Goal: Task Accomplishment & Management: Manage account settings

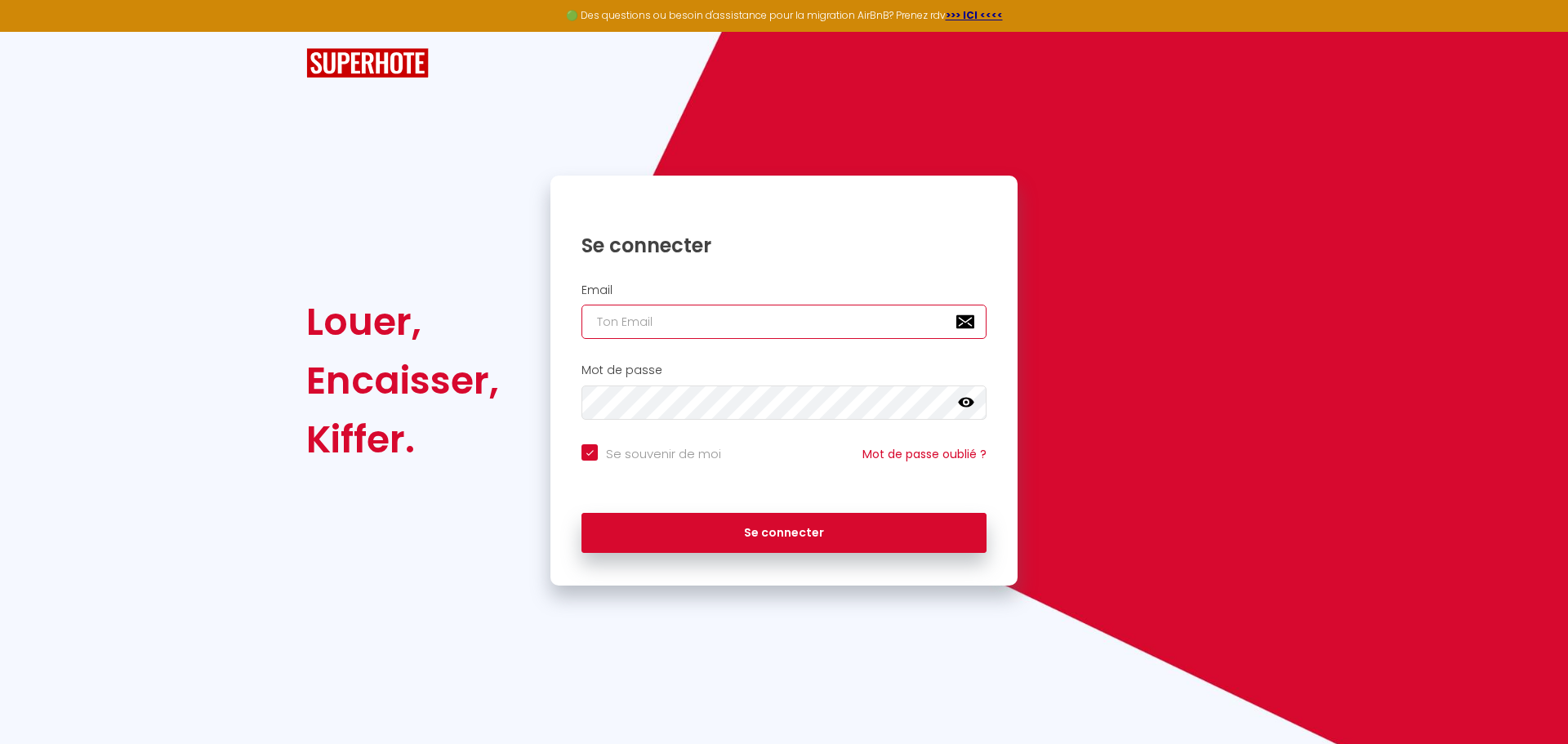
click at [635, 324] on input "email" at bounding box center [783, 322] width 405 height 35
type input "s"
checkbox input "true"
type input "so"
checkbox input "true"
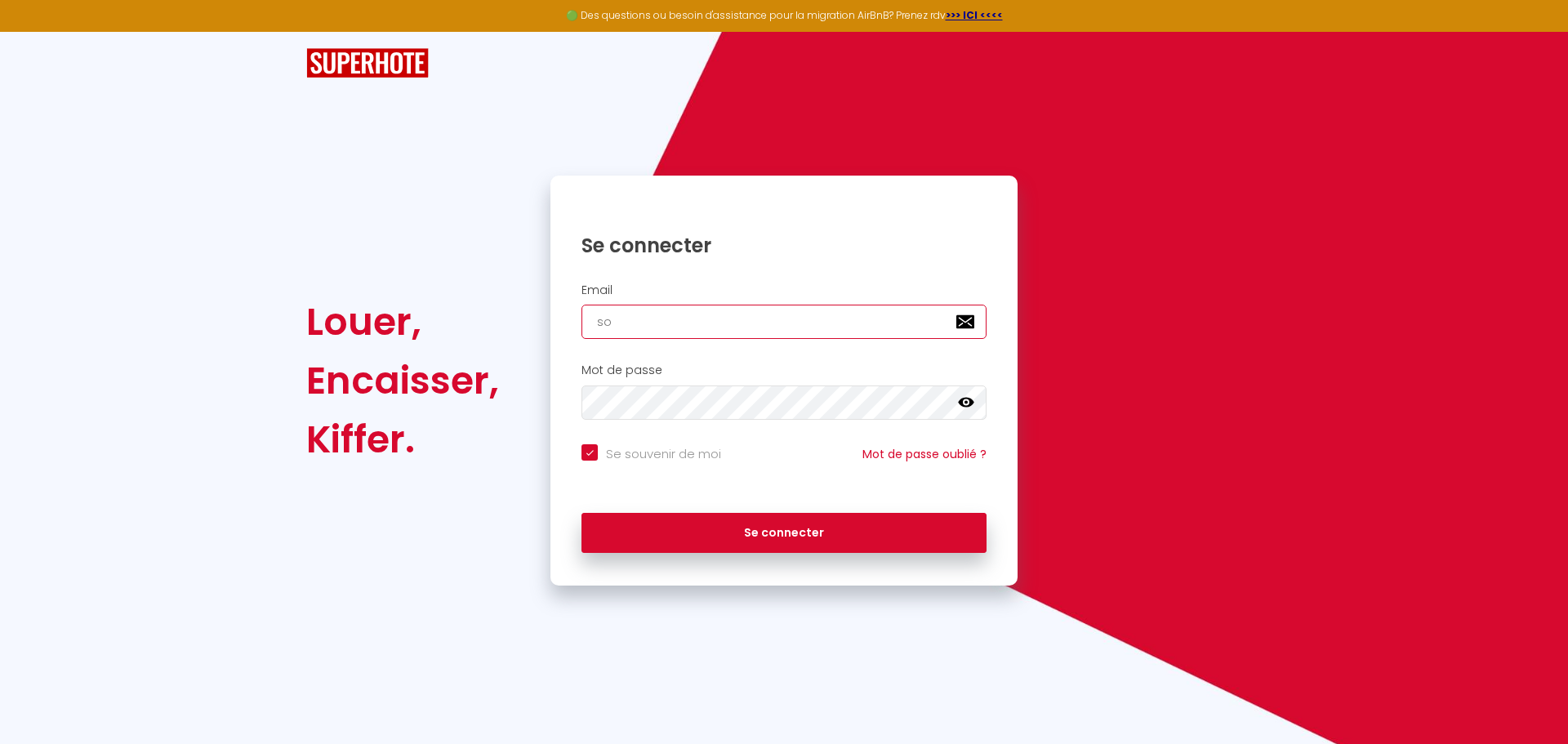
type input "sou"
checkbox input "true"
type input "soul"
checkbox input "true"
type input "soule"
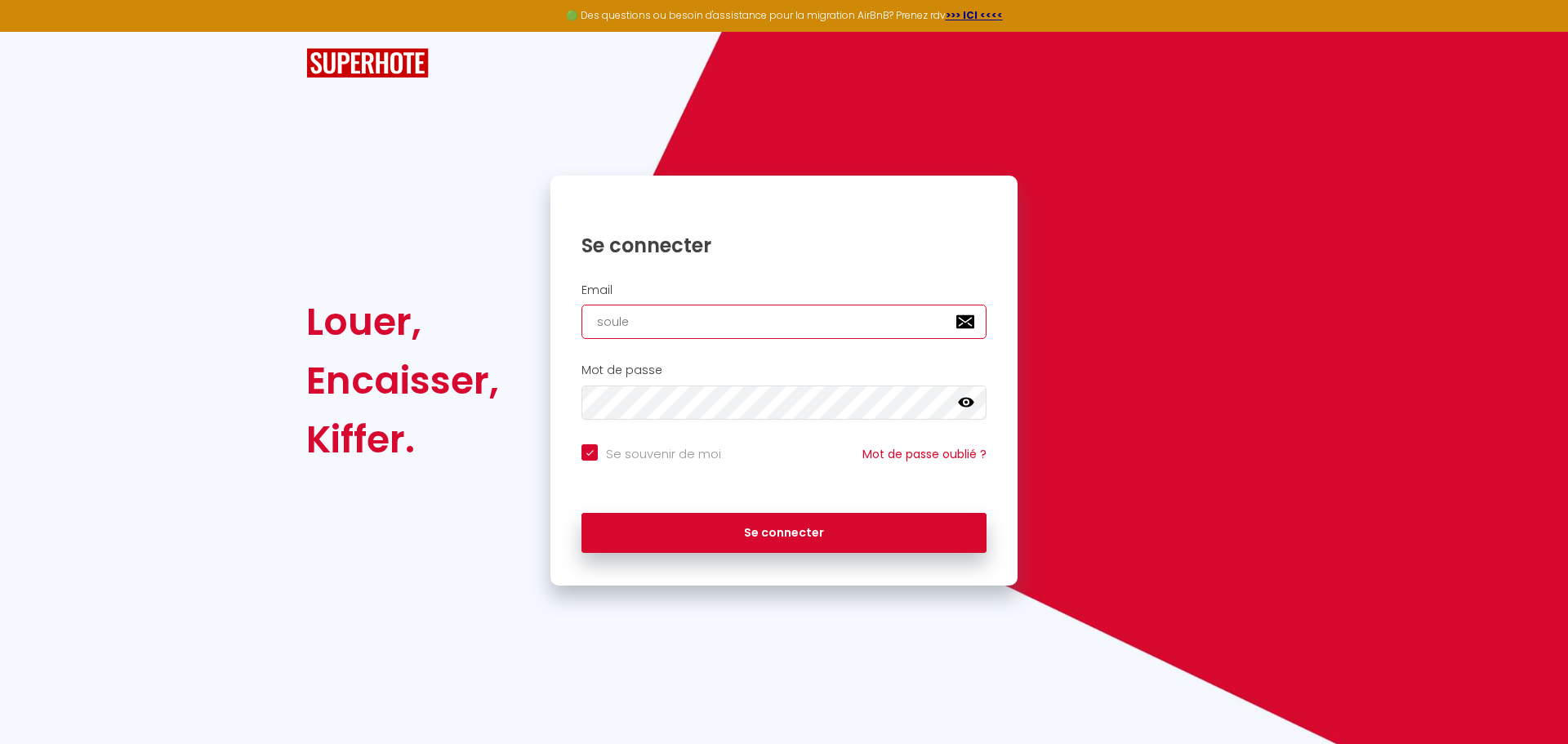
checkbox input "true"
type input "soule."
checkbox input "true"
type input "soule.s"
checkbox input "true"
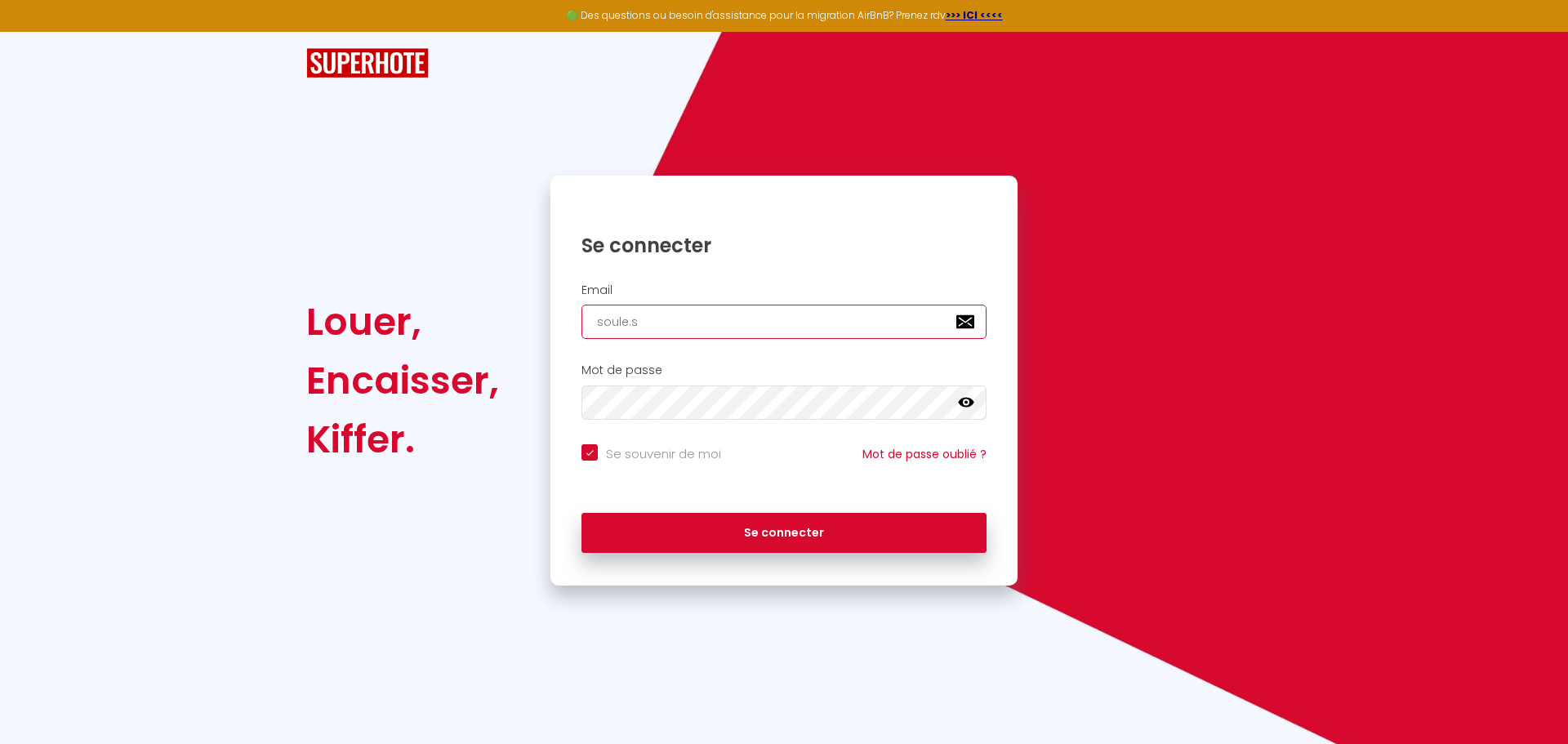
type input "[DOMAIN_NAME]"
checkbox input "true"
type input "soule.ste"
checkbox input "true"
type input "soule.step"
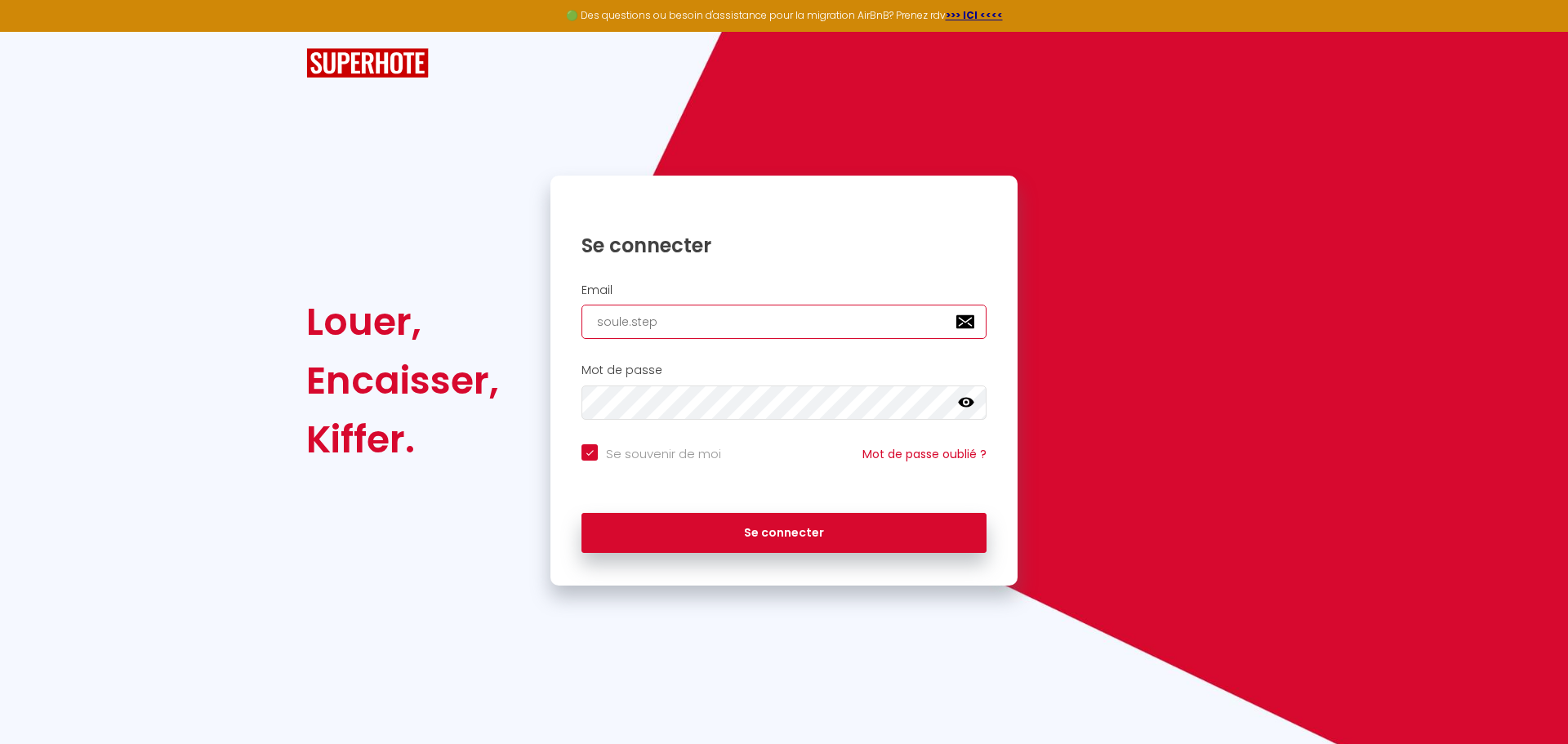
checkbox input "true"
type input "soule.steph"
checkbox input "true"
type input "soule.stepha"
checkbox input "true"
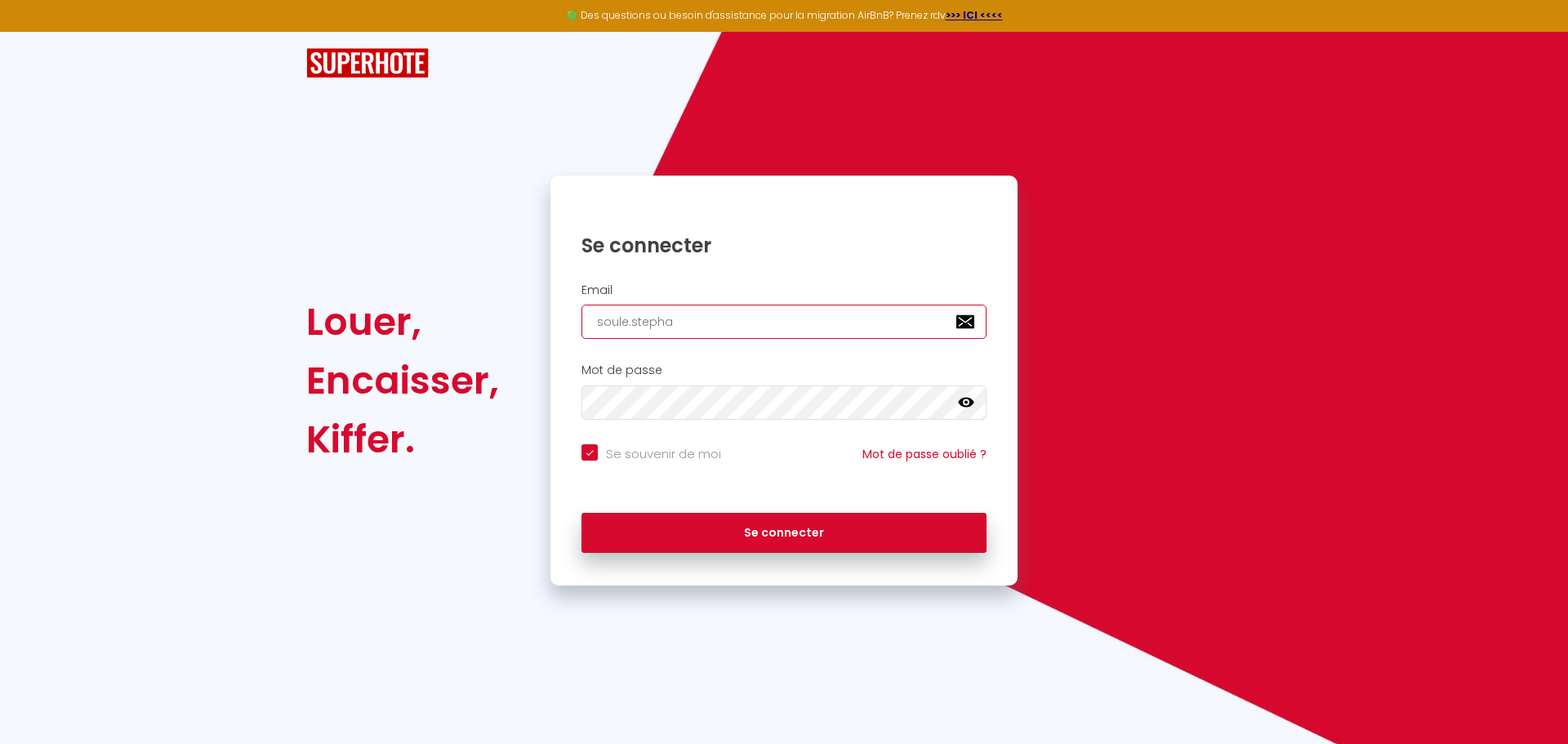
type input "soule.[PERSON_NAME]"
checkbox input "true"
type input "soule.[PERSON_NAME]@"
checkbox input "true"
type input "soule.stephan@g"
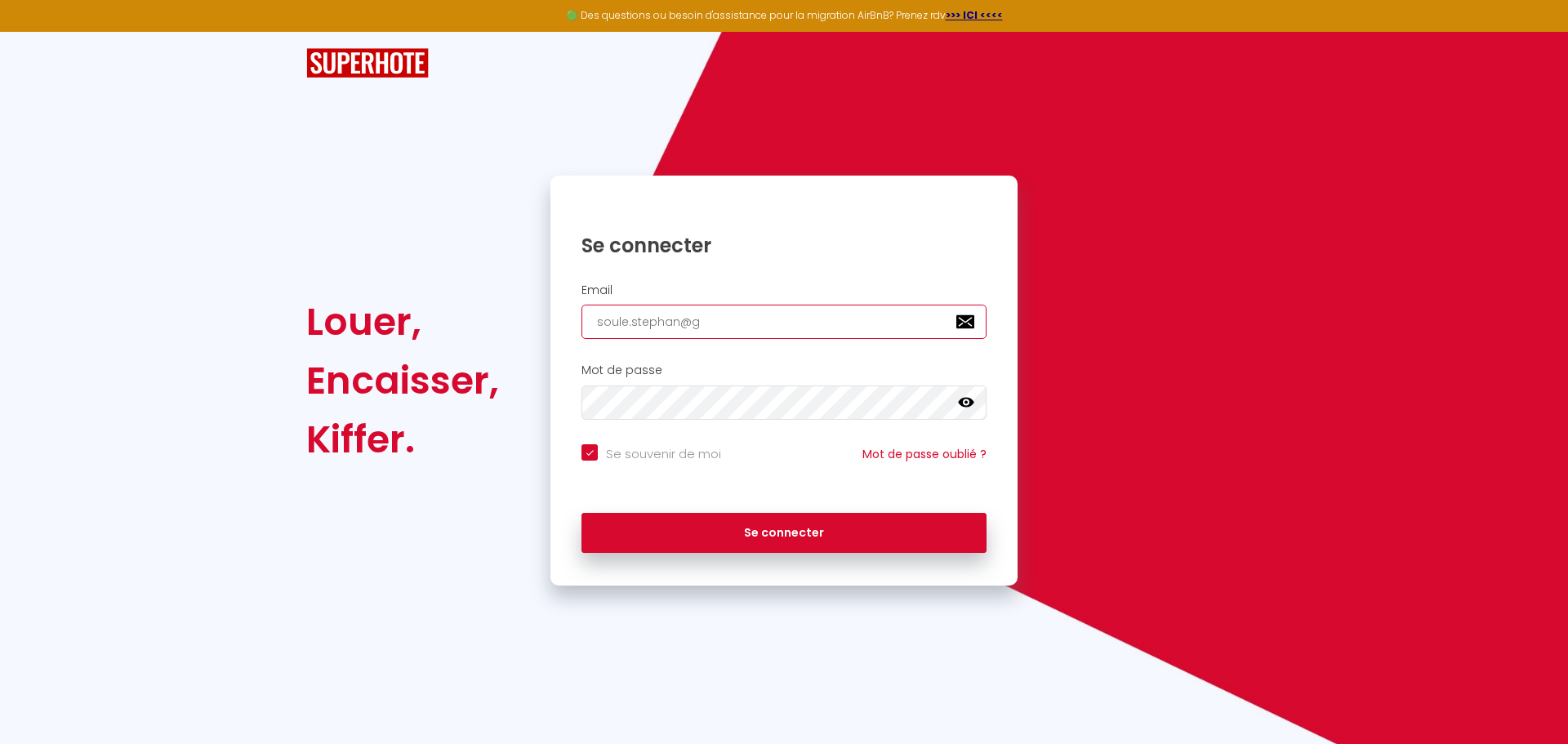
checkbox input "true"
type input "soule.stephan@gm"
checkbox input "true"
type input "soule.stephan@gma"
checkbox input "true"
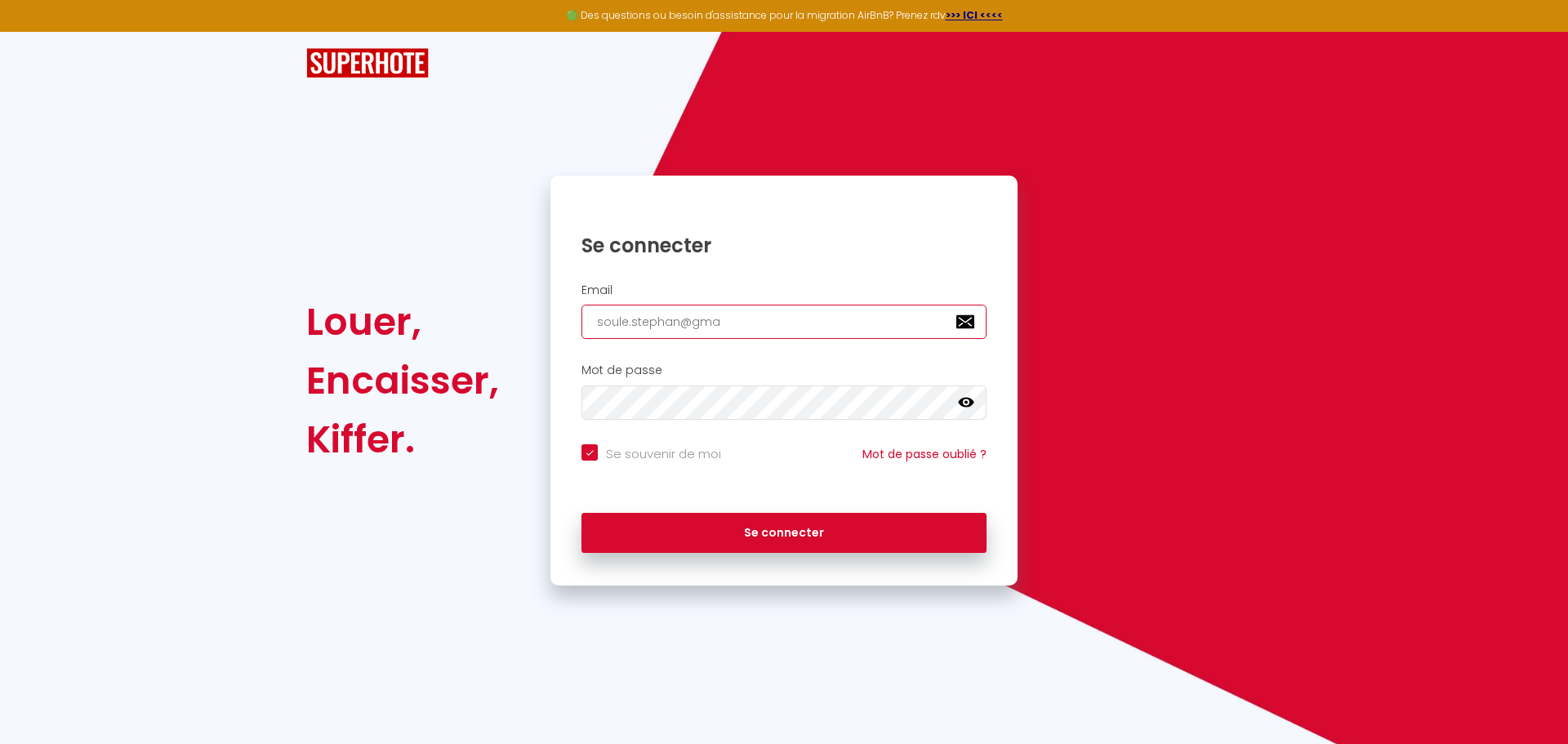
type input "soule.stephan@gmai"
checkbox input "true"
type input "[EMAIL_ADDRESS]"
checkbox input "true"
type input "[EMAIL_ADDRESS]."
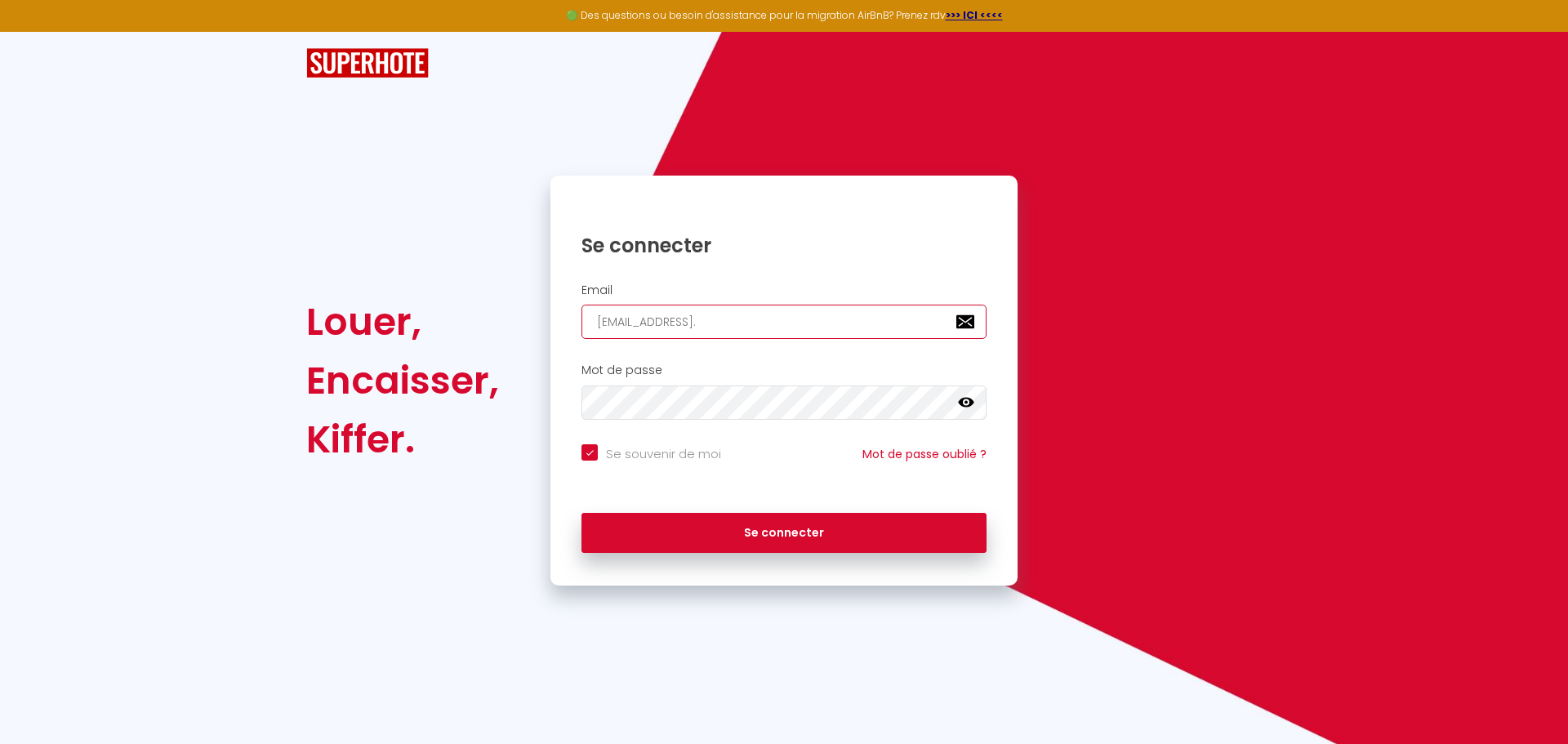
checkbox input "true"
type input "soule.stephan@gmail.c"
checkbox input "true"
type input "[EMAIL_ADDRESS][DOMAIN_NAME]"
checkbox input "true"
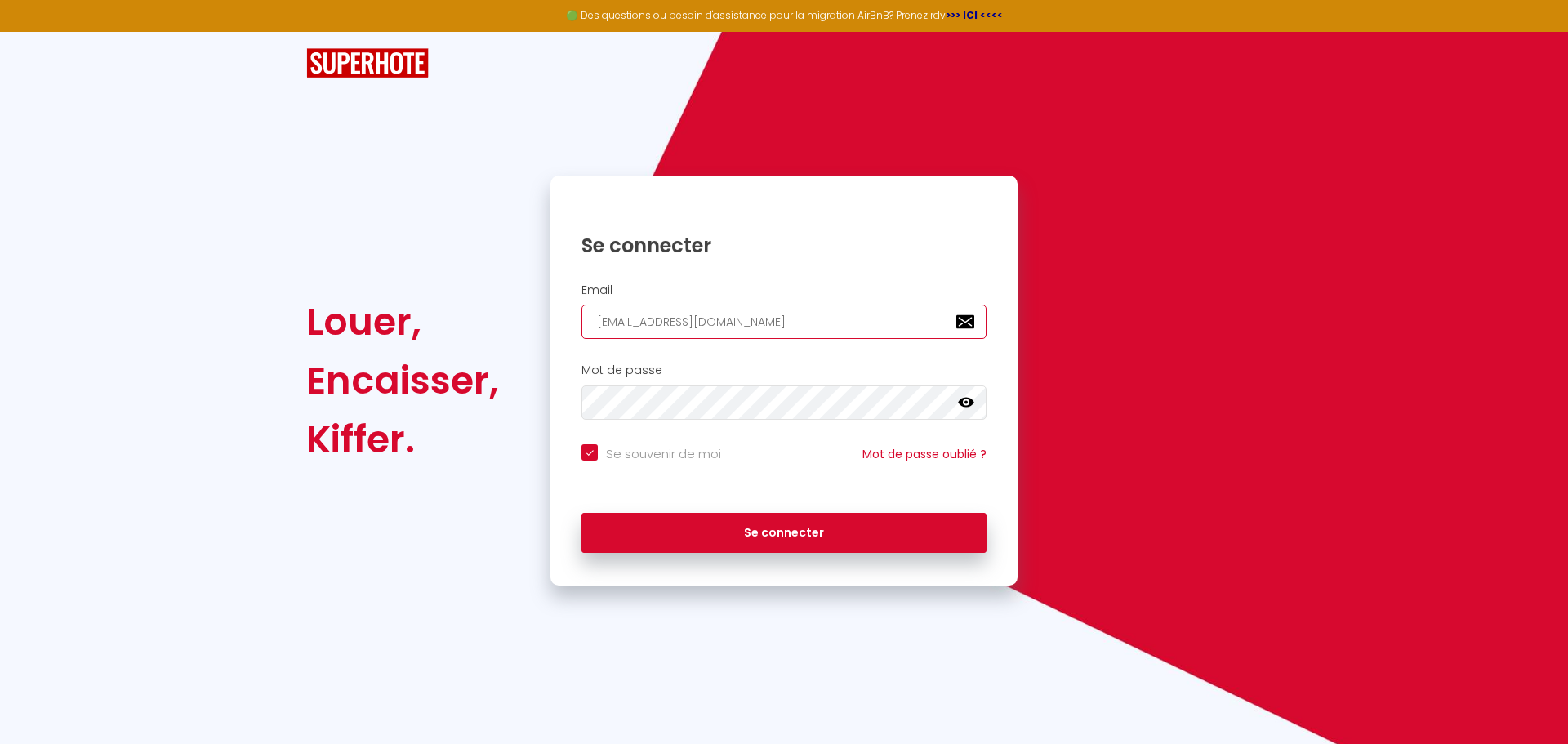
type input "[EMAIL_ADDRESS][DOMAIN_NAME]"
checkbox input "true"
type input "[EMAIL_ADDRESS][DOMAIN_NAME]"
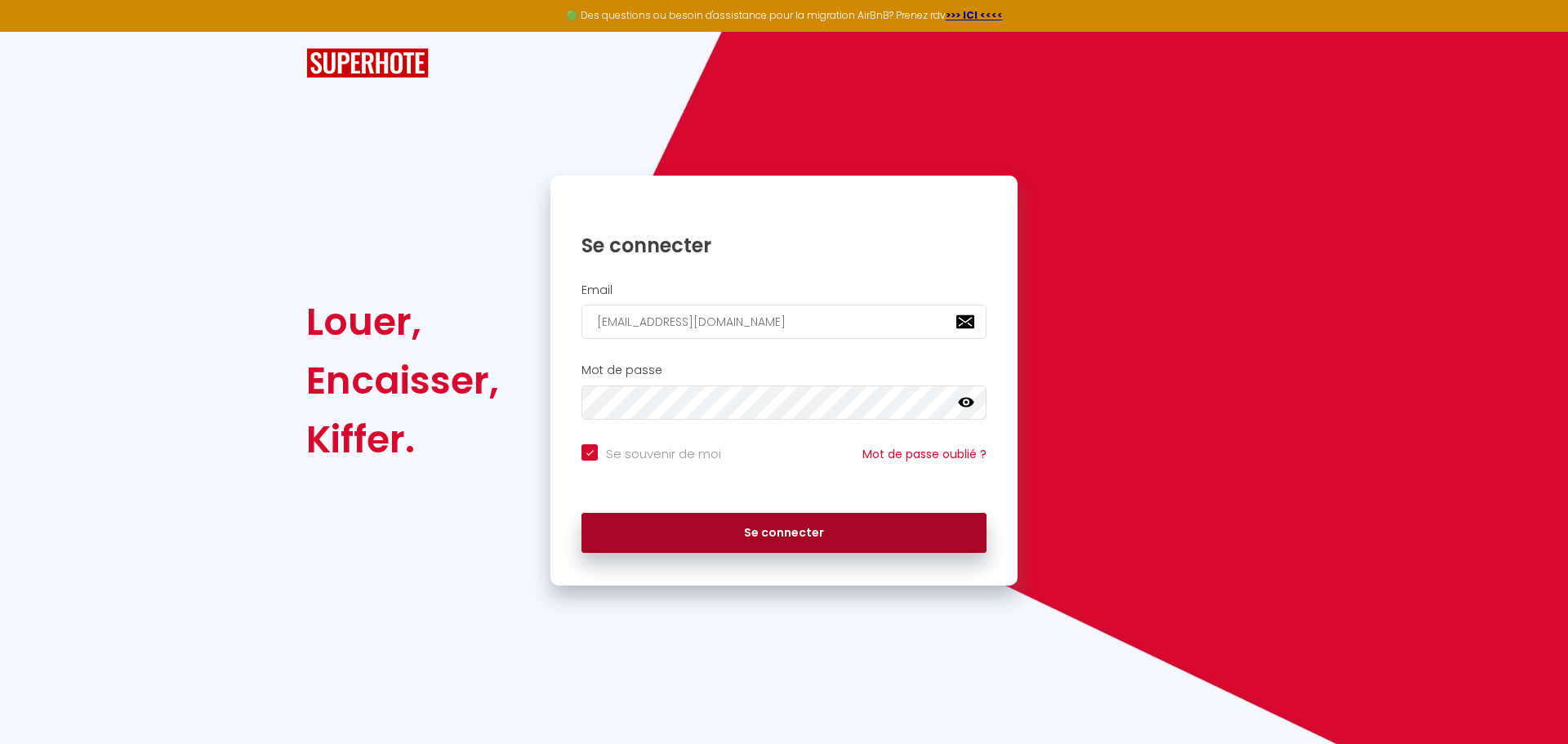
click at [797, 538] on button "Se connecter" at bounding box center [783, 533] width 405 height 41
click at [860, 525] on button "Se connecter" at bounding box center [783, 533] width 405 height 41
checkbox input "true"
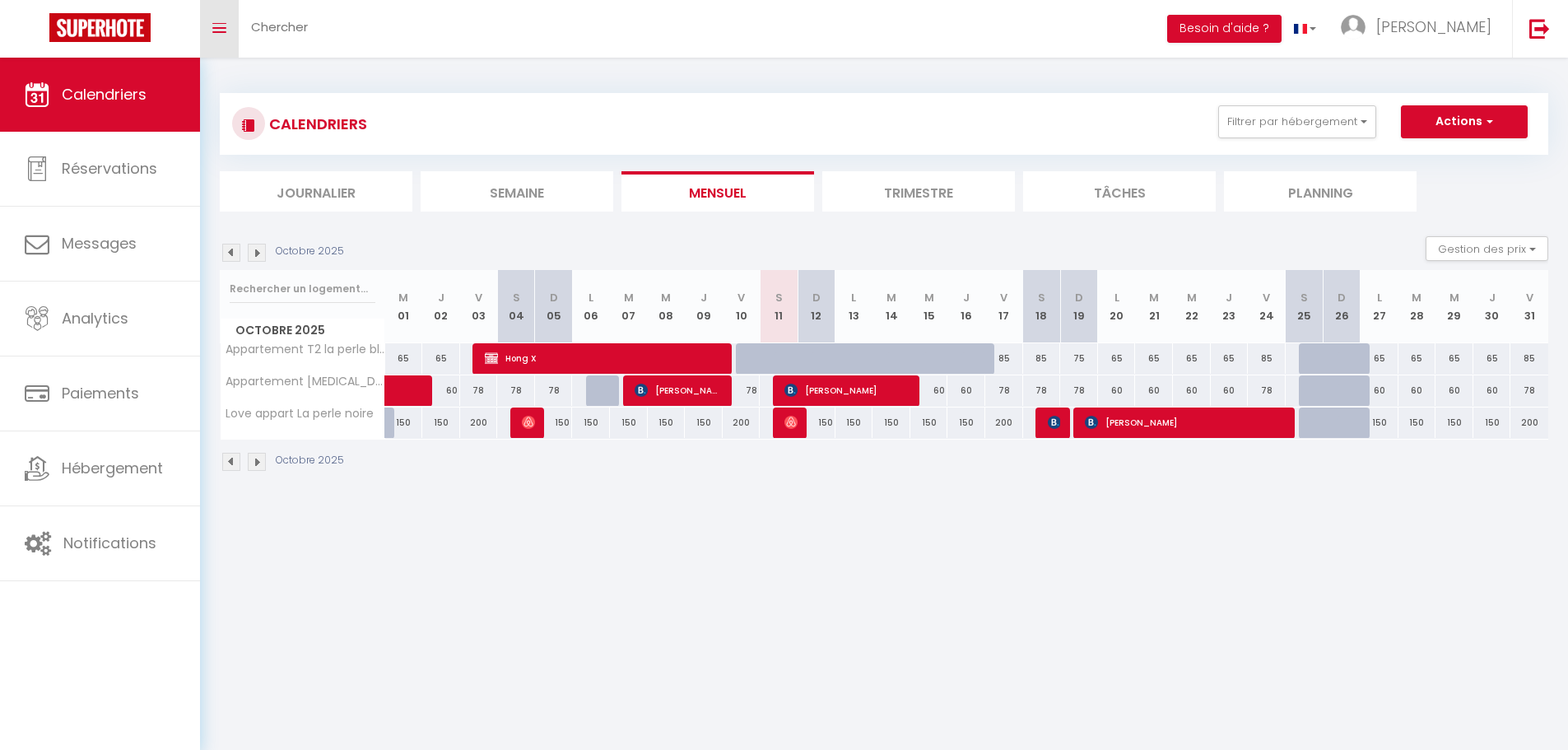
click at [214, 19] on link "Toggle menubar" at bounding box center [219, 29] width 39 height 58
click at [219, 12] on link "Toggle menubar" at bounding box center [219, 29] width 39 height 58
click at [692, 28] on div "Toggle menubar Chercher BUTTON Besoin d'aide ? Stephan Paramètres Équipe" at bounding box center [837, 29] width 1436 height 58
click at [319, 190] on li "Journalier" at bounding box center [316, 192] width 193 height 41
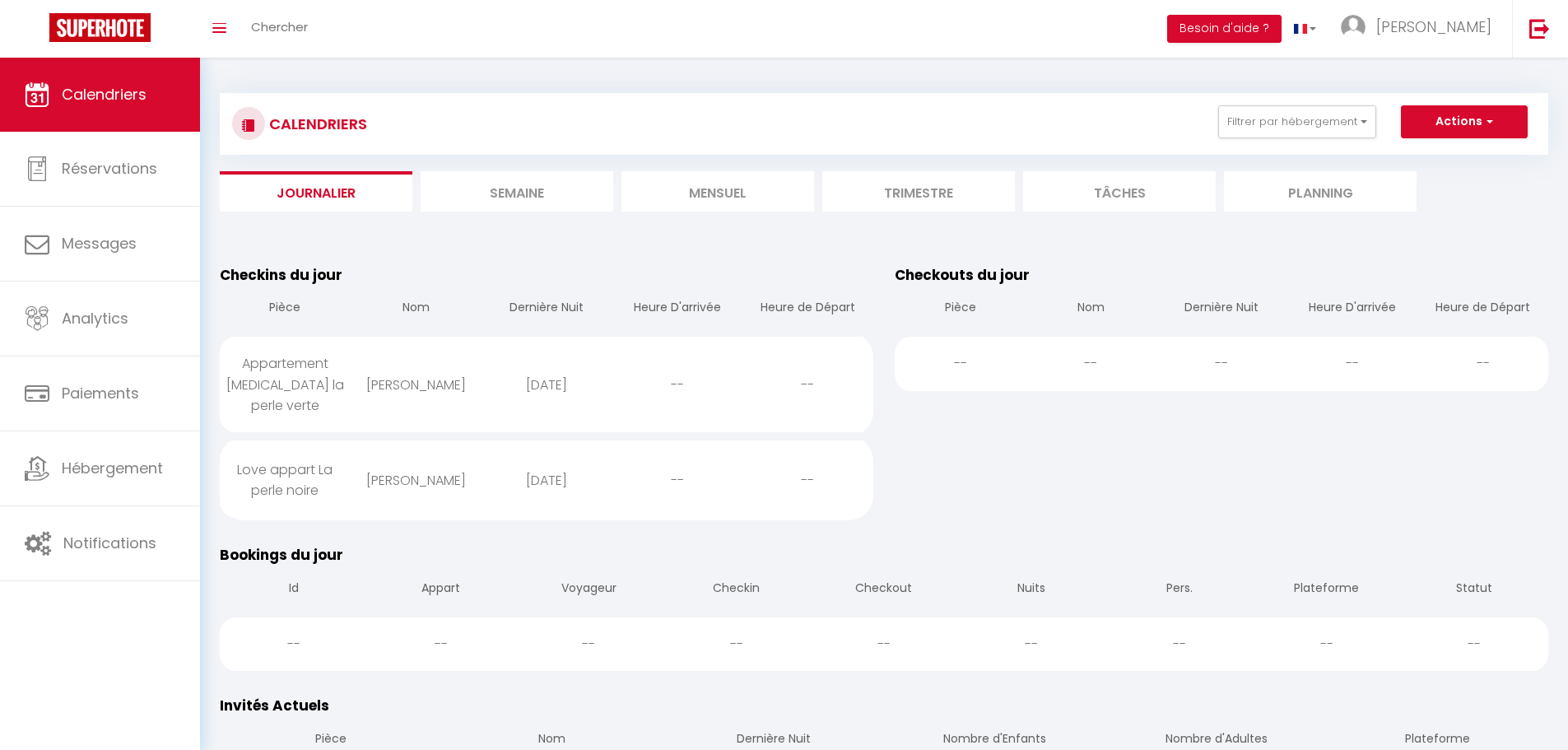
click at [525, 192] on li "Semaine" at bounding box center [517, 192] width 193 height 41
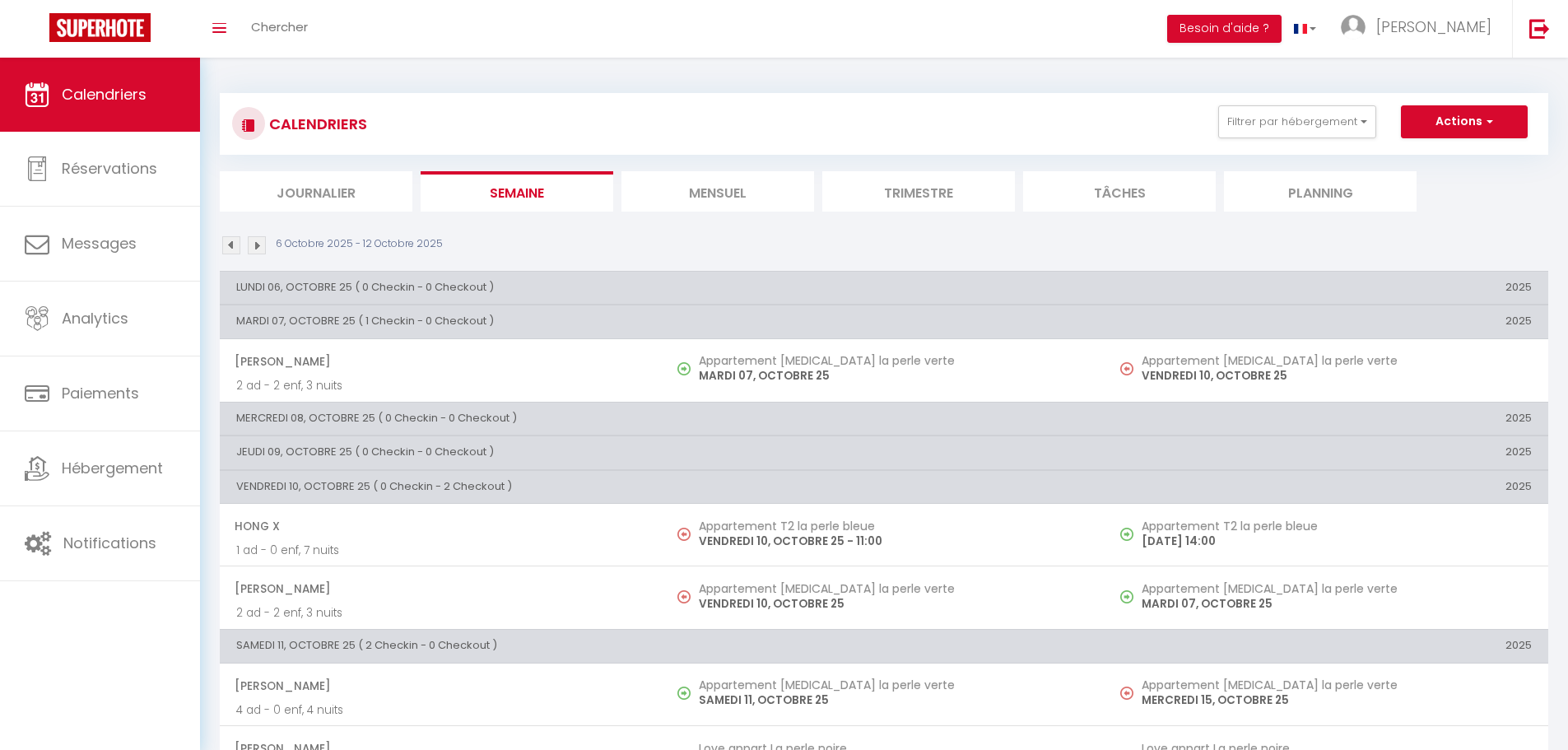
click at [726, 191] on li "Mensuel" at bounding box center [718, 192] width 193 height 41
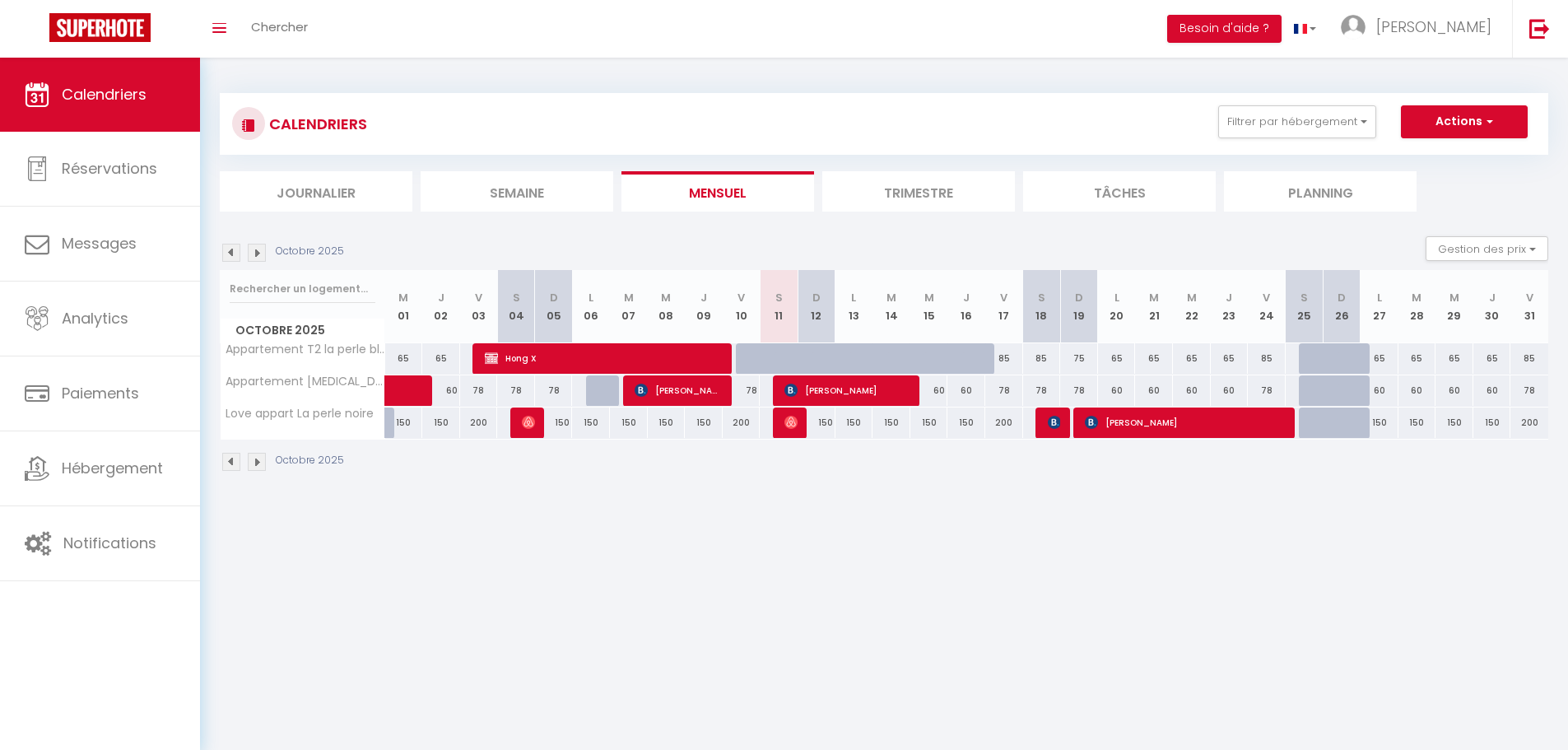
click at [898, 188] on li "Trimestre" at bounding box center [919, 192] width 193 height 41
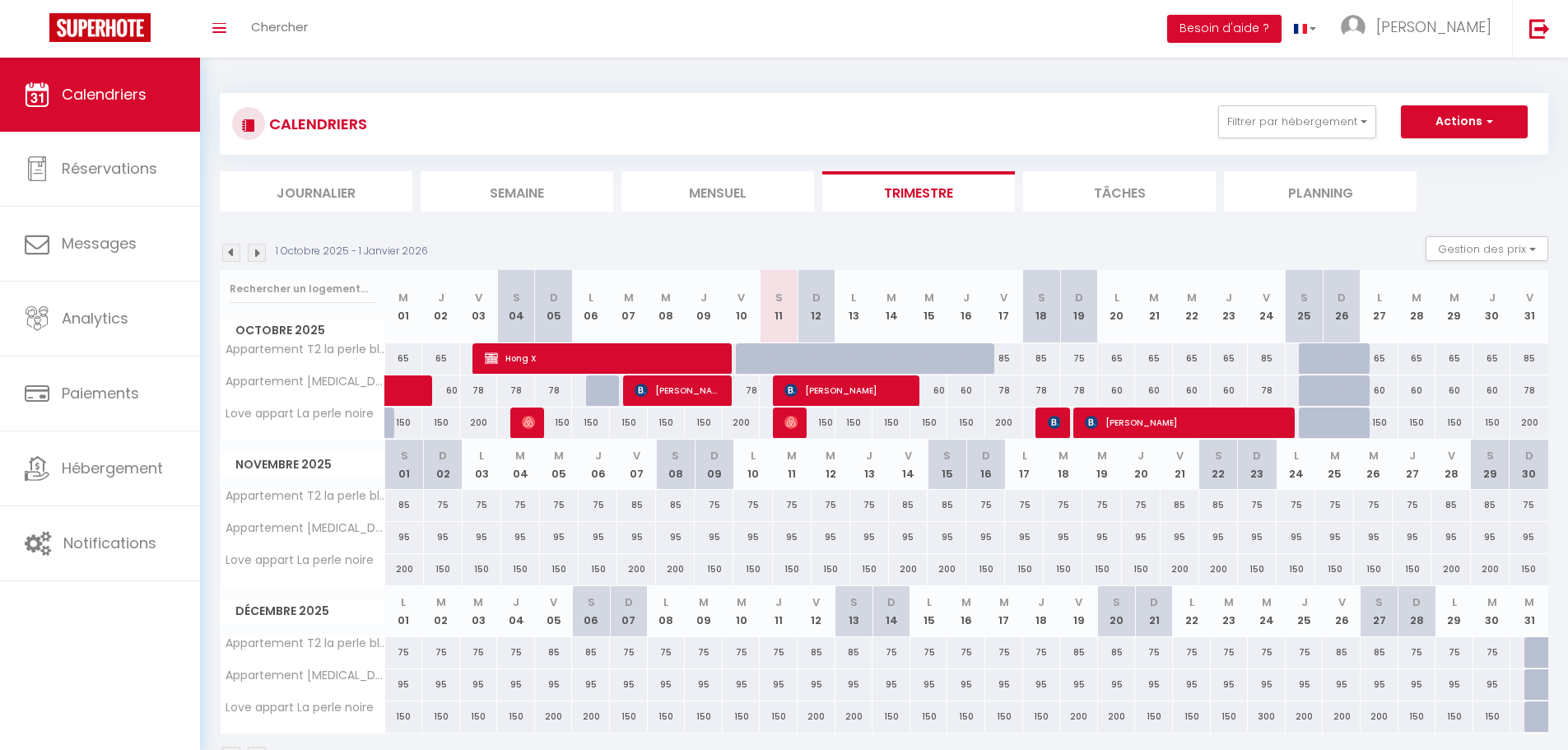
click at [1113, 187] on li "Tâches" at bounding box center [1119, 192] width 193 height 41
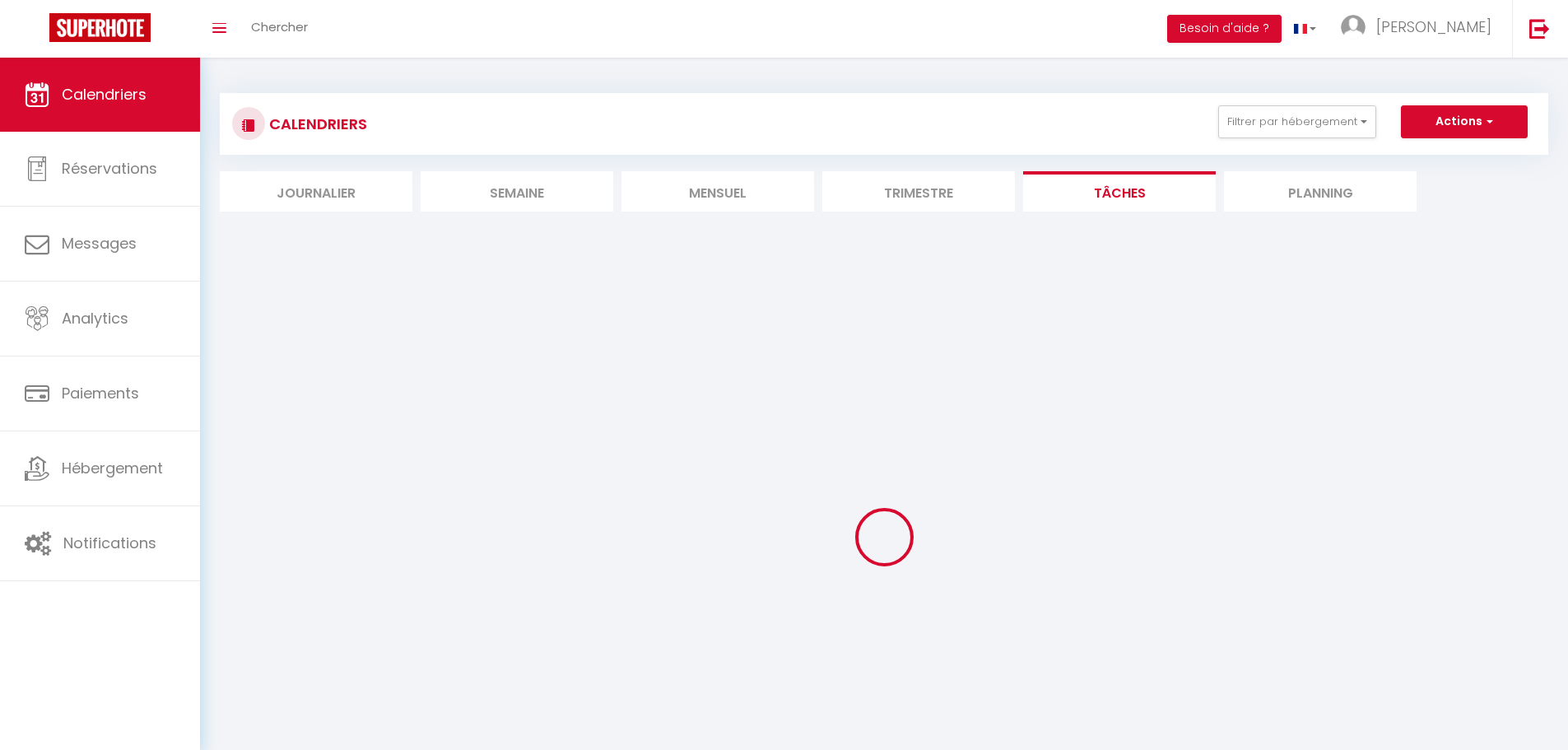
select select
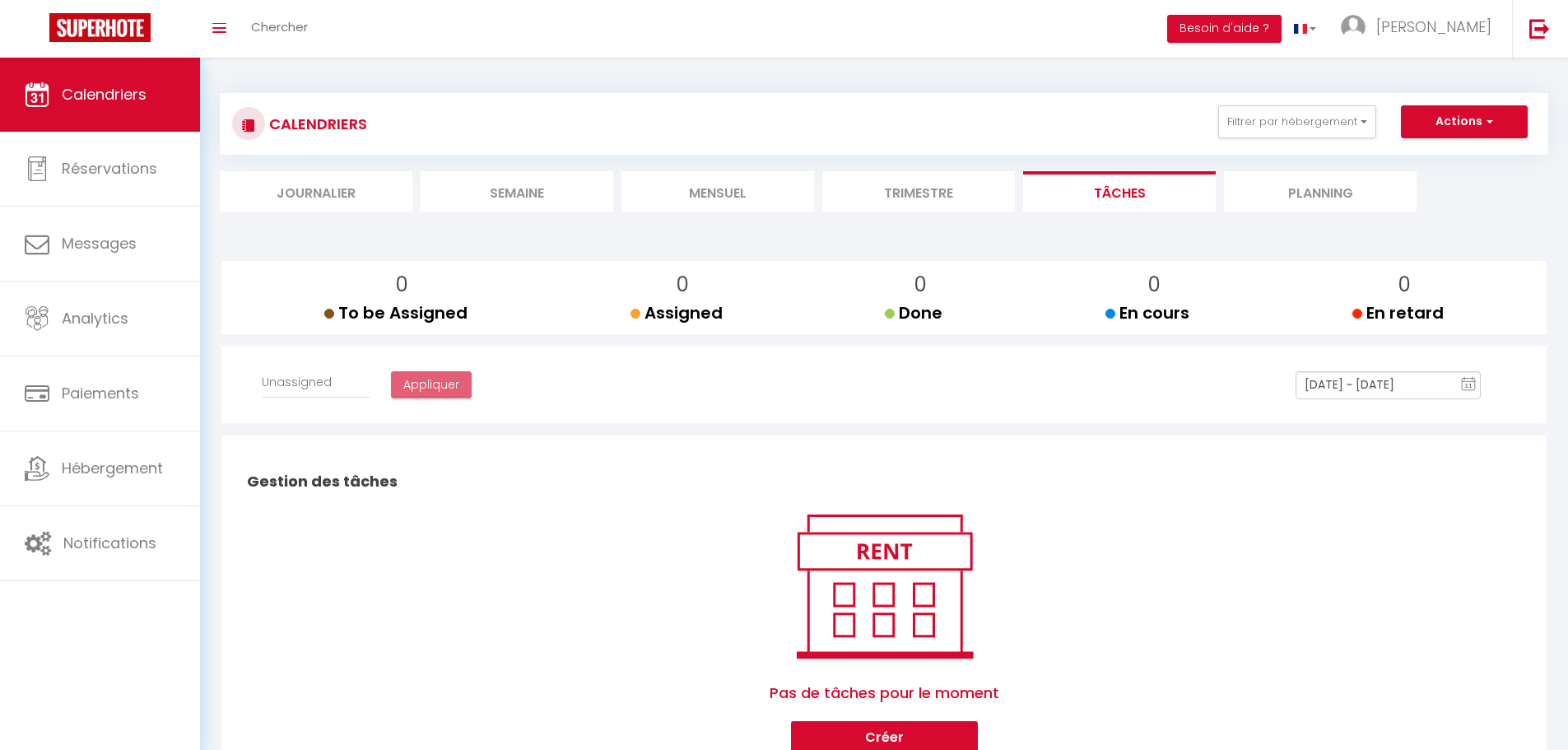
click at [1303, 193] on li "Planning" at bounding box center [1320, 192] width 193 height 41
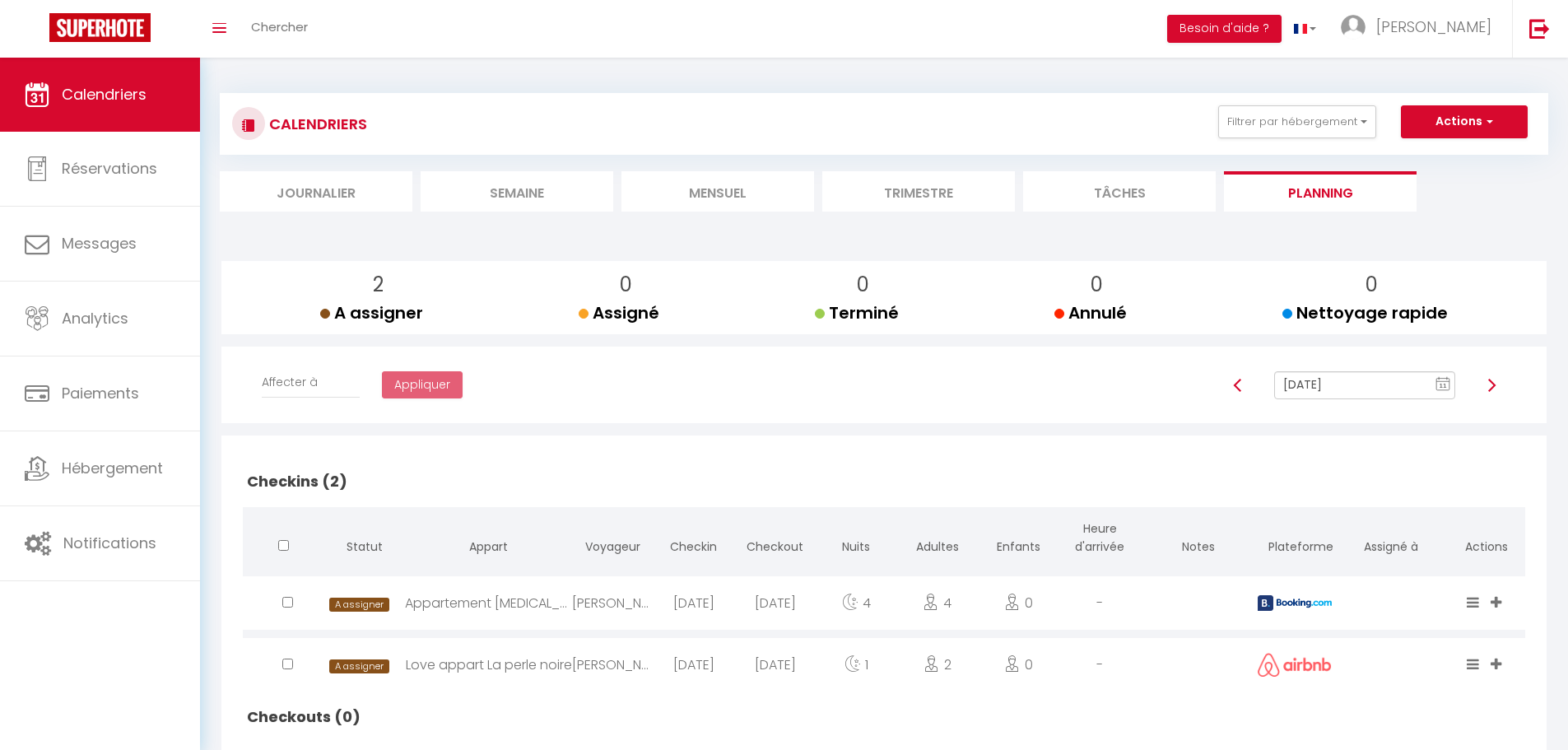
click at [715, 192] on li "Mensuel" at bounding box center [718, 192] width 193 height 41
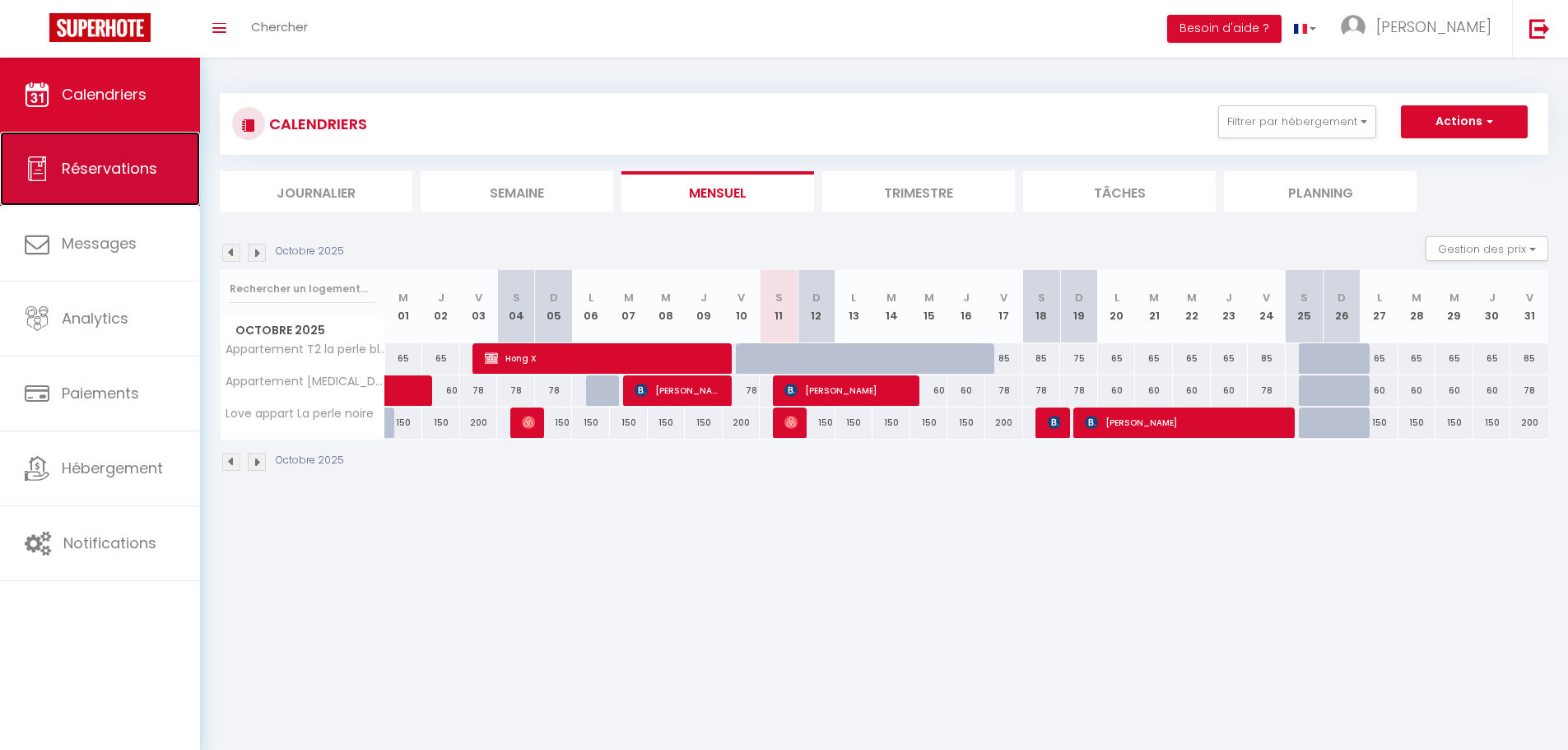
click at [103, 159] on span "Réservations" at bounding box center [110, 169] width 96 height 20
select select "not_cancelled"
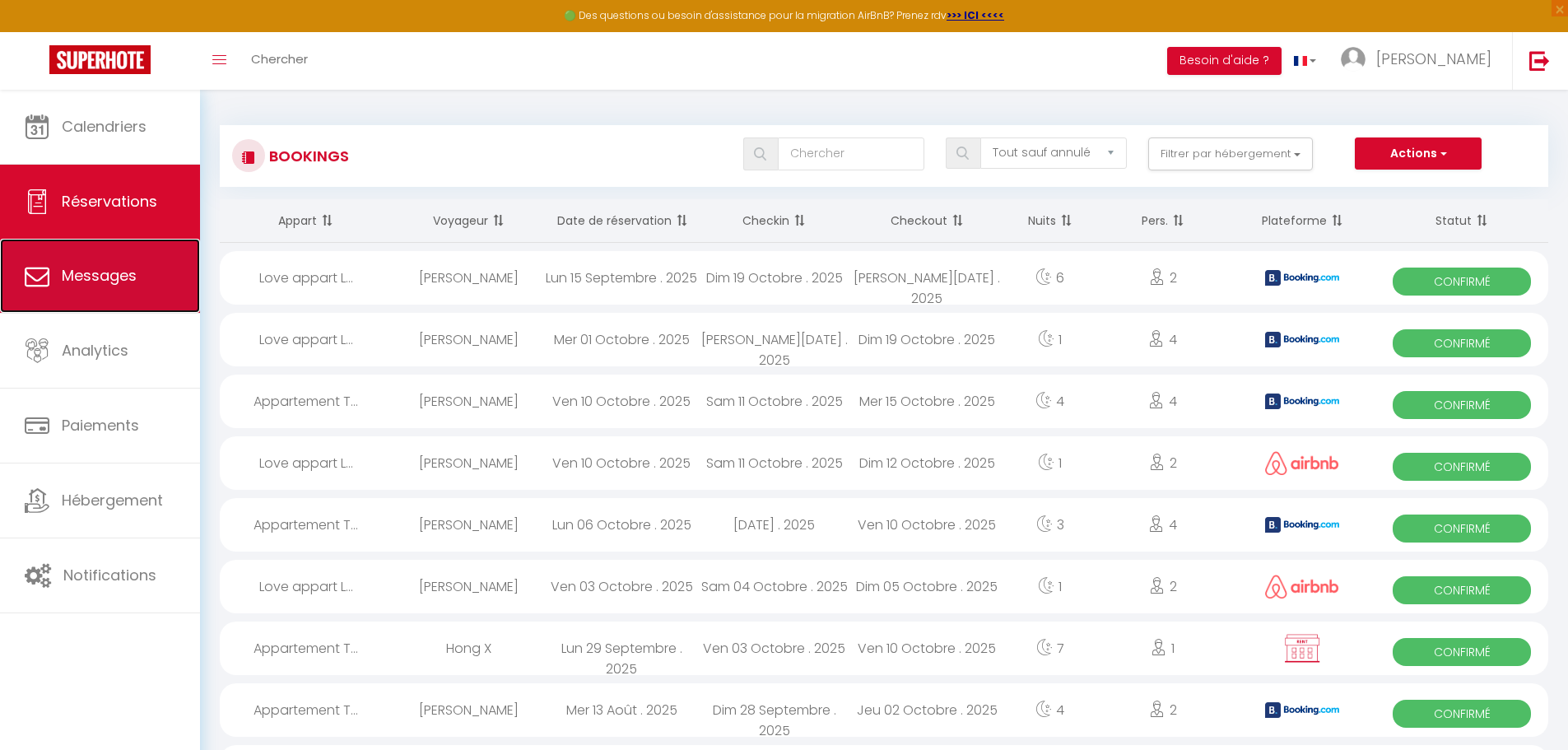
click at [117, 278] on span "Messages" at bounding box center [99, 275] width 75 height 20
select select "message"
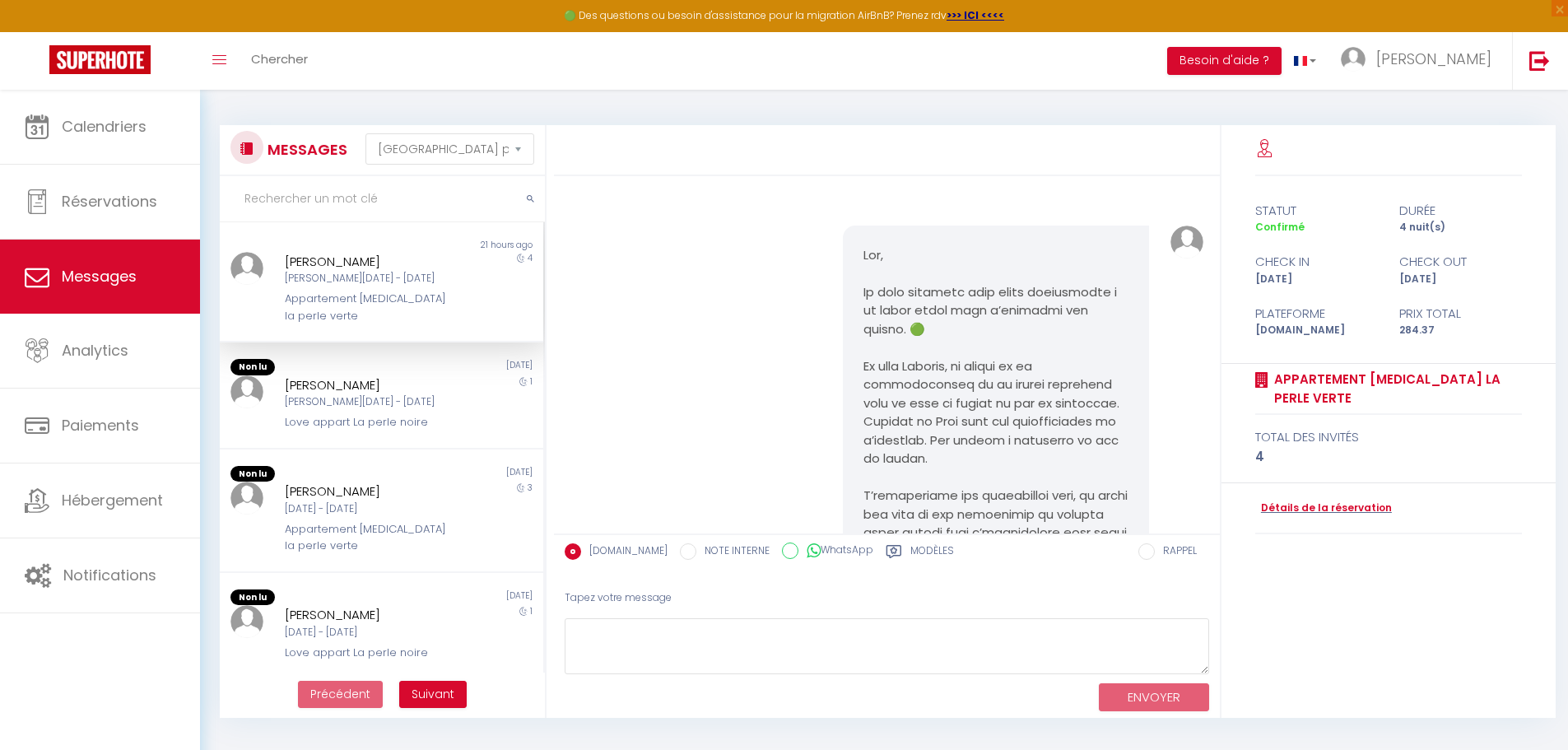
scroll to position [557, 0]
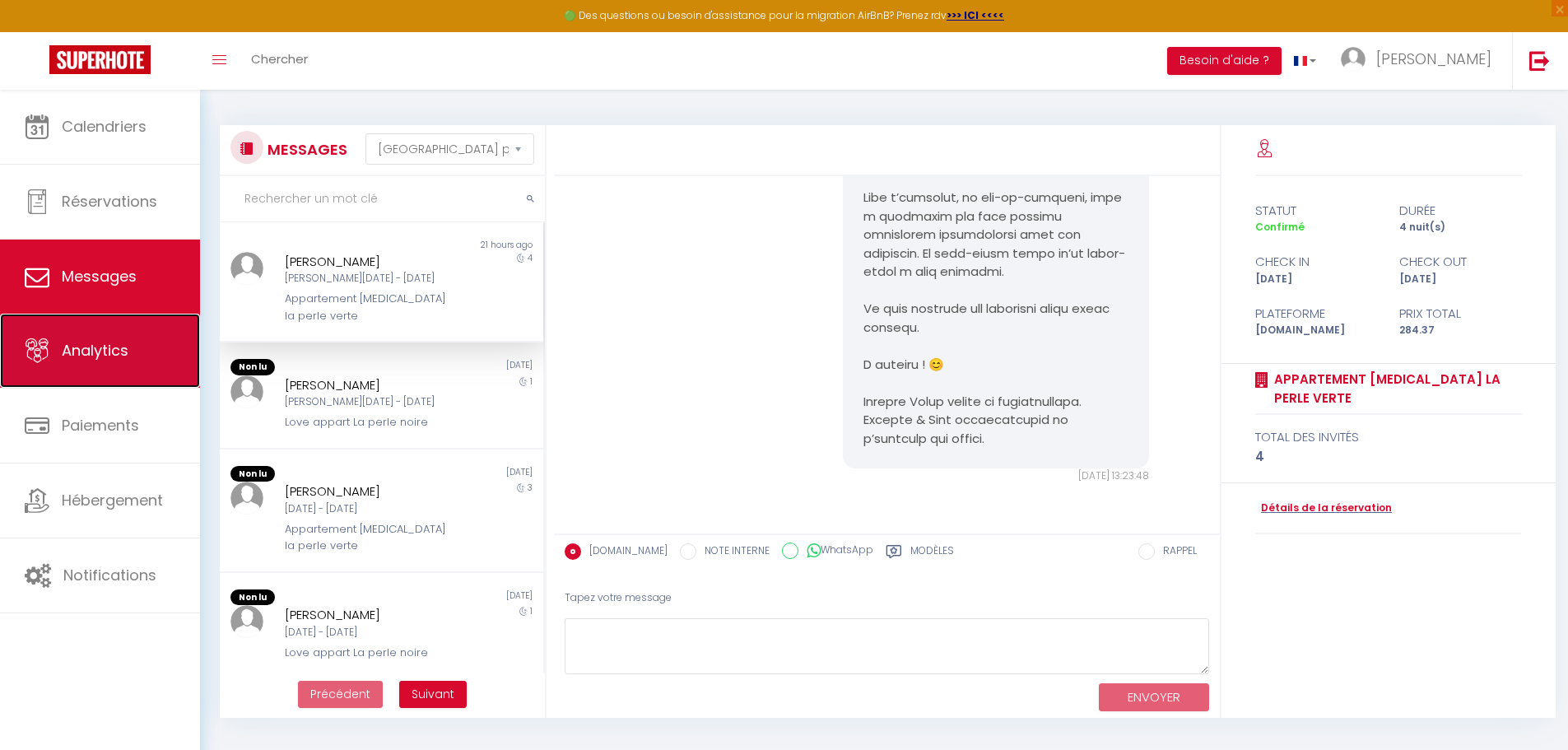
click at [88, 352] on span "Analytics" at bounding box center [95, 350] width 66 height 20
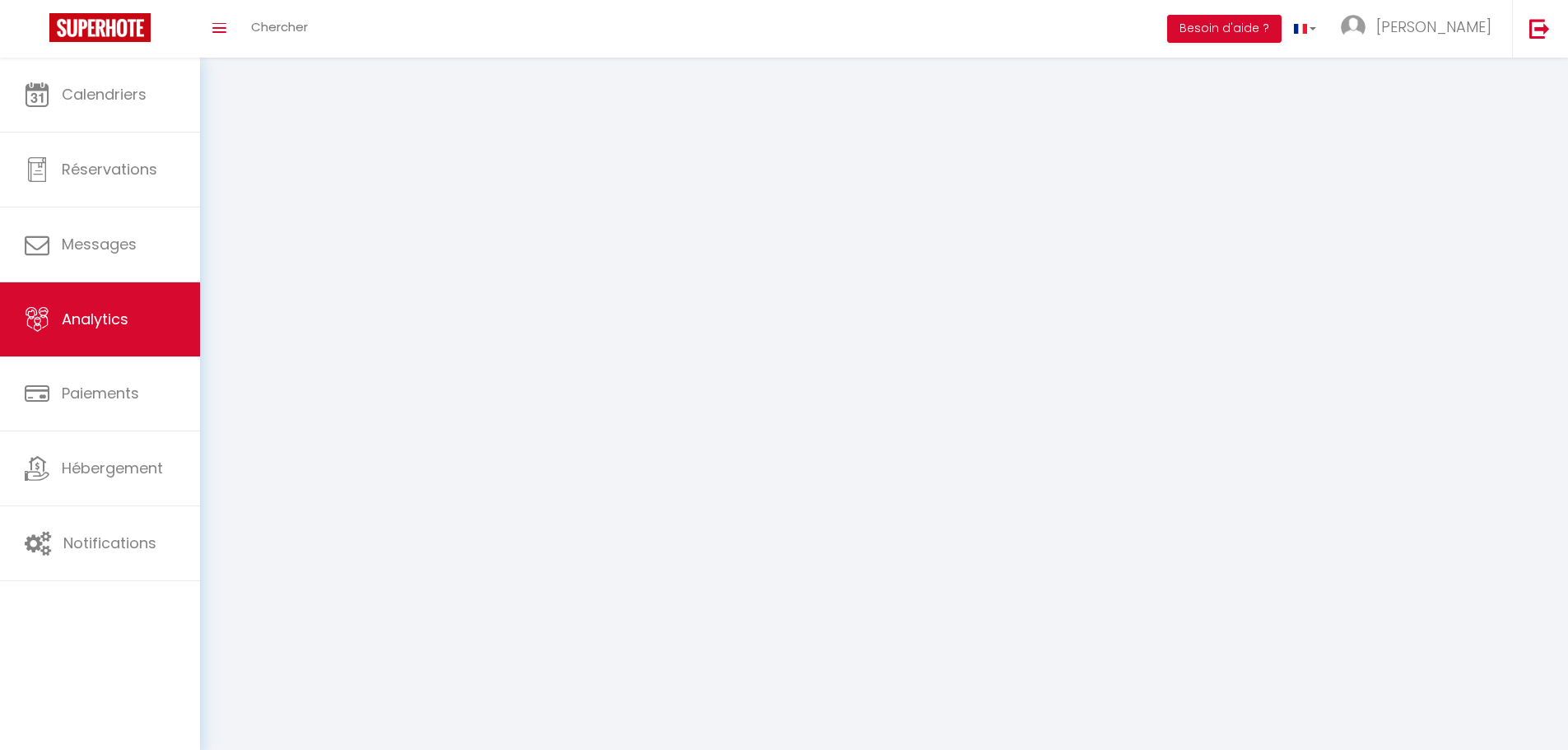
select select "2025"
select select "10"
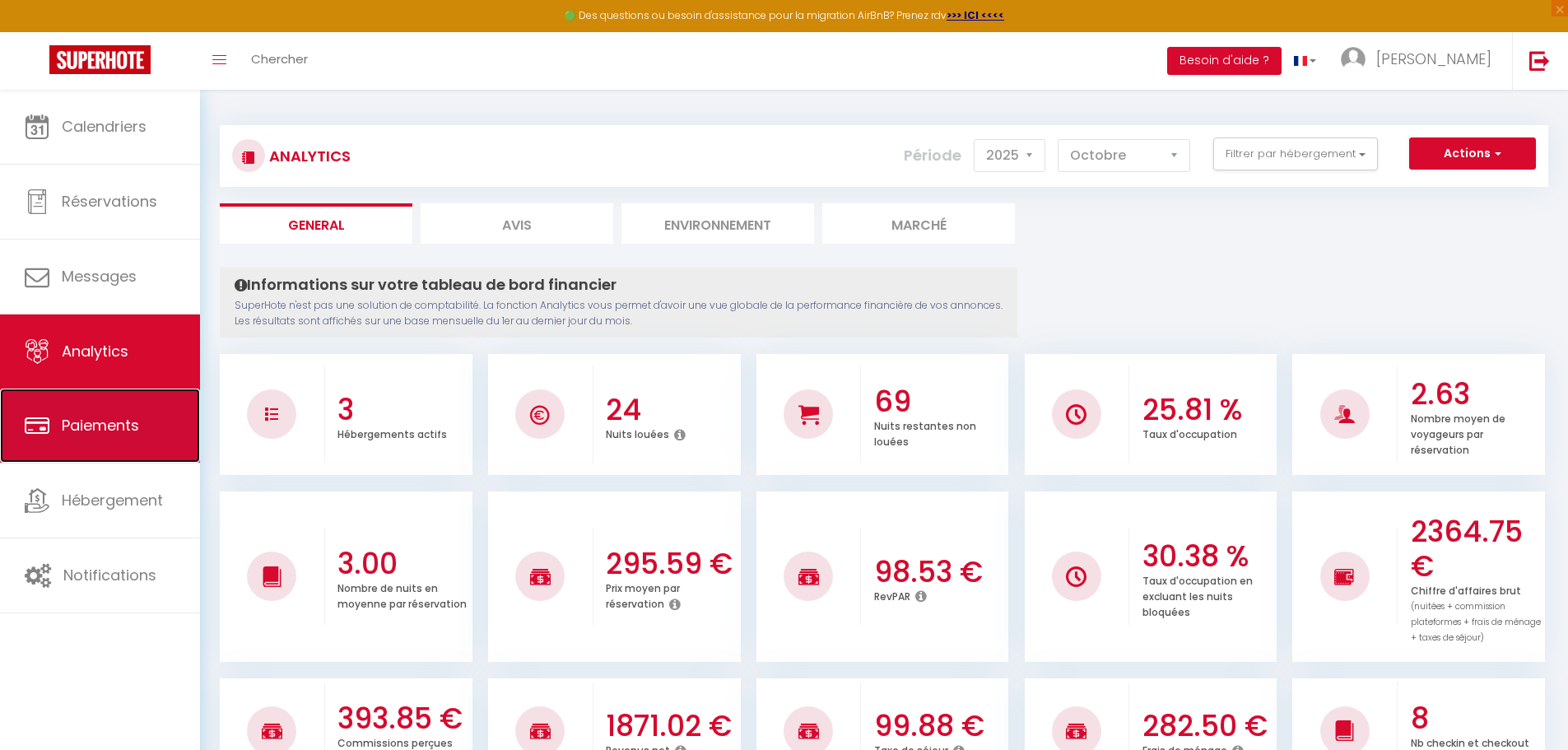
click at [70, 416] on span "Paiements" at bounding box center [100, 425] width 77 height 20
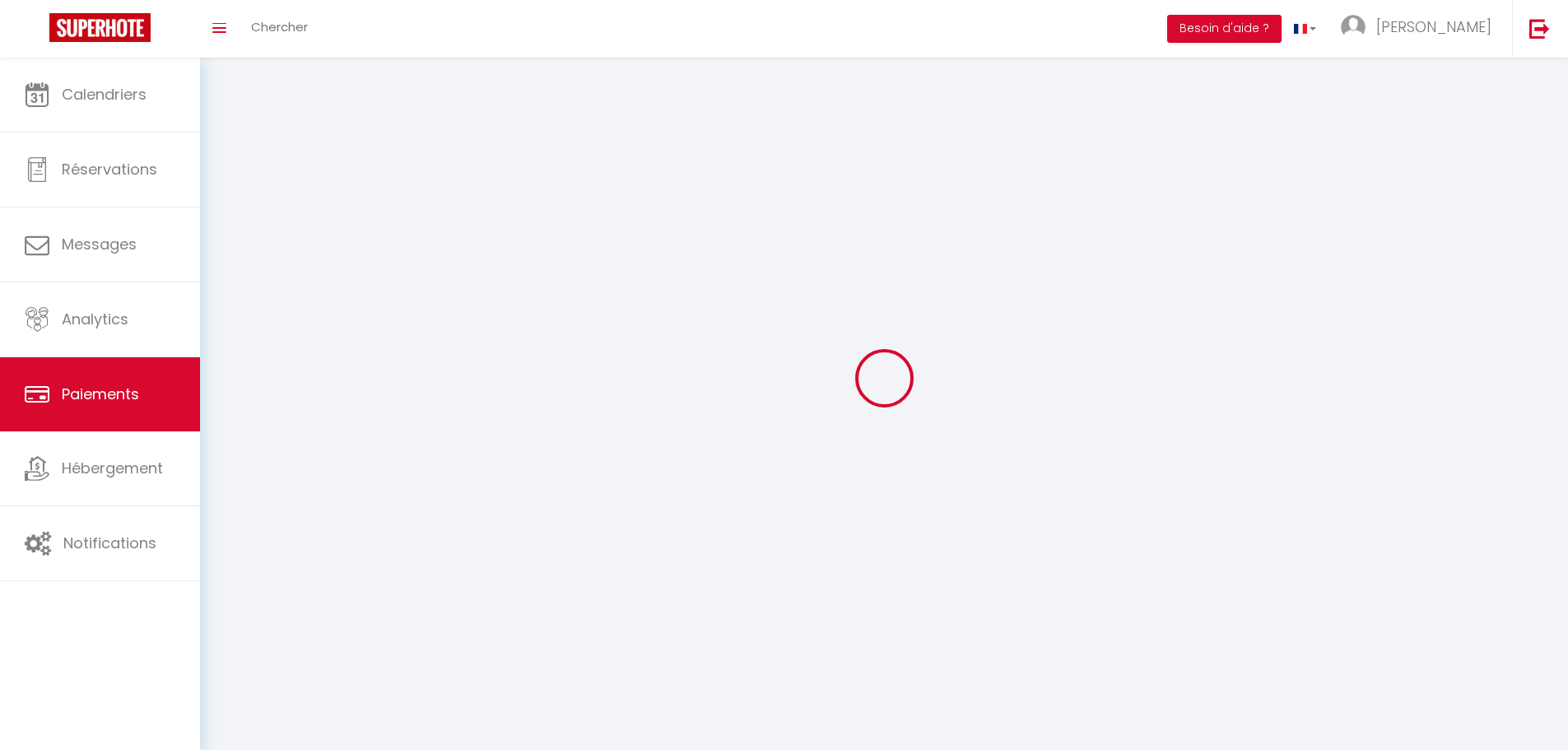
select select "2"
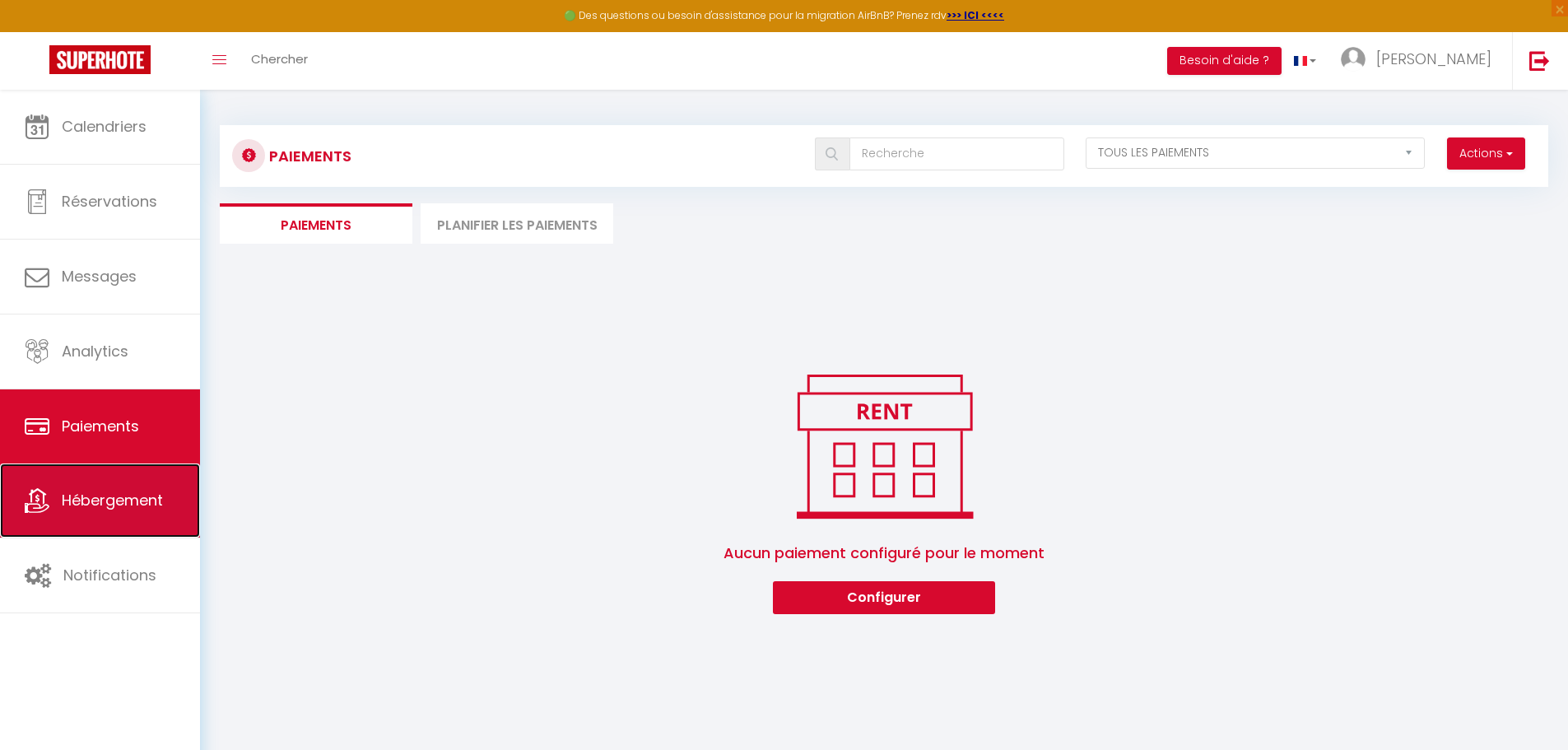
click at [80, 512] on link "Hébergement" at bounding box center [99, 500] width 200 height 74
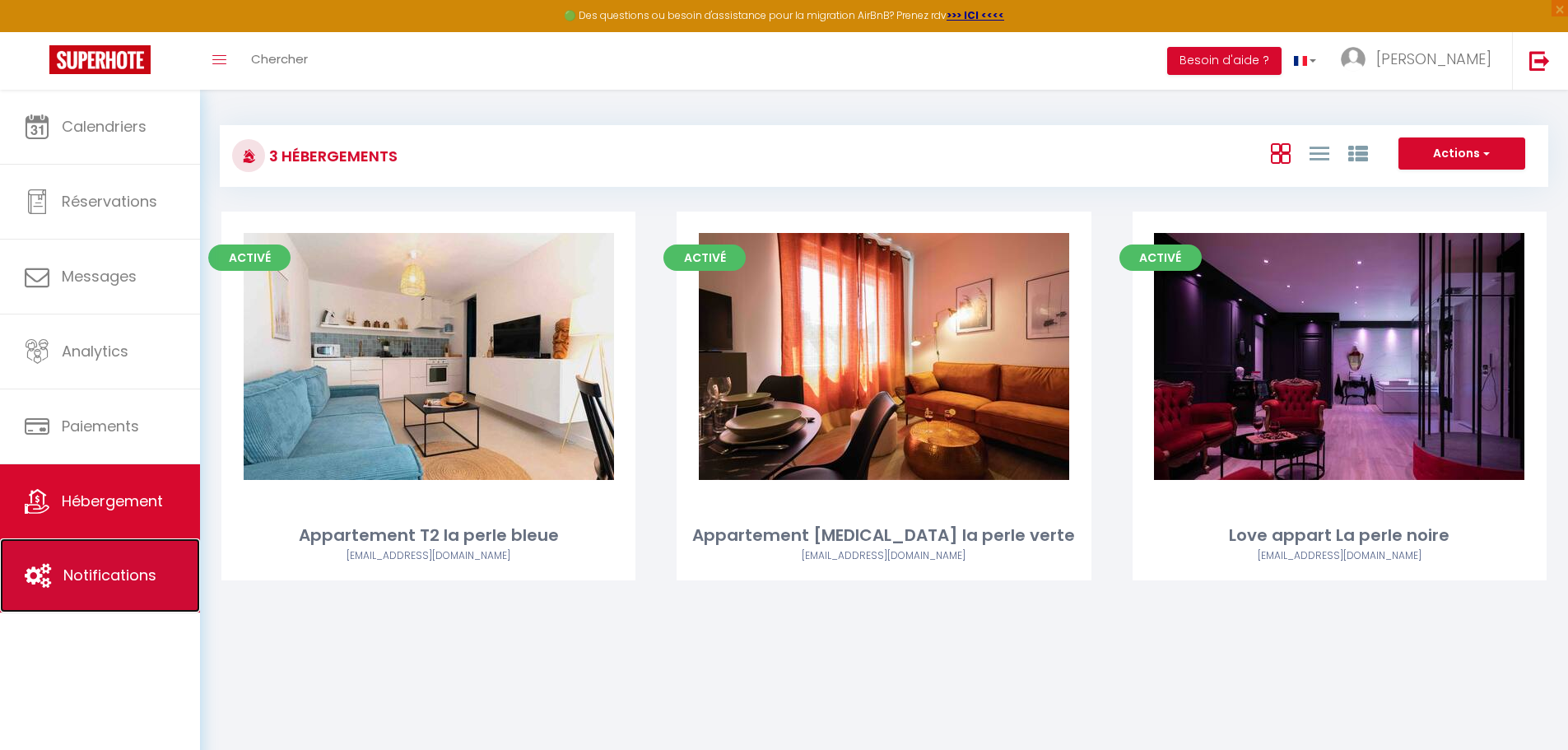
click at [88, 588] on link "Notifications" at bounding box center [99, 575] width 200 height 74
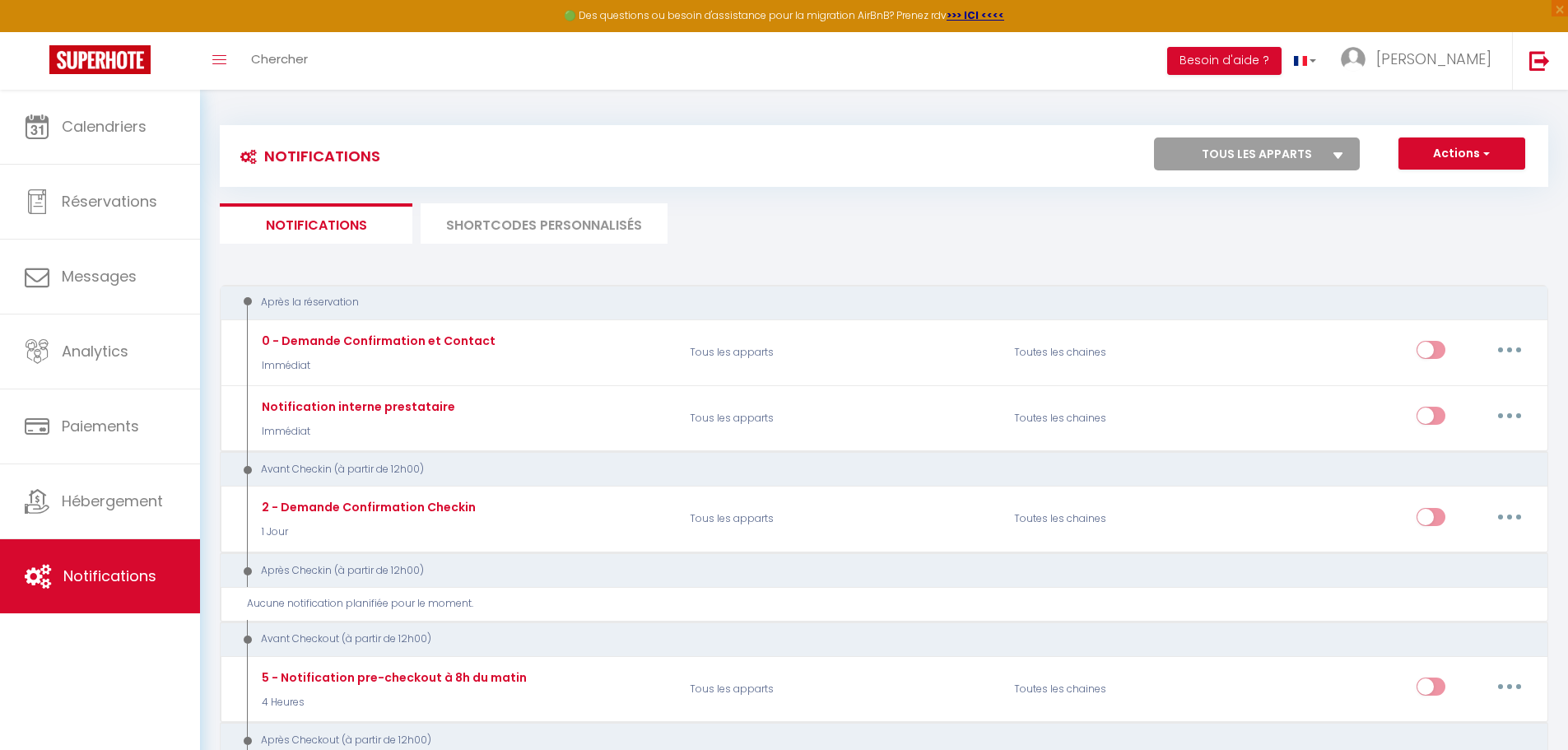
click at [582, 229] on li "SHORTCODES PERSONNALISÉS" at bounding box center [544, 224] width 247 height 41
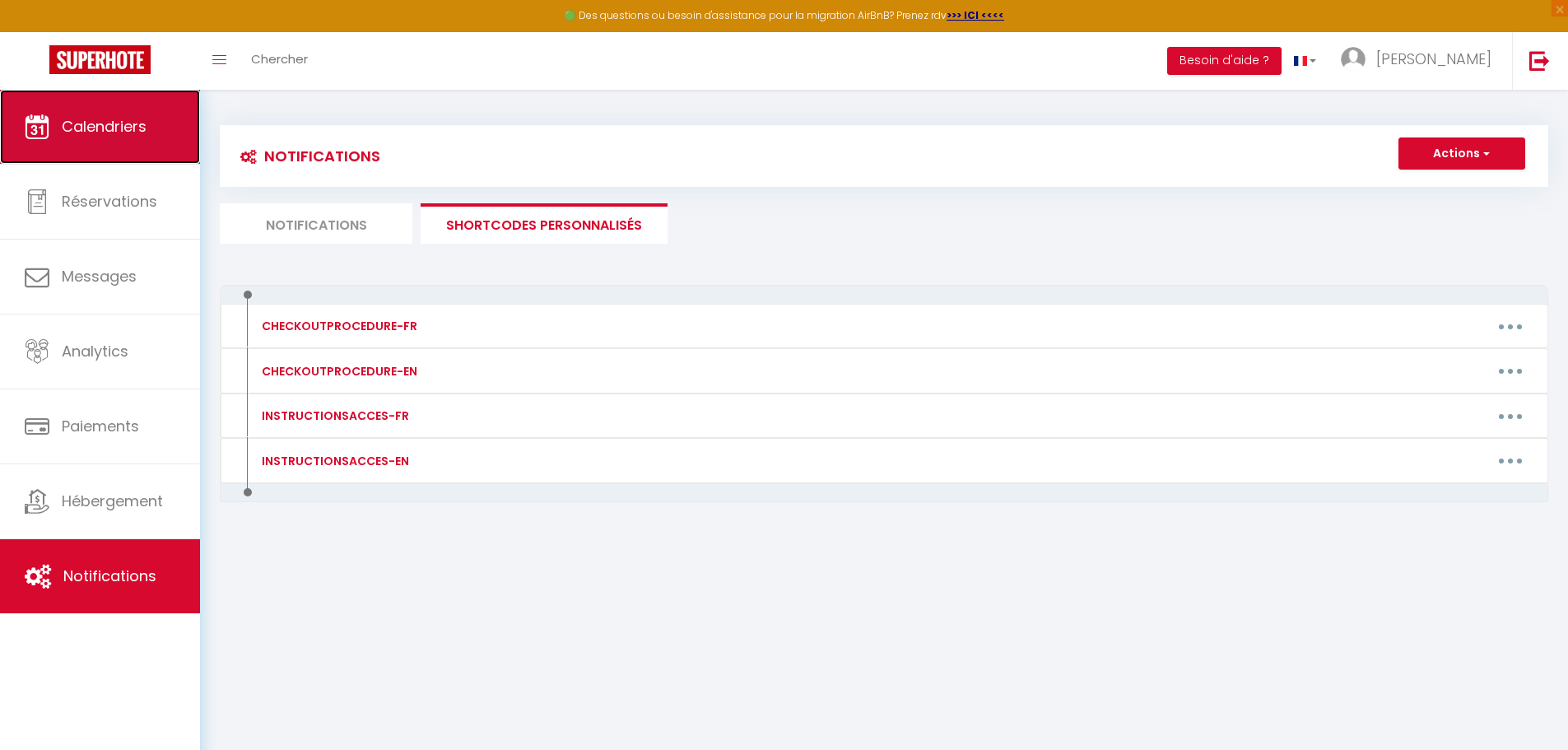
click at [106, 127] on span "Calendriers" at bounding box center [104, 126] width 85 height 20
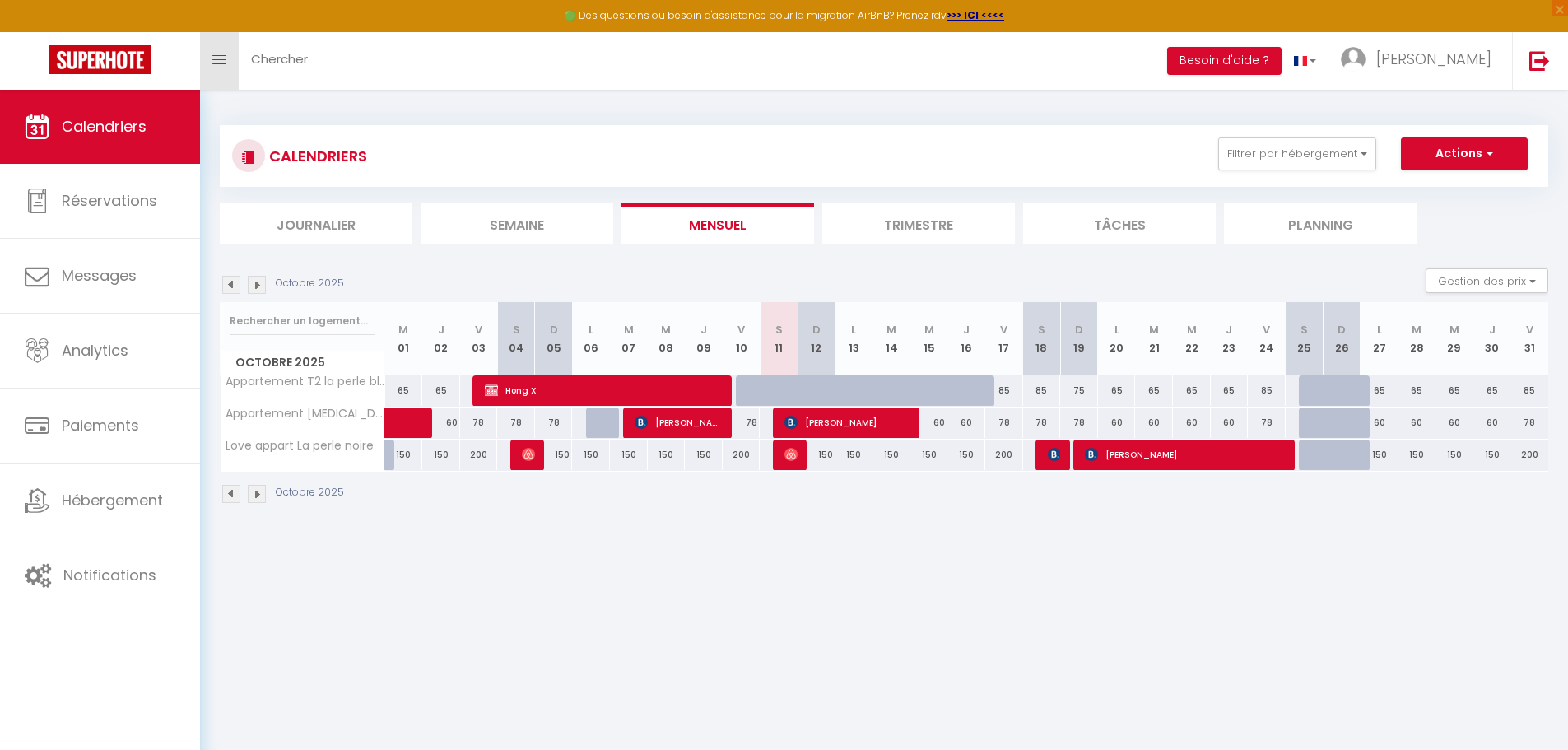
click at [222, 57] on icon "Toggle menubar" at bounding box center [219, 60] width 14 height 10
click at [218, 55] on icon "Toggle menubar" at bounding box center [219, 60] width 14 height 10
click at [216, 58] on icon "Toggle menubar" at bounding box center [219, 60] width 14 height 10
click at [1428, 52] on link "[PERSON_NAME]" at bounding box center [1420, 61] width 183 height 58
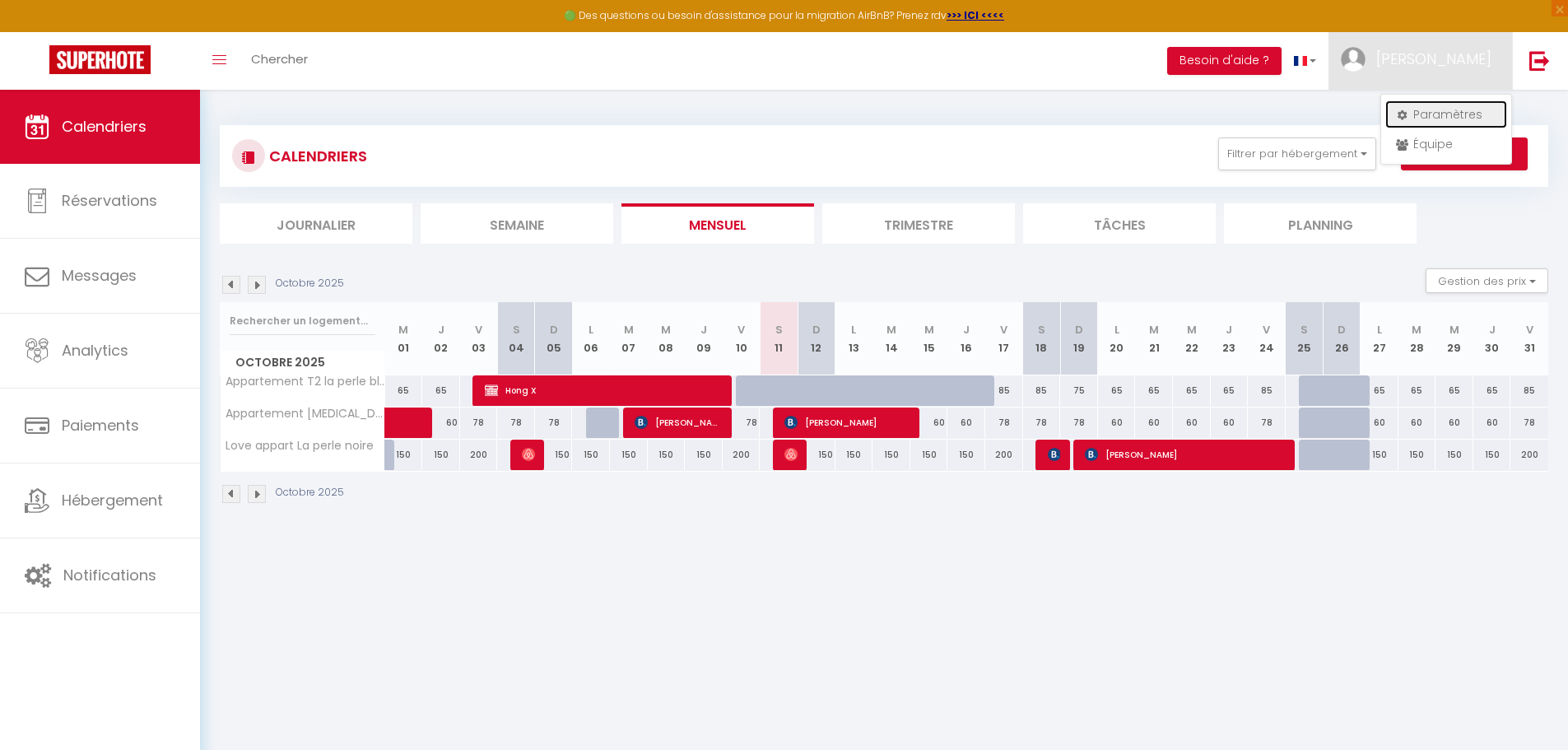
click at [1428, 115] on link "Paramètres" at bounding box center [1446, 114] width 122 height 28
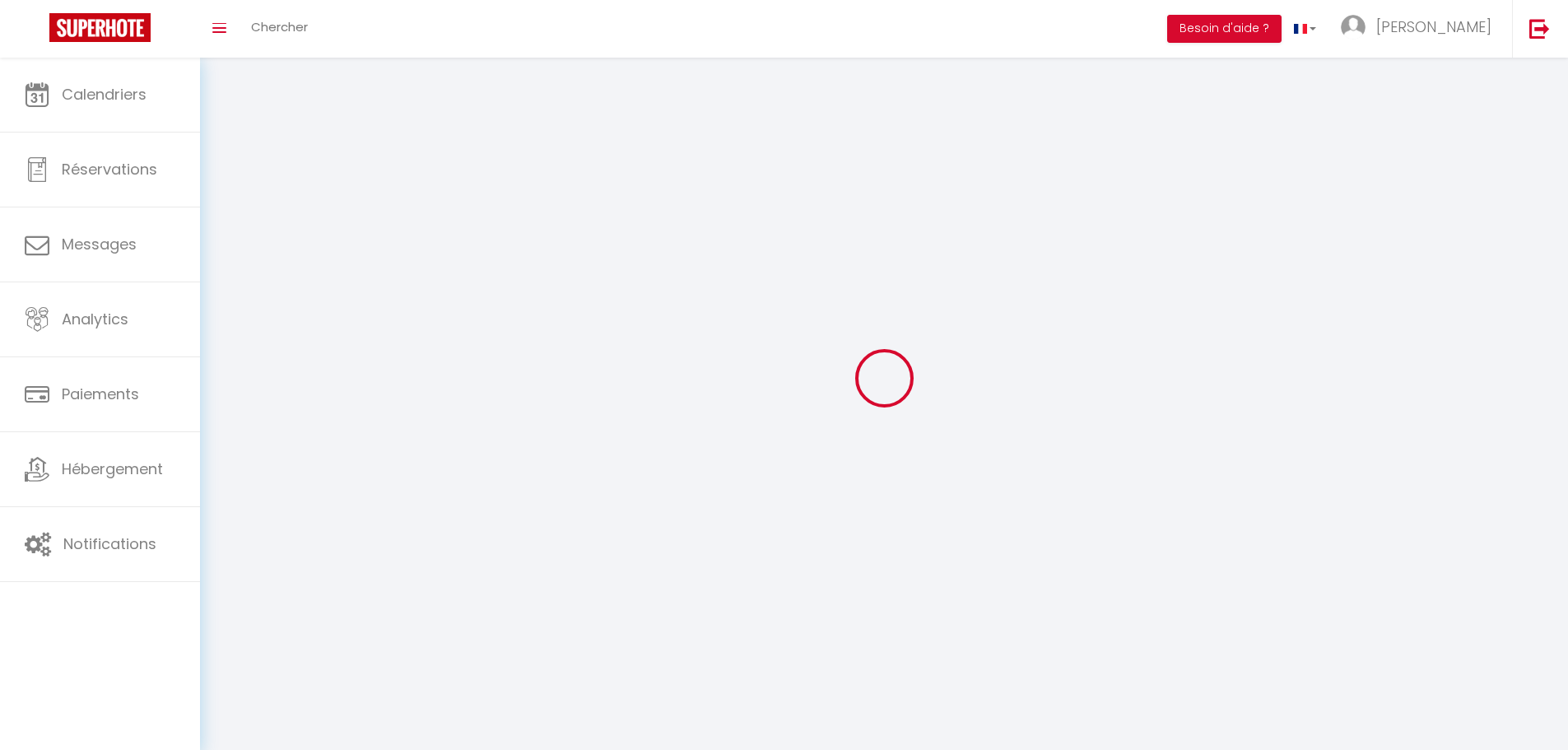
select select "fr"
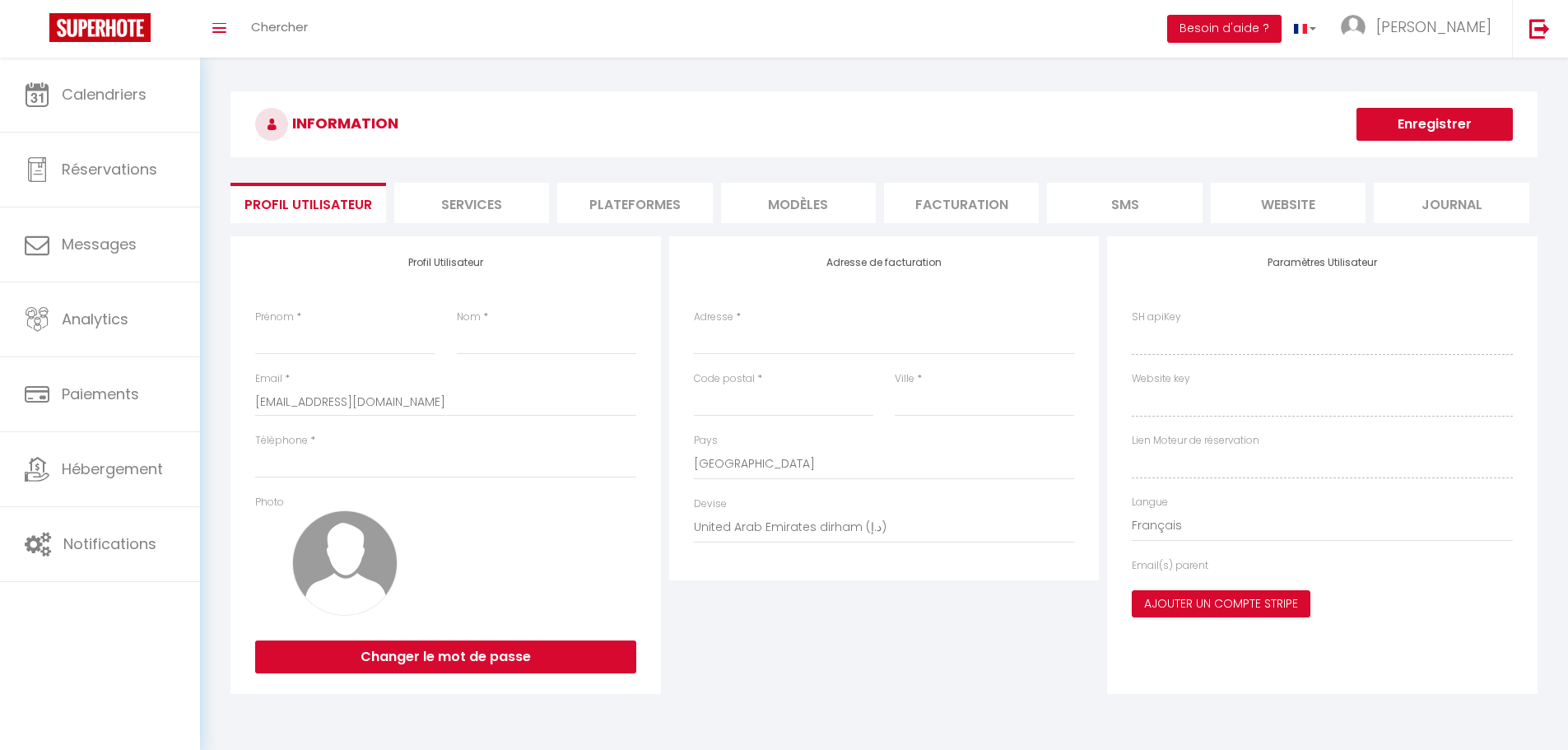
type input "[PERSON_NAME]"
type input "Soulé"
type input "[PHONE_NUMBER]"
type input "[STREET_ADDRESS]"
type input "34300"
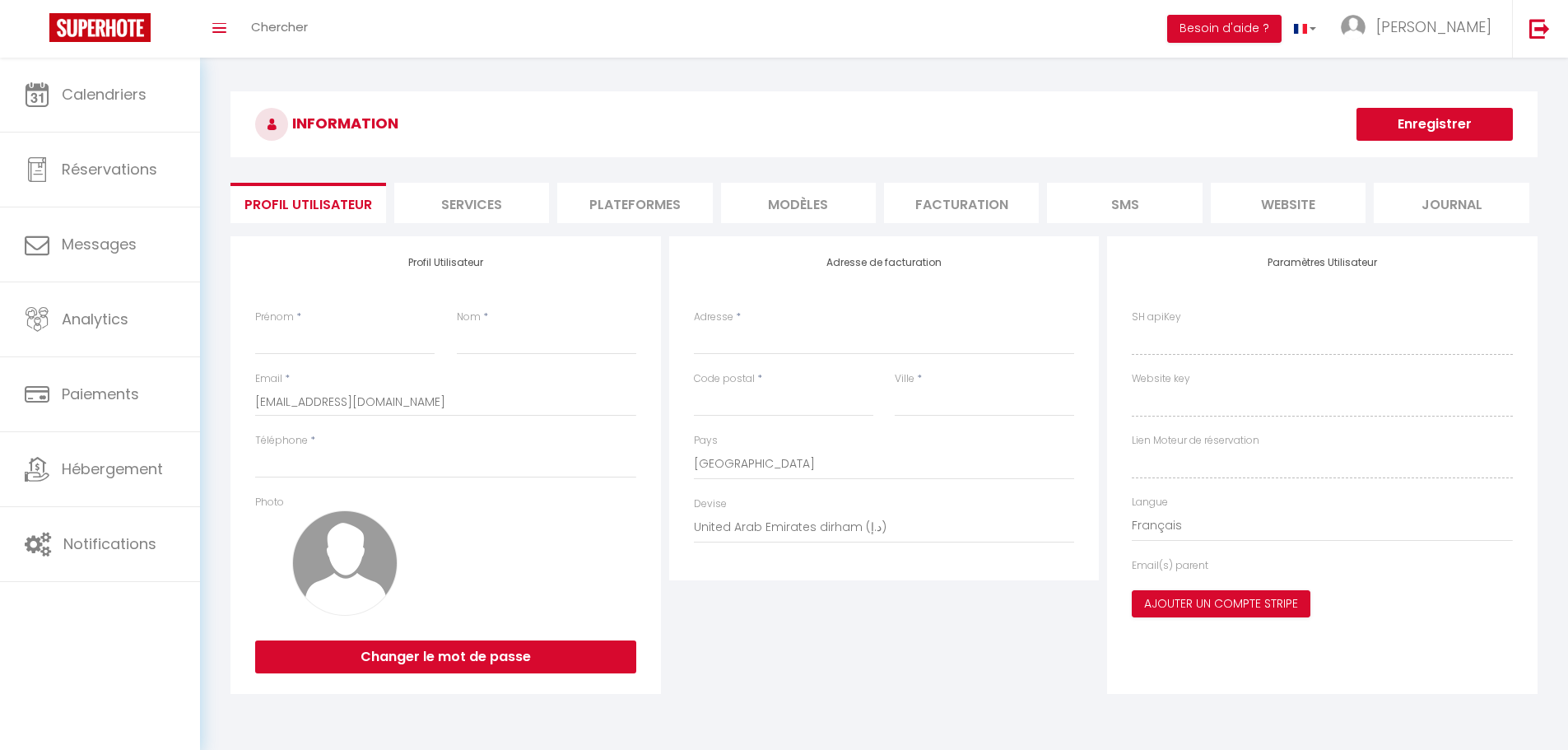
type input "Agde"
select select "28"
type input "9UWVuUK6yikSe6ubcFU2q99Kl"
type input "B60x0vd9wUSwNU6zX8Ba9ojDl"
type input "[URL][DOMAIN_NAME]"
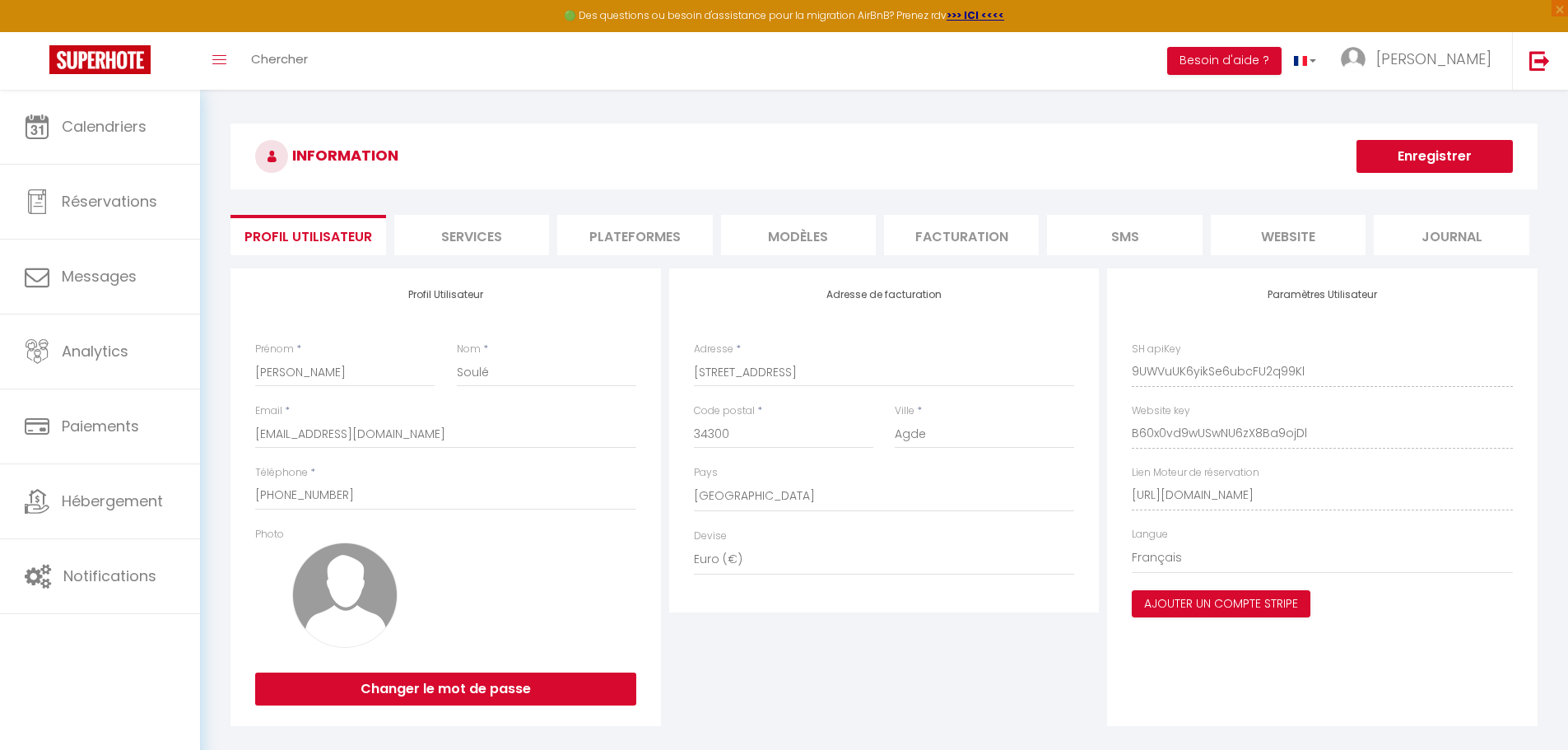
click at [465, 239] on li "Services" at bounding box center [472, 235] width 155 height 41
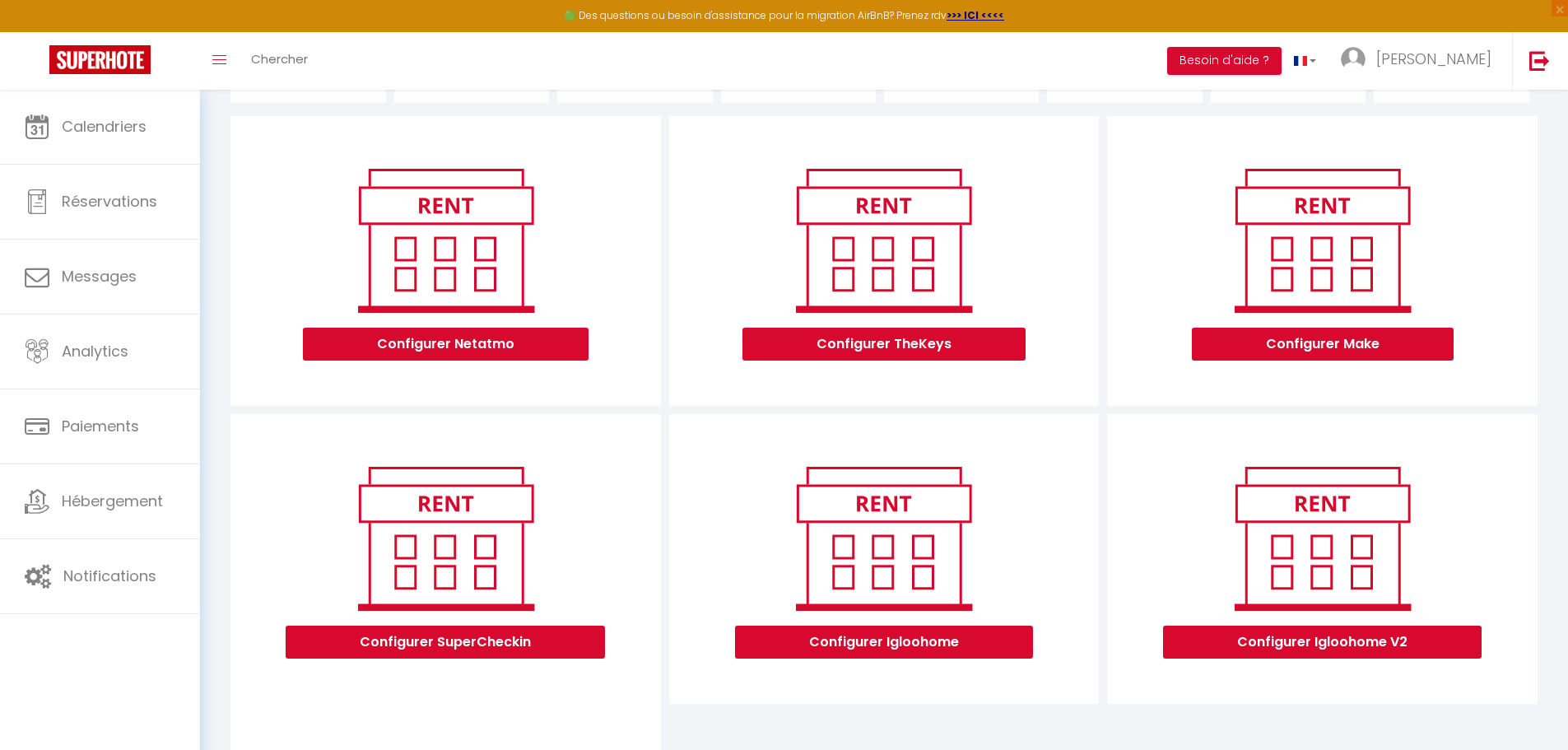
scroll to position [112, 0]
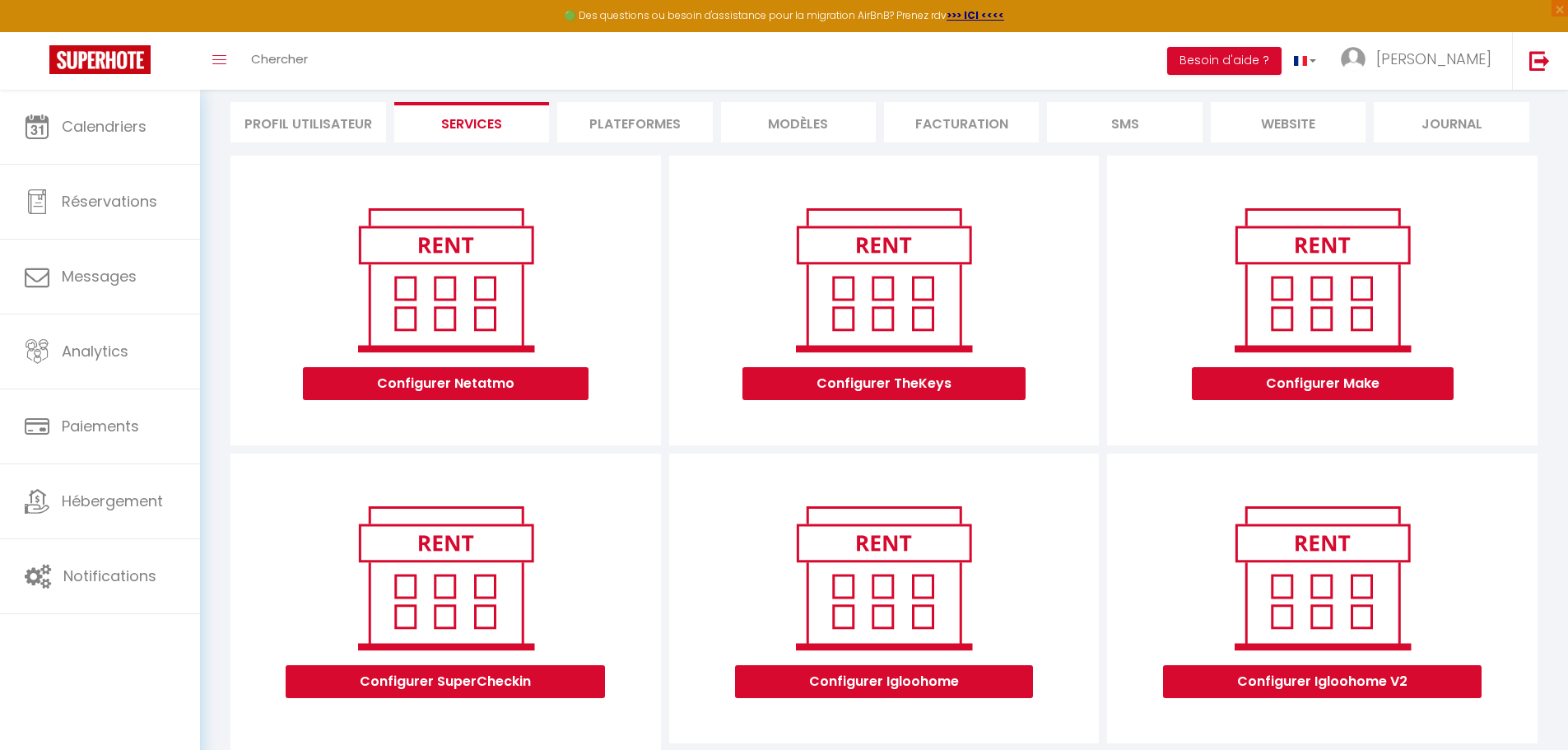
click at [632, 122] on li "Plateformes" at bounding box center [635, 123] width 155 height 41
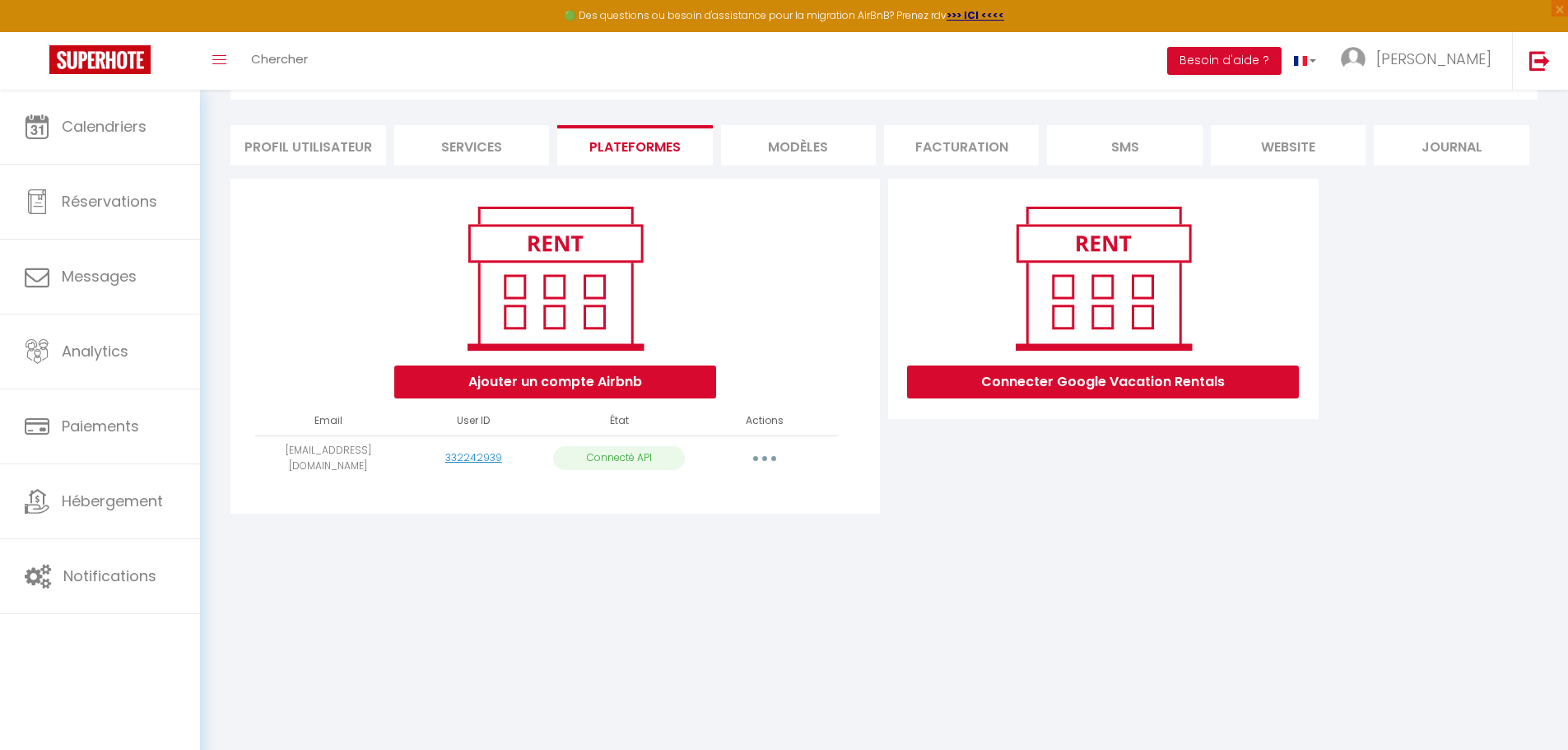
scroll to position [89, 0]
click at [766, 456] on icon "button" at bounding box center [764, 458] width 5 height 5
click at [971, 463] on div "Connecter Google Vacation Rentals" at bounding box center [1104, 351] width 439 height 345
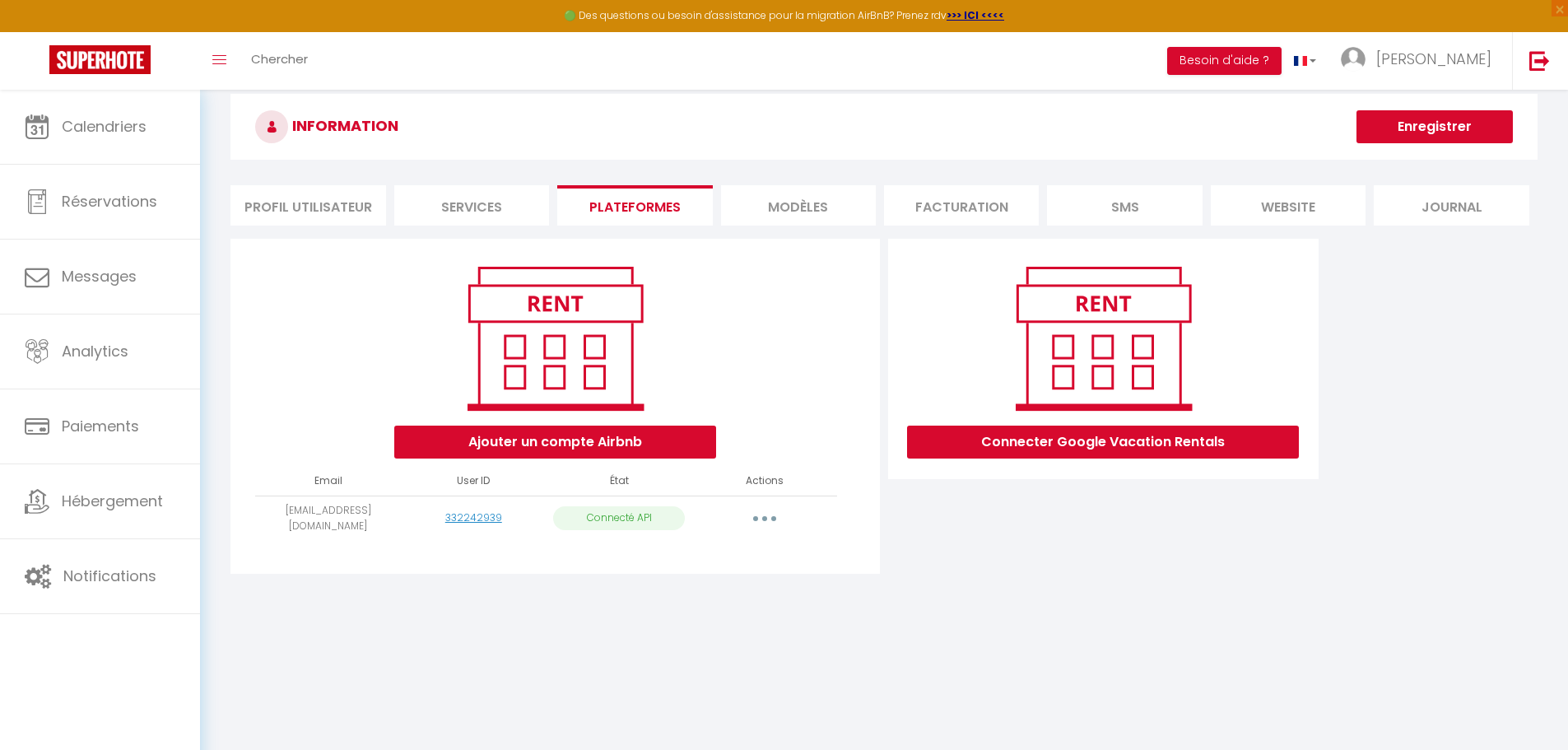
scroll to position [0, 0]
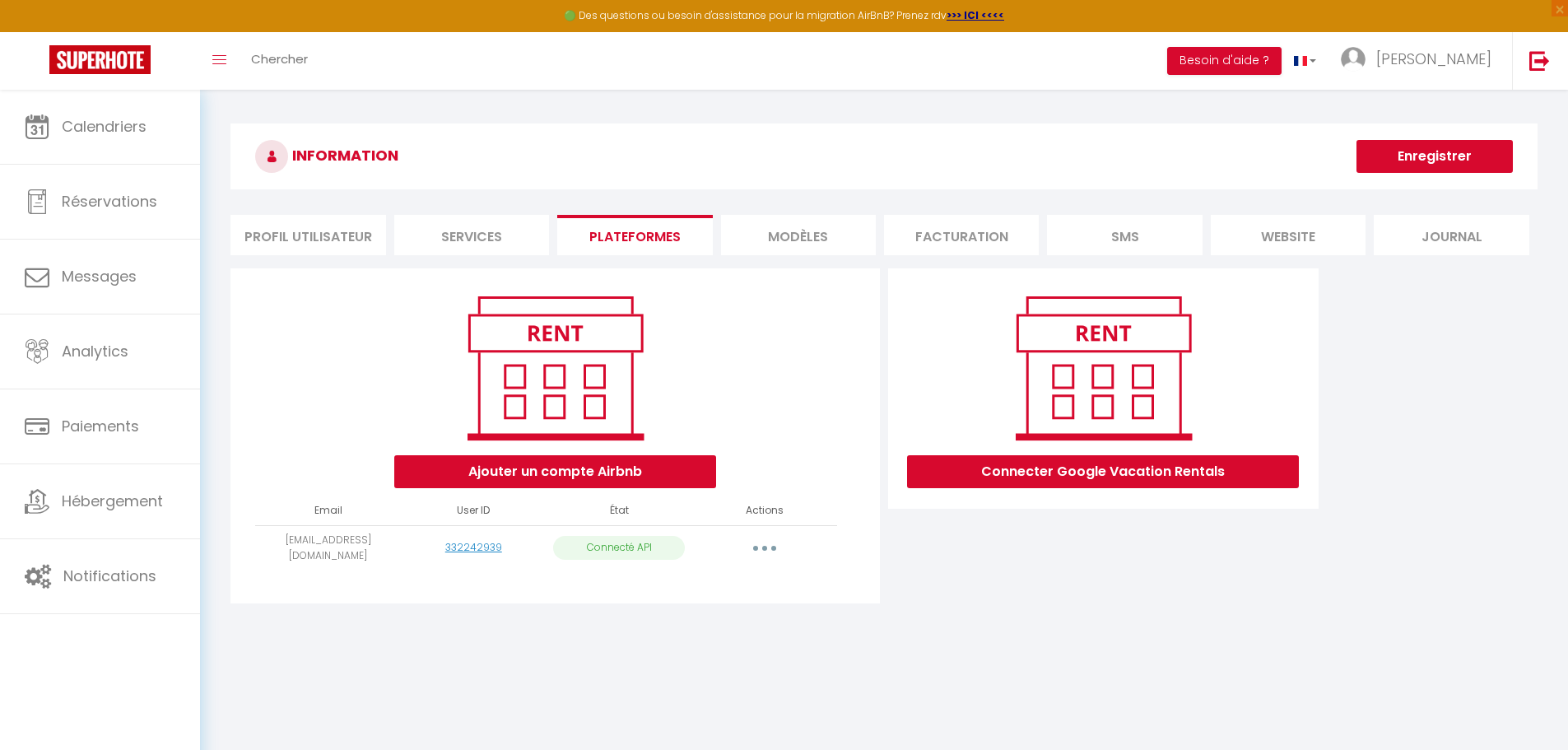
click at [803, 229] on li "MODÈLES" at bounding box center [799, 235] width 155 height 41
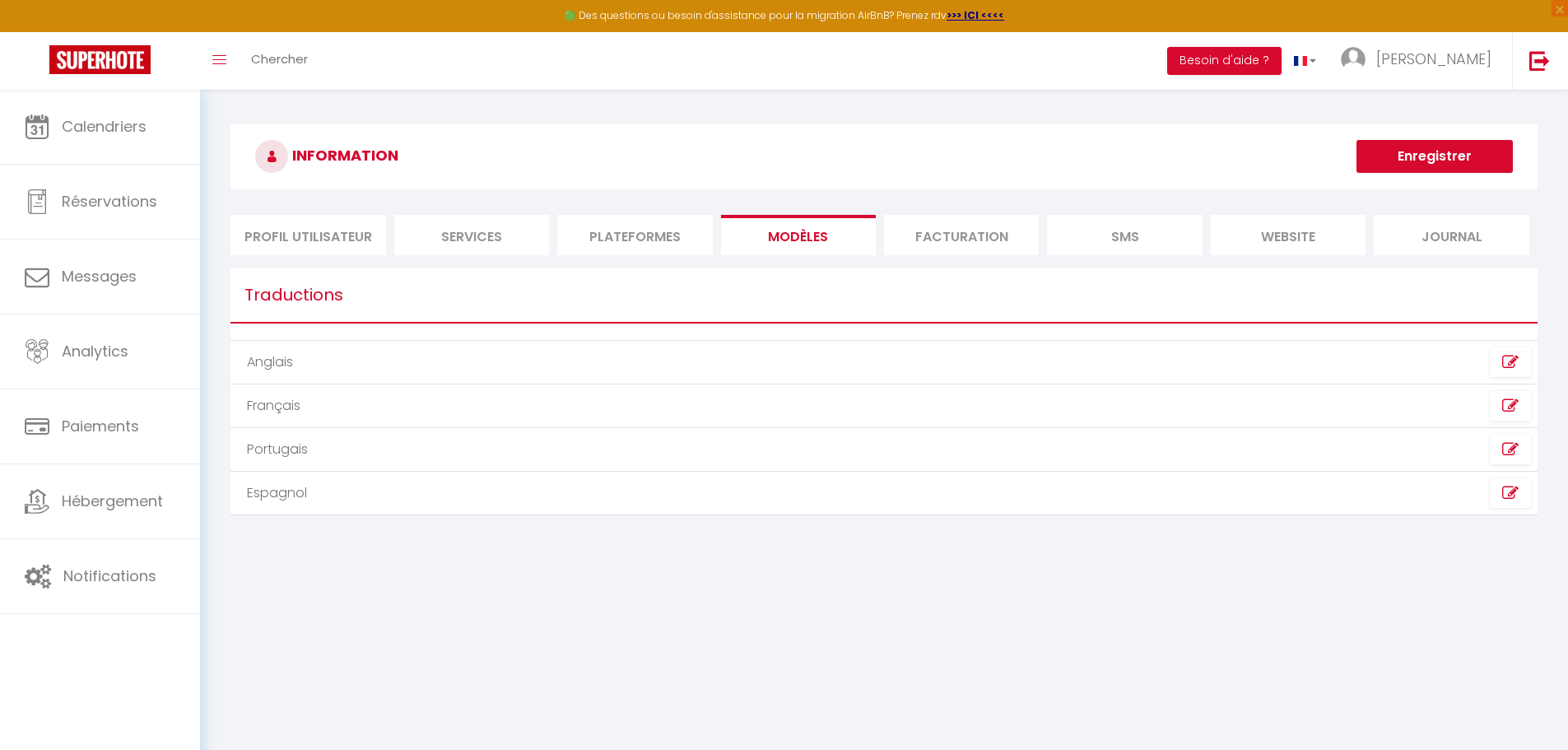
click at [986, 238] on li "Facturation" at bounding box center [962, 235] width 155 height 41
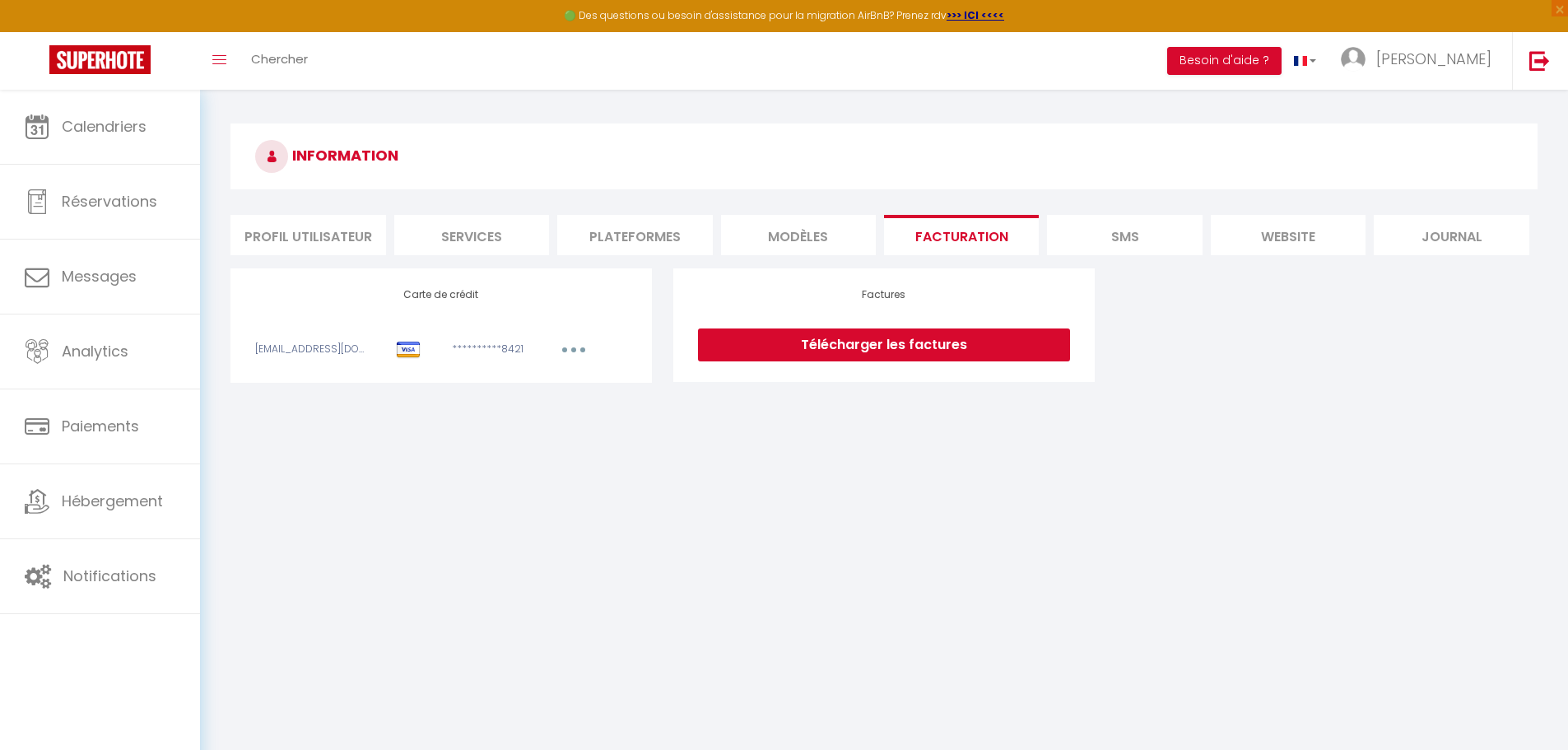
click at [1287, 239] on li "website" at bounding box center [1288, 235] width 155 height 41
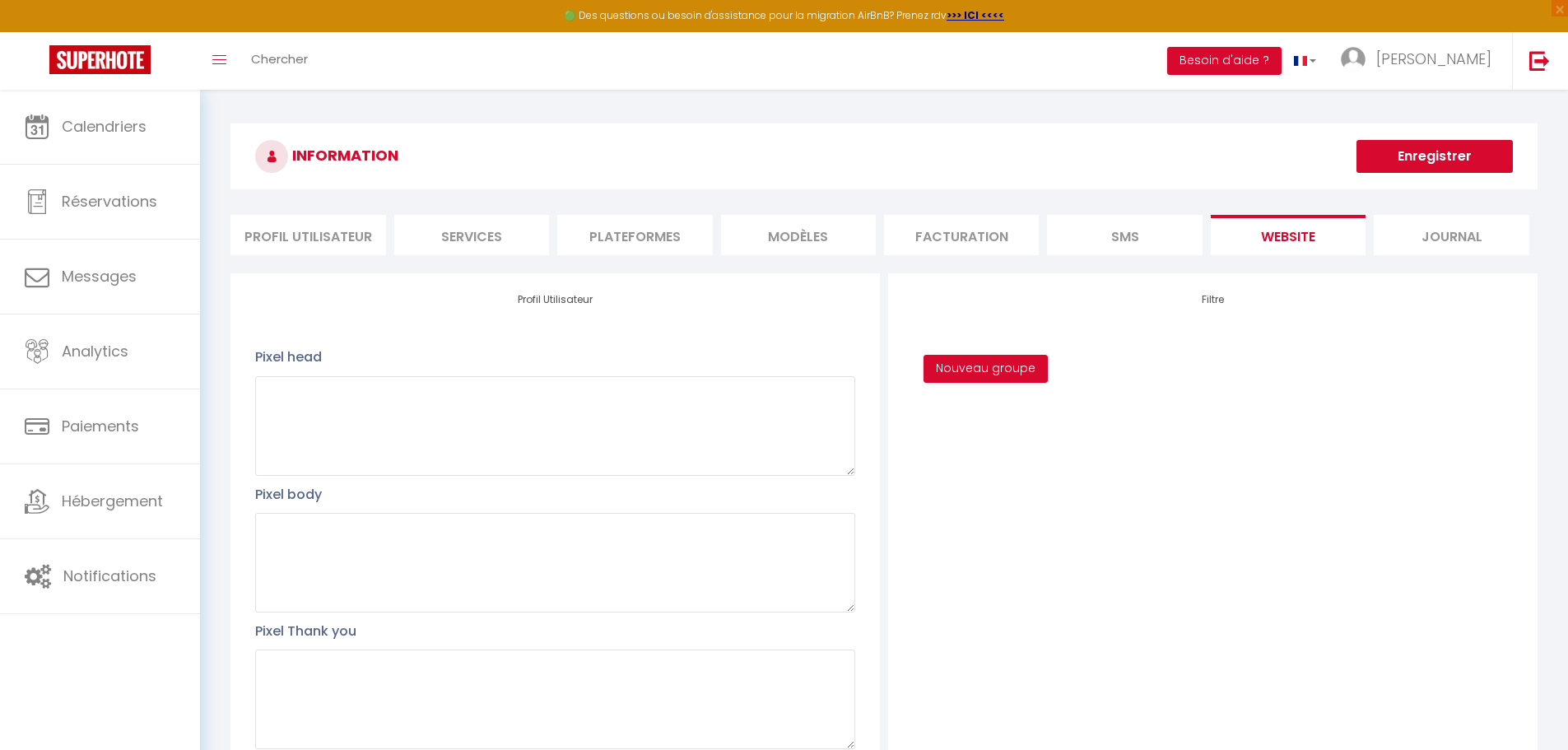
click at [1434, 234] on li "Journal" at bounding box center [1451, 235] width 155 height 41
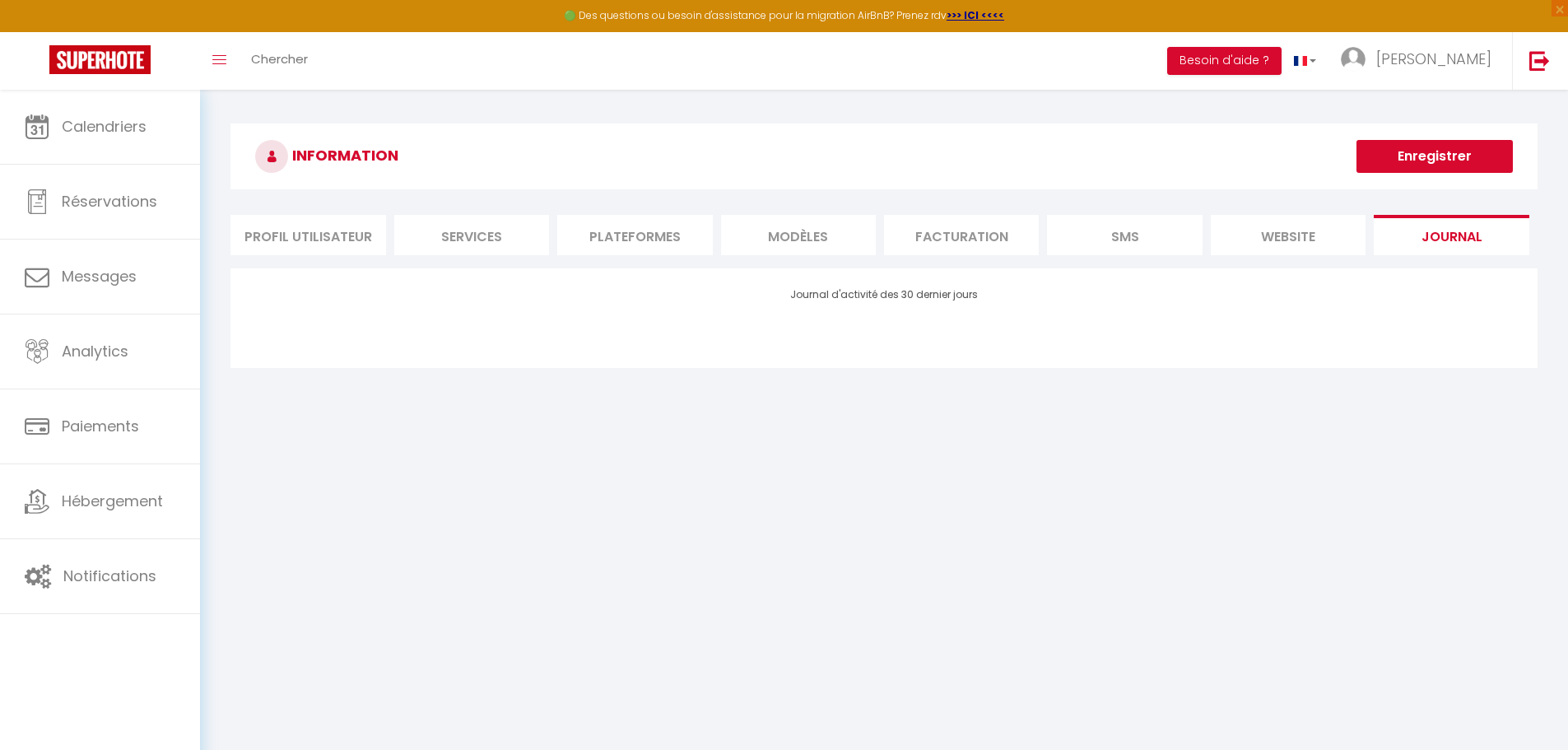
click at [1293, 232] on li "website" at bounding box center [1288, 235] width 155 height 41
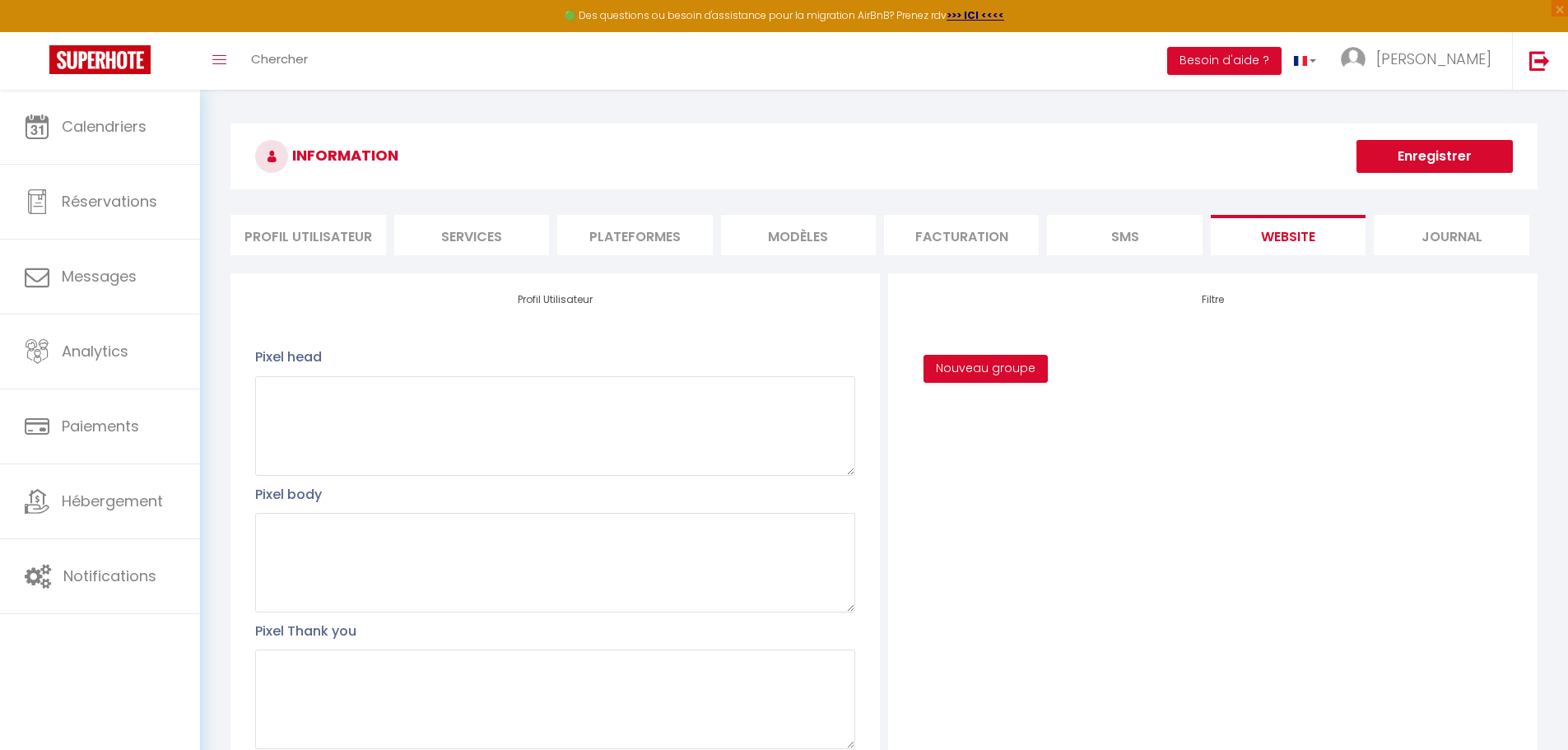
click at [620, 230] on li "Plateformes" at bounding box center [635, 235] width 155 height 41
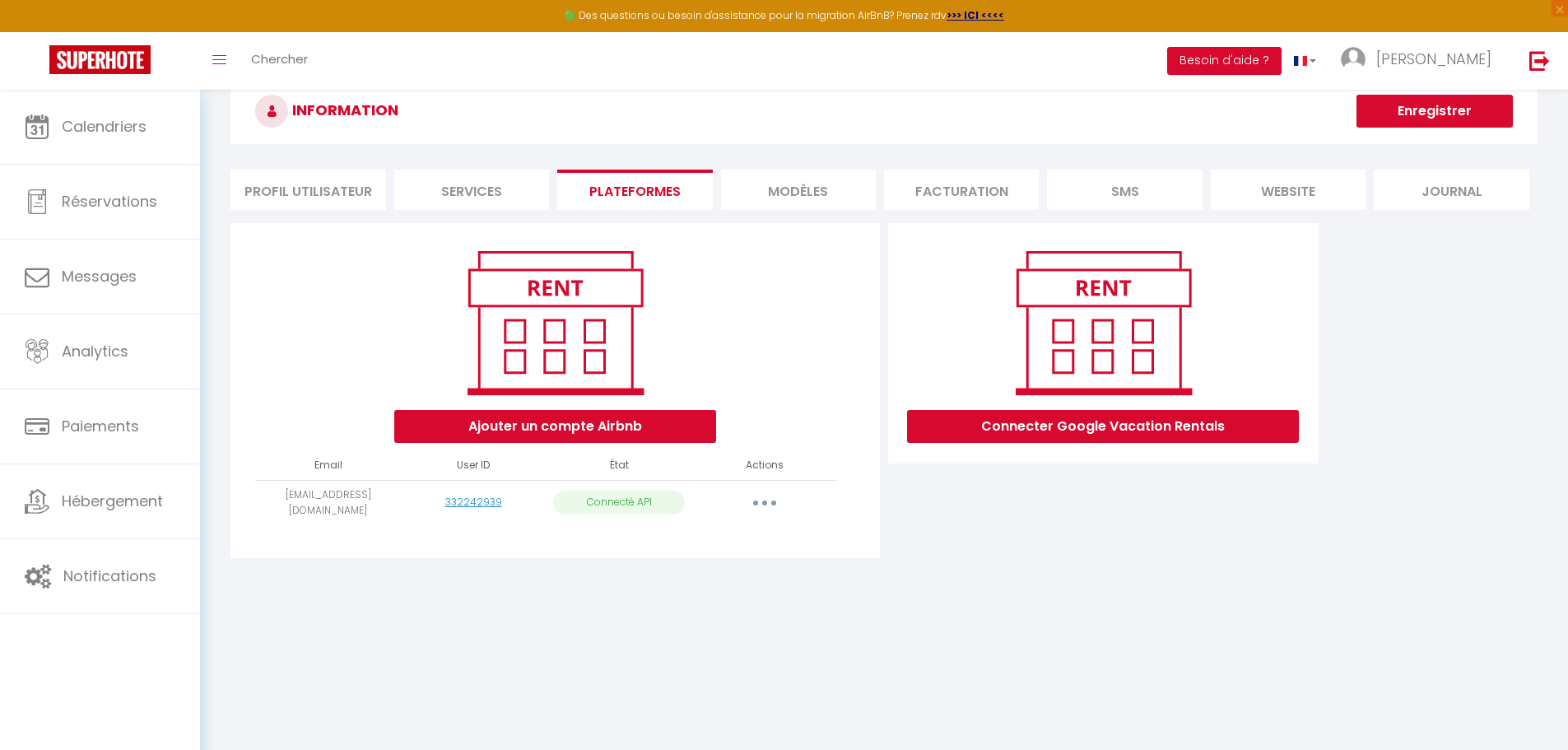
scroll to position [89, 0]
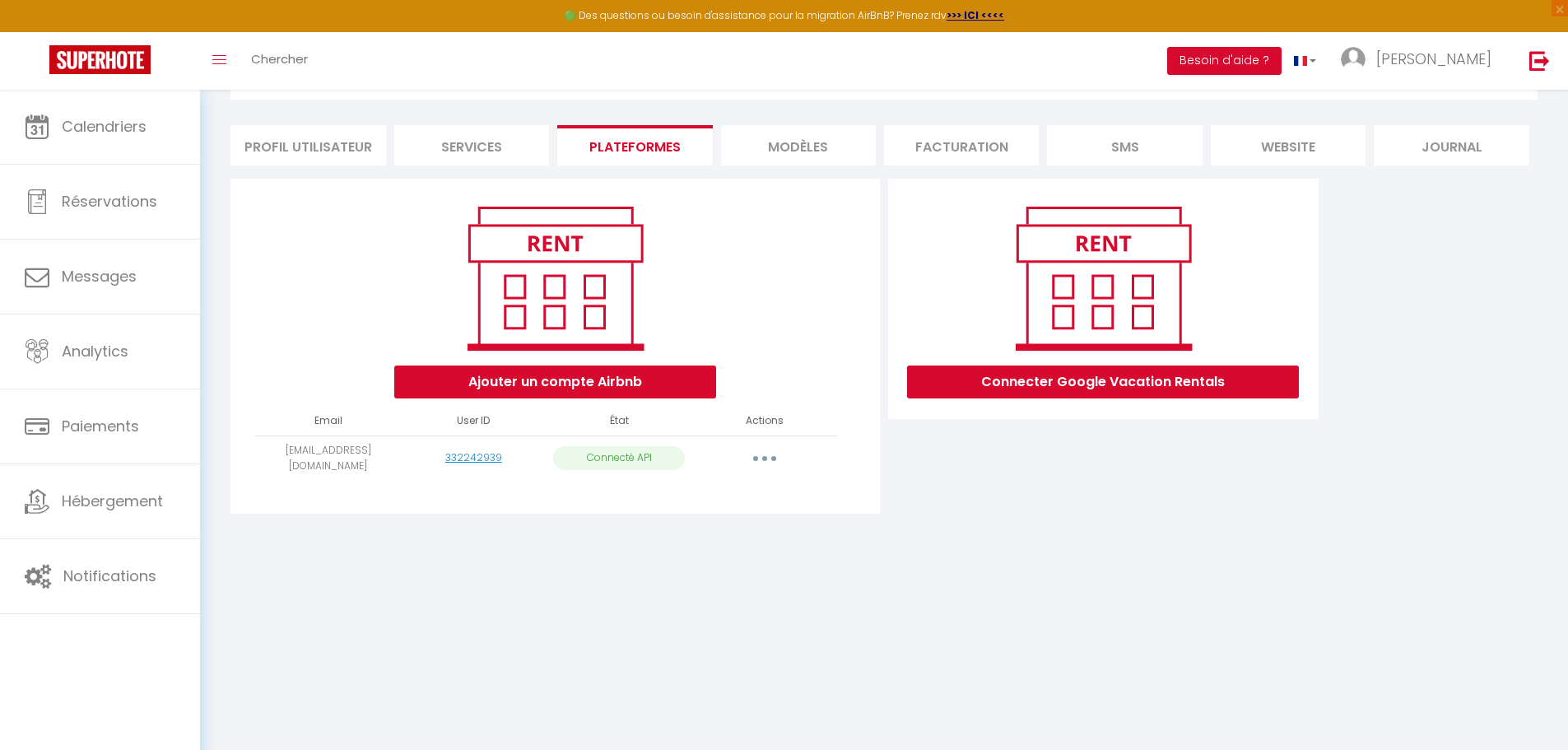
click at [772, 451] on button "button" at bounding box center [765, 458] width 46 height 27
click at [815, 145] on li "MODÈLES" at bounding box center [799, 146] width 155 height 41
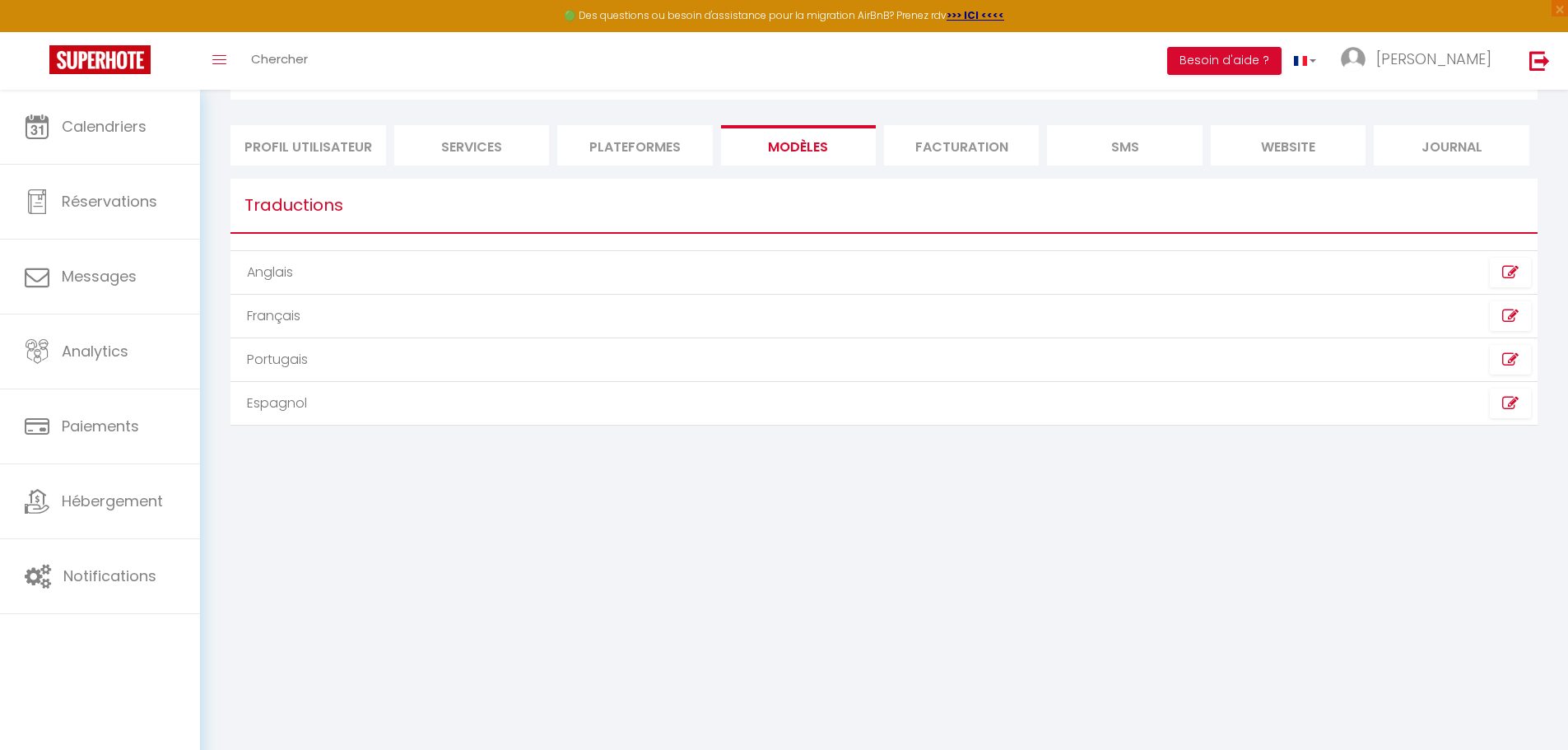
click at [481, 148] on li "Services" at bounding box center [472, 146] width 155 height 41
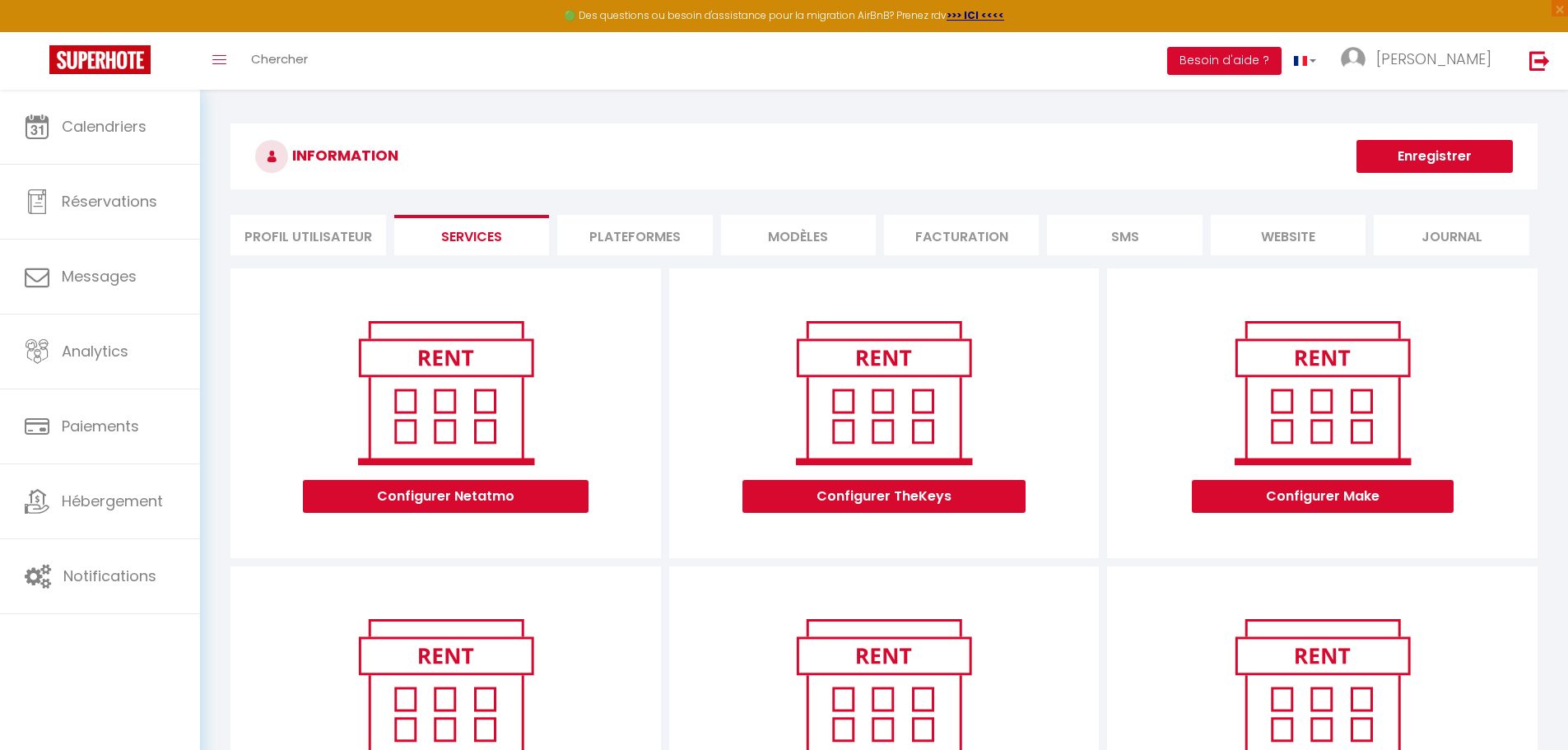
click at [649, 231] on li "Plateformes" at bounding box center [635, 235] width 155 height 41
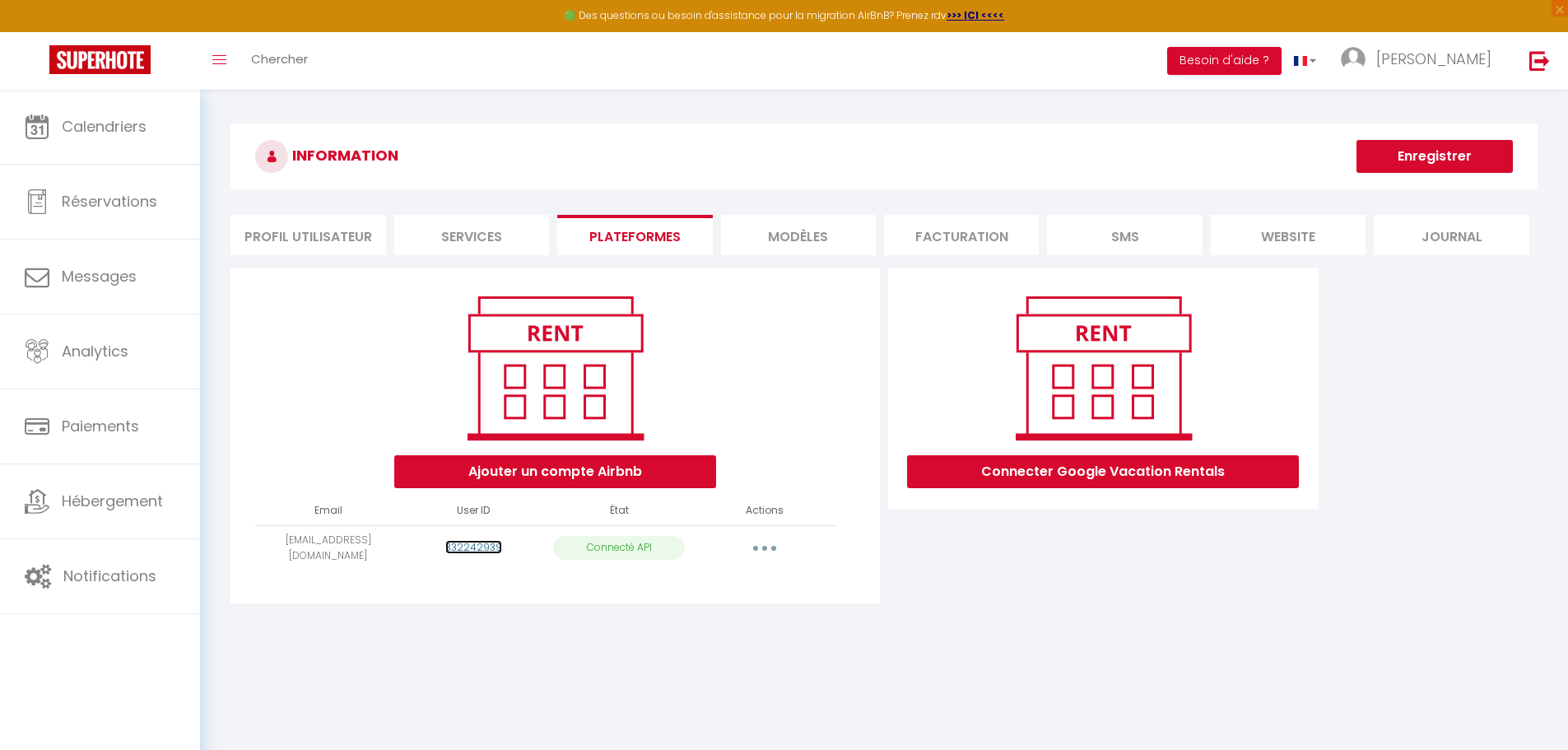
click at [468, 545] on link "332242939" at bounding box center [474, 546] width 57 height 14
click at [1471, 54] on span "[PERSON_NAME]" at bounding box center [1433, 59] width 115 height 20
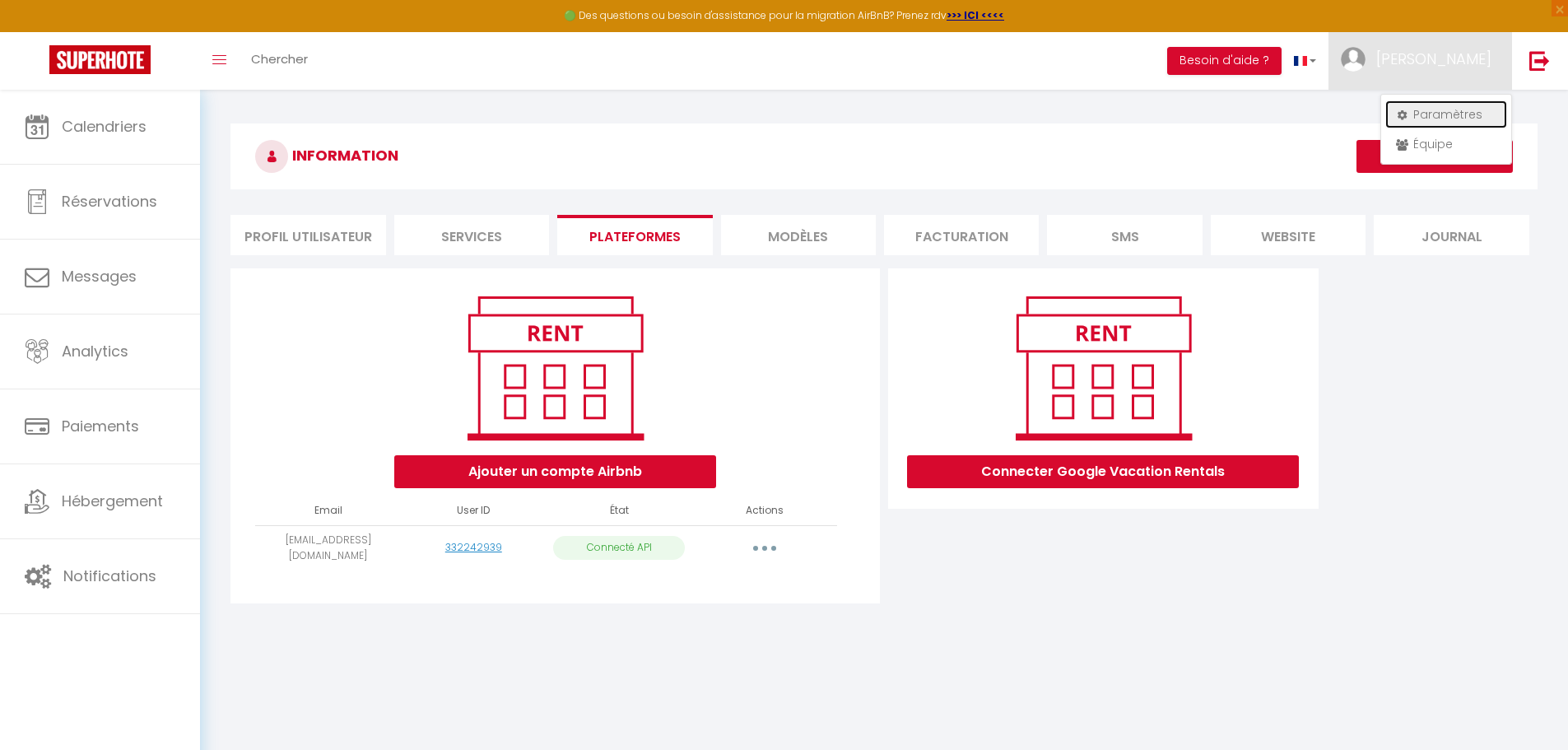
click at [1424, 112] on link "Paramètres" at bounding box center [1446, 114] width 122 height 28
click at [797, 236] on li "MODÈLES" at bounding box center [799, 235] width 155 height 41
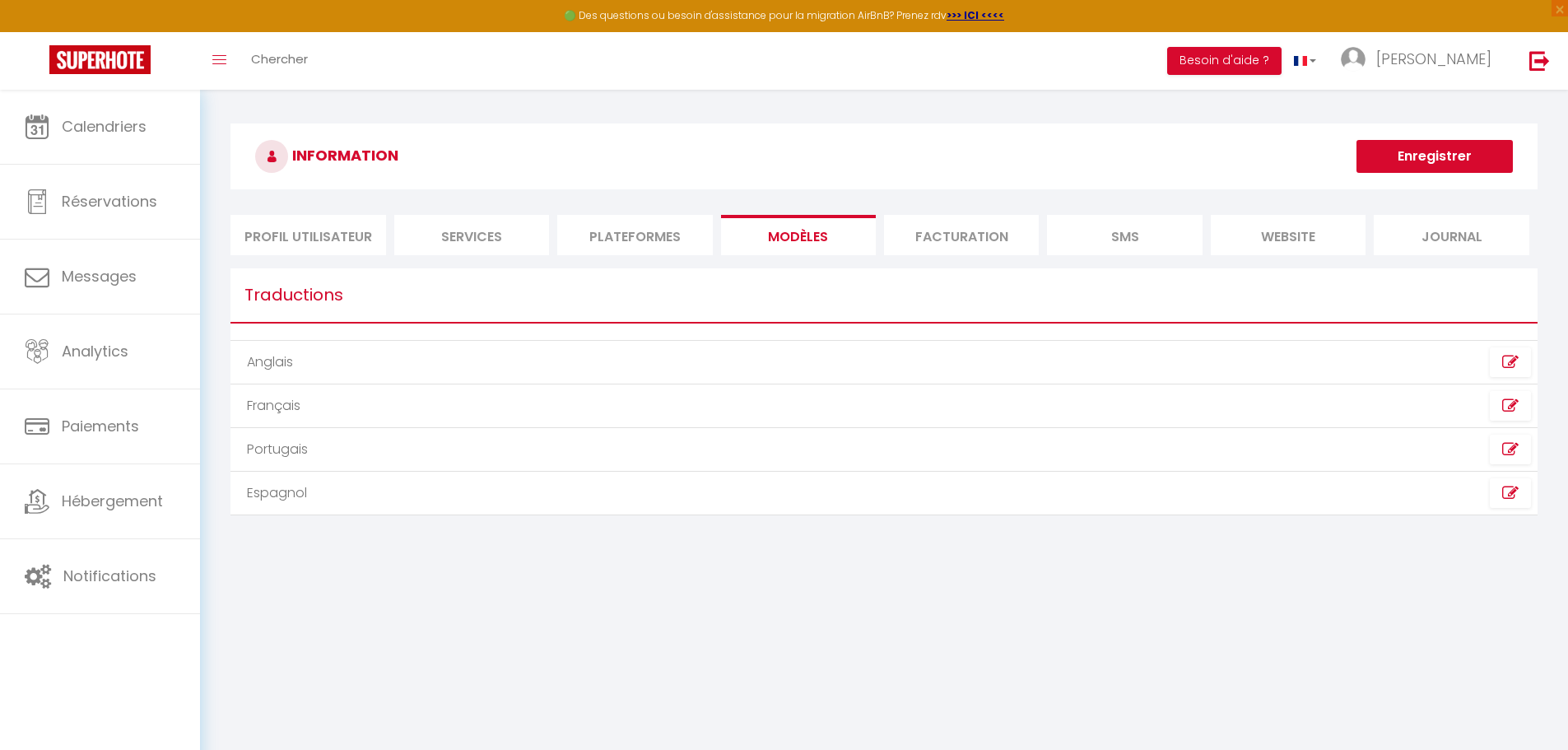
click at [952, 228] on li "Facturation" at bounding box center [962, 235] width 155 height 41
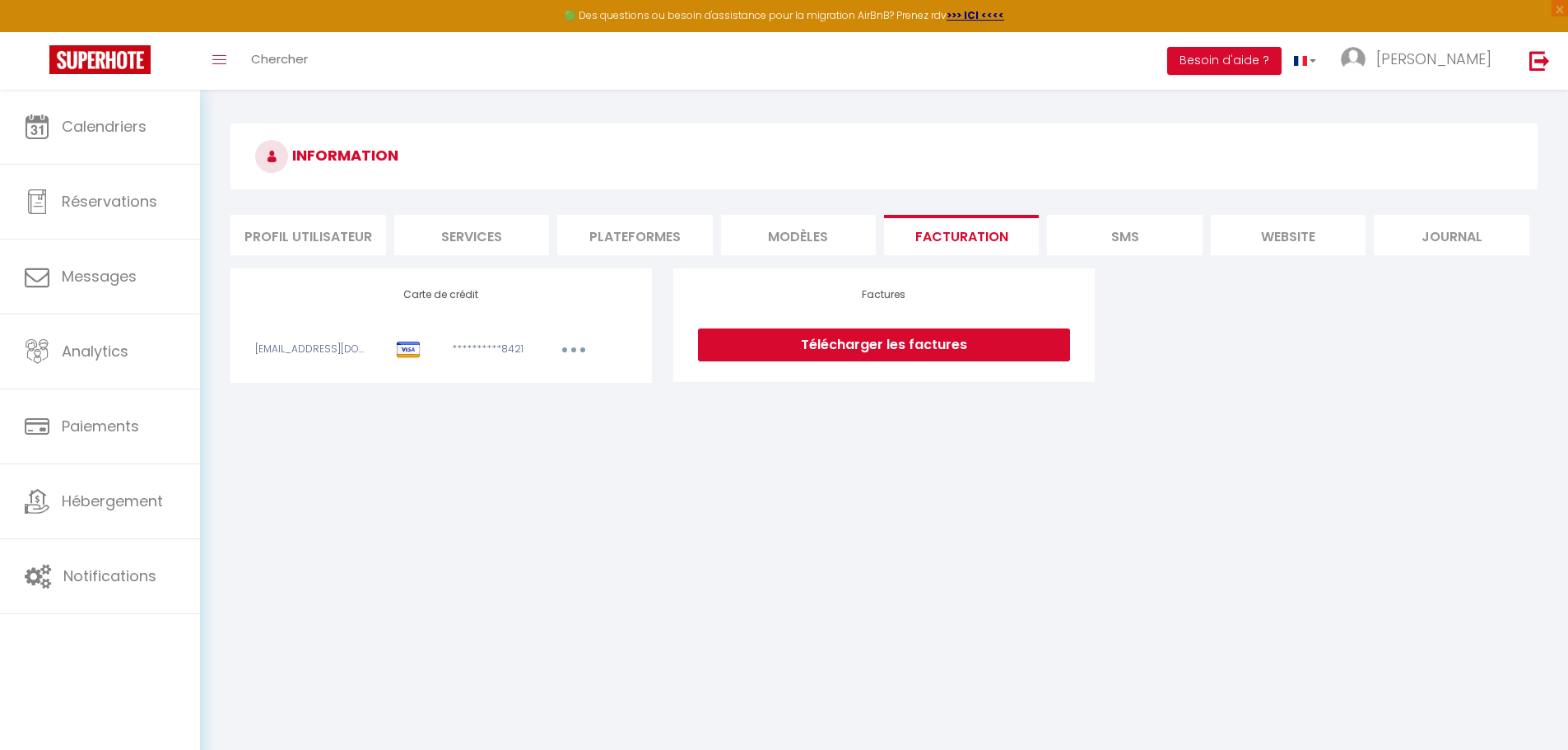
click at [1128, 238] on li "SMS" at bounding box center [1125, 235] width 155 height 41
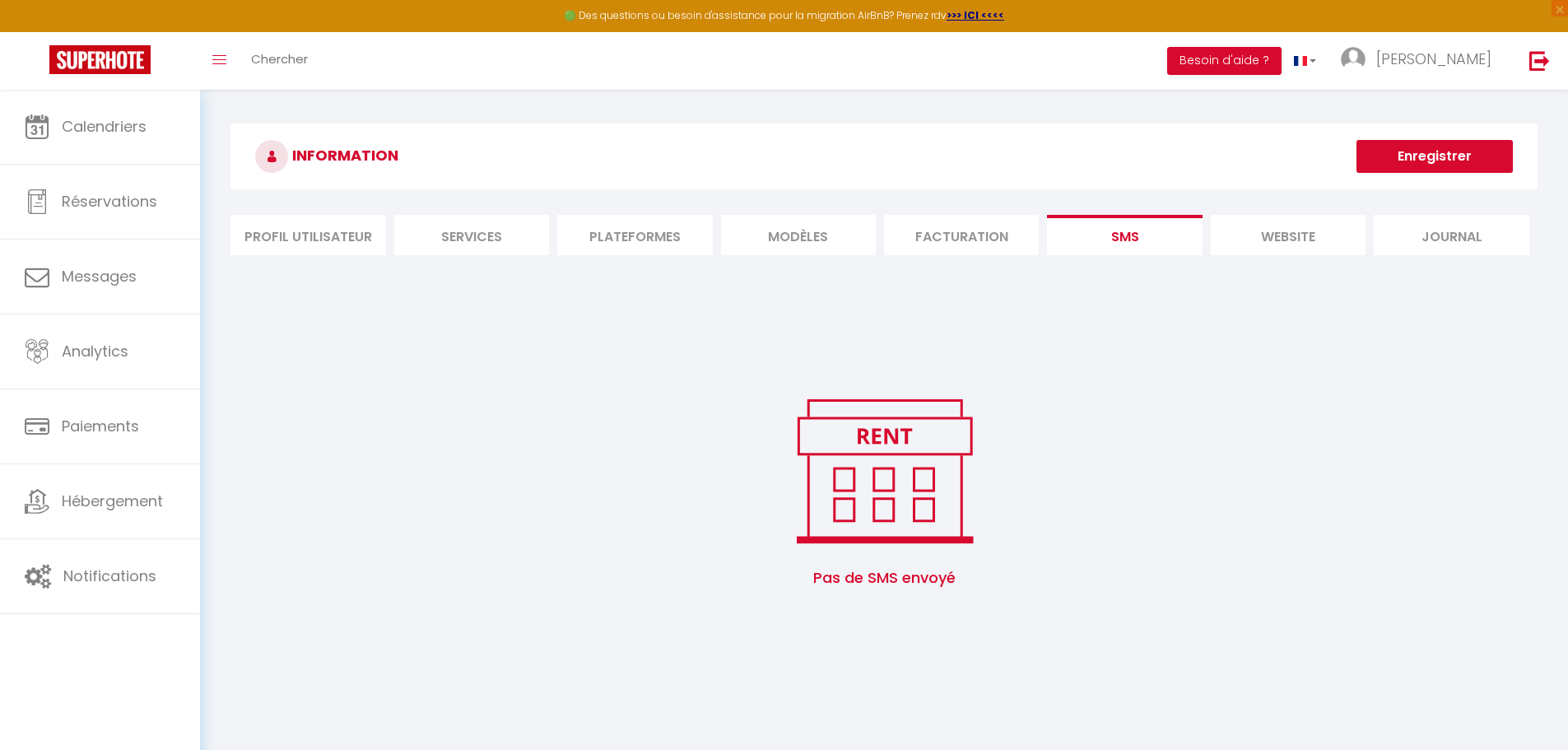
click at [1274, 237] on li "website" at bounding box center [1288, 235] width 155 height 41
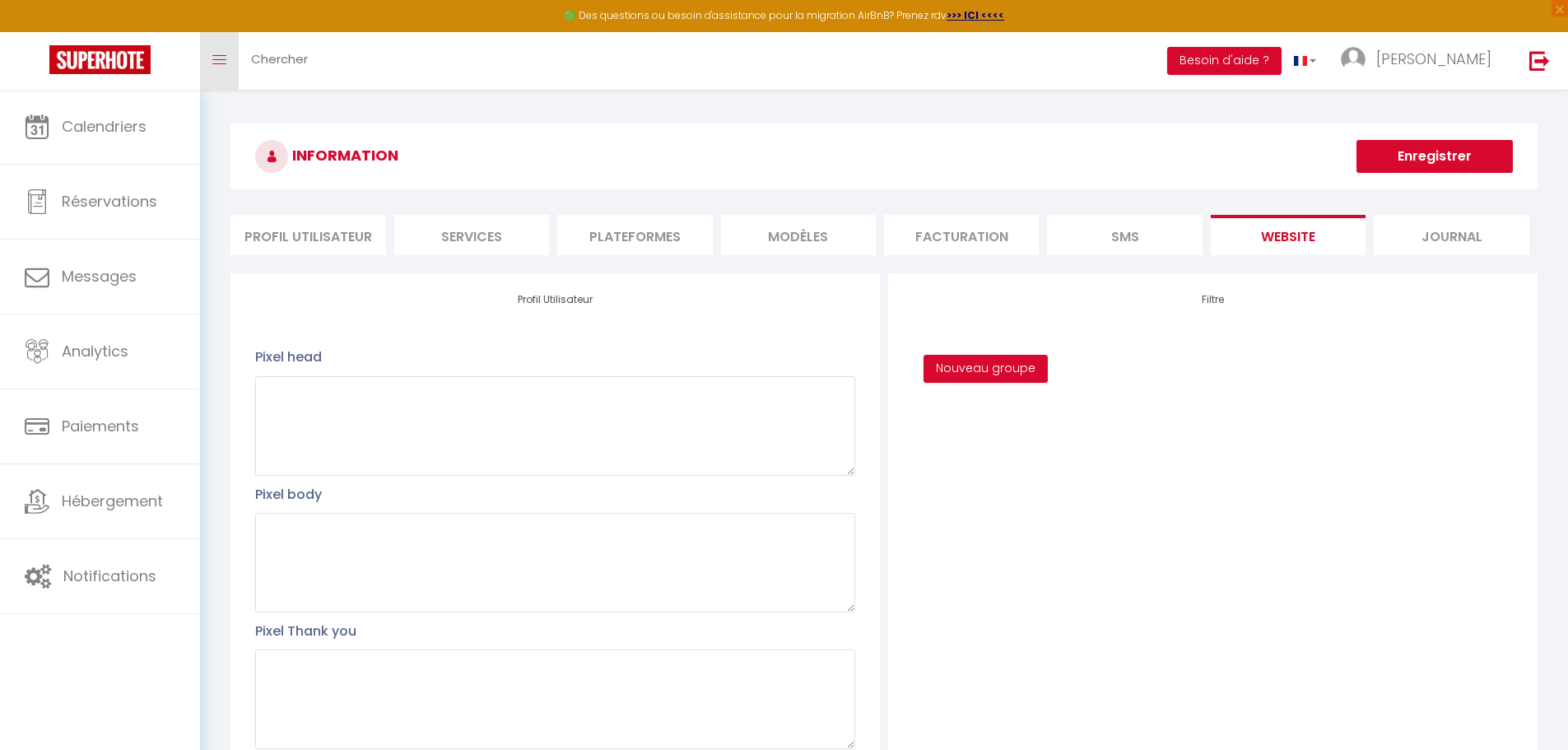
click at [224, 59] on span at bounding box center [219, 60] width 14 height 2
drag, startPoint x: 1468, startPoint y: 231, endPoint x: 1456, endPoint y: 233, distance: 12.2
click at [1466, 231] on li "Journal" at bounding box center [1451, 235] width 155 height 41
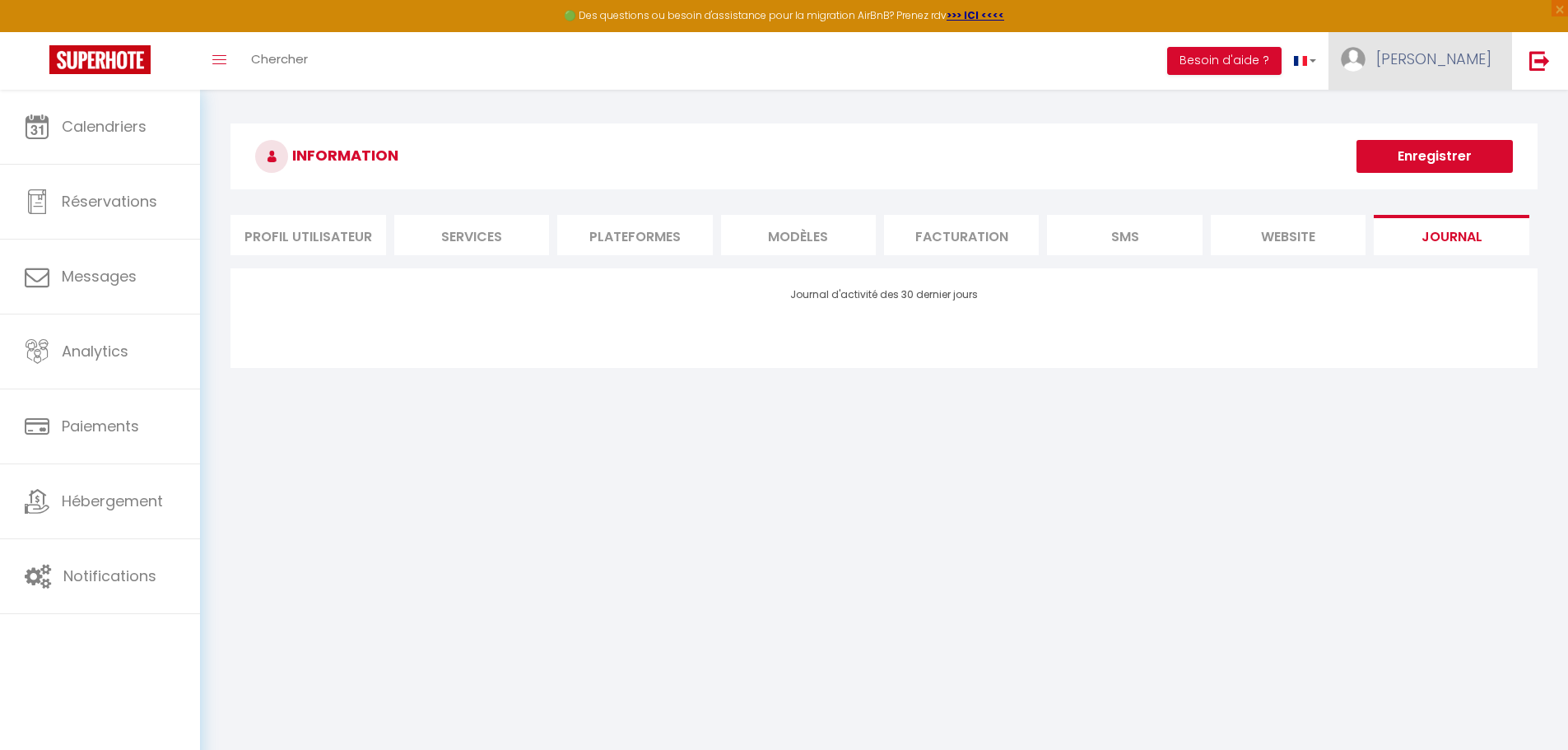
click at [1458, 42] on link "[PERSON_NAME]" at bounding box center [1420, 61] width 183 height 58
click at [491, 229] on li "Services" at bounding box center [472, 235] width 155 height 41
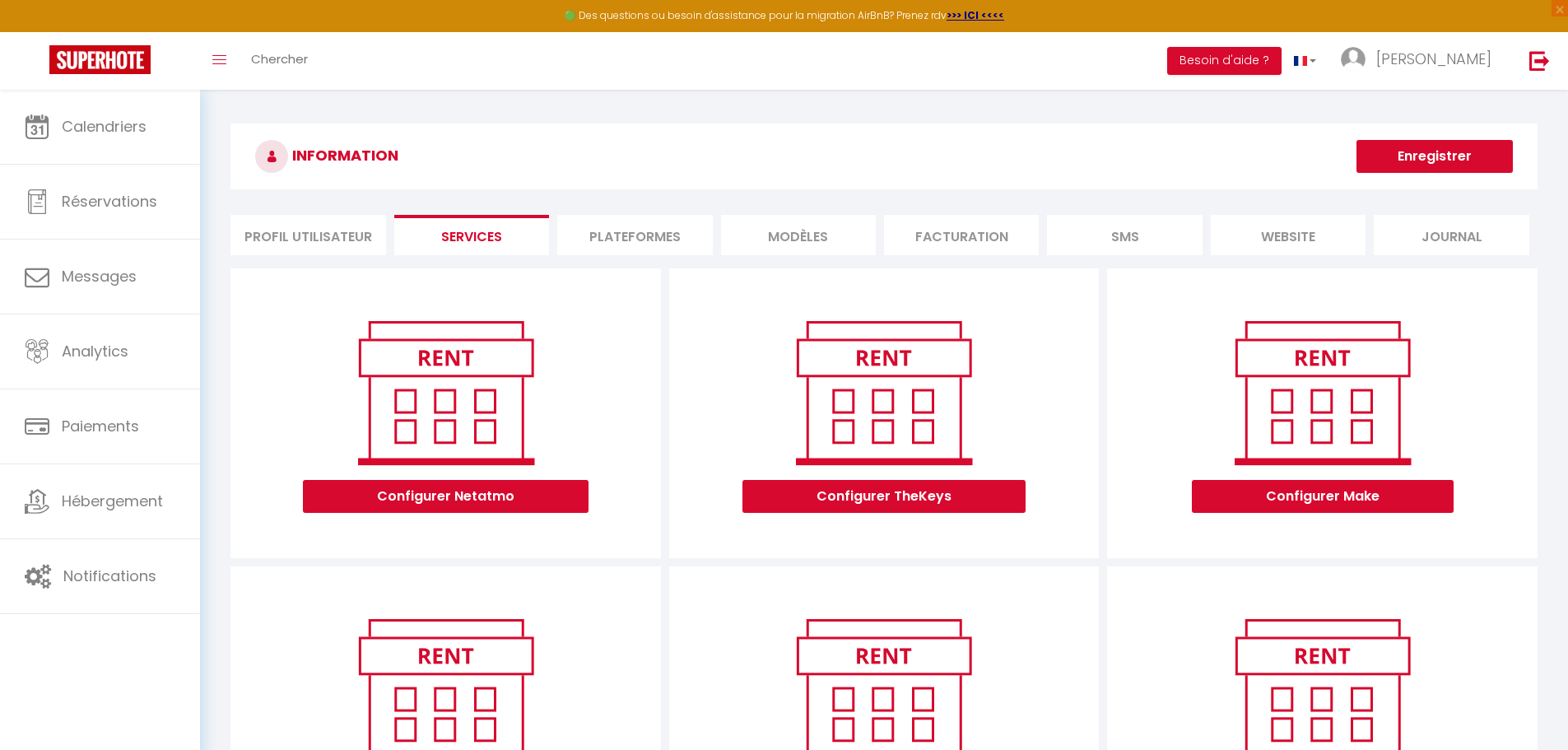
click at [335, 232] on li "Profil Utilisateur" at bounding box center [308, 235] width 155 height 41
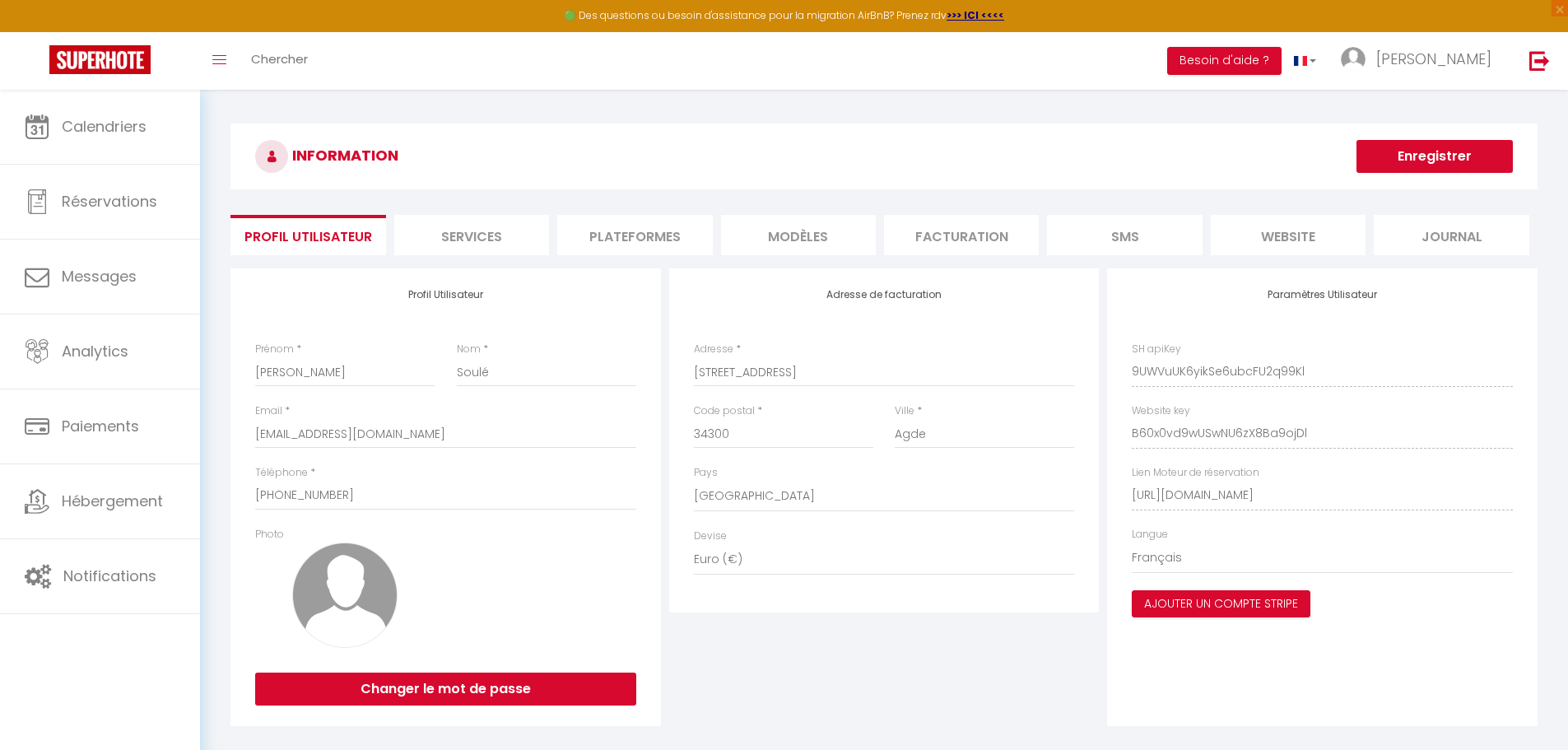
click at [619, 225] on li "Plateformes" at bounding box center [635, 235] width 155 height 41
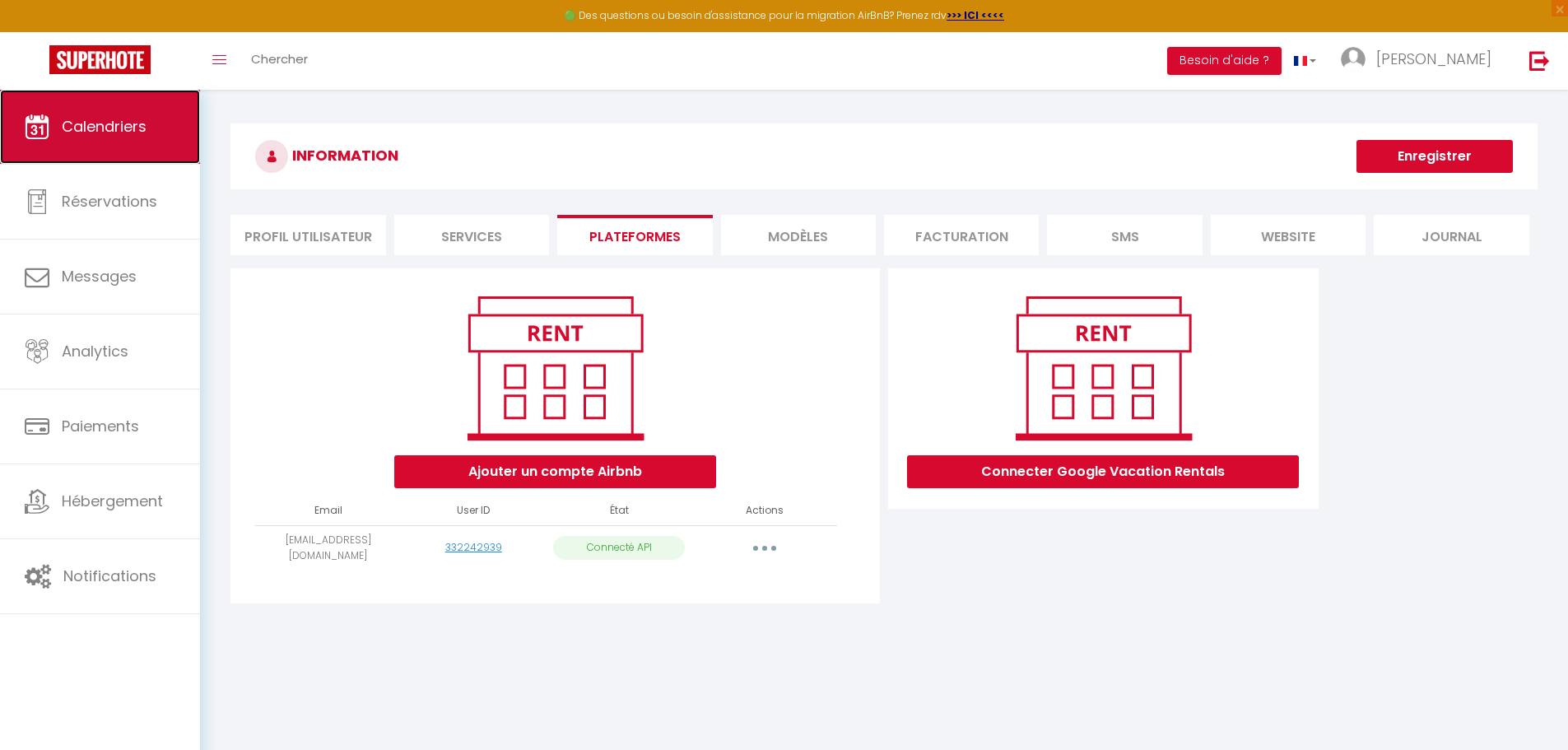
click at [99, 134] on span "Calendriers" at bounding box center [104, 126] width 85 height 20
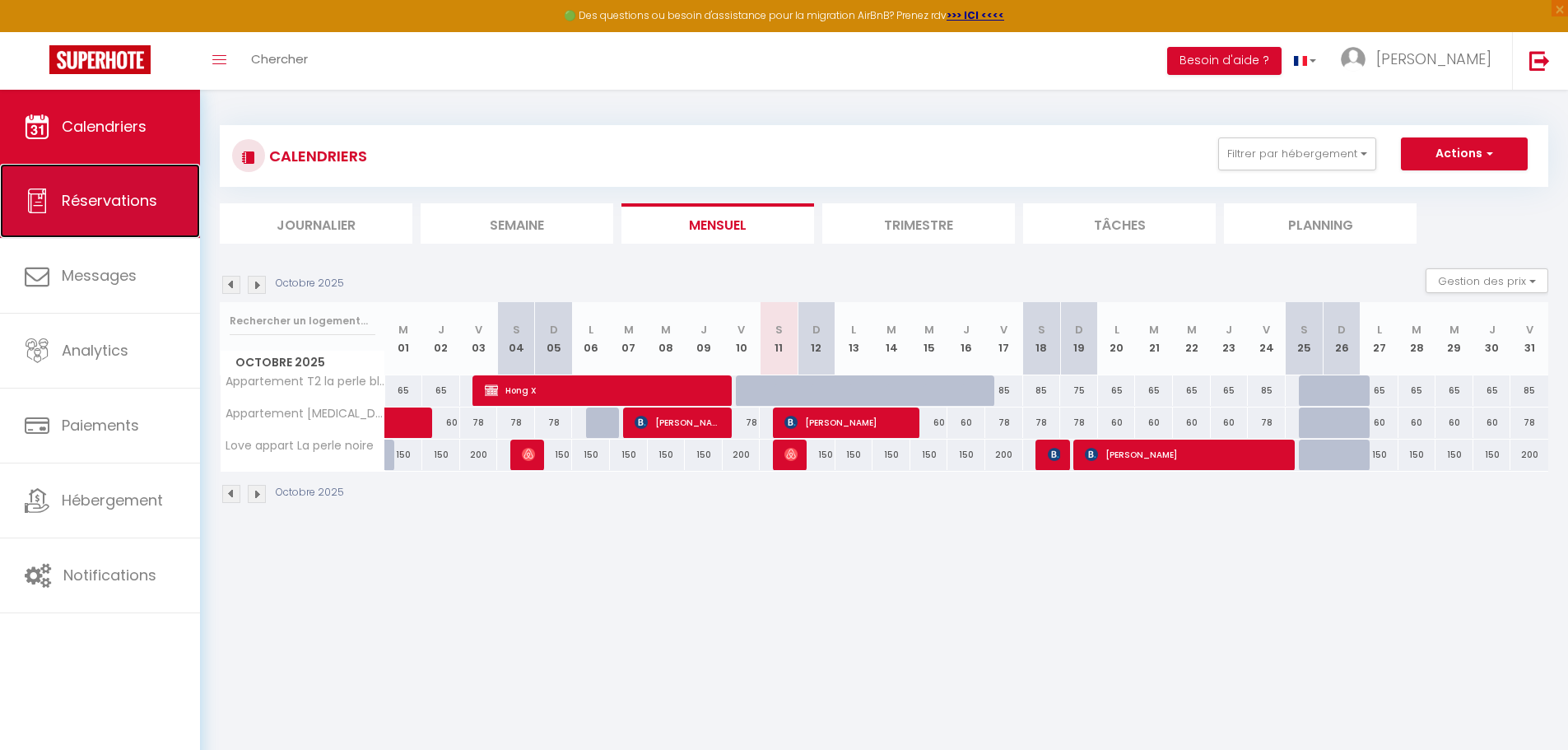
click at [76, 211] on link "Réservations" at bounding box center [99, 201] width 200 height 74
select select "not_cancelled"
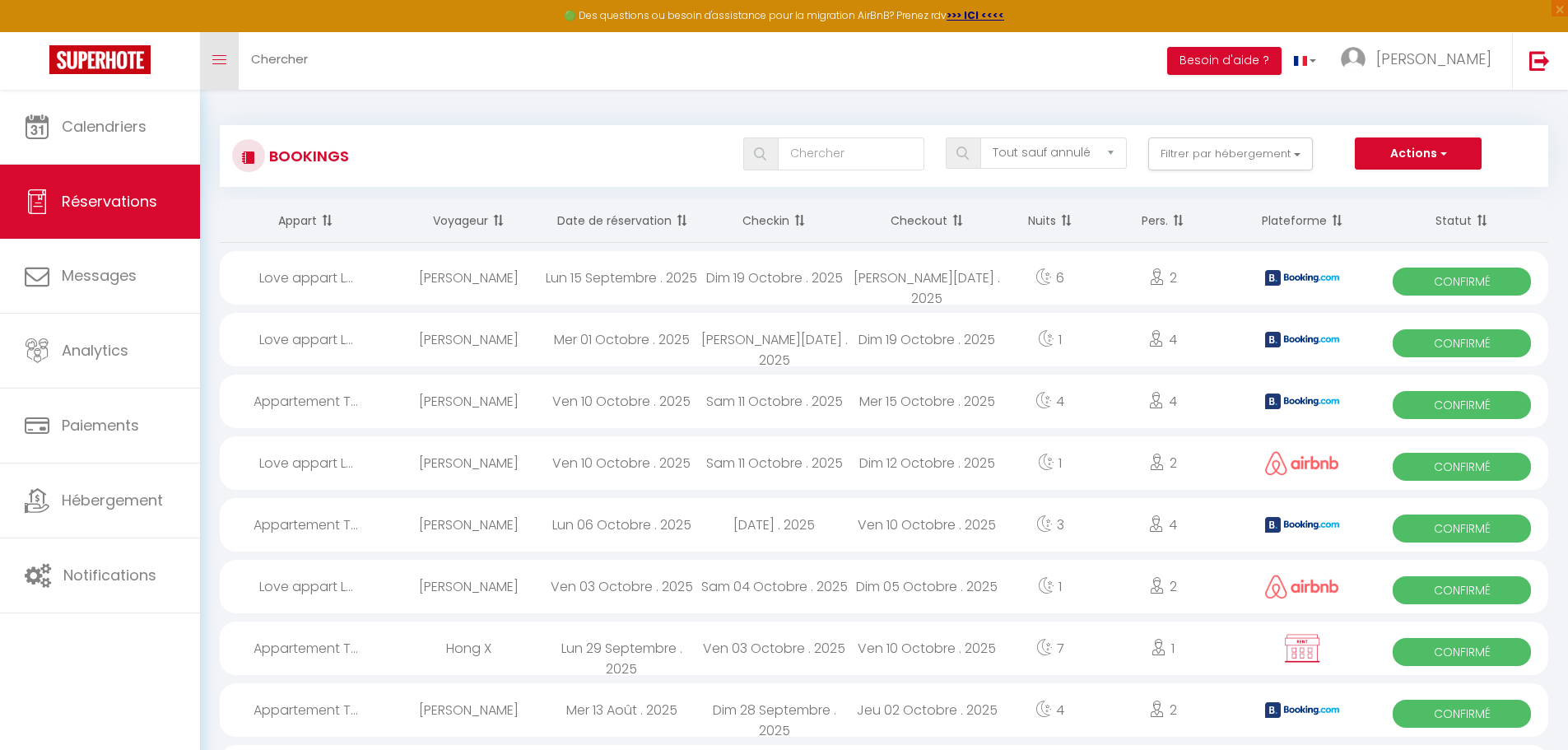
click at [220, 59] on span at bounding box center [219, 60] width 14 height 2
click at [1484, 61] on span "[PERSON_NAME]" at bounding box center [1433, 59] width 115 height 20
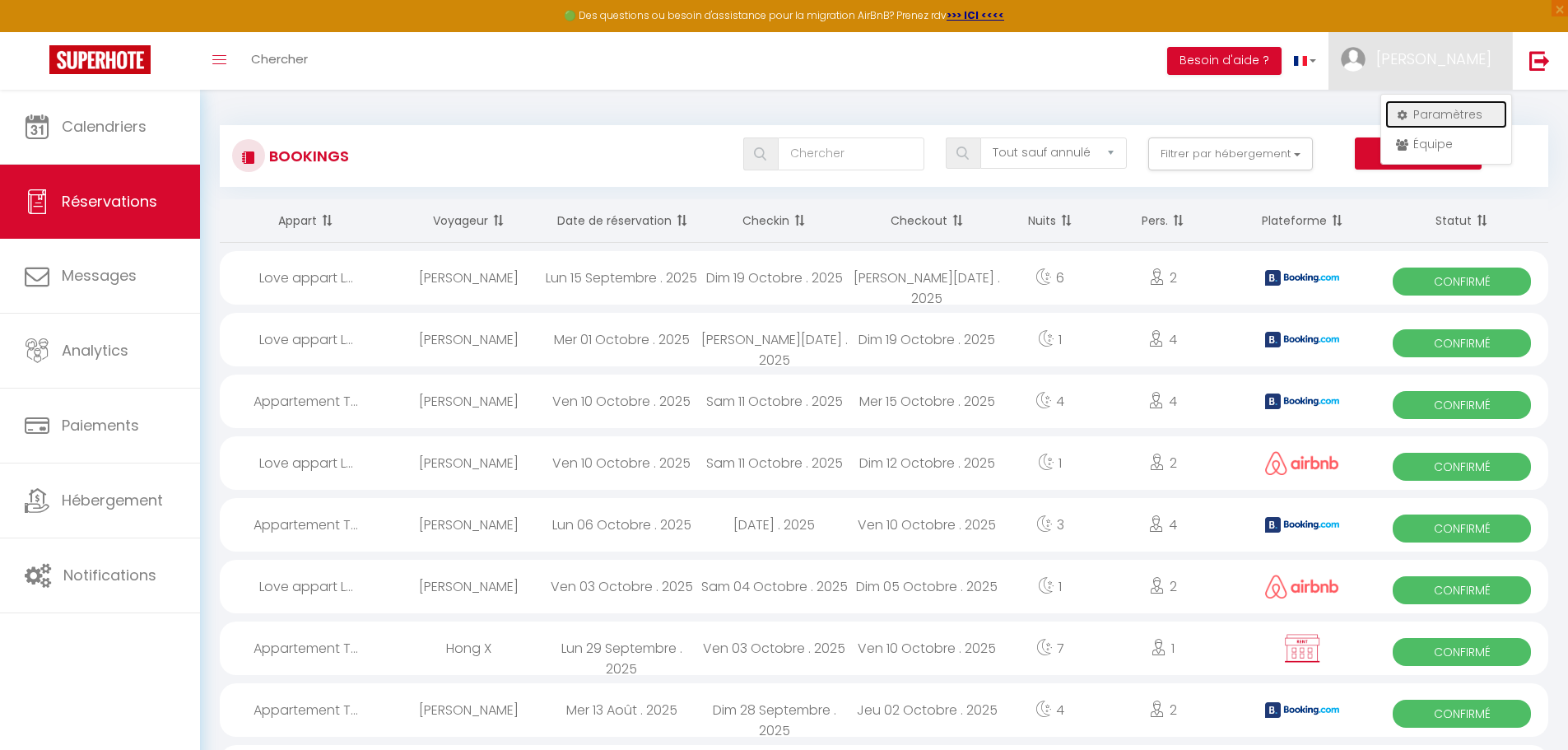
click at [1440, 116] on link "Paramètres" at bounding box center [1446, 114] width 122 height 28
select select "28"
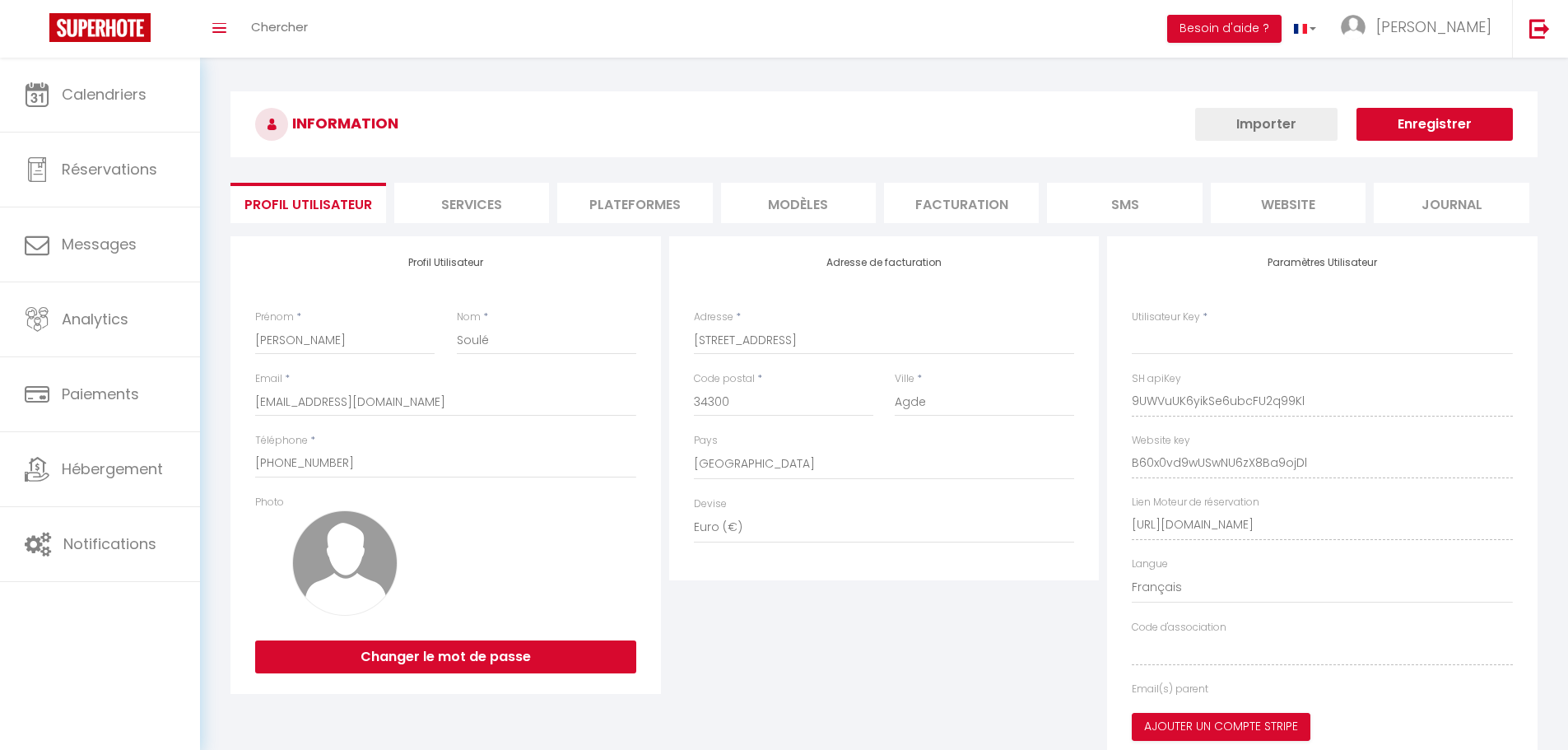
type input "9UWVuUK6yikSe6ubcFU2q99Kl"
type input "B60x0vd9wUSwNU6zX8Ba9ojDl"
type input "[URL][DOMAIN_NAME]"
select select "fr"
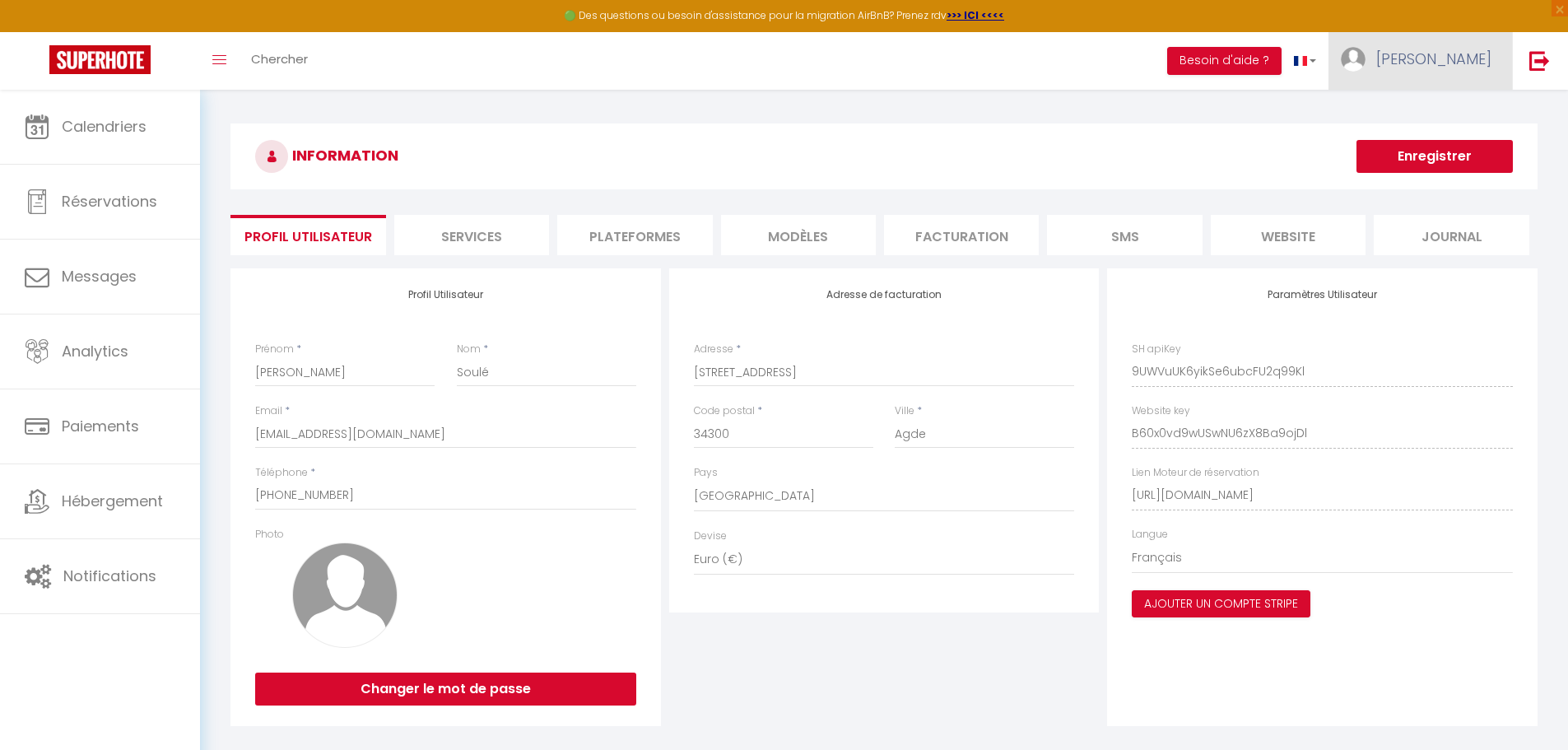
click at [1463, 71] on link "[PERSON_NAME]" at bounding box center [1420, 61] width 183 height 58
click at [1433, 135] on link "Équipe" at bounding box center [1446, 144] width 122 height 28
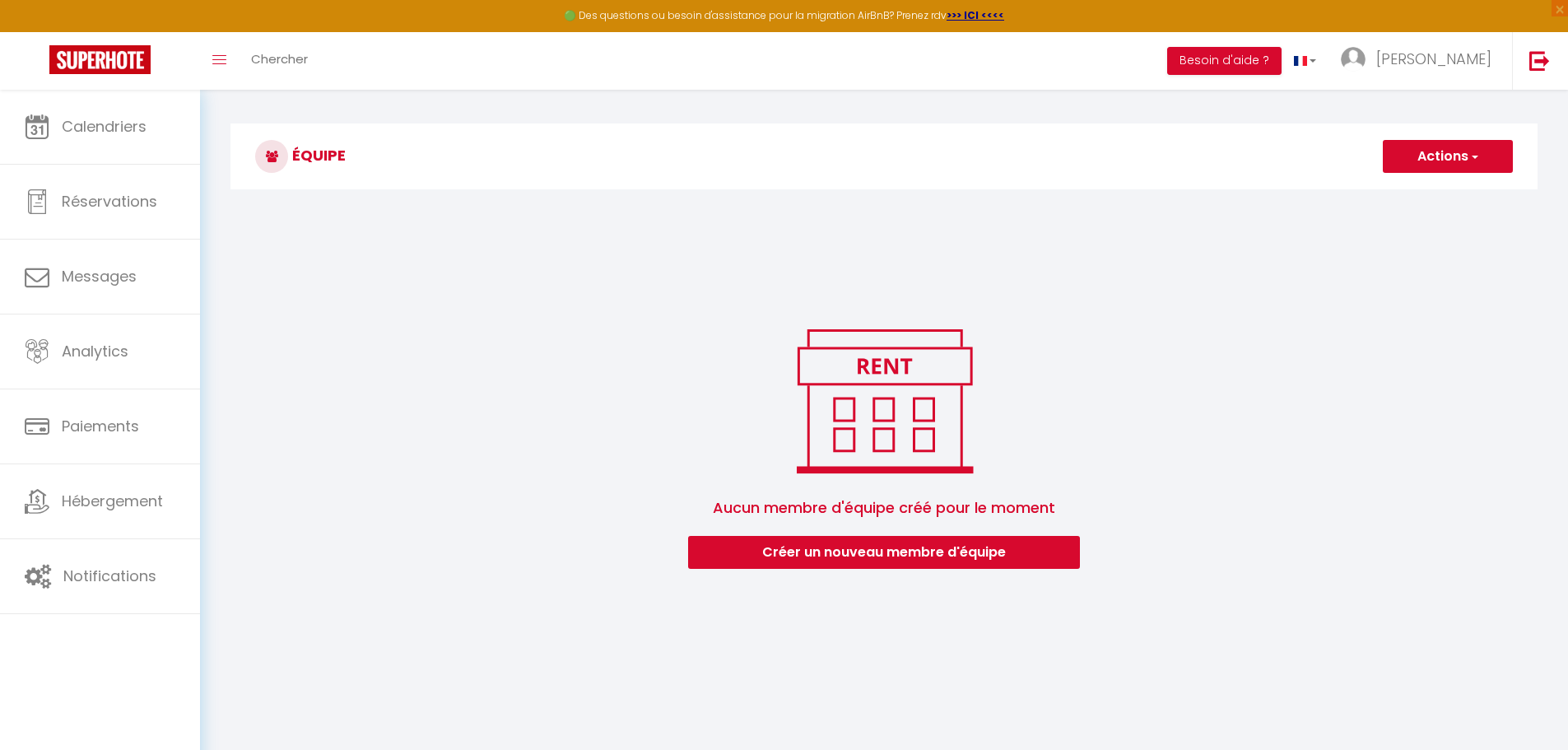
click at [1504, 268] on div "Avatar Prénom Nom Email Actions Aucun membre d'équipe créé pour le moment [PERS…" at bounding box center [884, 383] width 1328 height 370
click at [883, 553] on button "Créer un nouveau membre d'équipe" at bounding box center [883, 553] width 392 height 33
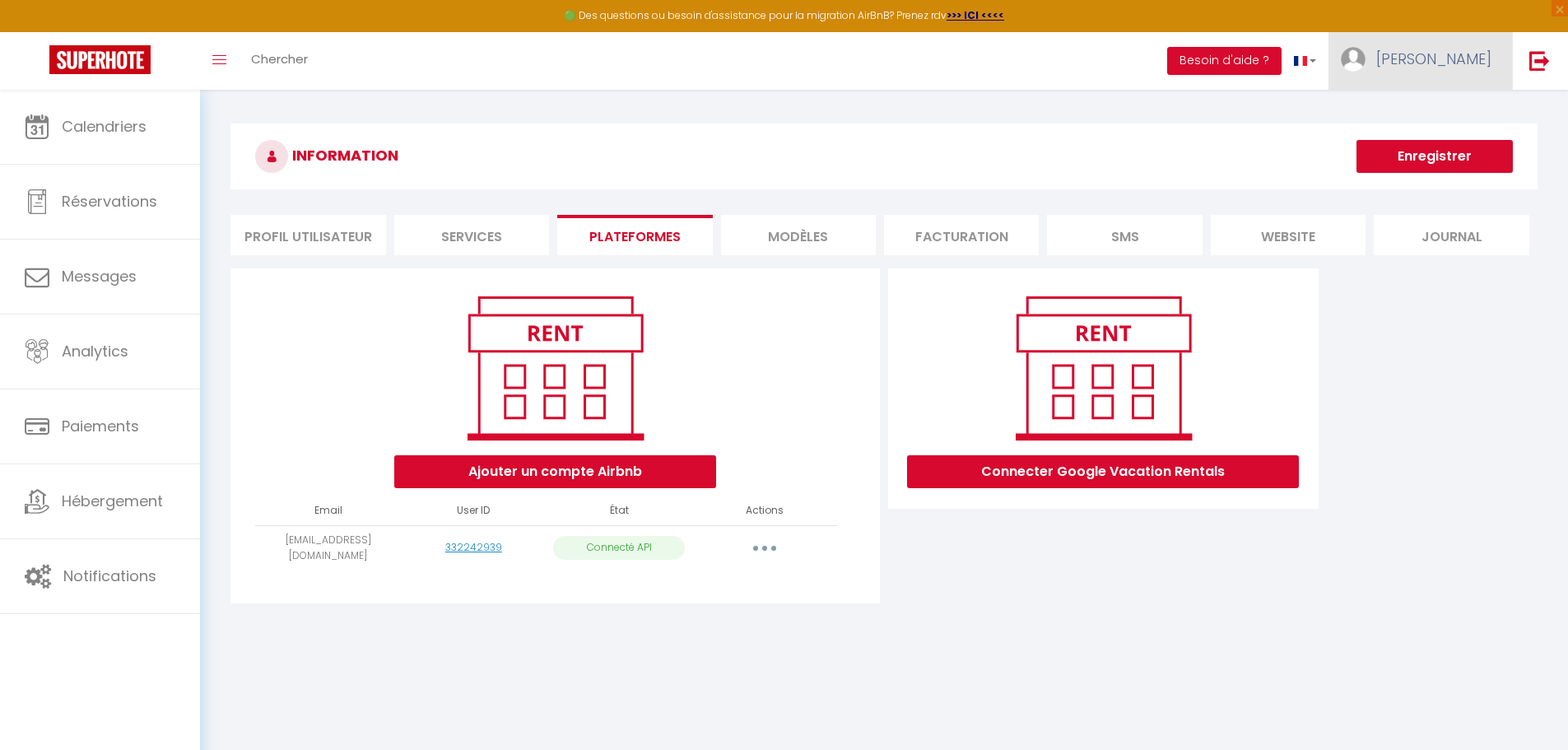
click at [1480, 62] on span "[PERSON_NAME]" at bounding box center [1433, 59] width 115 height 20
click at [1432, 146] on link "Équipe" at bounding box center [1446, 144] width 122 height 28
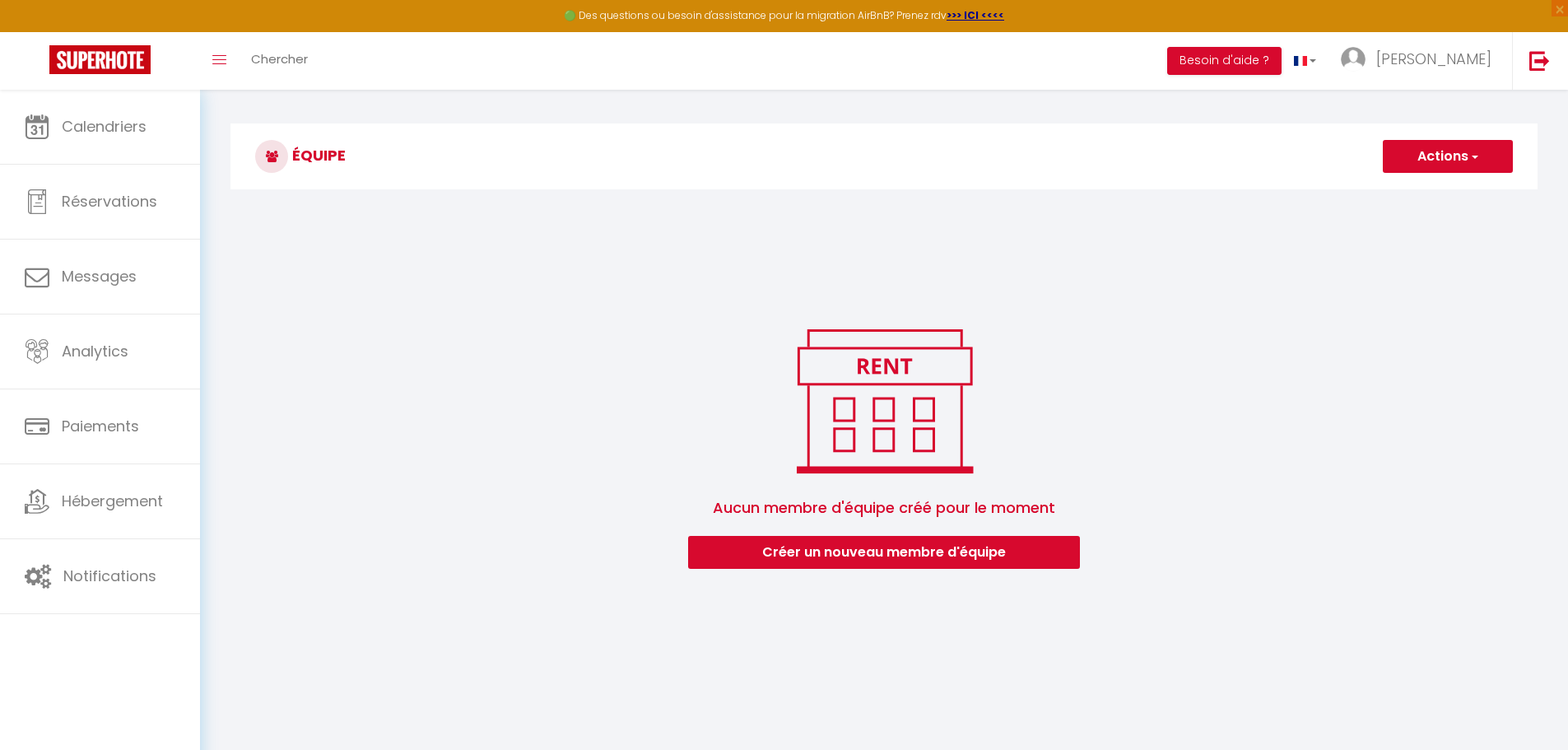
click at [1445, 160] on button "Actions" at bounding box center [1447, 157] width 130 height 33
click at [1423, 186] on link "Ajouter un nouvel utilisateur" at bounding box center [1414, 192] width 194 height 21
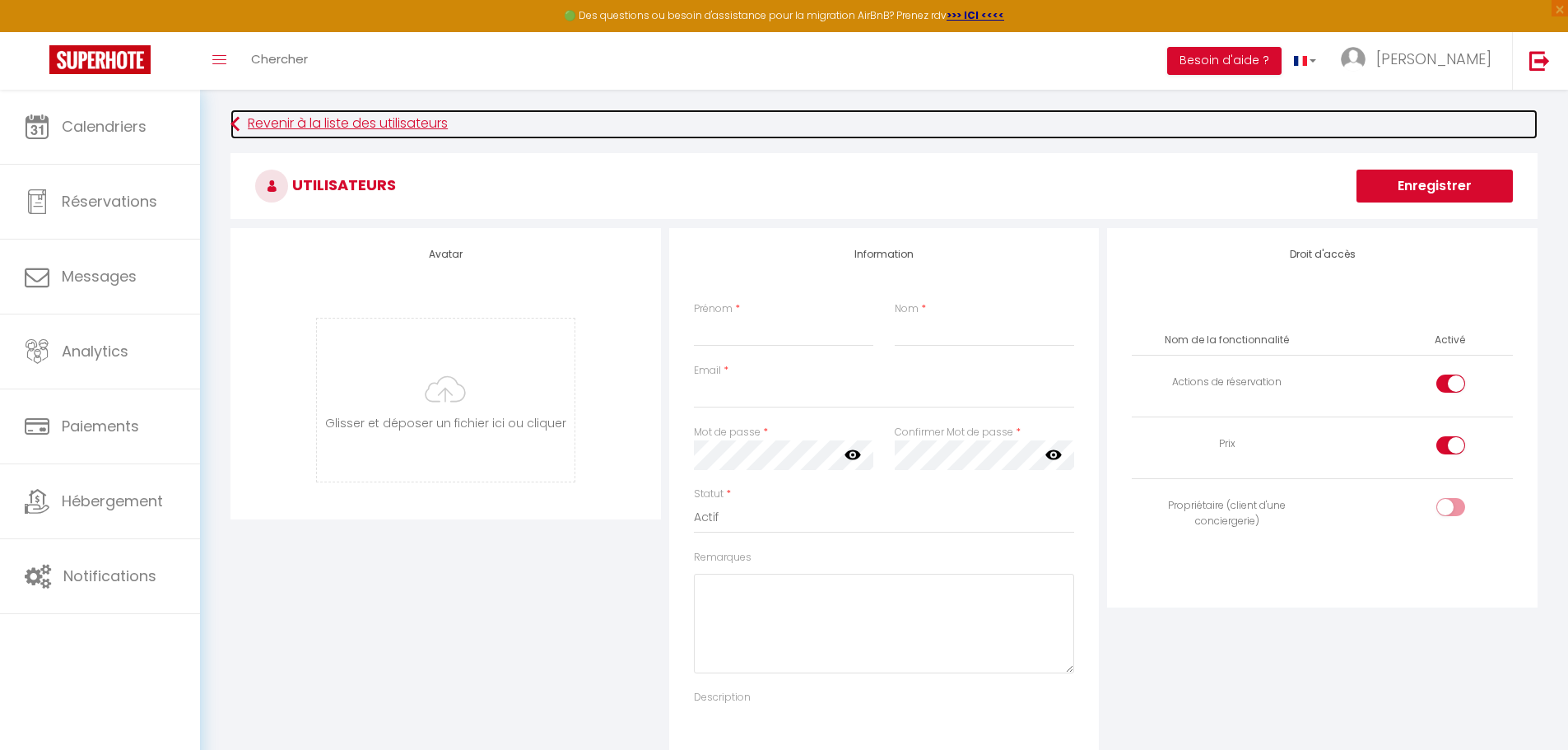
click at [235, 122] on icon at bounding box center [235, 124] width 9 height 29
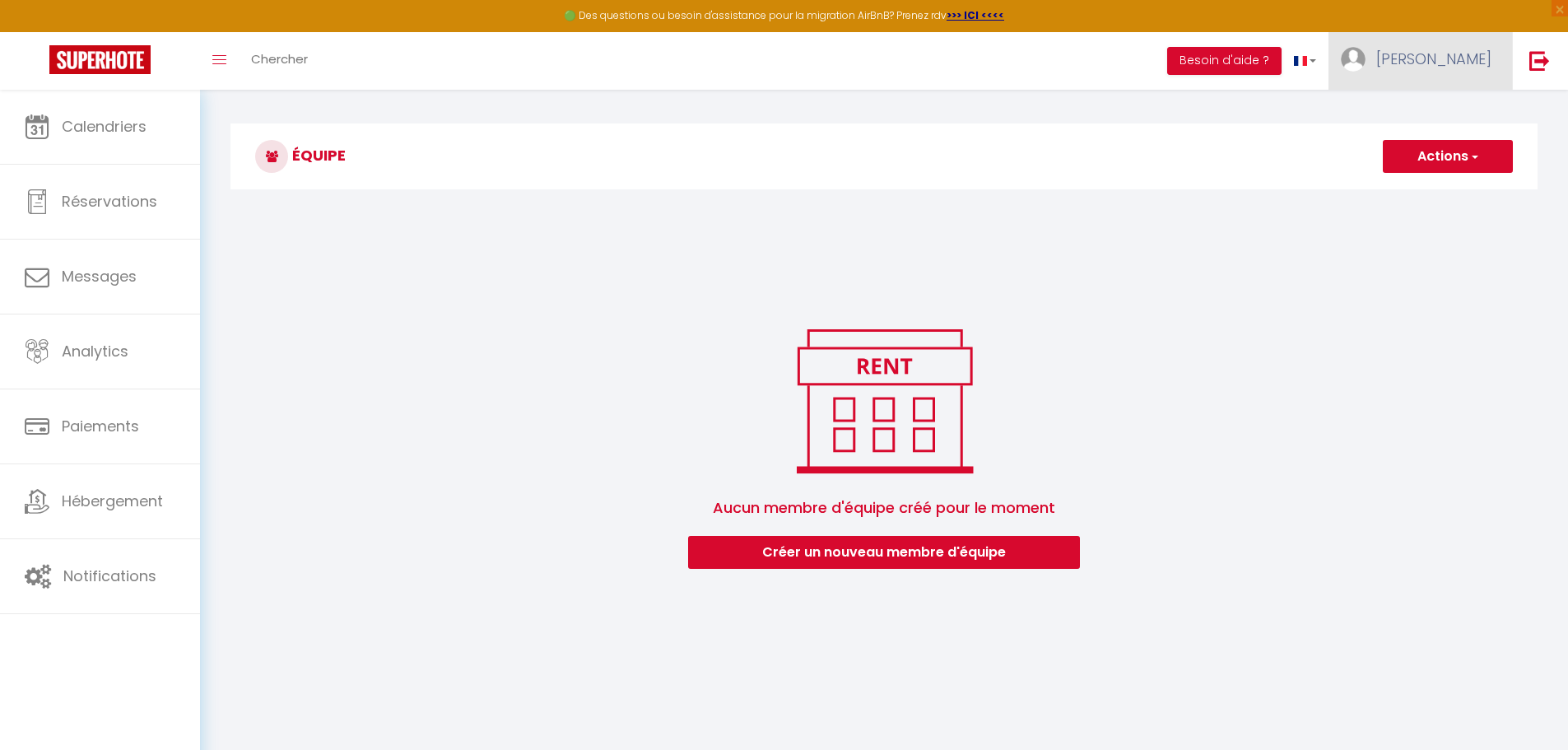
click at [1463, 56] on span "[PERSON_NAME]" at bounding box center [1433, 59] width 115 height 20
click at [1433, 106] on link "Paramètres" at bounding box center [1446, 114] width 122 height 28
select select "28"
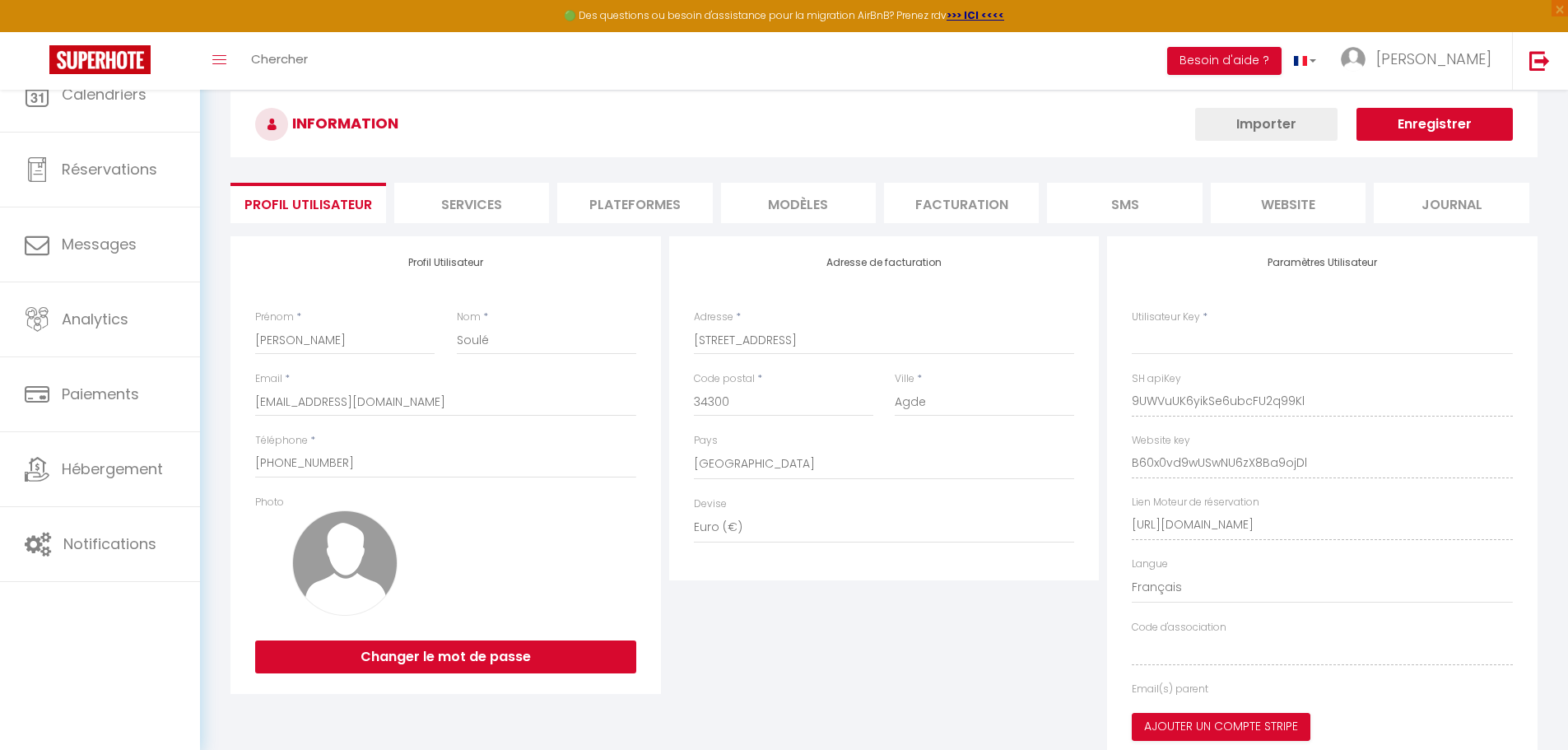
type input "9UWVuUK6yikSe6ubcFU2q99Kl"
type input "B60x0vd9wUSwNU6zX8Ba9ojDl"
type input "[URL][DOMAIN_NAME]"
select select "fr"
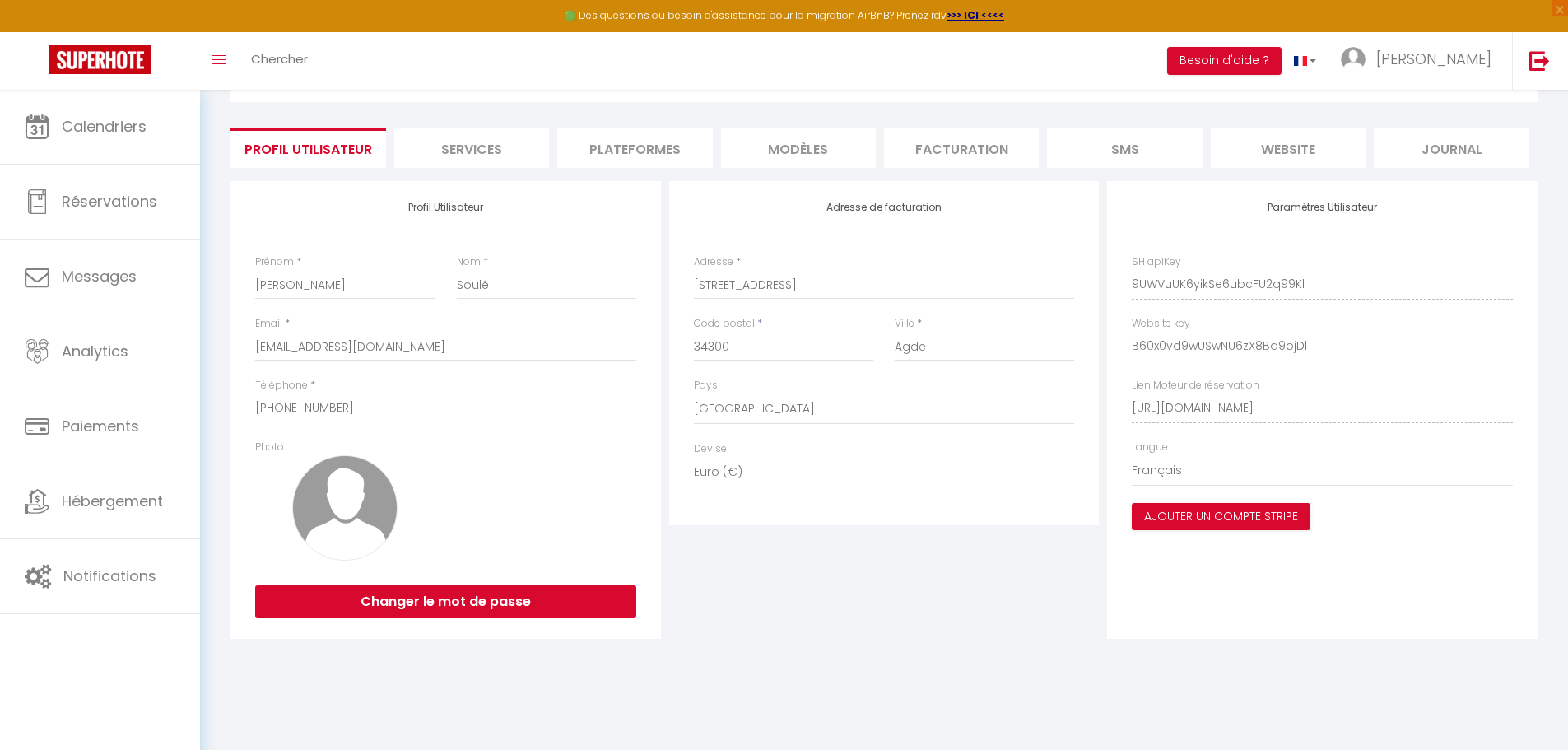
scroll to position [89, 0]
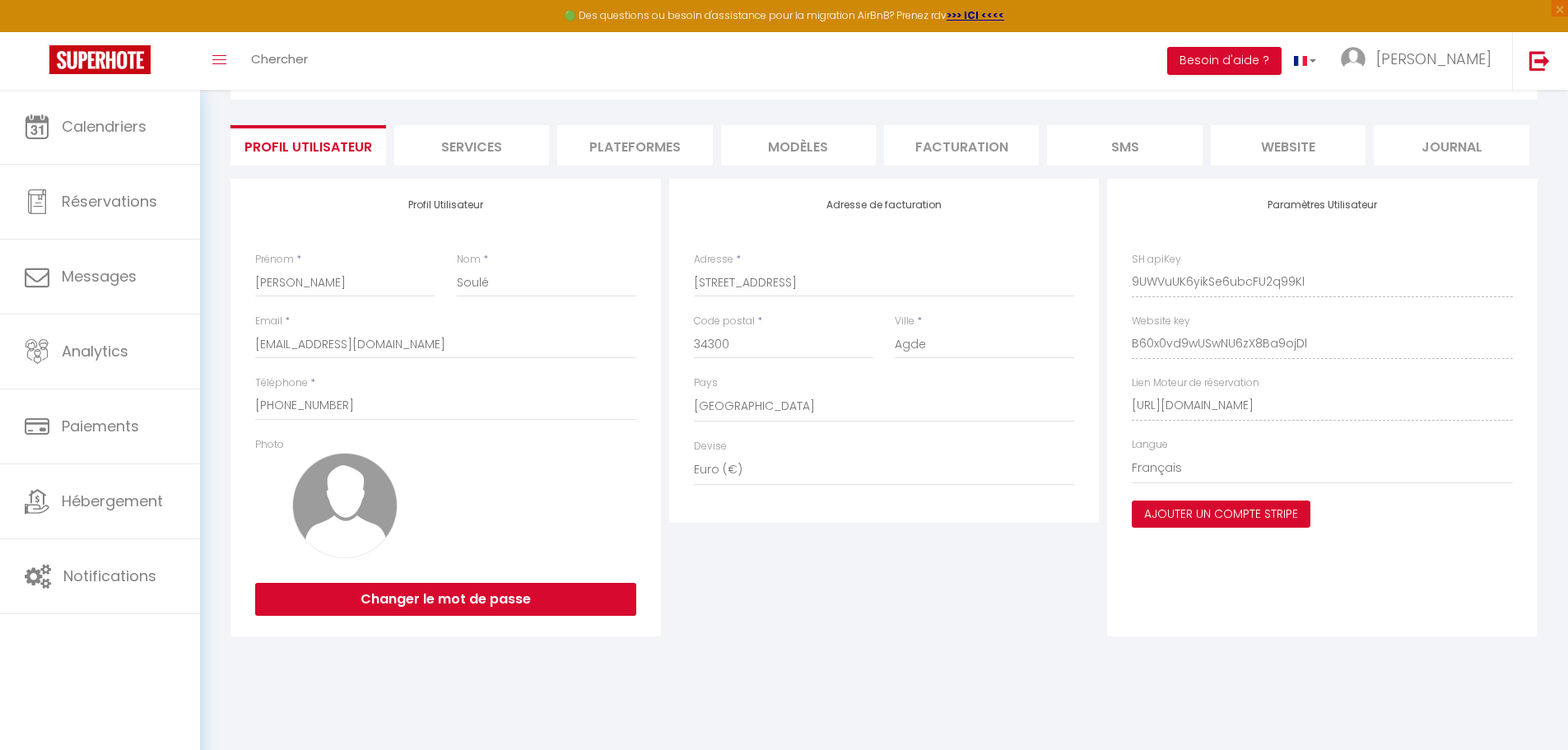
click at [1269, 513] on button "Ajouter un compte Stripe" at bounding box center [1222, 514] width 179 height 28
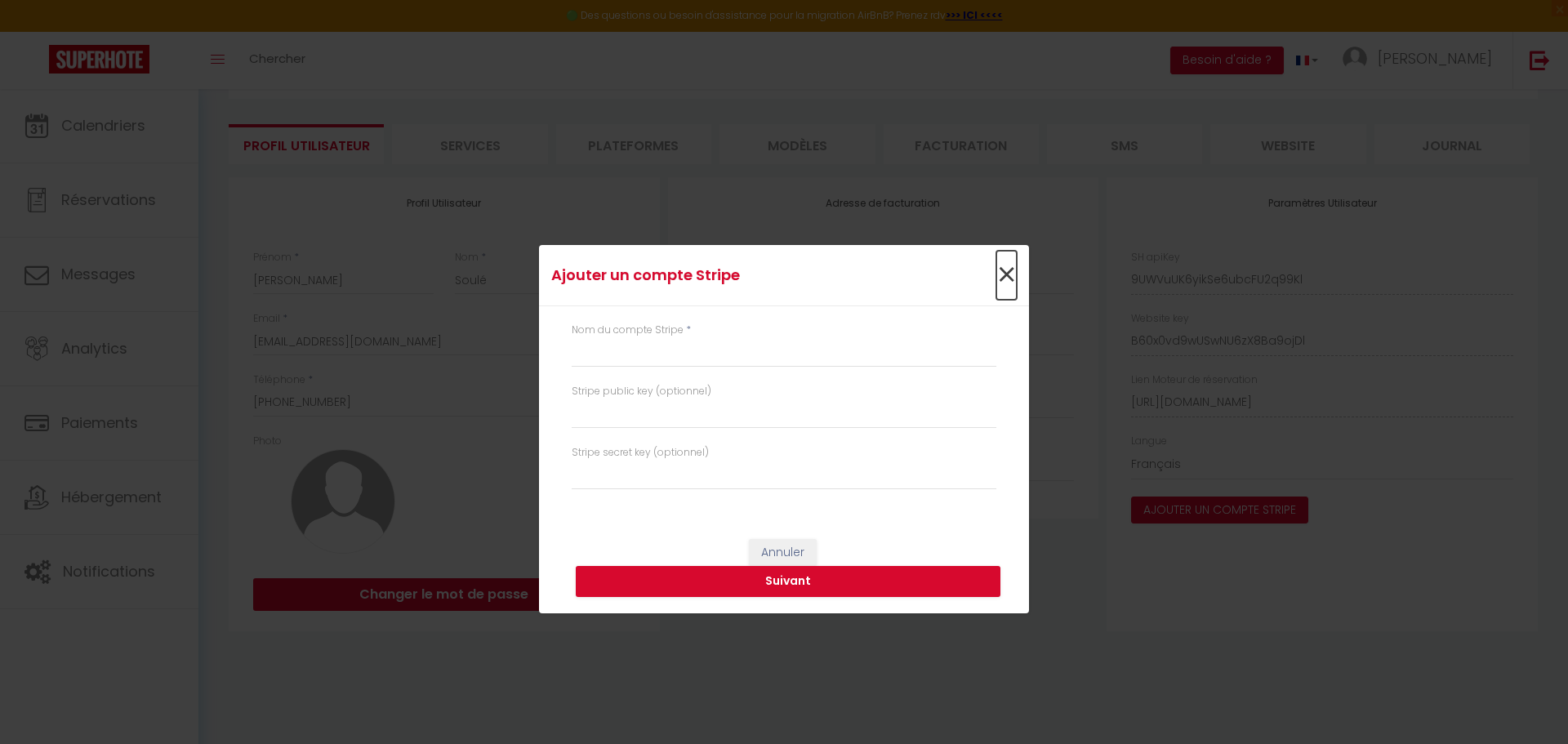
click at [1008, 274] on span "×" at bounding box center [1006, 275] width 20 height 49
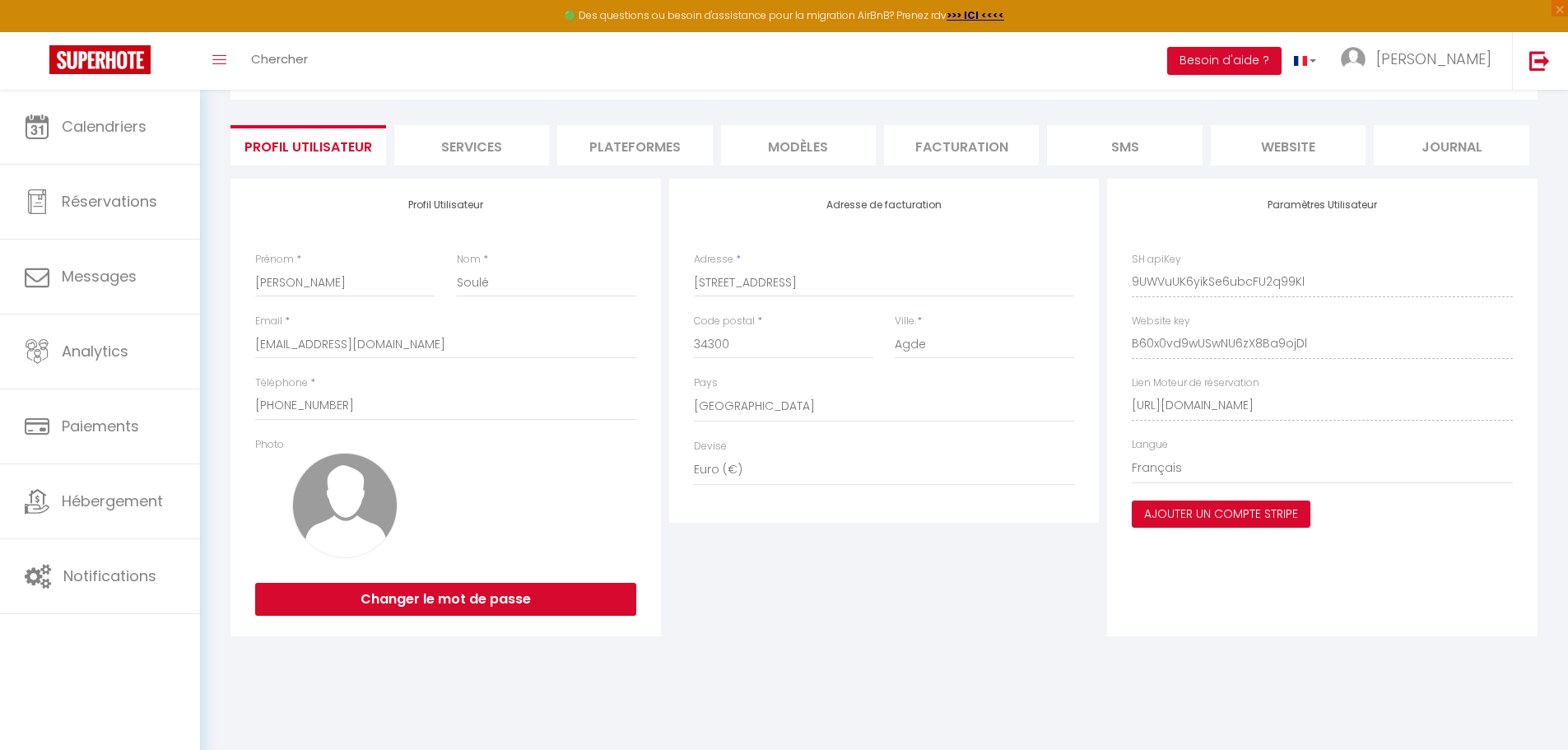
click at [480, 143] on li "Services" at bounding box center [472, 146] width 155 height 41
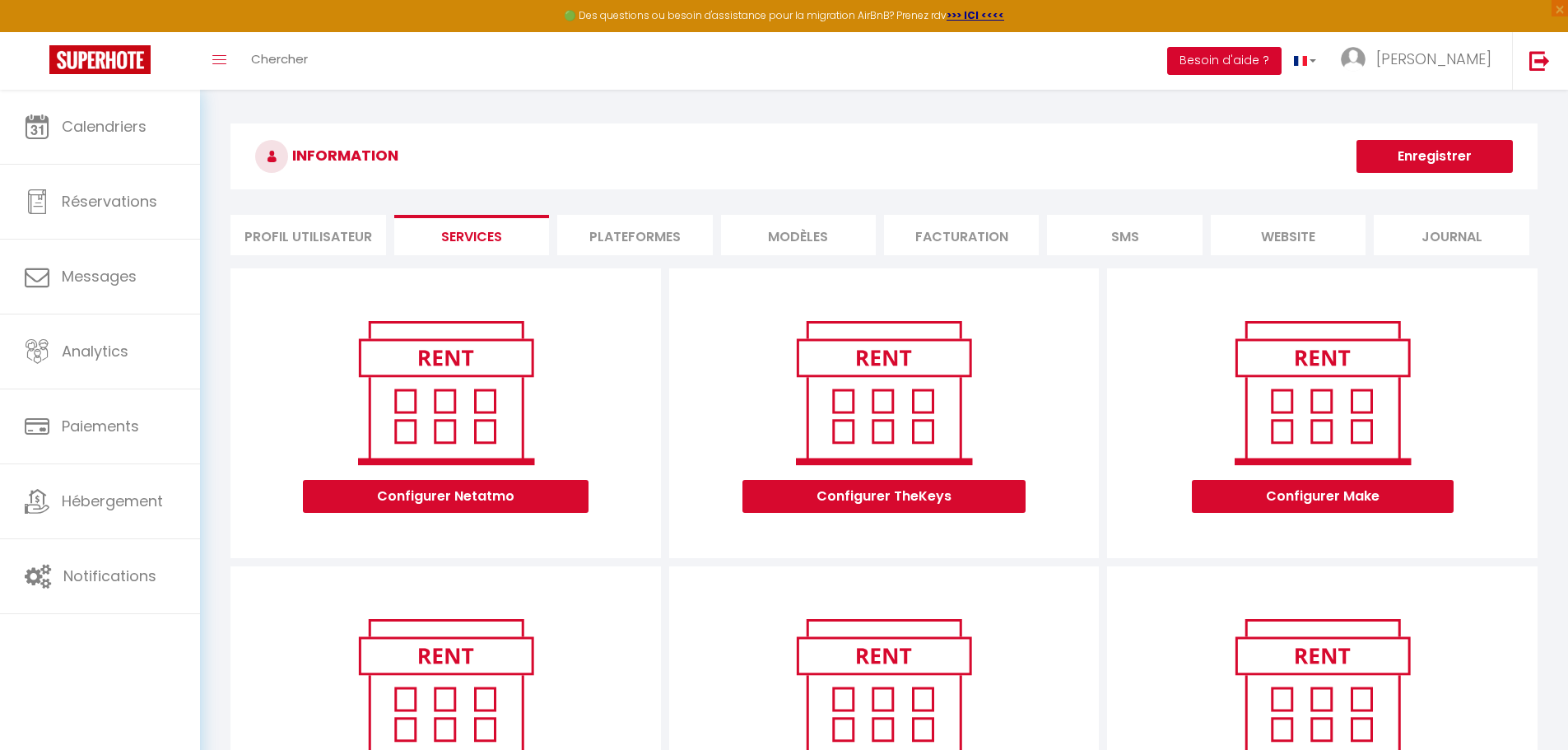
click at [1250, 62] on button "Besoin d'aide ?" at bounding box center [1224, 61] width 114 height 28
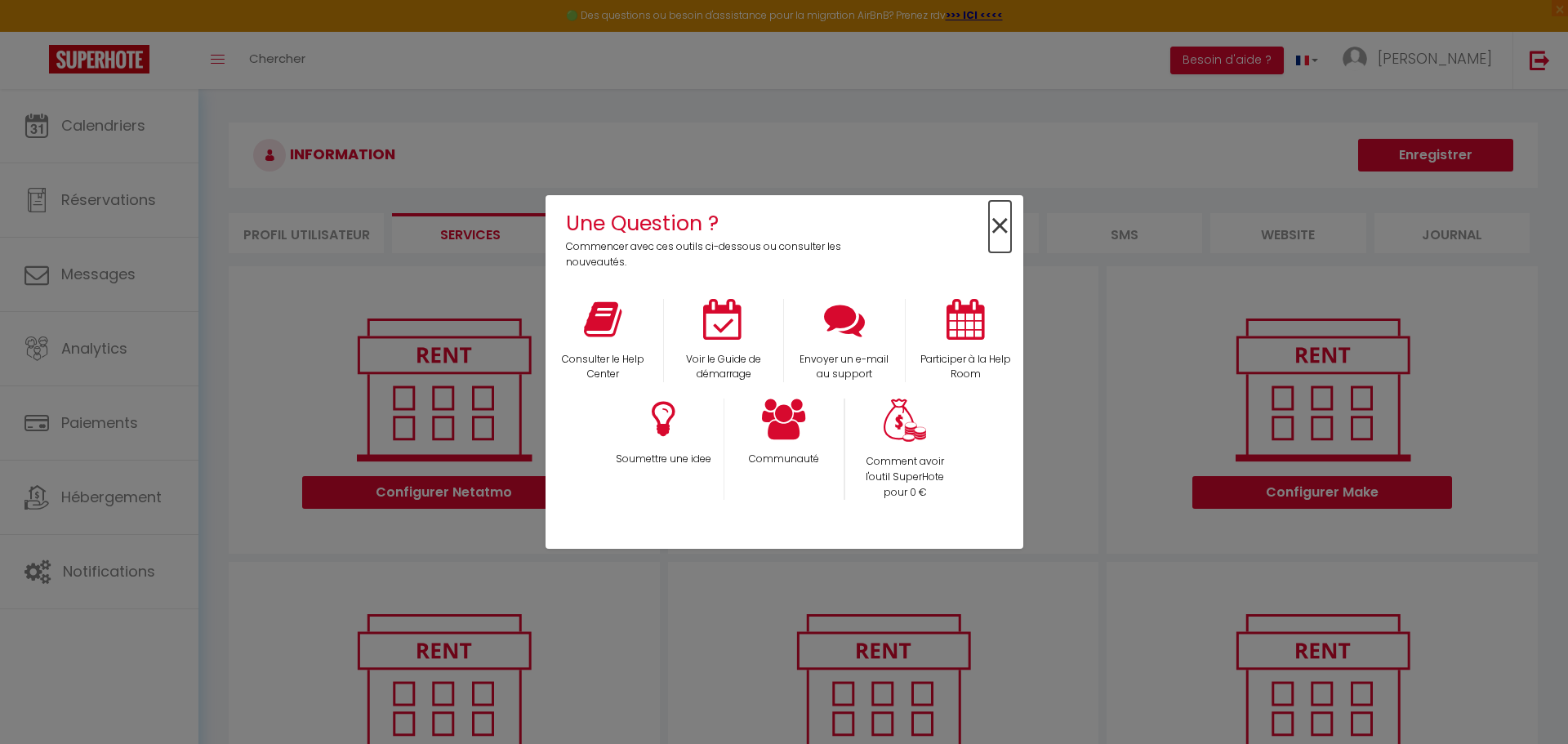
click at [999, 223] on span "×" at bounding box center [1000, 227] width 22 height 51
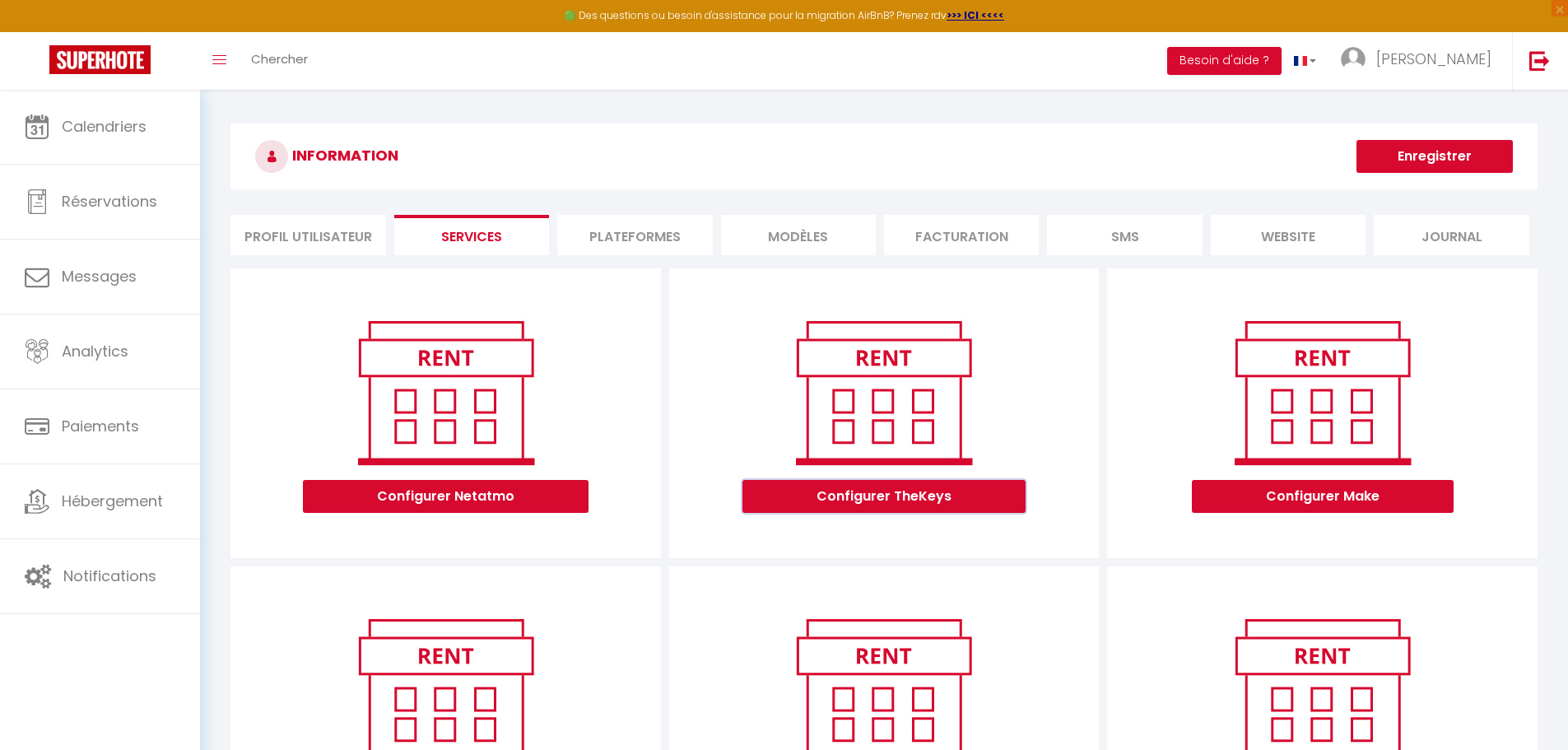
click at [882, 501] on button "Configurer TheKeys" at bounding box center [883, 497] width 283 height 33
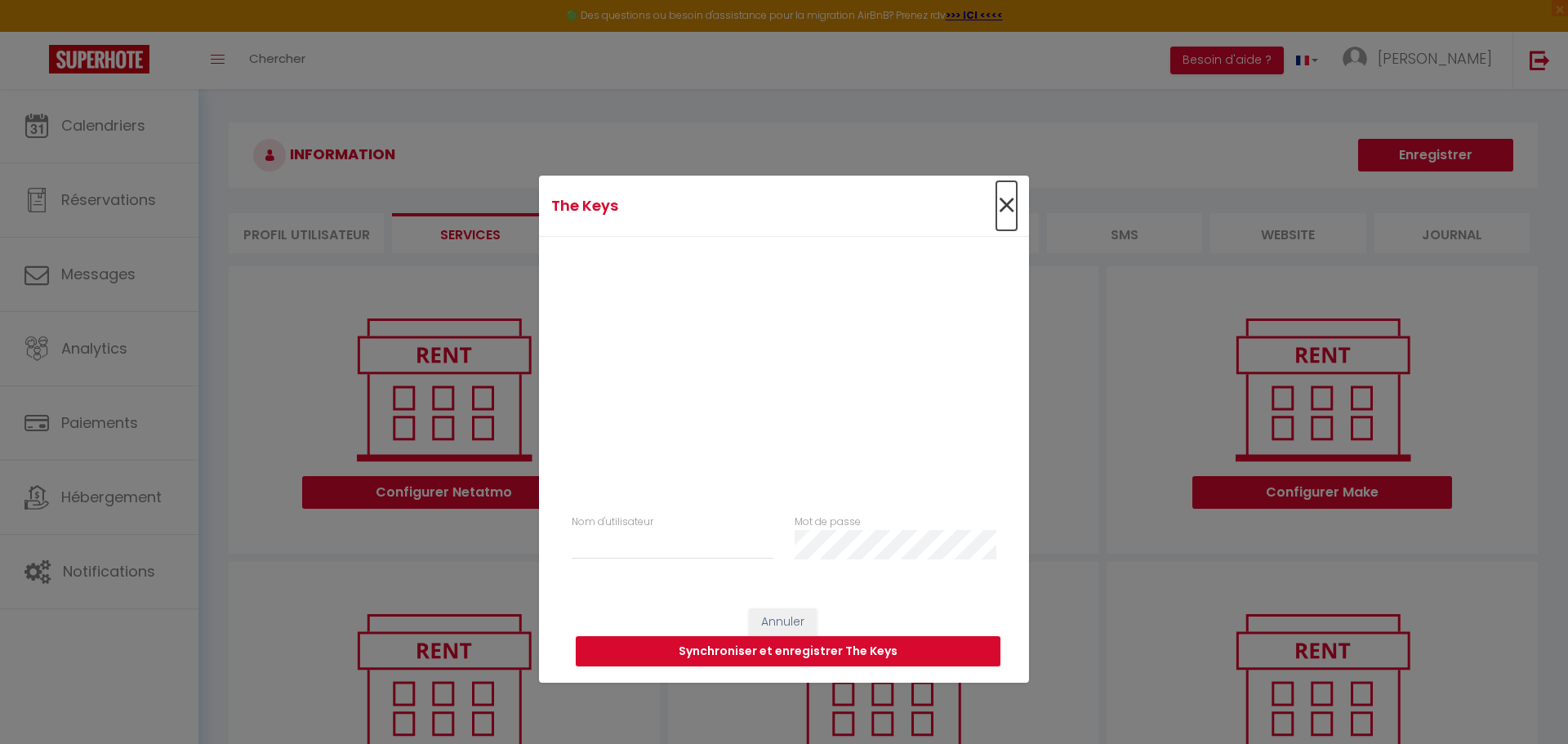
click at [1004, 197] on span "×" at bounding box center [1006, 206] width 20 height 49
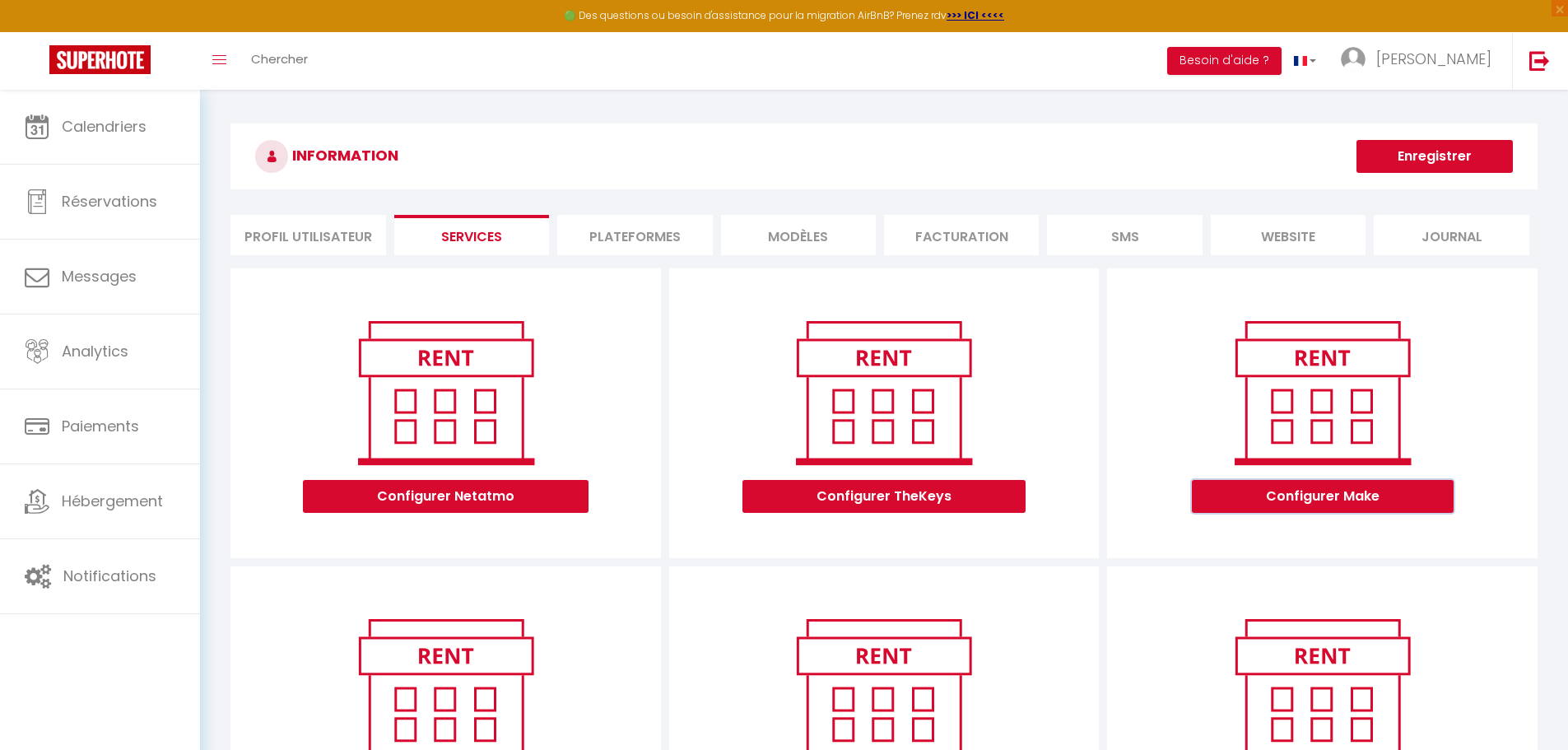
click at [1309, 491] on button "Configurer Make" at bounding box center [1323, 497] width 262 height 33
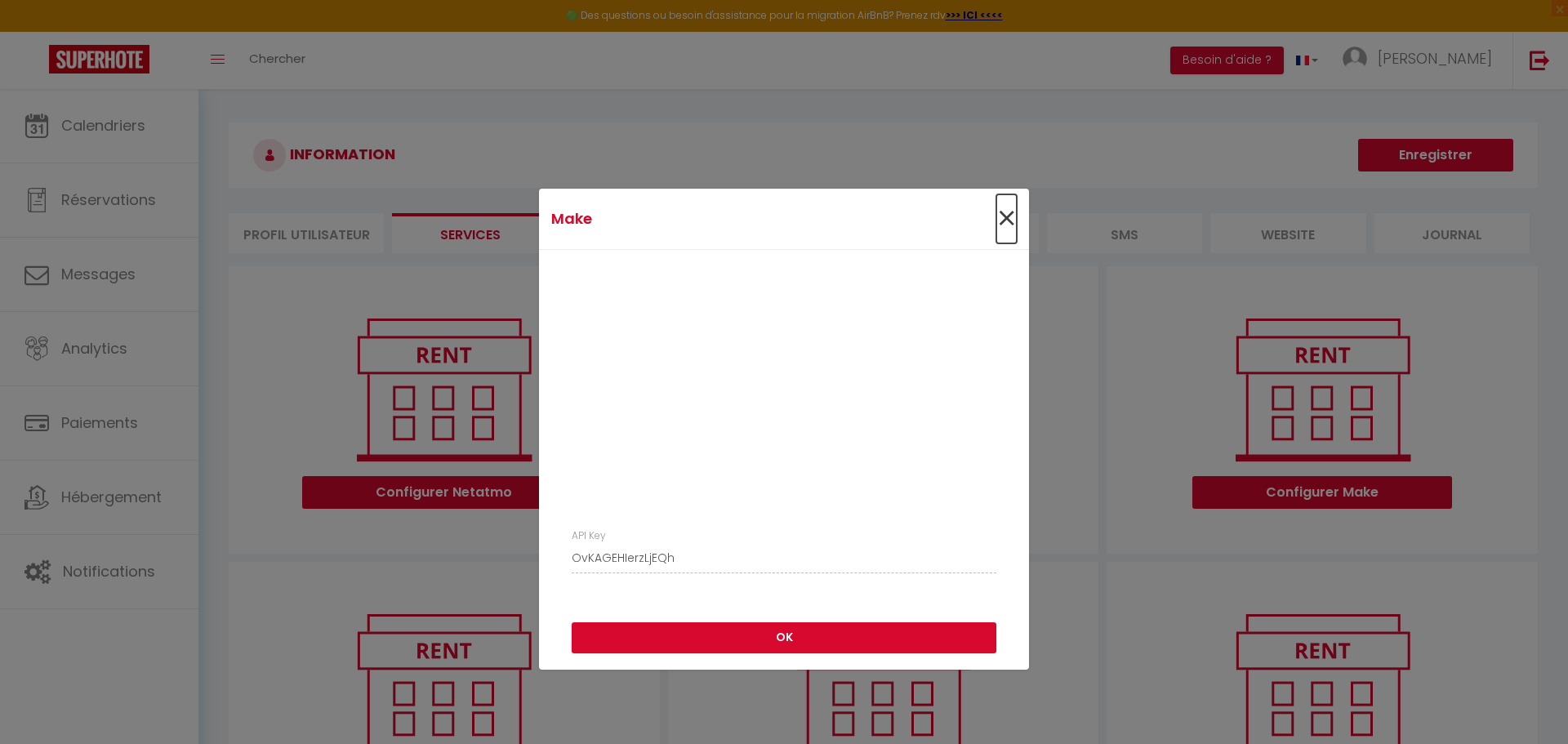
click at [1001, 212] on span "×" at bounding box center [1006, 219] width 20 height 49
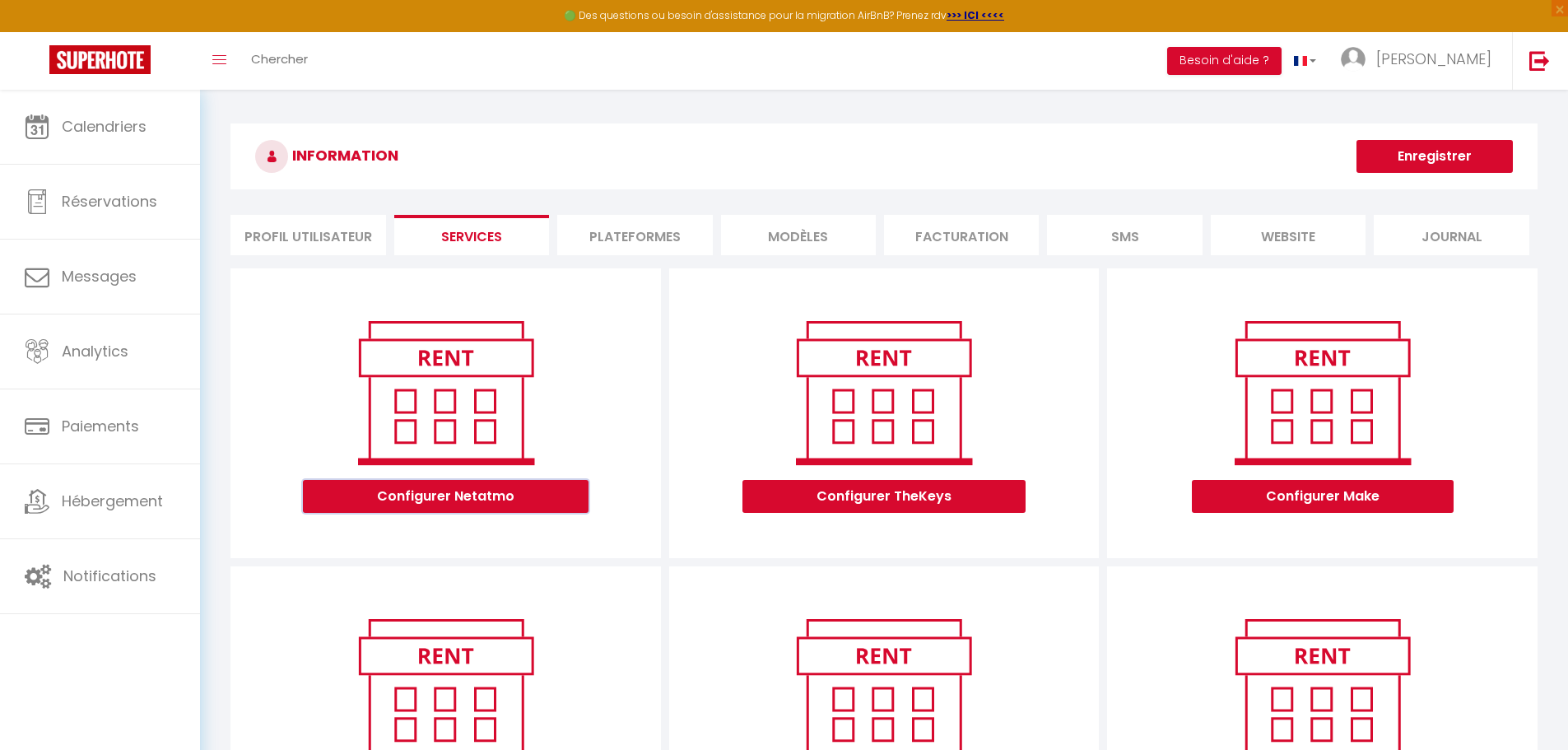
click at [483, 495] on button "Configurer Netatmo" at bounding box center [446, 497] width 286 height 33
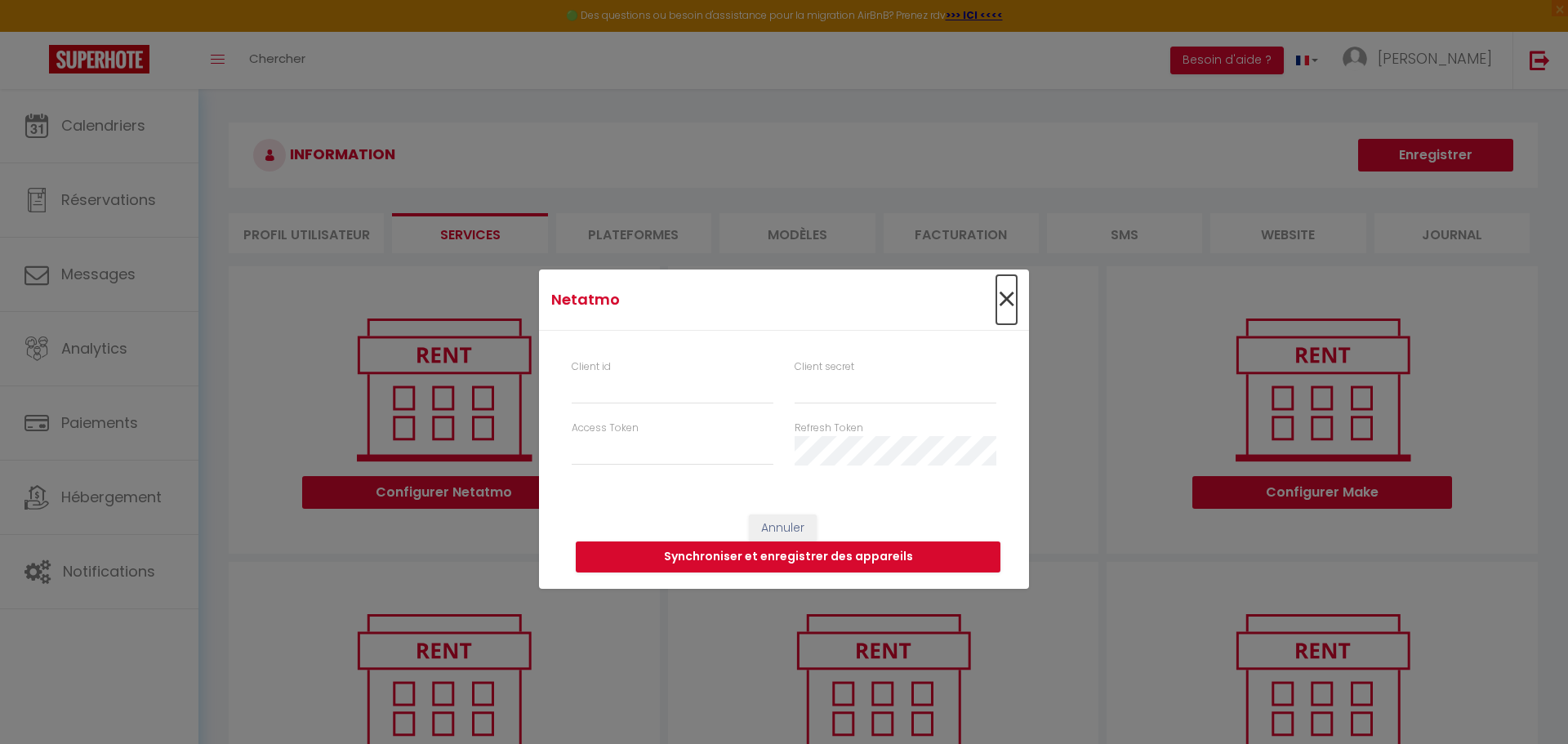
click at [1001, 299] on span "×" at bounding box center [1006, 300] width 20 height 49
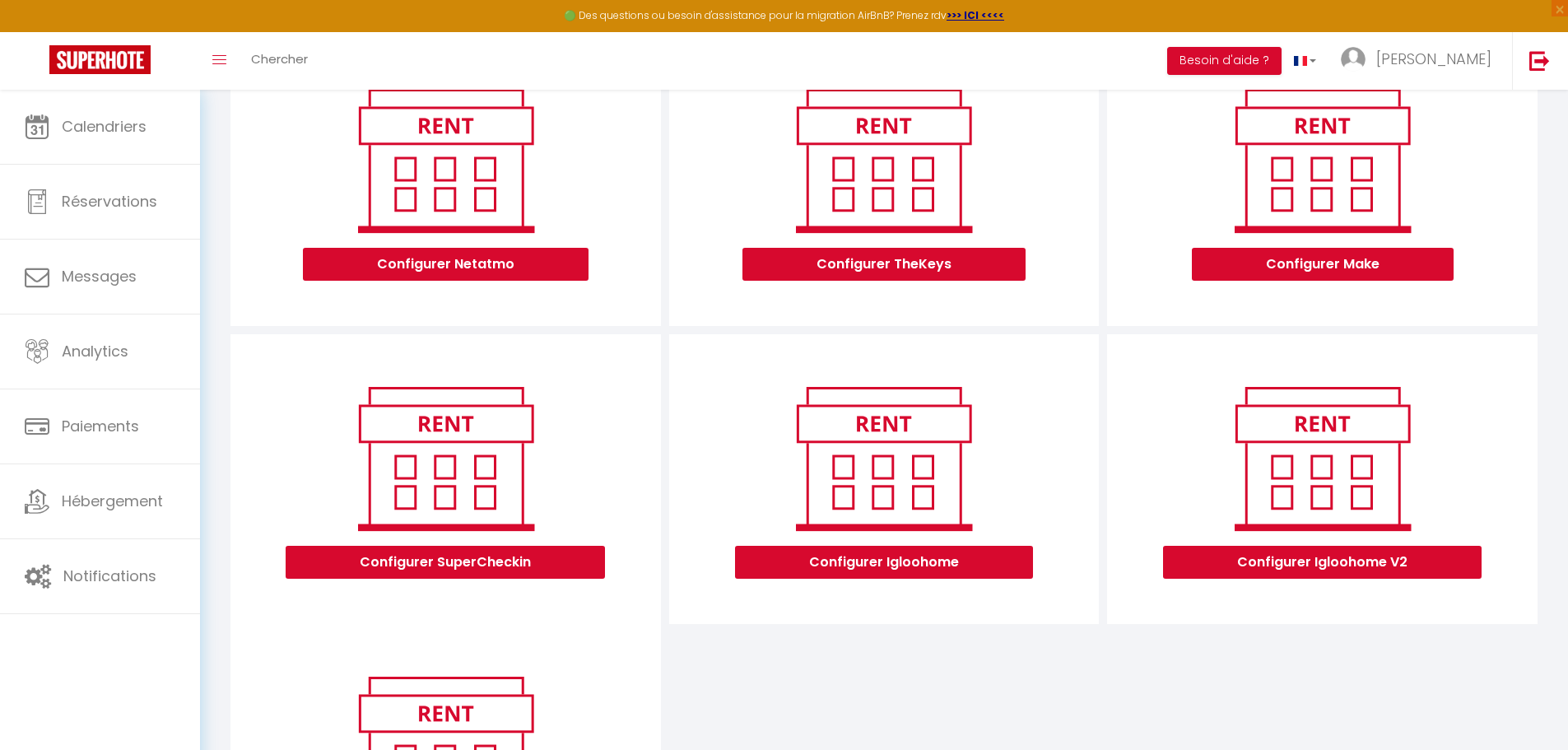
scroll to position [247, 0]
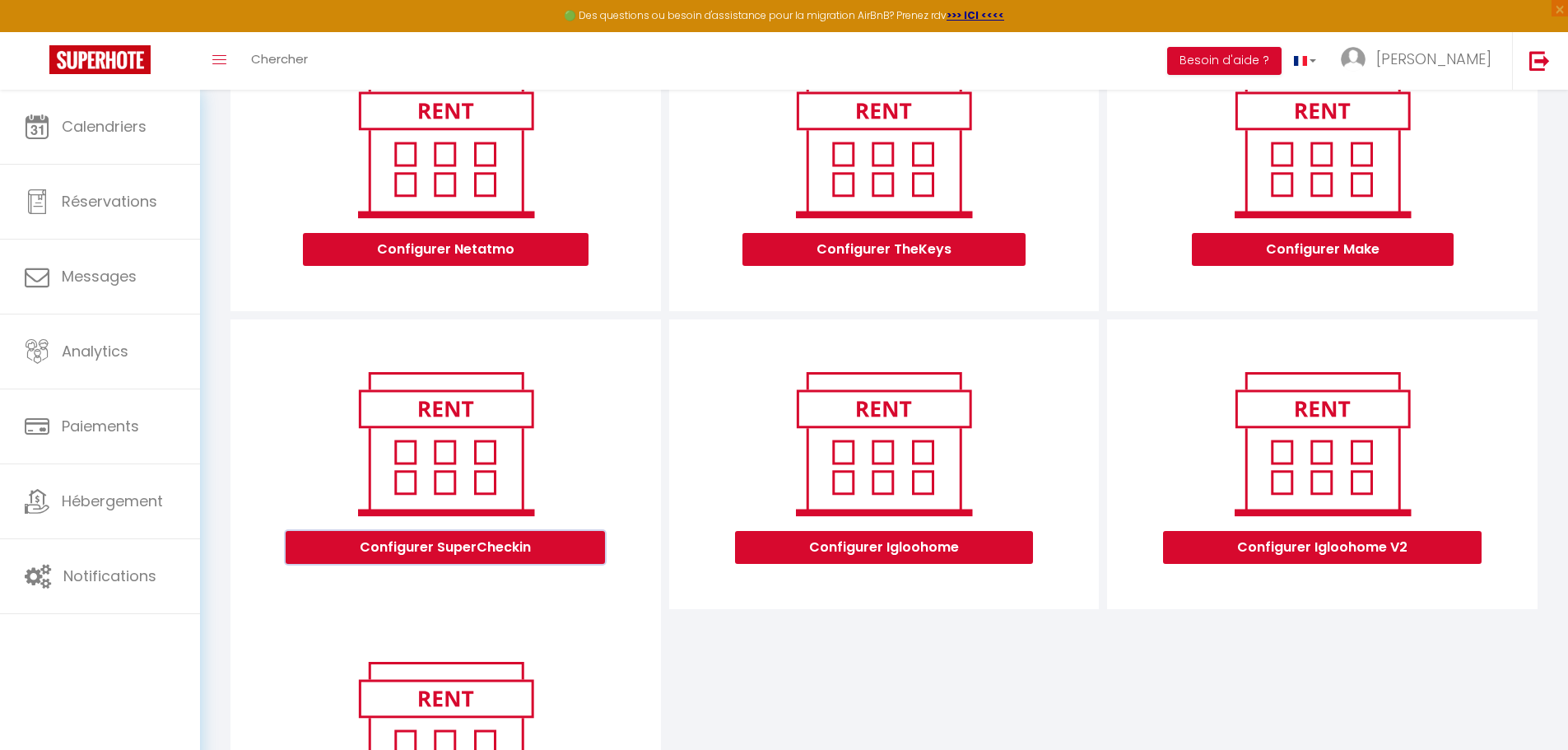
click at [494, 540] on button "Configurer SuperCheckin" at bounding box center [445, 547] width 320 height 33
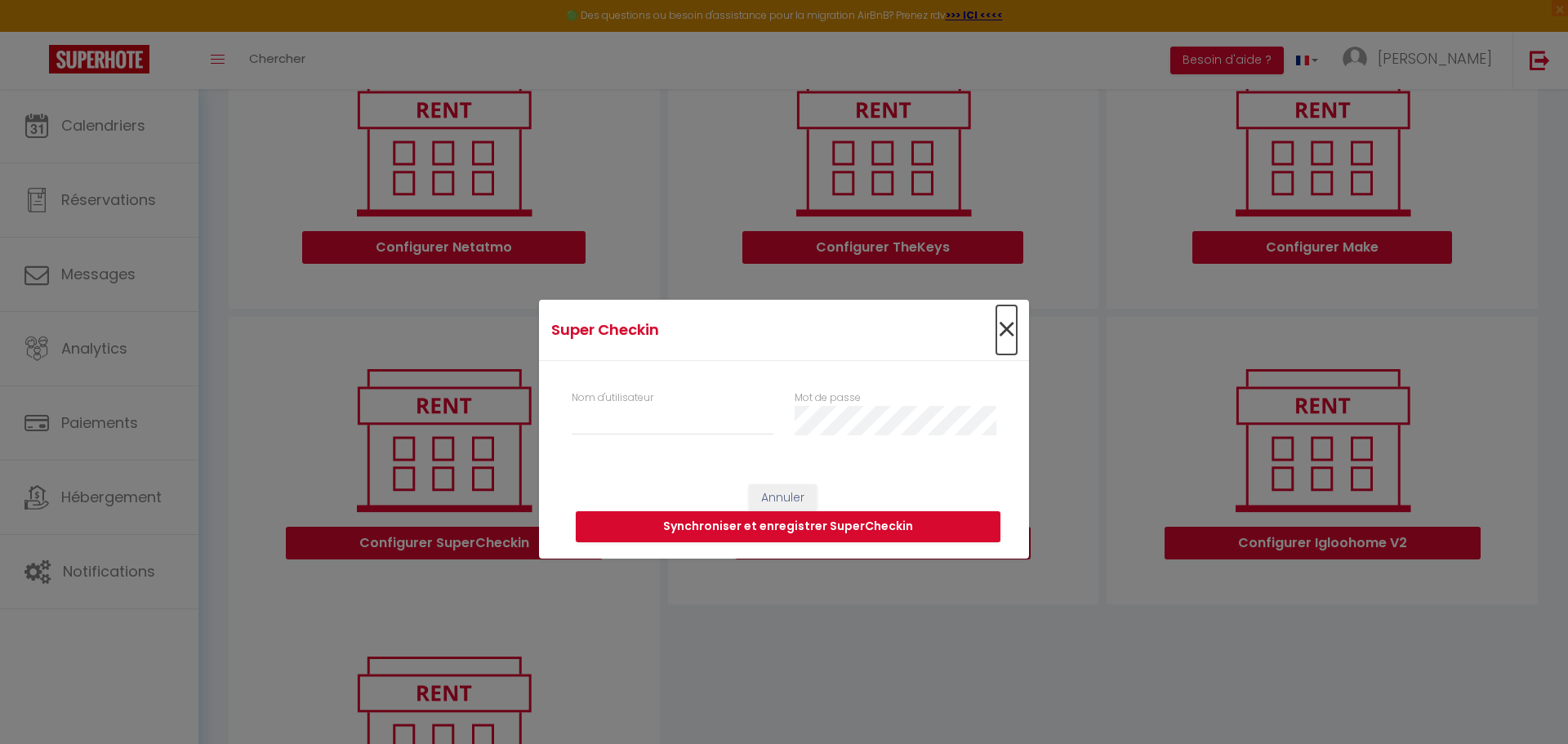
click at [1001, 326] on span "×" at bounding box center [1006, 330] width 20 height 49
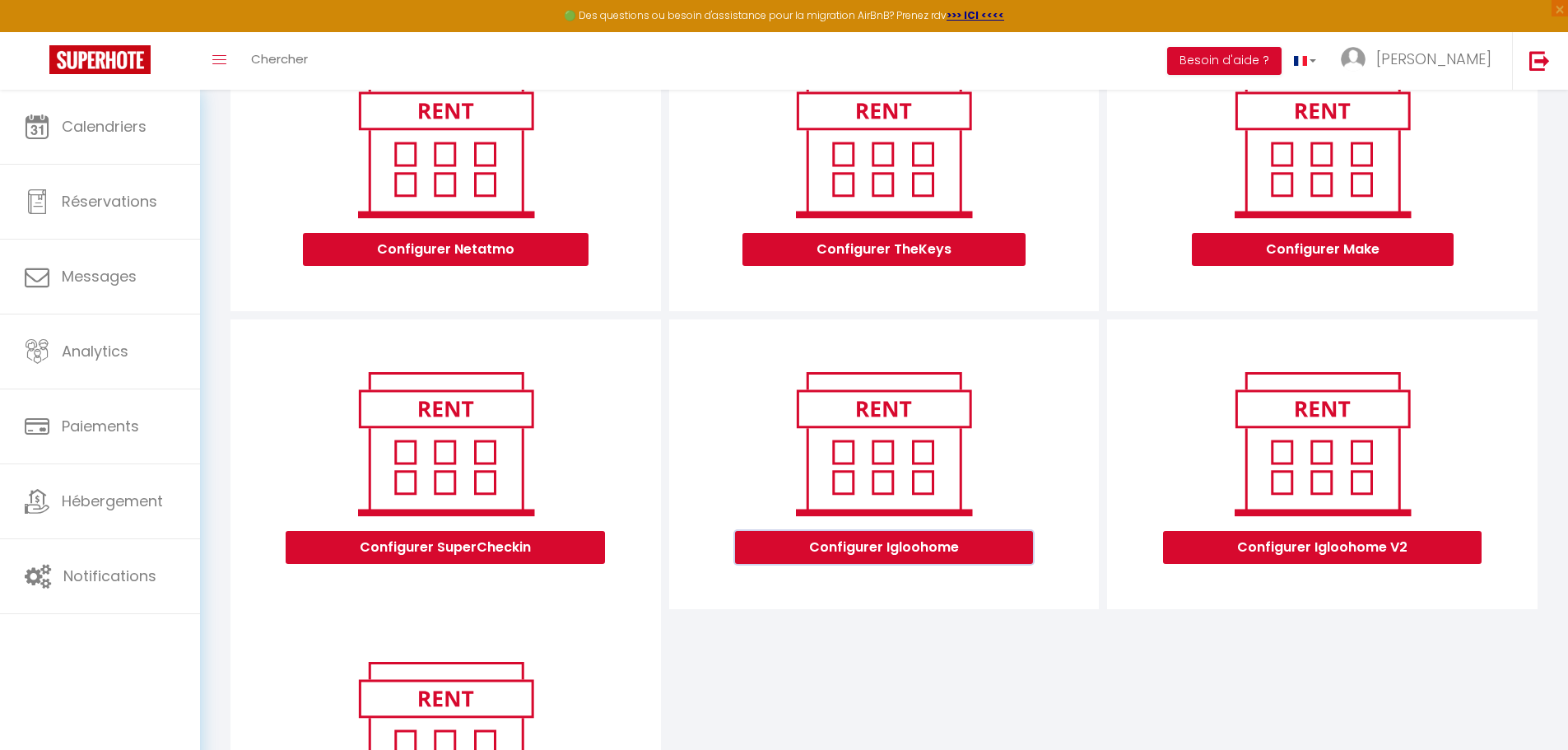
click at [855, 550] on button "Configurer Igloohome" at bounding box center [883, 547] width 298 height 33
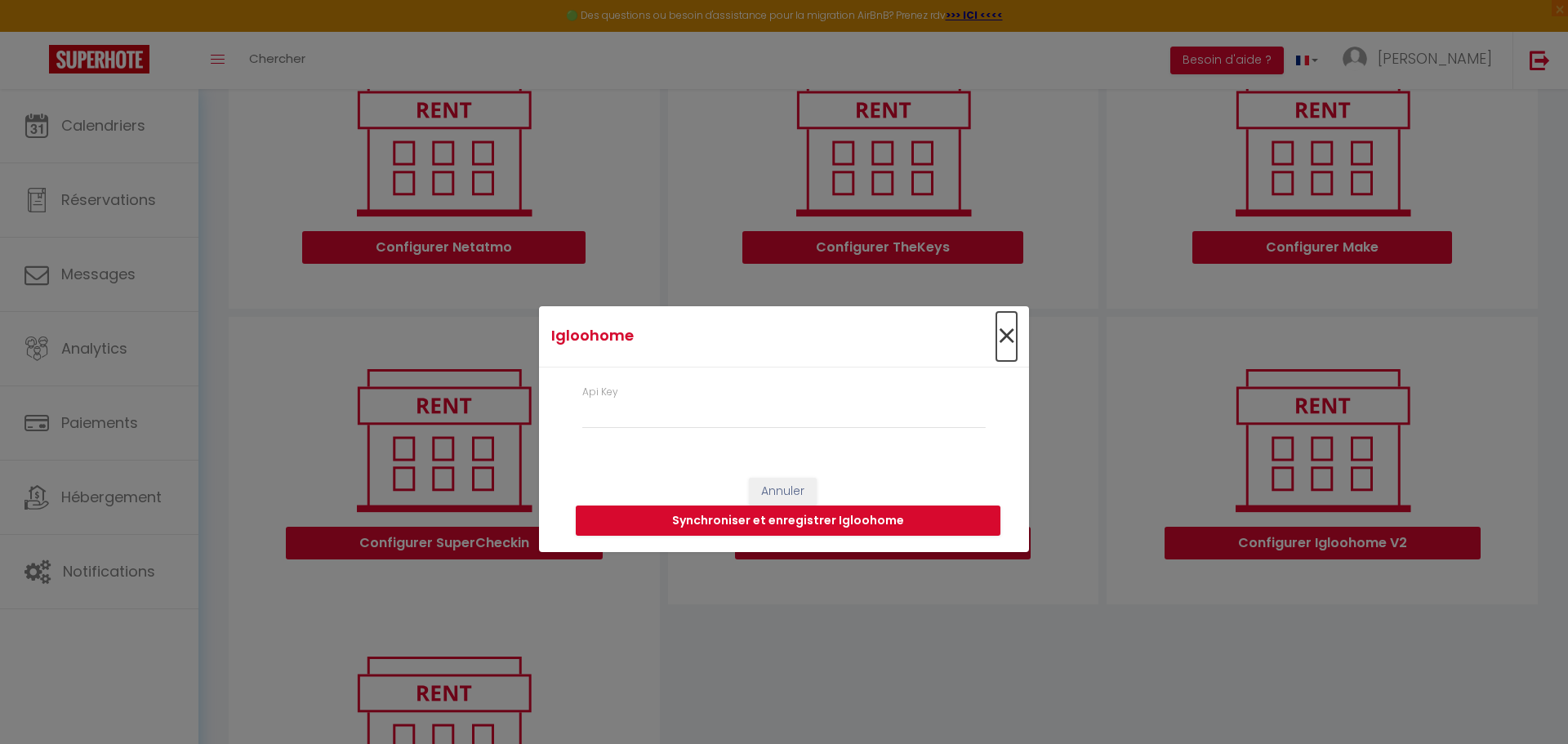
click at [1006, 331] on span "×" at bounding box center [1006, 336] width 20 height 49
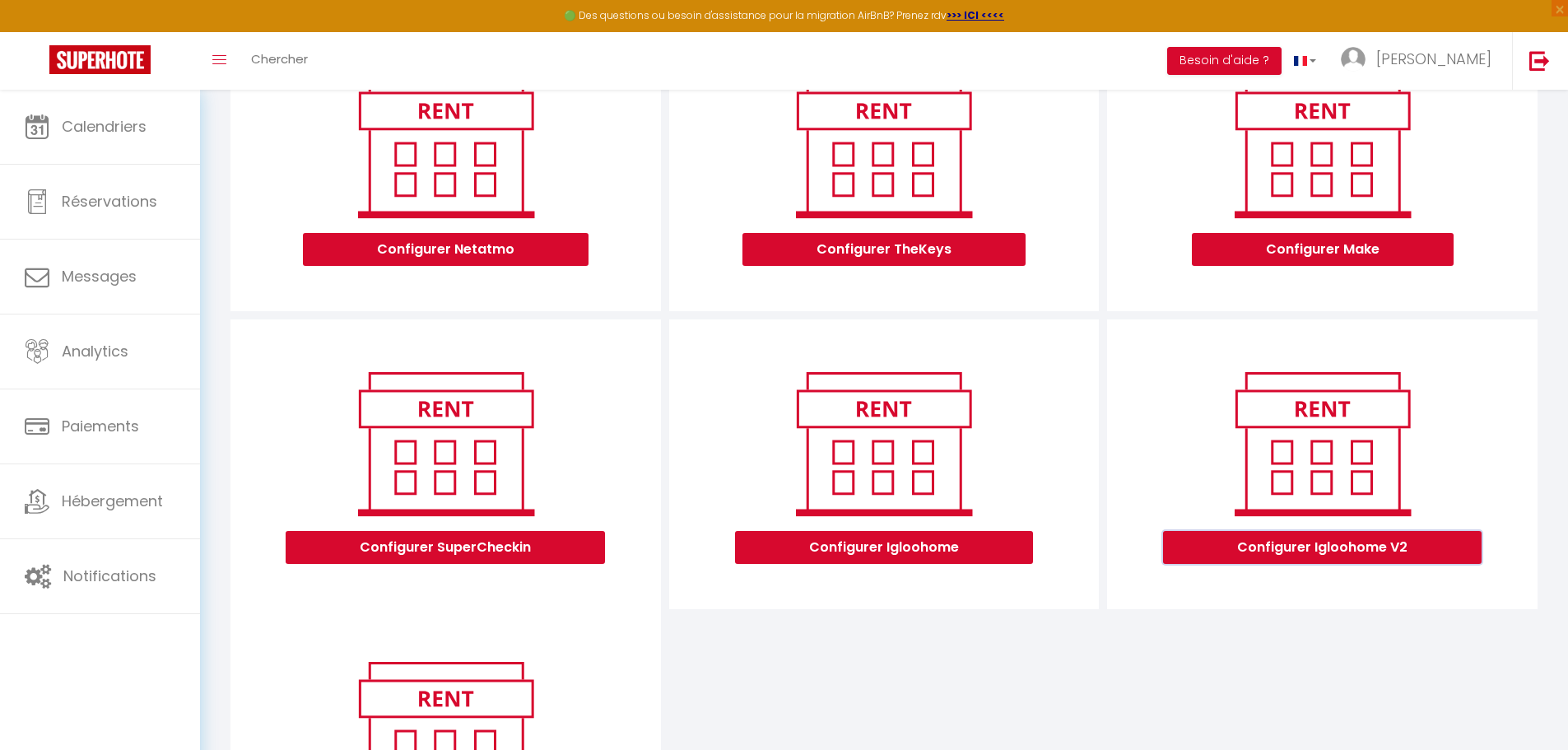
click at [1314, 547] on button "Configurer Igloohome V2" at bounding box center [1323, 547] width 319 height 33
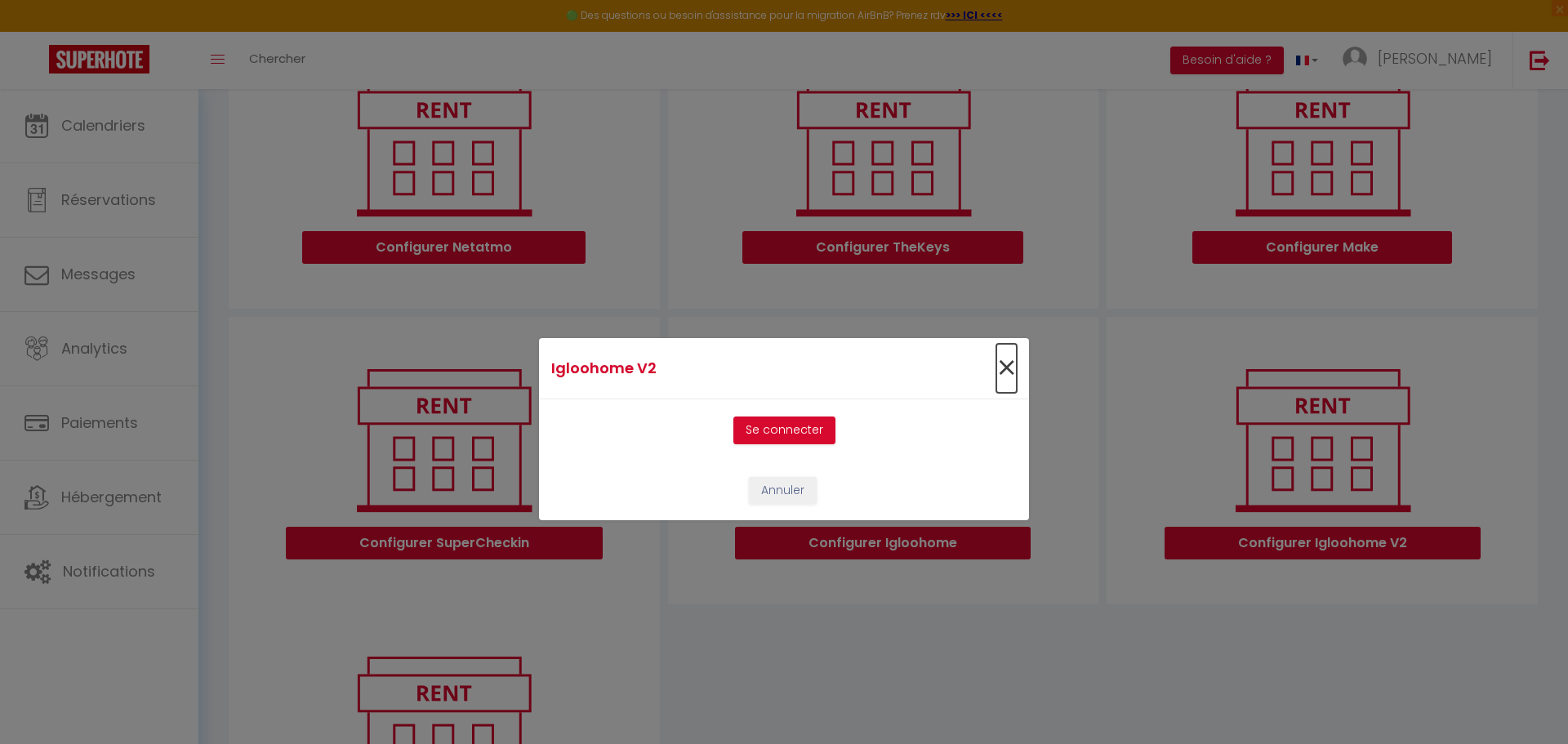
click at [1000, 362] on span "×" at bounding box center [1006, 368] width 20 height 49
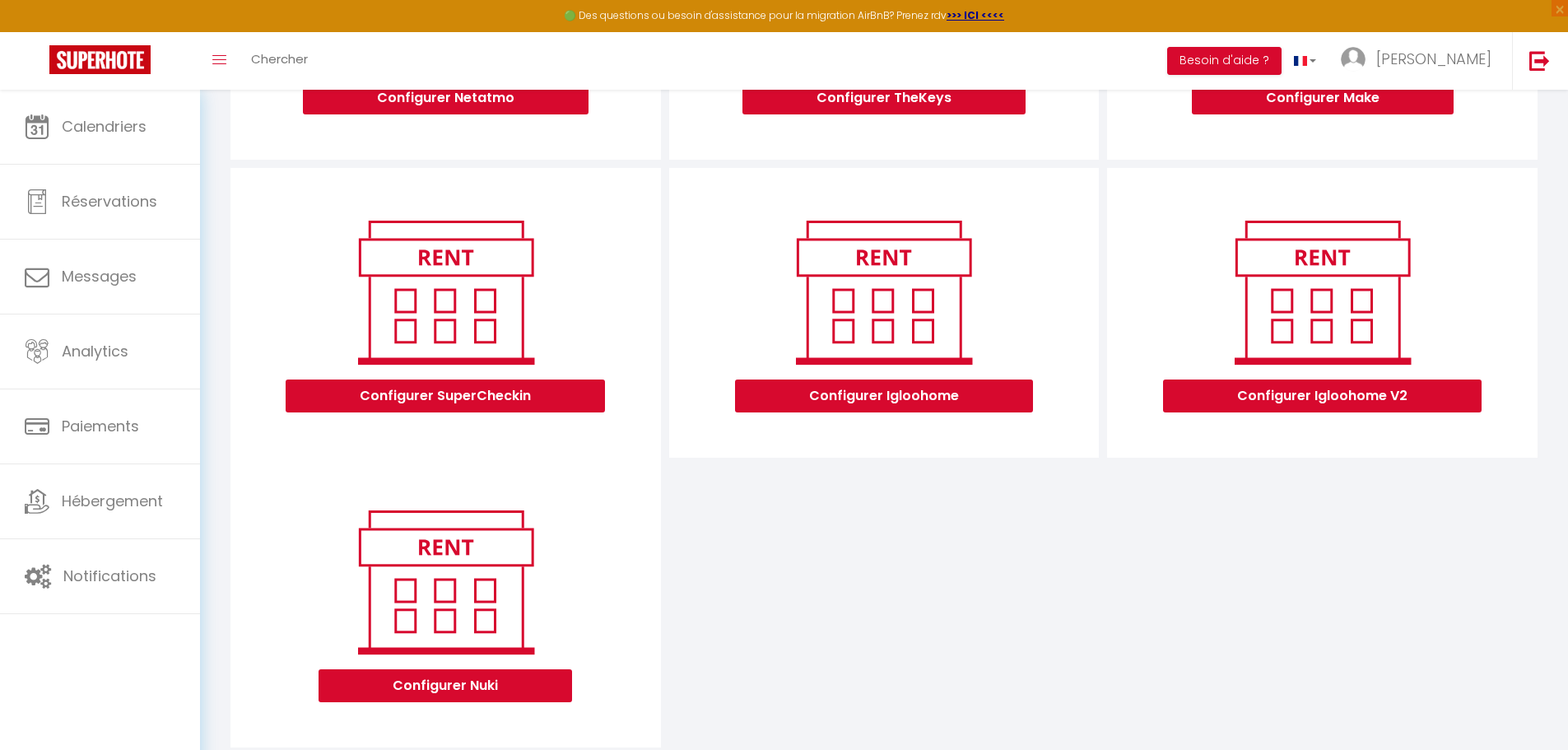
scroll to position [442, 0]
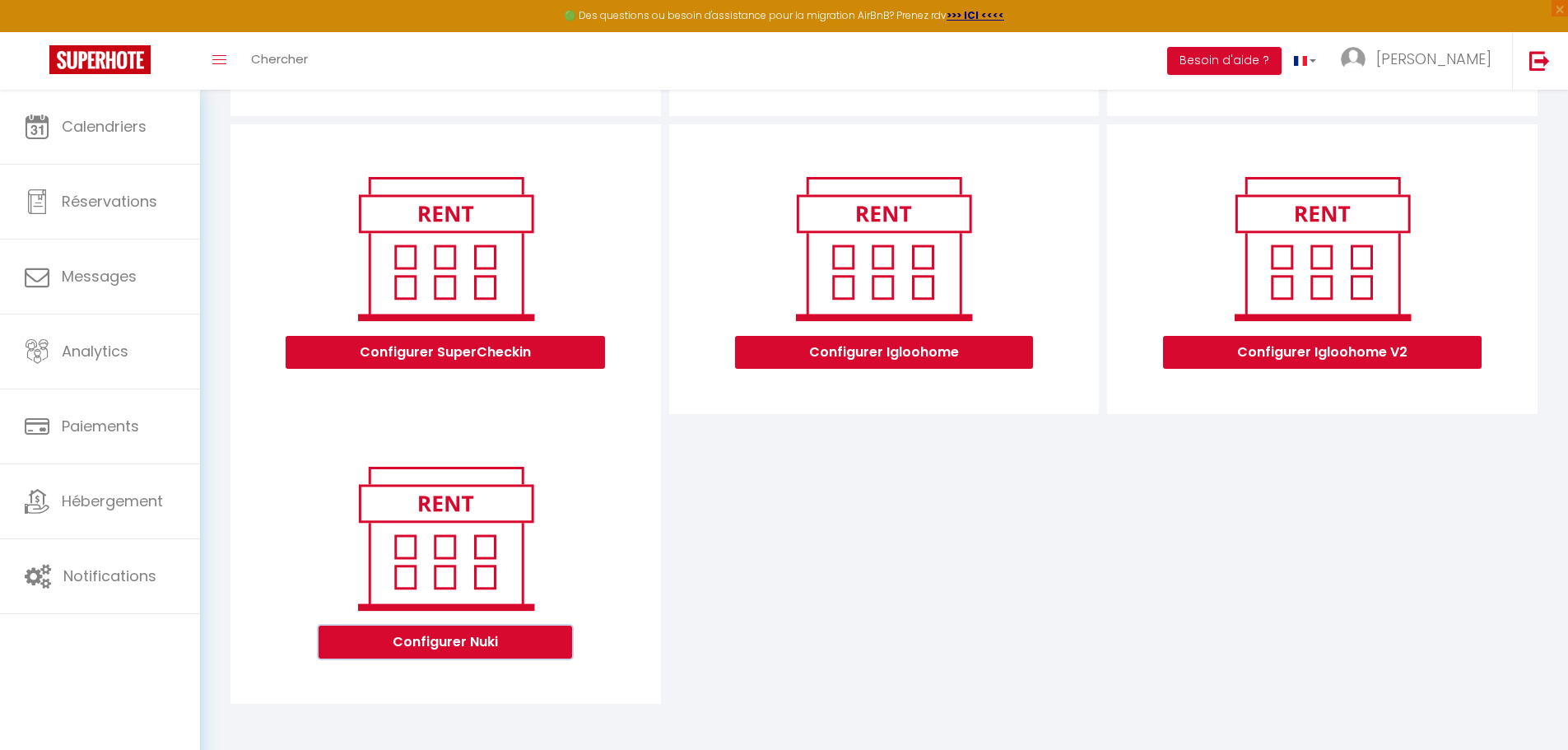
click at [460, 635] on button "Configurer Nuki" at bounding box center [445, 642] width 253 height 33
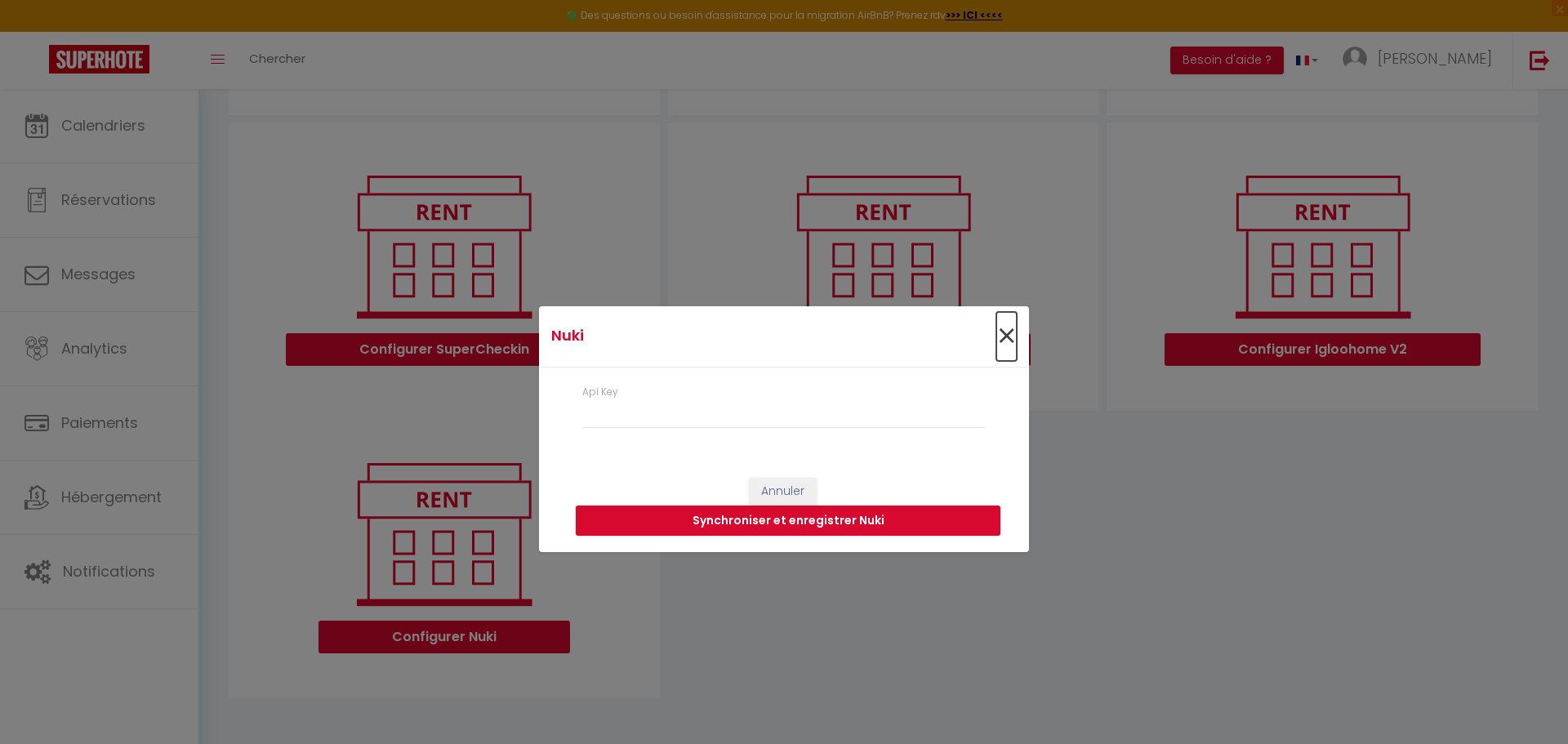
click at [1012, 335] on span "×" at bounding box center [1006, 336] width 20 height 49
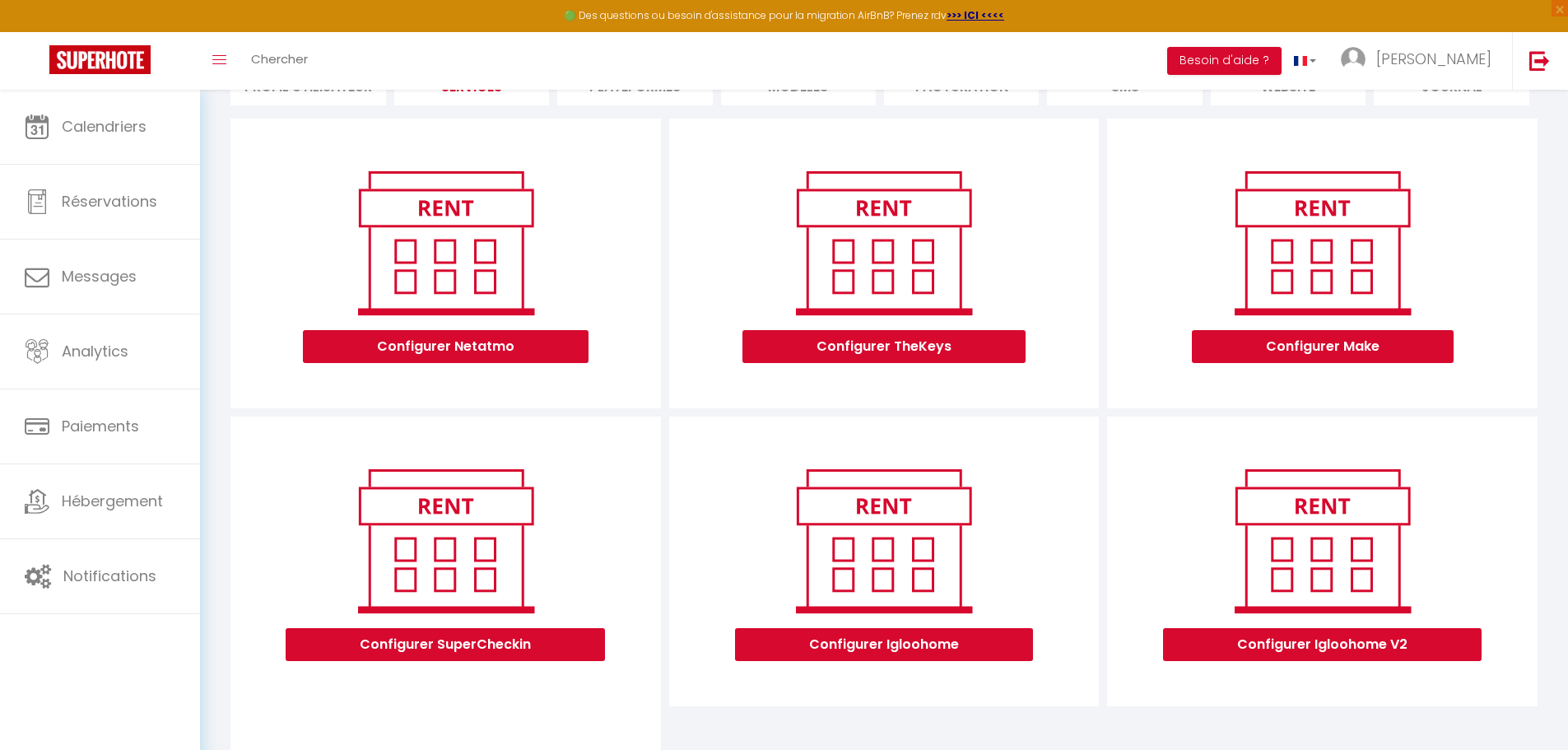
scroll to position [112, 0]
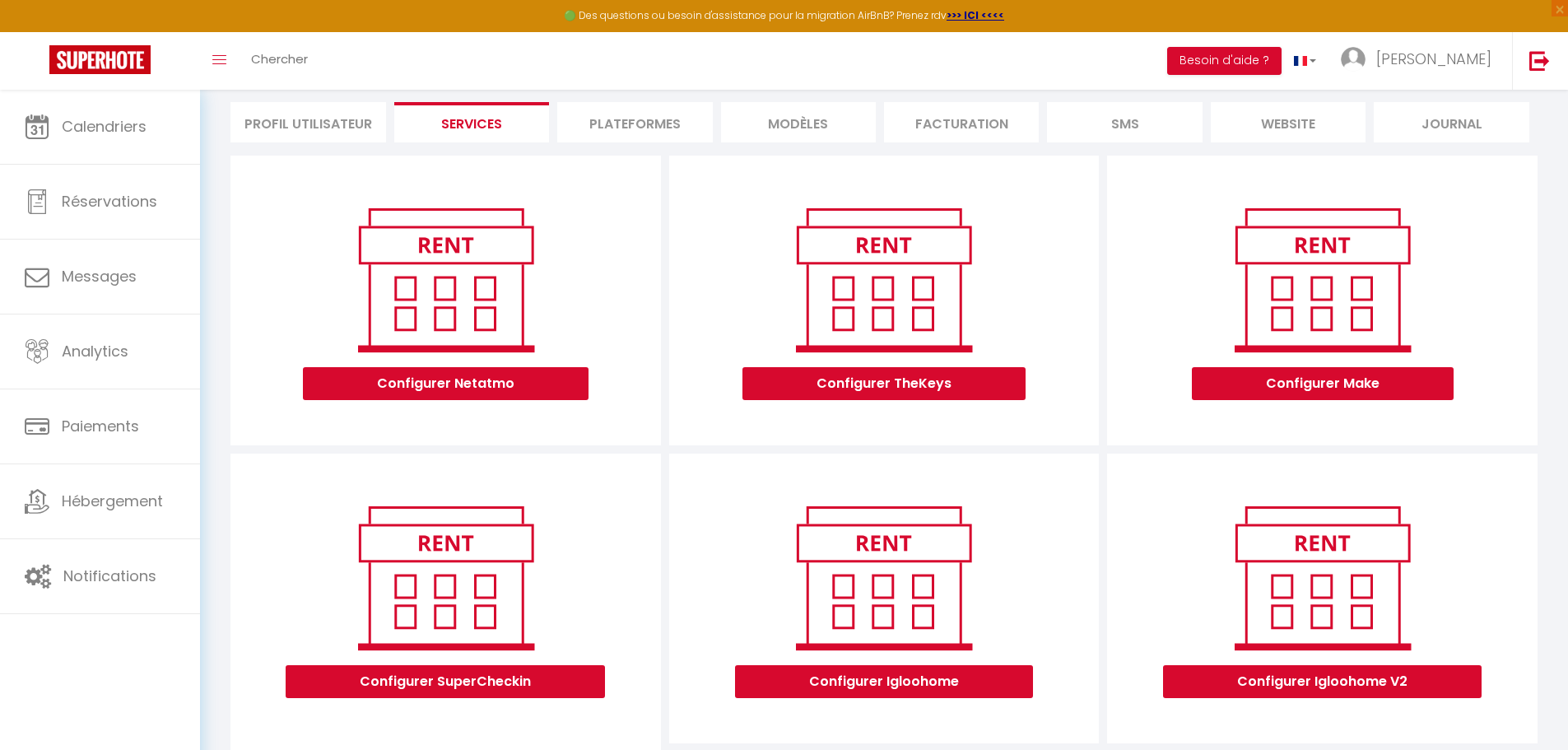
click at [1299, 110] on li "website" at bounding box center [1288, 123] width 155 height 41
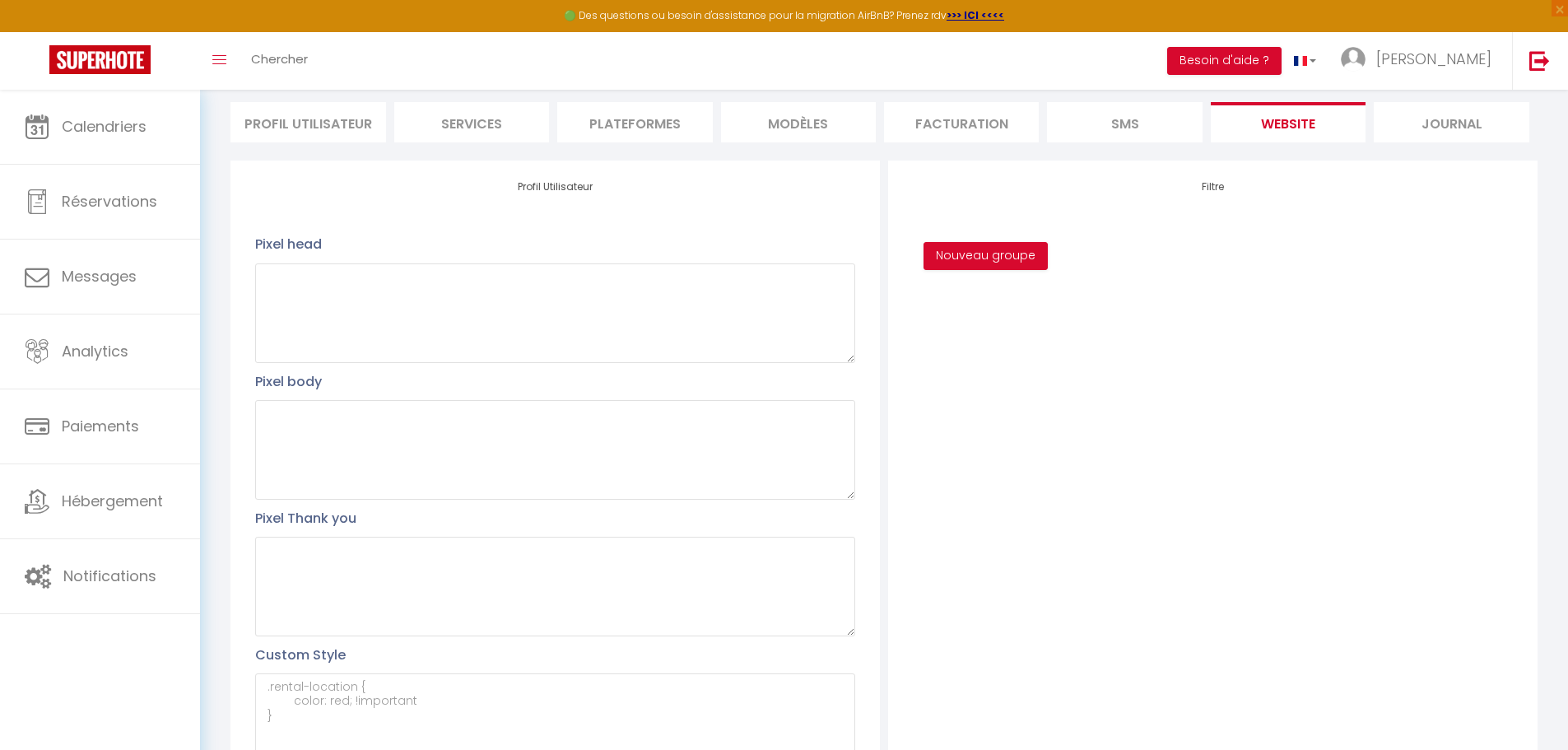
click at [1435, 125] on li "Journal" at bounding box center [1451, 123] width 155 height 41
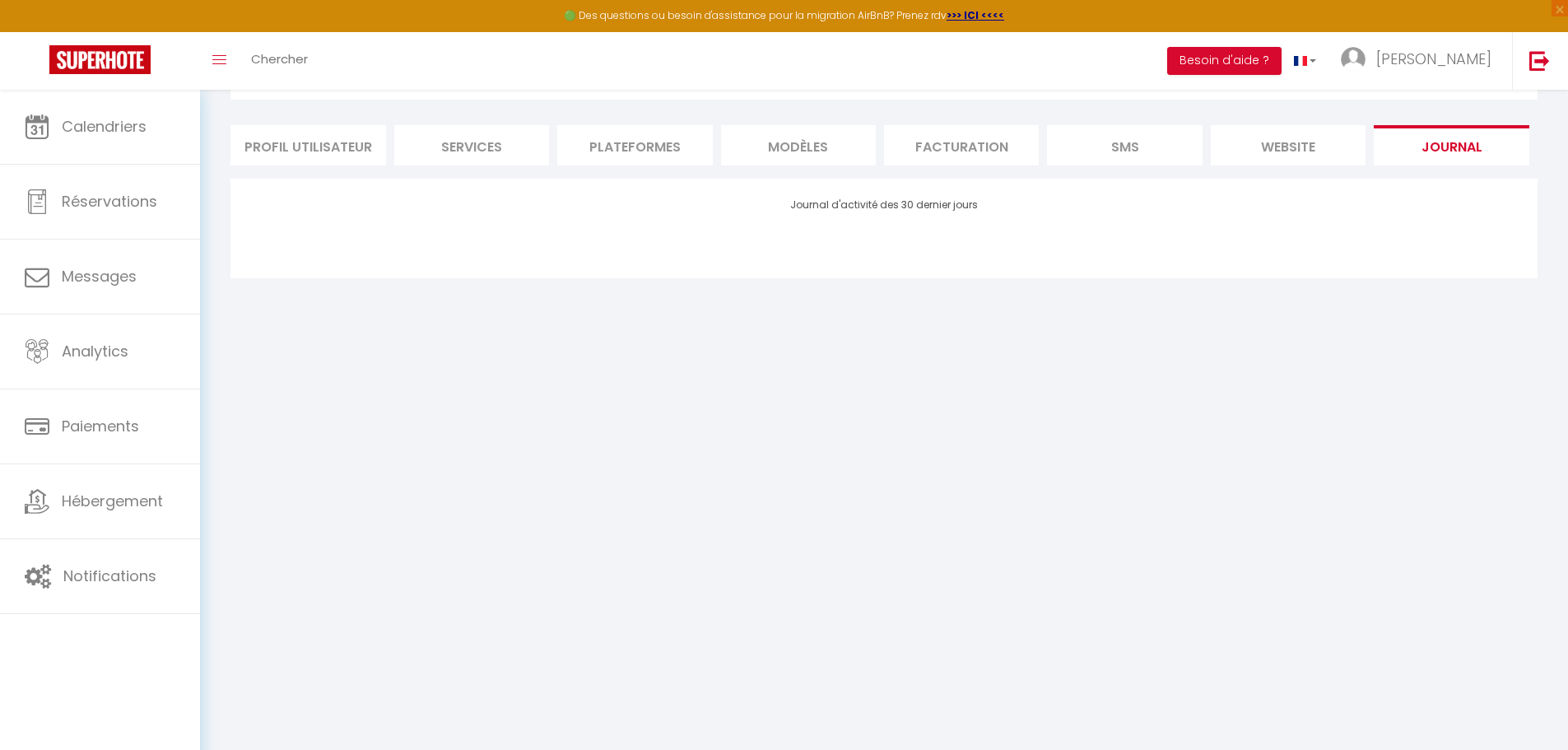
click at [958, 143] on li "Facturation" at bounding box center [962, 146] width 155 height 41
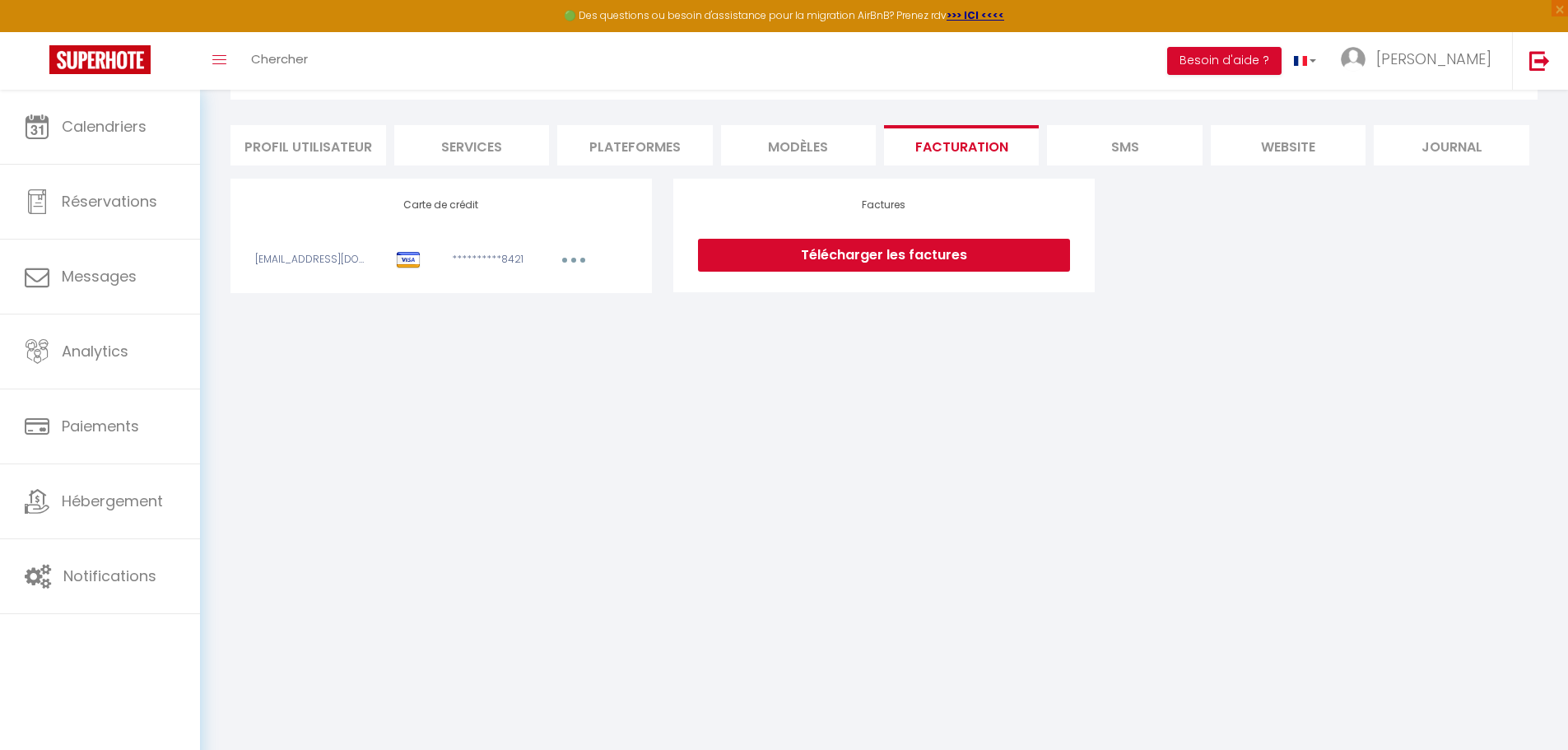
click at [795, 151] on li "MODÈLES" at bounding box center [799, 146] width 155 height 41
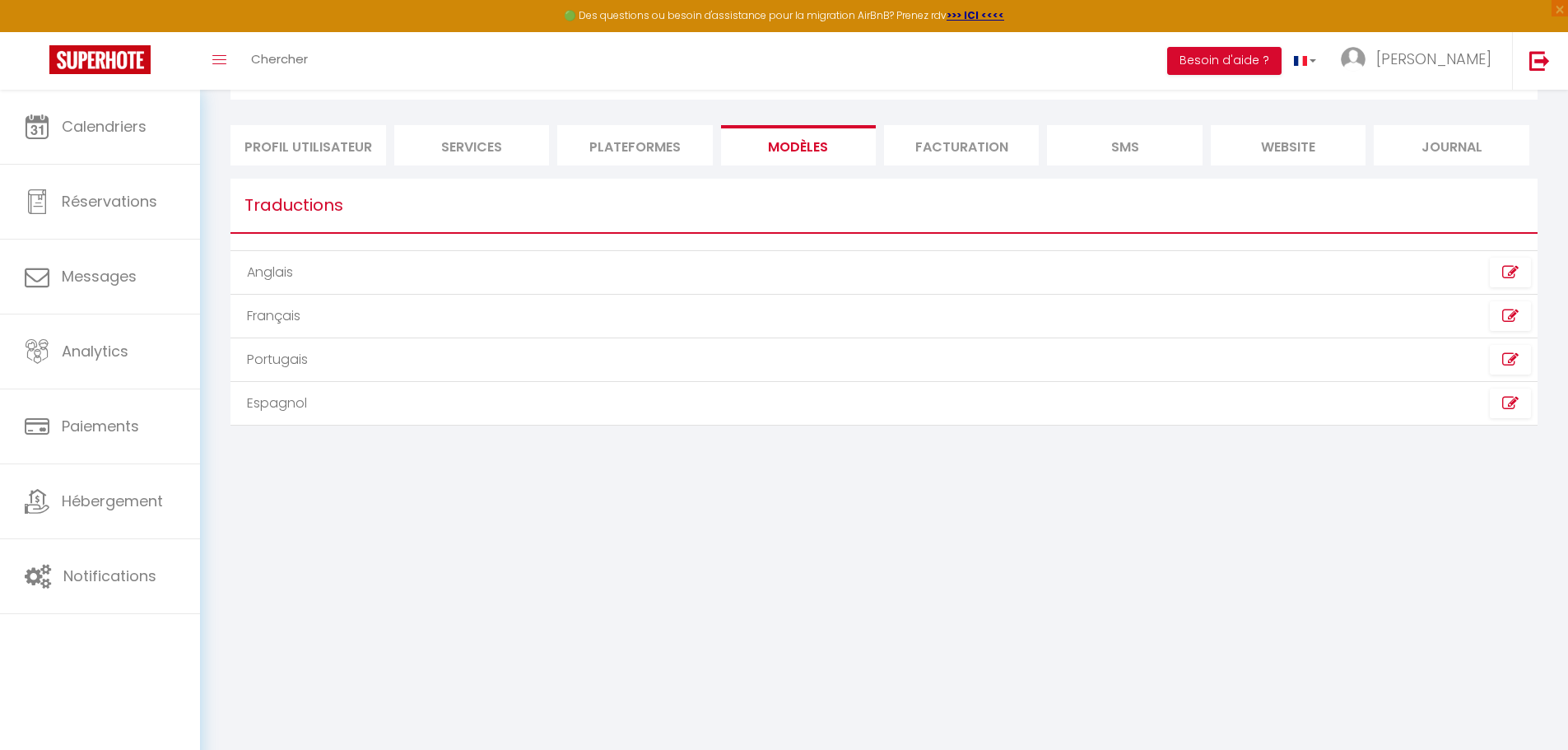
click at [661, 152] on li "Plateformes" at bounding box center [635, 146] width 155 height 41
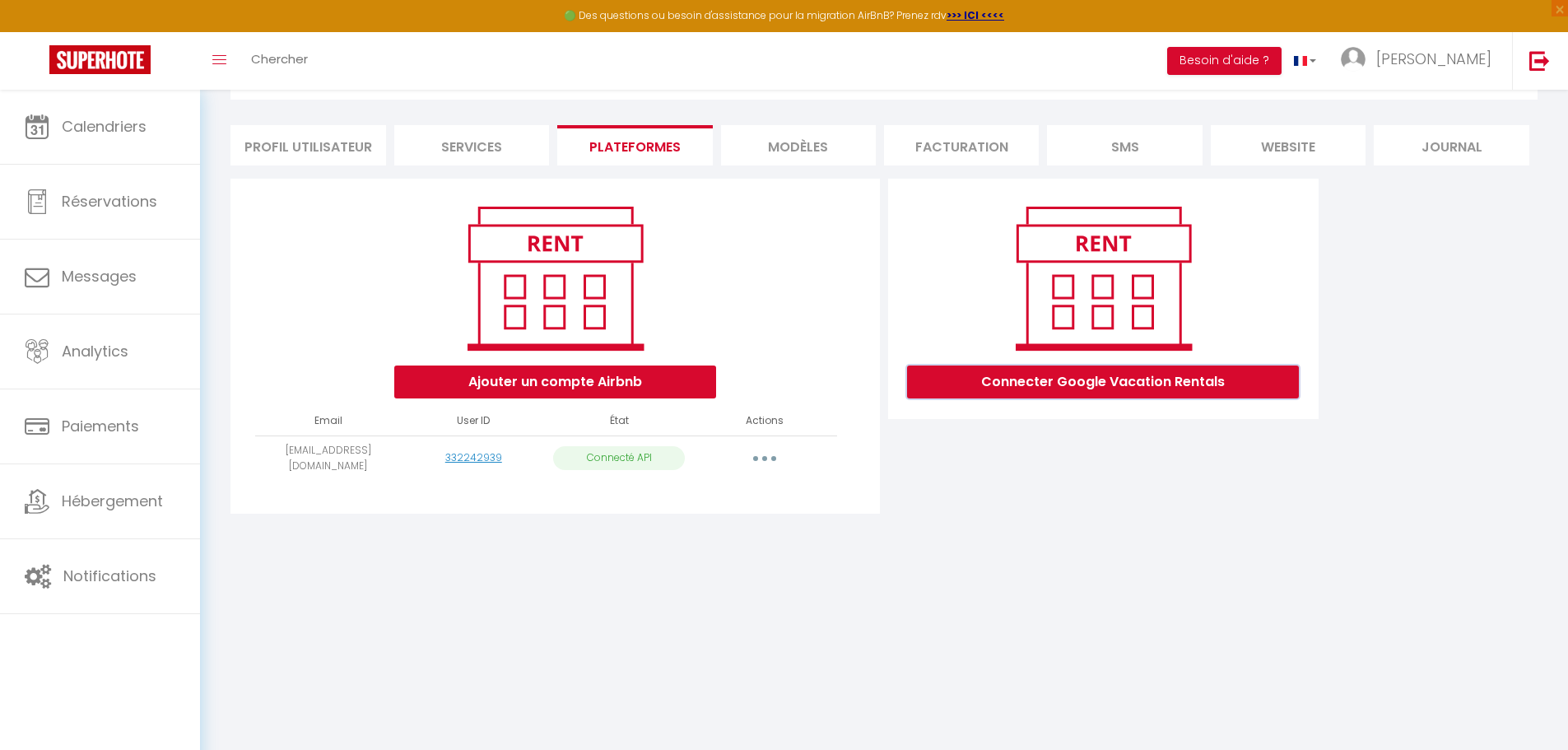
click at [1048, 387] on button "Connecter Google Vacation Rentals" at bounding box center [1103, 382] width 392 height 33
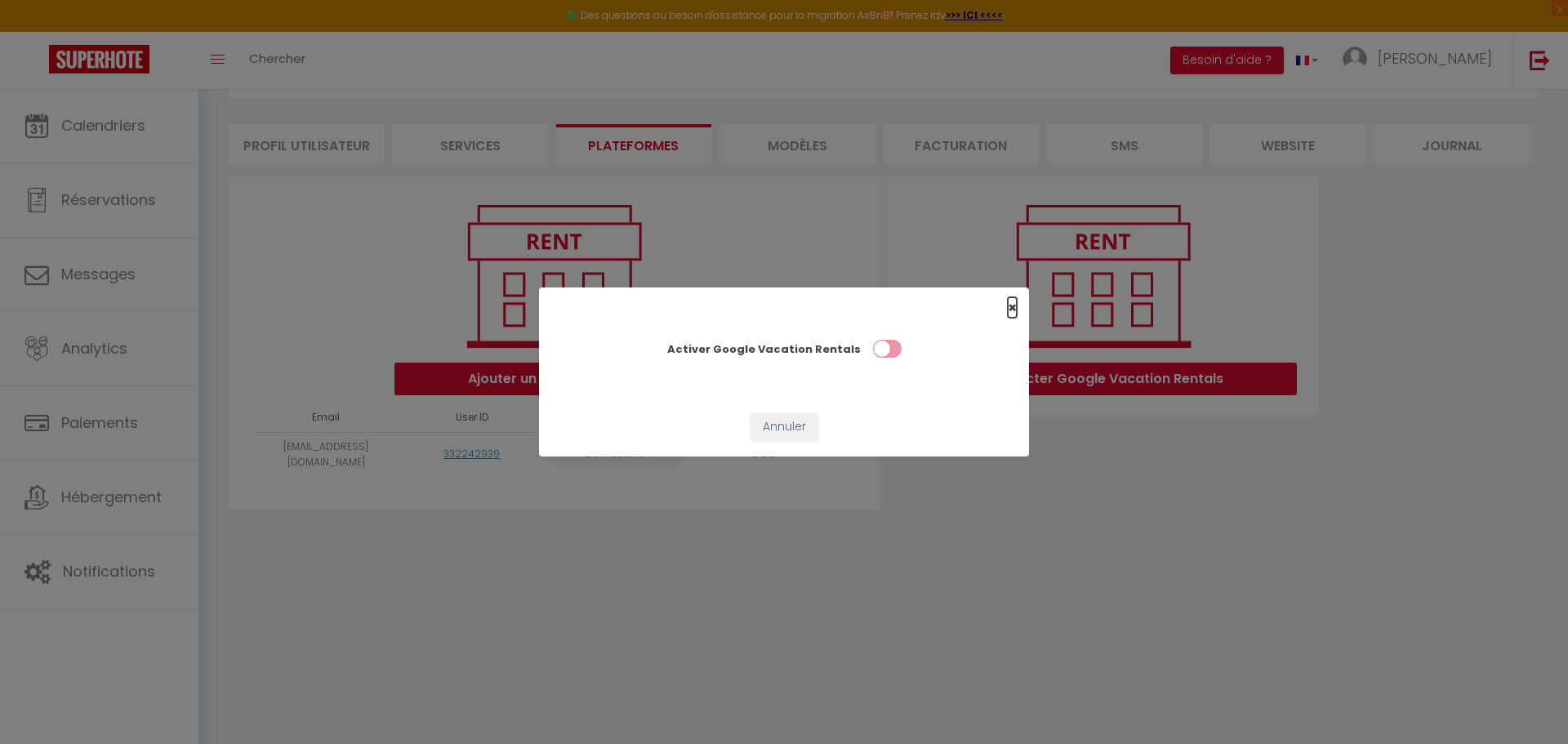
click at [1010, 307] on span "×" at bounding box center [1012, 307] width 9 height 20
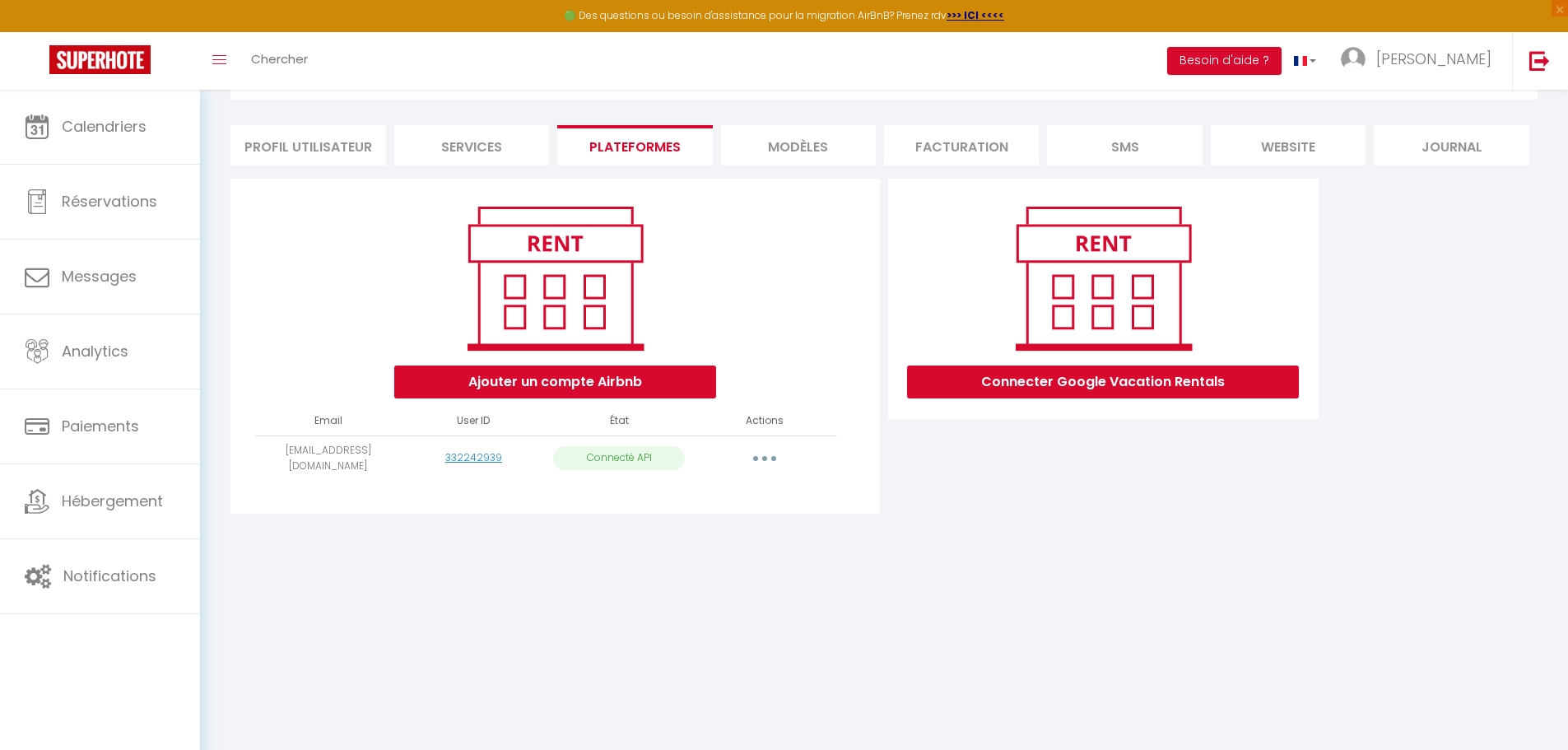
click at [470, 153] on li "Services" at bounding box center [472, 146] width 155 height 41
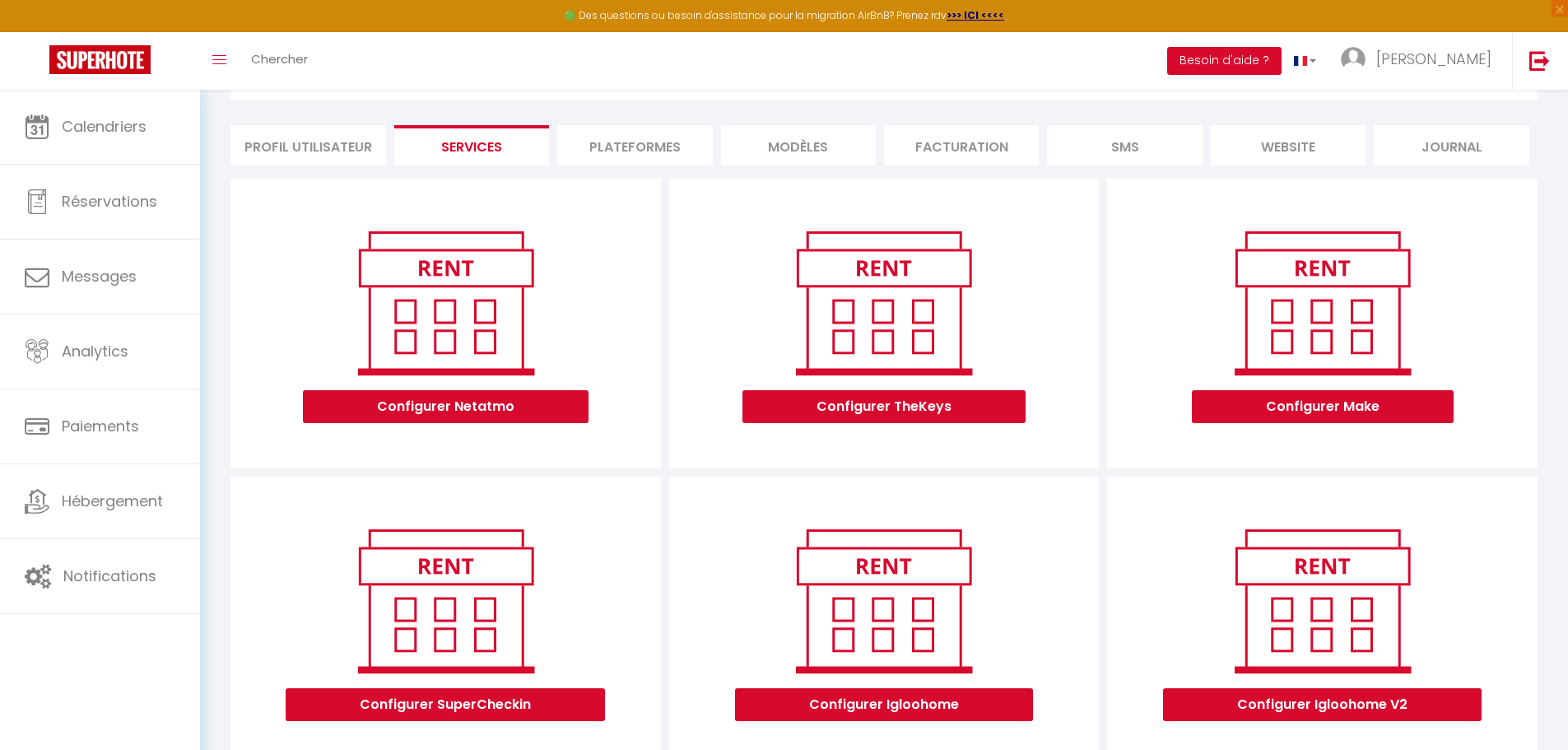
click at [328, 151] on li "Profil Utilisateur" at bounding box center [308, 146] width 155 height 41
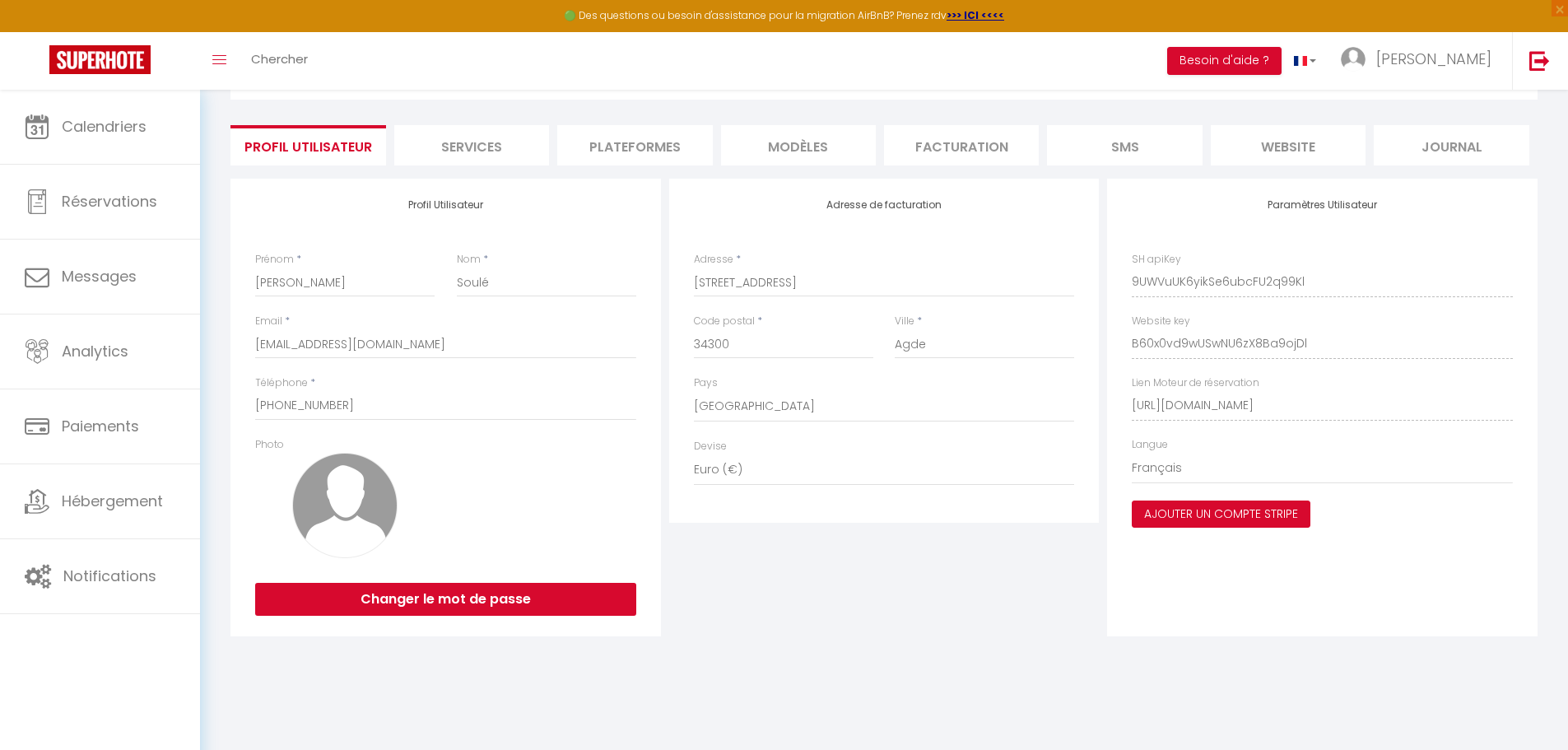
click at [1215, 520] on button "Ajouter un compte Stripe" at bounding box center [1222, 514] width 179 height 28
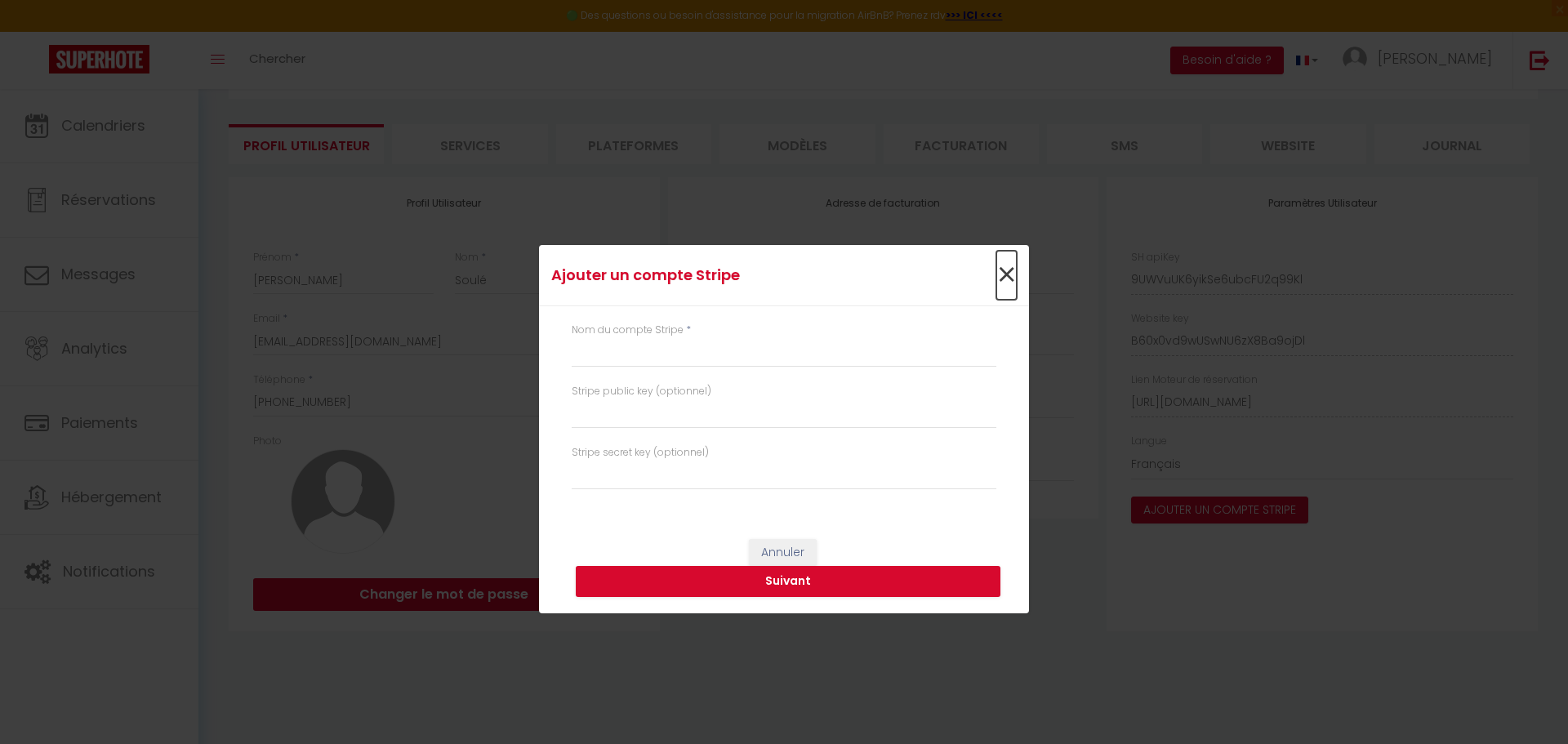
click at [1001, 271] on span "×" at bounding box center [1006, 275] width 20 height 49
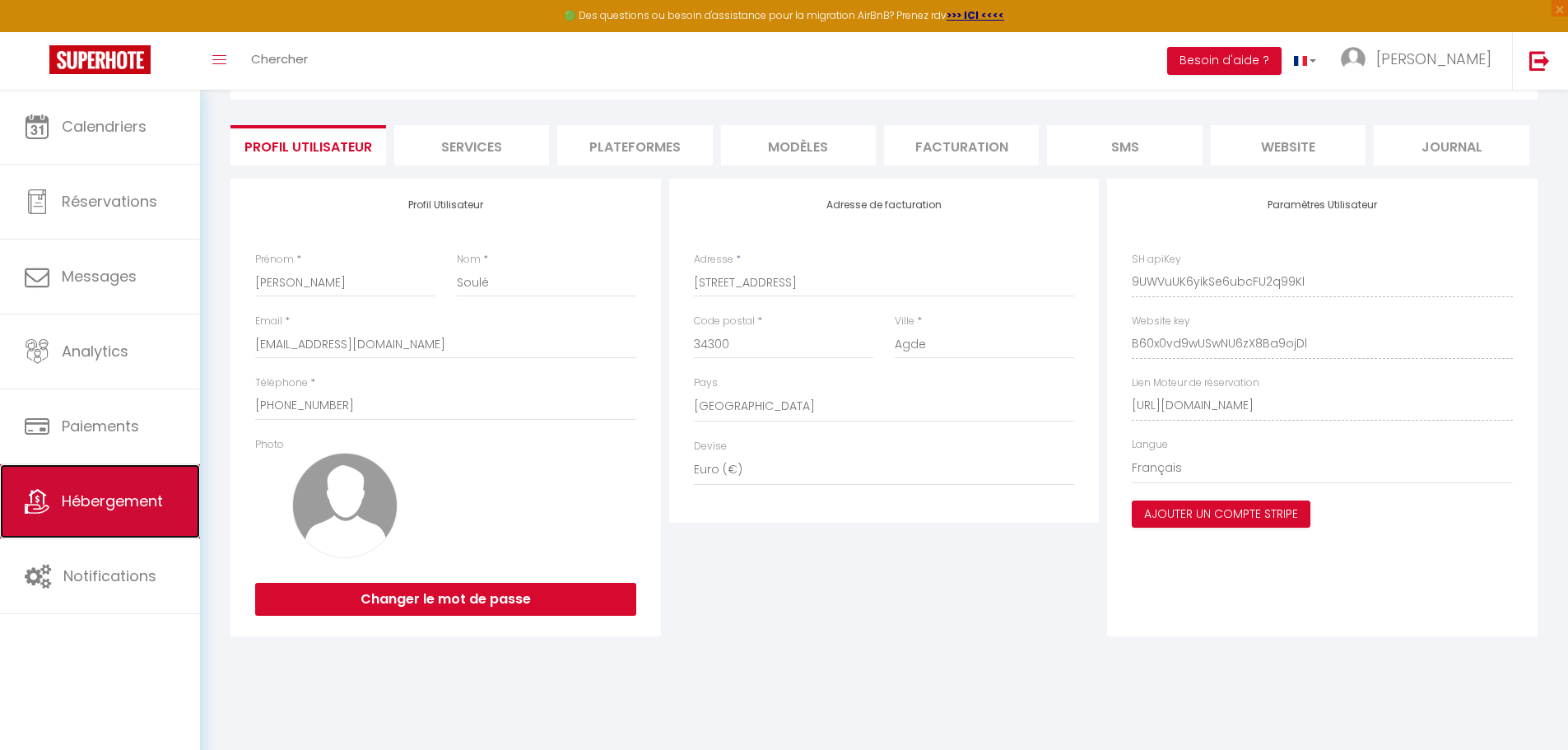
click at [91, 504] on span "Hébergement" at bounding box center [112, 501] width 101 height 20
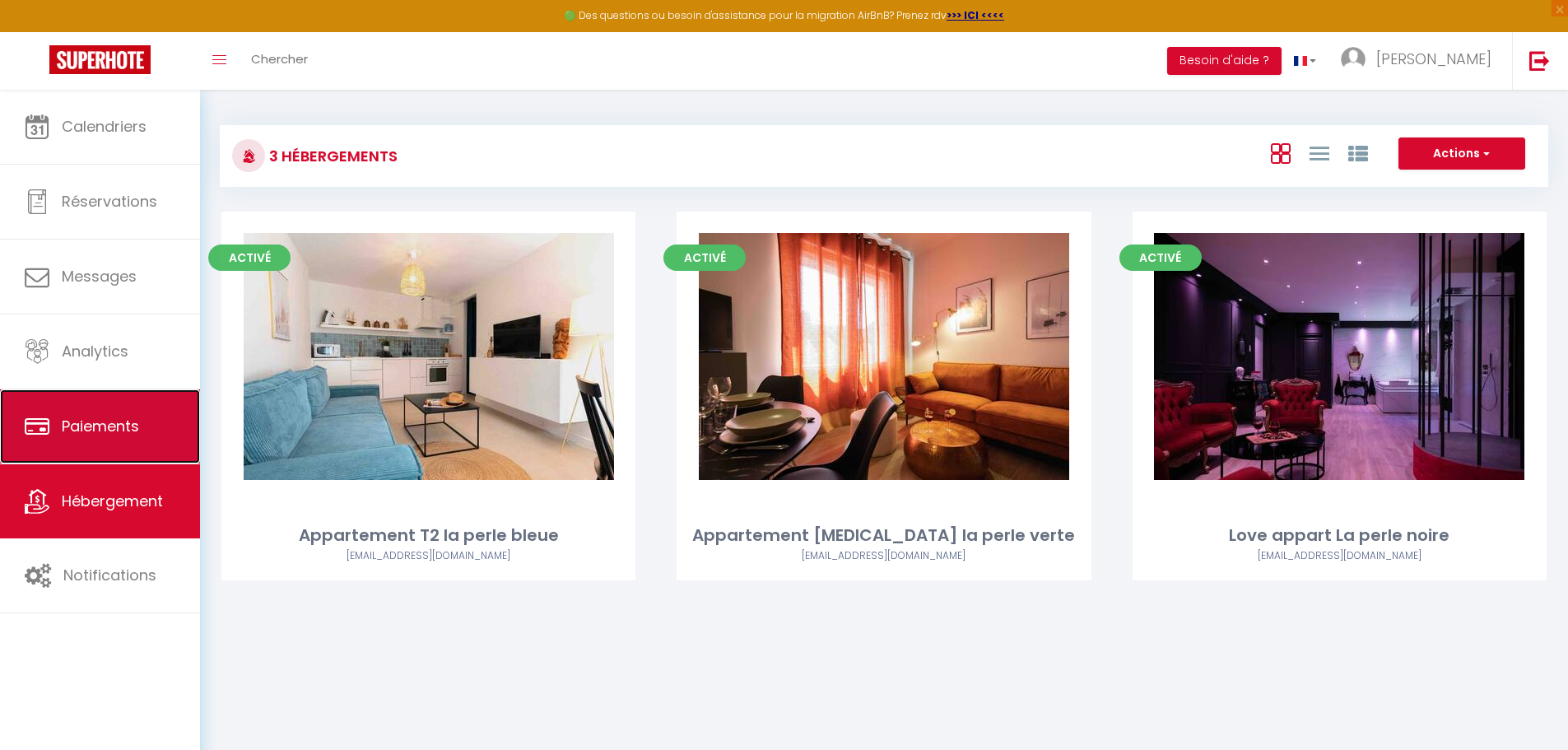
click at [59, 439] on link "Paiements" at bounding box center [99, 427] width 200 height 74
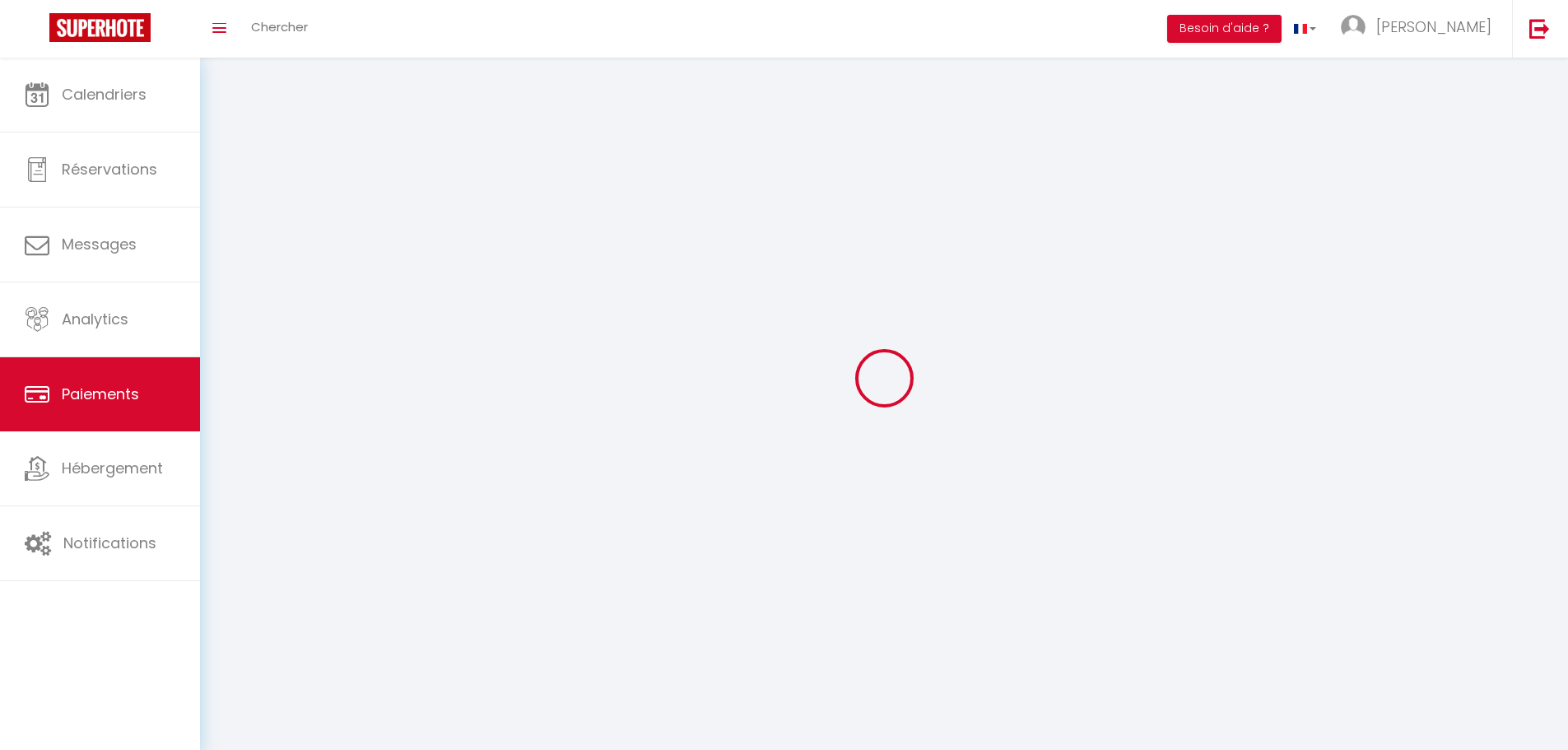
select select "2"
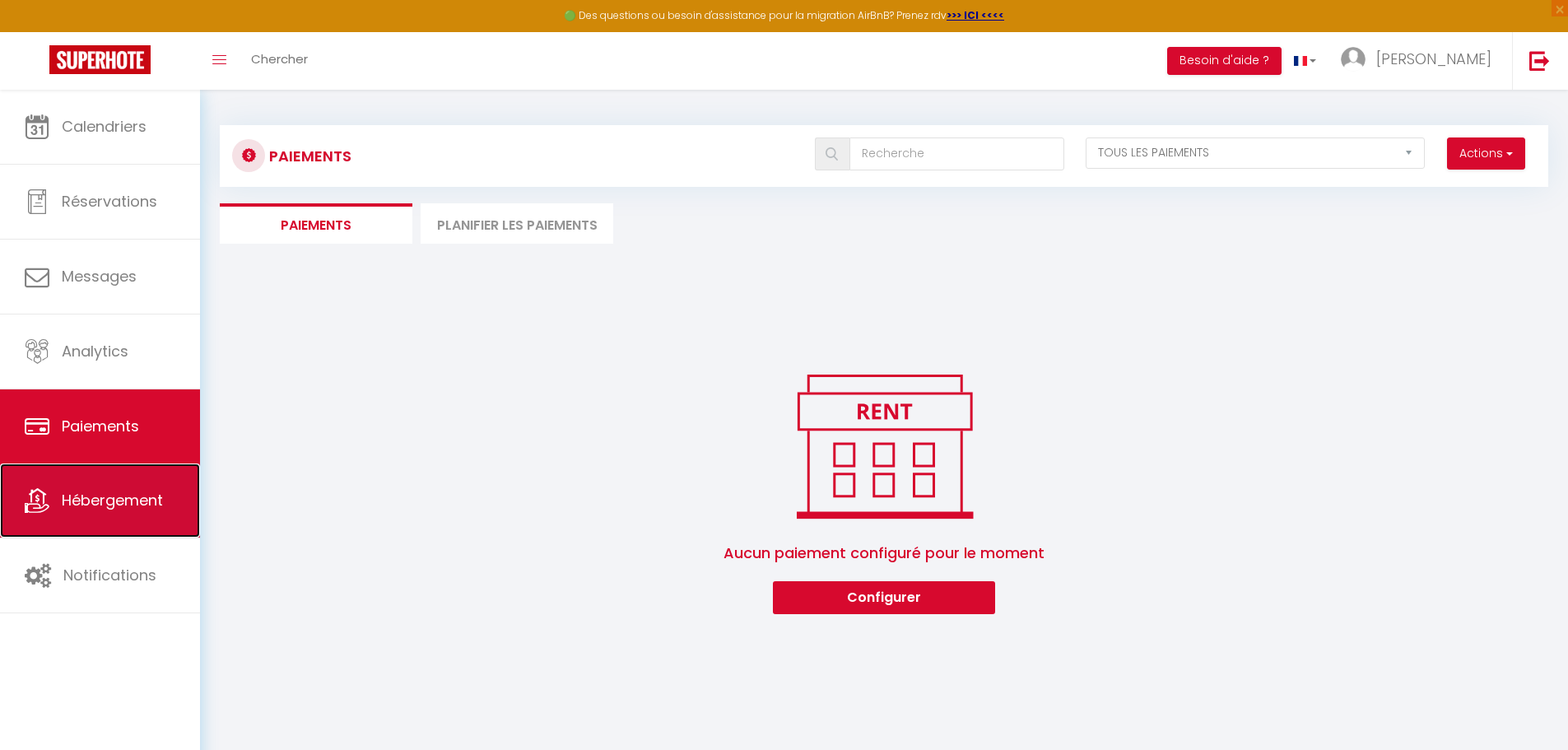
click at [63, 507] on span "Hébergement" at bounding box center [112, 500] width 101 height 20
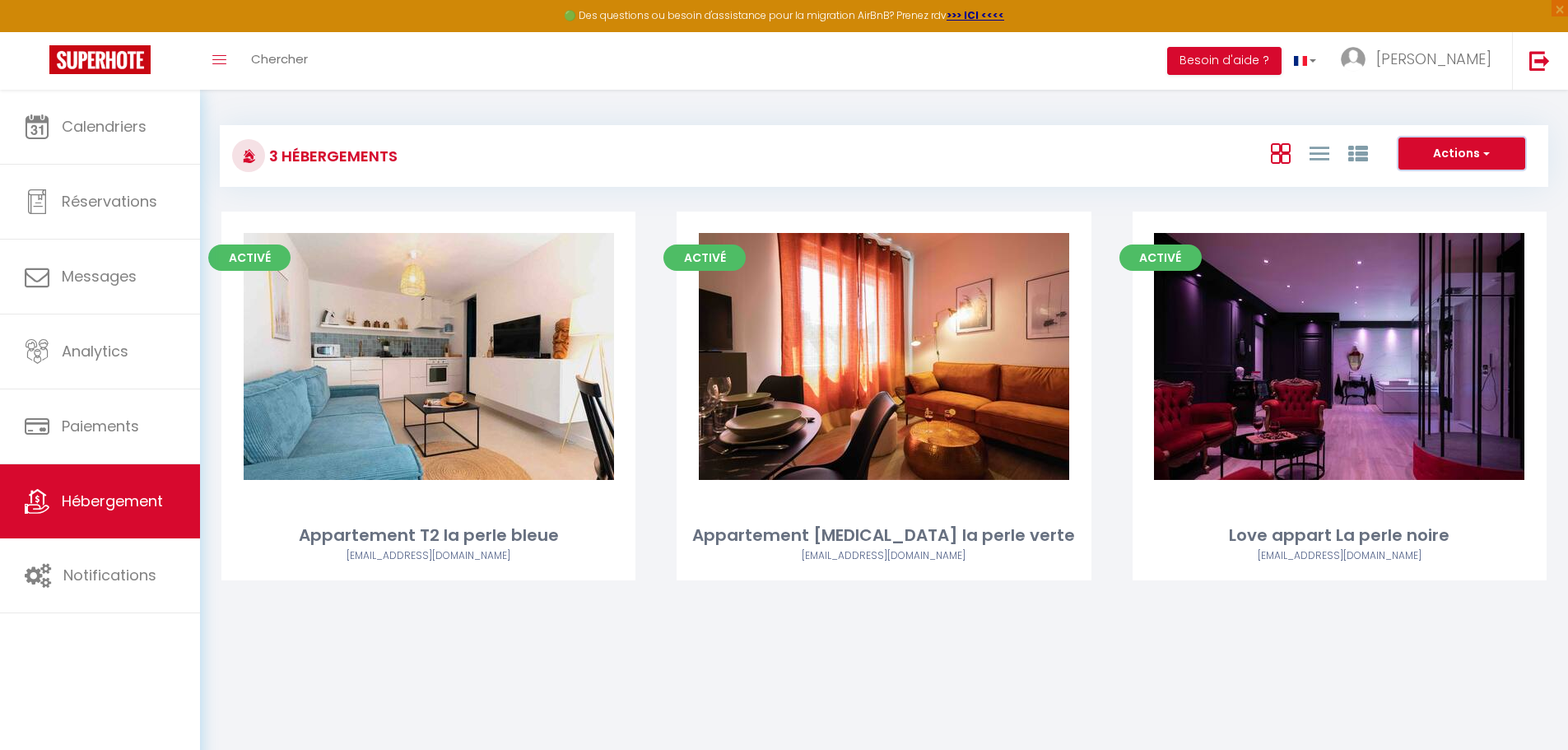
click at [1499, 155] on button "Actions" at bounding box center [1462, 154] width 127 height 33
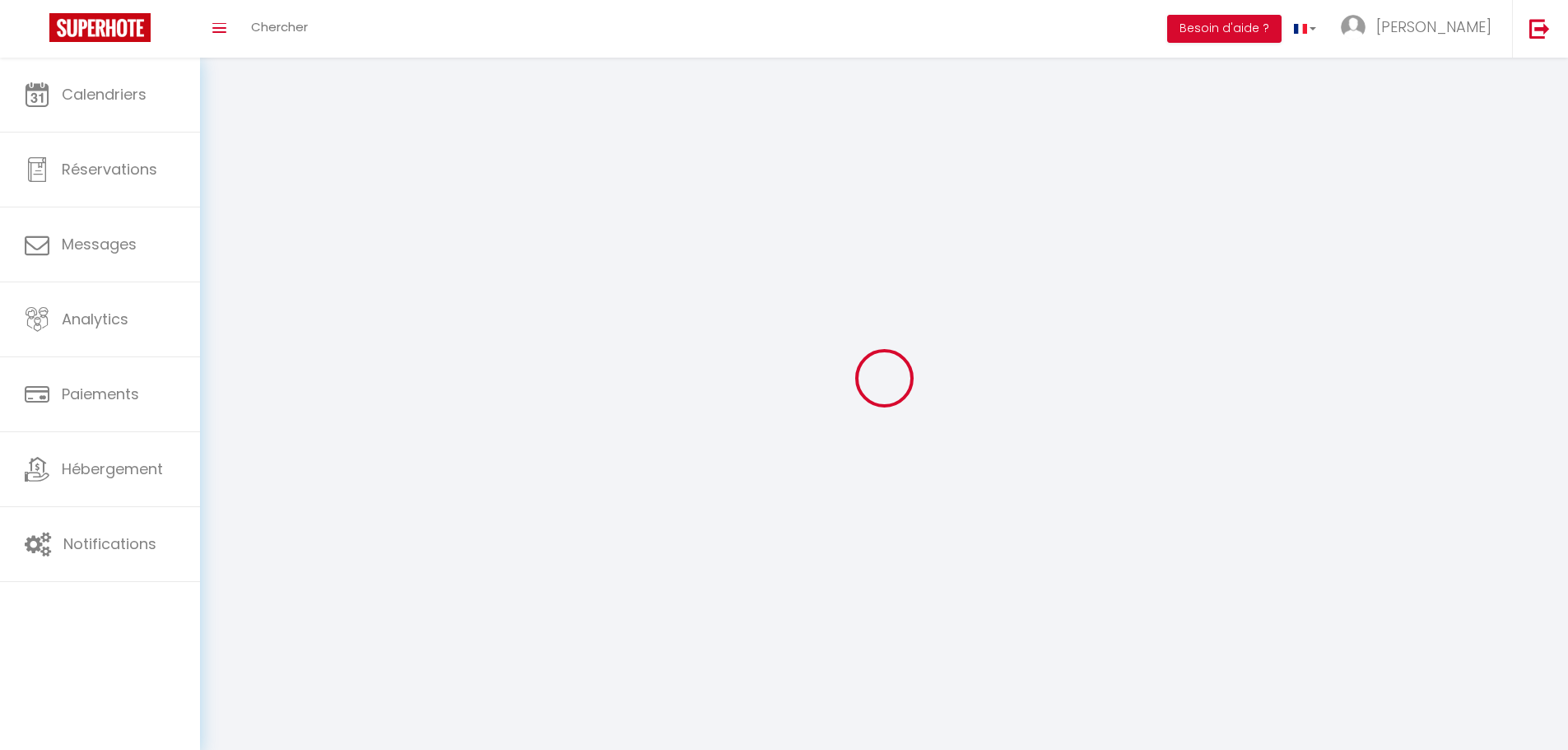
type input "[PERSON_NAME]"
type input "Soulé"
type input "[PHONE_NUMBER]"
type input "[STREET_ADDRESS]"
type input "34300"
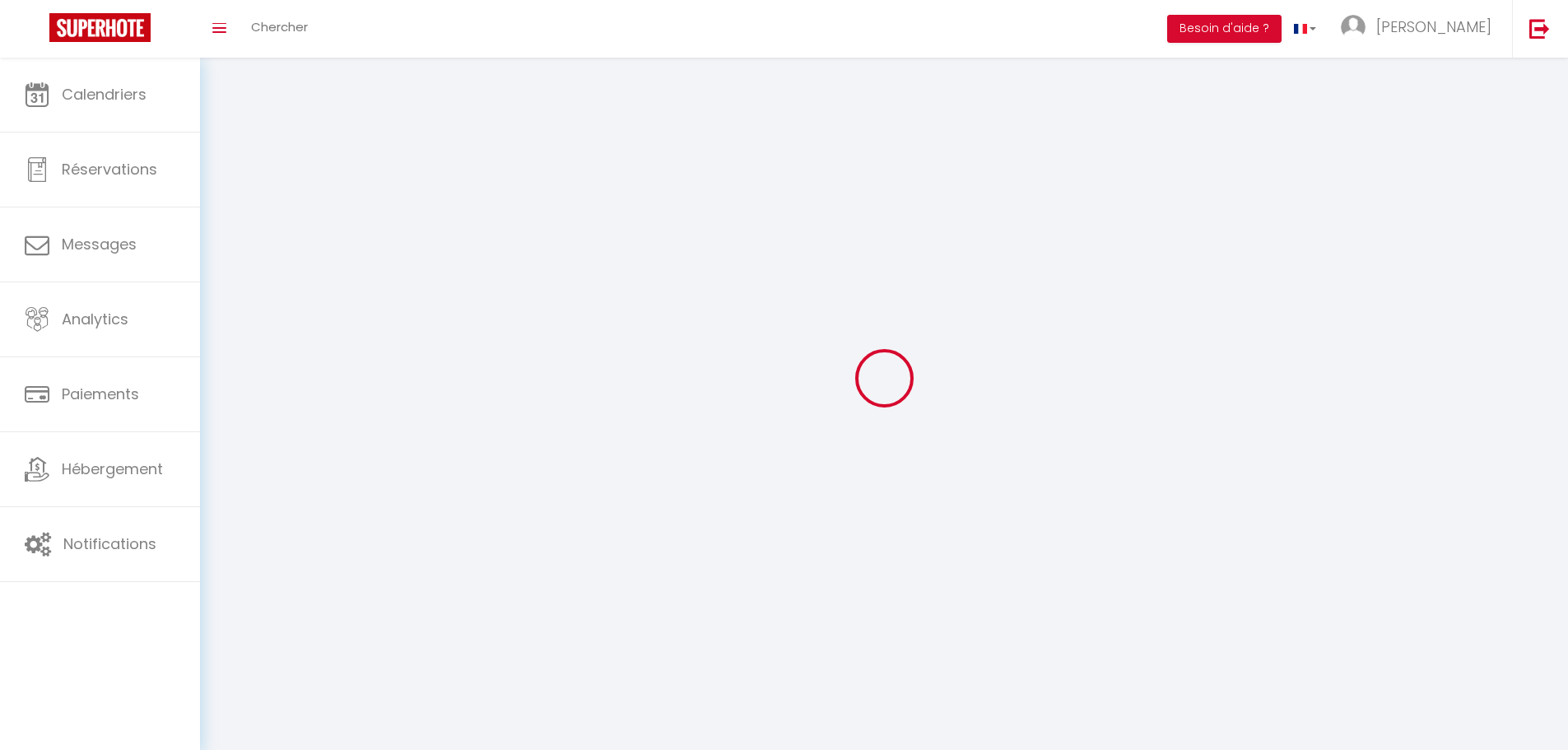
type input "Agde"
type input "9UWVuUK6yikSe6ubcFU2q99Kl"
type input "B60x0vd9wUSwNU6zX8Ba9ojDl"
type input "9UWVuUK6yikSe6ubcFU2q99Kl"
type input "B60x0vd9wUSwNU6zX8Ba9ojDl"
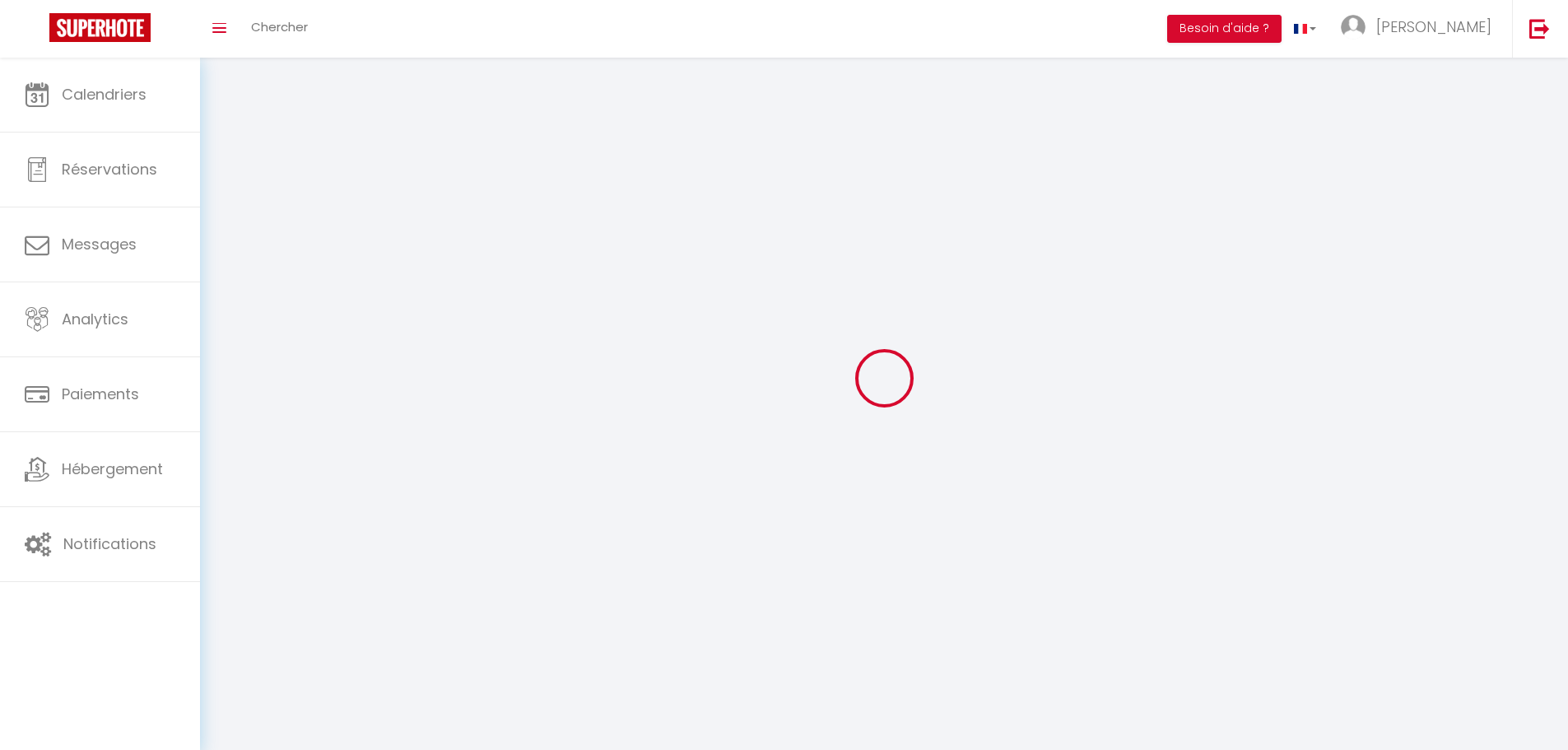
type input "[URL][DOMAIN_NAME]"
select select "1"
select select "28"
select select "fr"
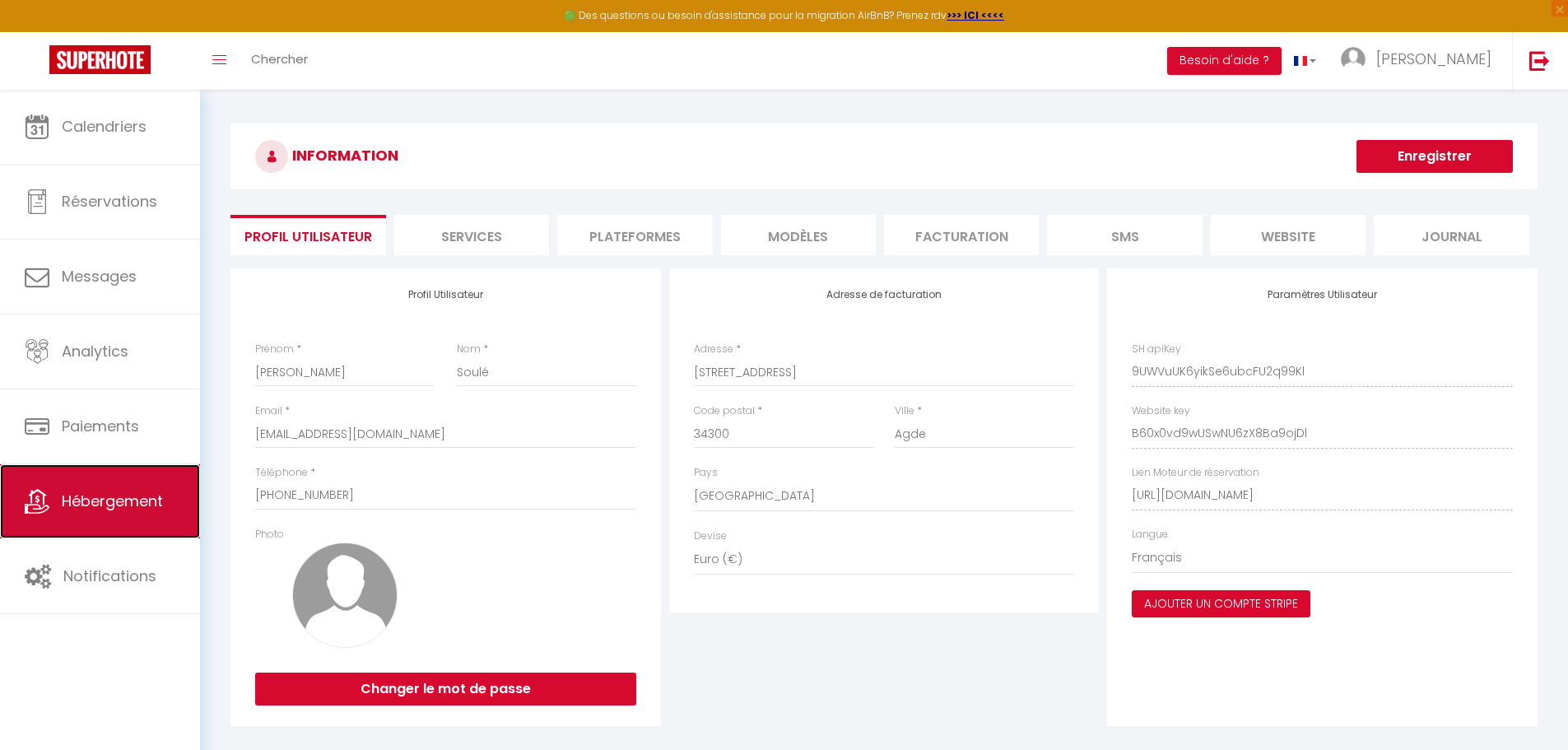
click at [109, 505] on span "Hébergement" at bounding box center [112, 501] width 101 height 20
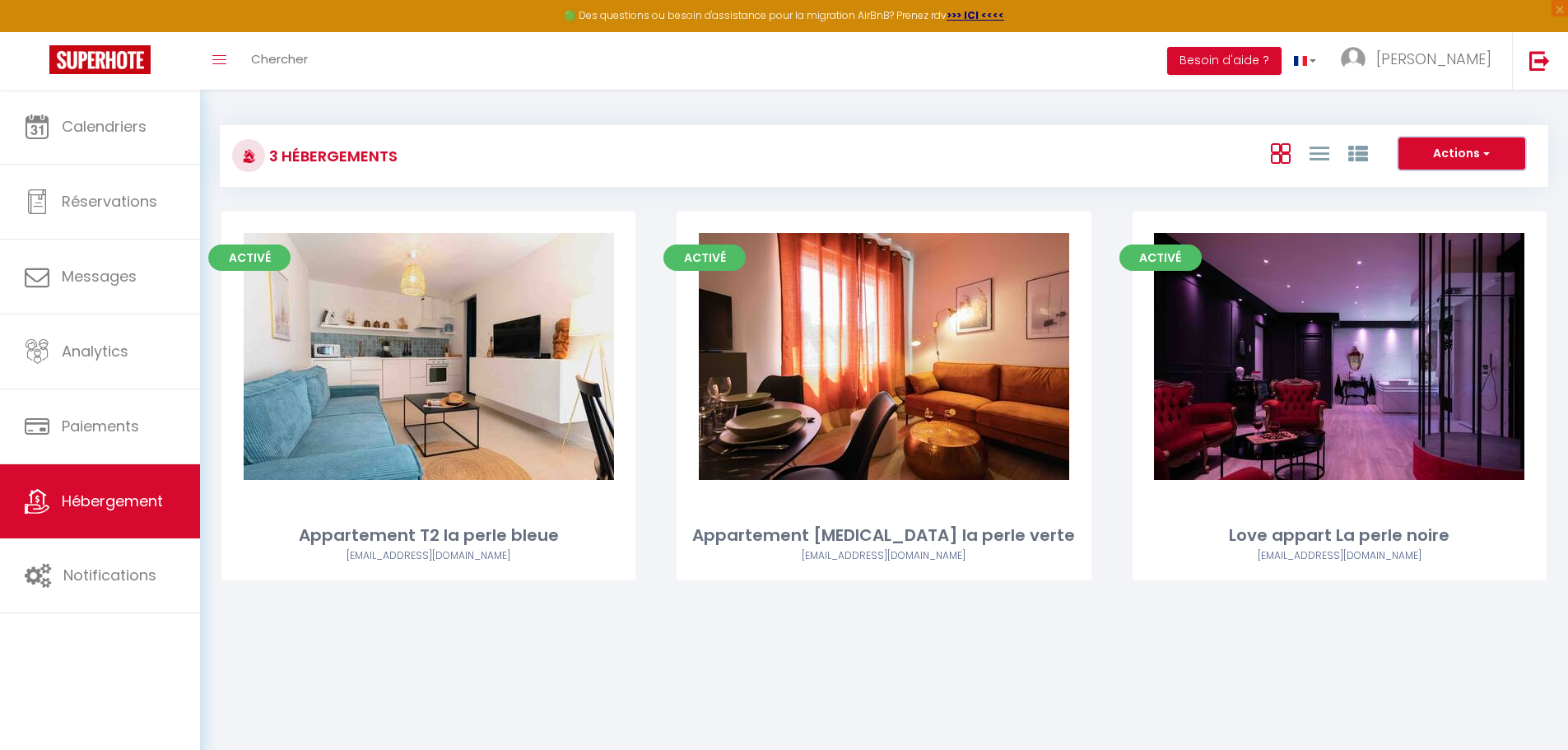
click at [1473, 154] on button "Actions" at bounding box center [1462, 154] width 127 height 33
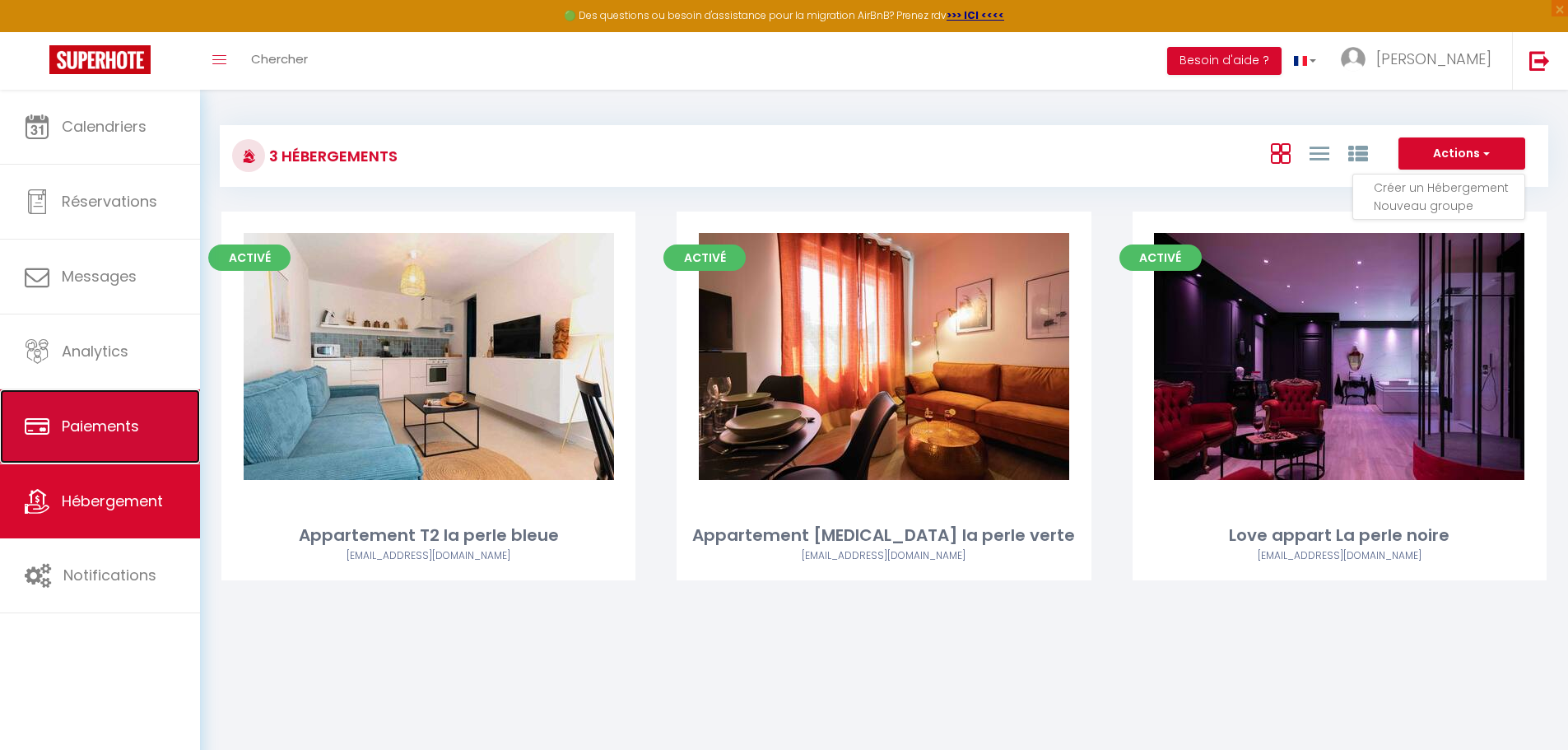
click at [42, 426] on icon at bounding box center [37, 426] width 25 height 25
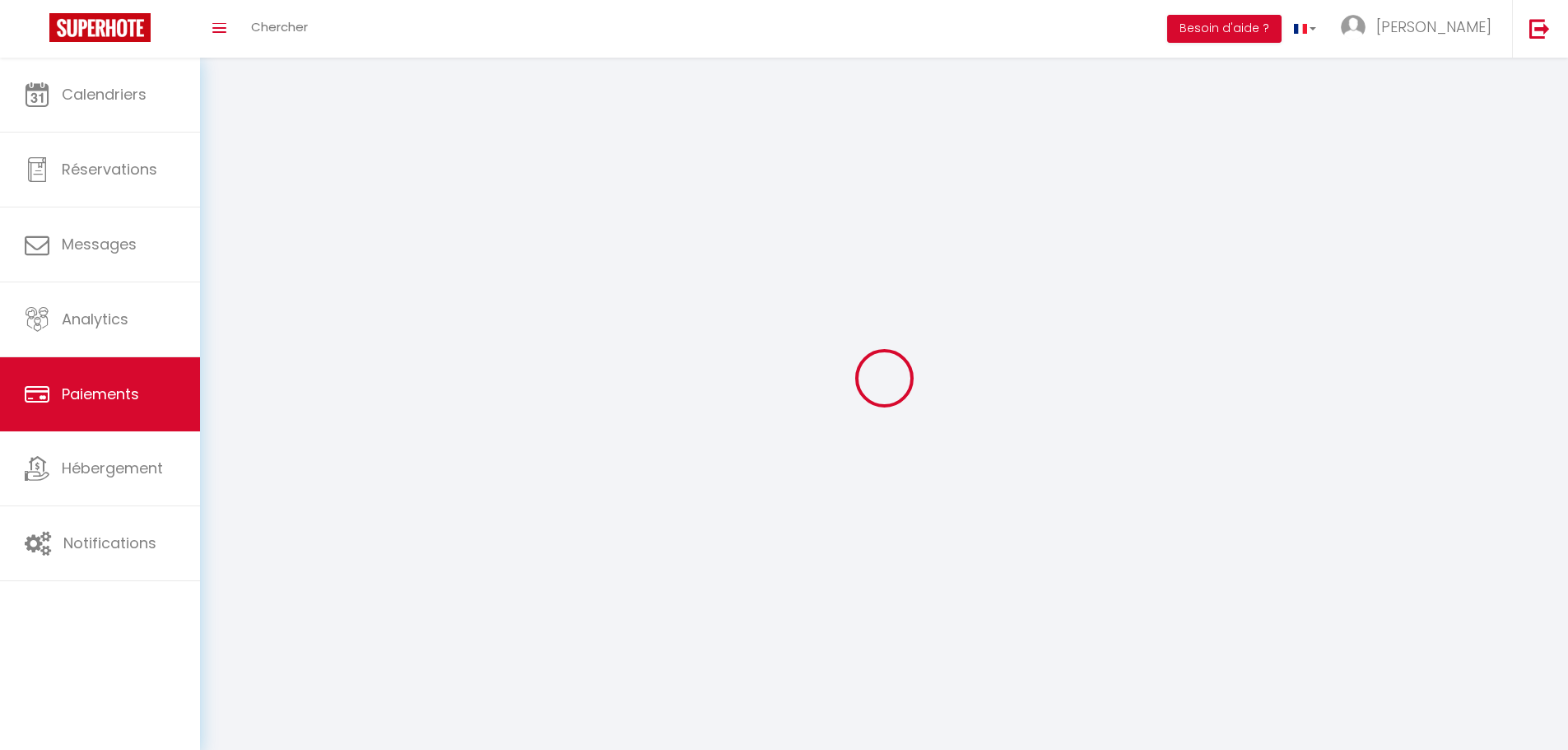
select select "2"
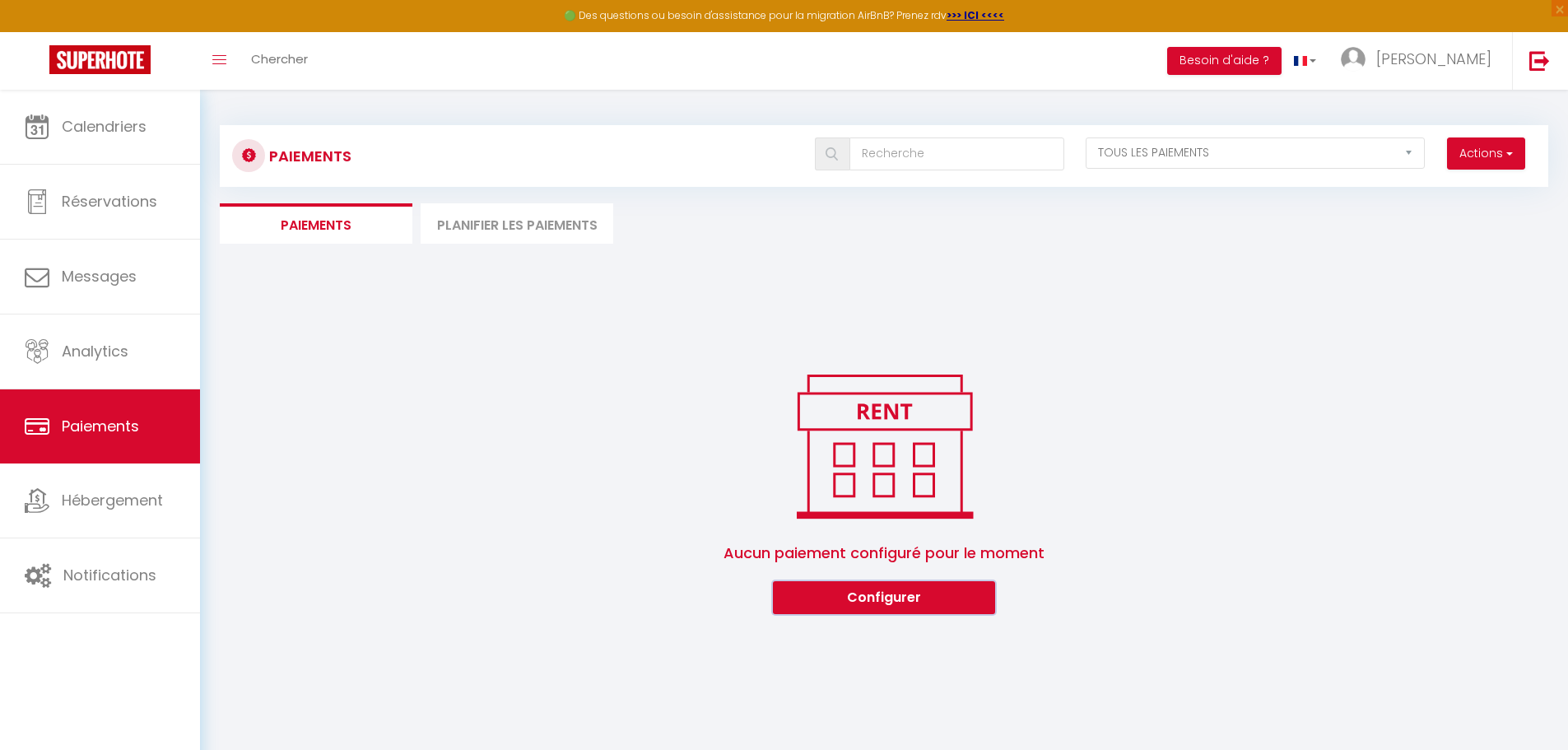
click at [881, 589] on button "Configurer" at bounding box center [883, 598] width 222 height 33
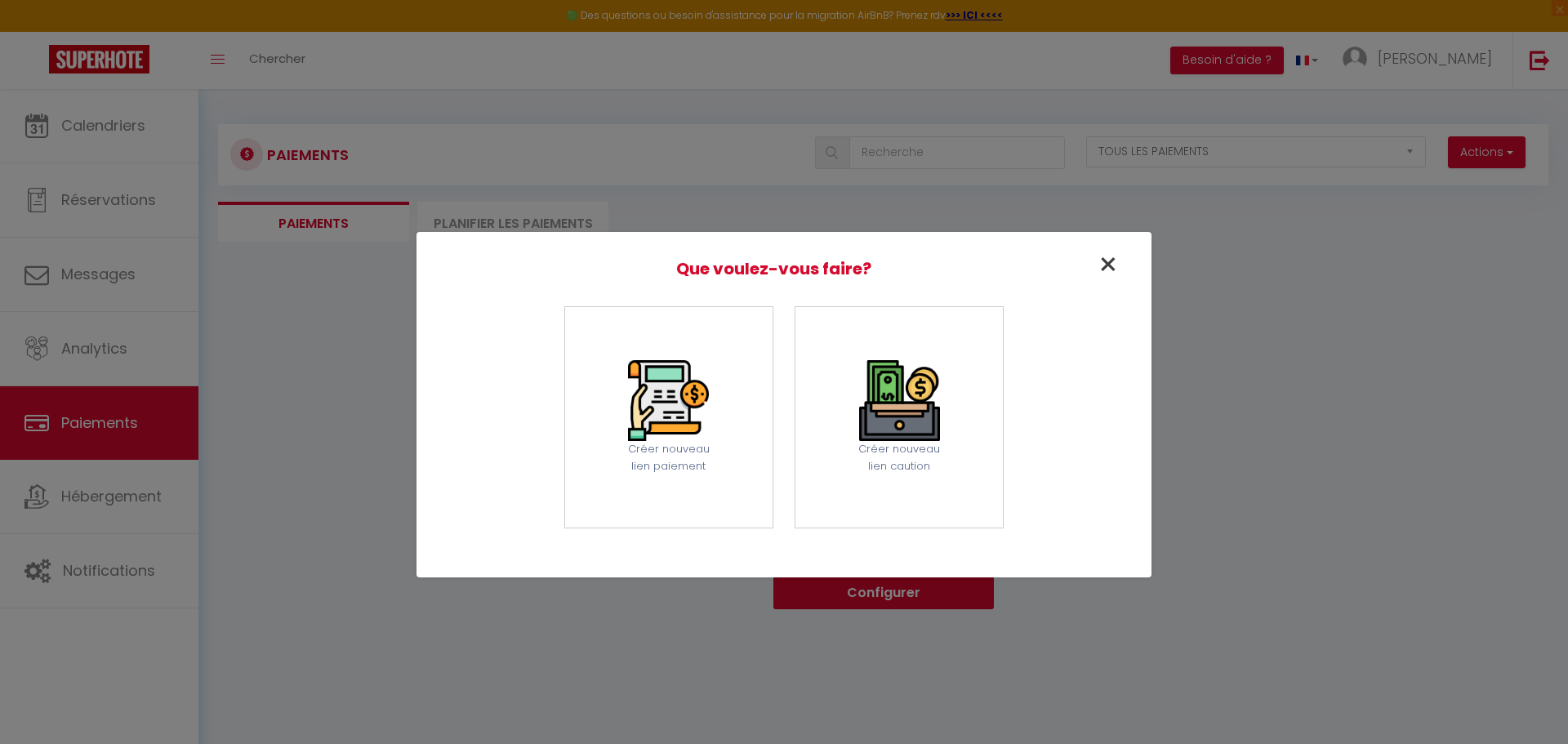
click at [1107, 259] on span "×" at bounding box center [1107, 264] width 21 height 46
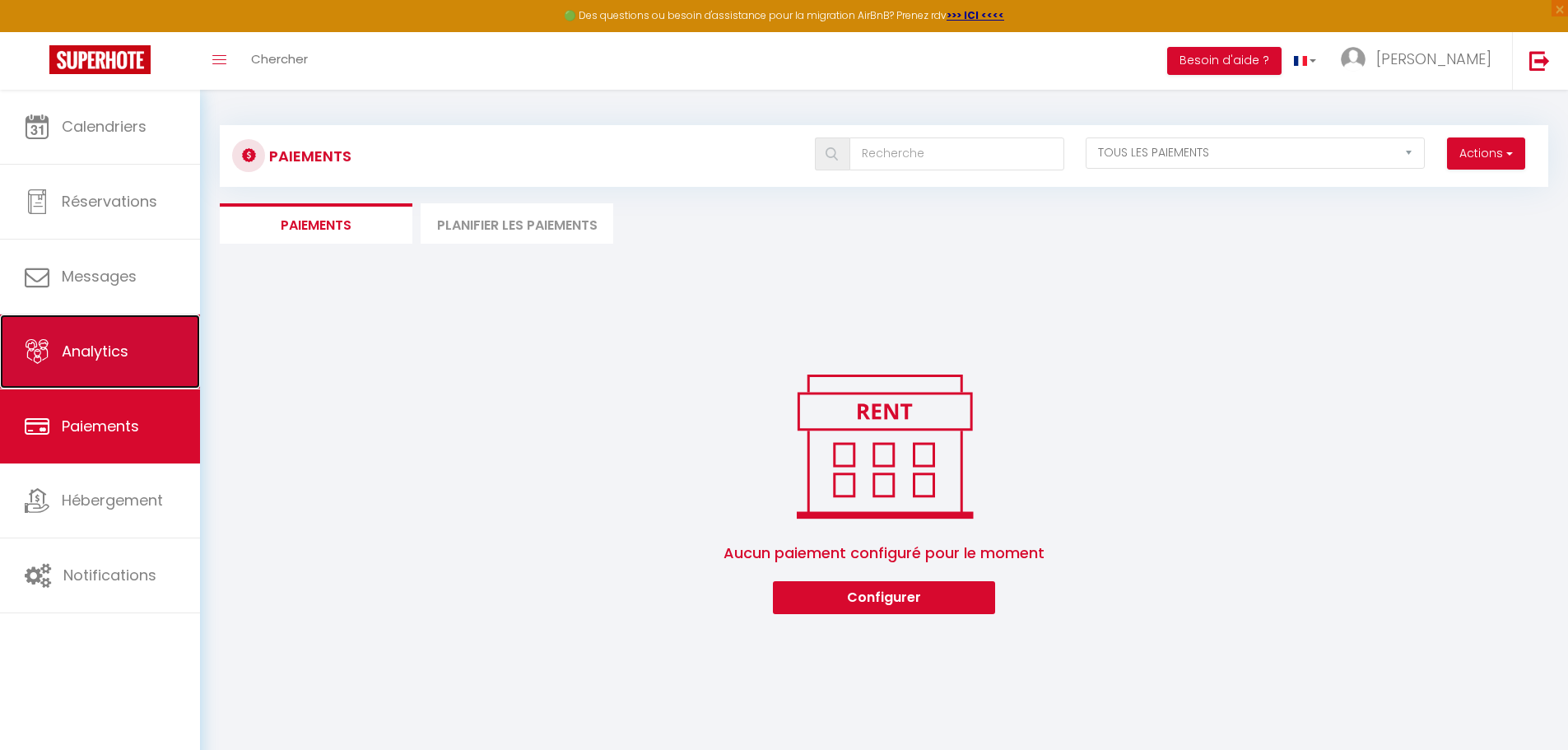
click at [87, 357] on span "Analytics" at bounding box center [95, 351] width 66 height 20
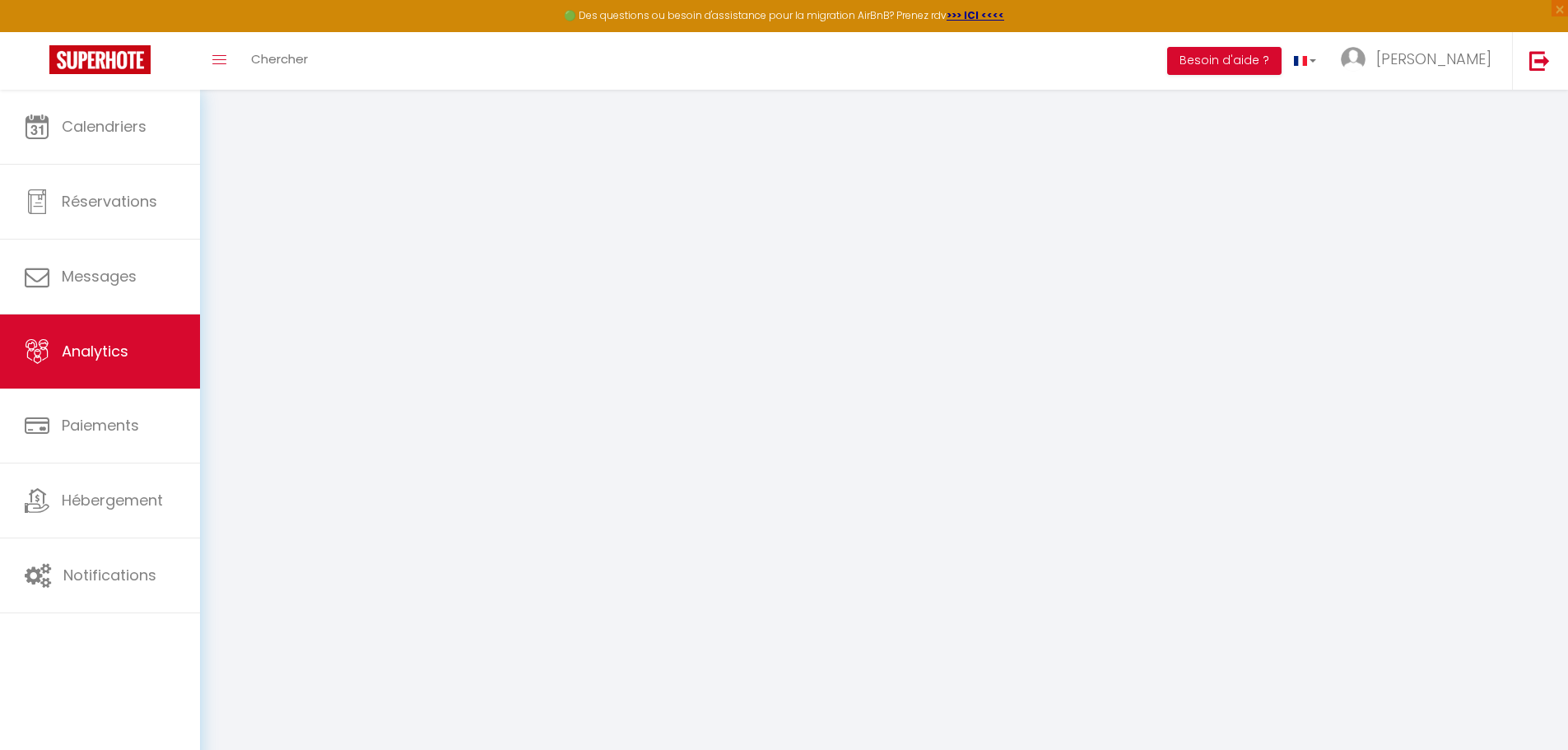
select select "2025"
select select "10"
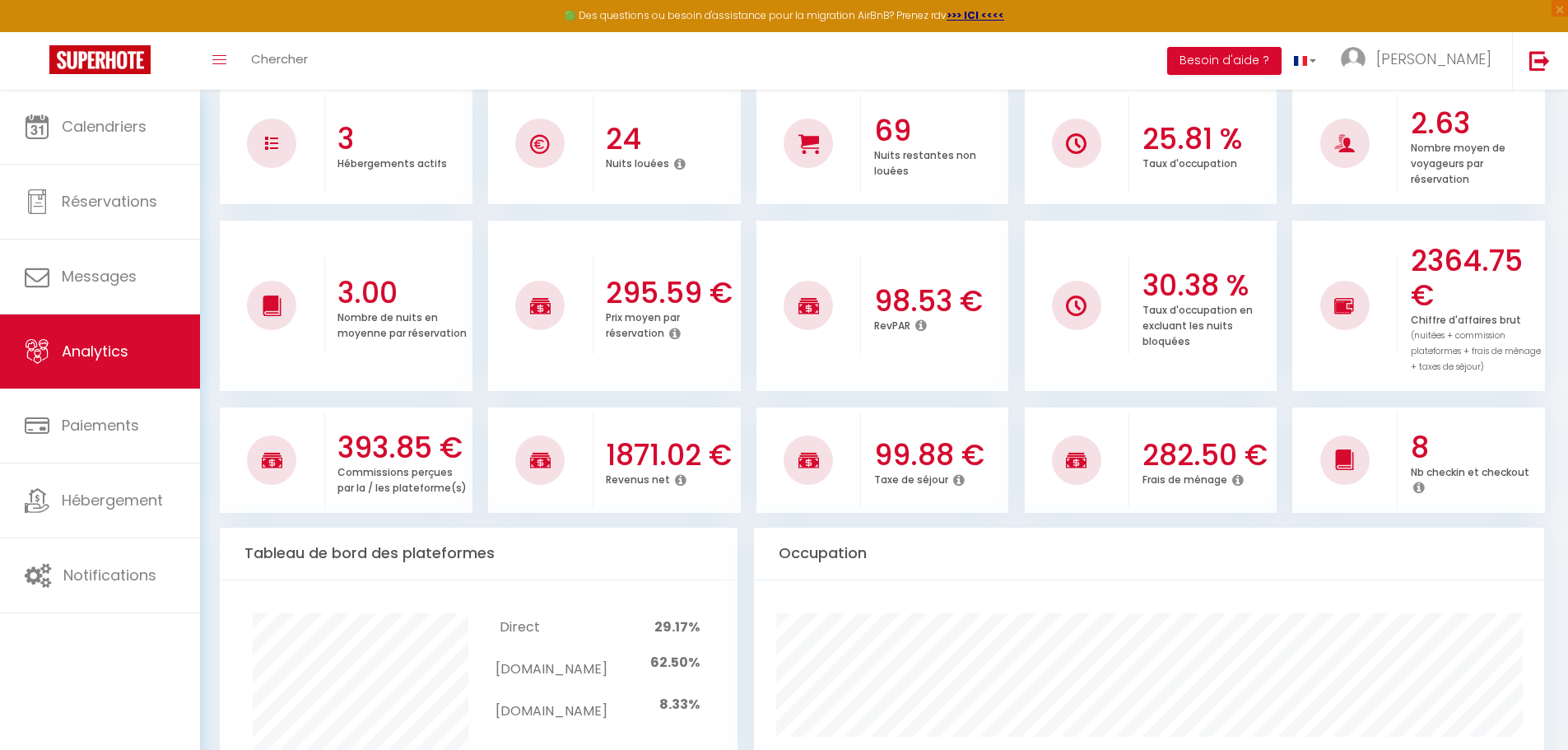
scroll to position [69, 0]
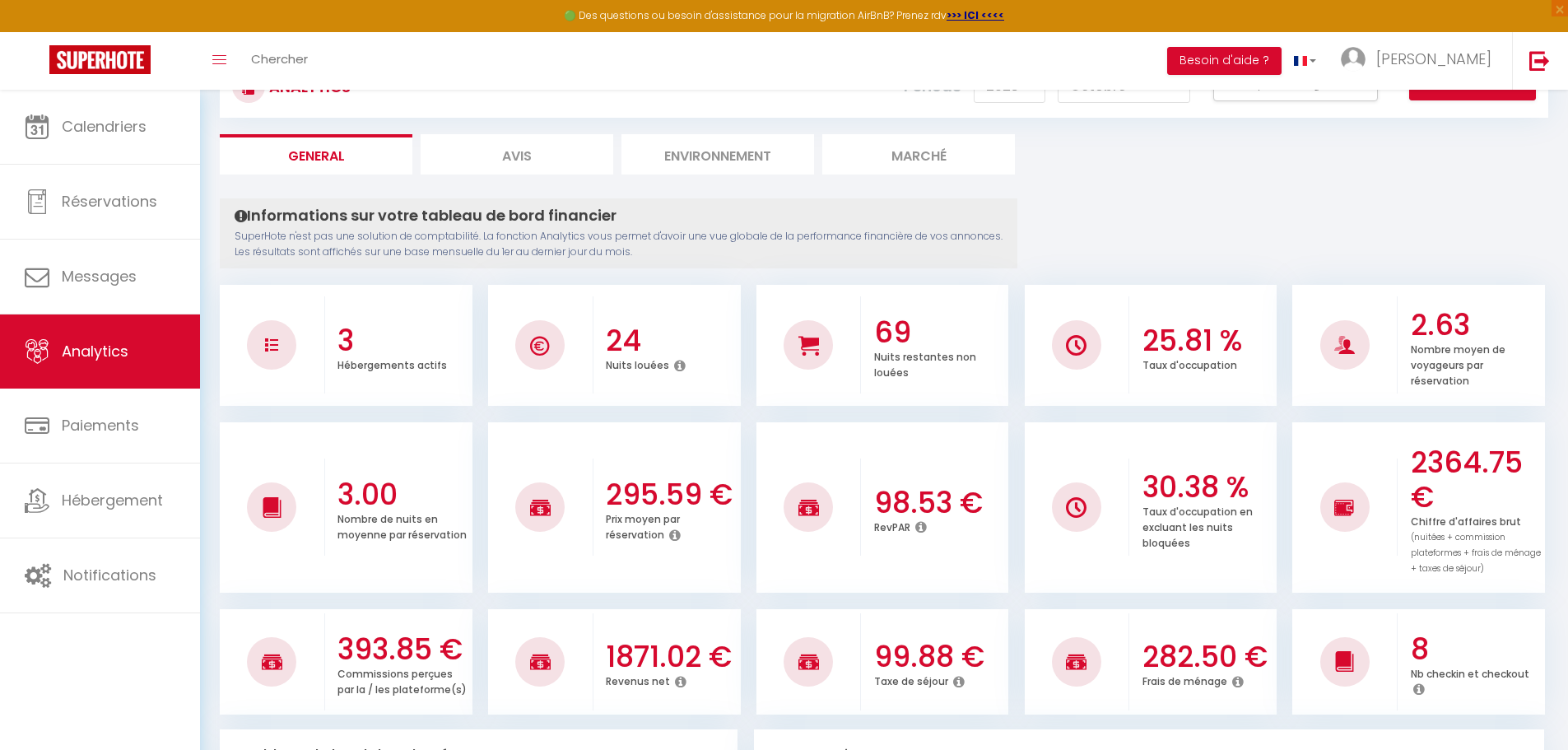
click at [515, 147] on li "Avis" at bounding box center [517, 155] width 193 height 41
select select "2025"
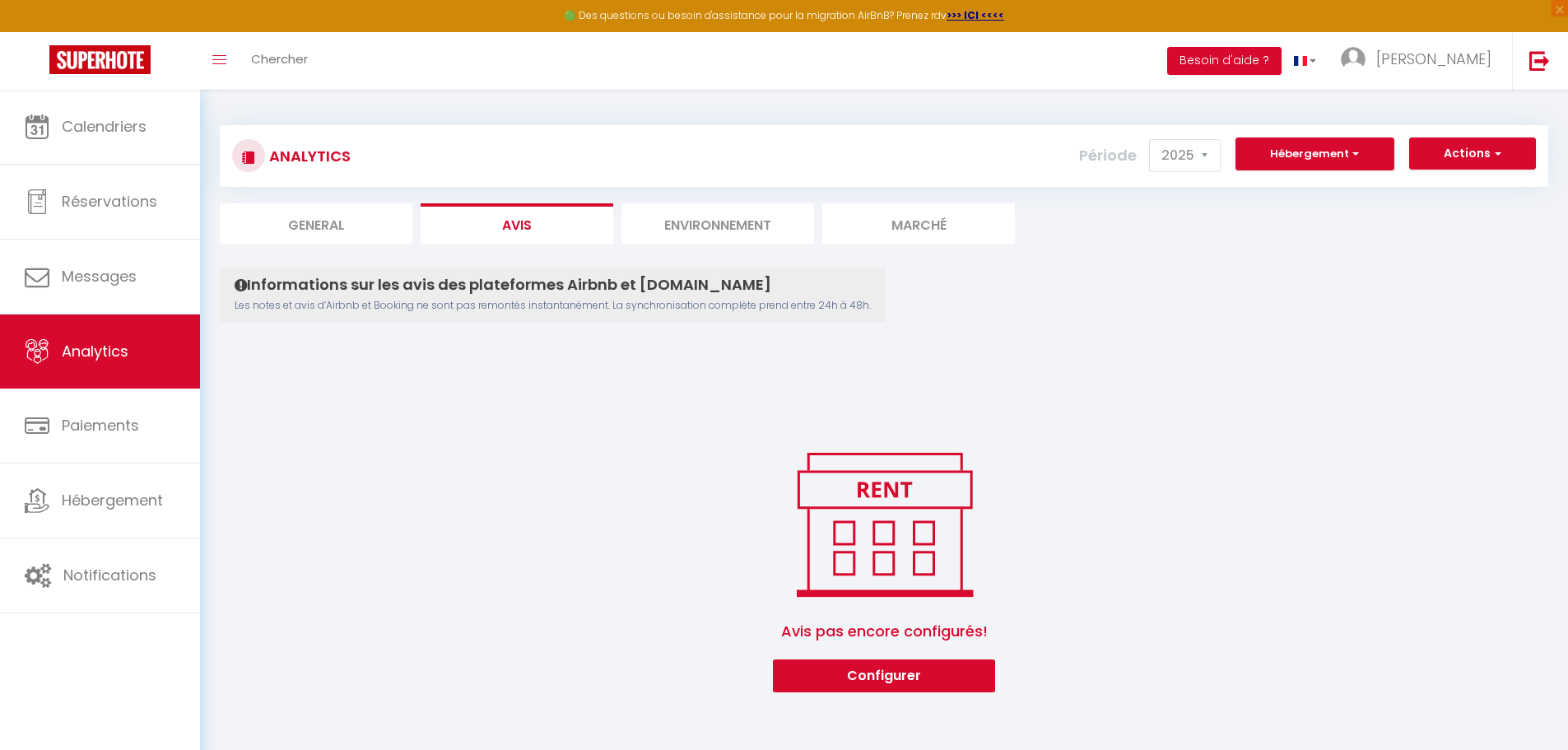
click at [723, 225] on li "Environnement" at bounding box center [718, 224] width 193 height 41
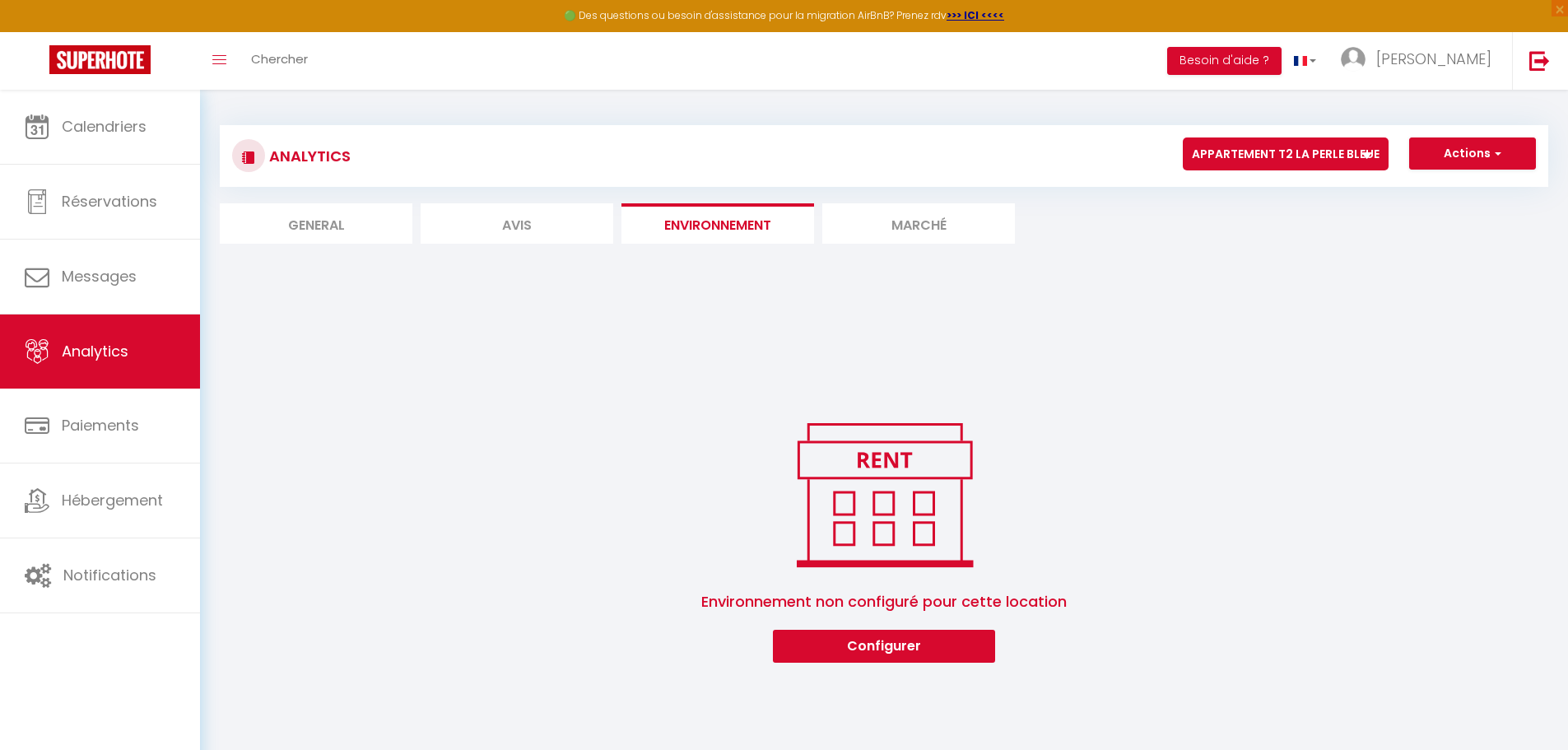
click at [913, 223] on li "Marché" at bounding box center [919, 224] width 193 height 41
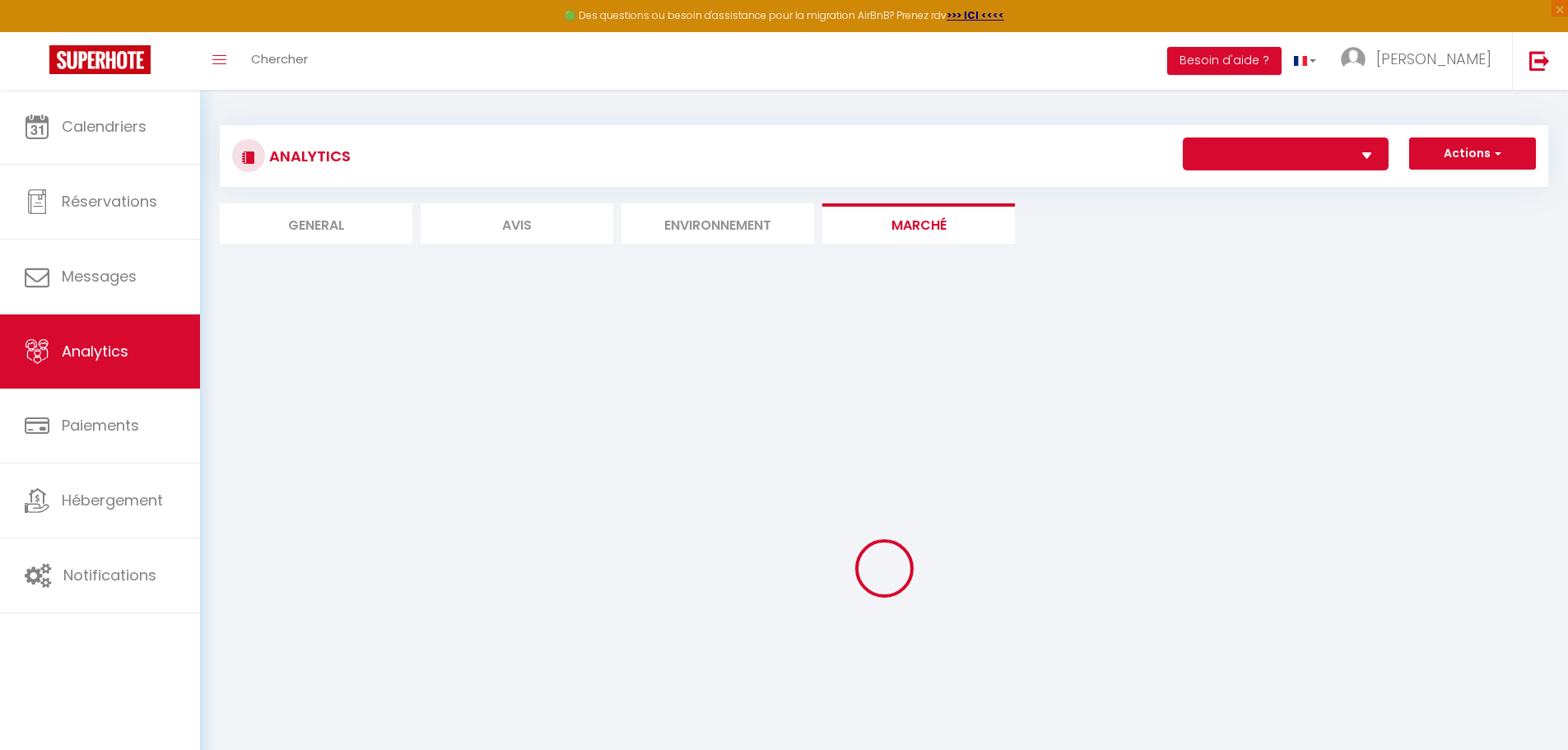
select select "76119"
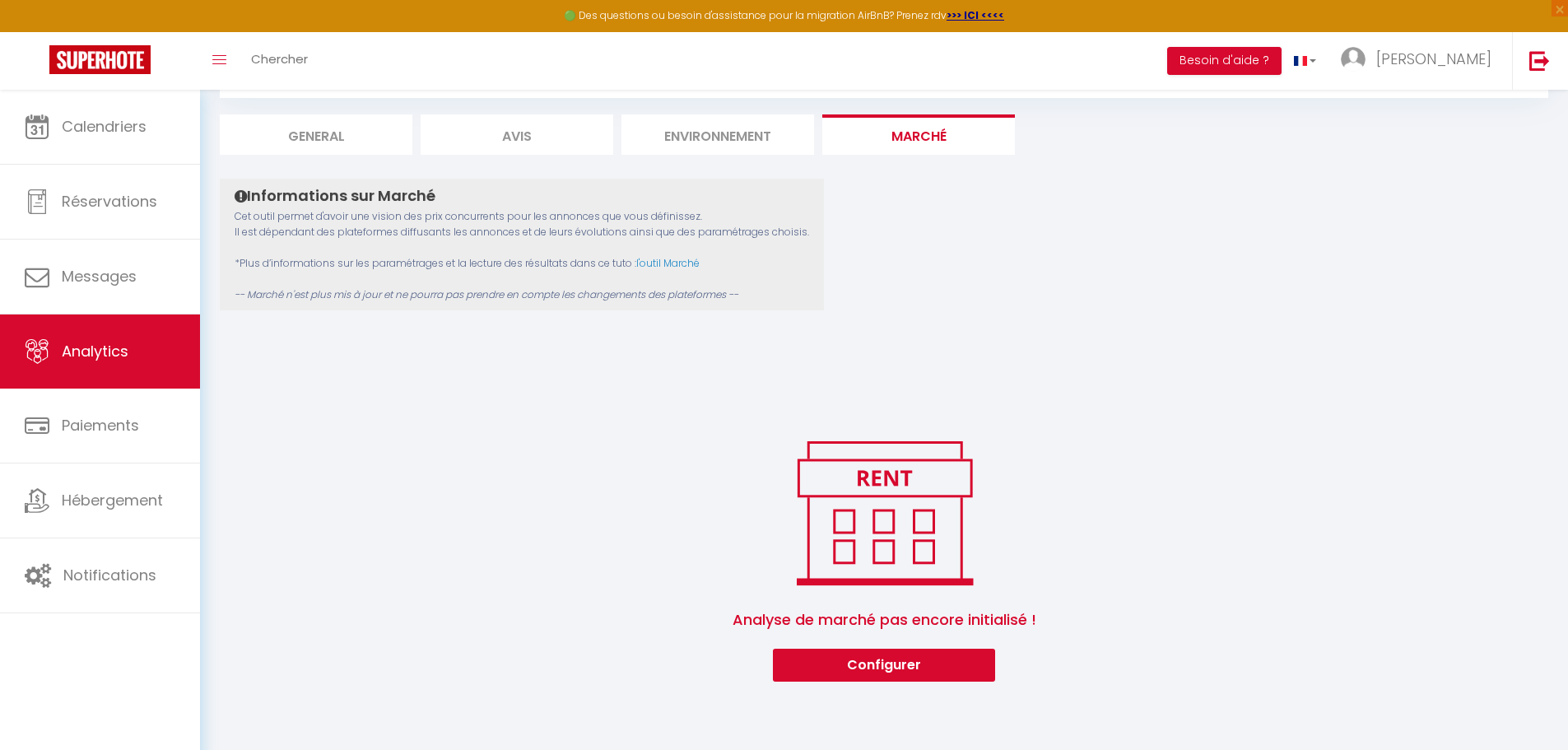
scroll to position [89, 0]
click at [661, 262] on link "l'outil Marché" at bounding box center [668, 262] width 64 height 14
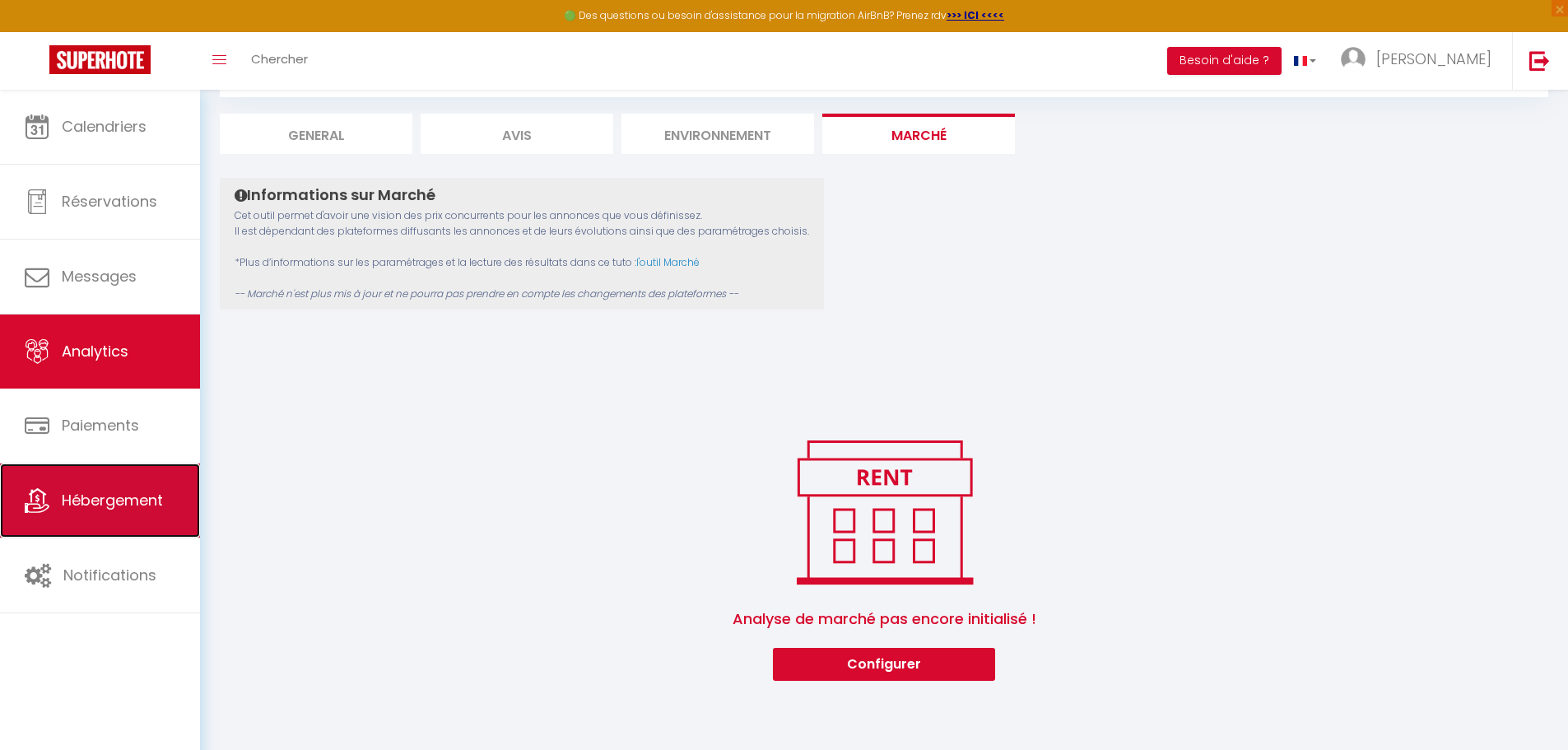
click at [104, 508] on span "Hébergement" at bounding box center [112, 500] width 101 height 20
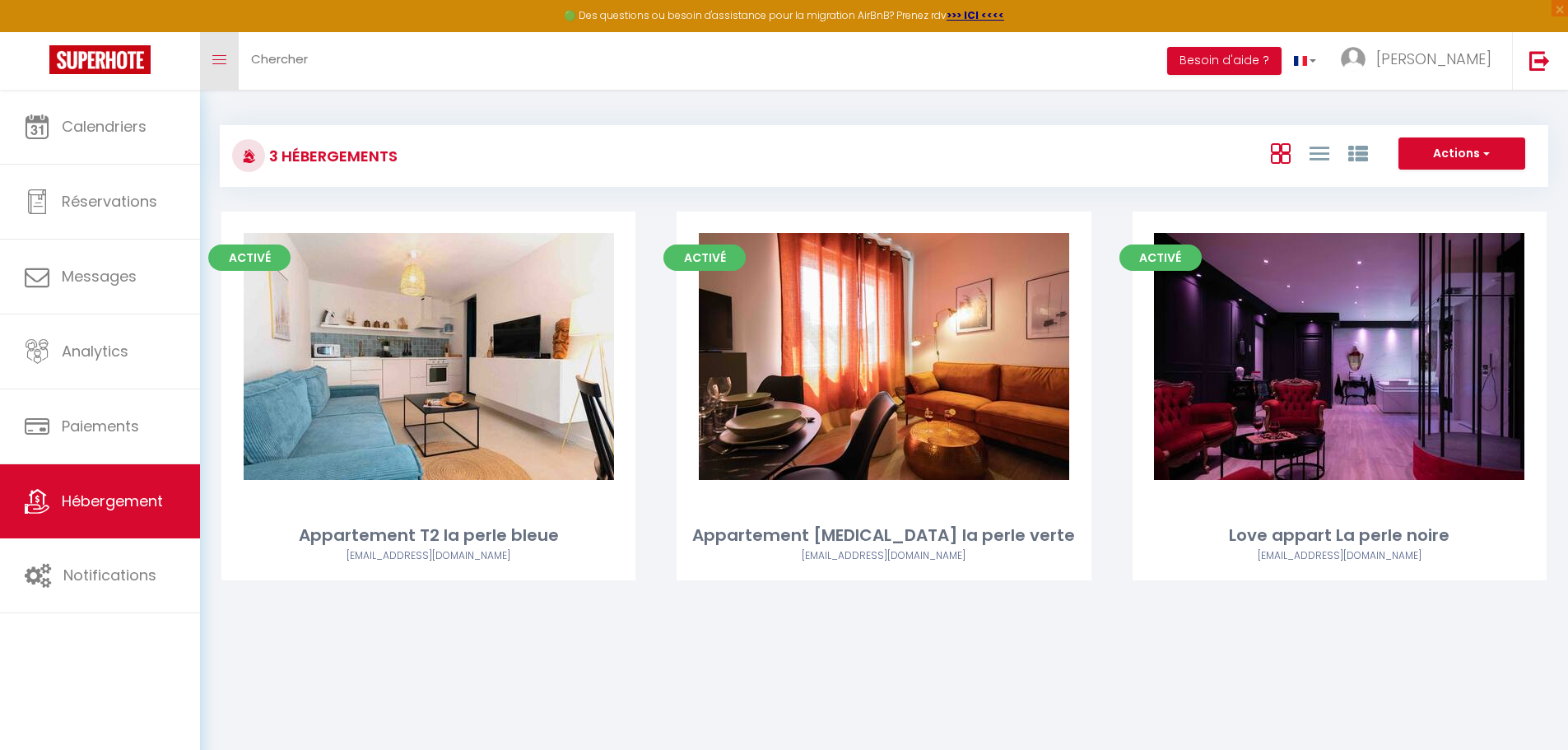
click at [217, 58] on icon "Toggle menubar" at bounding box center [219, 60] width 14 height 10
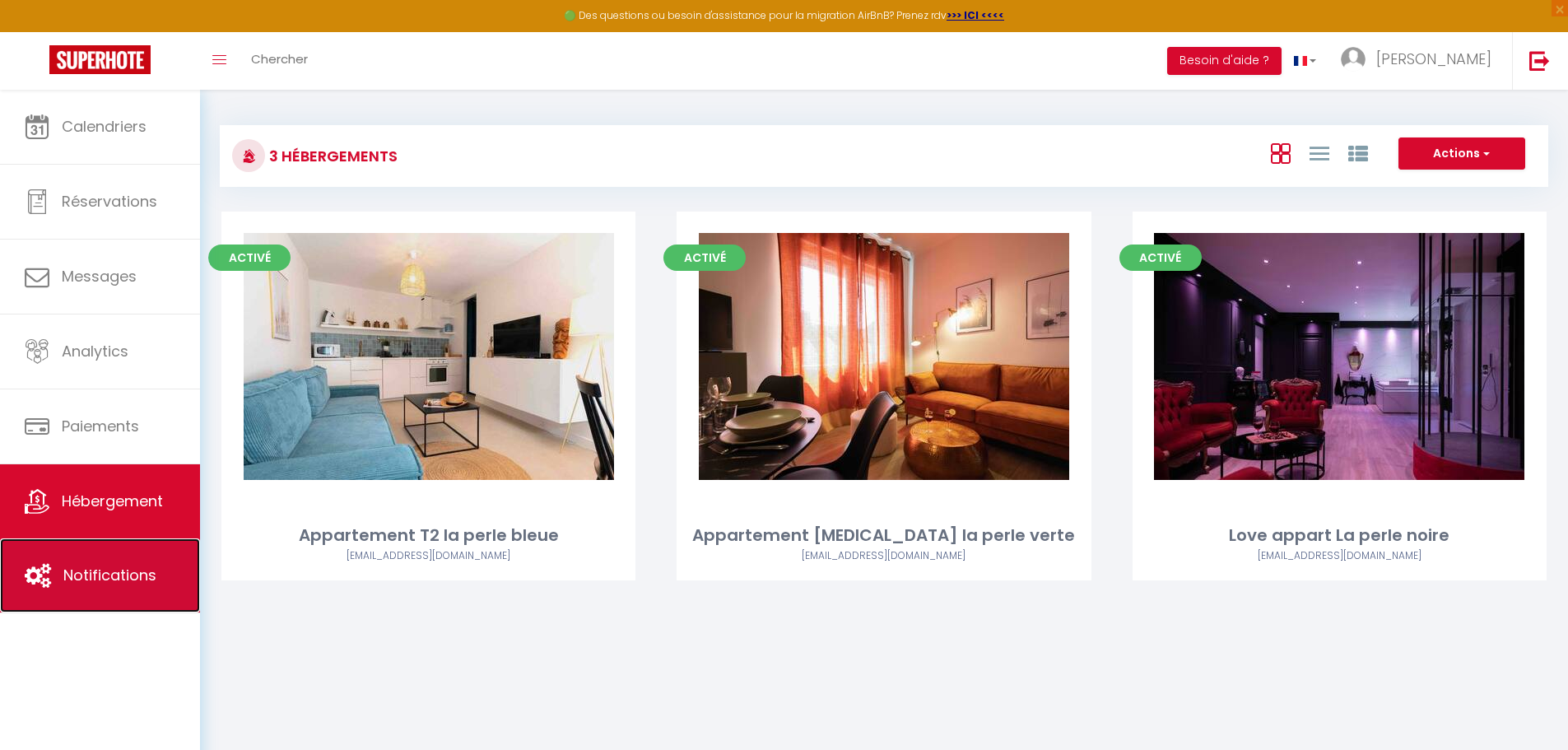
click at [61, 592] on link "Notifications" at bounding box center [99, 575] width 200 height 74
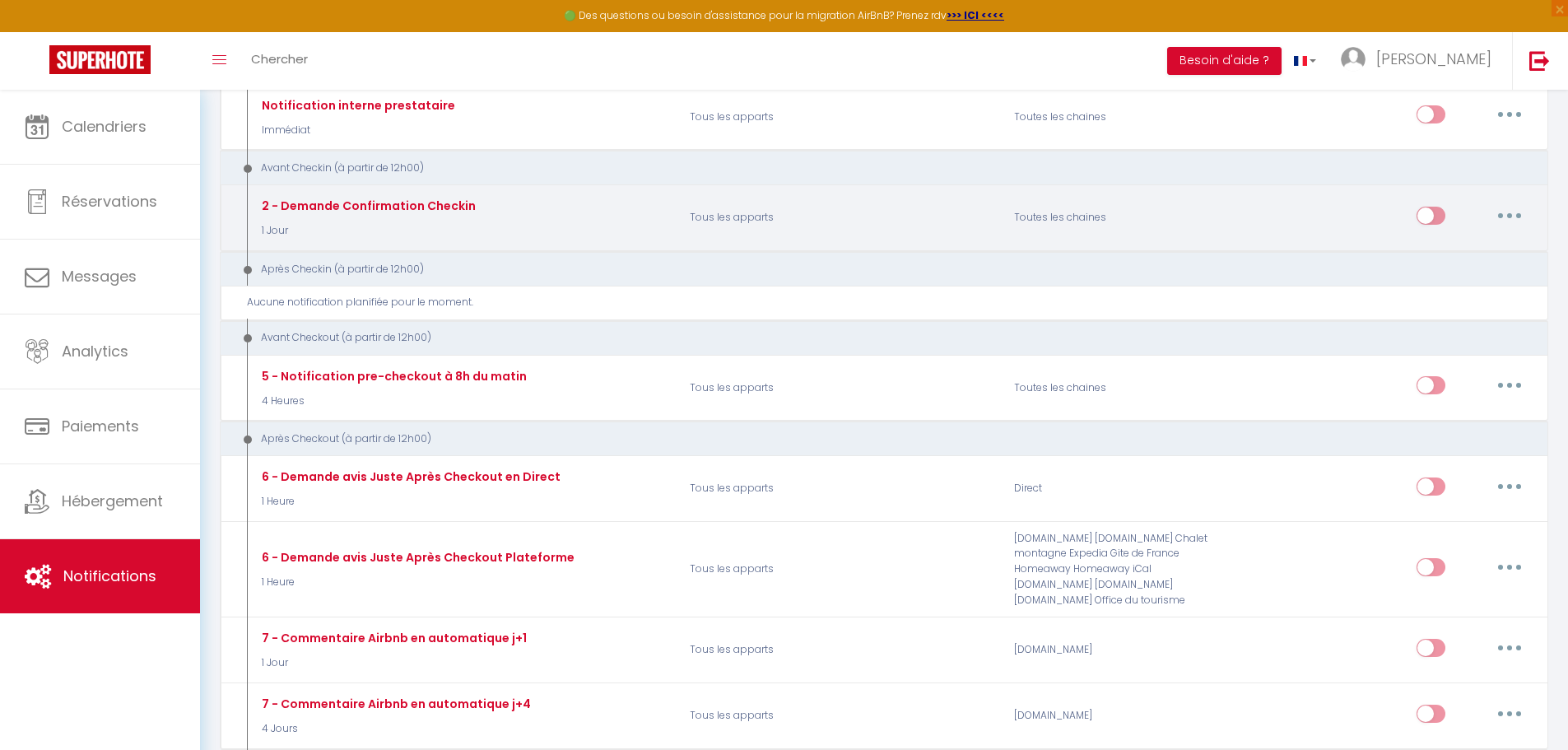
scroll to position [329, 0]
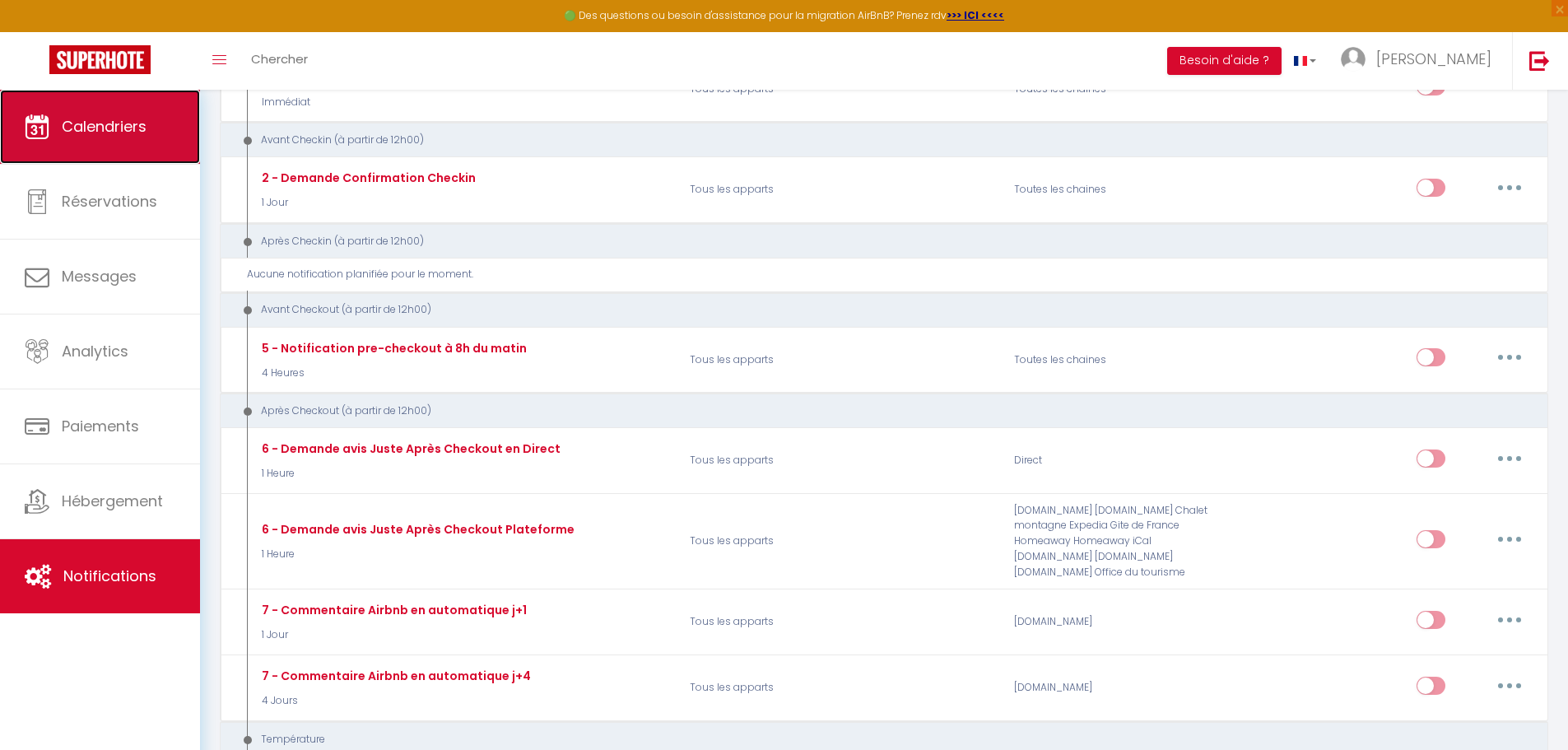
click at [103, 135] on span "Calendriers" at bounding box center [104, 126] width 85 height 20
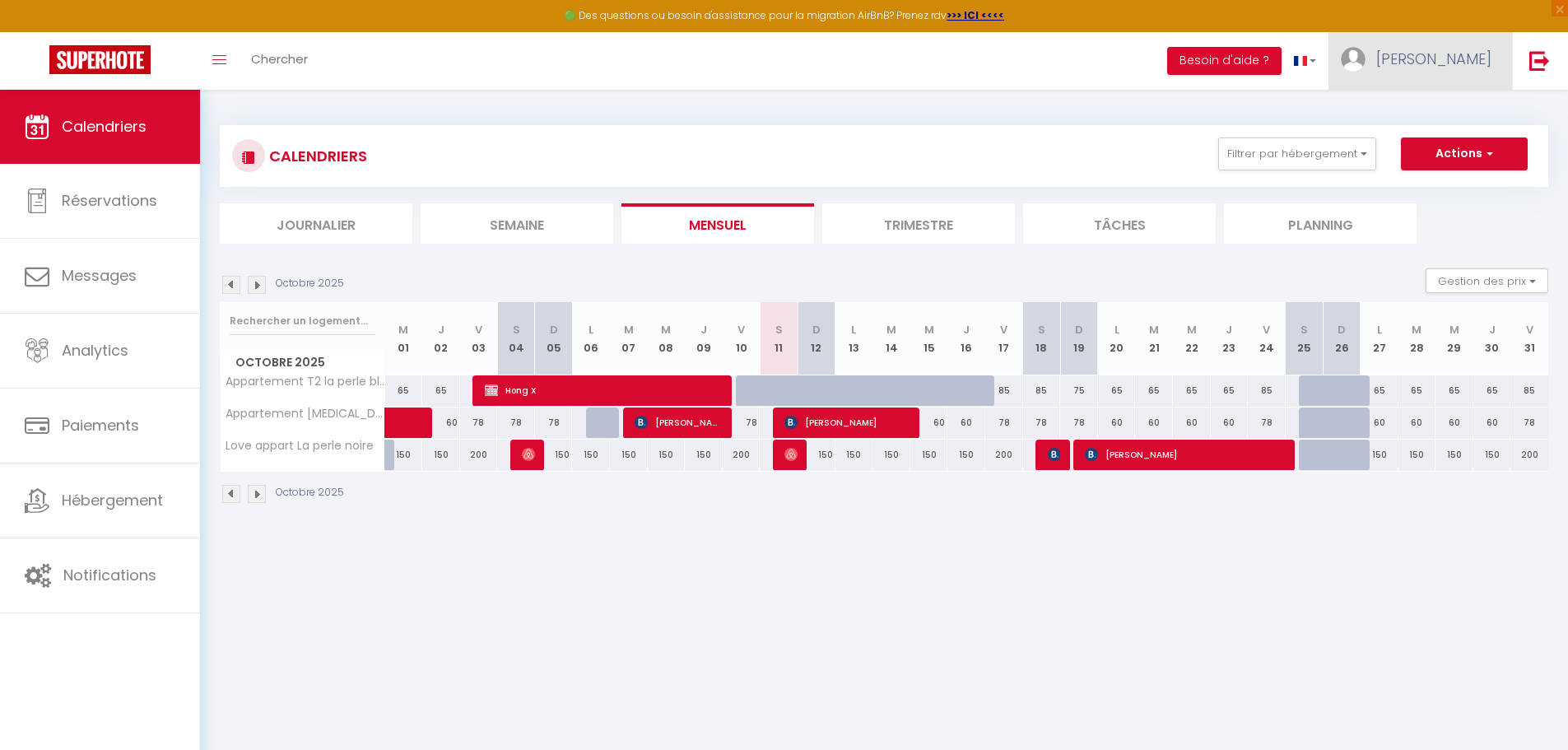
click at [1441, 64] on span "[PERSON_NAME]" at bounding box center [1433, 59] width 115 height 20
click at [1436, 104] on link "Paramètres" at bounding box center [1446, 114] width 122 height 28
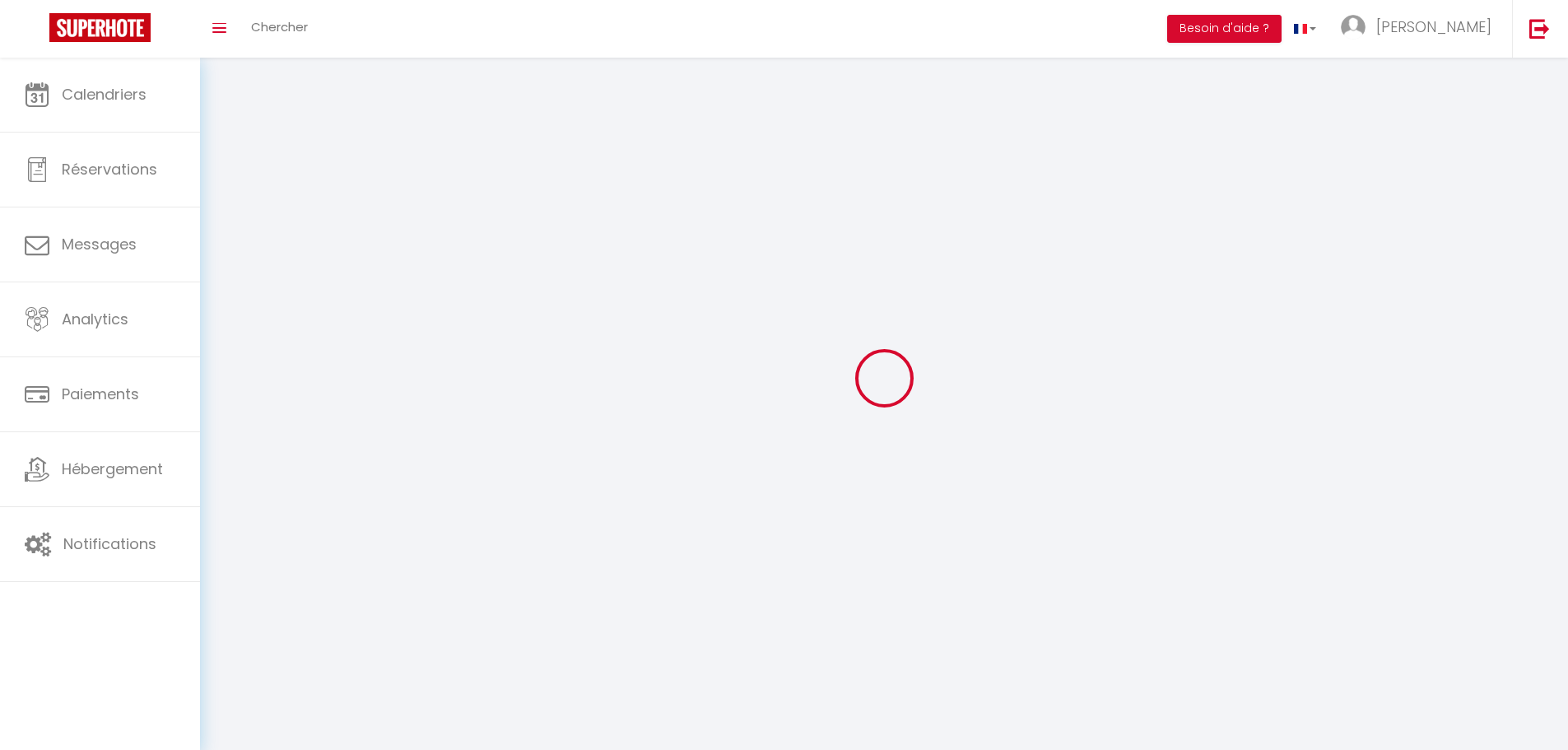
type input "[PERSON_NAME]"
type input "Soulé"
type input "[PHONE_NUMBER]"
type input "[STREET_ADDRESS]"
type input "34300"
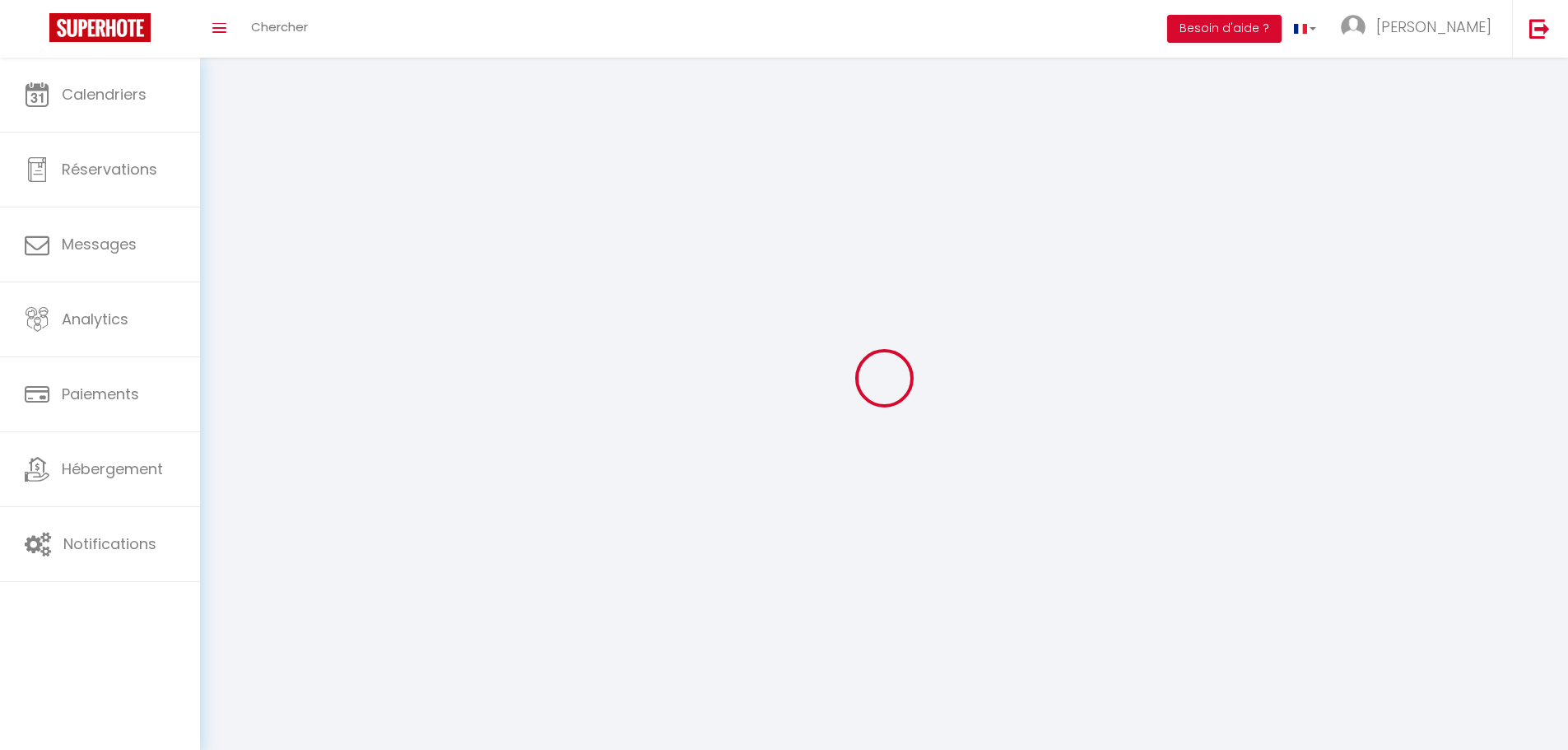
type input "Agde"
type input "9UWVuUK6yikSe6ubcFU2q99Kl"
type input "B60x0vd9wUSwNU6zX8Ba9ojDl"
type input "[URL][DOMAIN_NAME]"
select select "1"
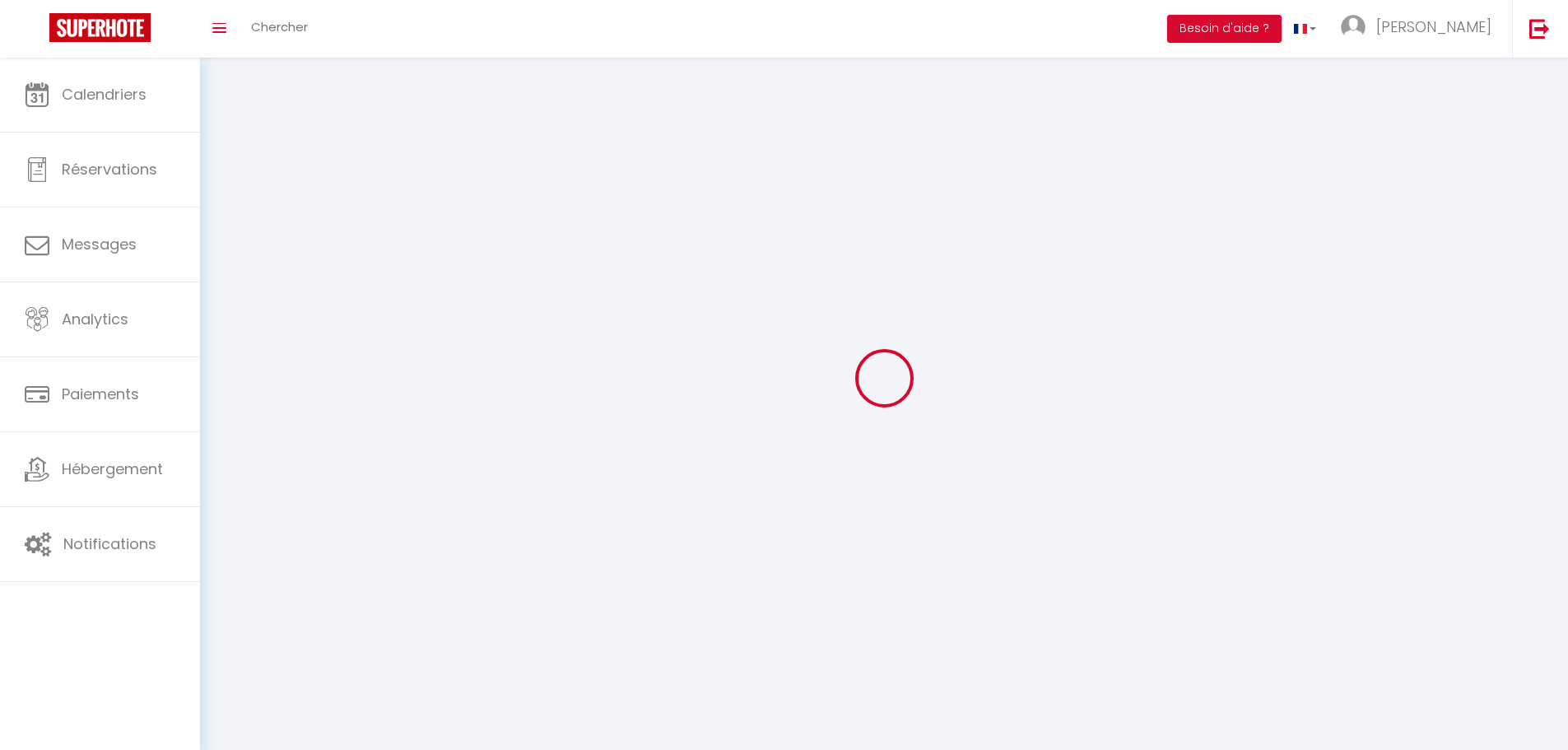
select select "28"
select select "fr"
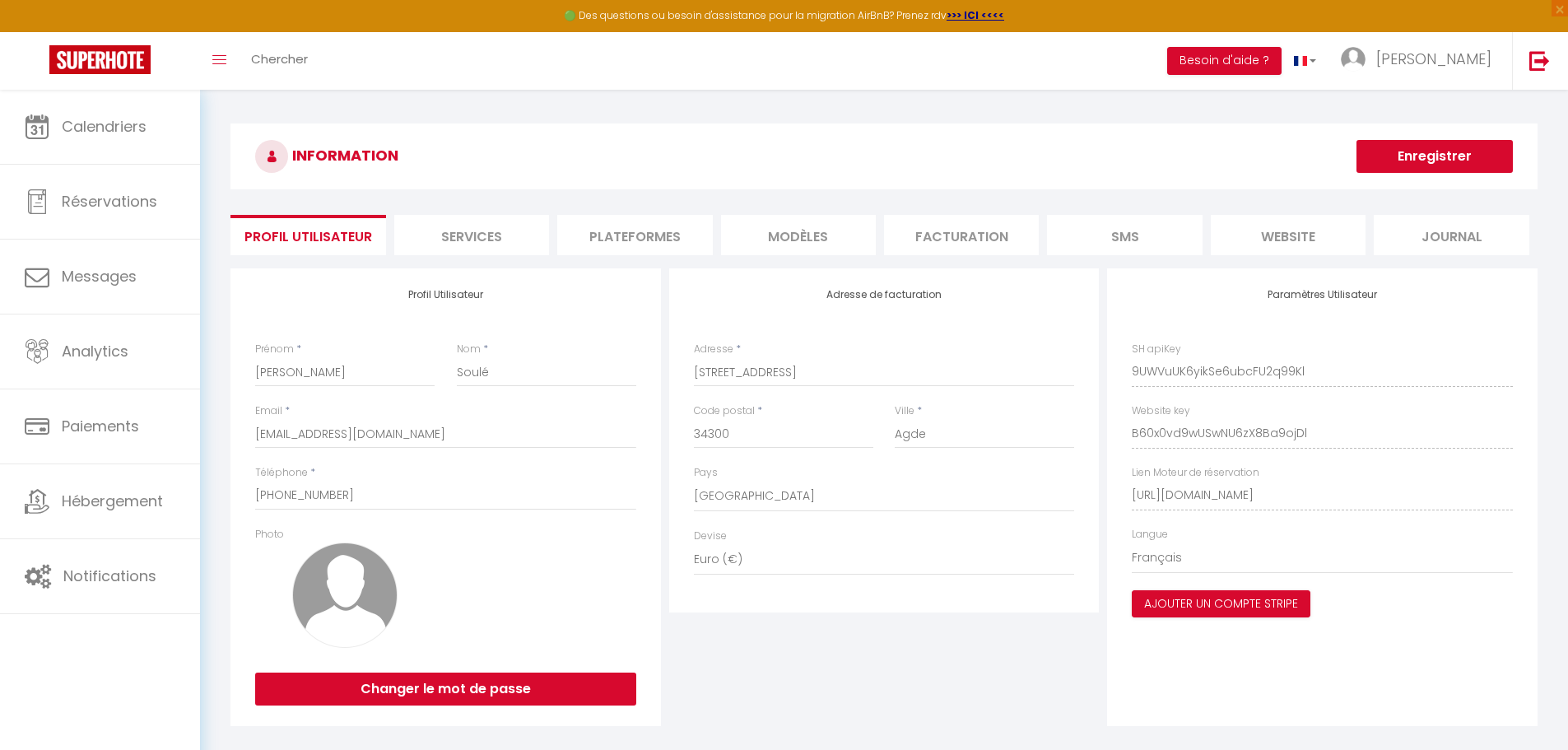
click at [1283, 231] on li "website" at bounding box center [1288, 235] width 155 height 41
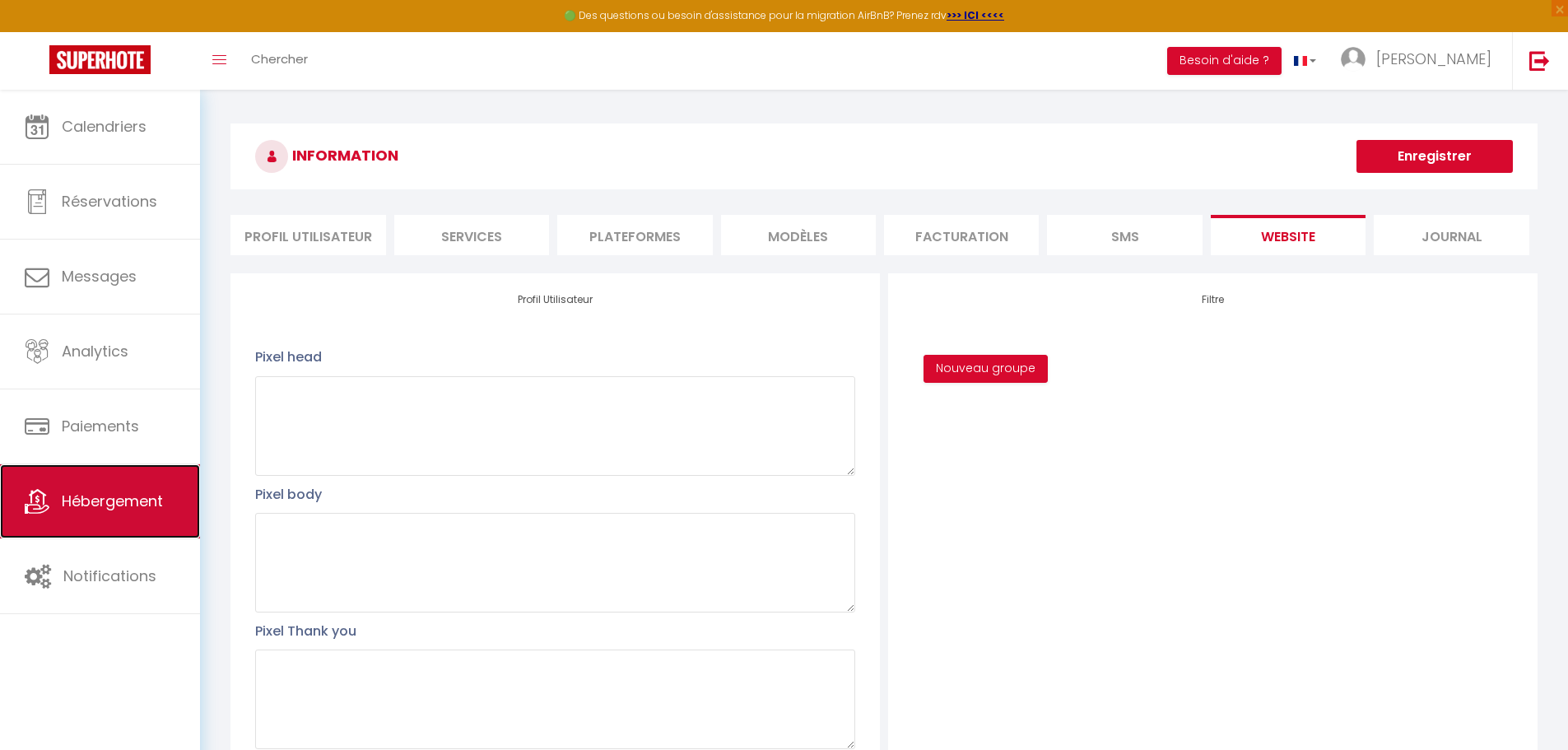
click at [94, 507] on span "Hébergement" at bounding box center [112, 501] width 101 height 20
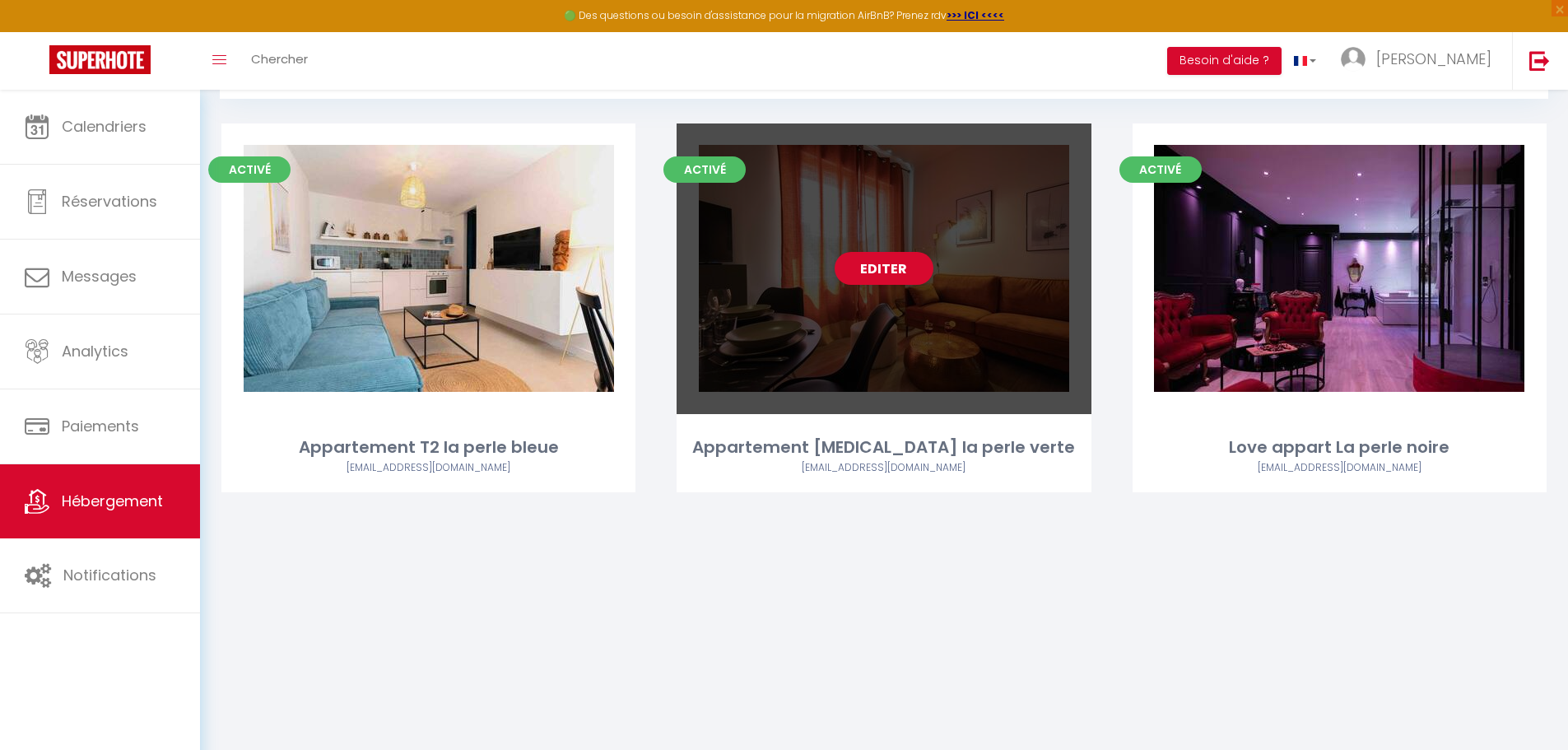
scroll to position [89, 0]
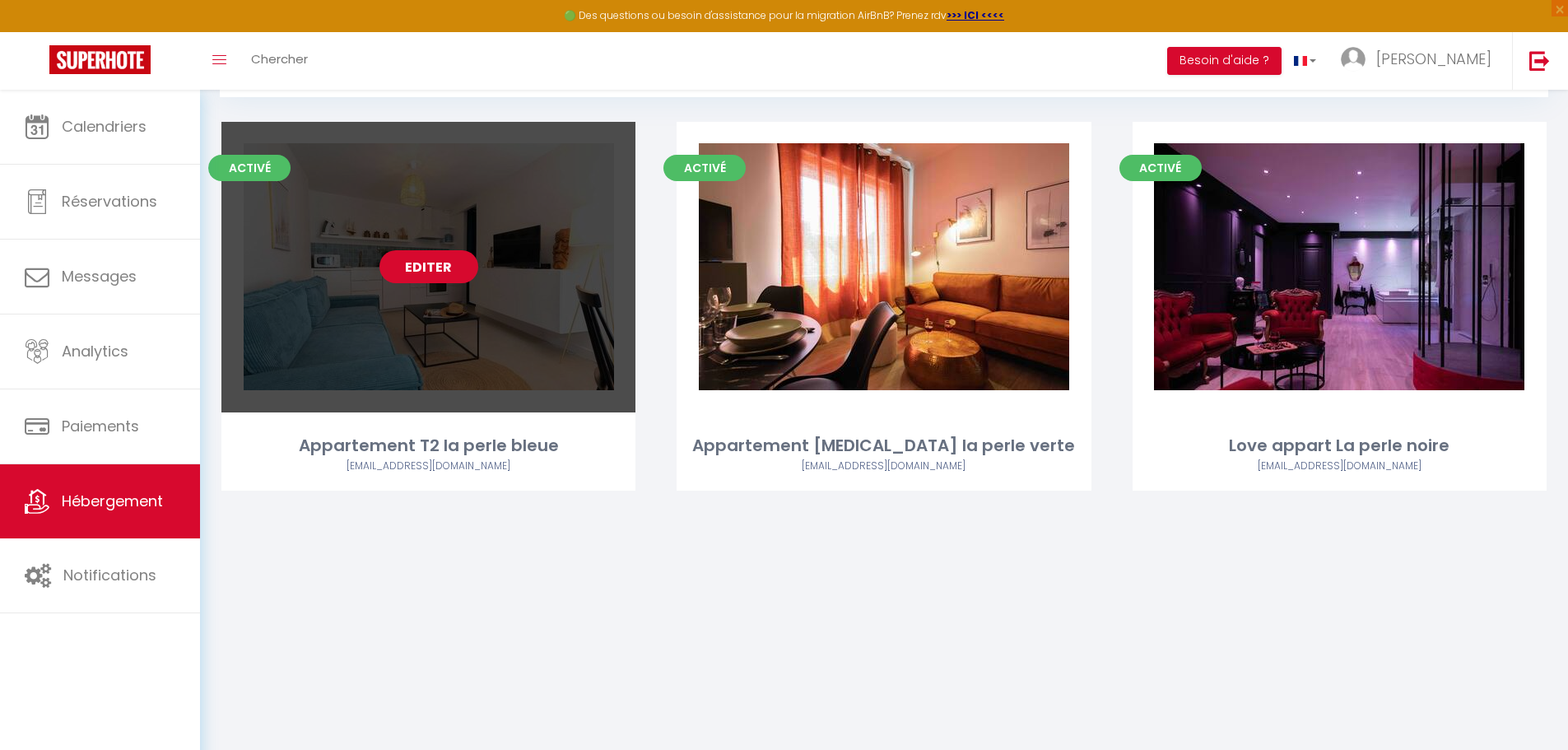
click at [428, 264] on link "Editer" at bounding box center [428, 267] width 99 height 33
click at [419, 257] on link "Editer" at bounding box center [428, 267] width 99 height 33
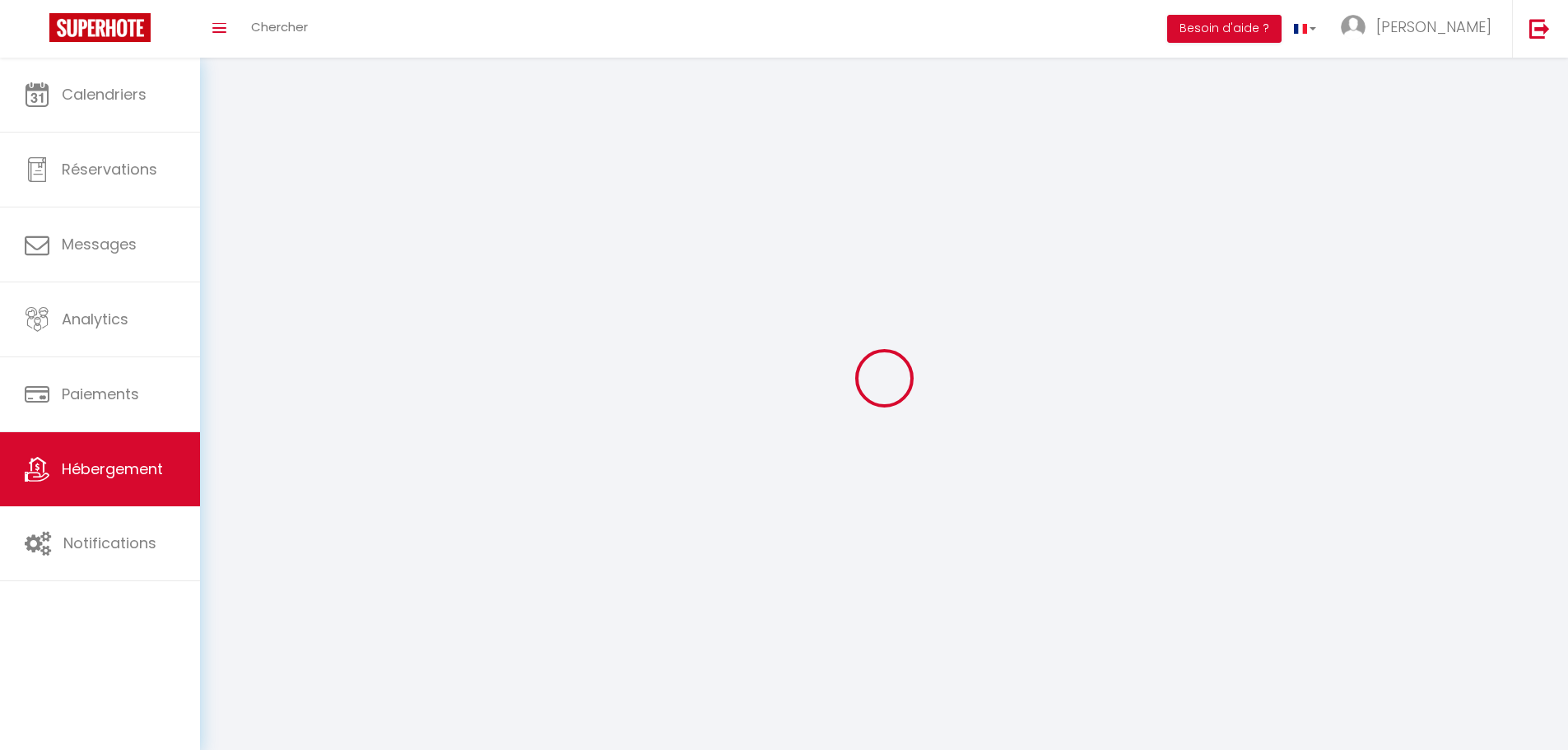
select select "1"
select select "28"
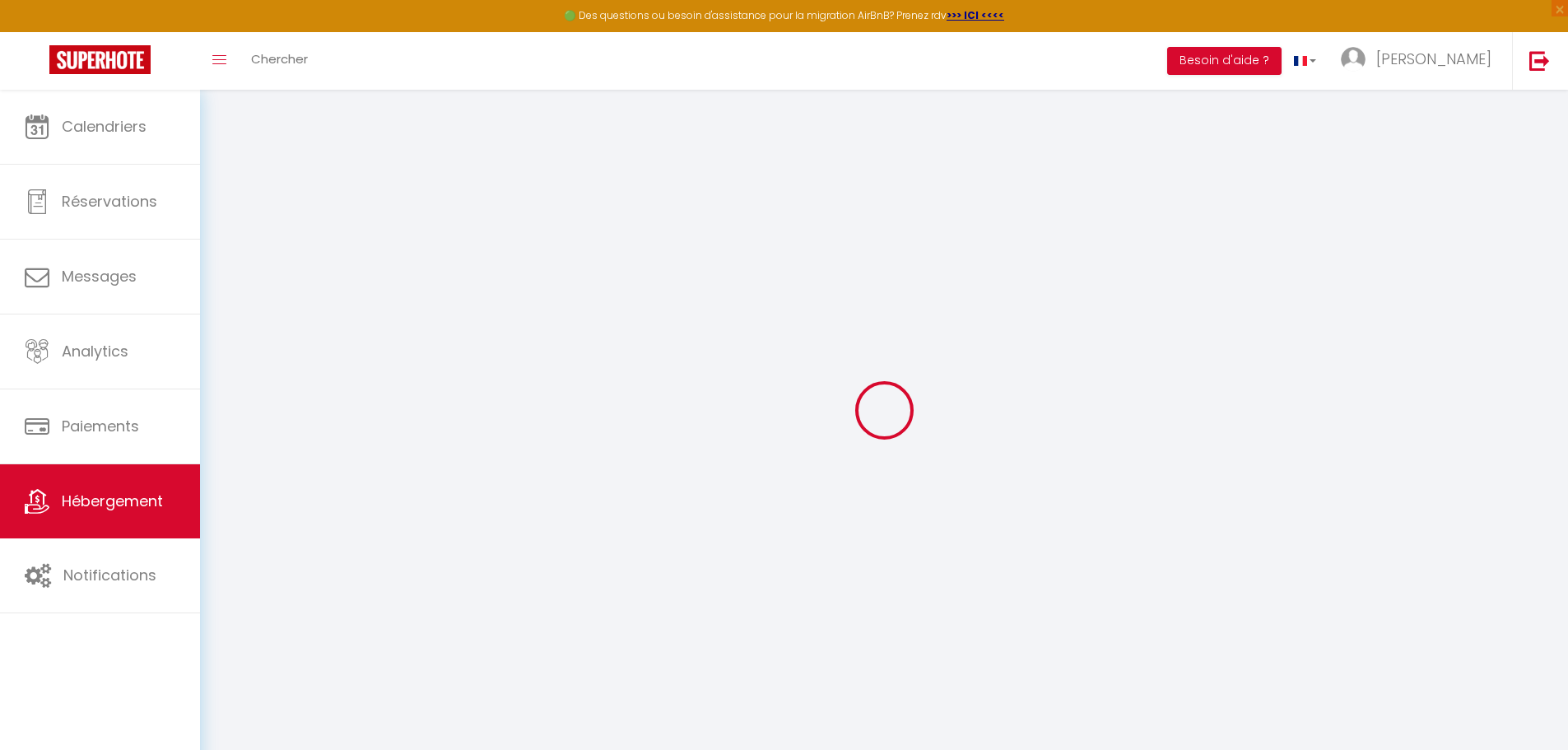
select select
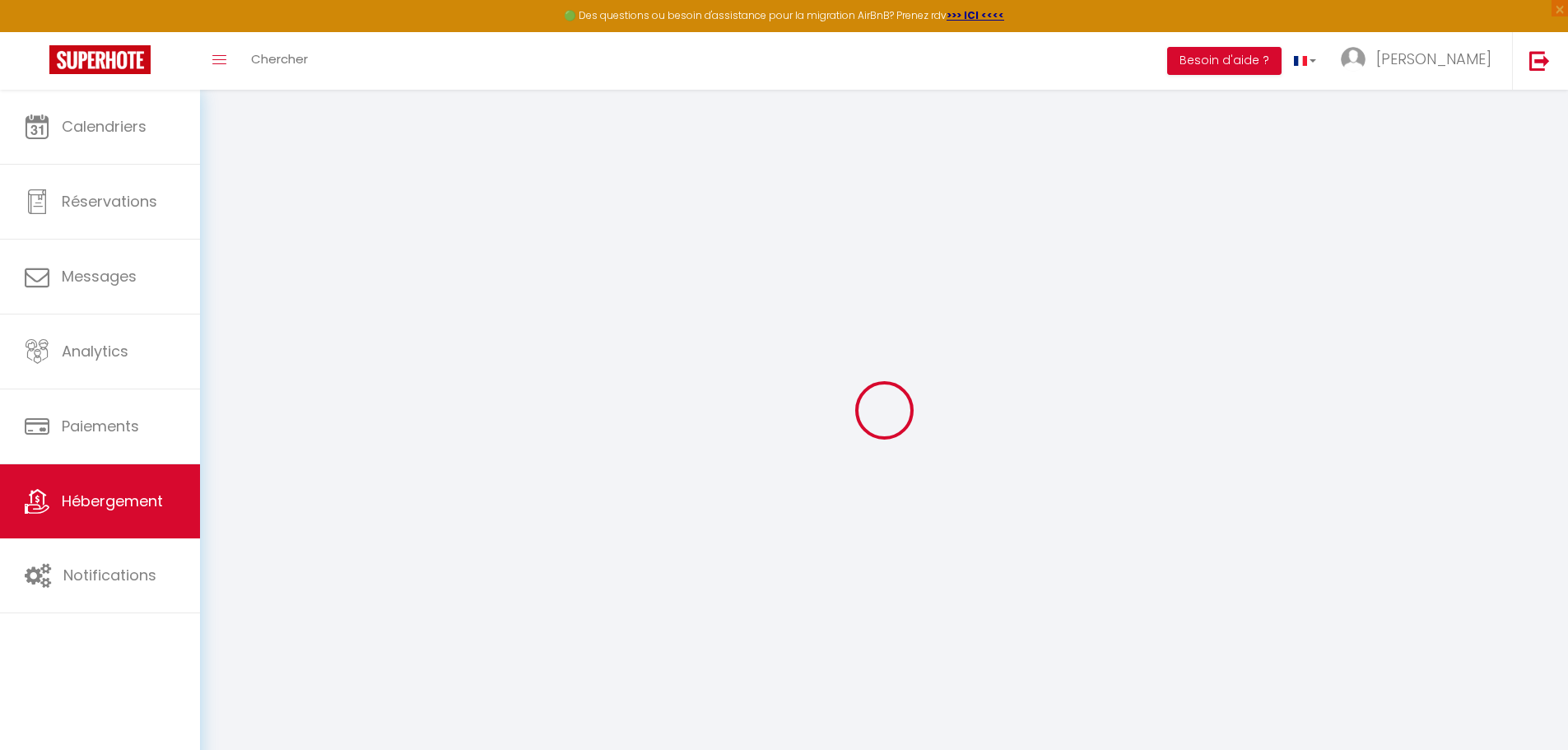
select select
checkbox input "false"
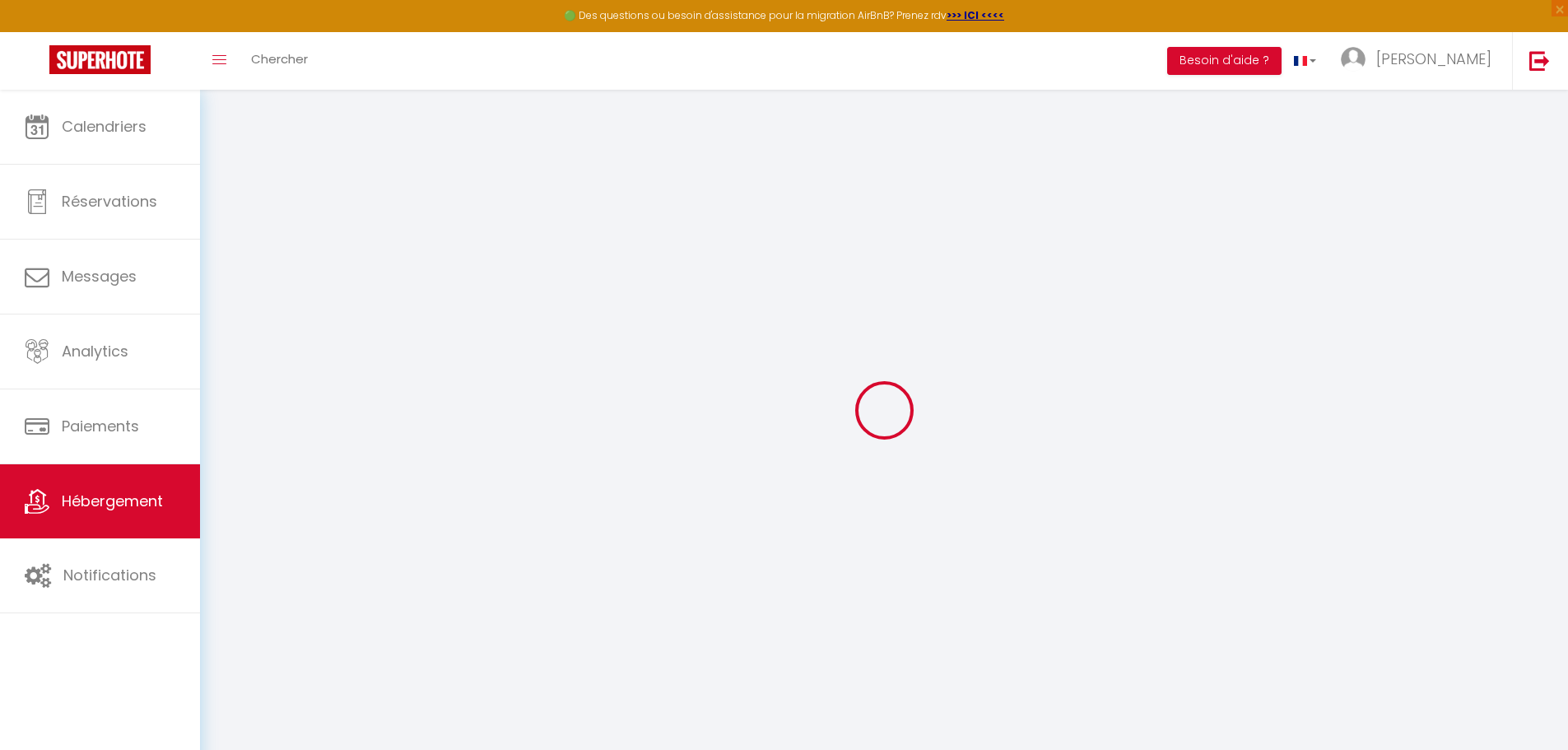
select select
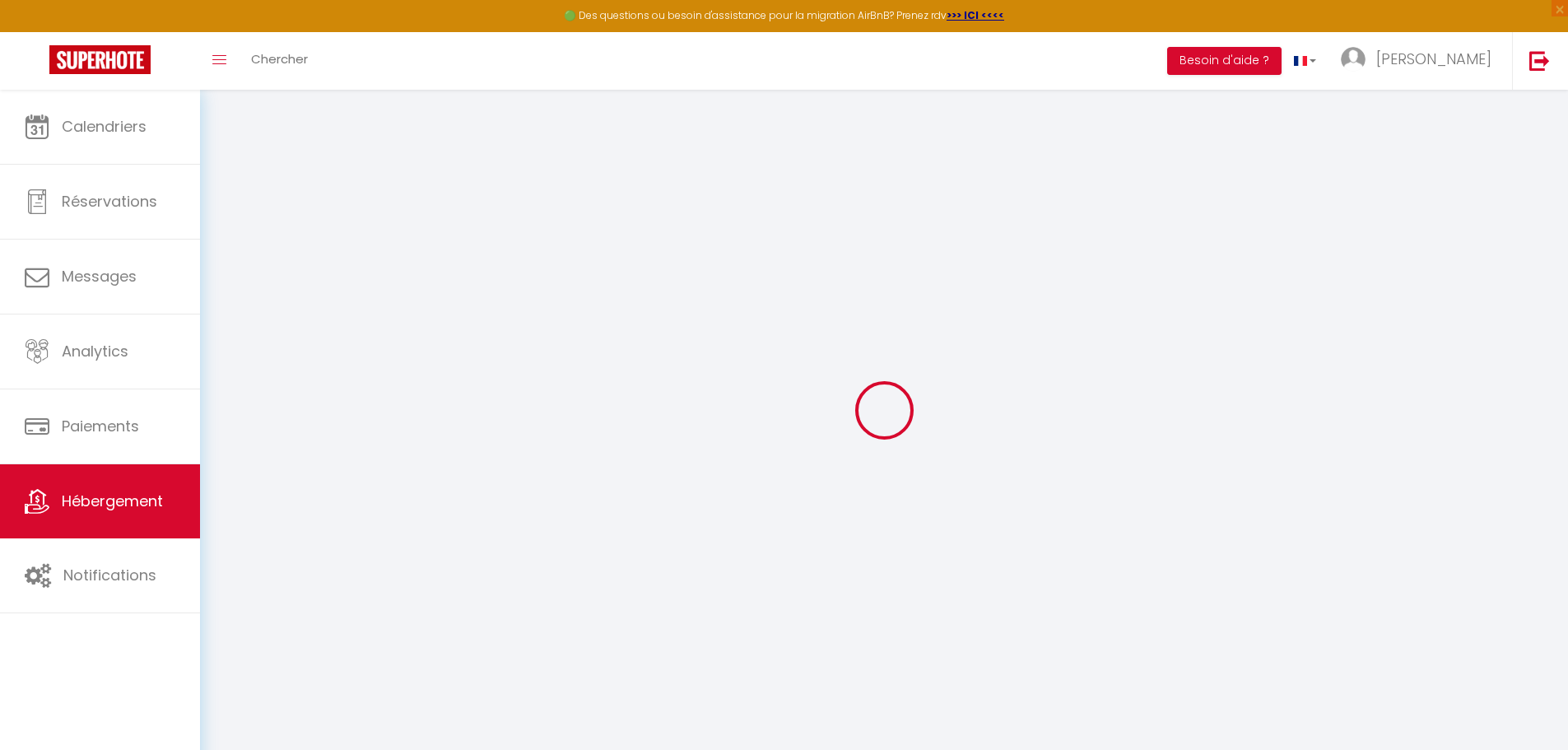
select select
checkbox input "false"
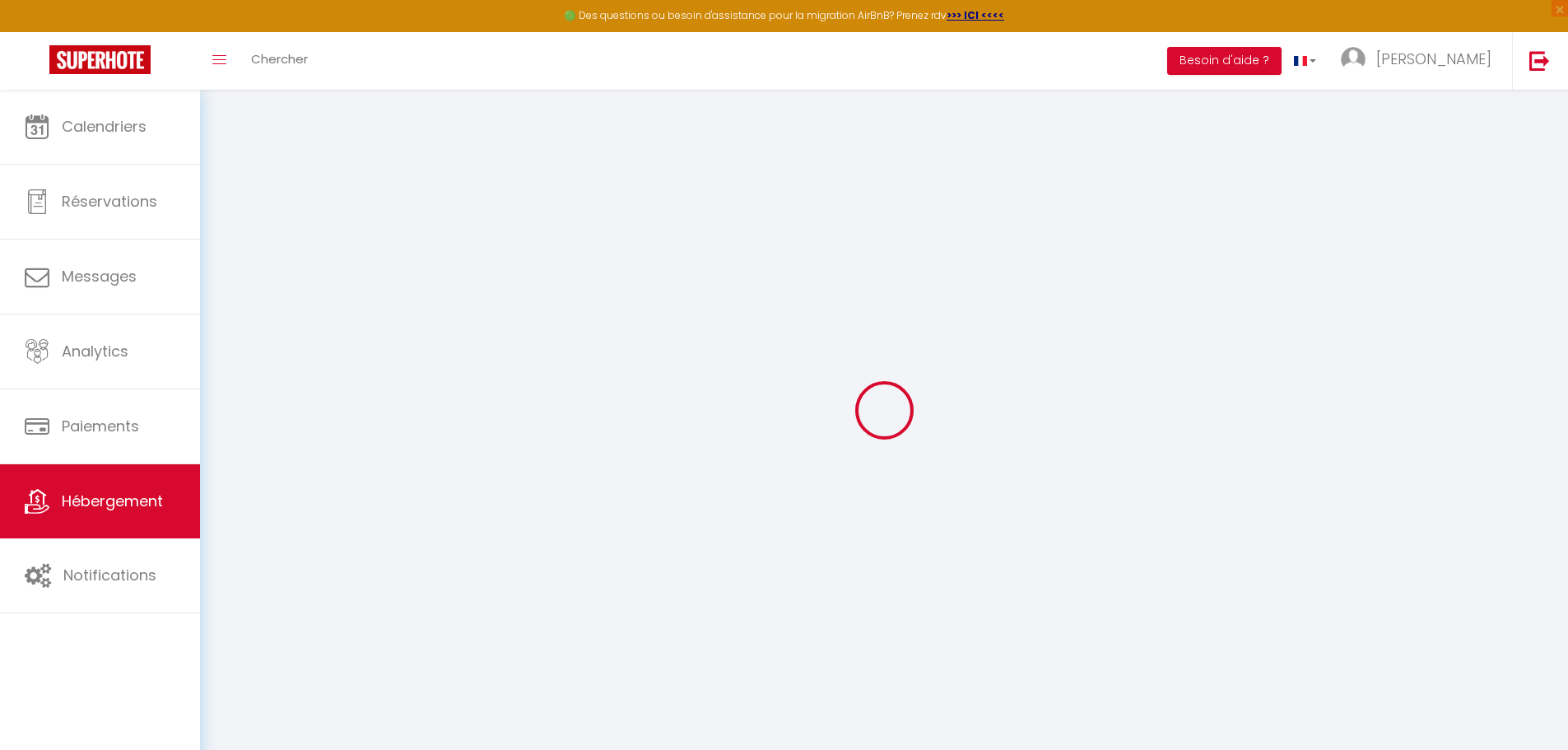
checkbox input "false"
select select
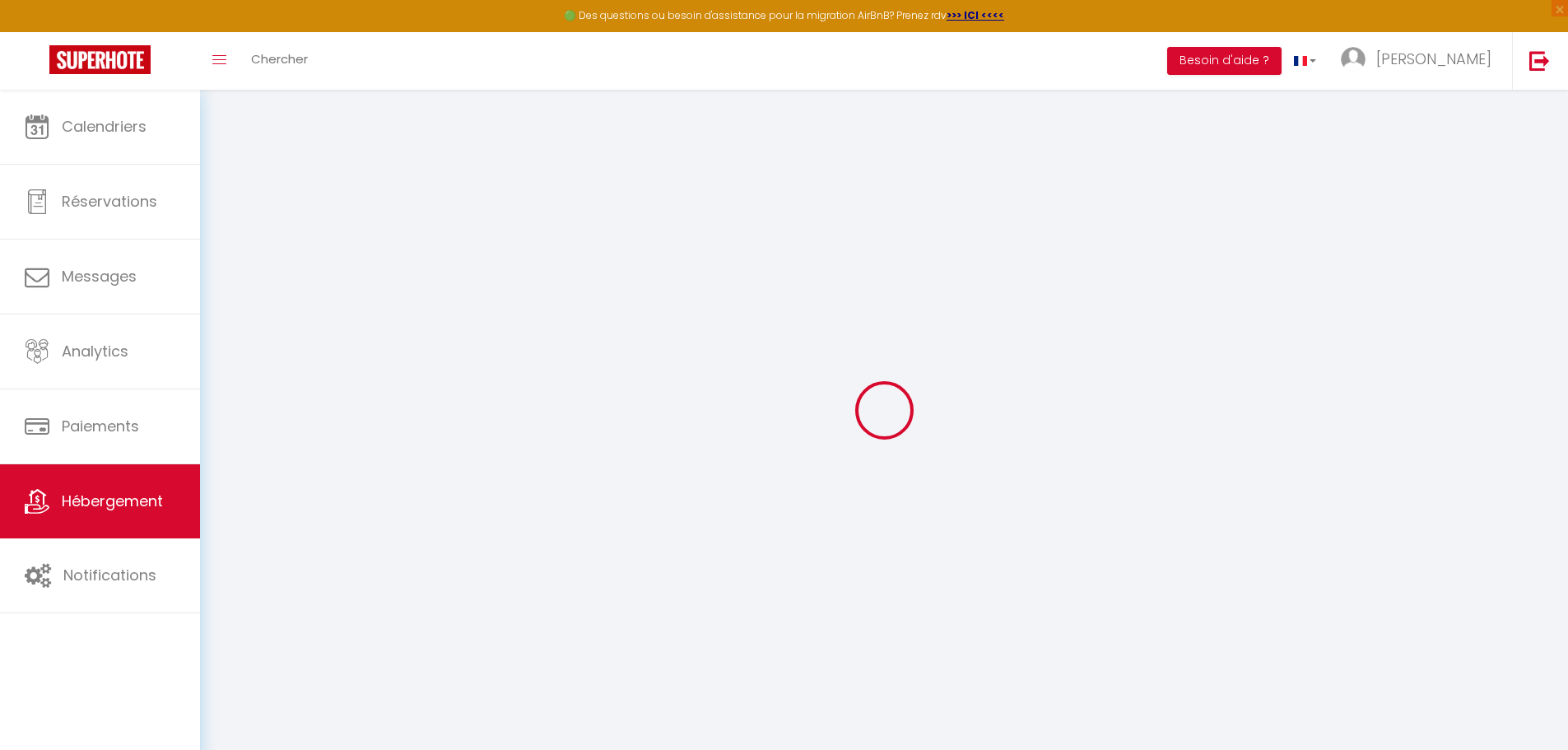
select select
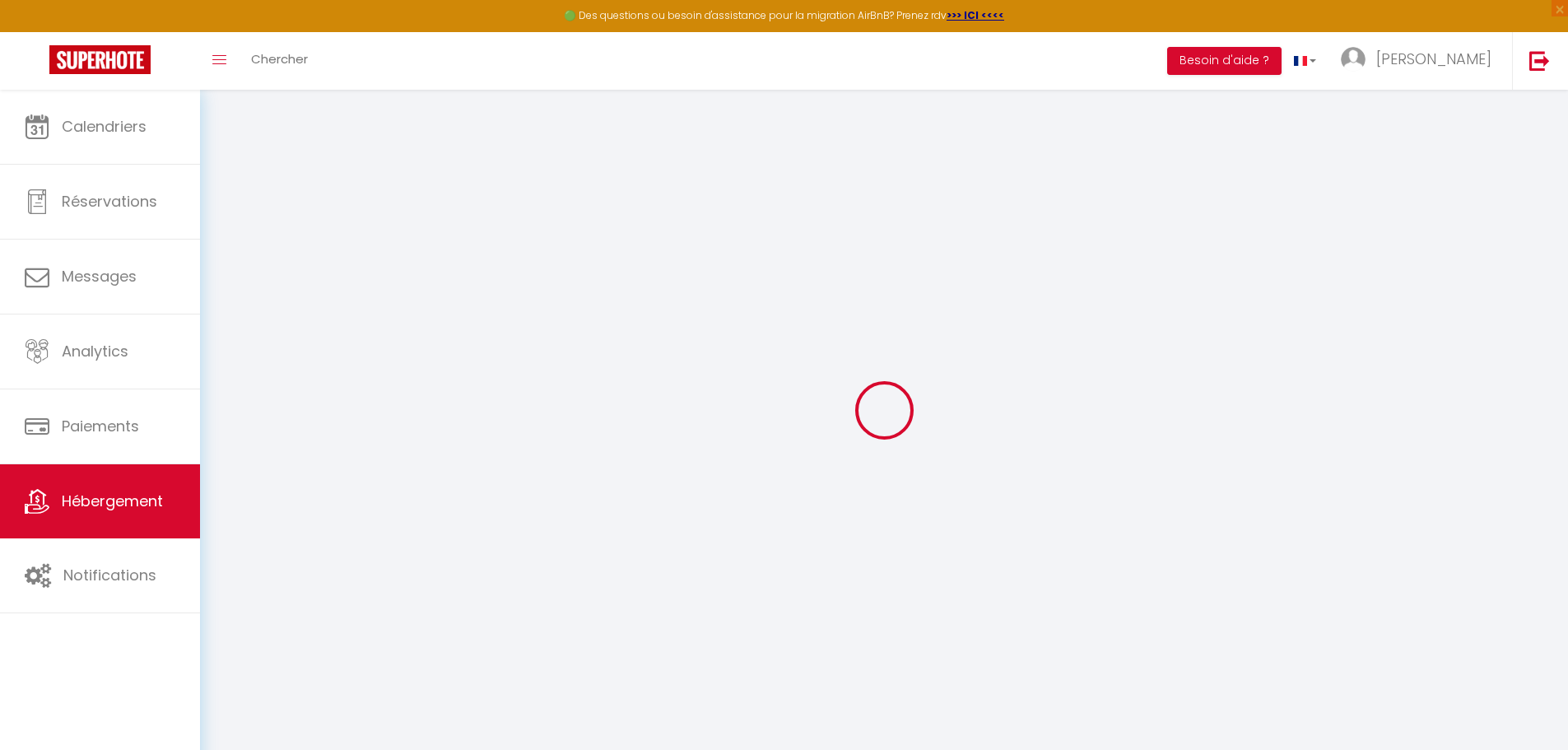
checkbox input "false"
select select
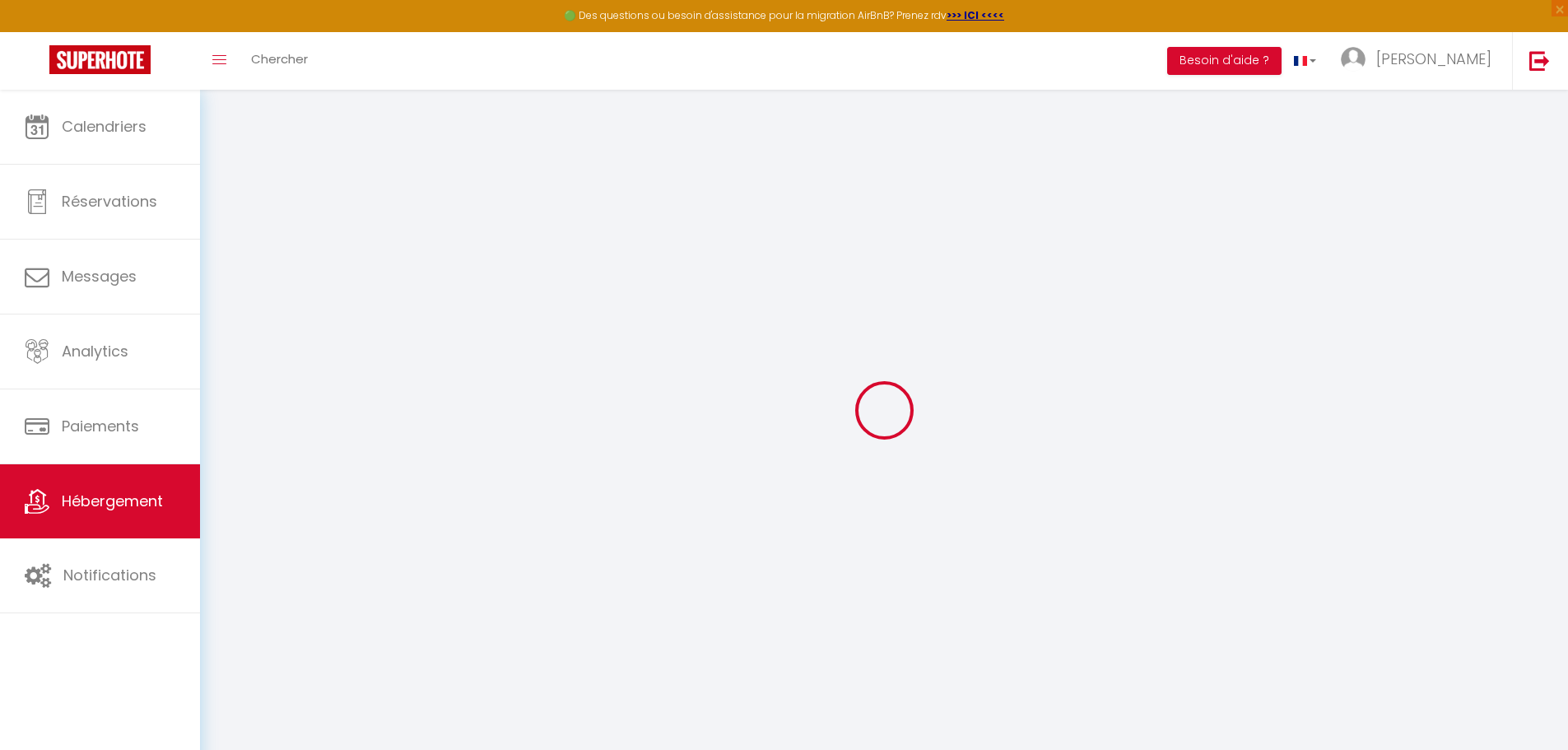
select select
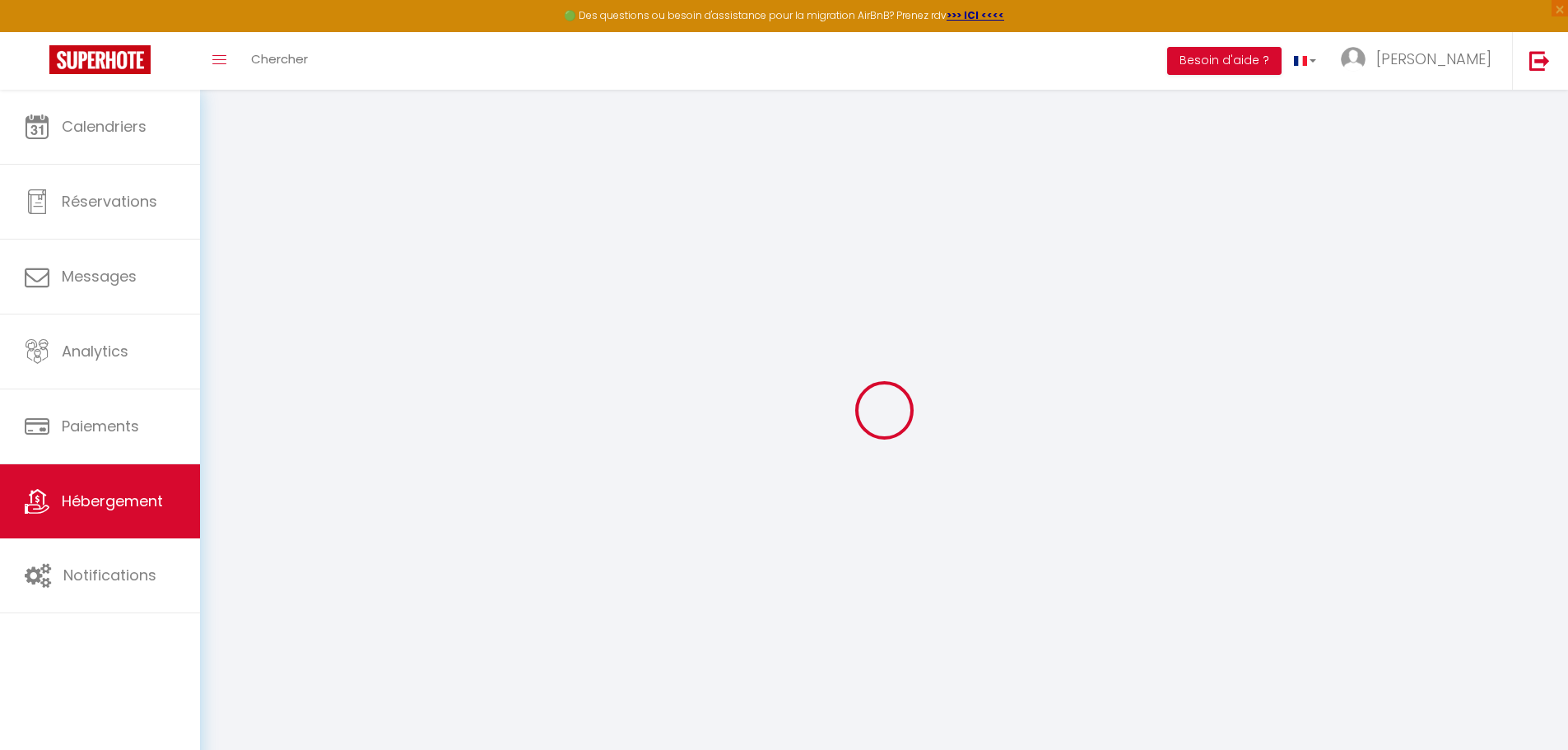
select select
checkbox input "false"
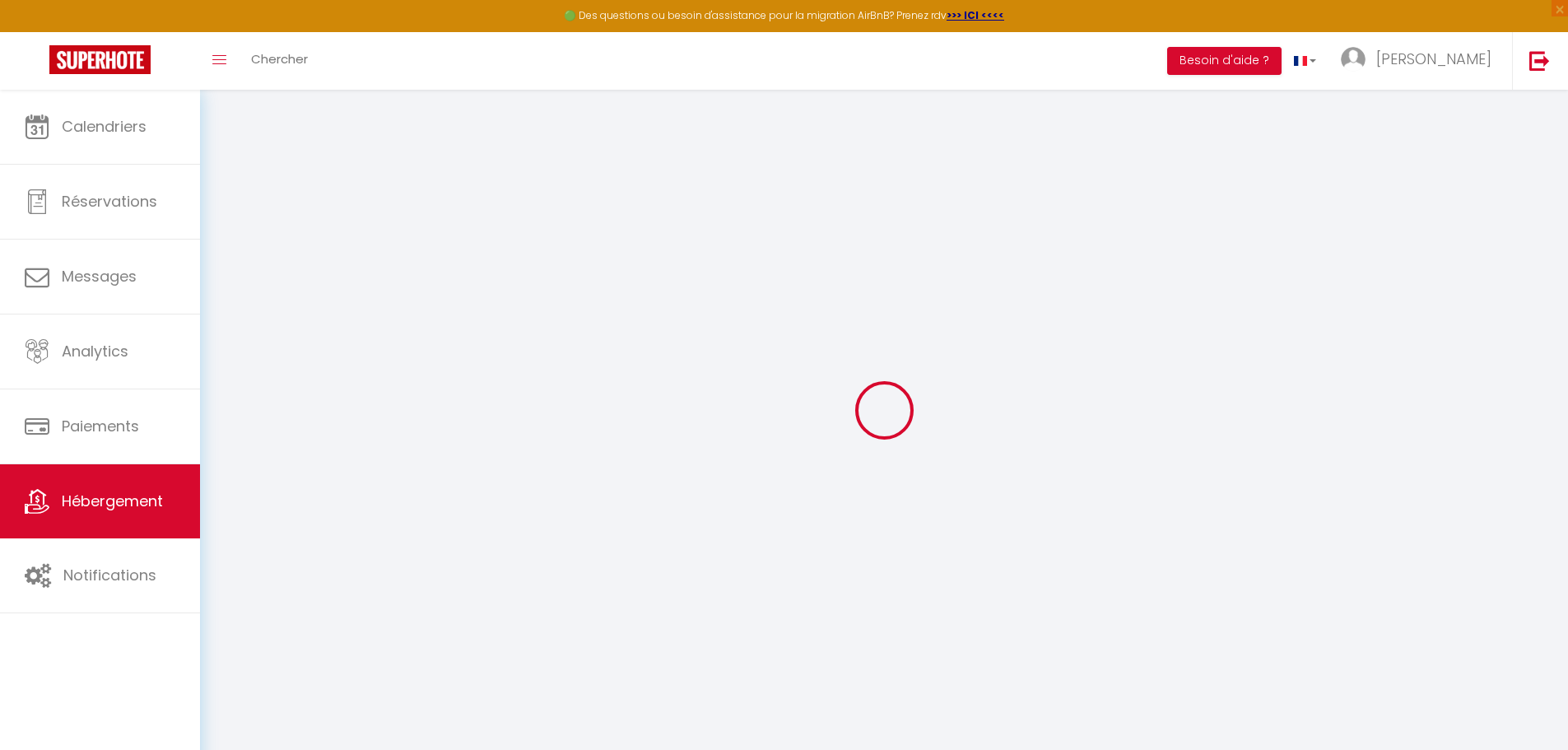
checkbox input "false"
select select
type input "Appartement T2 la perle bleue"
type input "75"
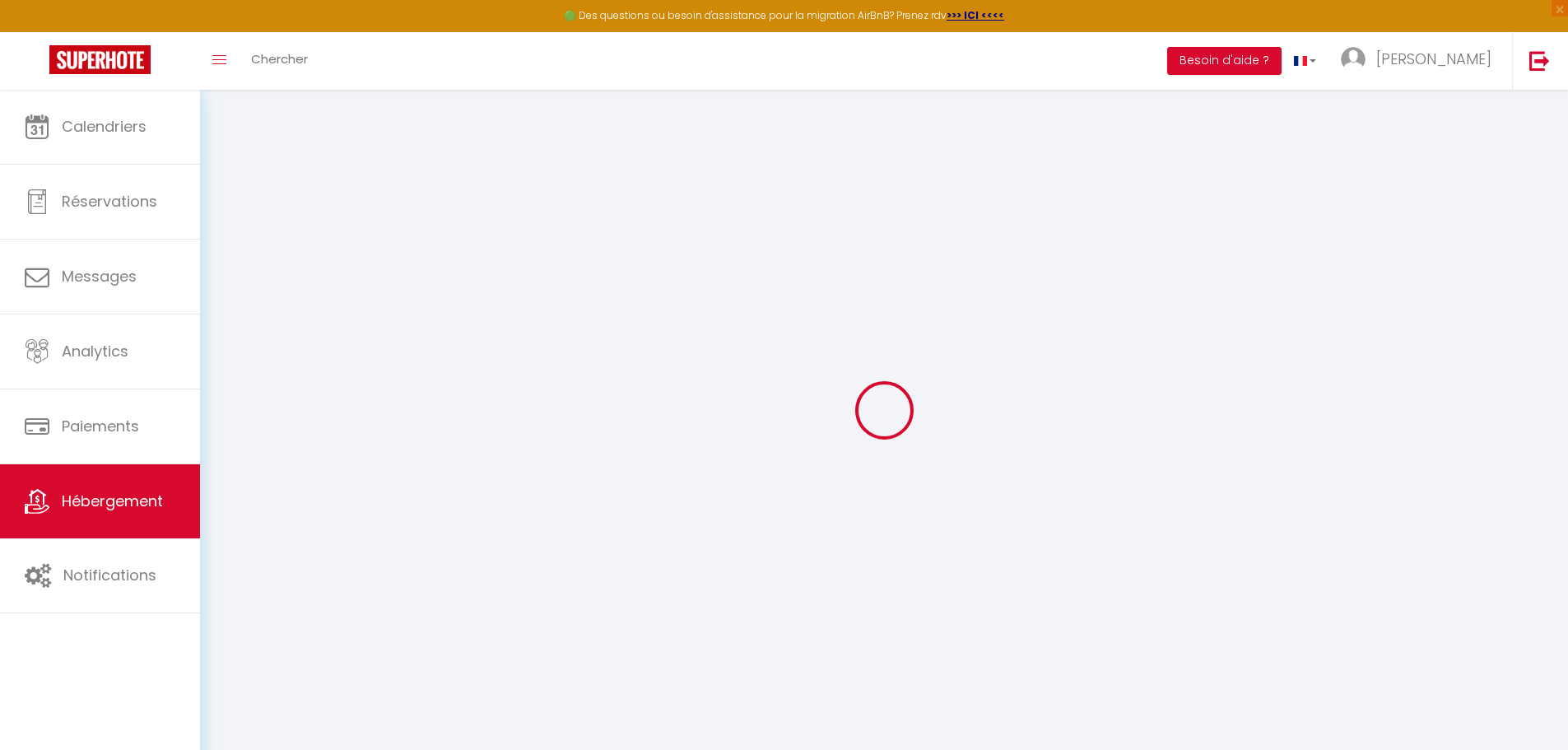
type input "50"
select select
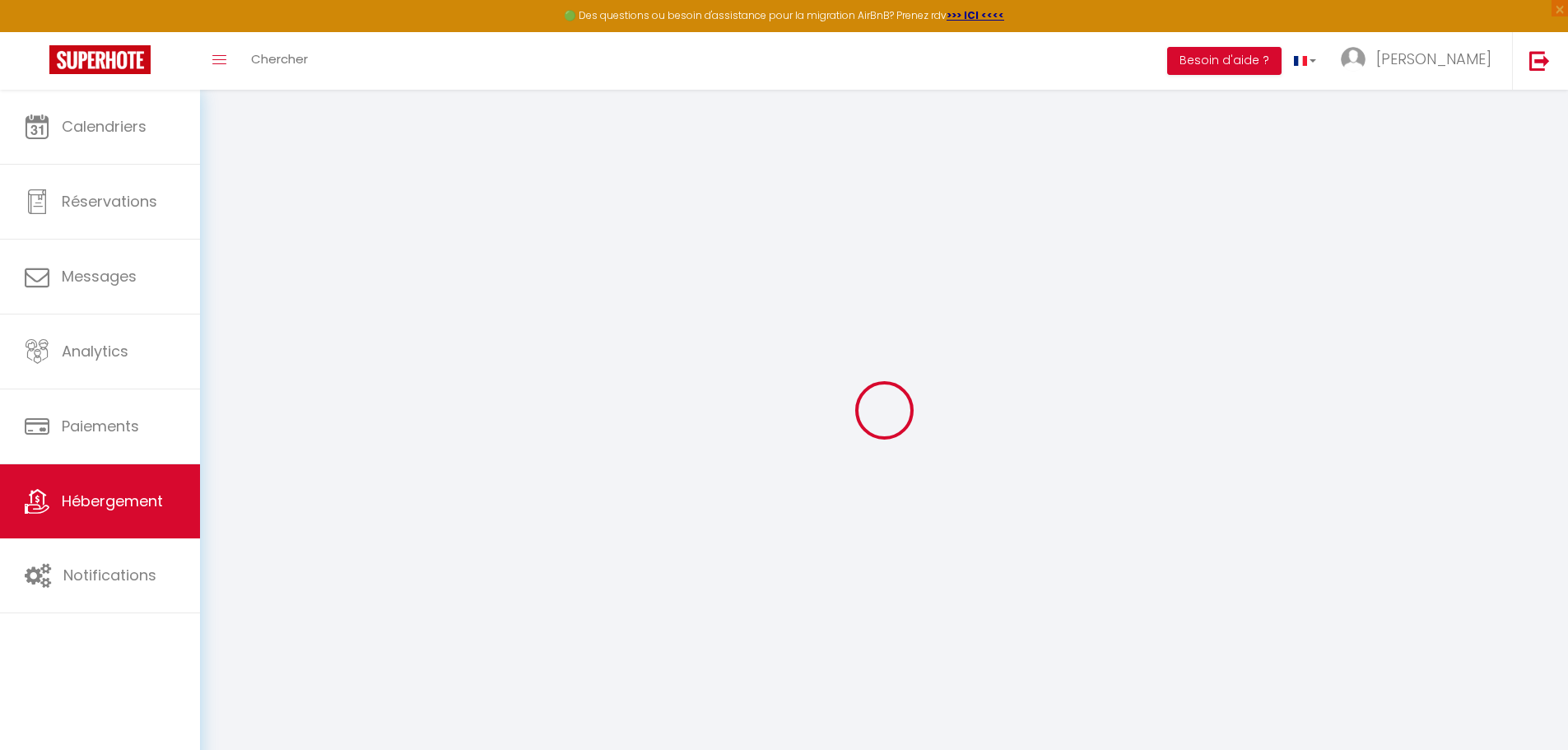
select select
type input "[STREET_ADDRESS]"
type input "34300"
type input "Agde"
type input "[EMAIL_ADDRESS][DOMAIN_NAME]"
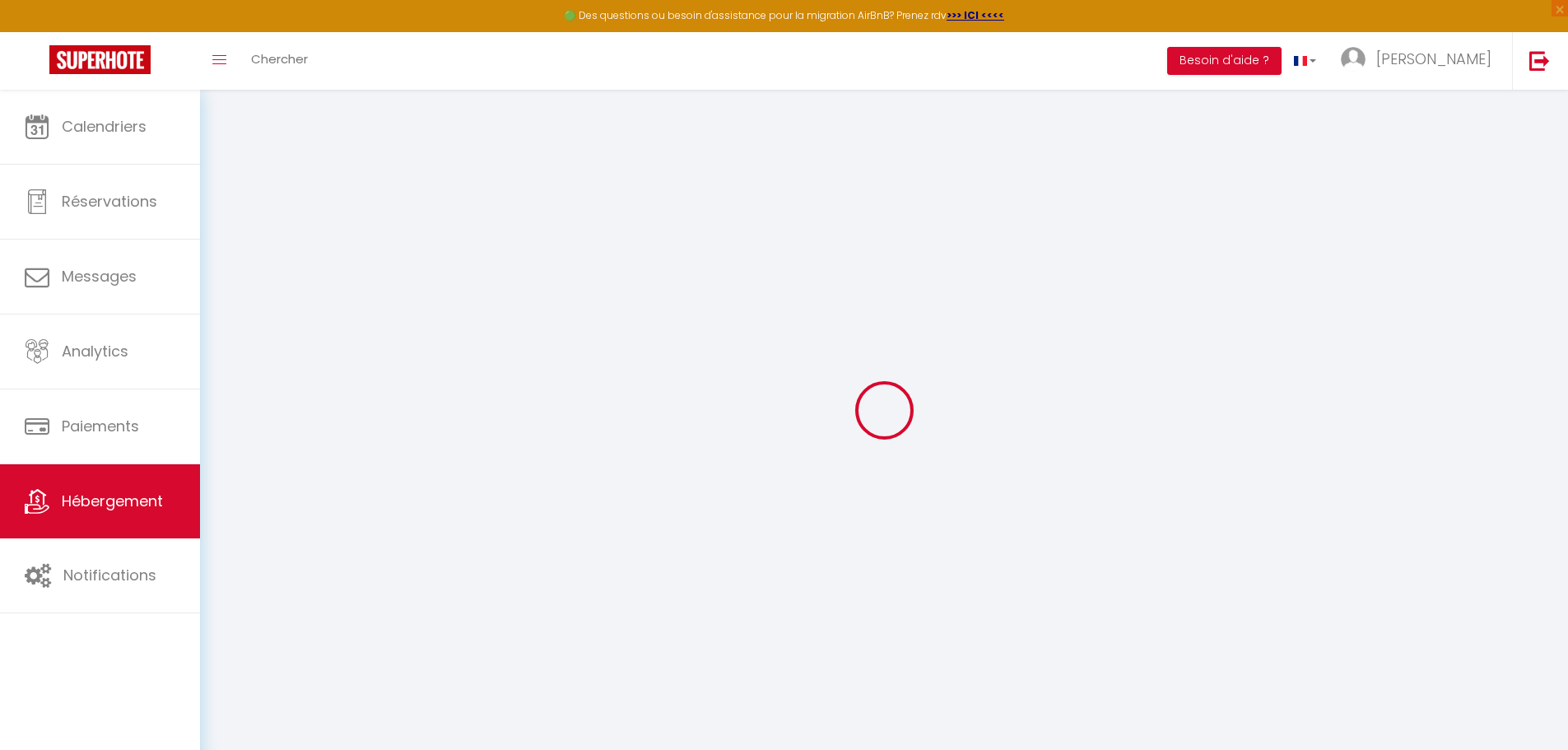
select select
checkbox input "false"
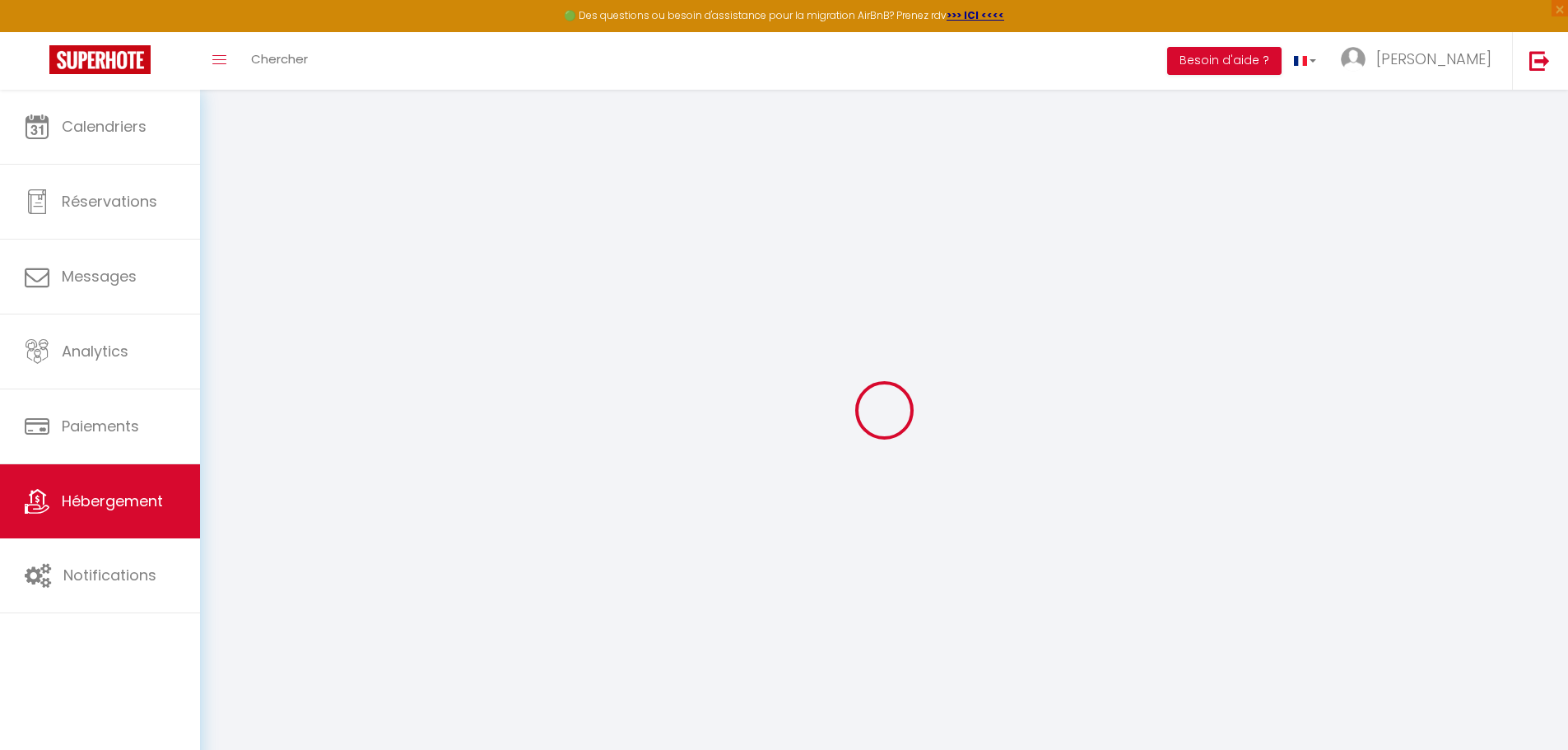
select select
type input "0"
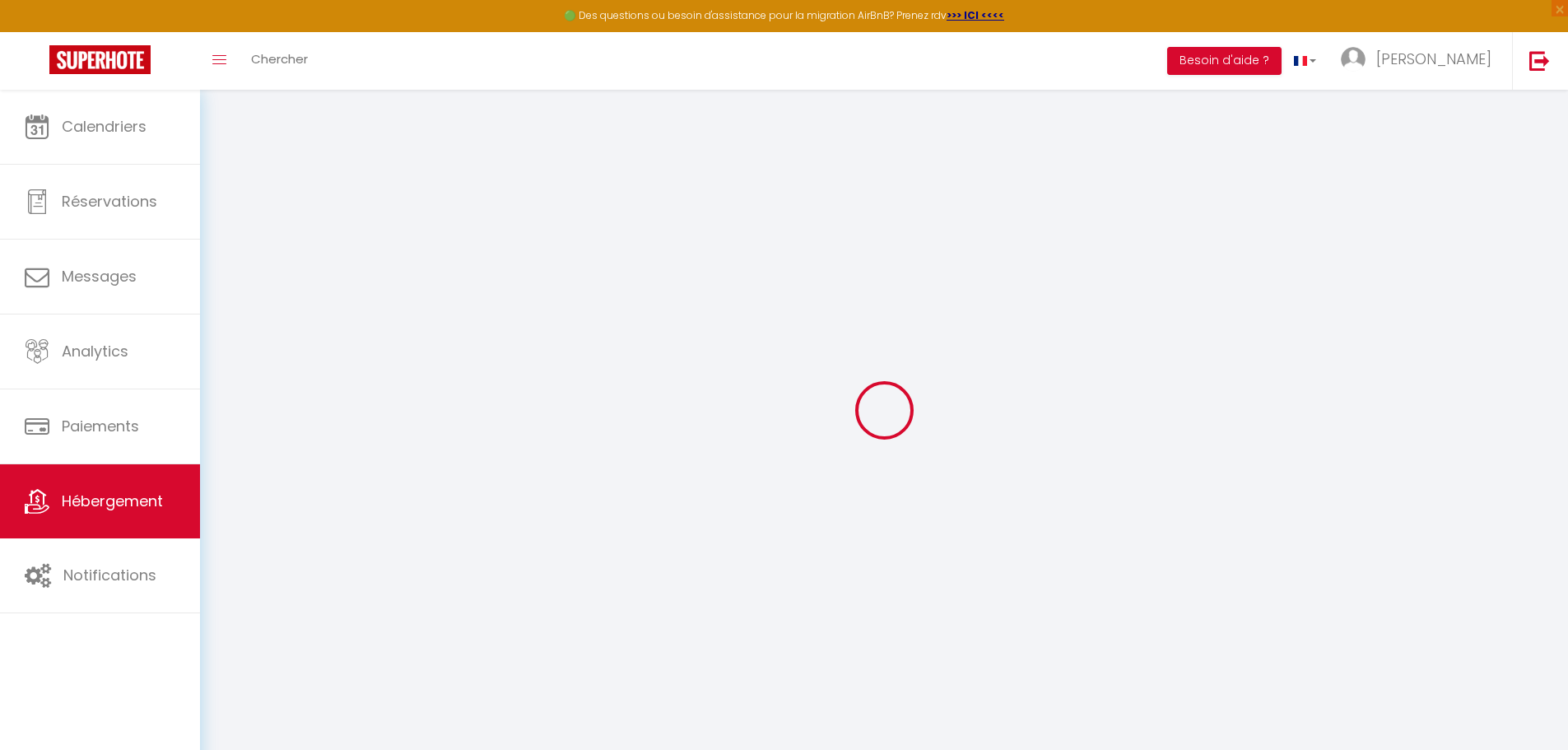
type input "0"
select select
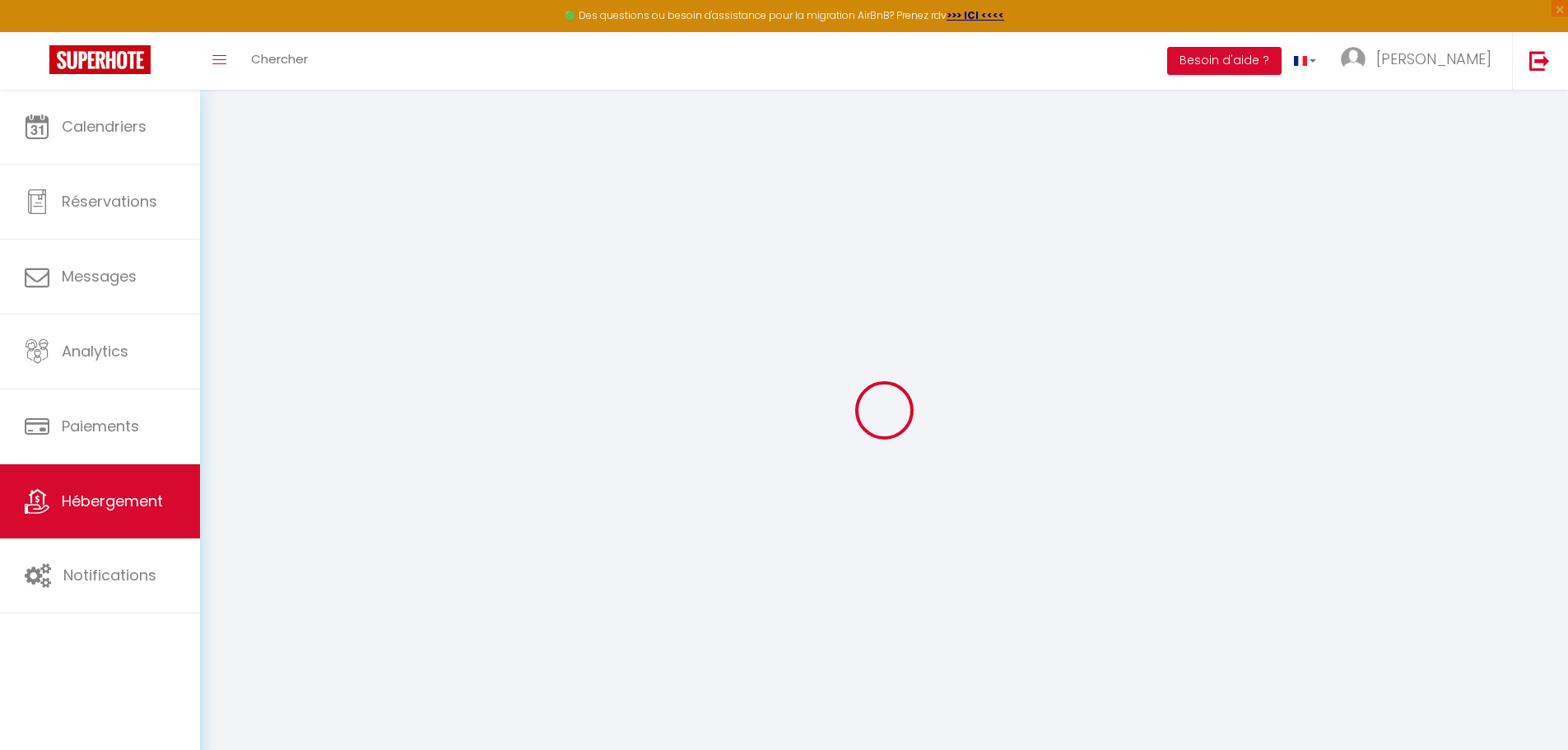
select select
checkbox input "false"
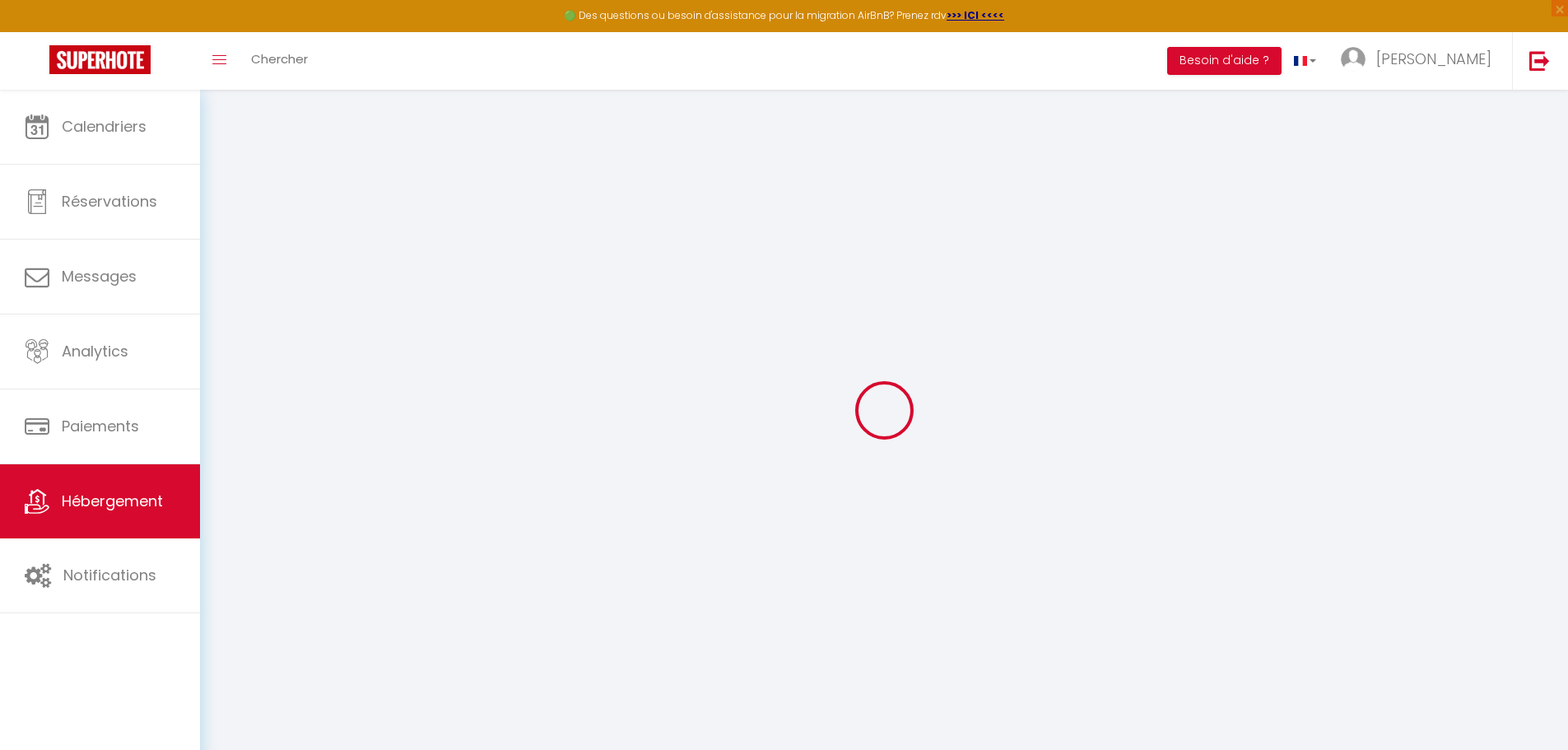
checkbox input "false"
select select
checkbox input "false"
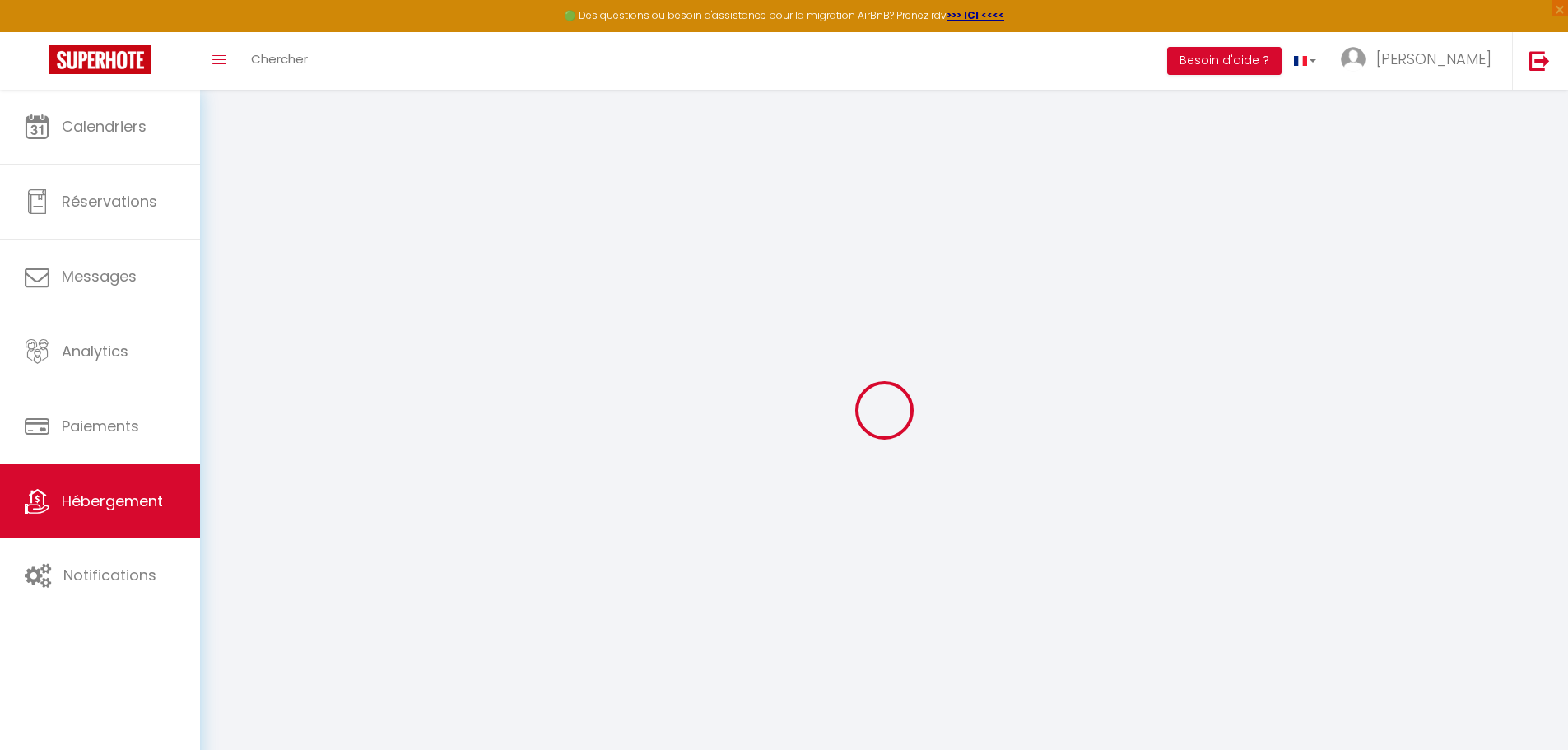
checkbox input "false"
select select "15:00"
select select "23:45"
select select "11:00"
select select "30"
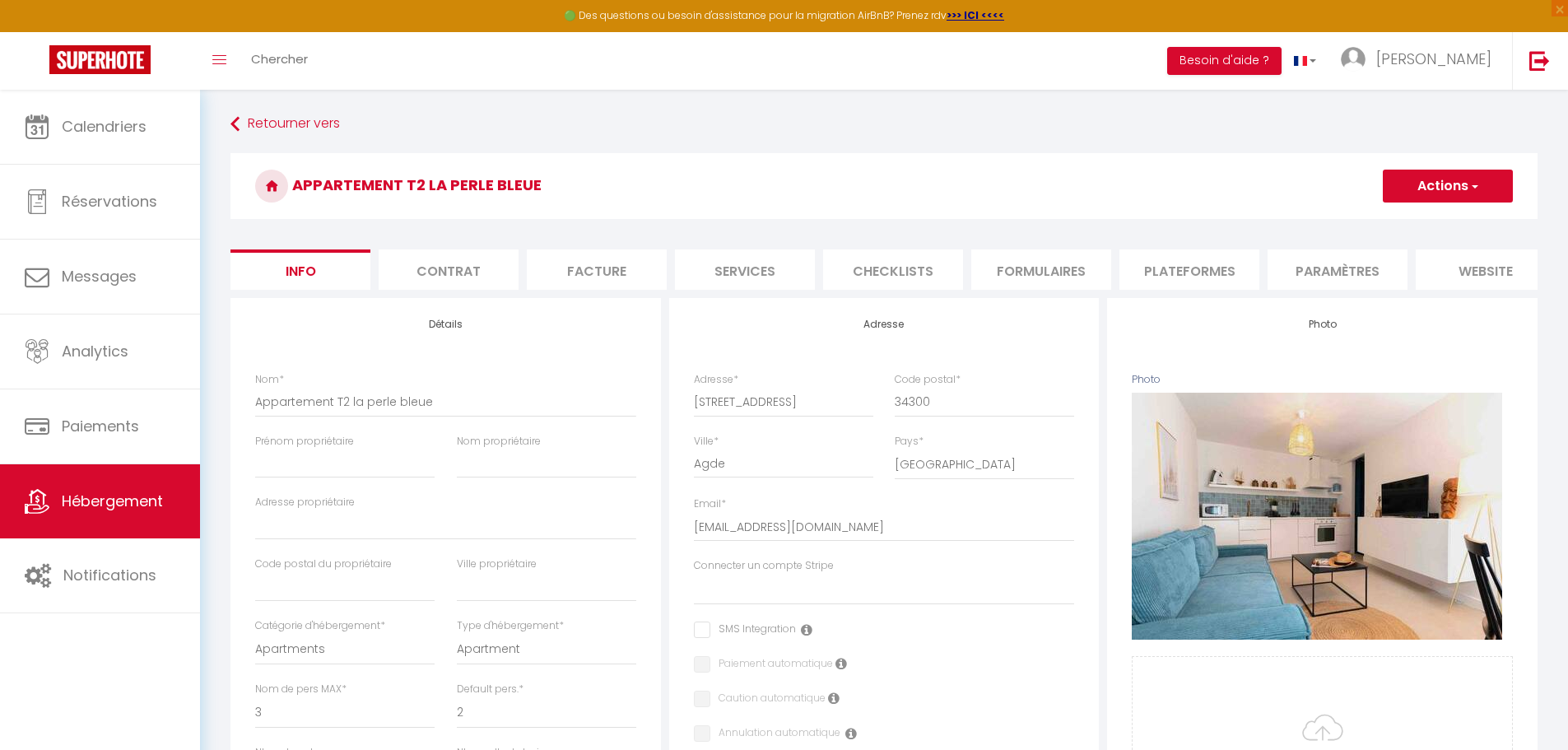
click at [1494, 266] on li "website" at bounding box center [1486, 270] width 140 height 41
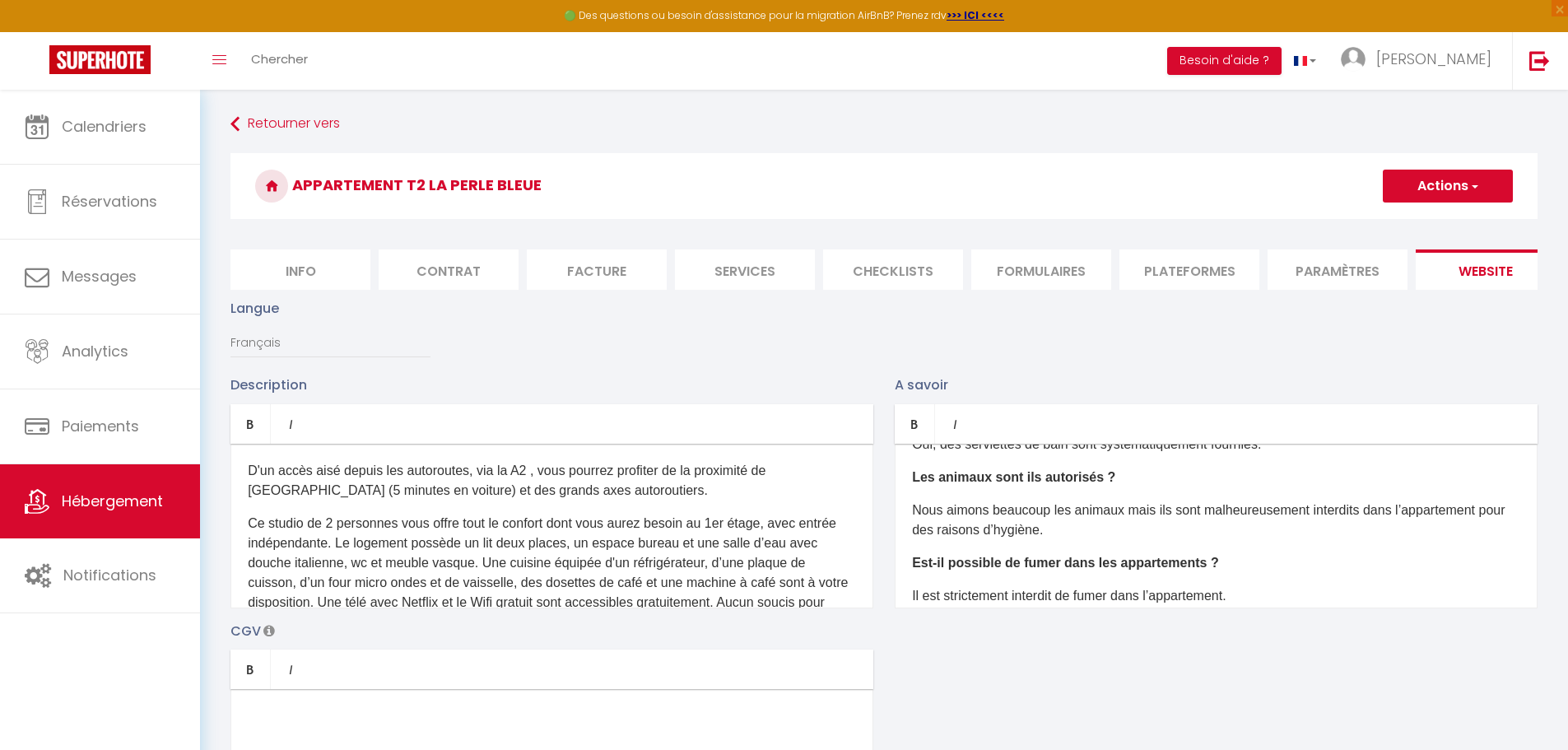
click at [1352, 278] on li "Paramètres" at bounding box center [1338, 270] width 140 height 41
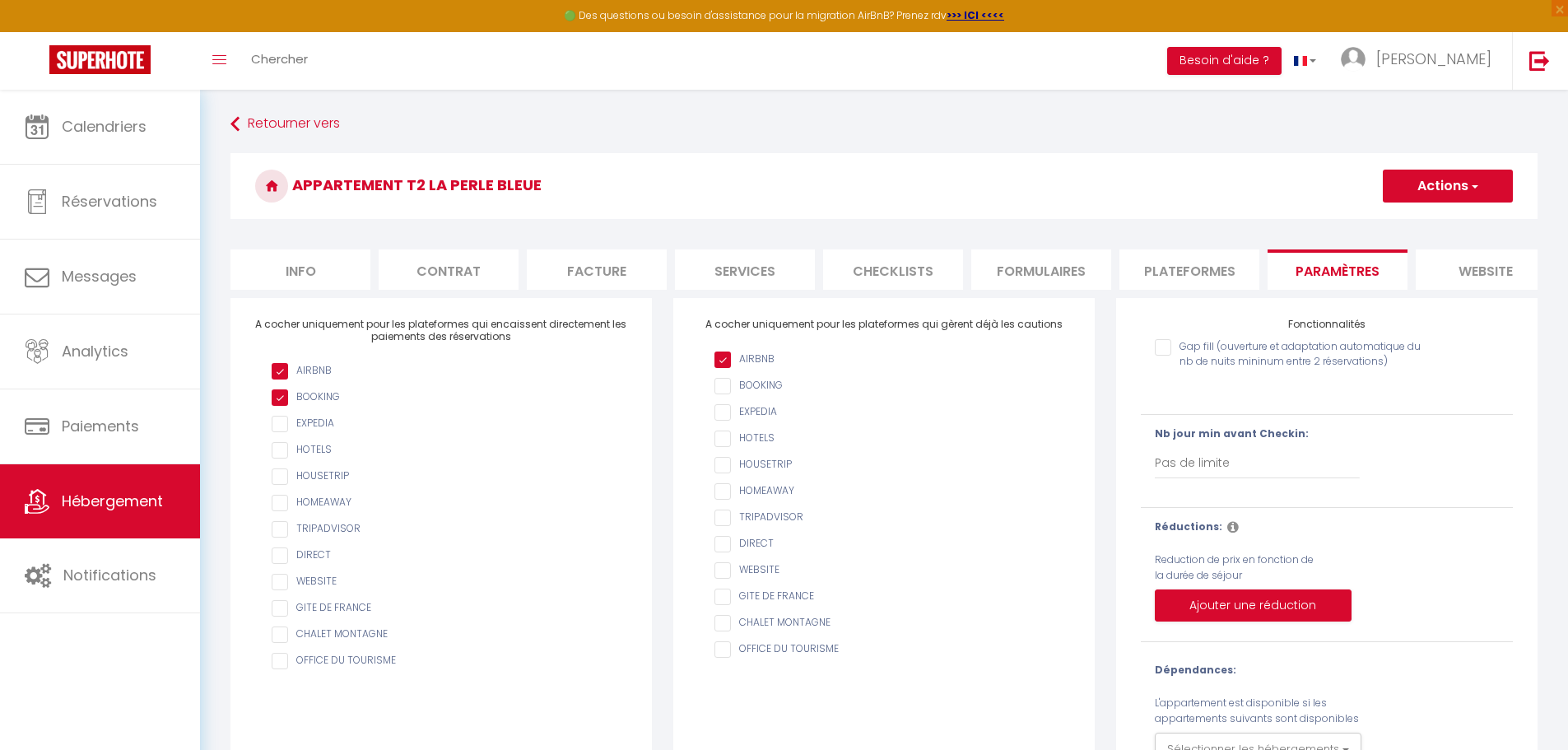
click at [1203, 262] on li "Plateformes" at bounding box center [1189, 270] width 140 height 41
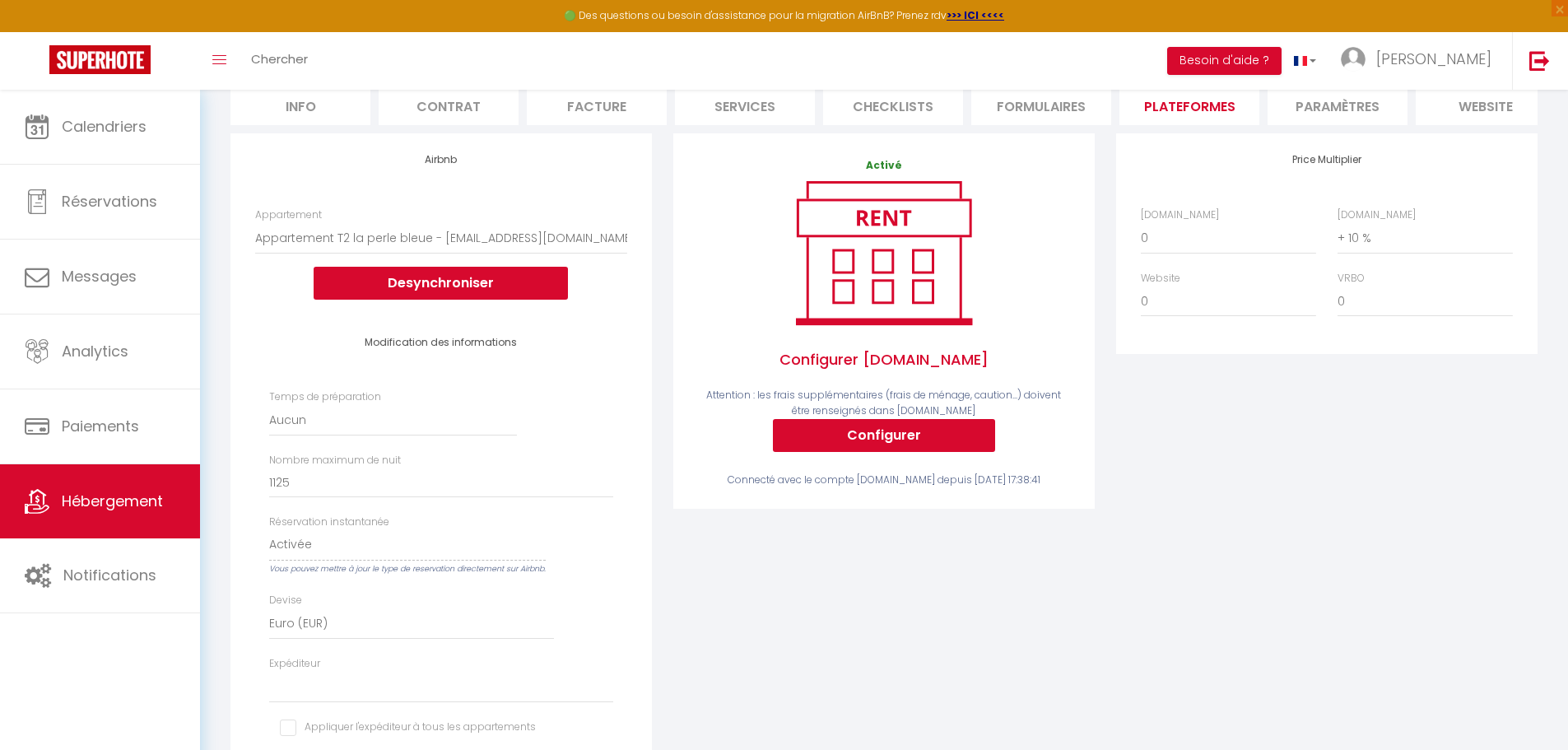
scroll to position [82, 0]
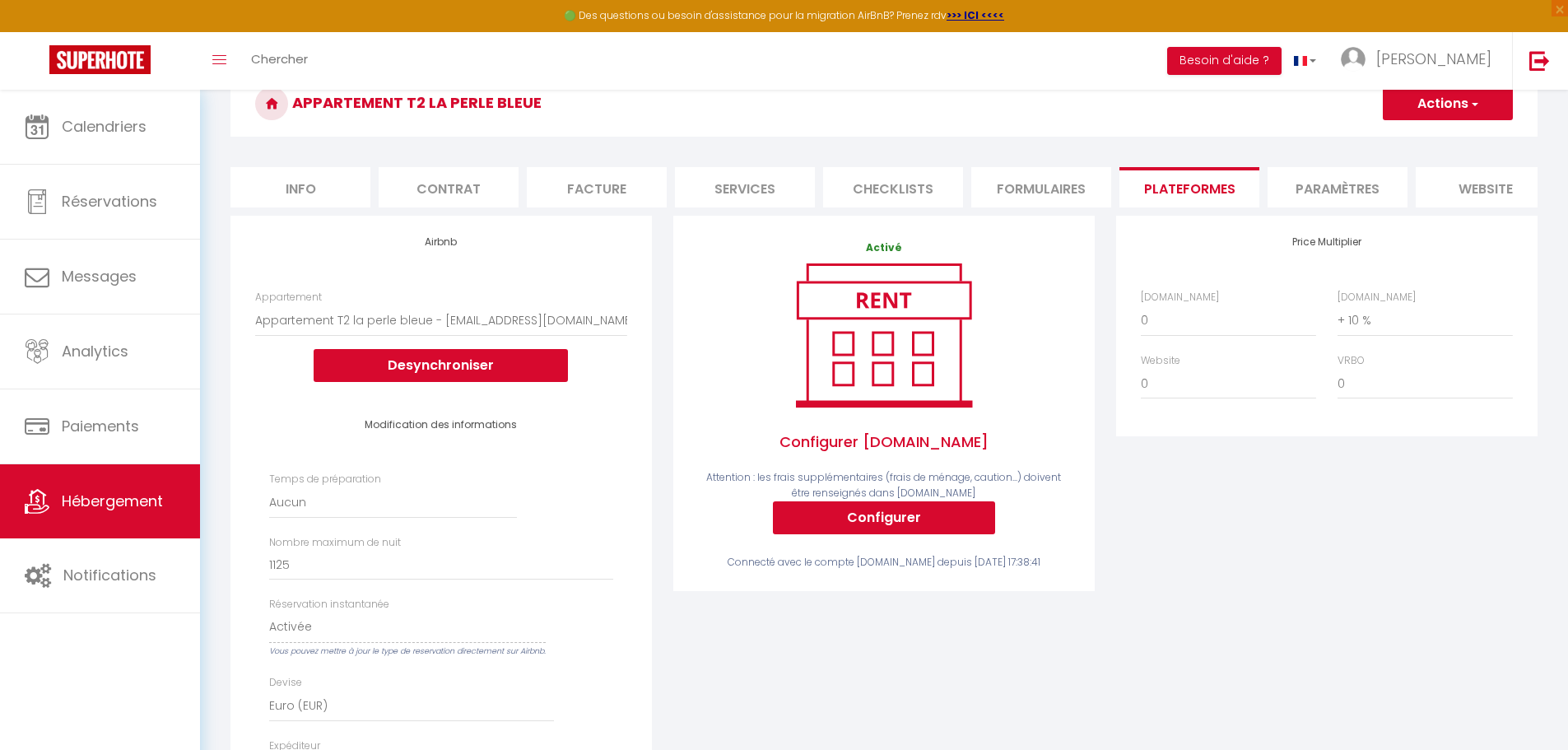
click at [1027, 182] on li "Formulaires" at bounding box center [1041, 187] width 140 height 41
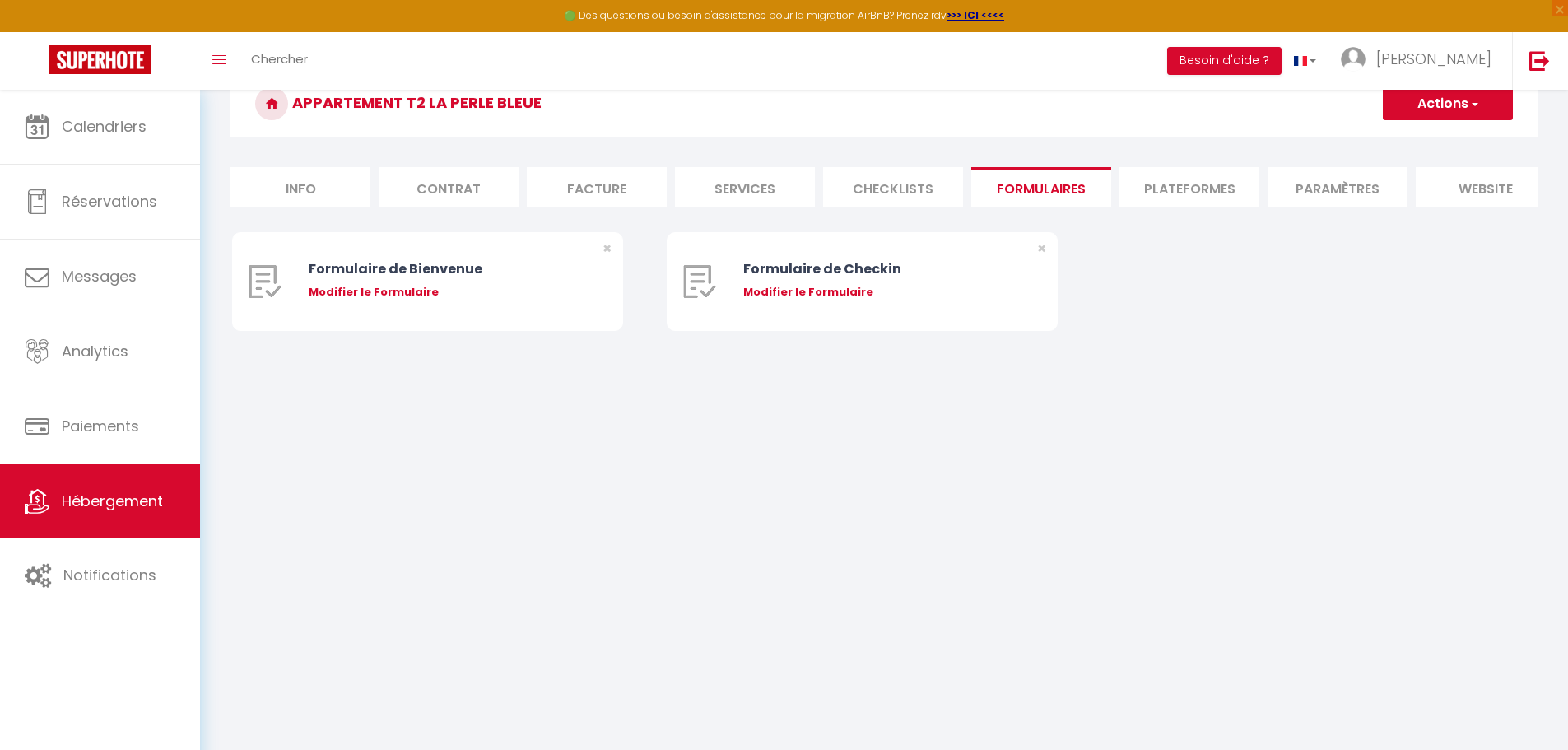
click at [914, 185] on li "Checklists" at bounding box center [894, 187] width 140 height 41
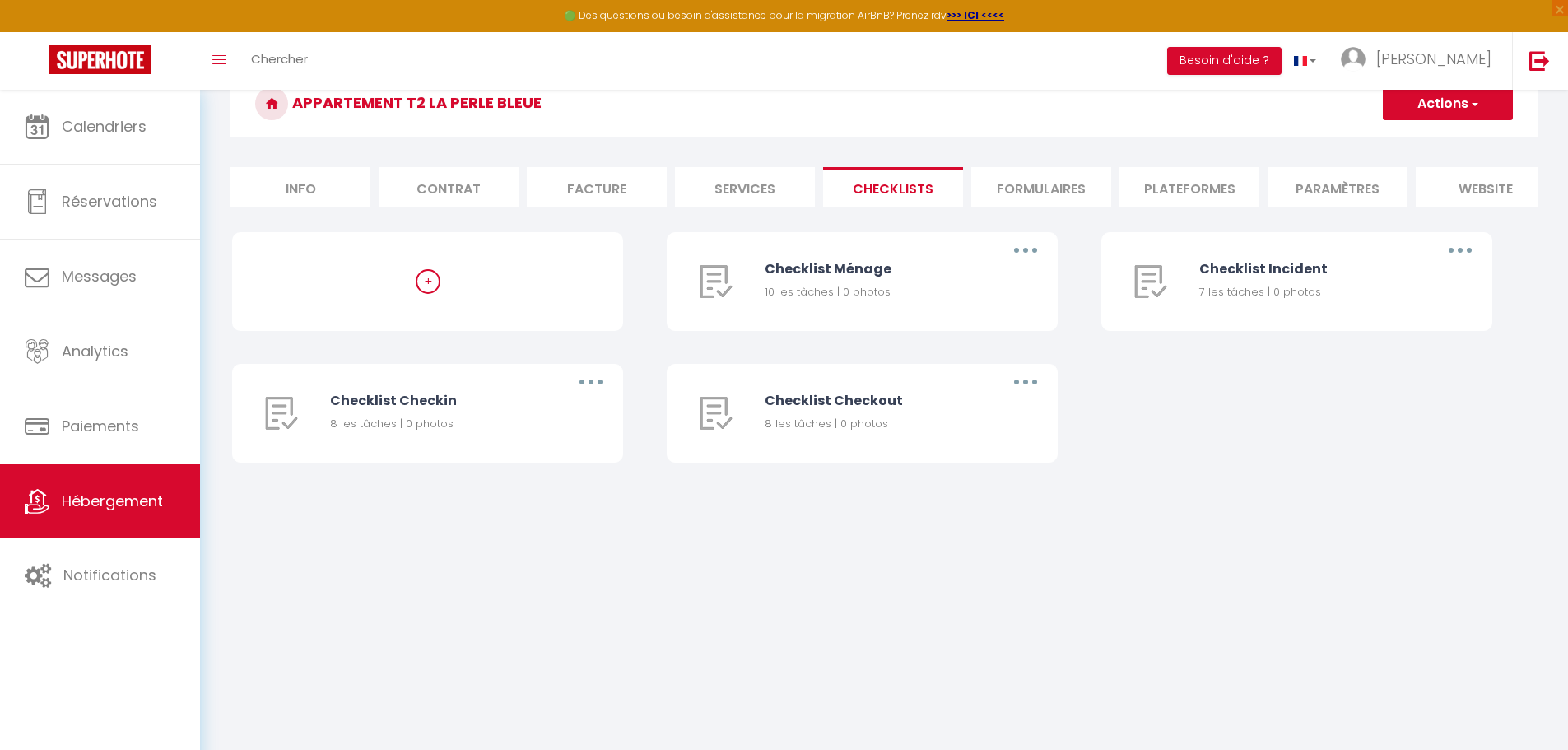
click at [737, 186] on li "Services" at bounding box center [745, 187] width 140 height 41
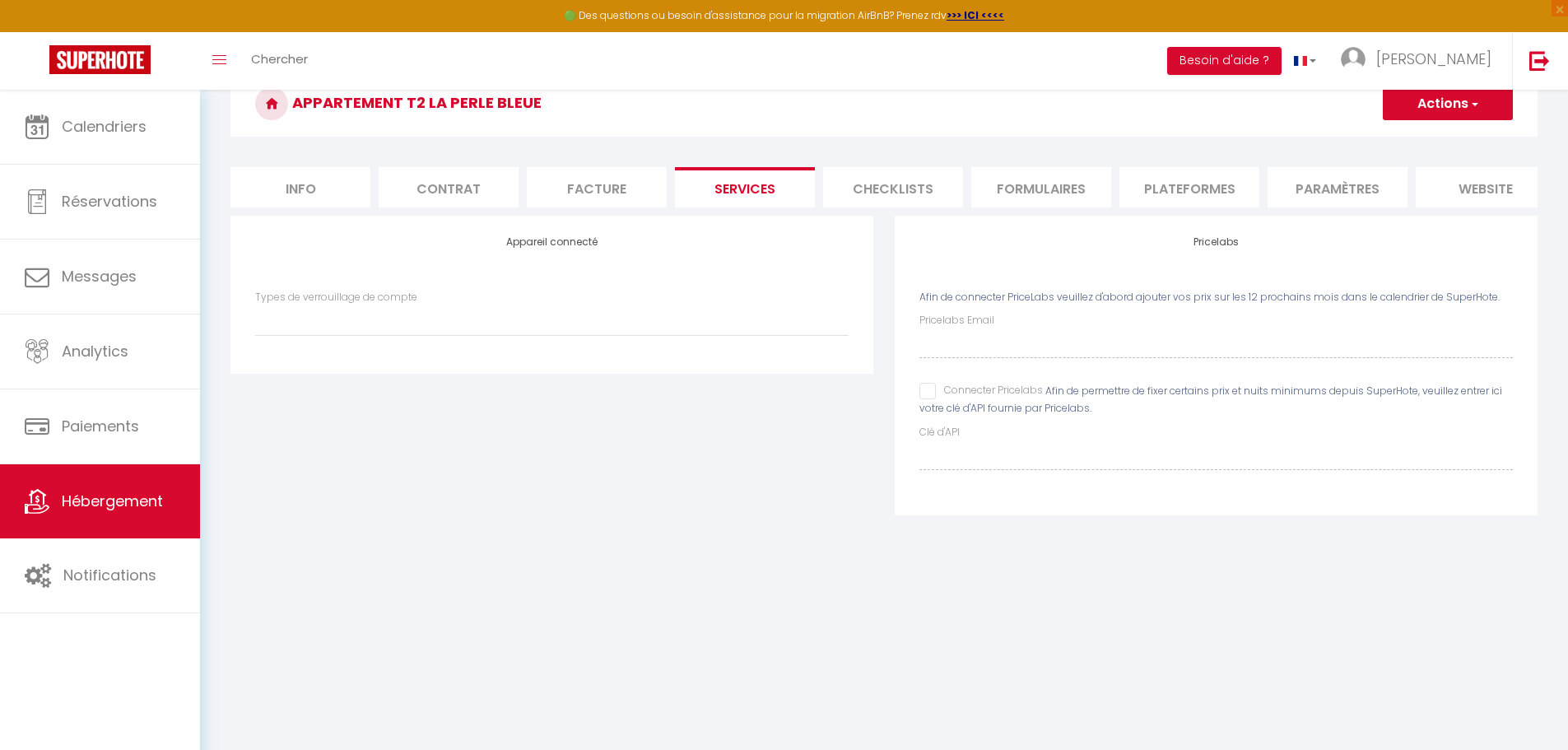
click at [576, 184] on li "Facture" at bounding box center [597, 187] width 140 height 41
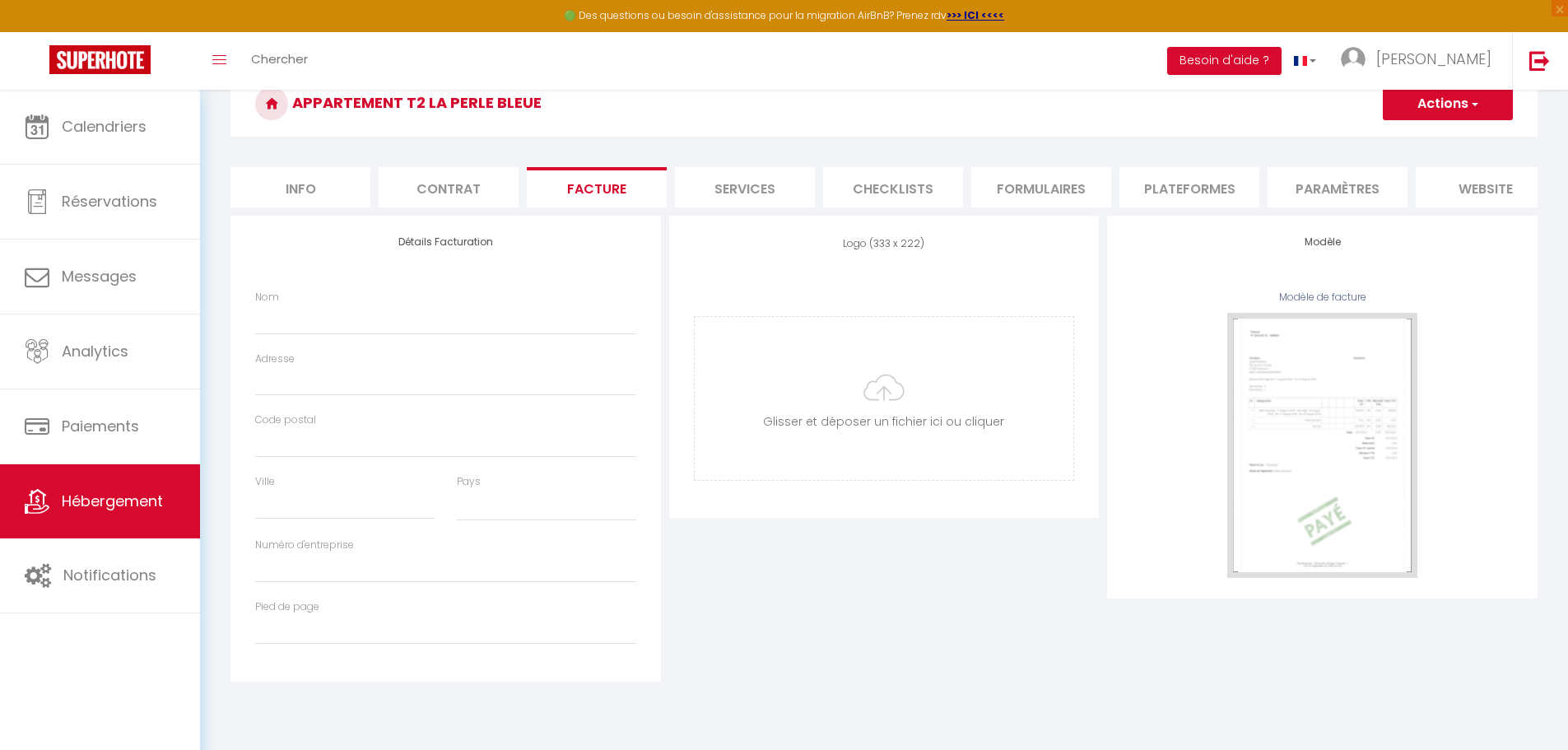
click at [446, 184] on li "Contrat" at bounding box center [449, 187] width 140 height 41
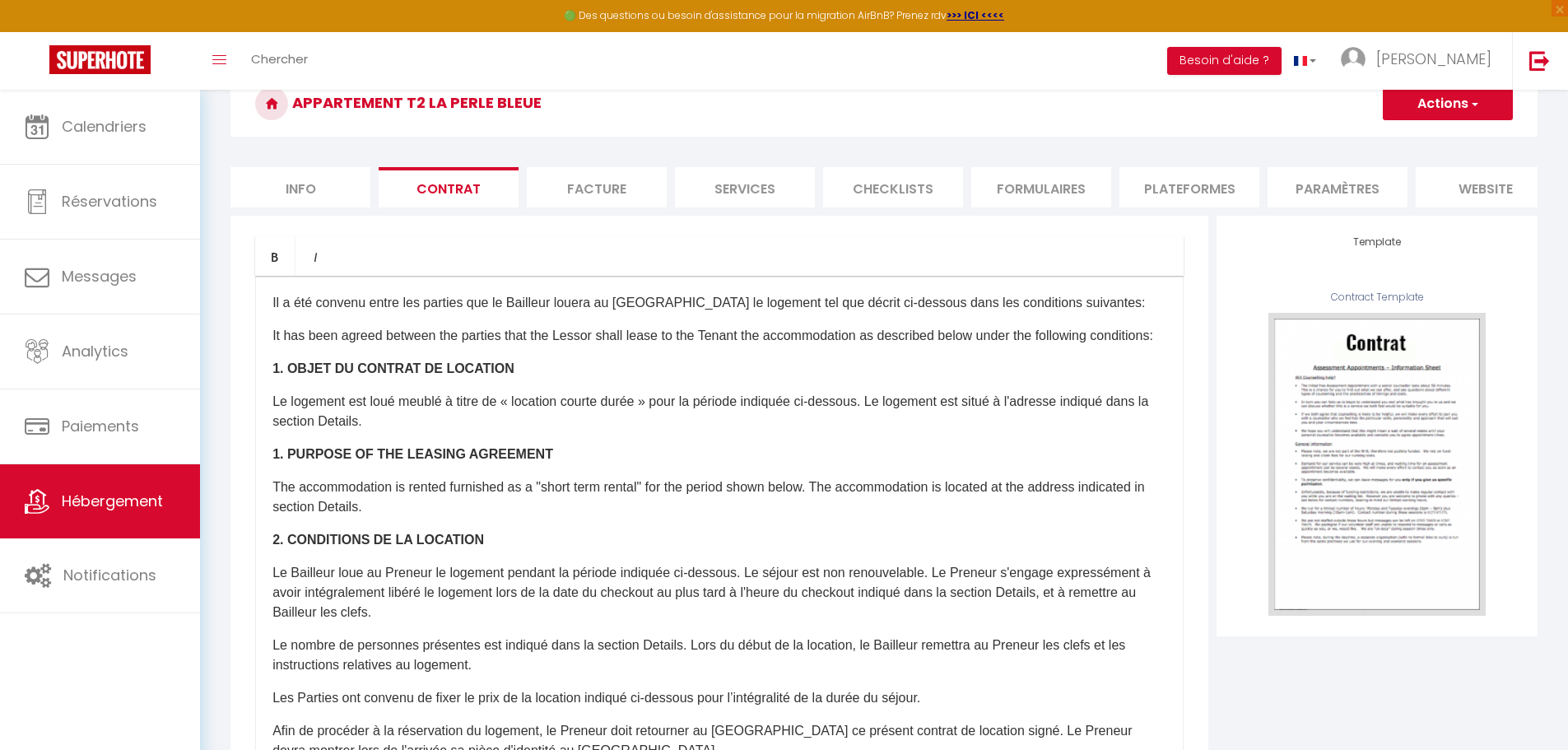
click at [312, 185] on li "Info" at bounding box center [300, 187] width 140 height 41
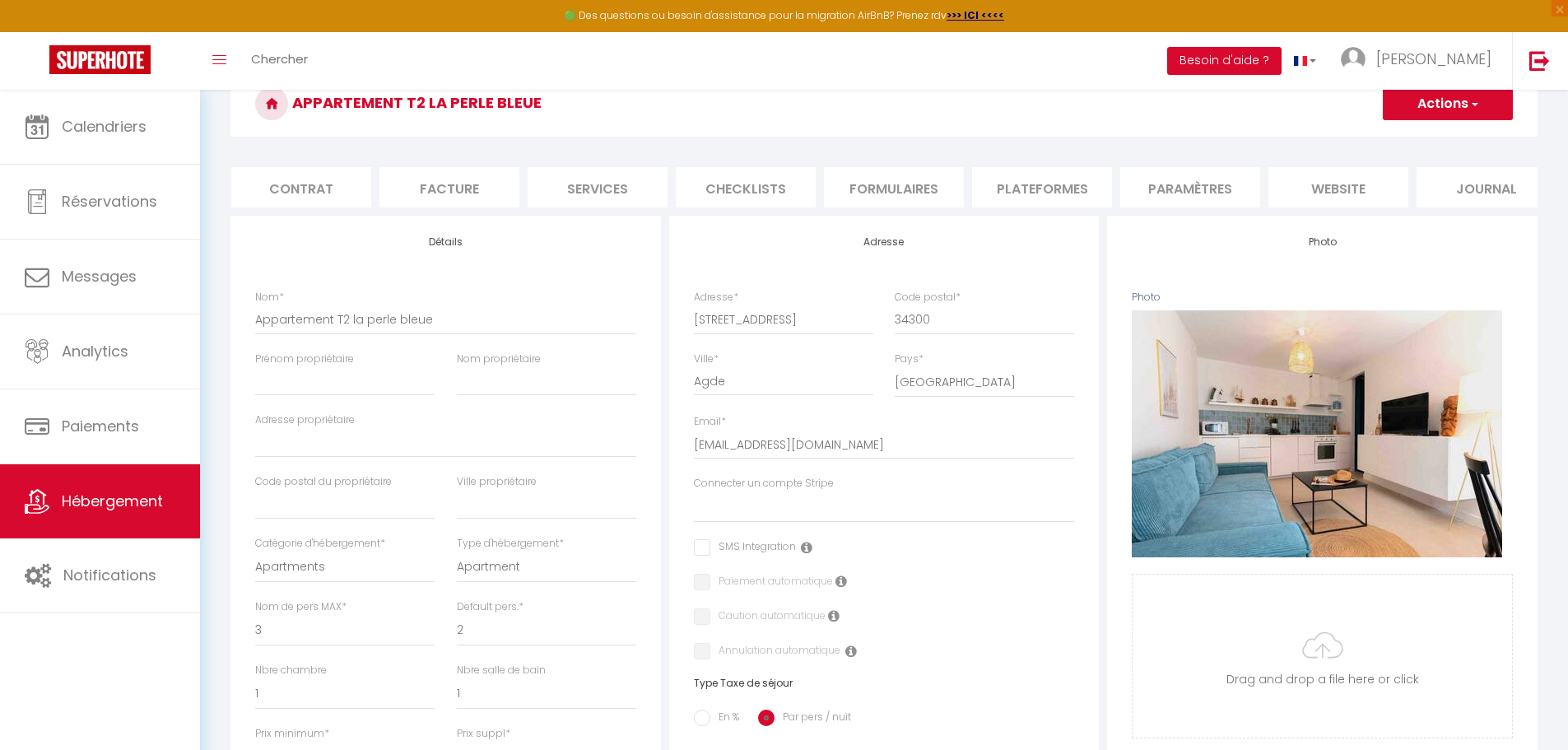
scroll to position [0, 174]
click at [1303, 183] on li "website" at bounding box center [1311, 187] width 140 height 41
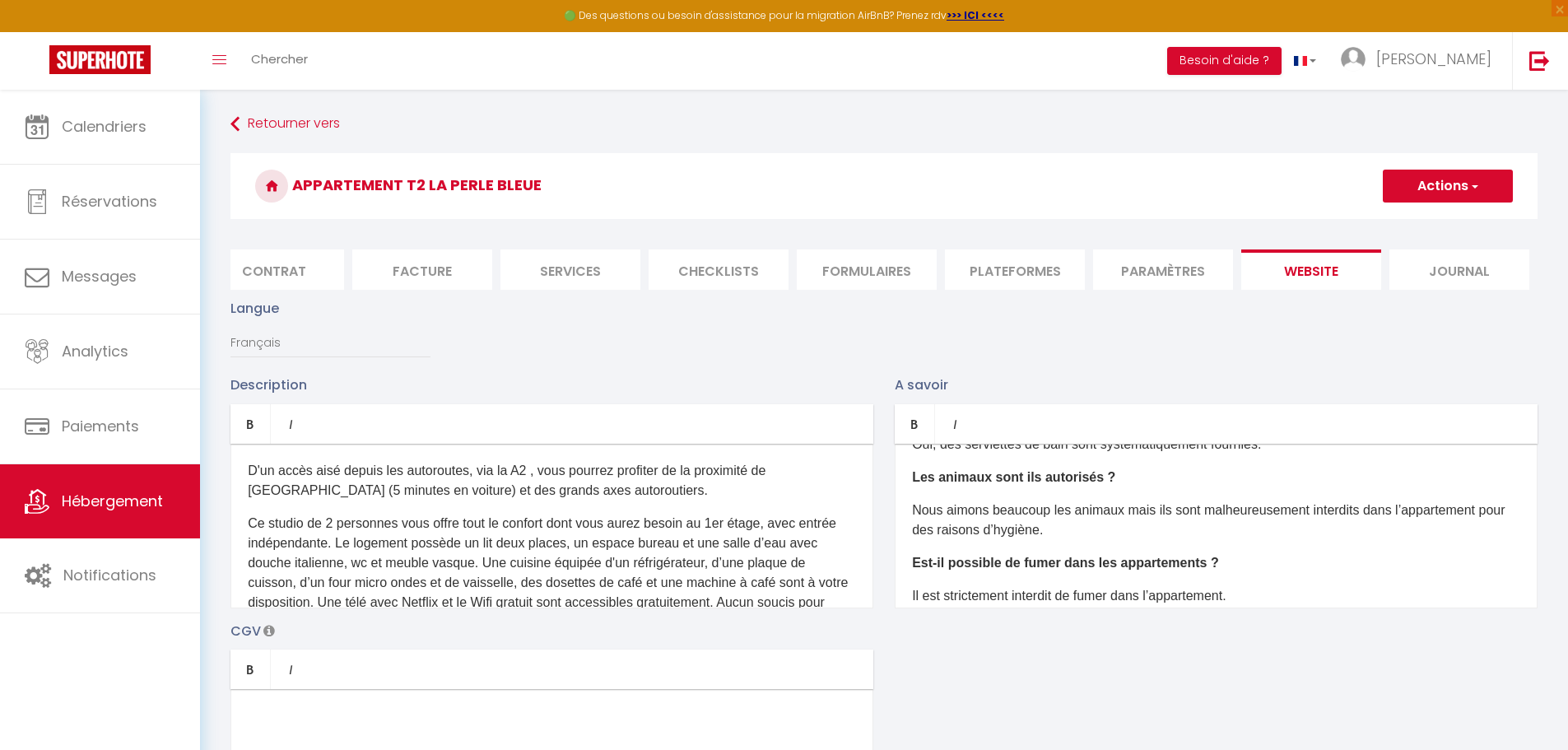
click at [281, 263] on li "Contrat" at bounding box center [275, 270] width 140 height 41
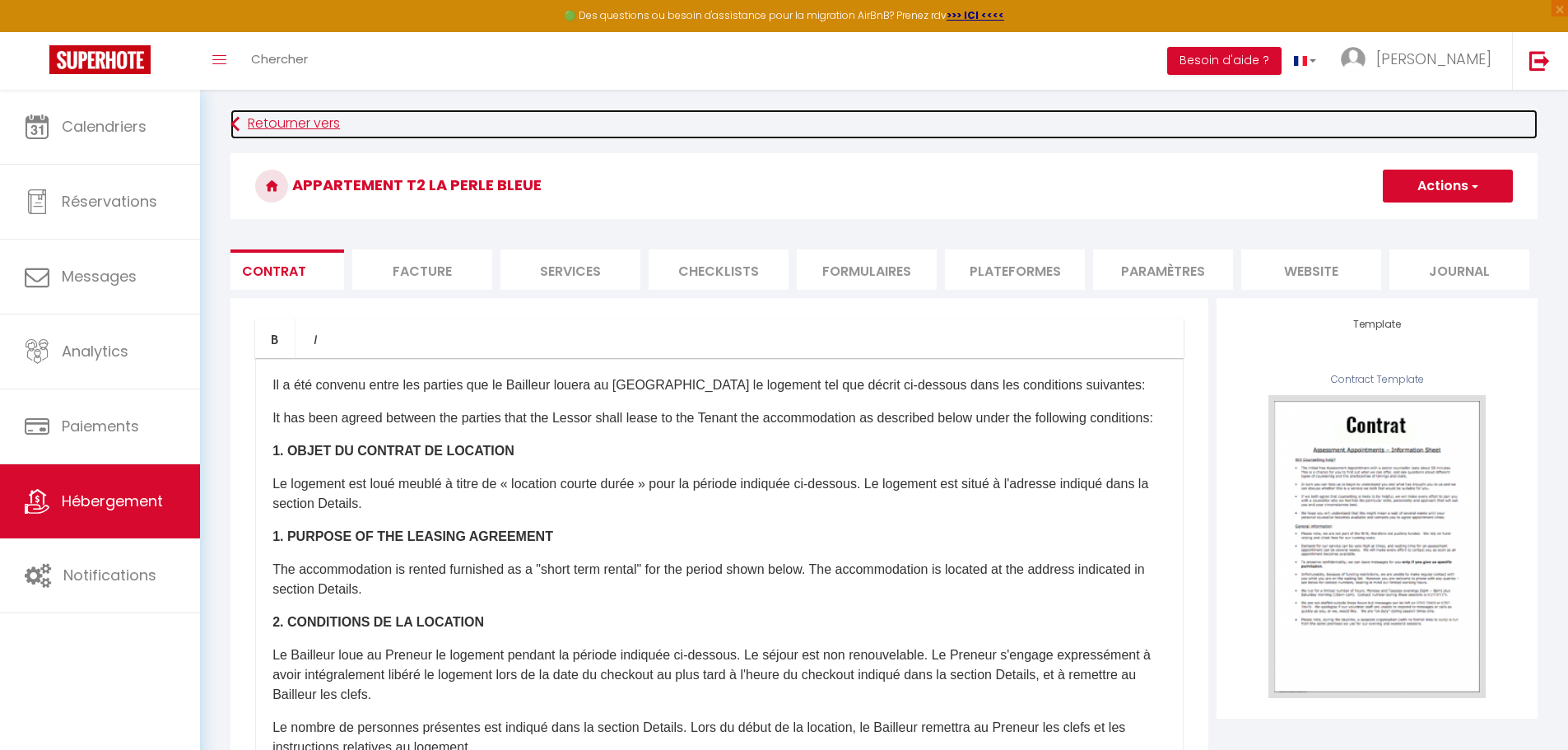
click at [285, 115] on link "Retourner vers" at bounding box center [883, 124] width 1307 height 29
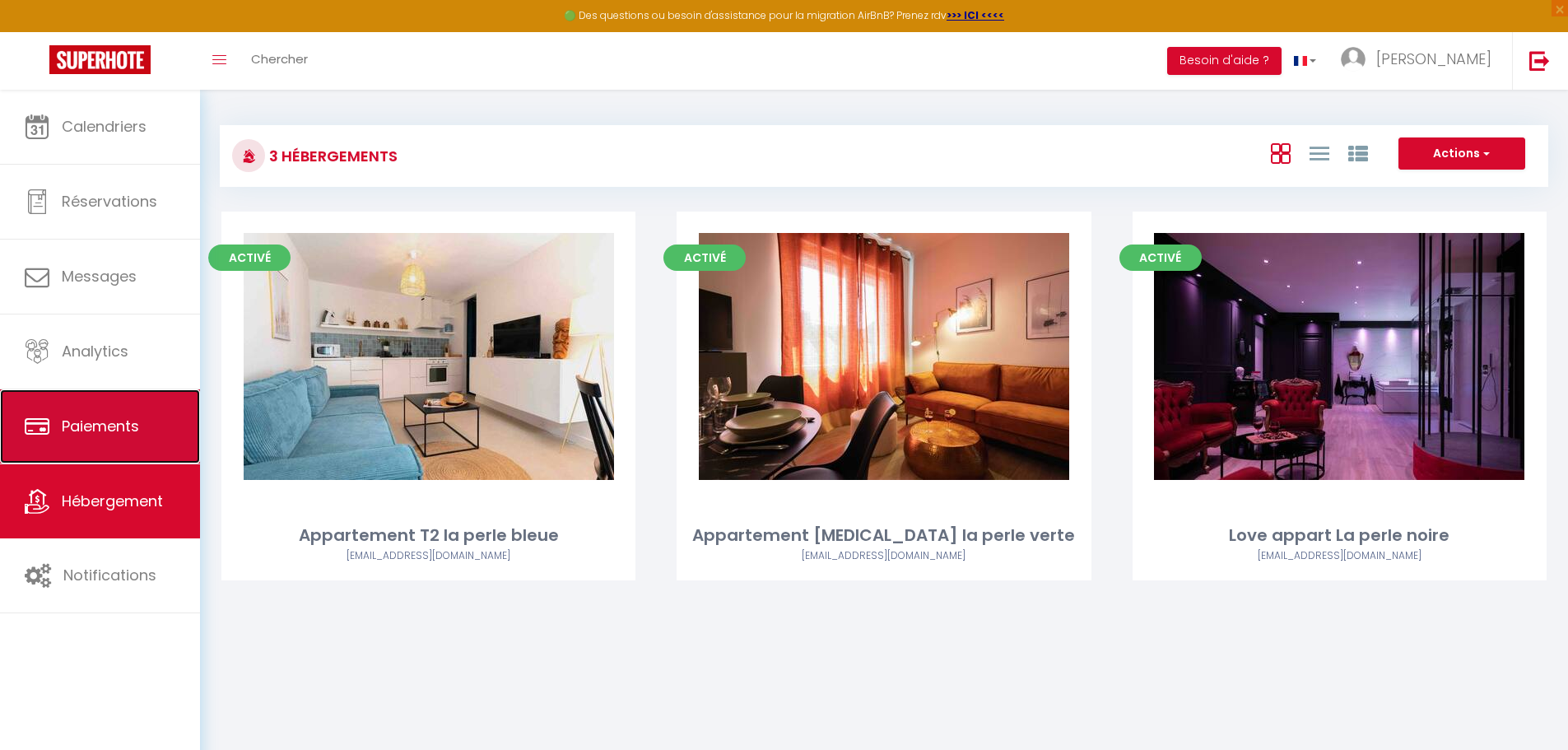
click at [82, 433] on span "Paiements" at bounding box center [100, 426] width 77 height 20
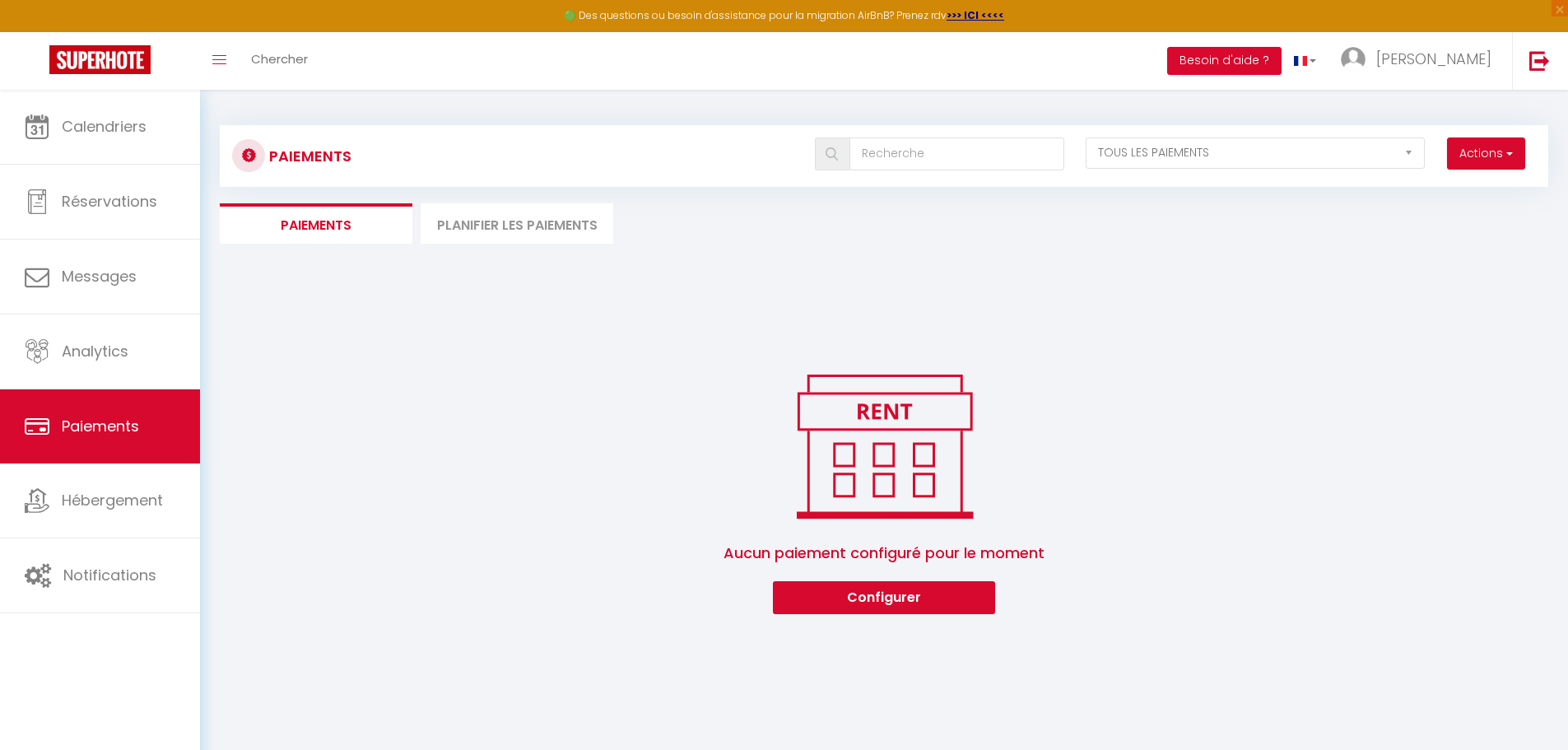
click at [468, 228] on li "Planifier les paiements" at bounding box center [517, 224] width 193 height 41
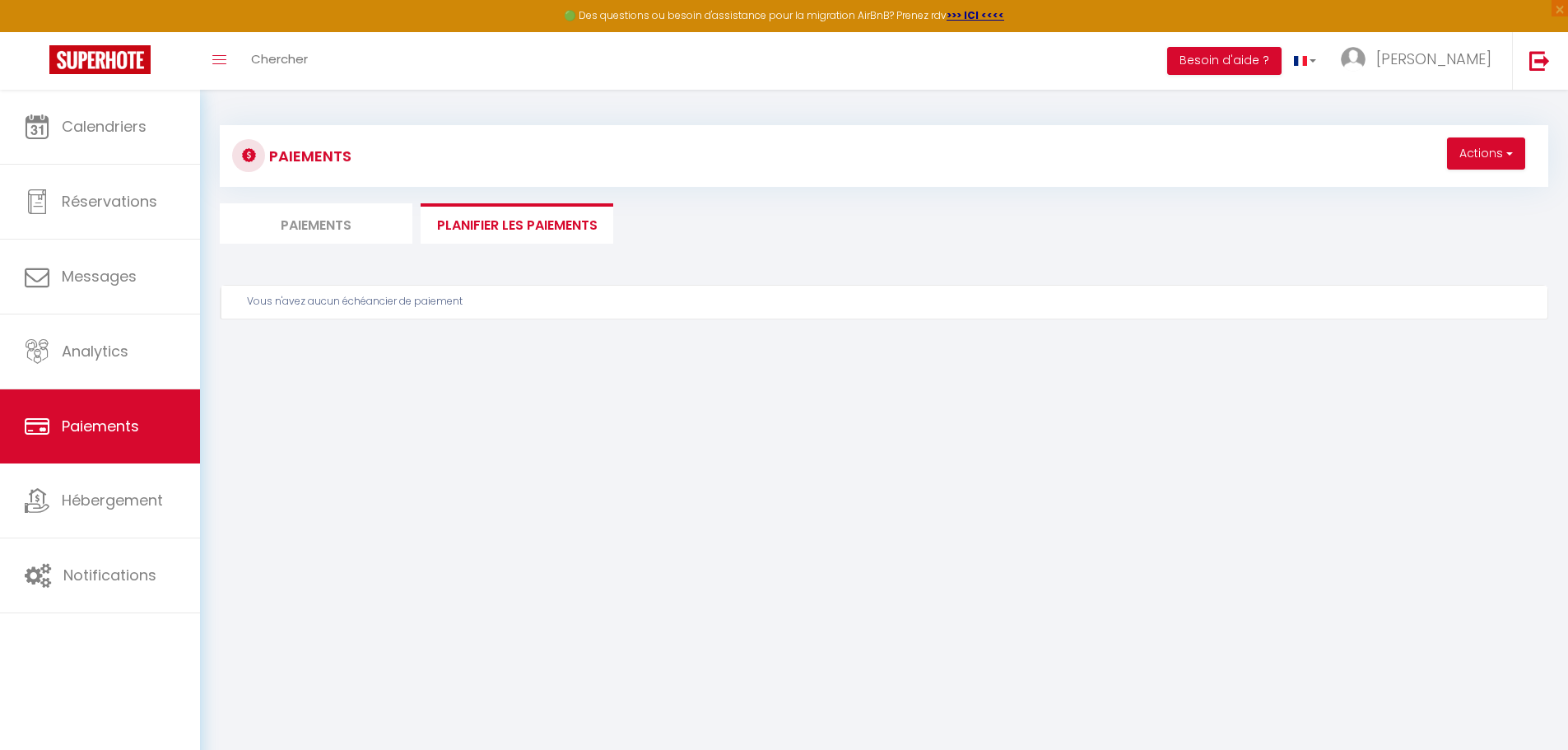
click at [328, 215] on li "Paiements" at bounding box center [316, 224] width 193 height 41
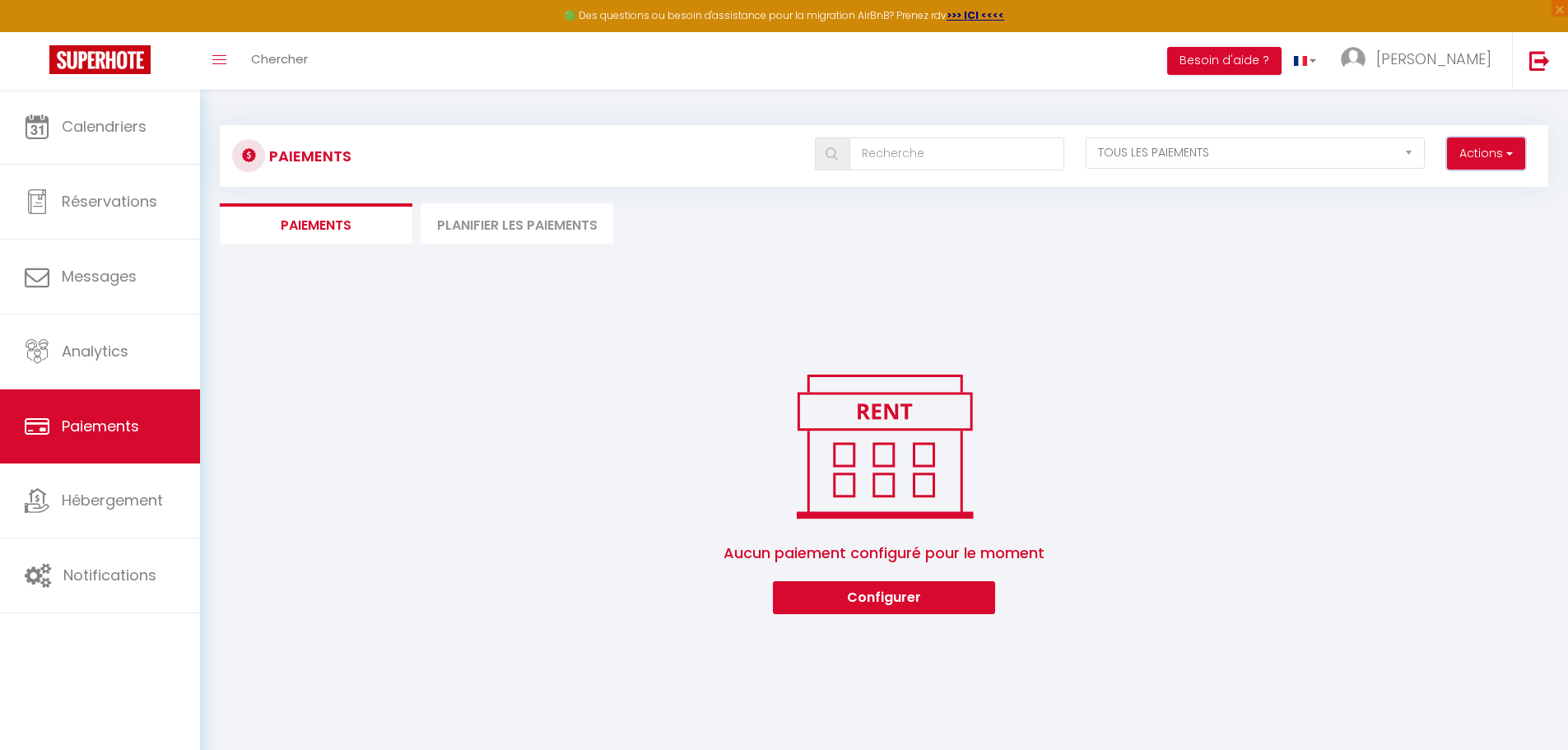
click at [1512, 154] on span "button" at bounding box center [1508, 153] width 10 height 17
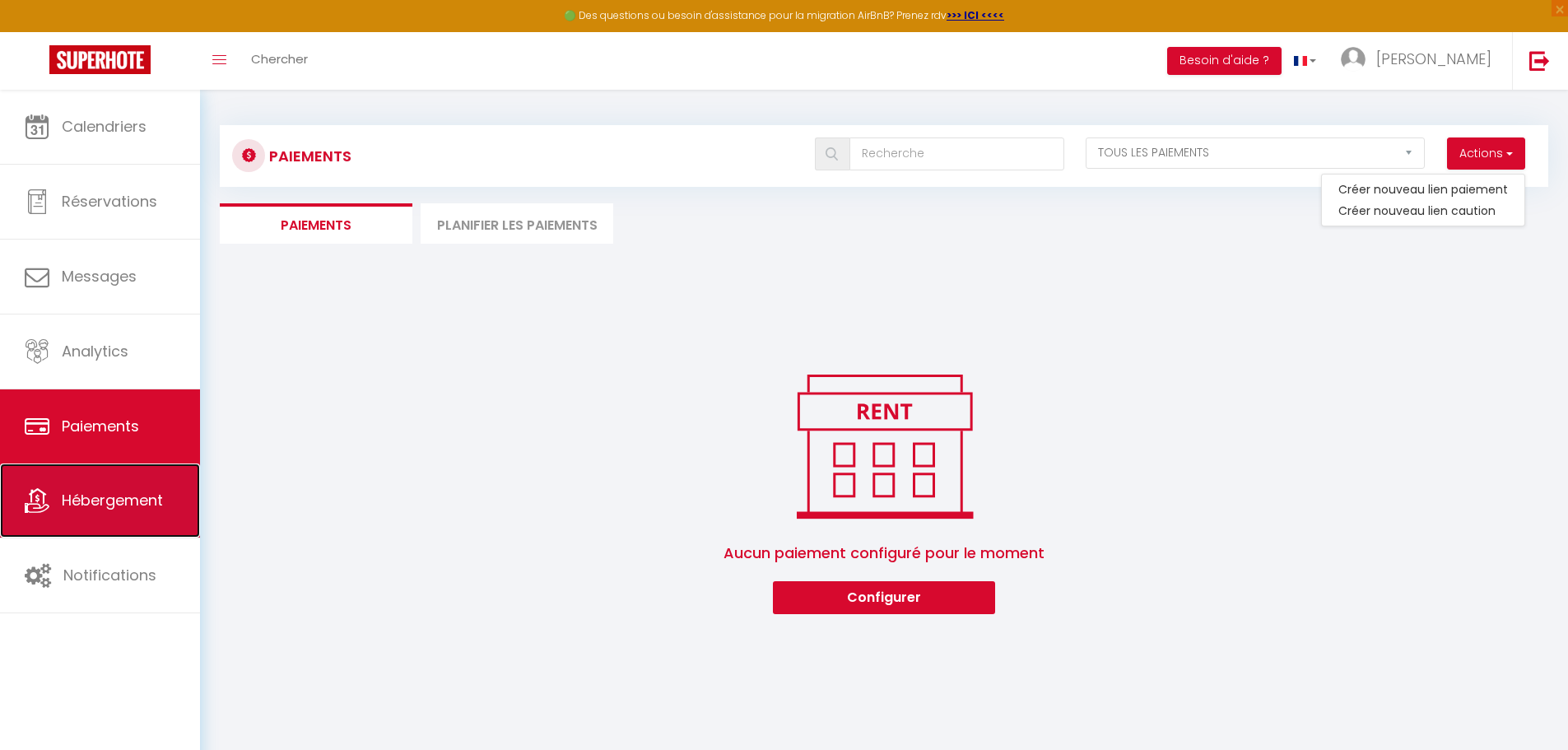
click at [97, 511] on link "Hébergement" at bounding box center [99, 500] width 200 height 74
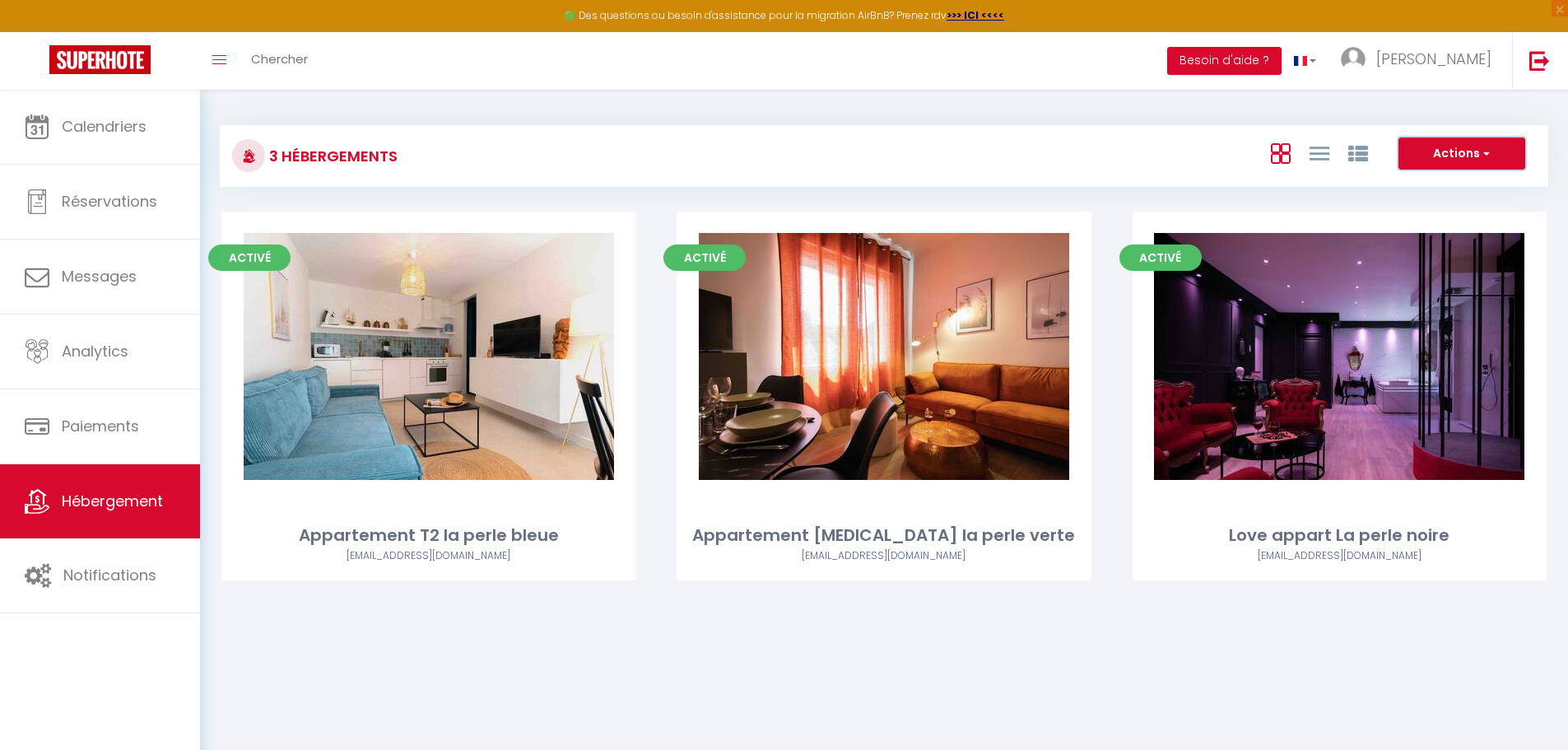
click at [1484, 143] on button "Actions" at bounding box center [1462, 154] width 127 height 33
click at [894, 145] on div "Actions Créer un Hébergement Nouveau groupe" at bounding box center [1105, 156] width 883 height 37
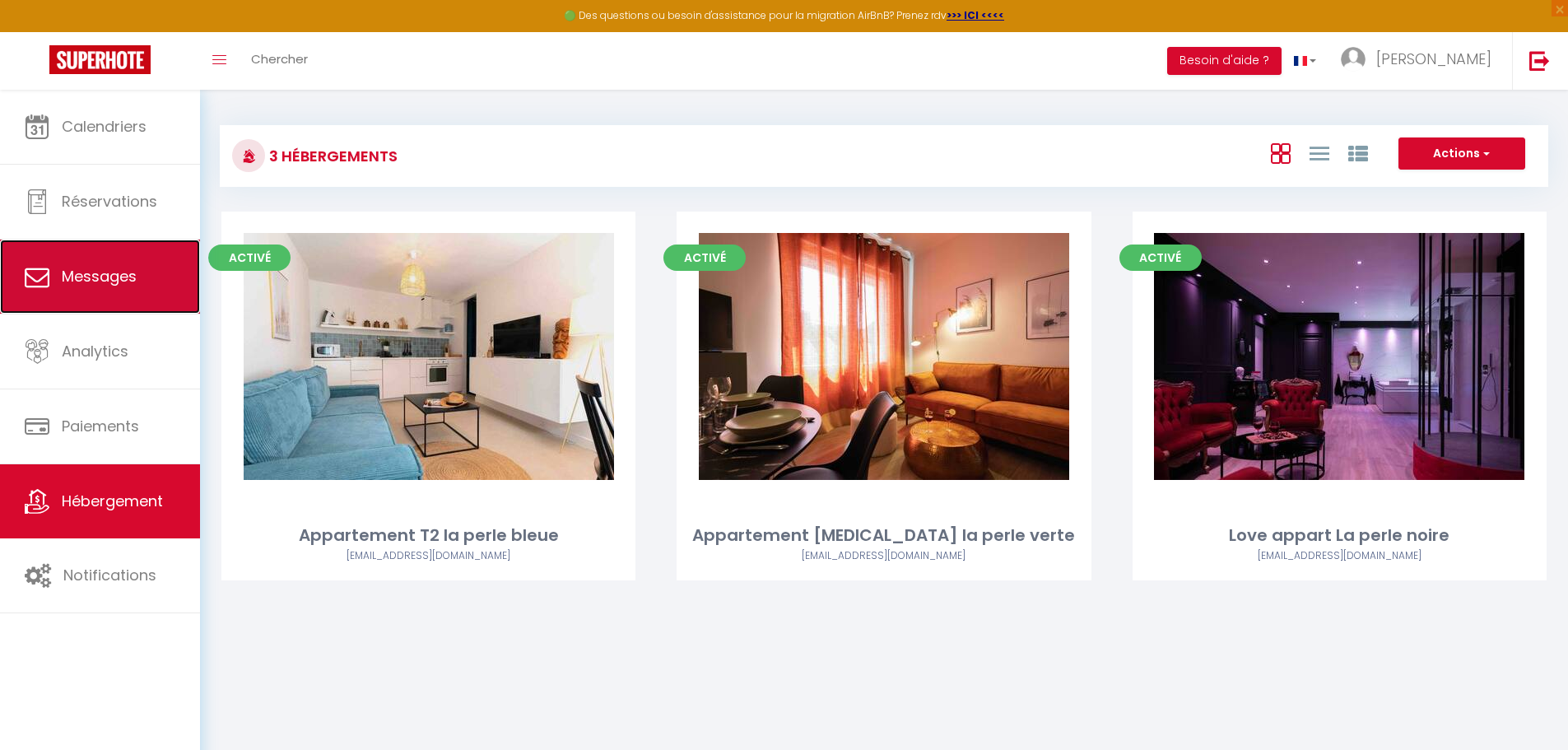
click at [85, 276] on span "Messages" at bounding box center [99, 276] width 75 height 20
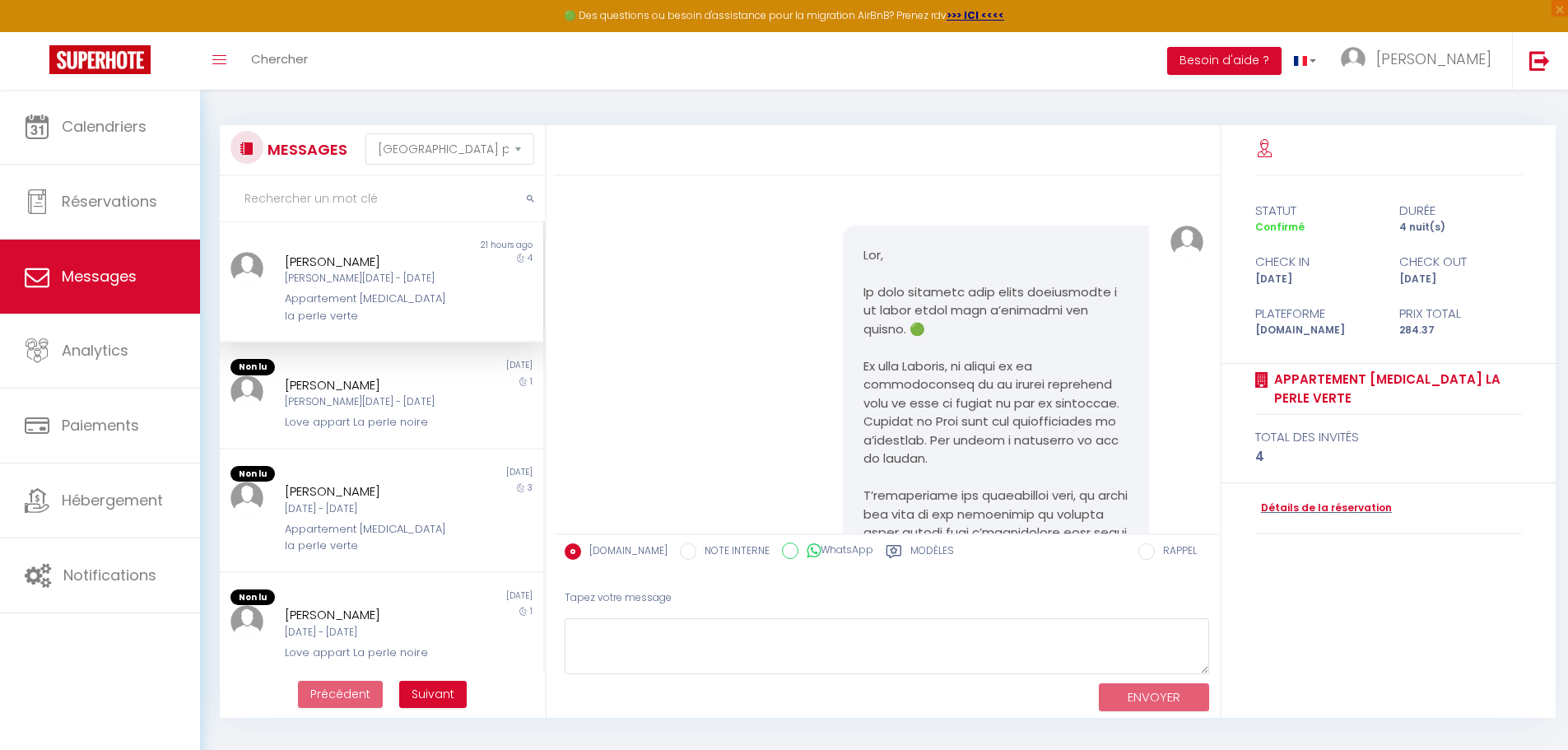
scroll to position [557, 0]
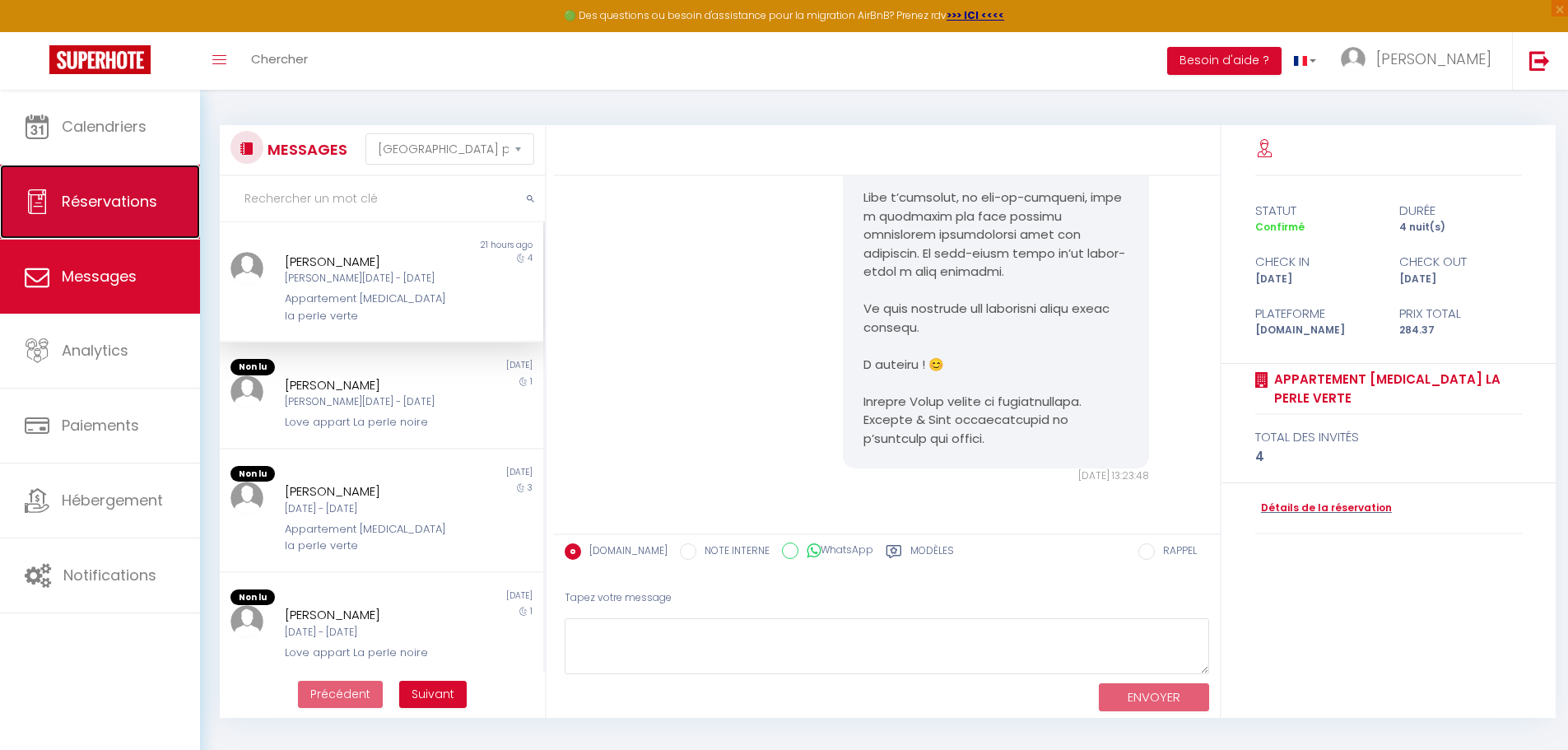
click at [120, 217] on link "Réservations" at bounding box center [99, 202] width 200 height 74
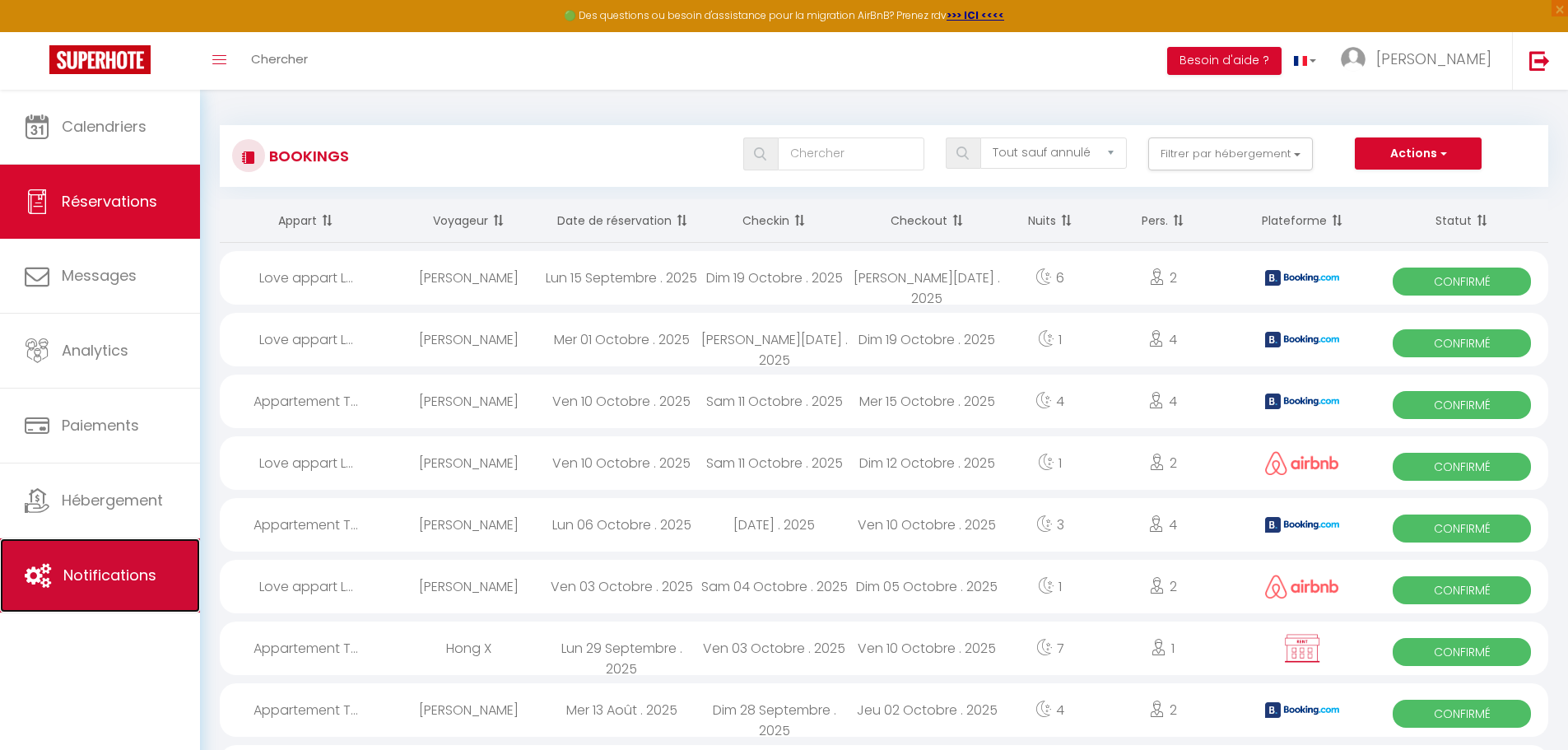
click at [72, 556] on link "Notifications" at bounding box center [99, 575] width 200 height 74
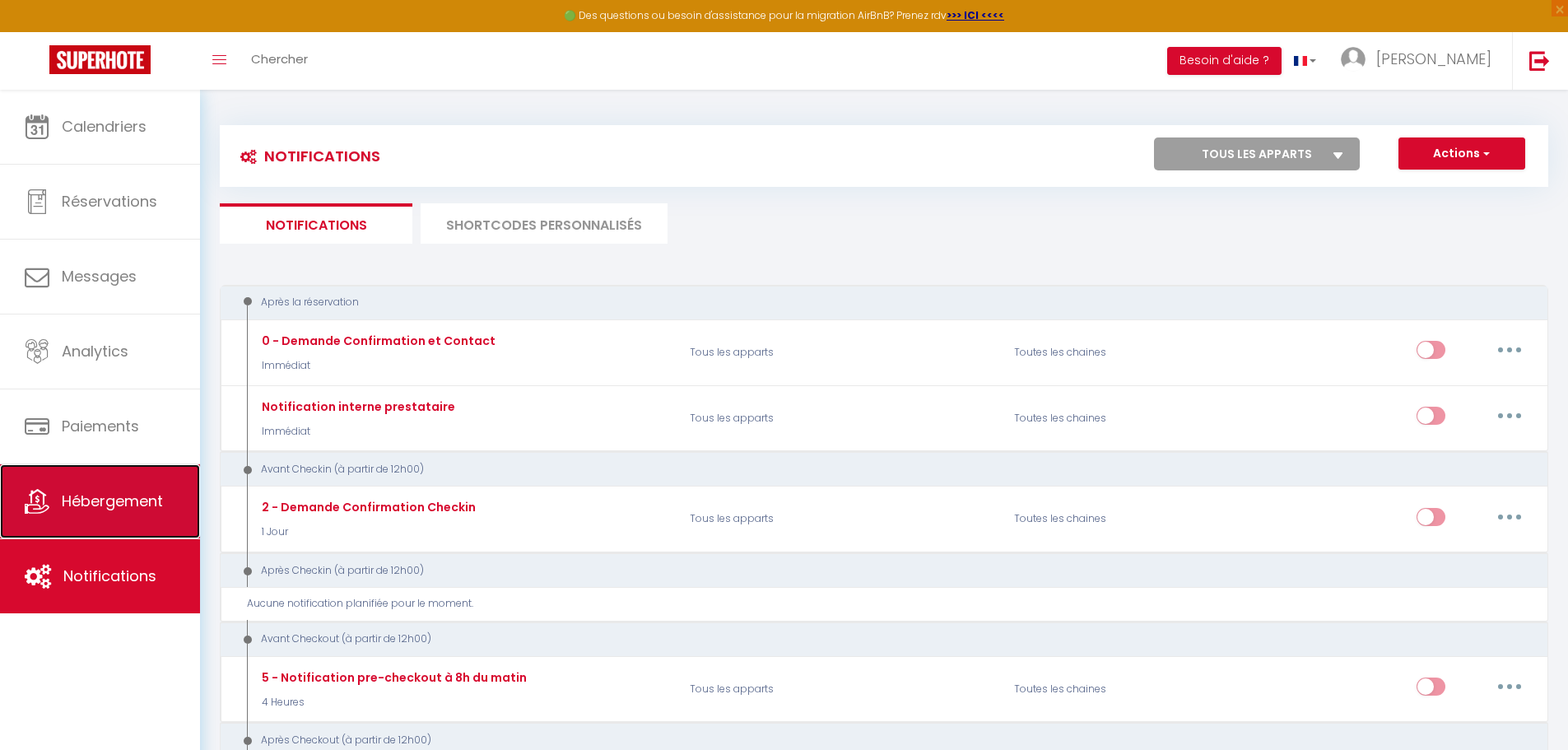
click at [76, 507] on span "Hébergement" at bounding box center [112, 501] width 101 height 20
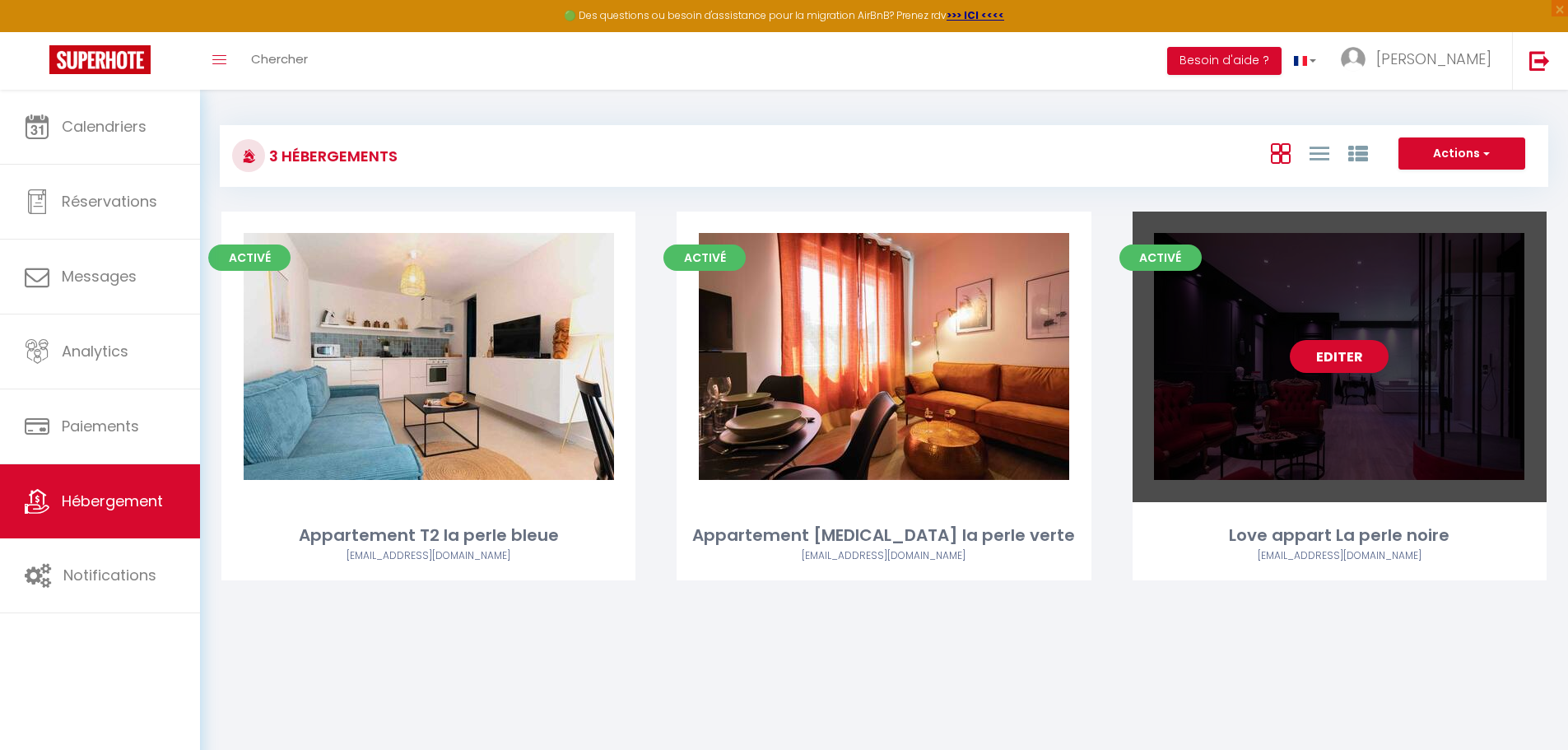
click at [1340, 352] on link "Editer" at bounding box center [1339, 357] width 99 height 33
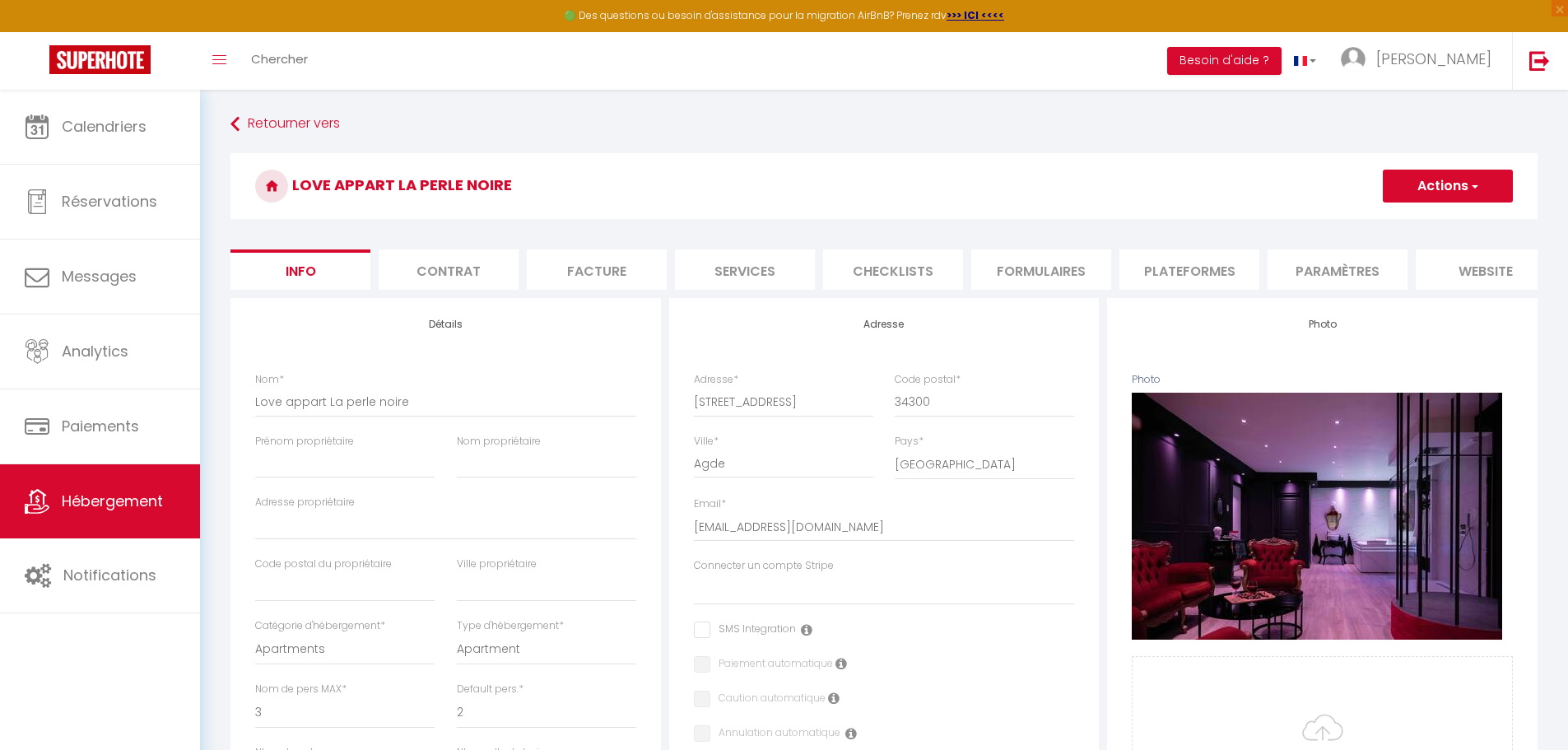
click at [1488, 269] on li "website" at bounding box center [1486, 270] width 140 height 41
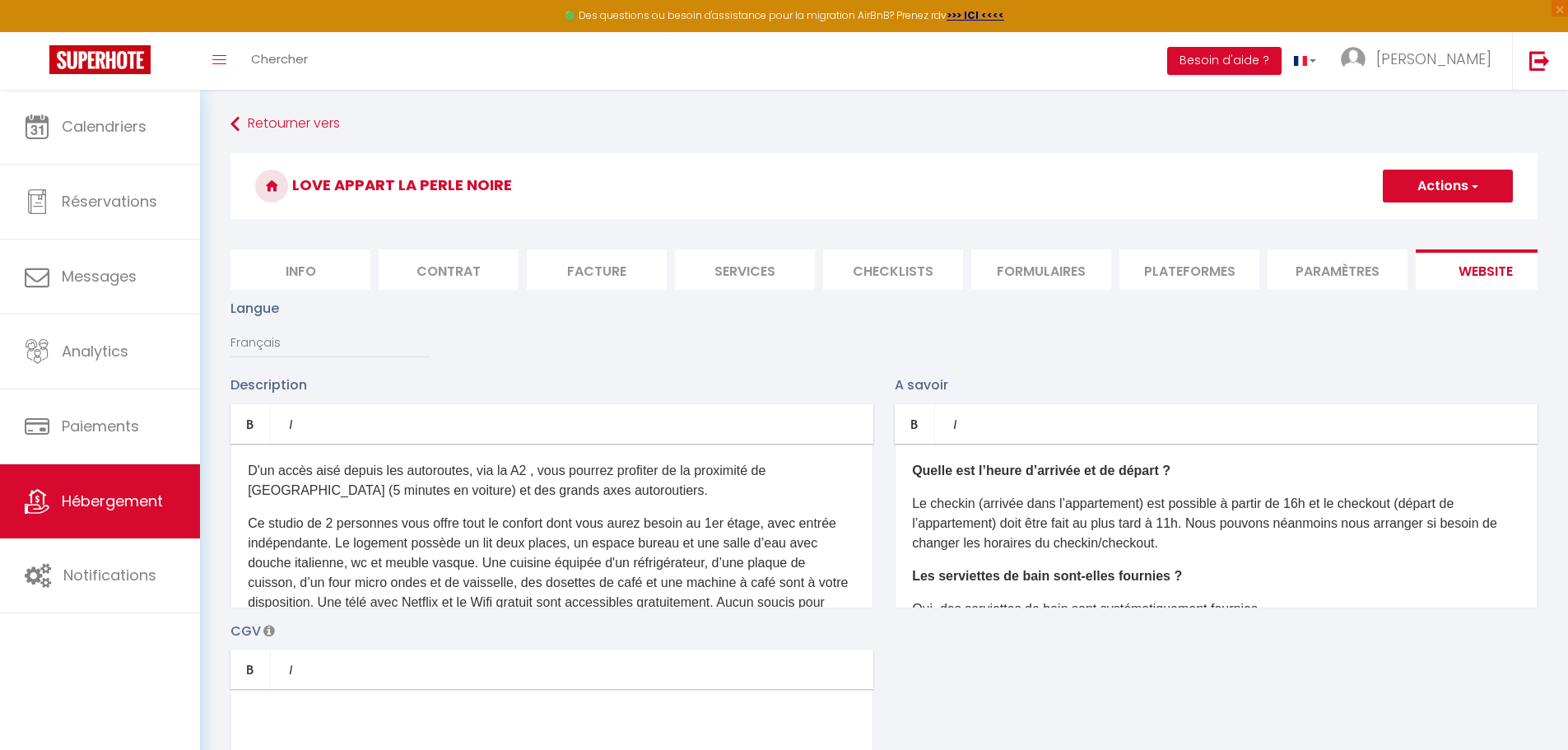
click at [1326, 266] on li "Paramètres" at bounding box center [1338, 270] width 140 height 41
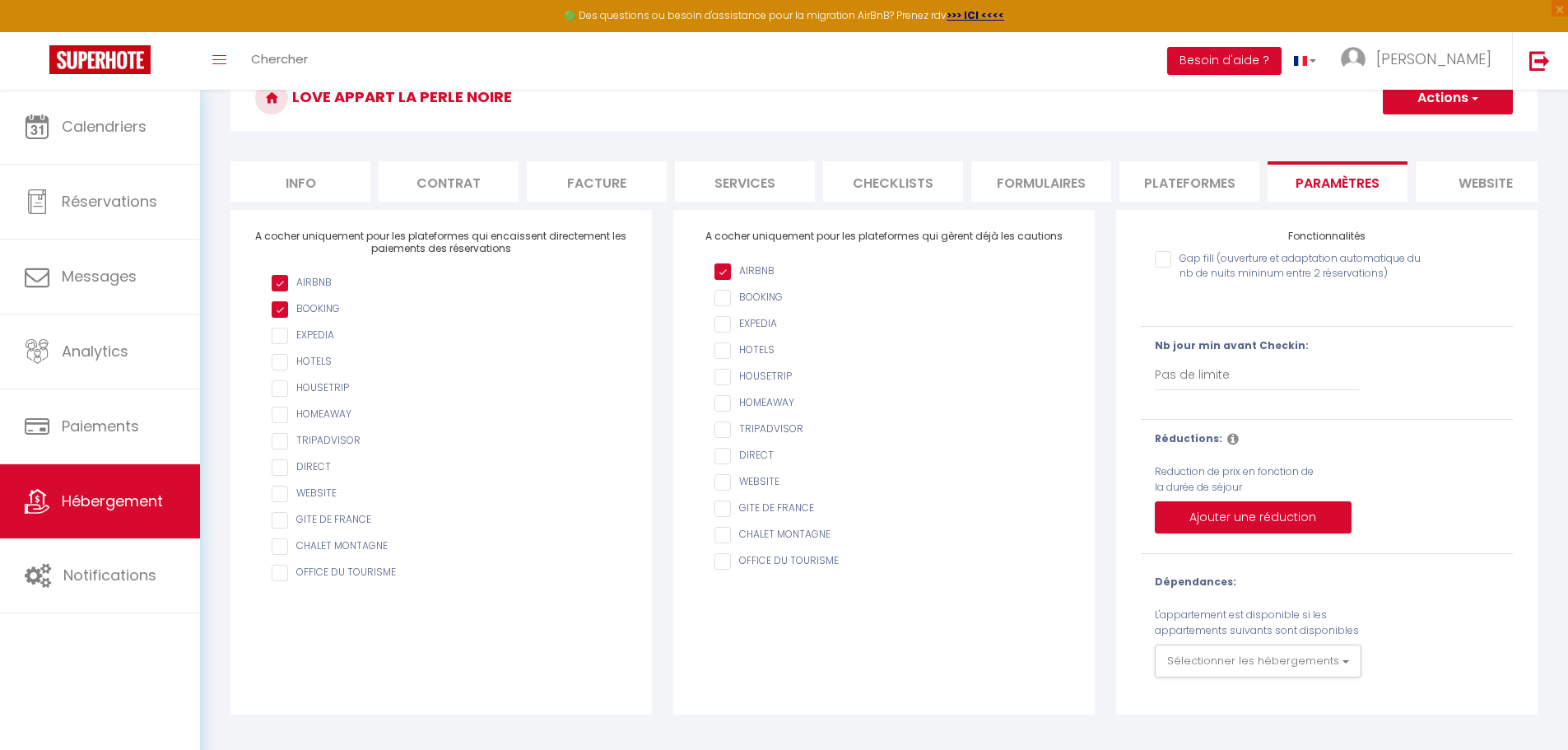
scroll to position [89, 0]
click at [279, 500] on input "checkbox" at bounding box center [450, 492] width 356 height 17
click at [722, 489] on input "AIRBNB" at bounding box center [893, 481] width 356 height 17
click at [724, 489] on input "AIRBNB" at bounding box center [893, 481] width 356 height 17
click at [279, 500] on input "checkbox" at bounding box center [450, 492] width 356 height 17
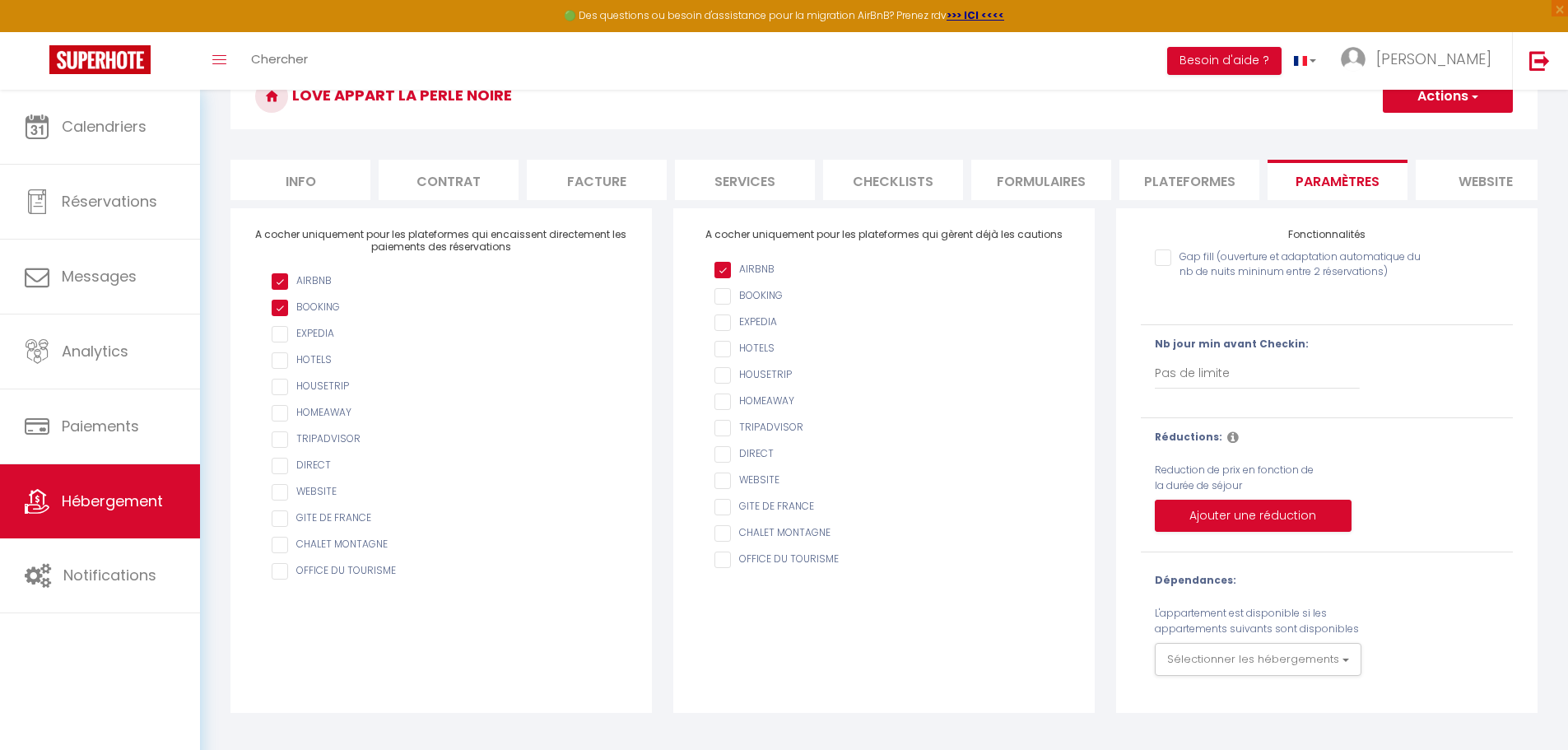
click at [1207, 163] on li "Plateformes" at bounding box center [1189, 180] width 140 height 41
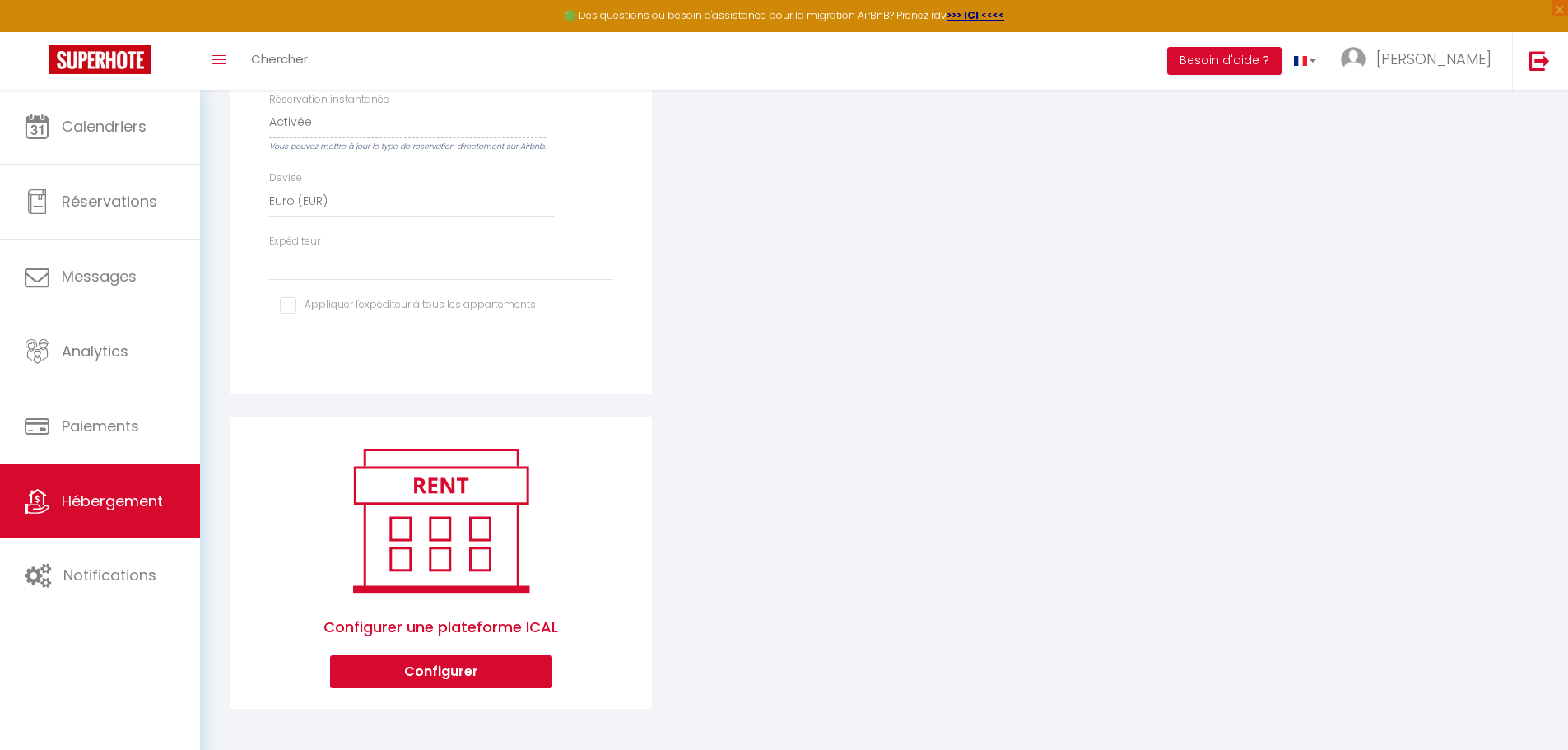
scroll to position [599, 0]
click at [463, 669] on button "Configurer" at bounding box center [440, 672] width 222 height 33
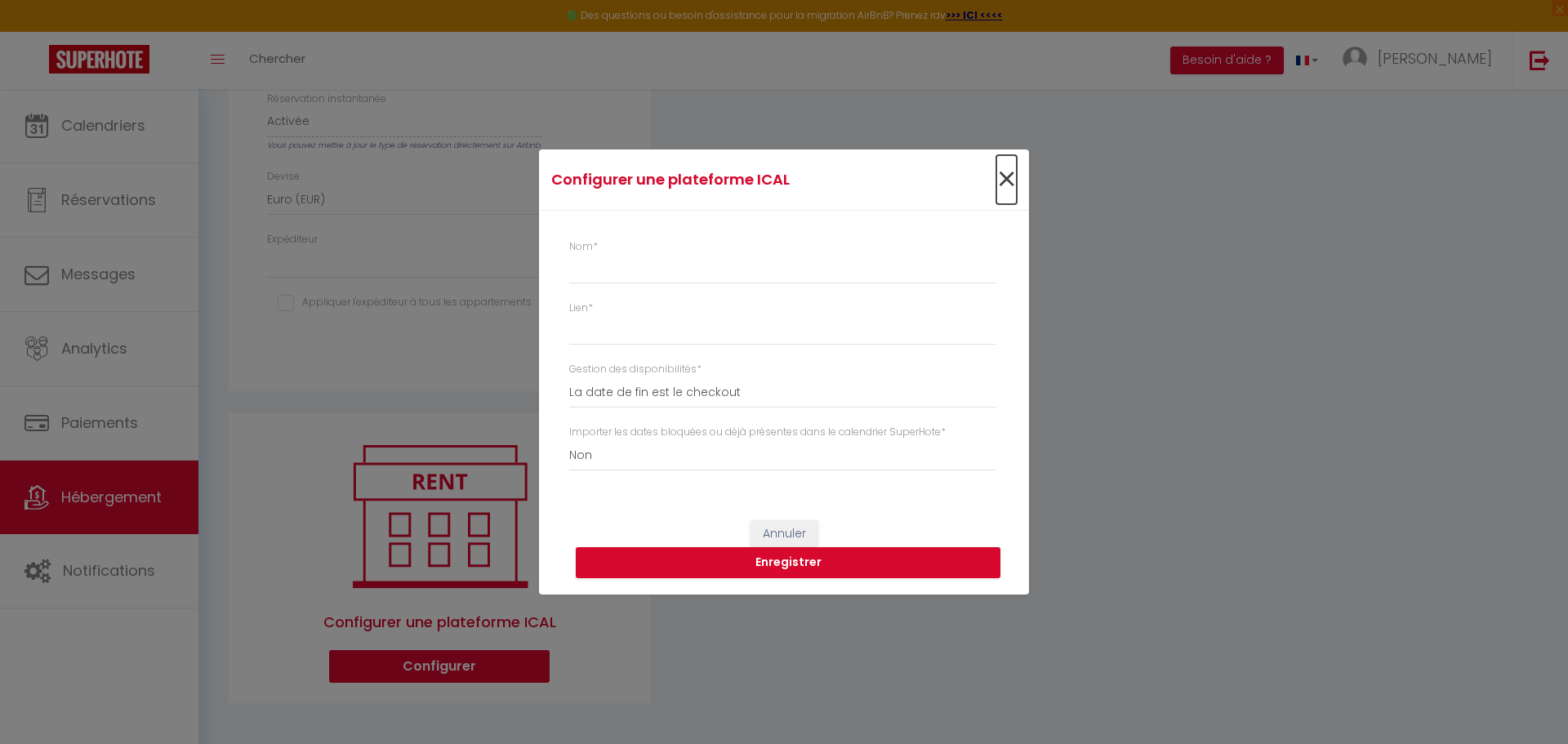
click at [1010, 178] on span "×" at bounding box center [1006, 180] width 20 height 49
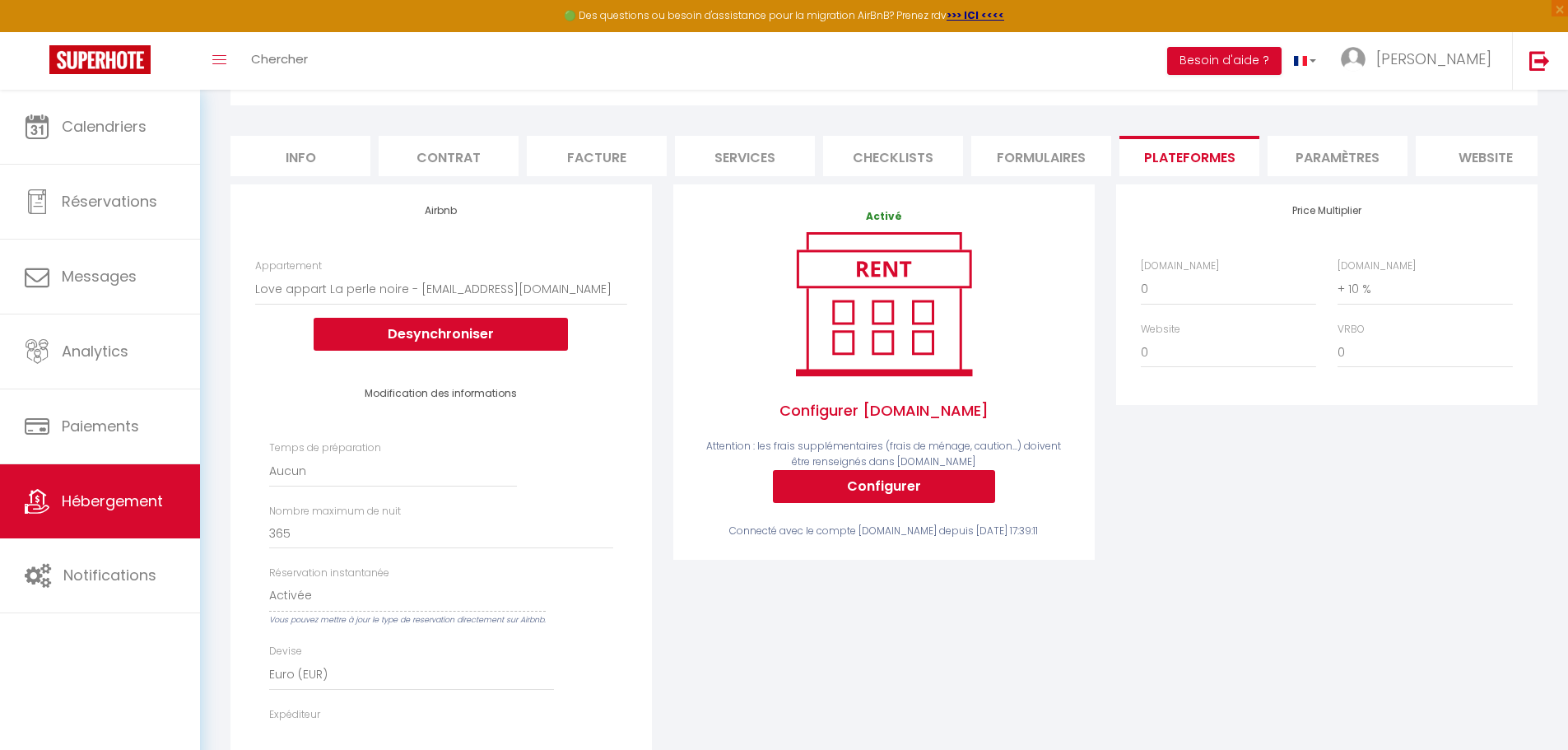
scroll to position [23, 0]
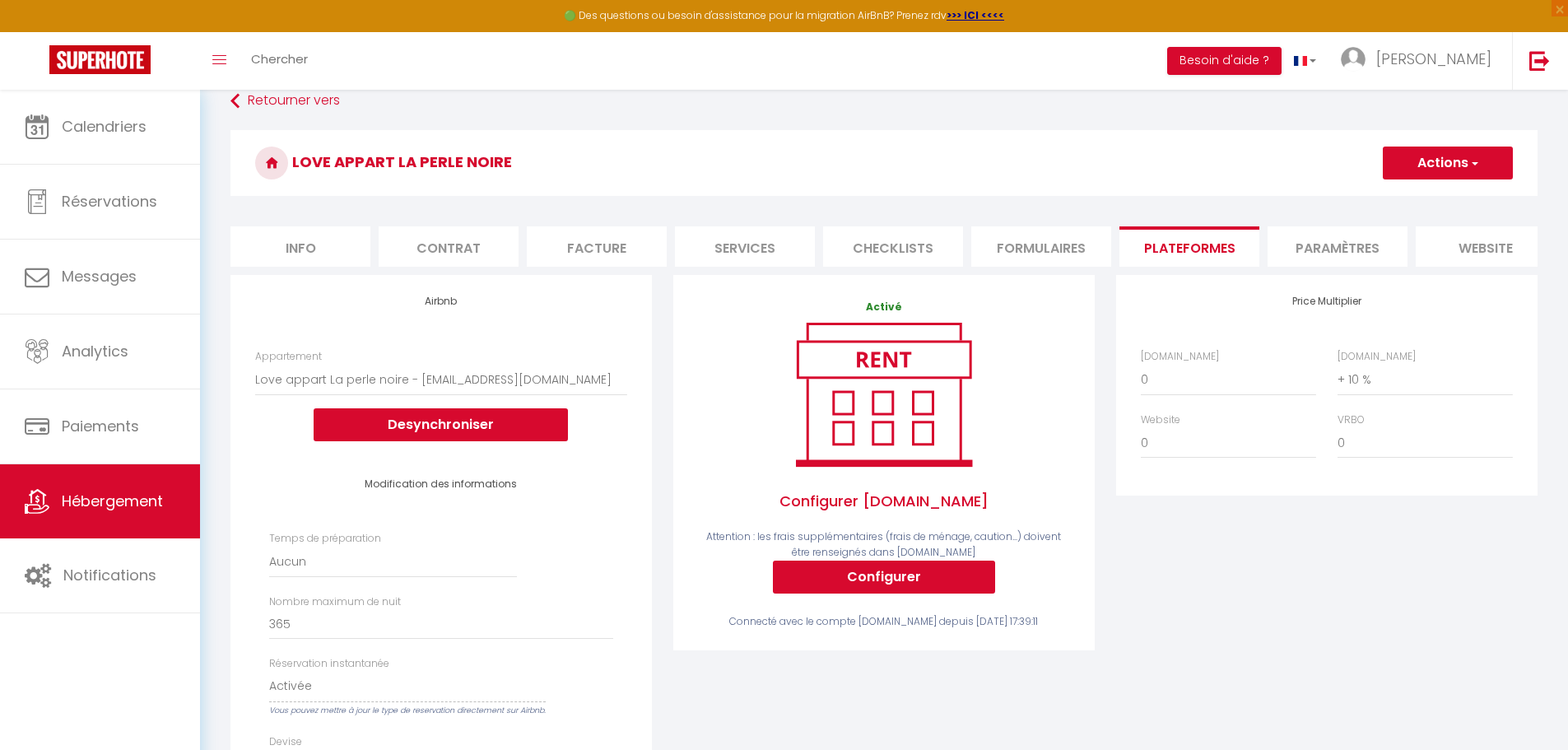
click at [1064, 243] on li "Formulaires" at bounding box center [1041, 247] width 140 height 41
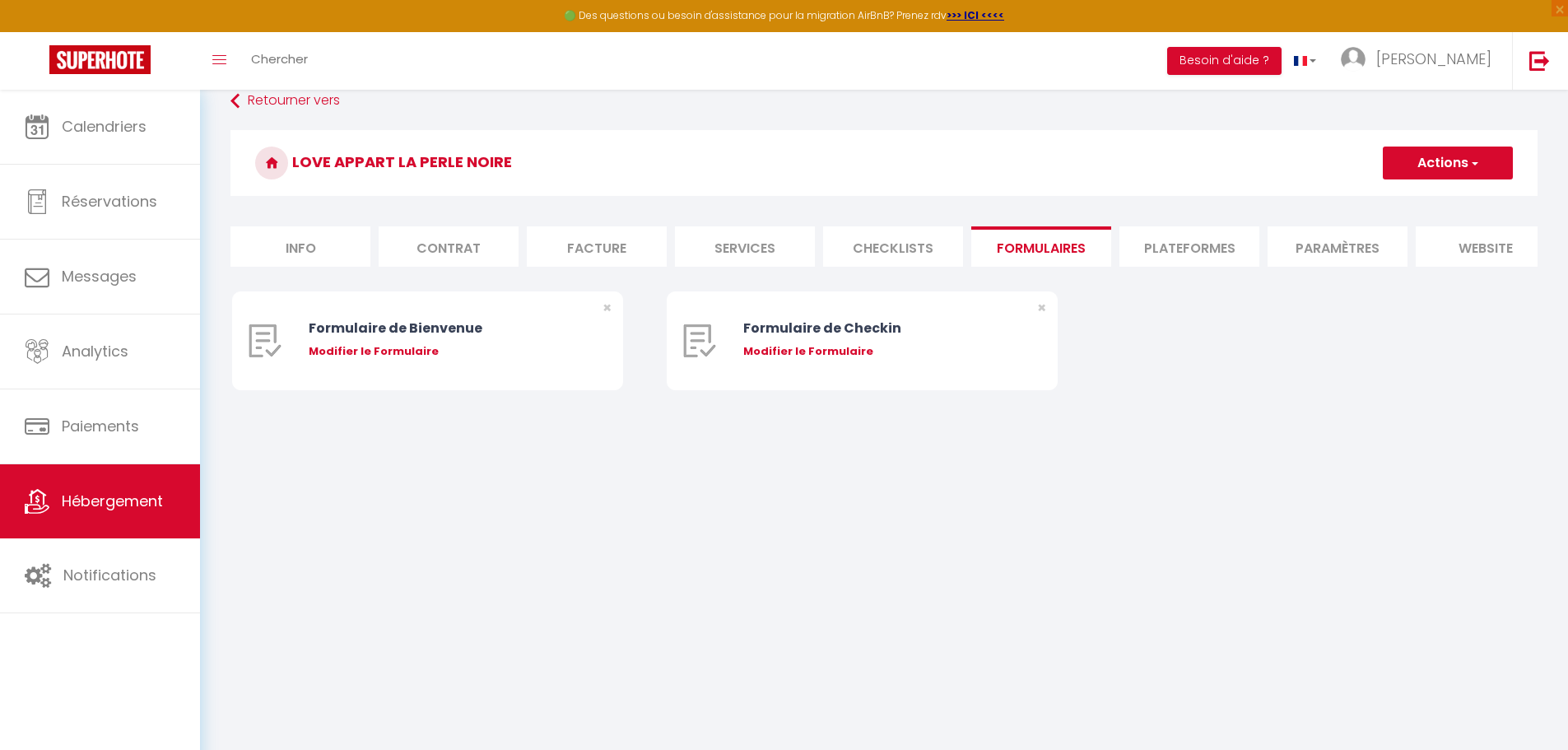
click at [884, 236] on li "Checklists" at bounding box center [894, 247] width 140 height 41
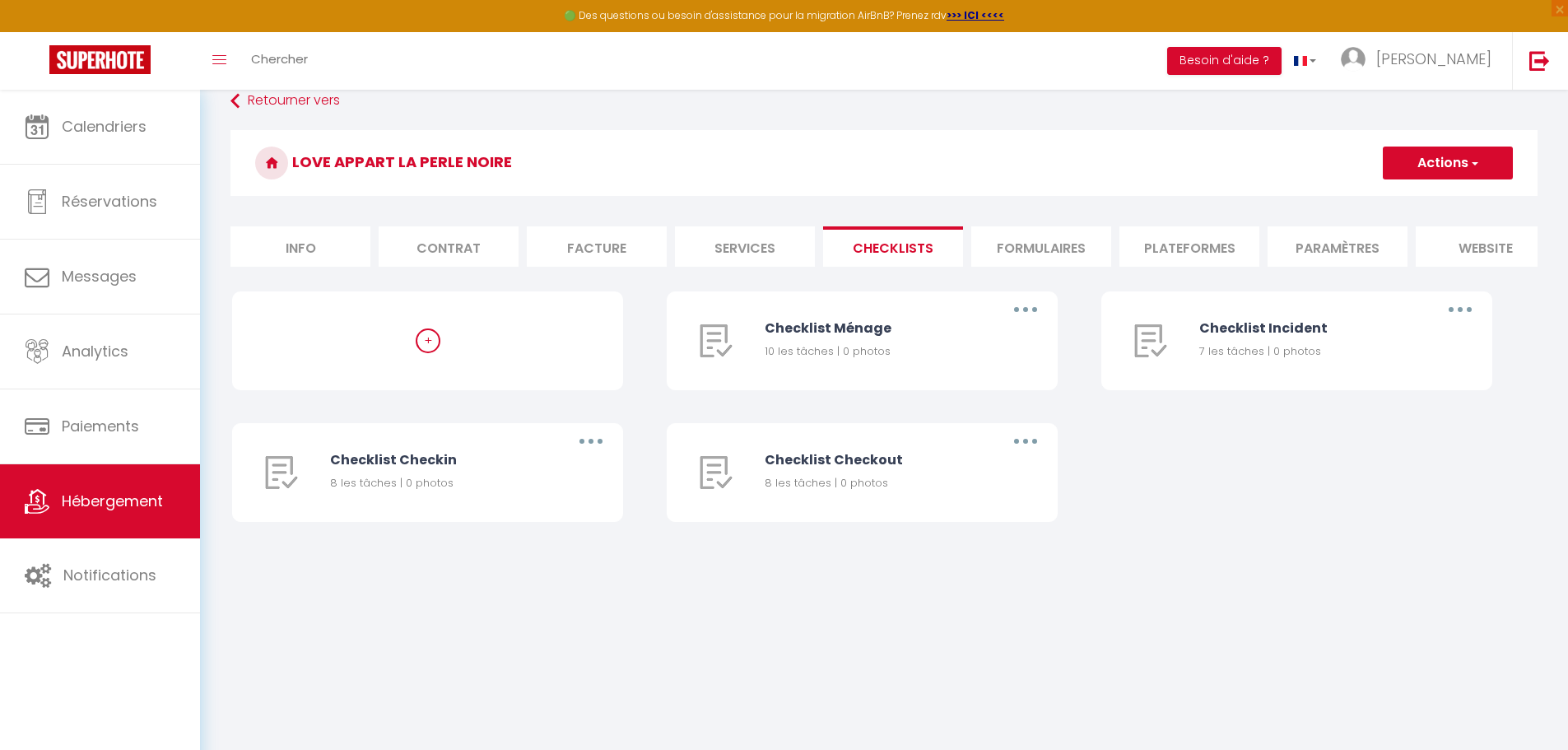
click at [739, 248] on li "Services" at bounding box center [745, 247] width 140 height 41
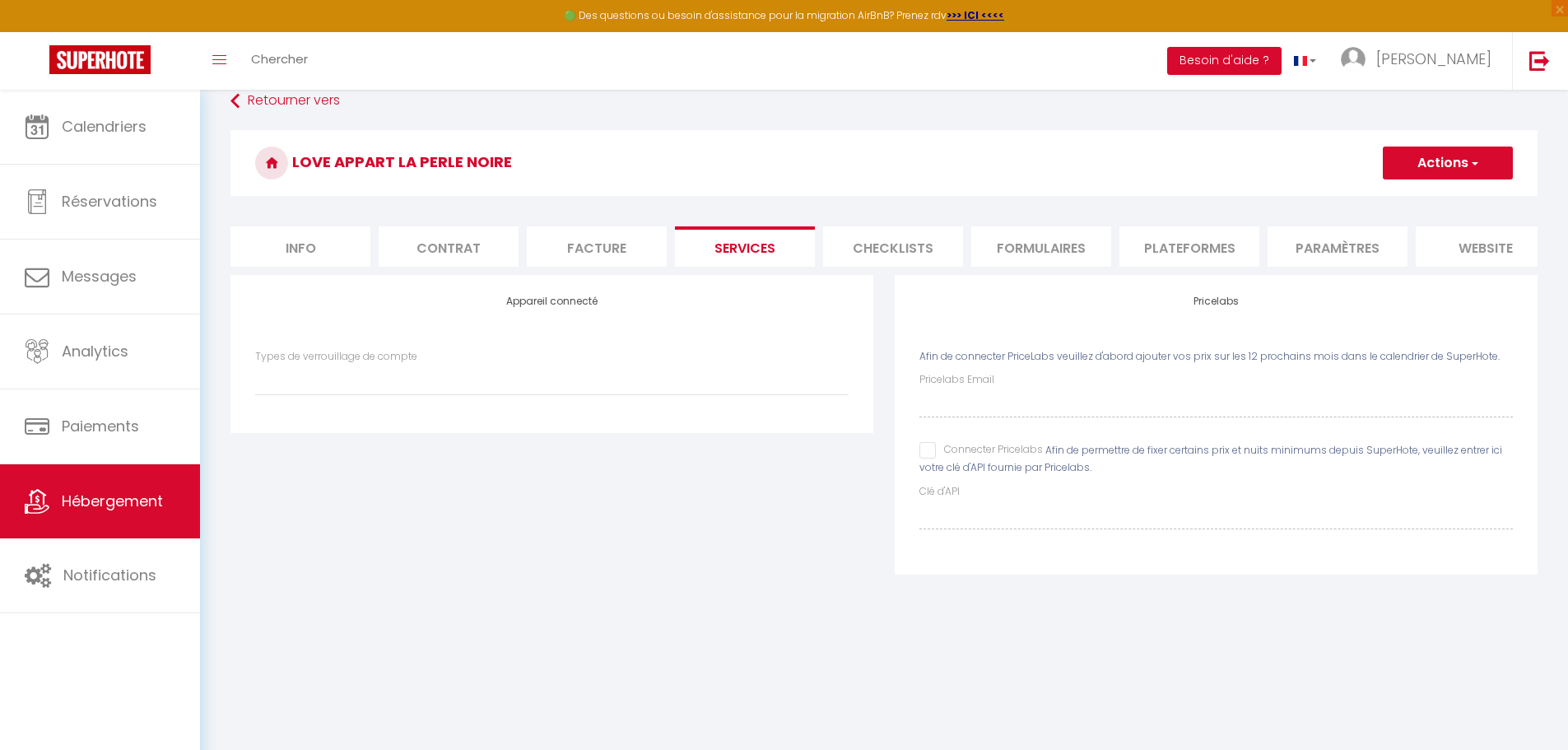
click at [592, 247] on li "Facture" at bounding box center [597, 247] width 140 height 41
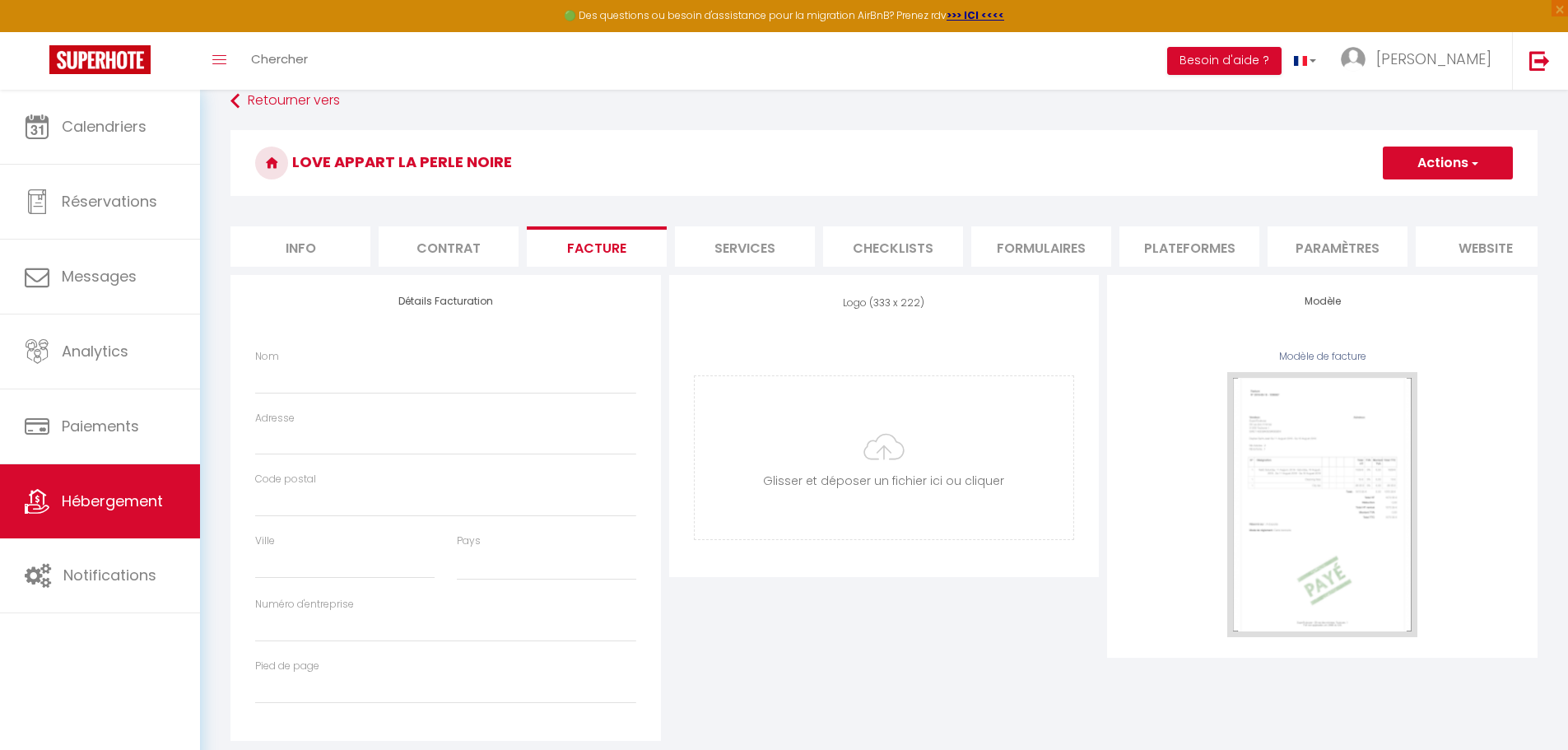
click at [448, 243] on li "Contrat" at bounding box center [449, 247] width 140 height 41
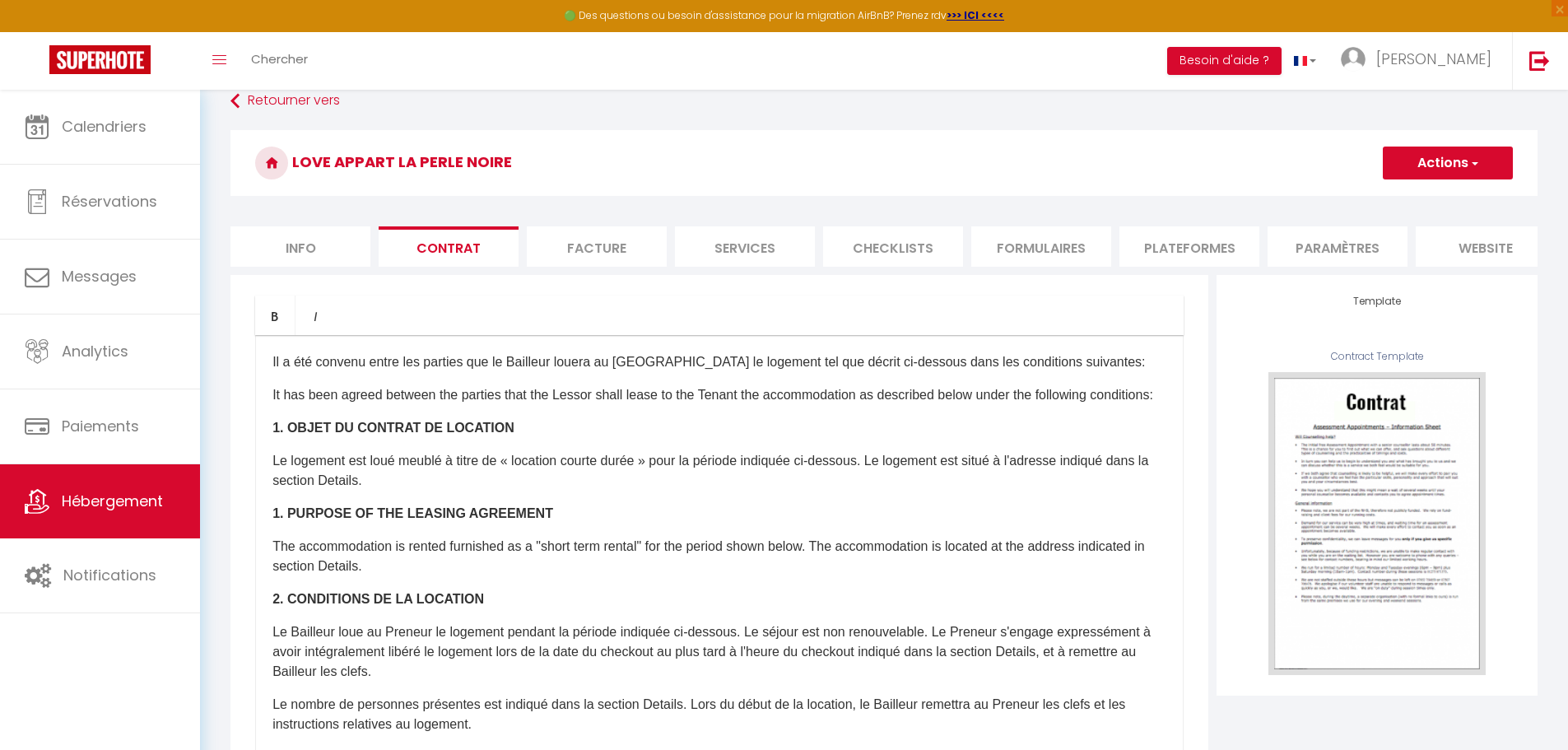
click at [296, 244] on li "Info" at bounding box center [300, 247] width 140 height 41
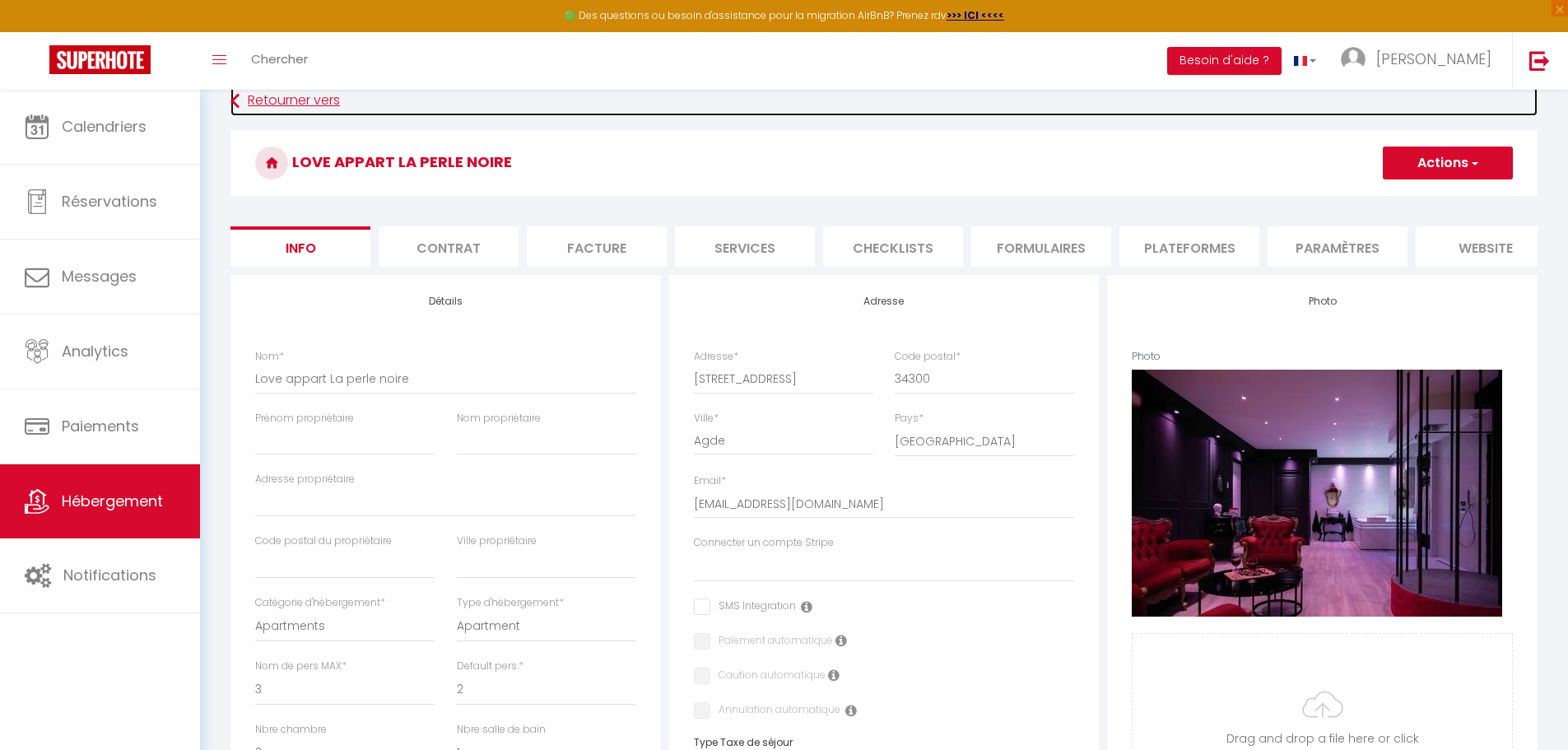
click at [256, 99] on link "Retourner vers" at bounding box center [883, 101] width 1307 height 29
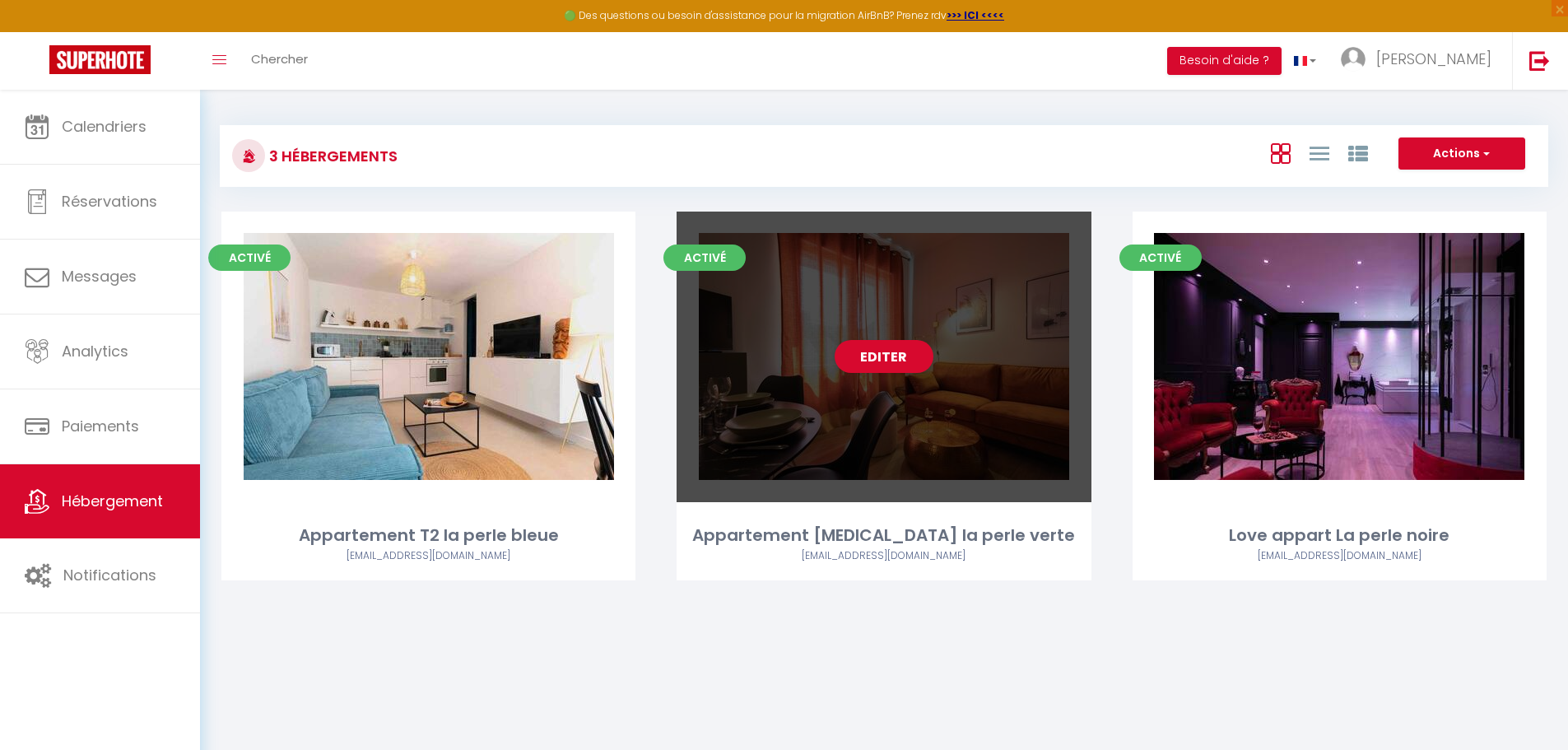
click at [881, 386] on div "Editer" at bounding box center [883, 357] width 414 height 290
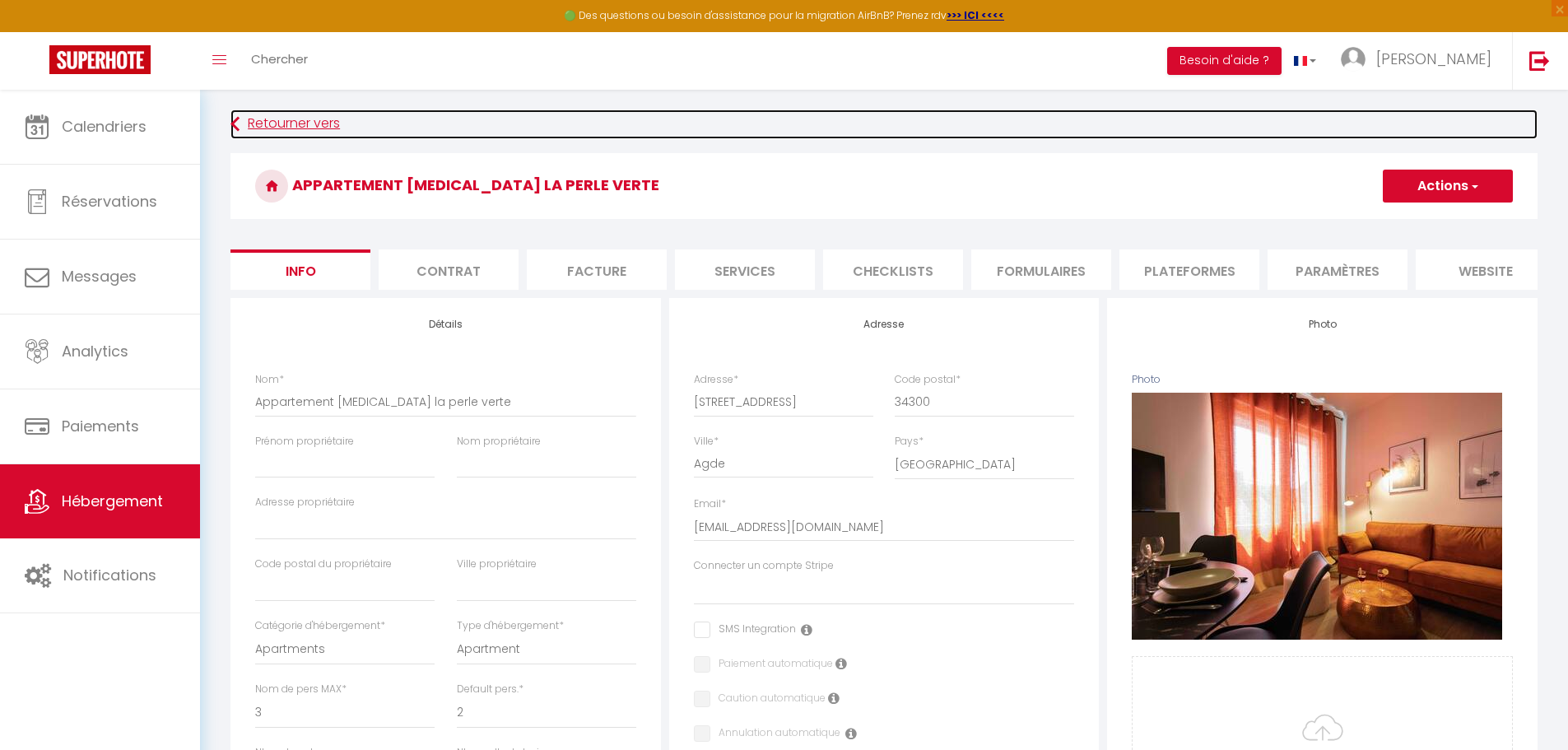
click at [266, 125] on link "Retourner vers" at bounding box center [883, 124] width 1307 height 29
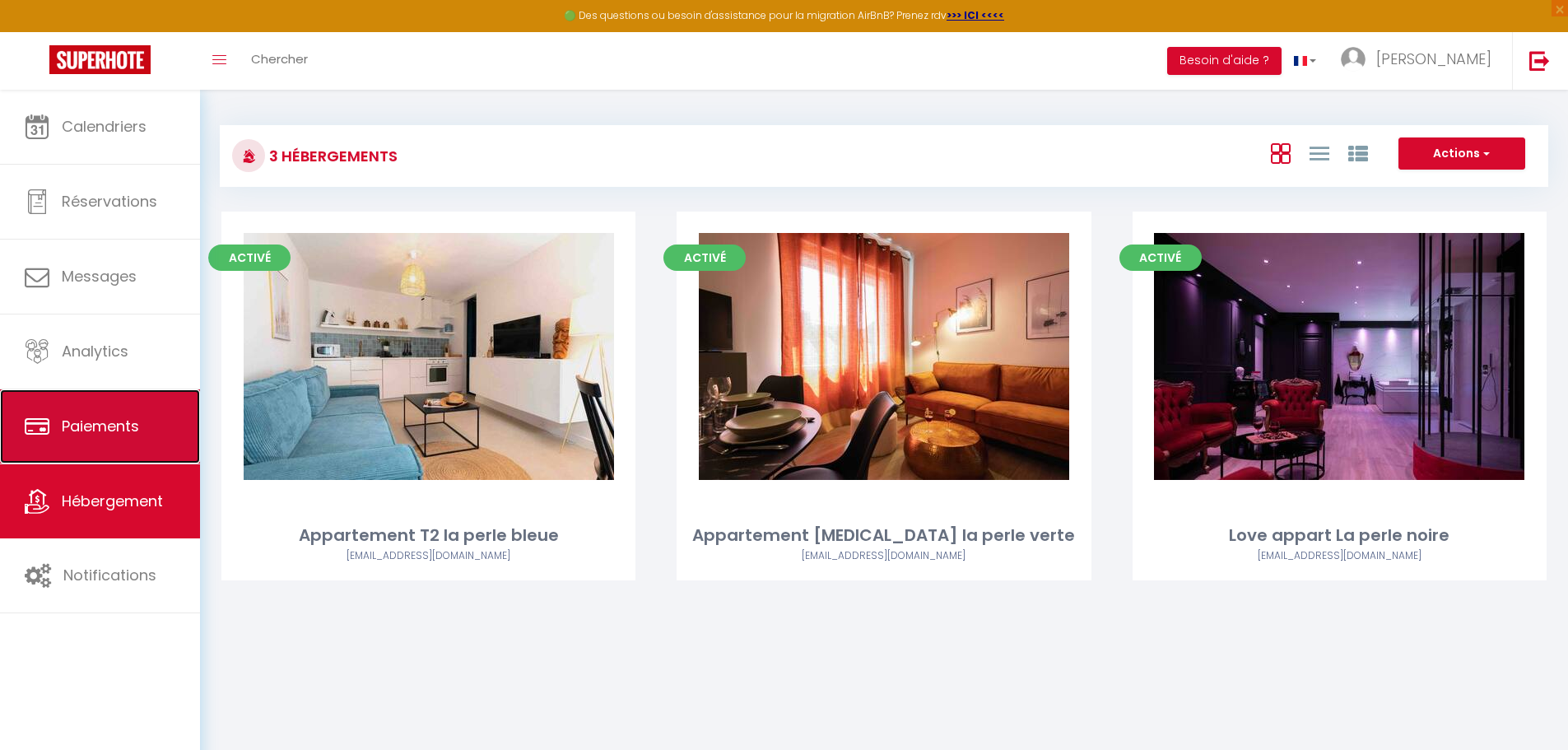
click at [105, 430] on span "Paiements" at bounding box center [100, 426] width 77 height 20
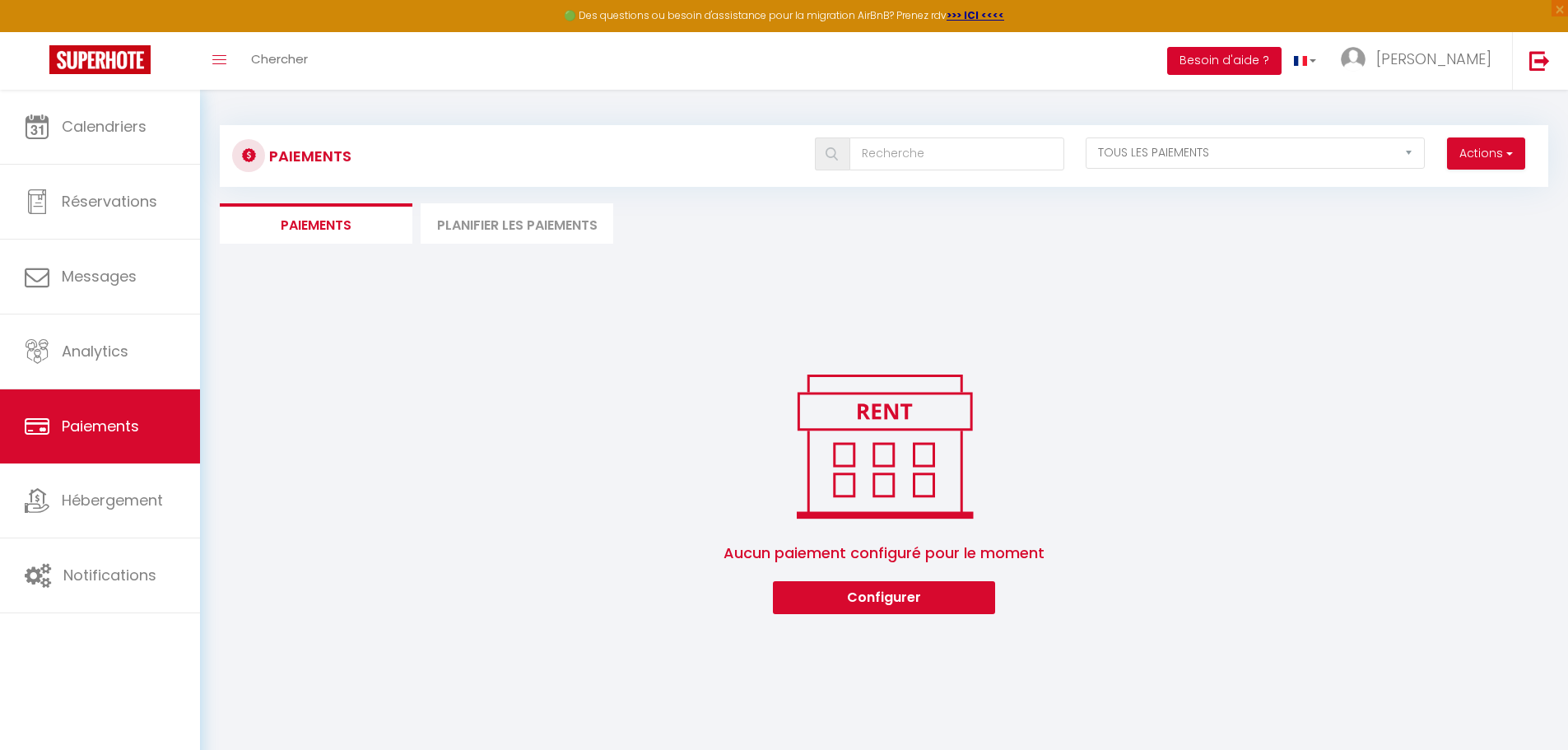
click at [1281, 59] on button "Besoin d'aide ?" at bounding box center [1224, 61] width 114 height 28
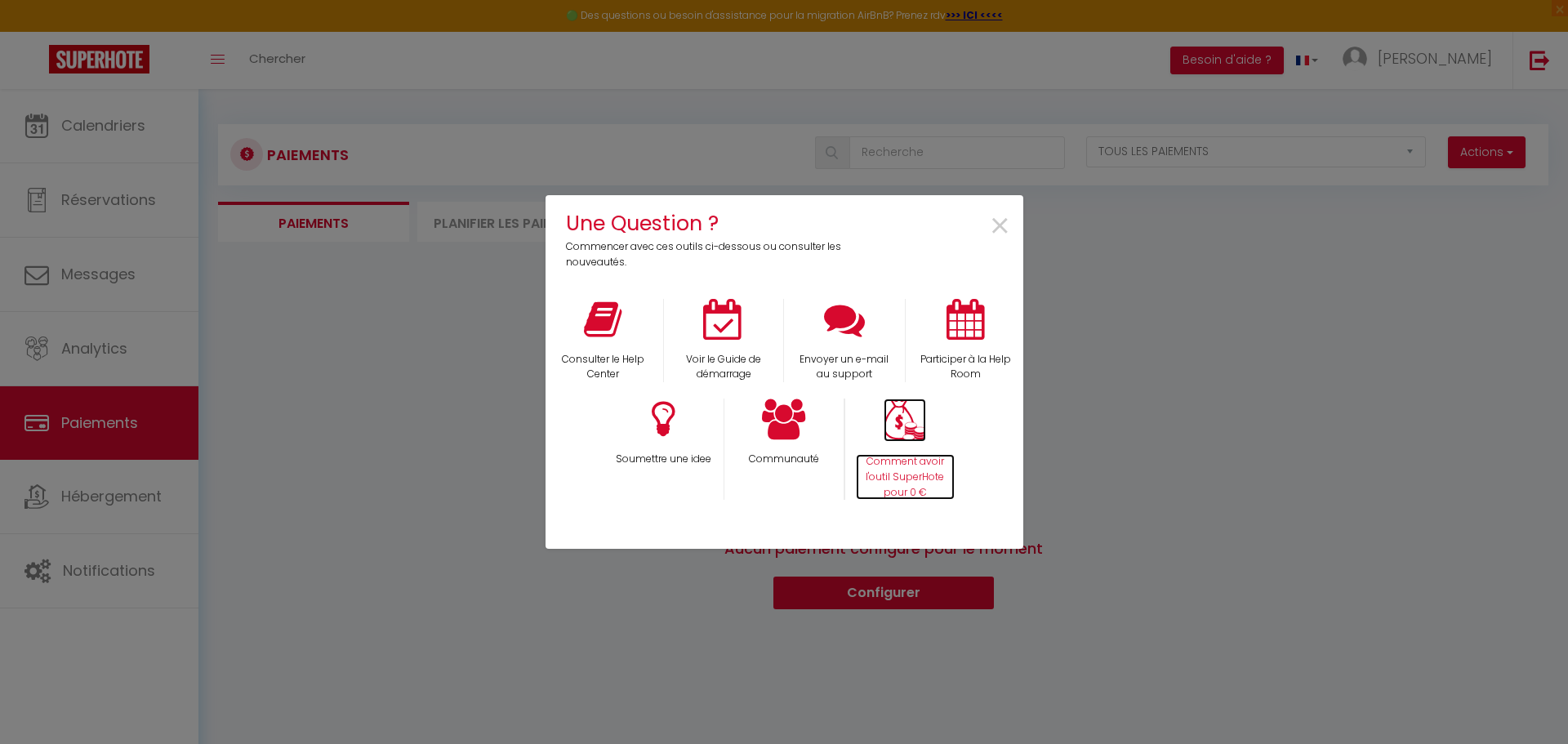
click at [900, 434] on img at bounding box center [905, 420] width 42 height 43
click at [995, 218] on span "×" at bounding box center [1000, 227] width 22 height 51
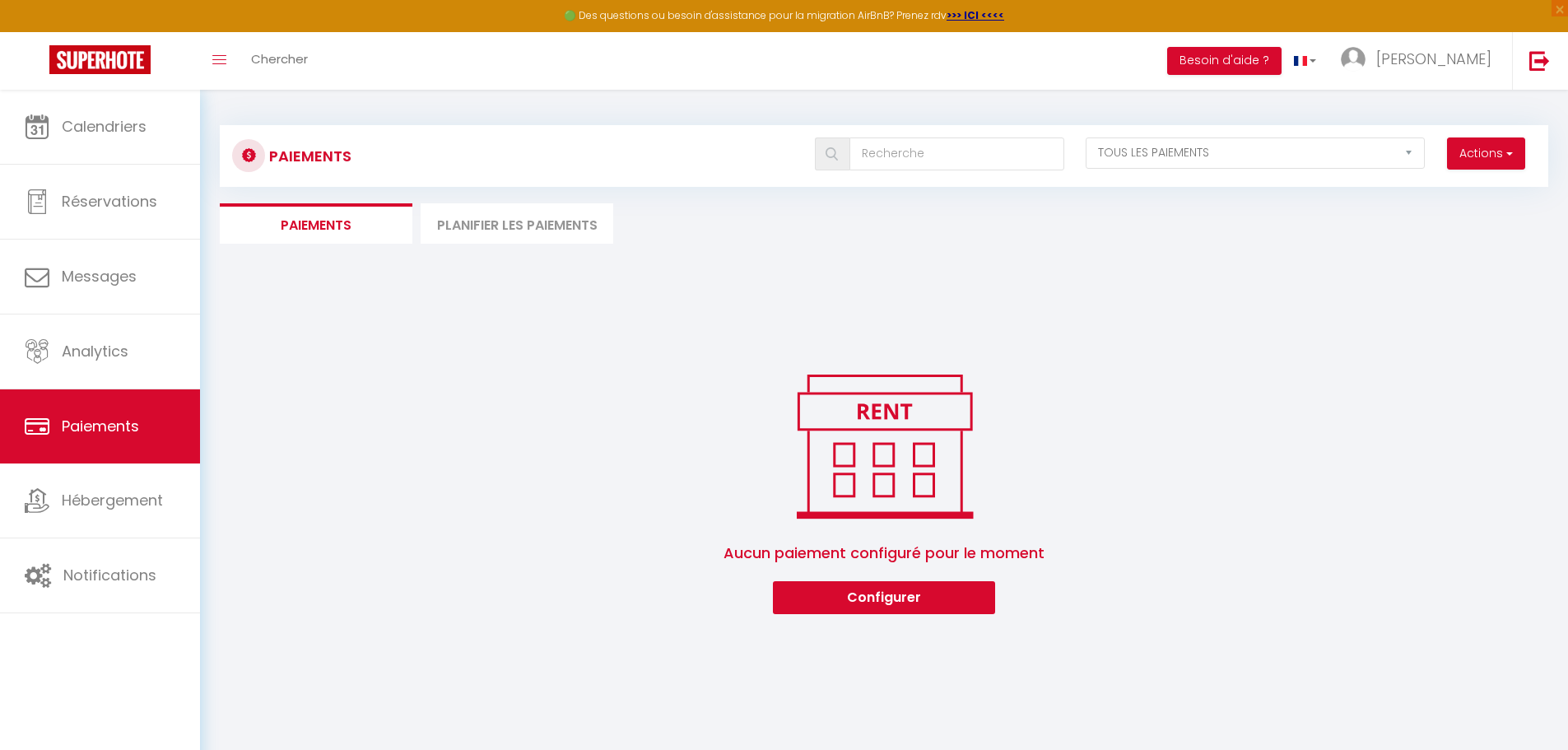
click at [524, 220] on li "Planifier les paiements" at bounding box center [517, 224] width 193 height 41
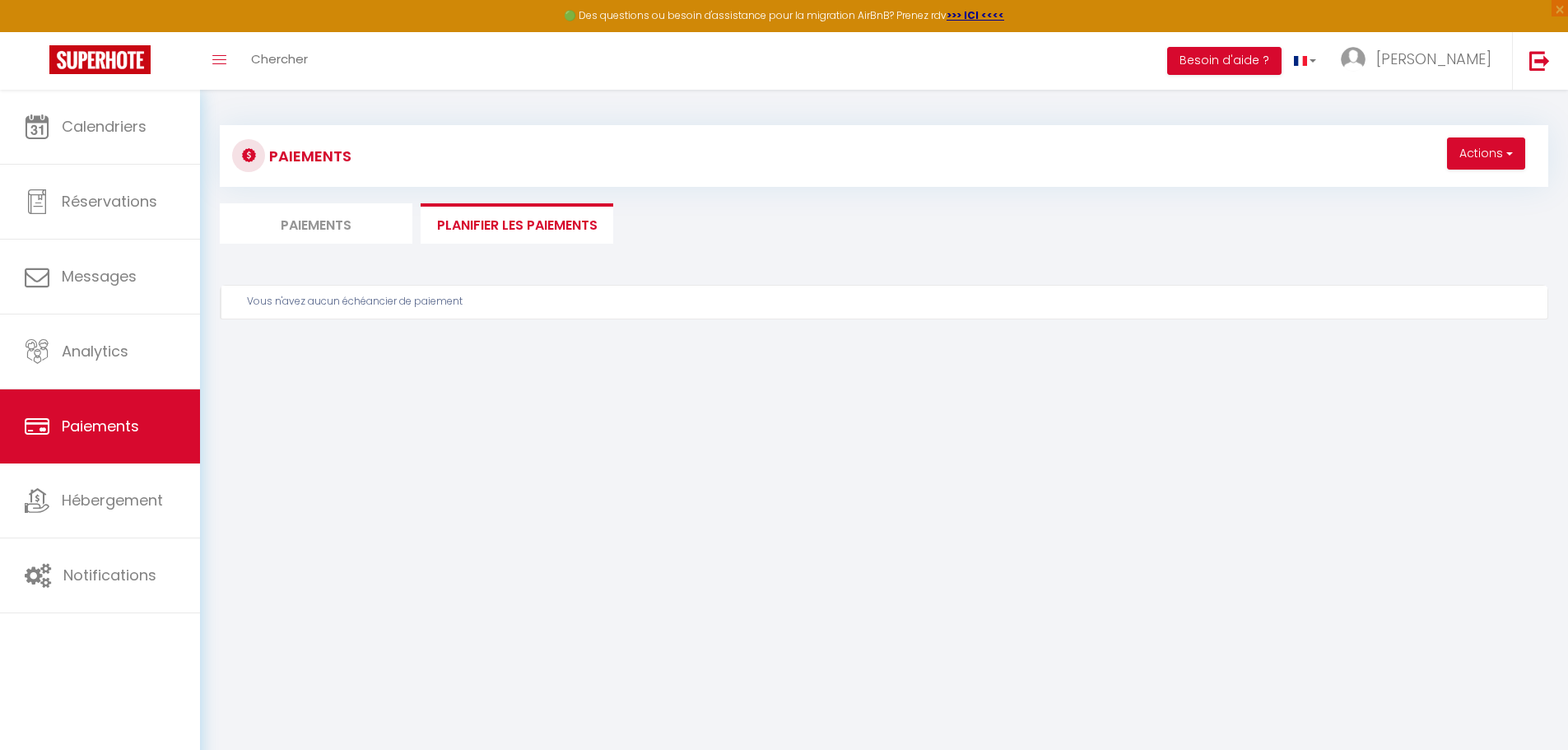
click at [313, 219] on li "Paiements" at bounding box center [316, 224] width 193 height 41
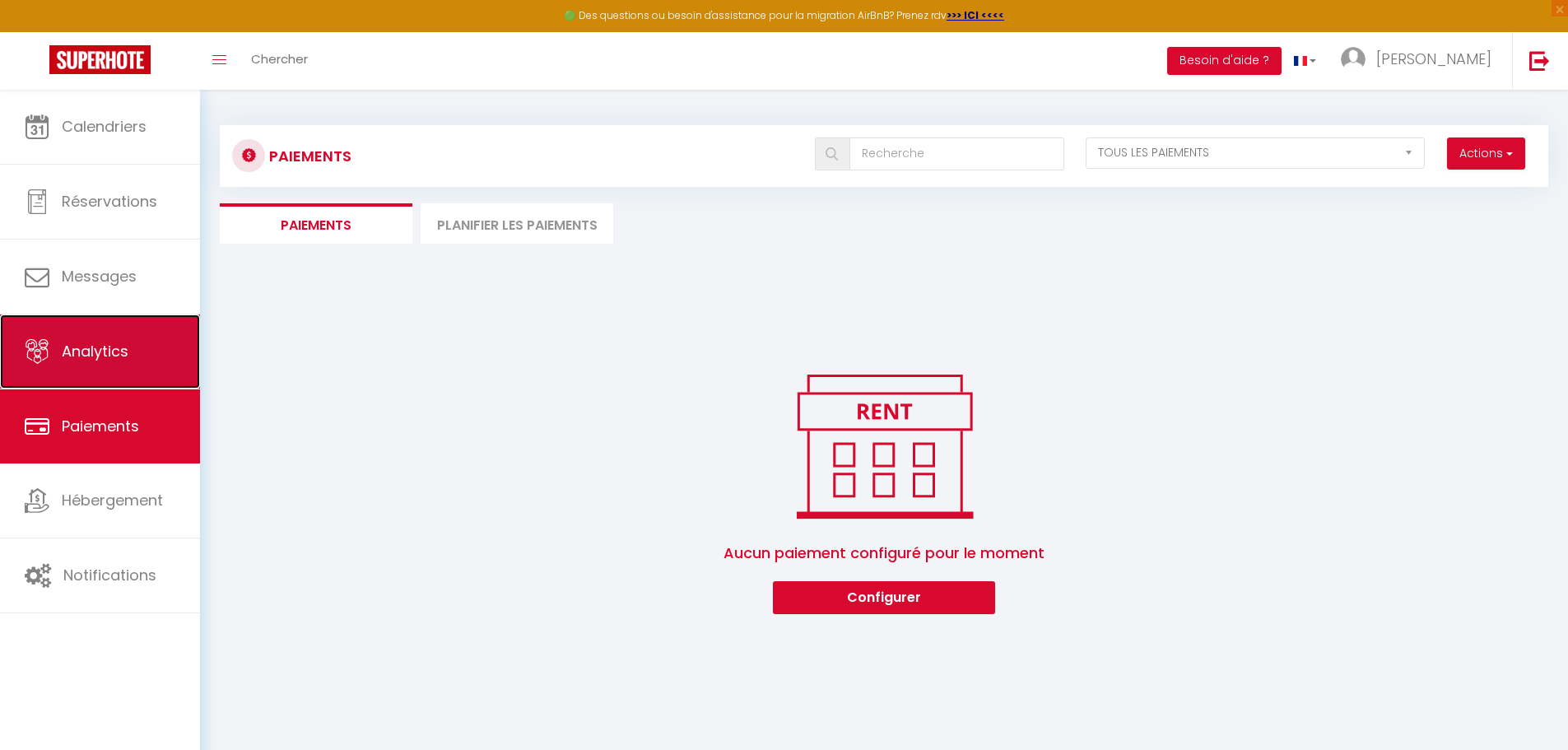
click at [91, 343] on span "Analytics" at bounding box center [95, 351] width 66 height 20
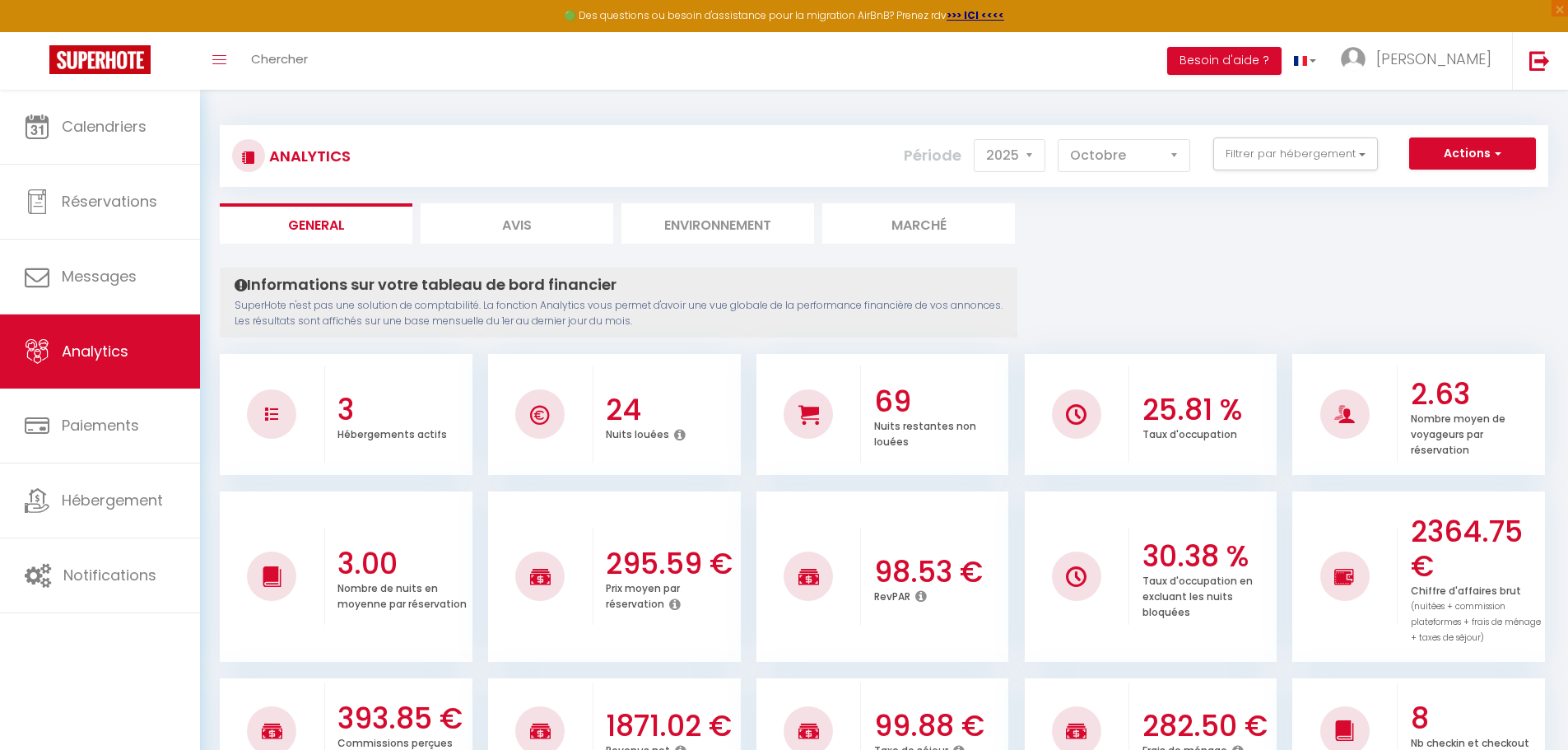
click at [517, 222] on li "Avis" at bounding box center [517, 224] width 193 height 41
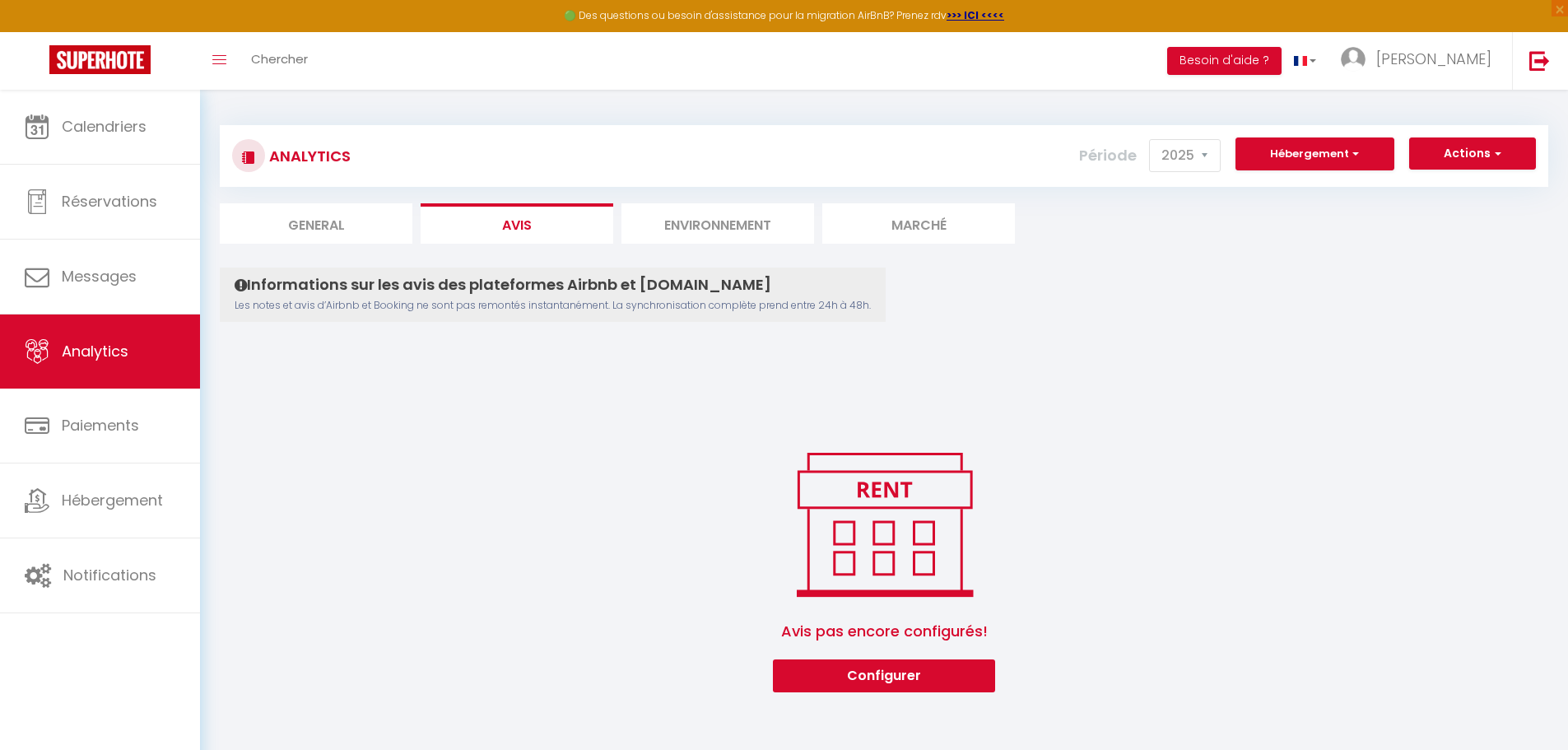
click at [716, 231] on li "Environnement" at bounding box center [718, 224] width 193 height 41
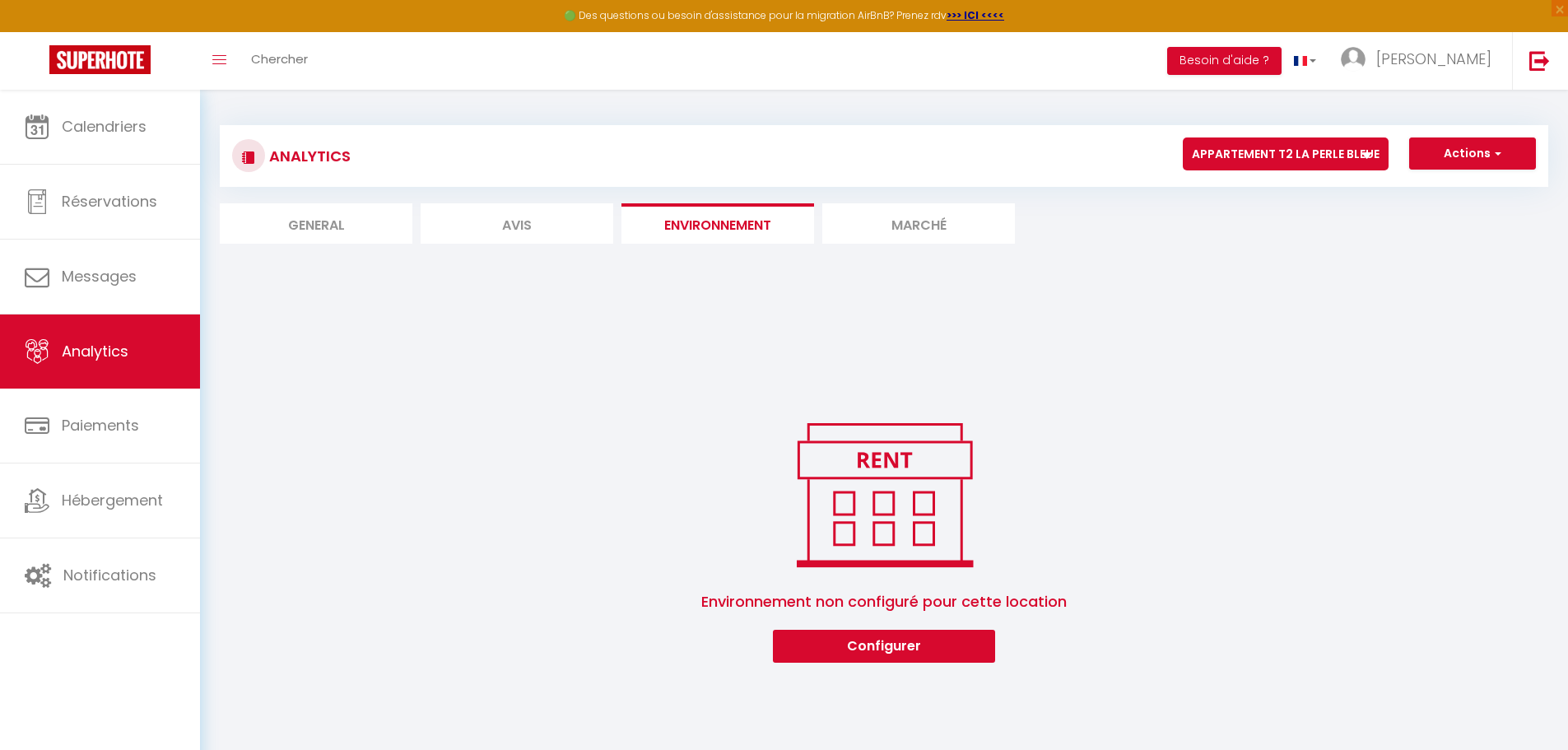
click at [925, 220] on li "Marché" at bounding box center [919, 224] width 193 height 41
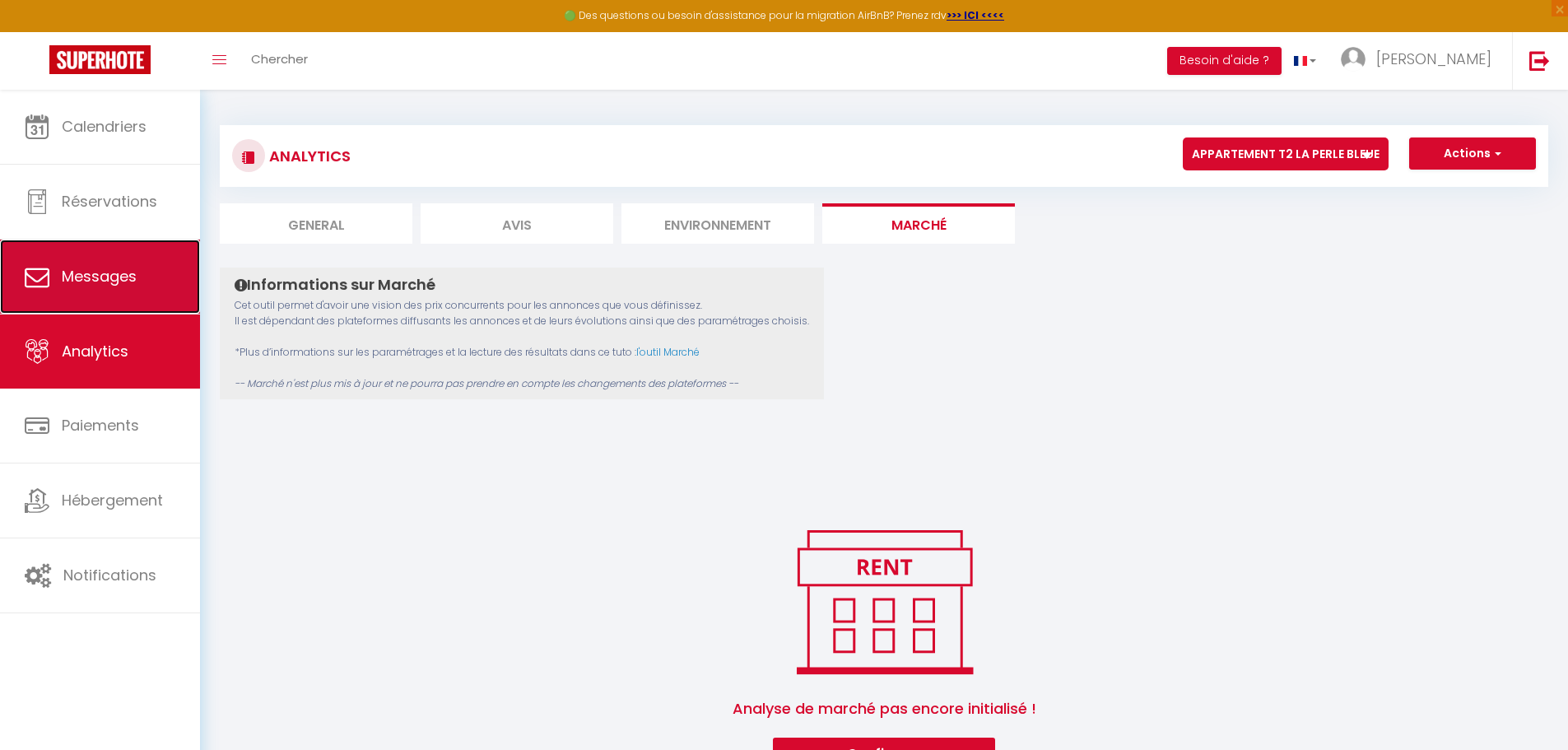
click at [104, 287] on link "Messages" at bounding box center [99, 276] width 200 height 74
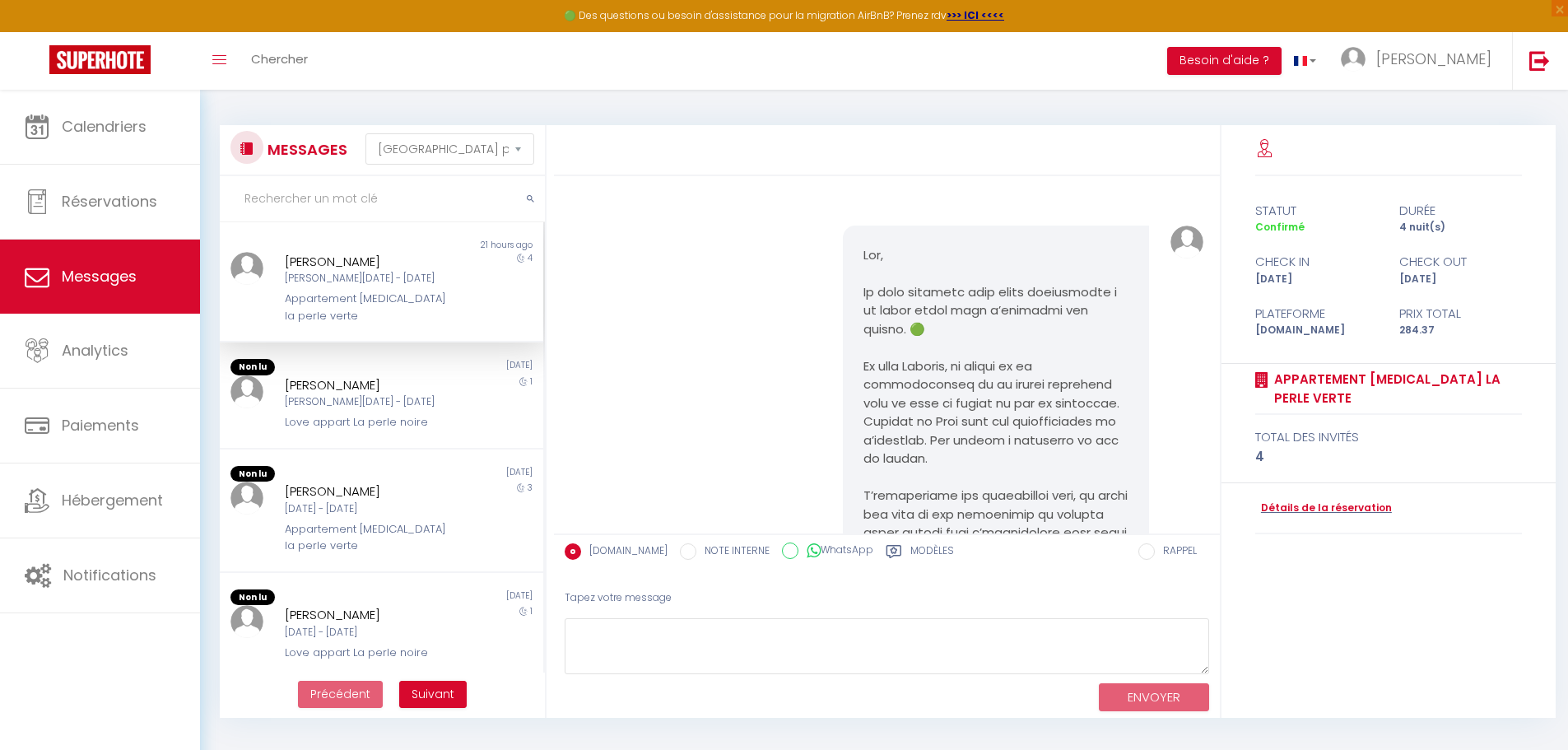
scroll to position [557, 0]
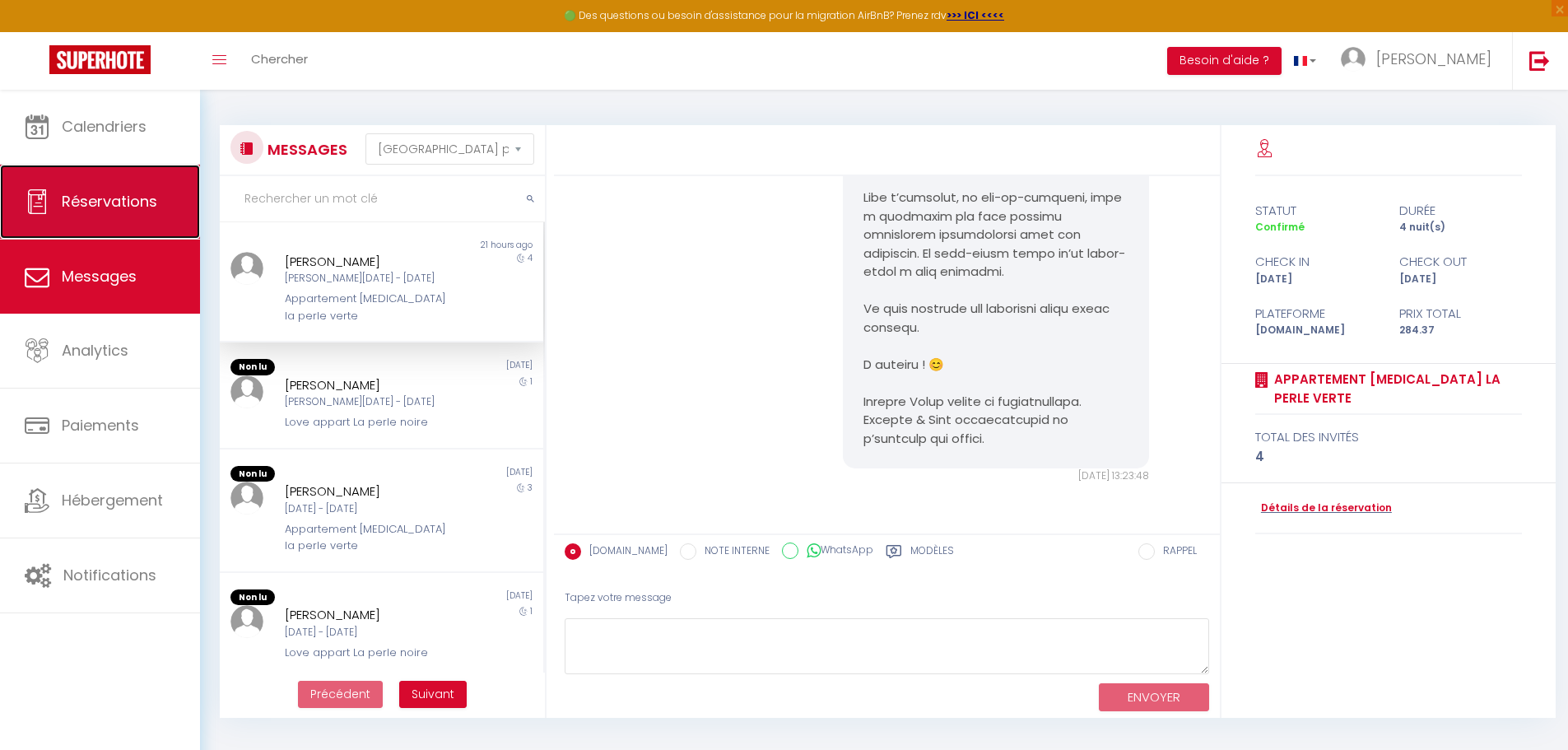
click at [46, 210] on icon at bounding box center [37, 202] width 25 height 25
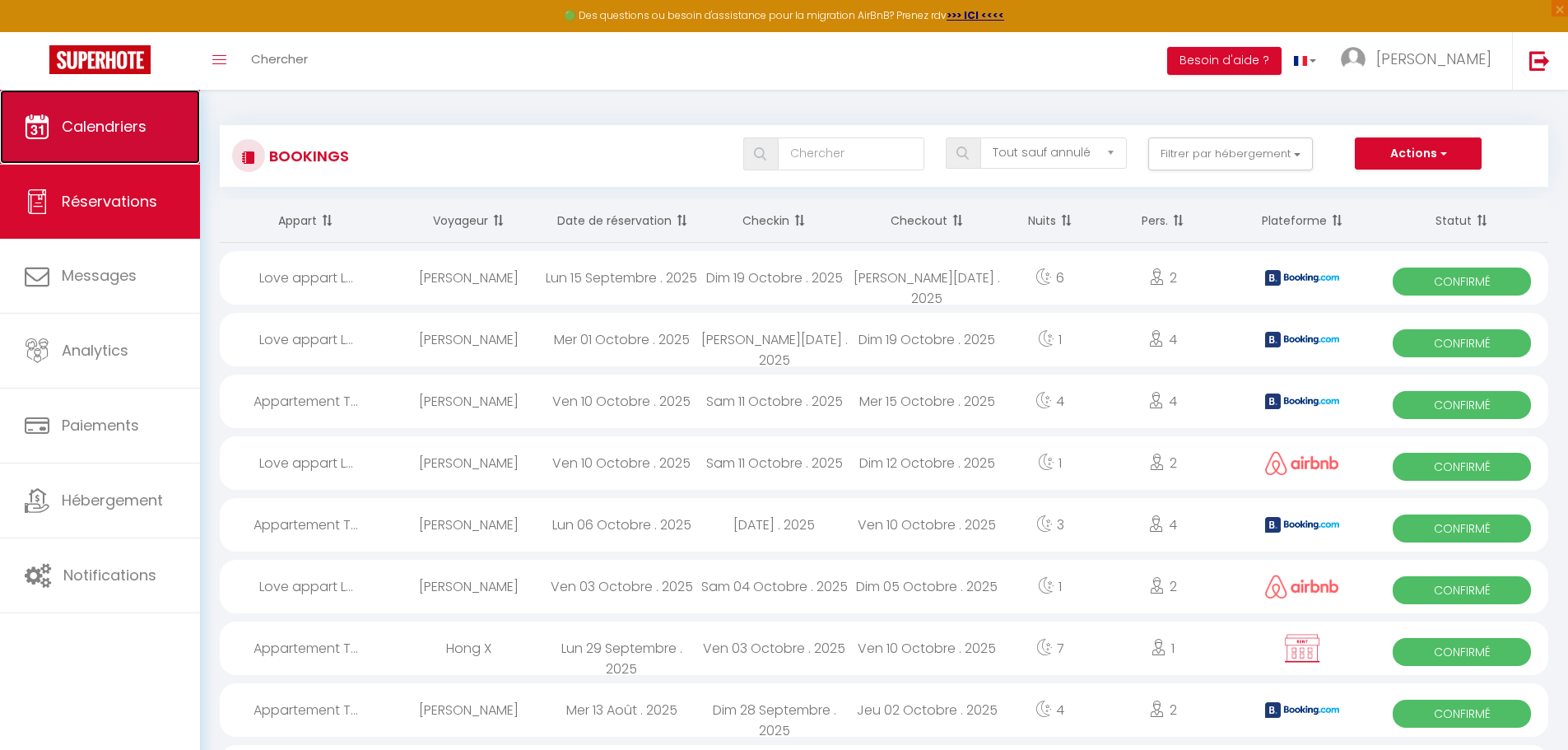
click at [74, 144] on link "Calendriers" at bounding box center [99, 126] width 200 height 74
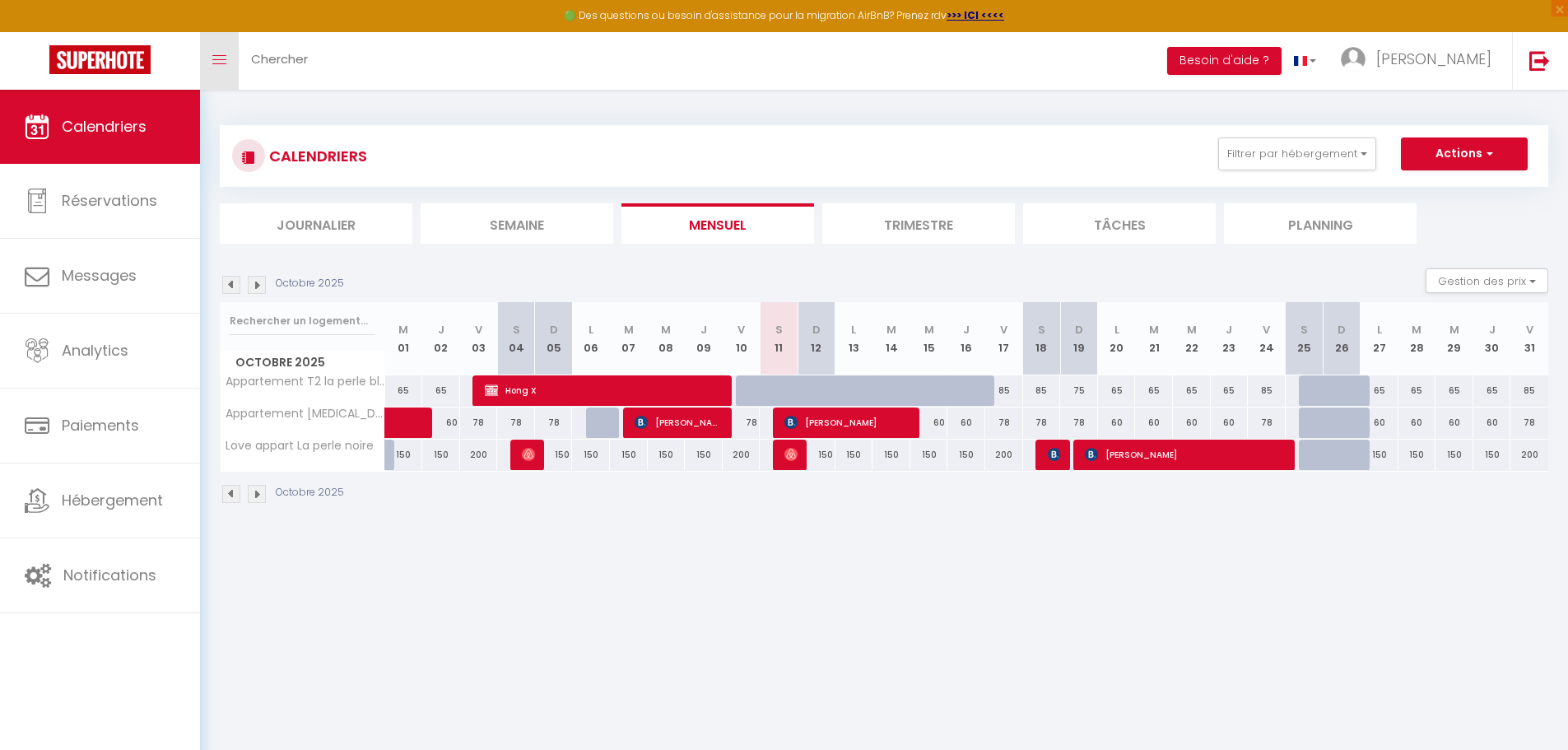
click at [223, 58] on icon "Toggle menubar" at bounding box center [219, 60] width 14 height 10
click at [1449, 57] on span "[PERSON_NAME]" at bounding box center [1433, 59] width 115 height 20
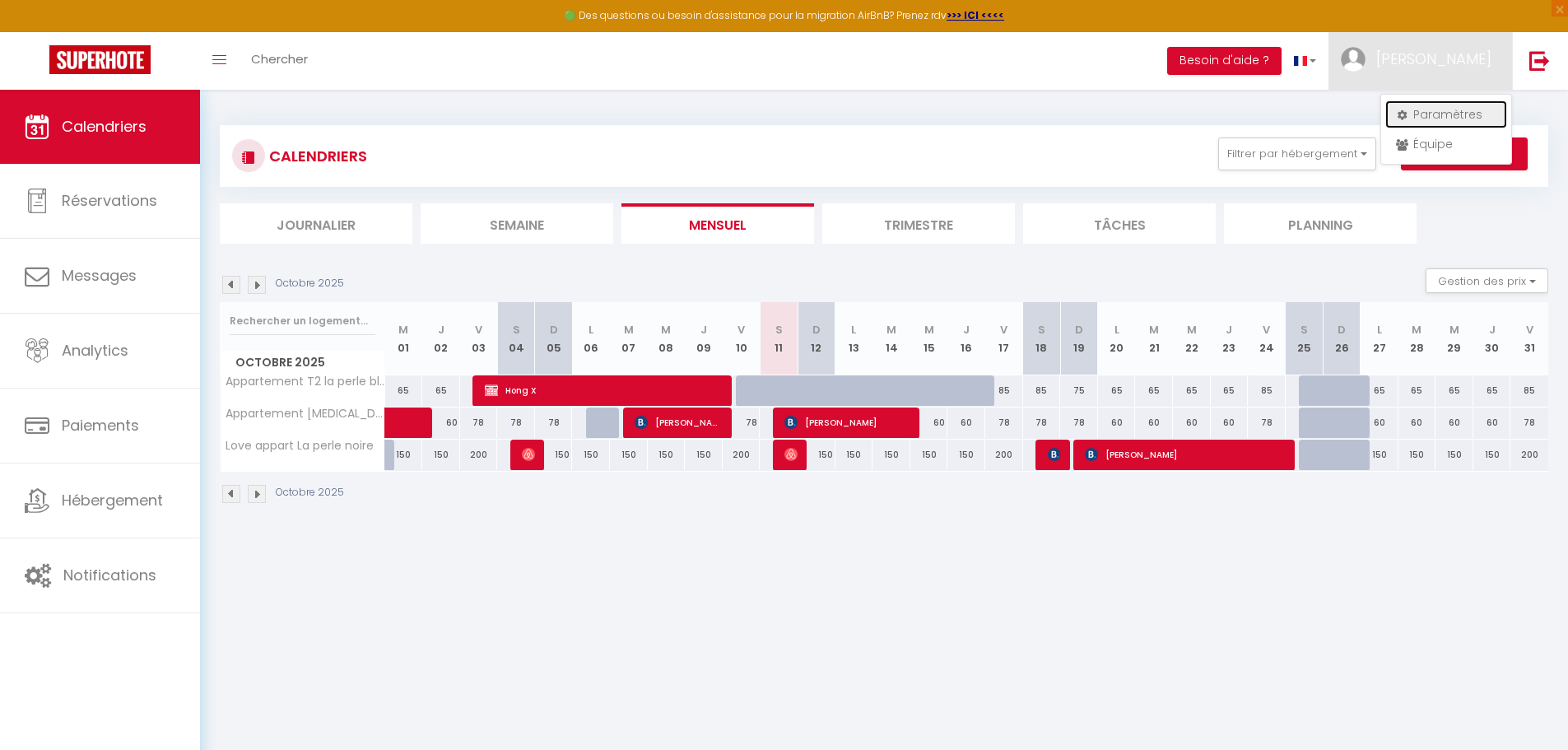
click at [1442, 113] on link "Paramètres" at bounding box center [1446, 114] width 122 height 28
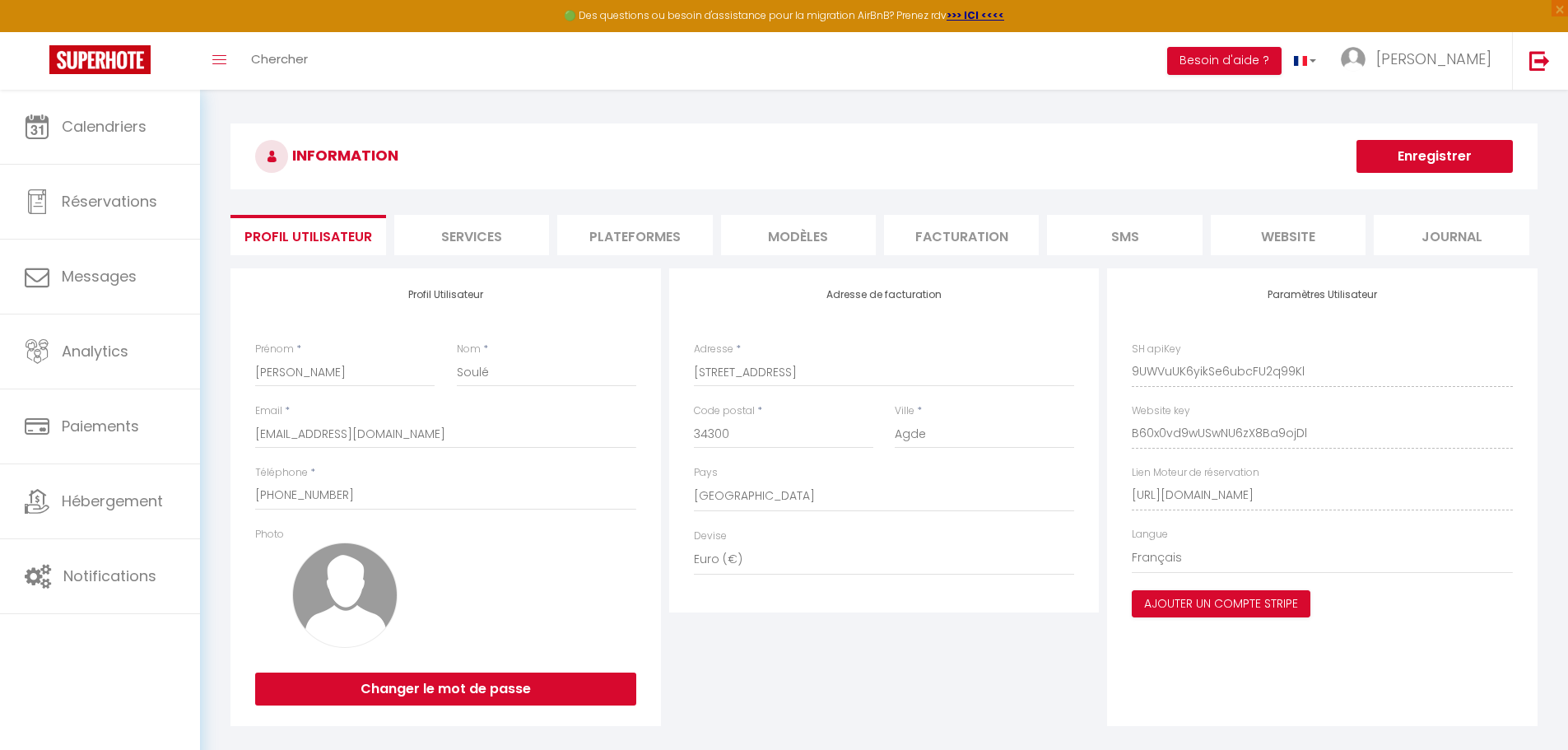
click at [790, 239] on li "MODÈLES" at bounding box center [799, 235] width 155 height 41
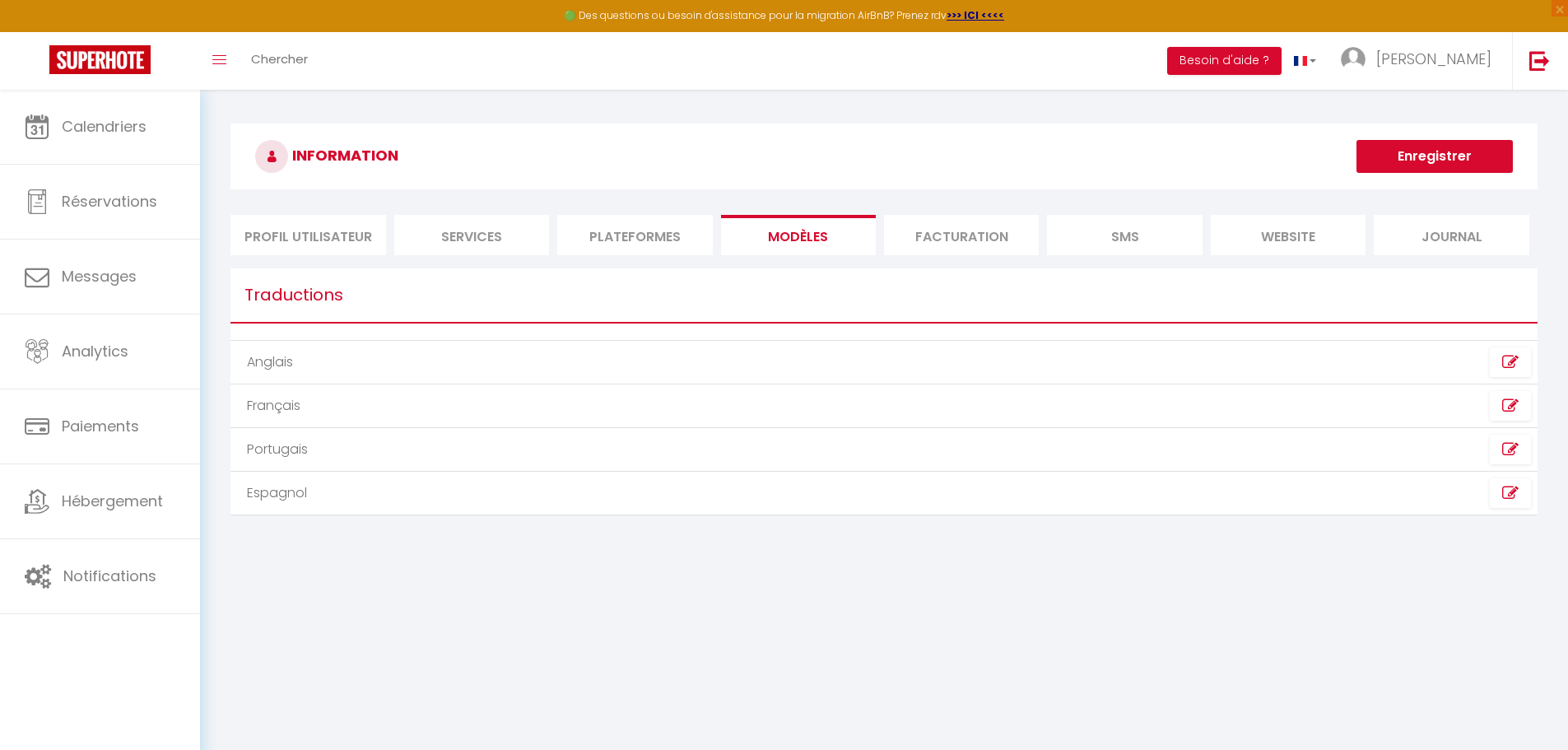
click at [642, 240] on li "Plateformes" at bounding box center [635, 235] width 155 height 41
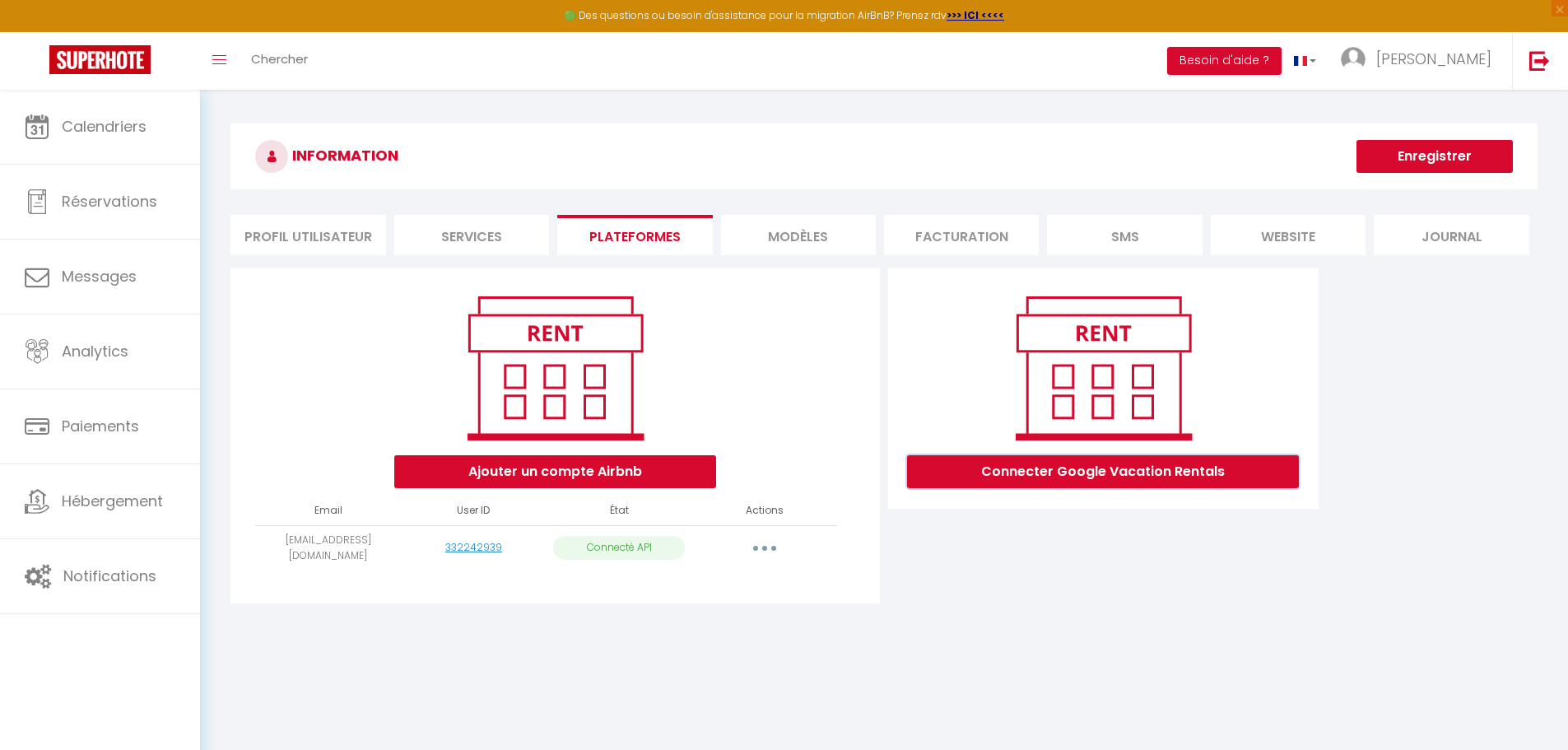
click at [1110, 462] on button "Connecter Google Vacation Rentals" at bounding box center [1103, 472] width 392 height 33
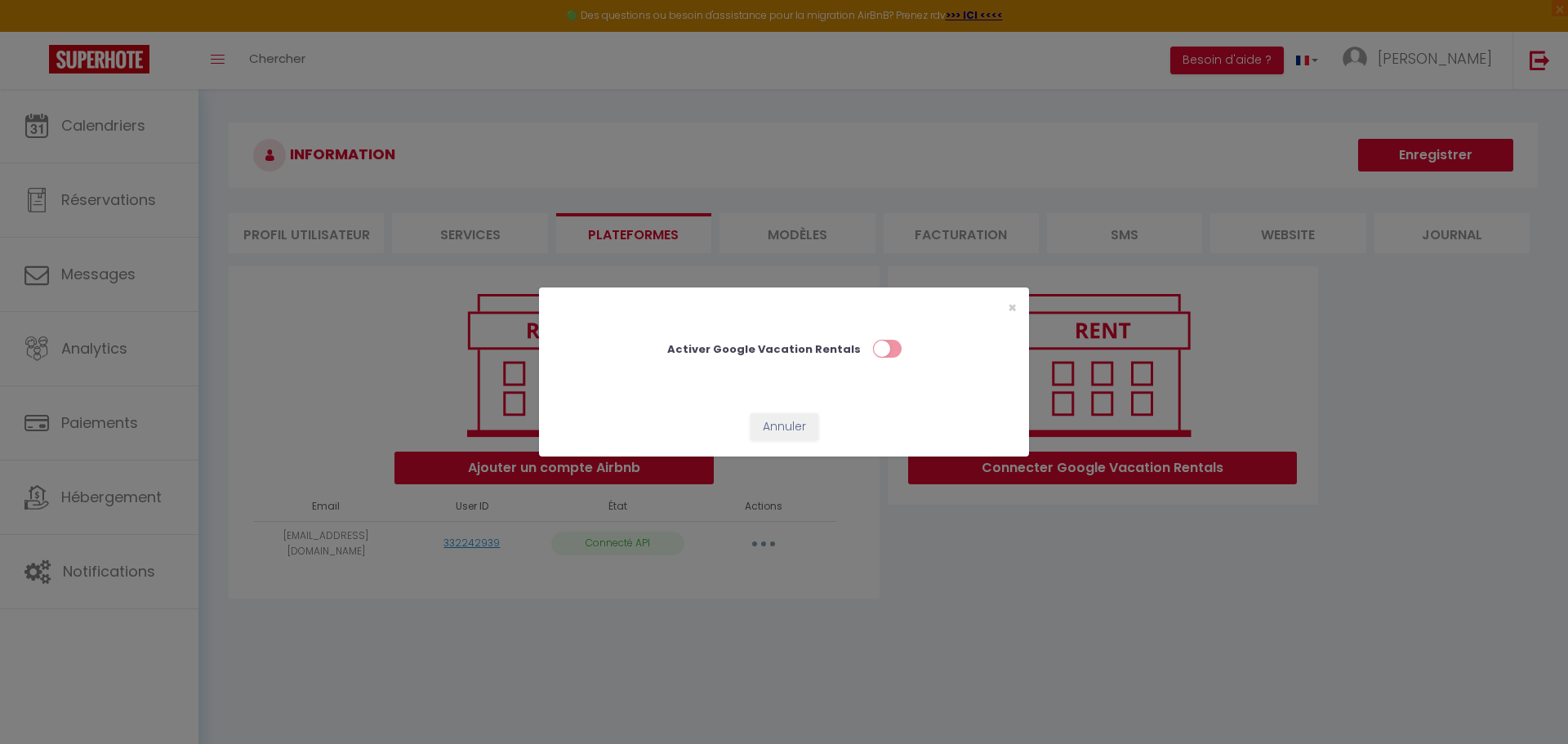
click at [884, 348] on input "checkbox" at bounding box center [886, 352] width 28 height 25
click at [1063, 552] on div "× Désactiver Google Vacation Rentals Annuler" at bounding box center [784, 372] width 1568 height 744
click at [1096, 324] on div "× Désactiver Google Vacation Rentals Annuler" at bounding box center [784, 372] width 1568 height 744
click at [982, 517] on div "× Désactiver Google Vacation Rentals Annuler" at bounding box center [784, 372] width 490 height 744
click at [787, 416] on button "Annuler" at bounding box center [784, 427] width 68 height 27
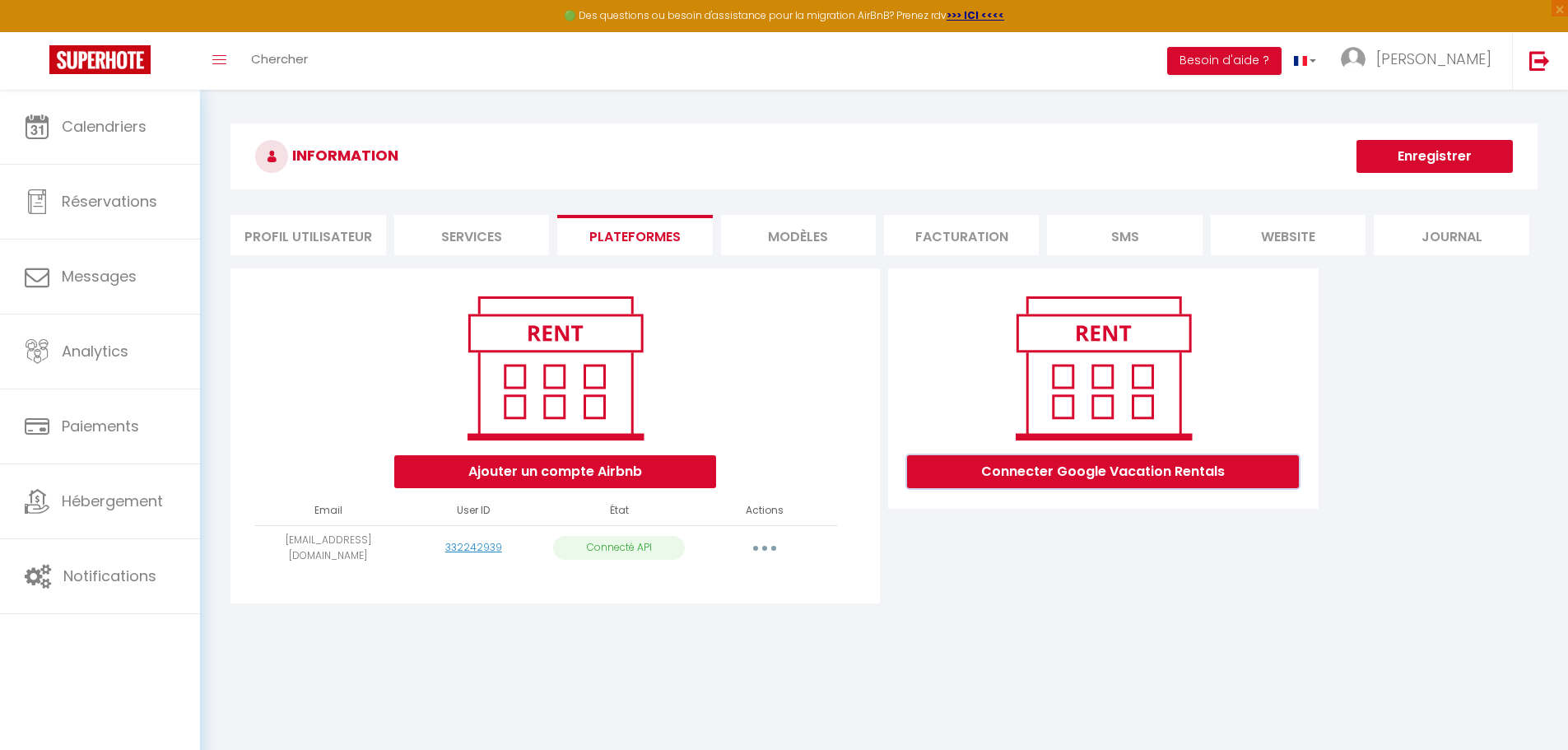
click at [1053, 472] on button "Connecter Google Vacation Rentals" at bounding box center [1103, 472] width 392 height 33
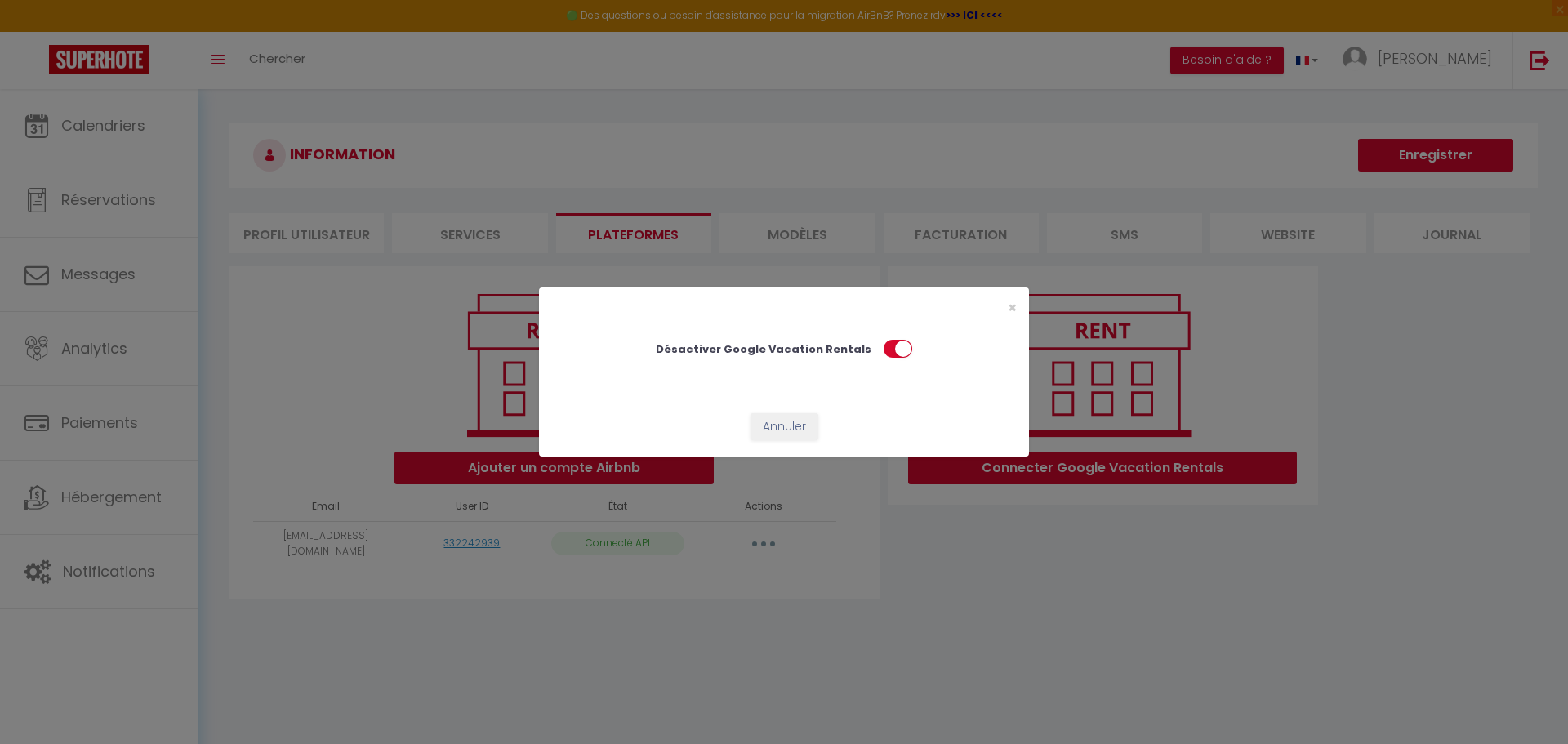
click at [884, 344] on input "checkbox" at bounding box center [897, 352] width 28 height 25
click at [784, 425] on button "Annuler" at bounding box center [784, 427] width 68 height 27
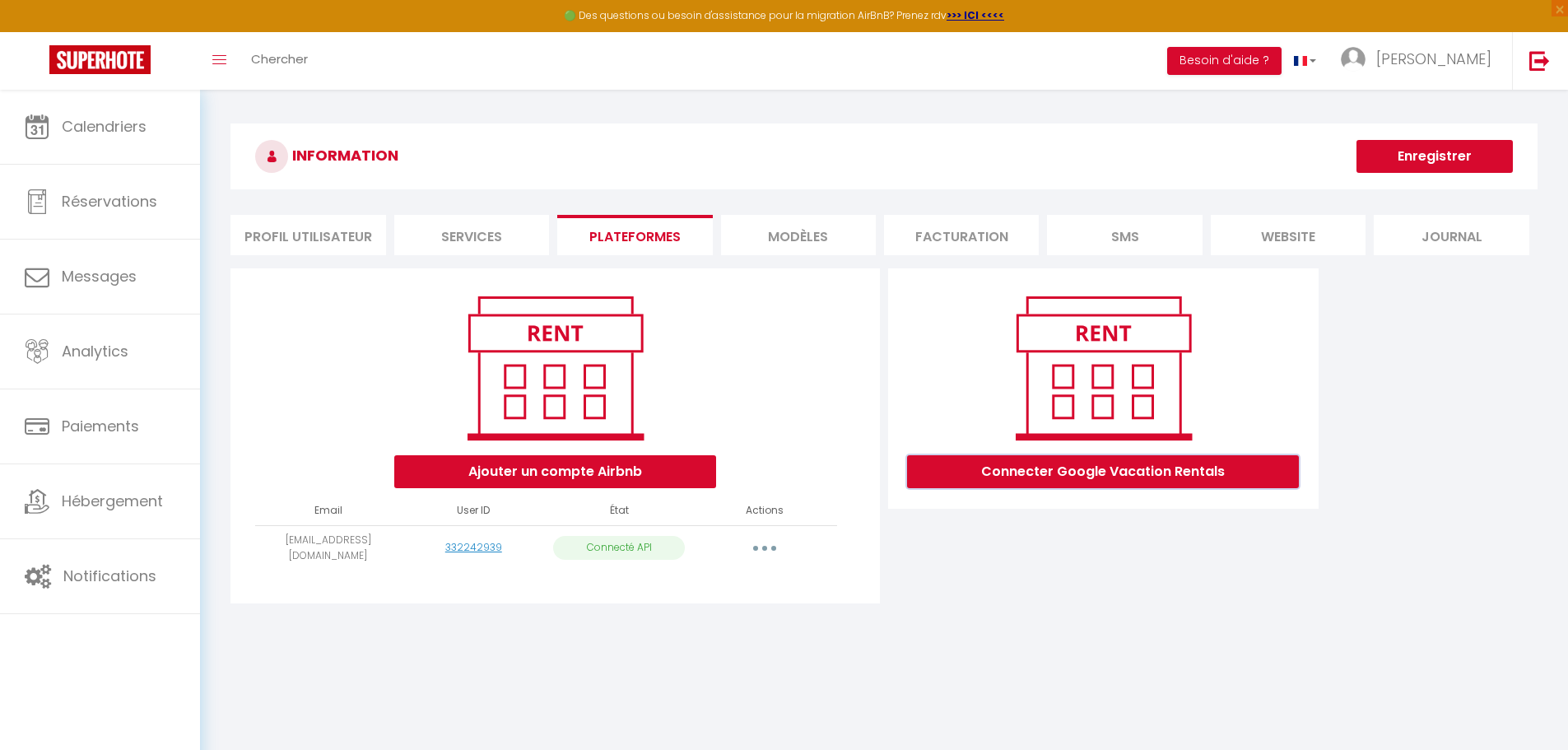
click at [1125, 468] on button "Connecter Google Vacation Rentals" at bounding box center [1103, 472] width 392 height 33
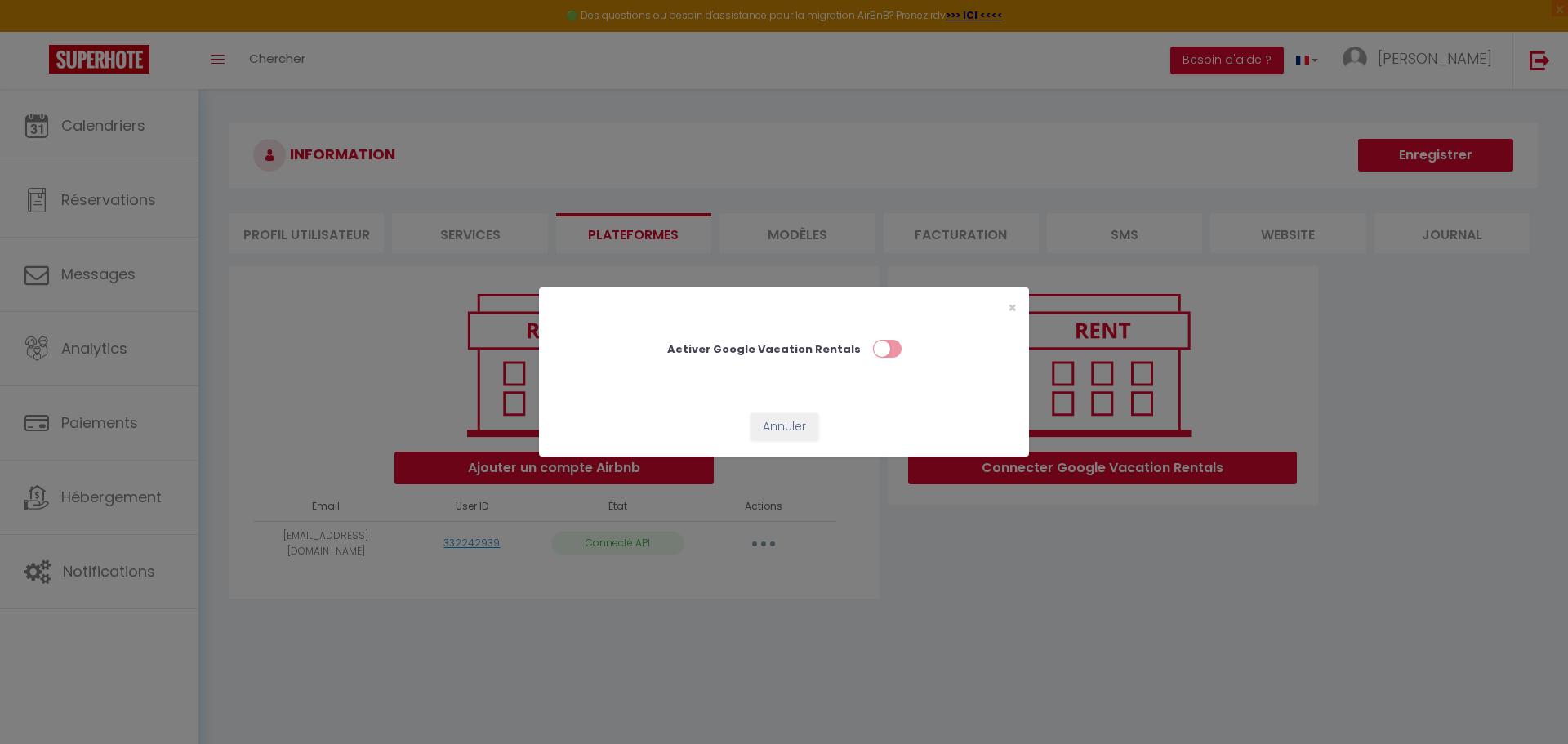
click at [885, 342] on input "checkbox" at bounding box center [886, 352] width 28 height 25
click at [1012, 303] on span "×" at bounding box center [1012, 307] width 9 height 20
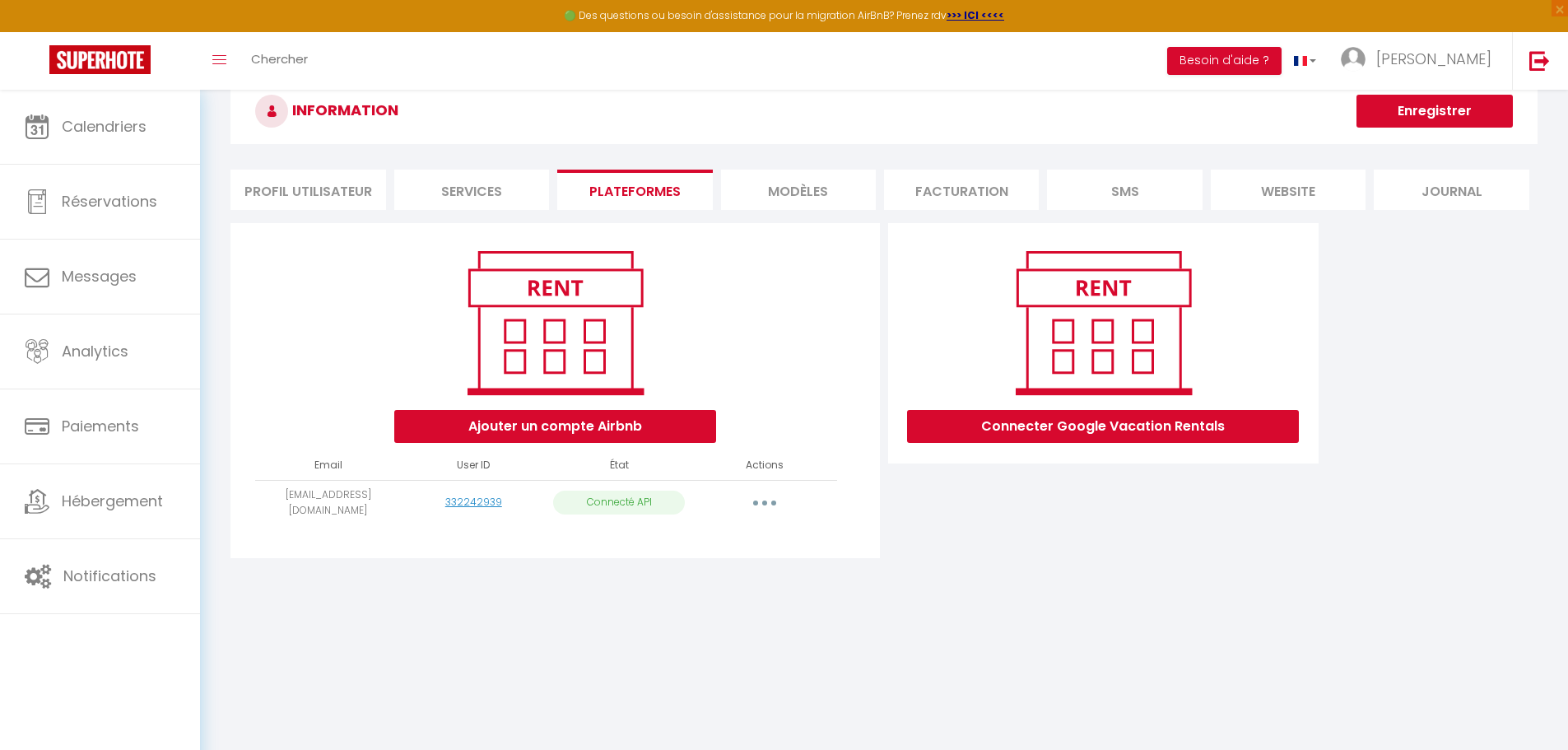
scroll to position [89, 0]
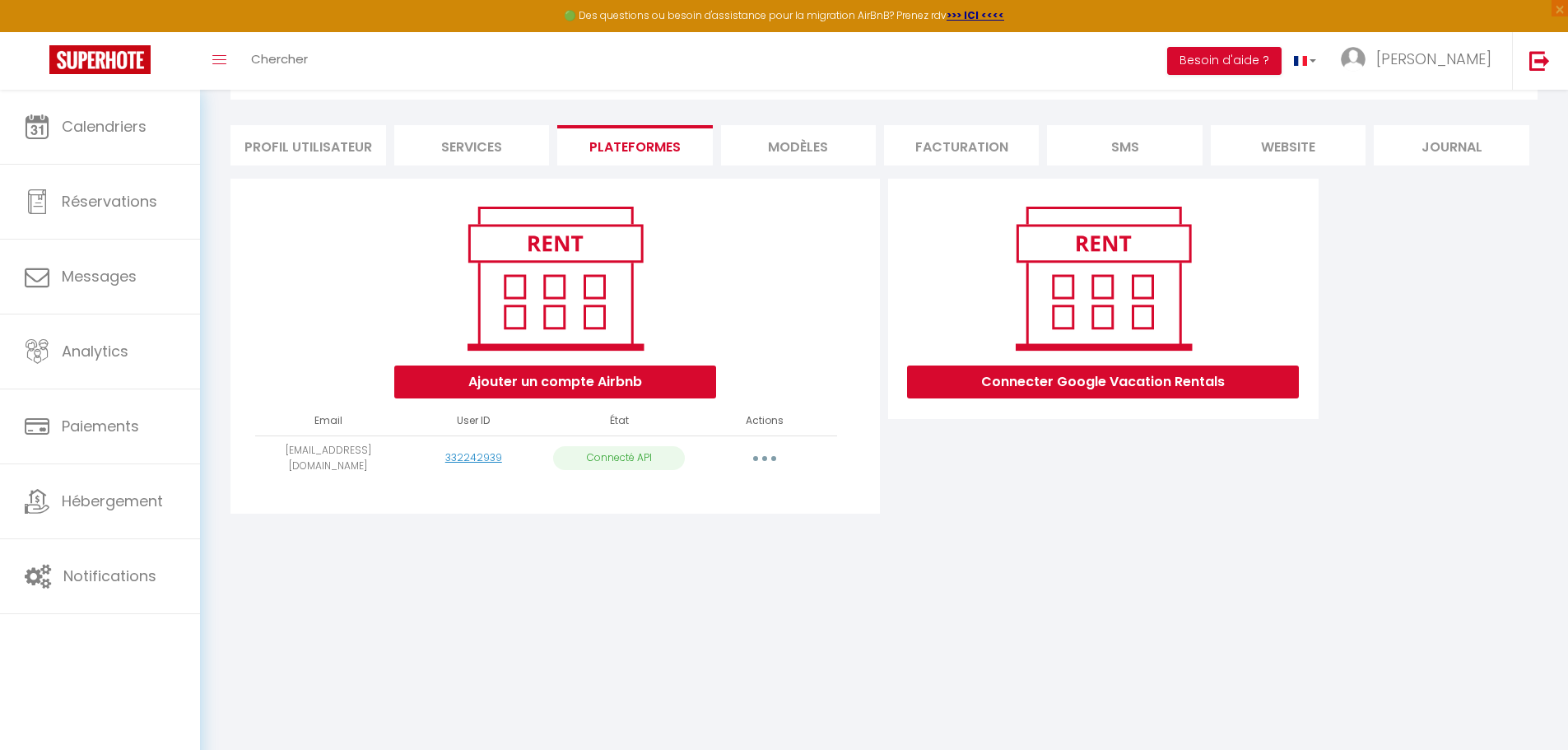
click at [289, 136] on li "Profil Utilisateur" at bounding box center [308, 146] width 155 height 41
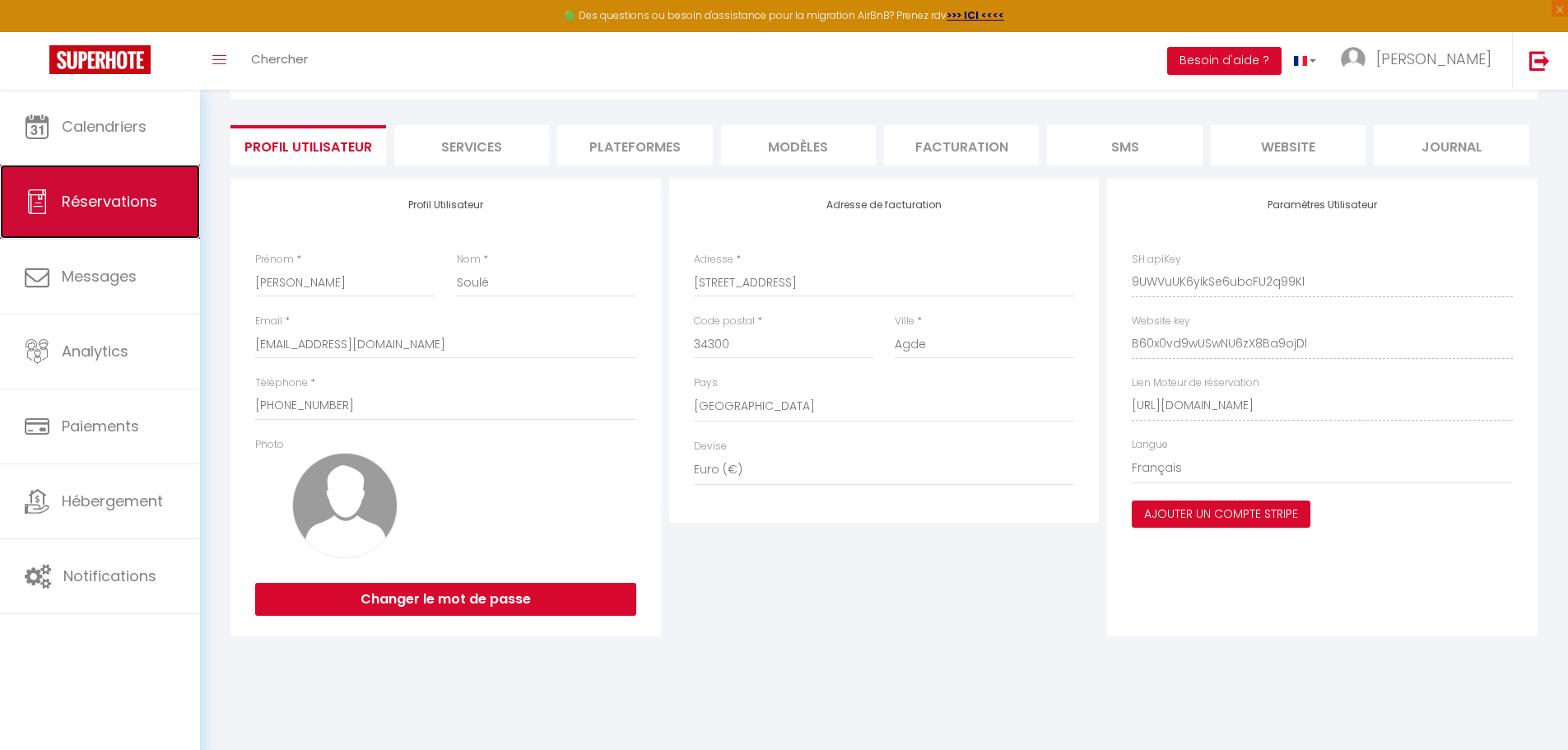
click at [98, 196] on span "Réservations" at bounding box center [110, 201] width 96 height 20
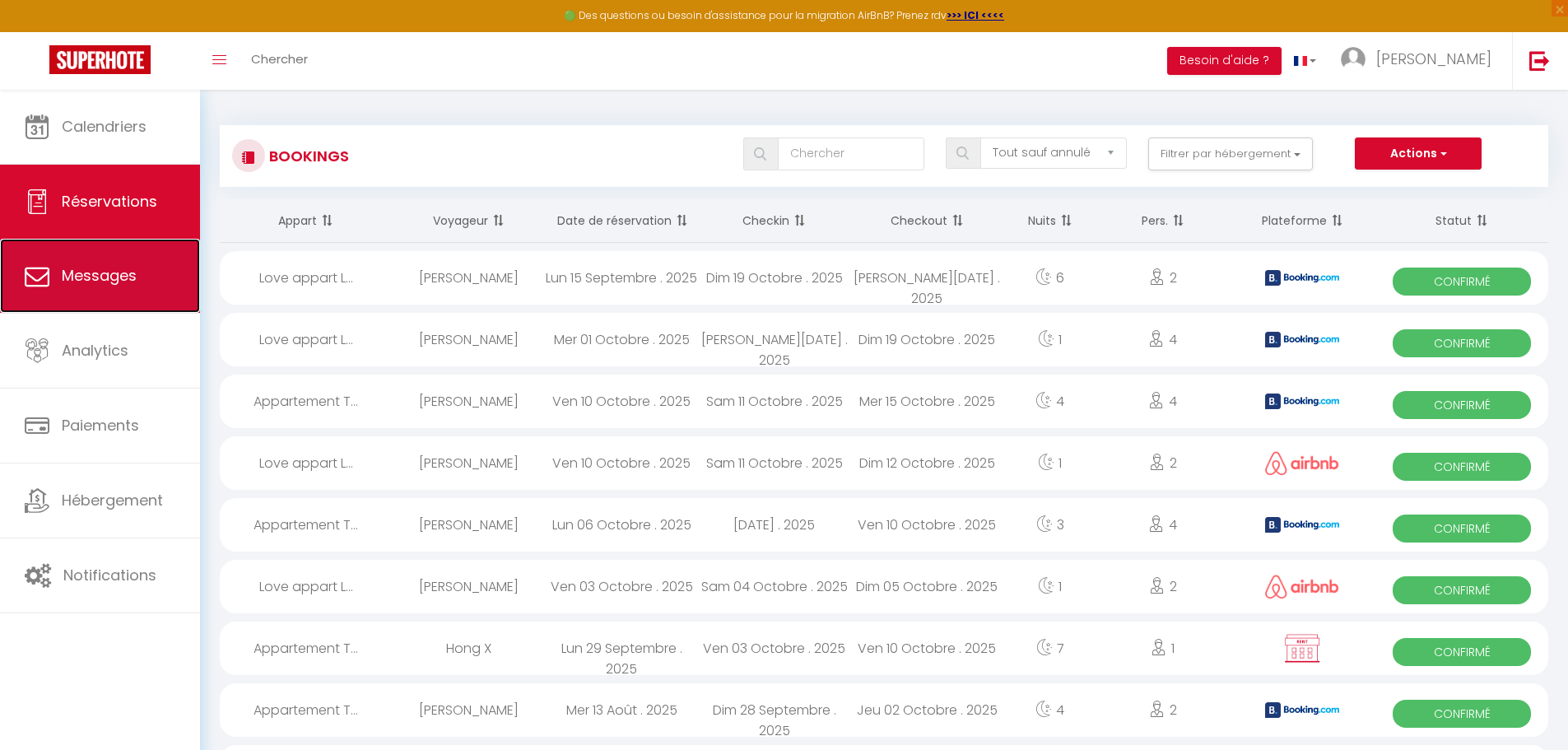
click at [65, 281] on span "Messages" at bounding box center [99, 275] width 75 height 20
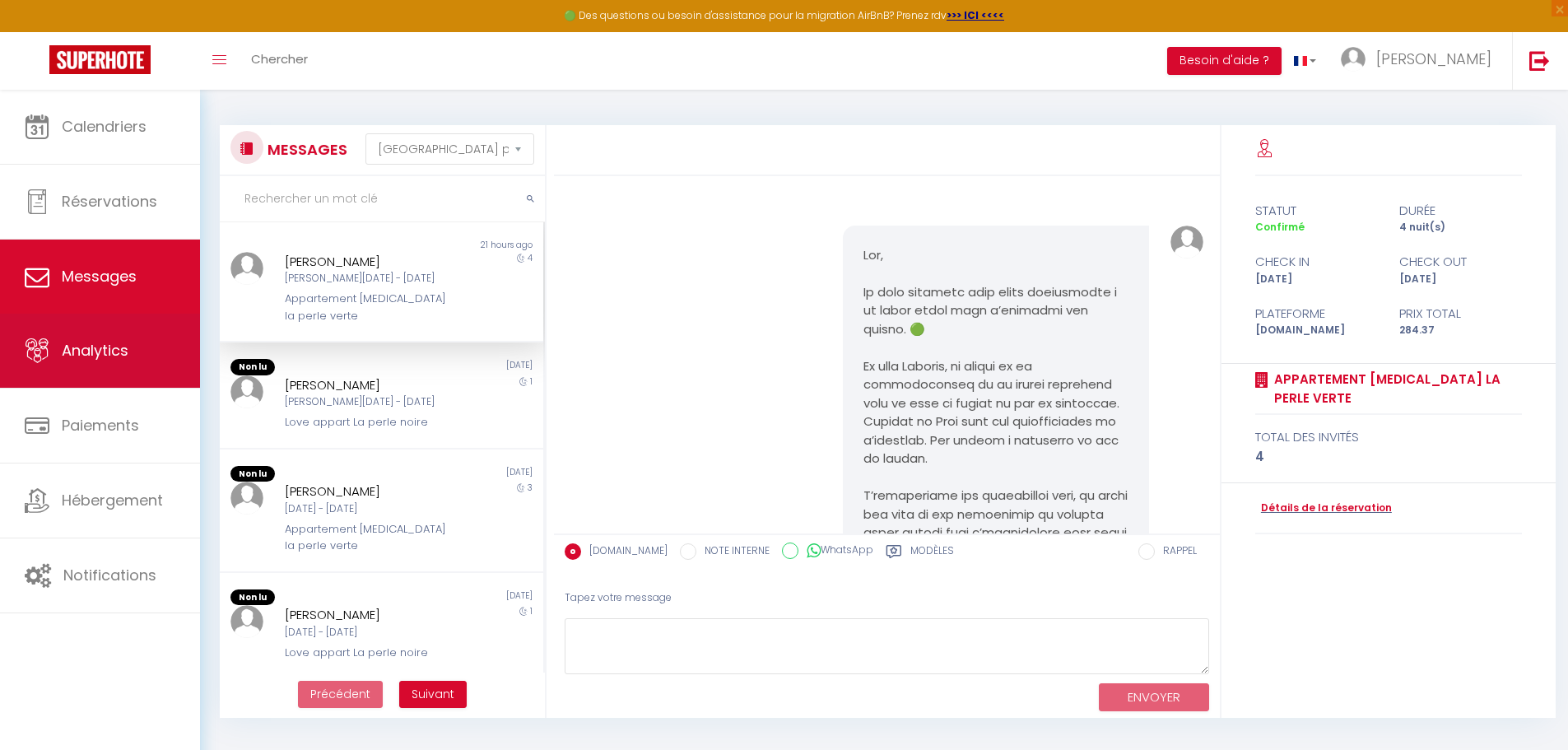
scroll to position [557, 0]
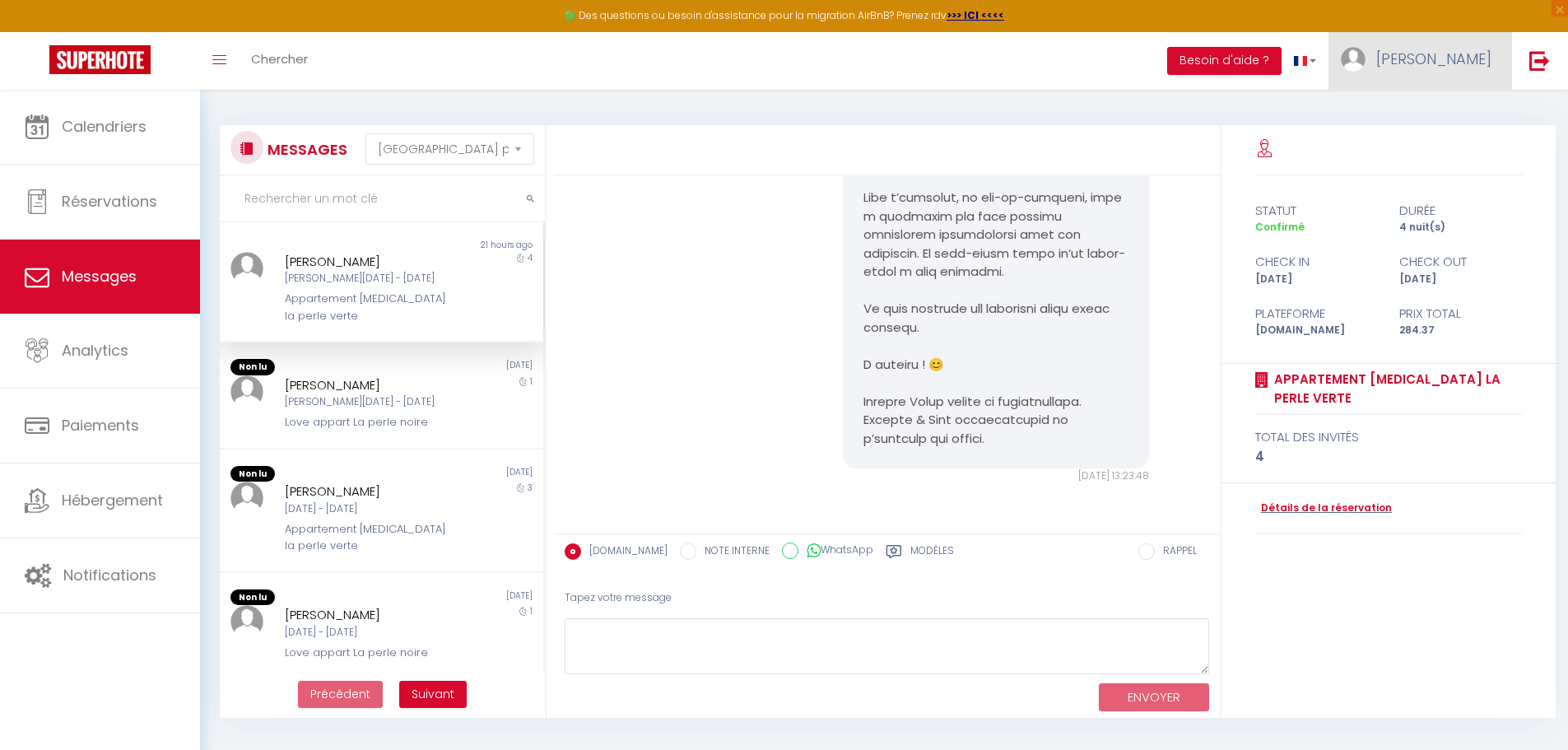
click at [1457, 57] on span "[PERSON_NAME]" at bounding box center [1433, 59] width 115 height 20
click at [1434, 116] on link "Paramètres" at bounding box center [1446, 114] width 122 height 28
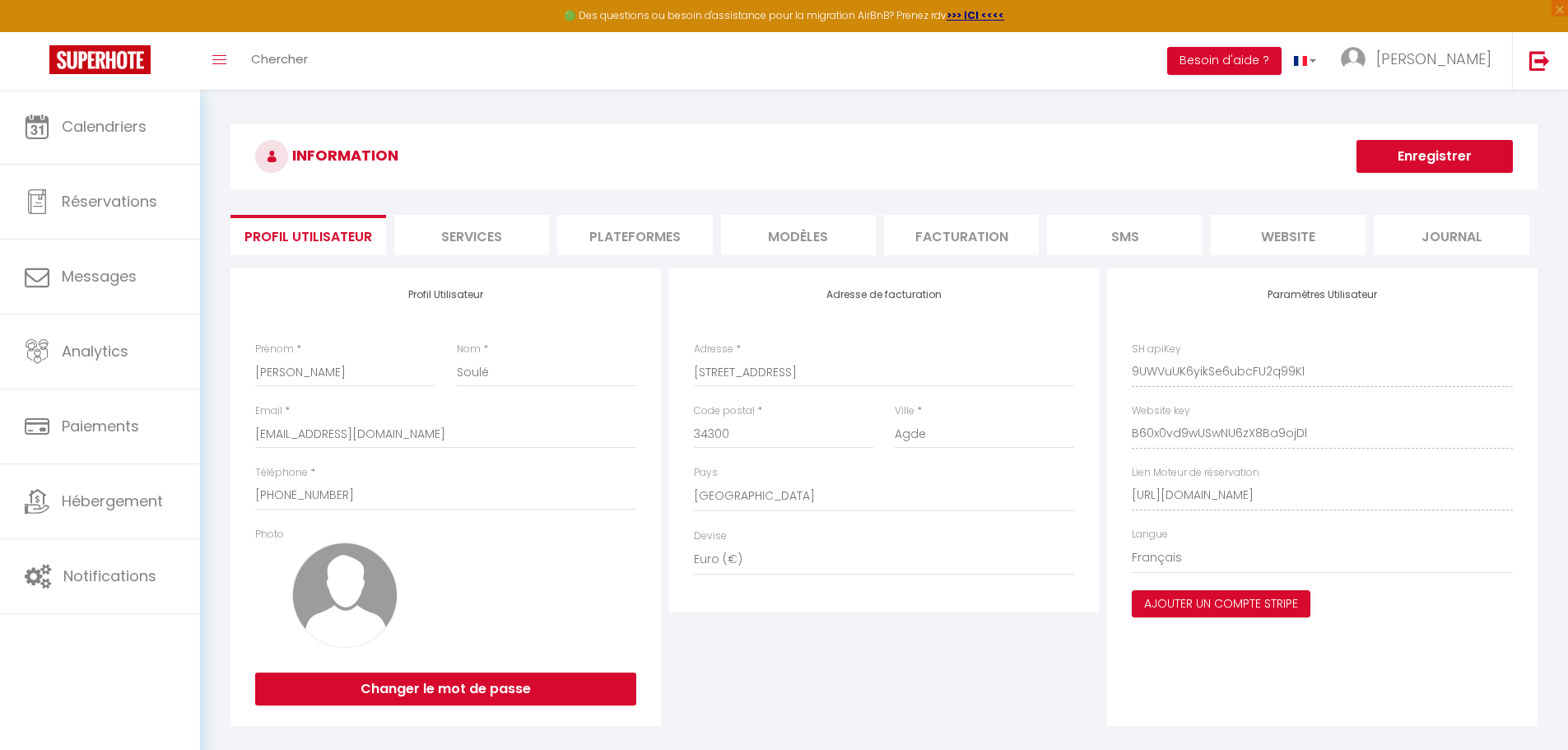
click at [1291, 239] on li "website" at bounding box center [1288, 235] width 155 height 41
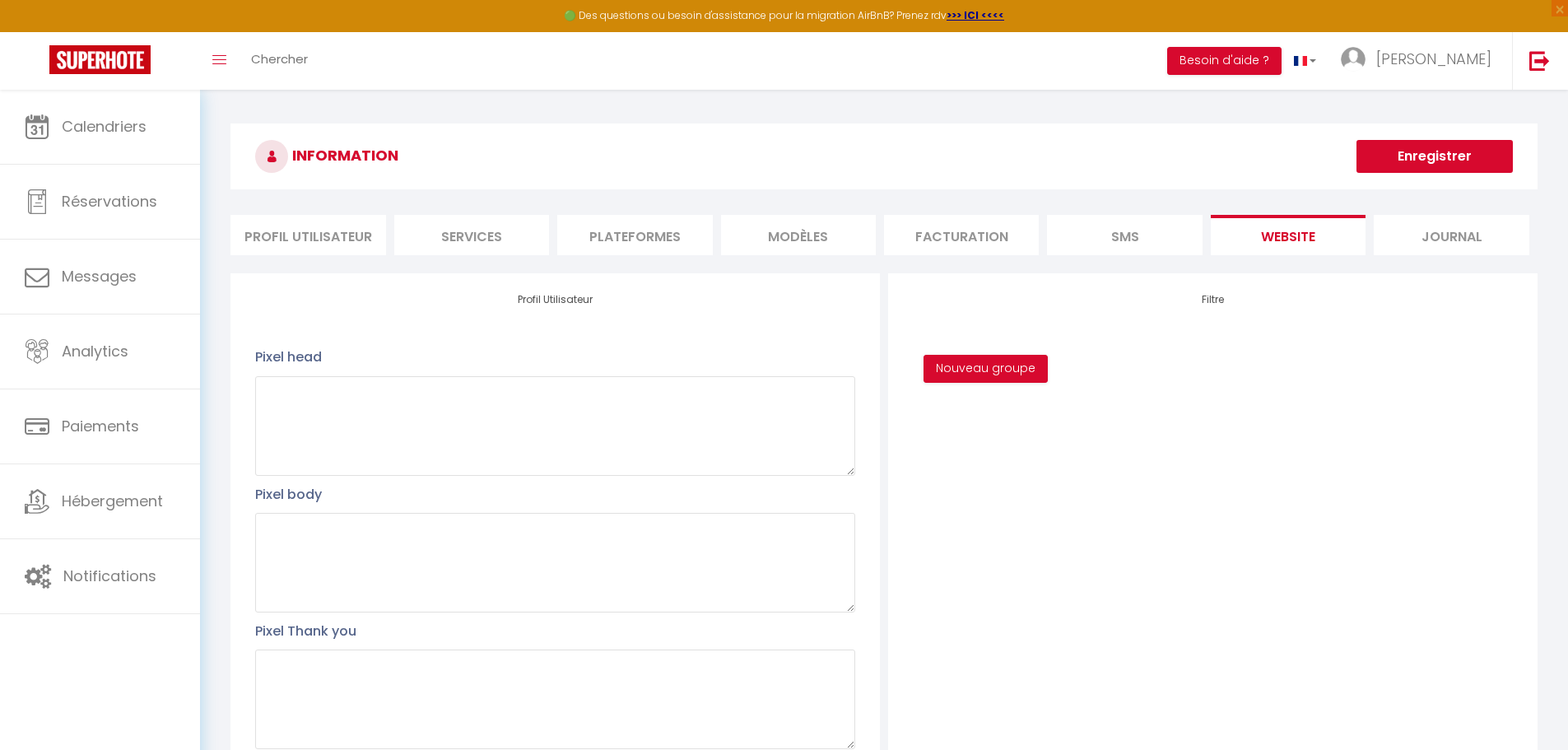
click at [652, 230] on li "Plateformes" at bounding box center [635, 235] width 155 height 41
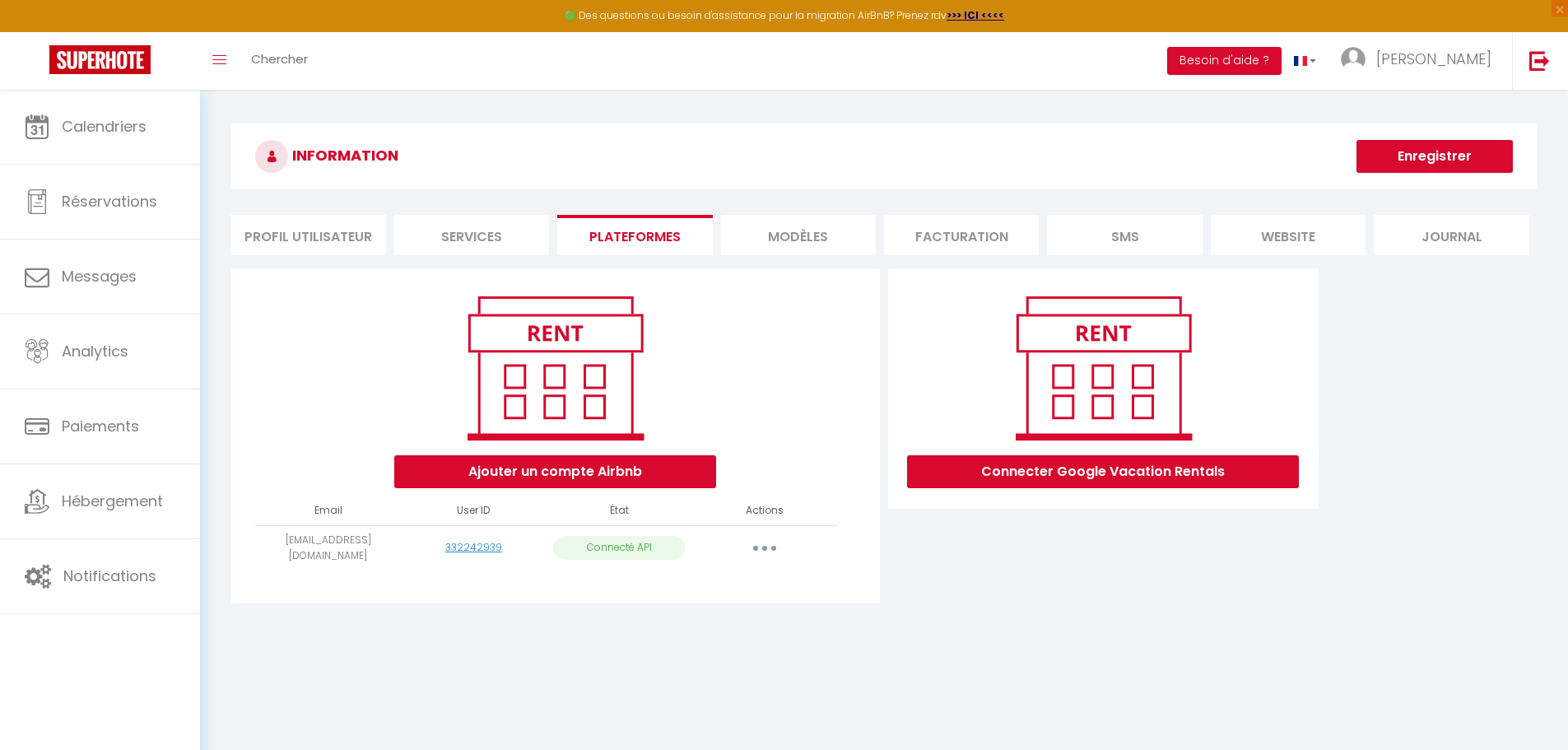
click at [481, 228] on li "Services" at bounding box center [472, 235] width 155 height 41
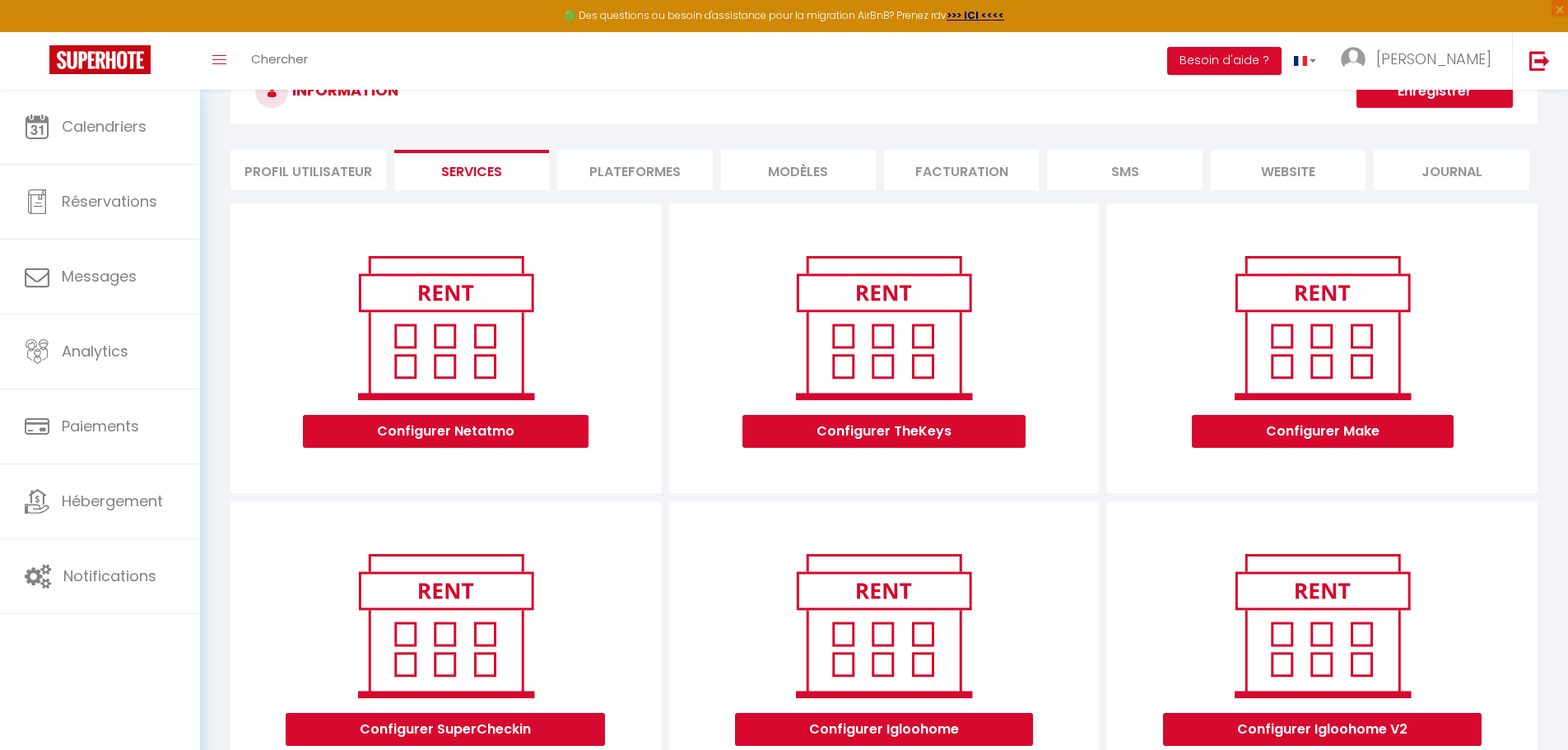
scroll to position [30, 0]
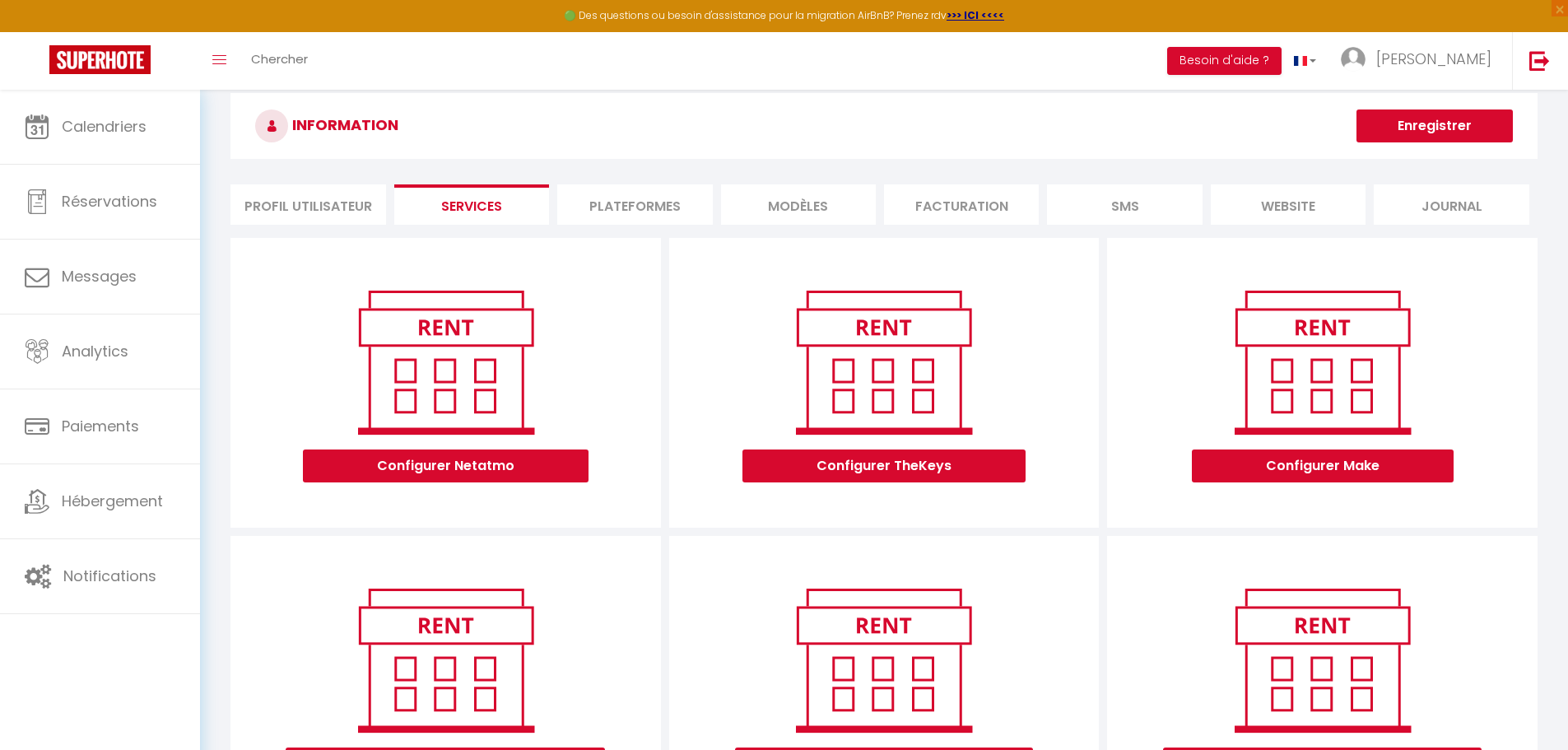
click at [301, 205] on li "Profil Utilisateur" at bounding box center [308, 205] width 155 height 41
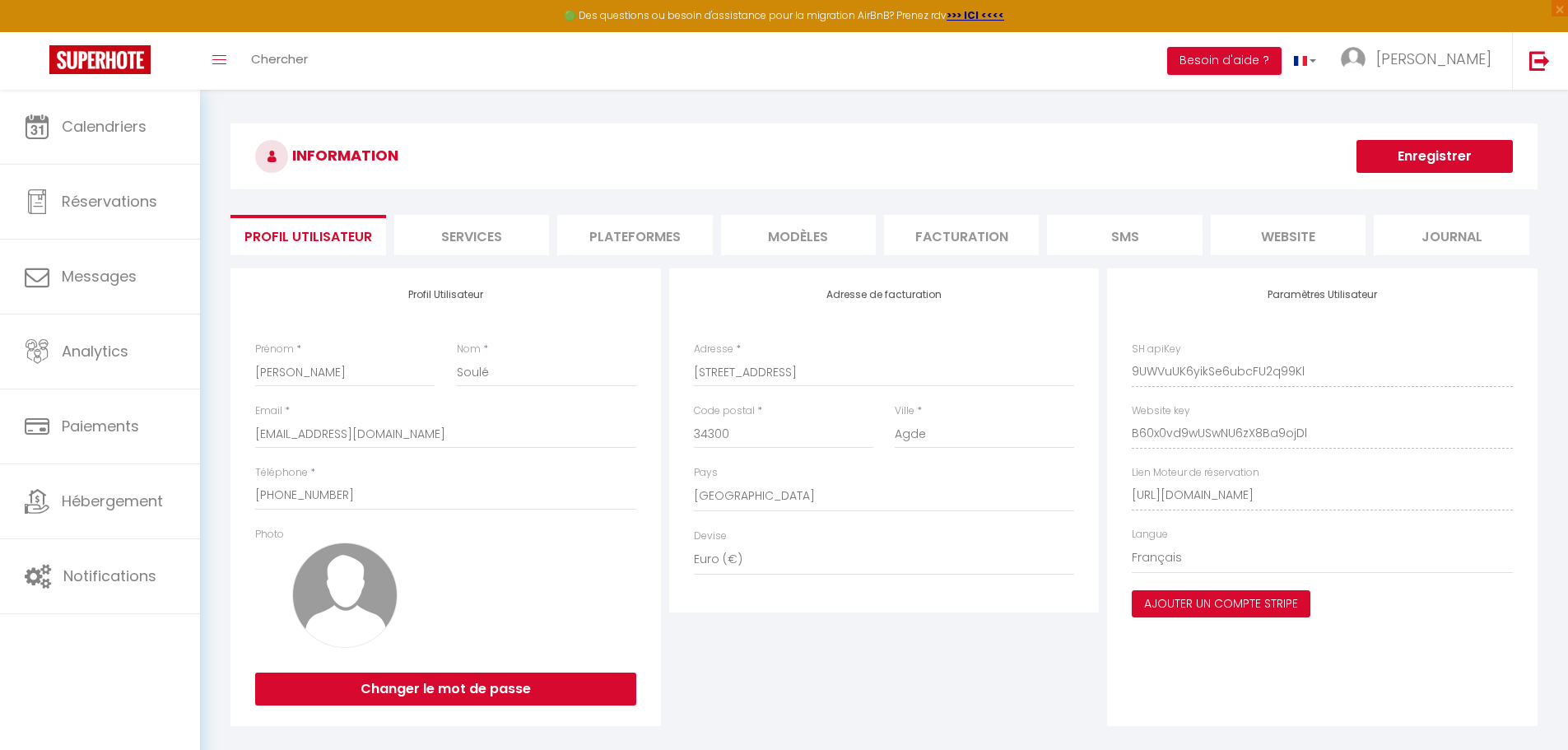
click at [1295, 229] on li "website" at bounding box center [1288, 235] width 155 height 41
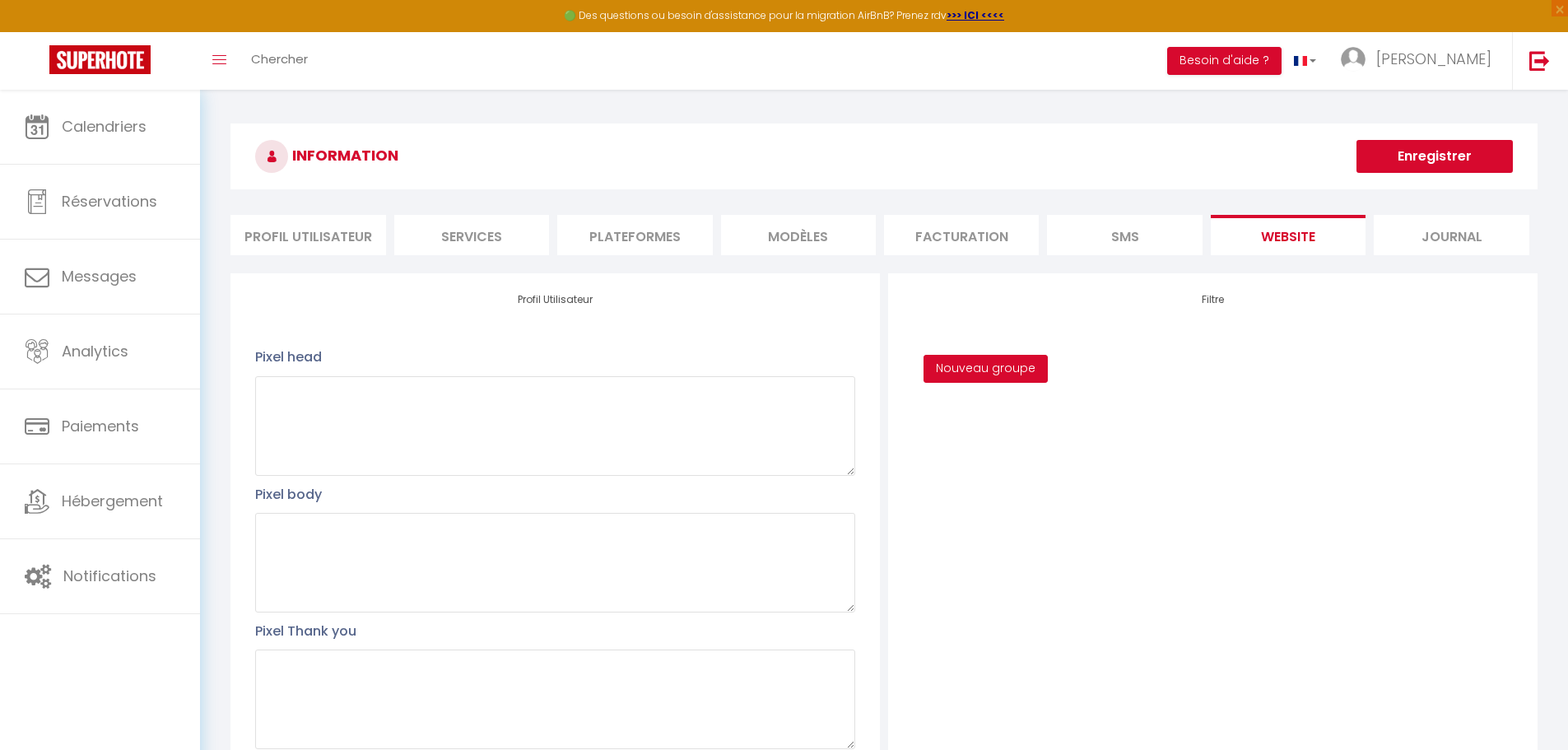
click at [988, 369] on button "Nouveau groupe" at bounding box center [986, 369] width 124 height 28
click at [1034, 509] on div "Filtre Ajouter Annuler Appartement T2 la perle bleue Appartement [MEDICAL_DATA]…" at bounding box center [1212, 594] width 649 height 641
click at [1452, 239] on li "Journal" at bounding box center [1451, 235] width 155 height 41
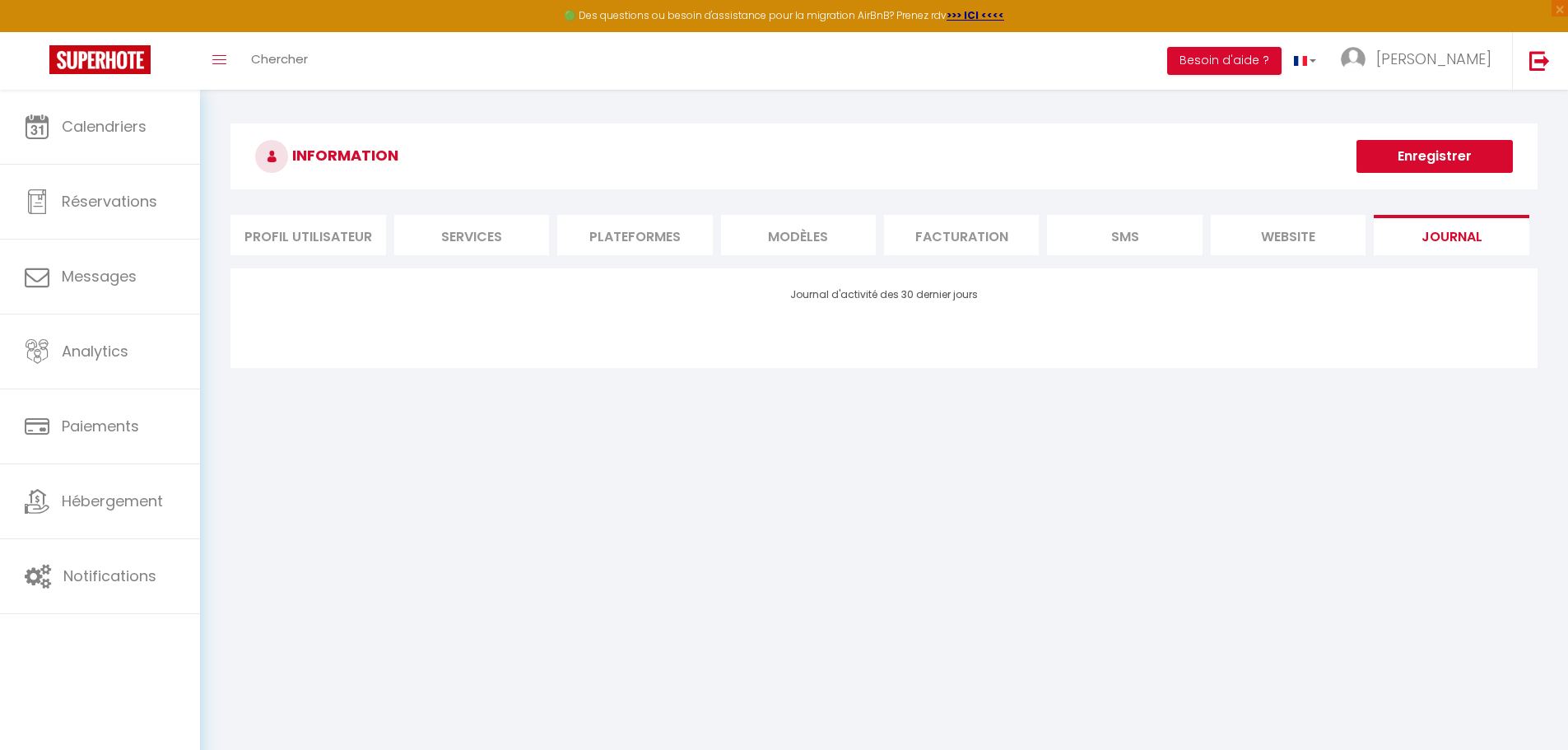
click at [970, 240] on li "Facturation" at bounding box center [962, 235] width 155 height 41
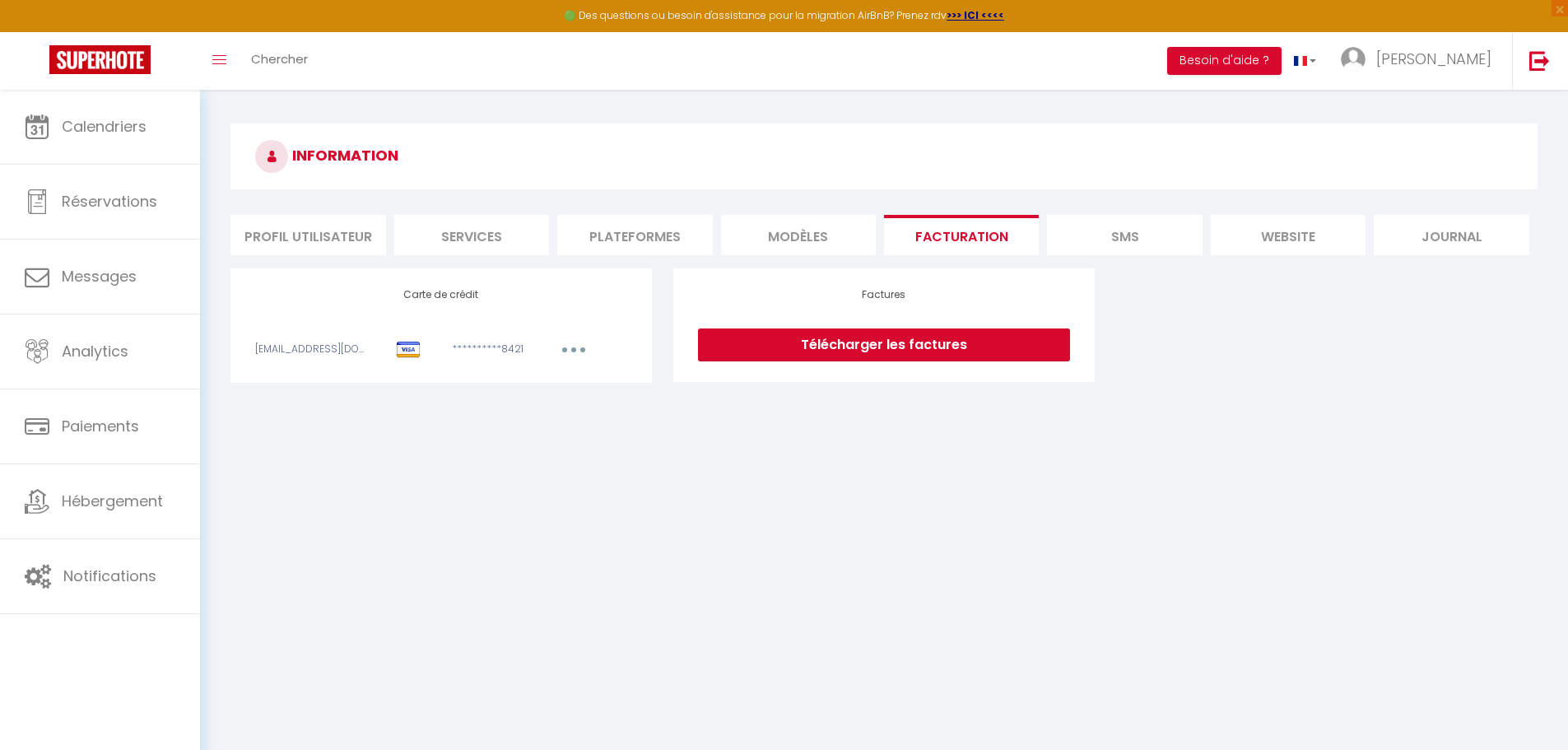
click at [611, 225] on li "Plateformes" at bounding box center [635, 235] width 155 height 41
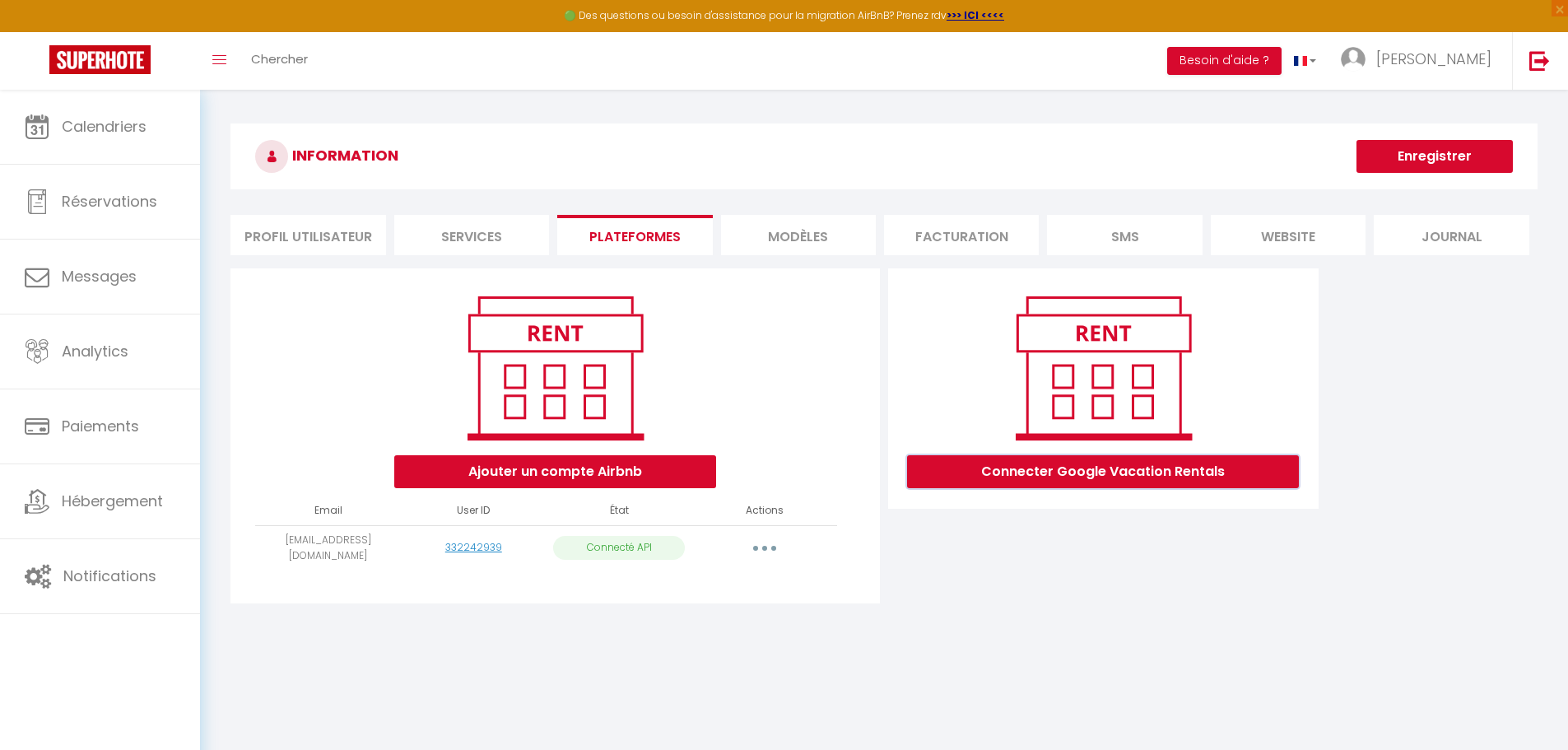
click at [1089, 480] on button "Connecter Google Vacation Rentals" at bounding box center [1103, 472] width 392 height 33
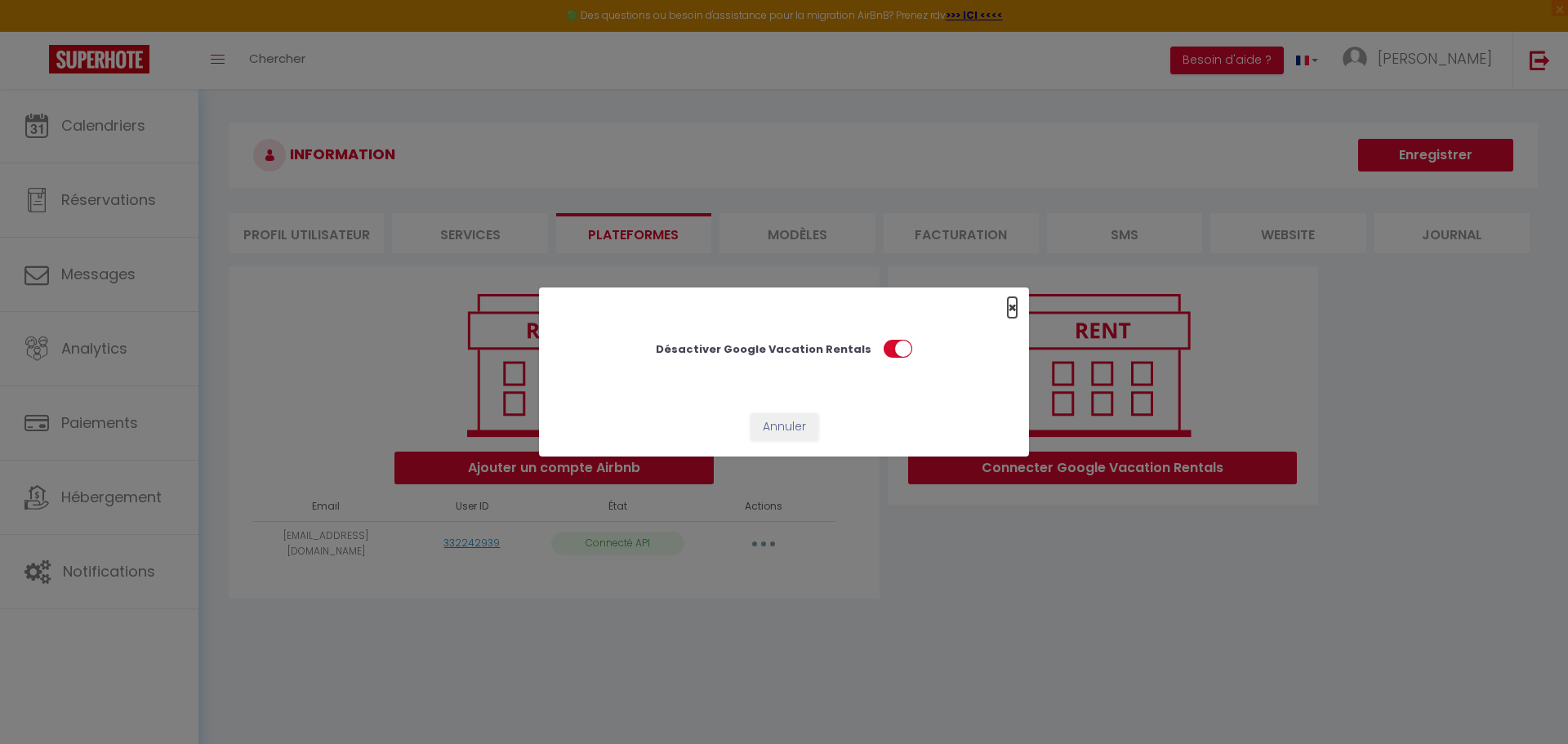
click at [1013, 307] on span "×" at bounding box center [1012, 307] width 9 height 20
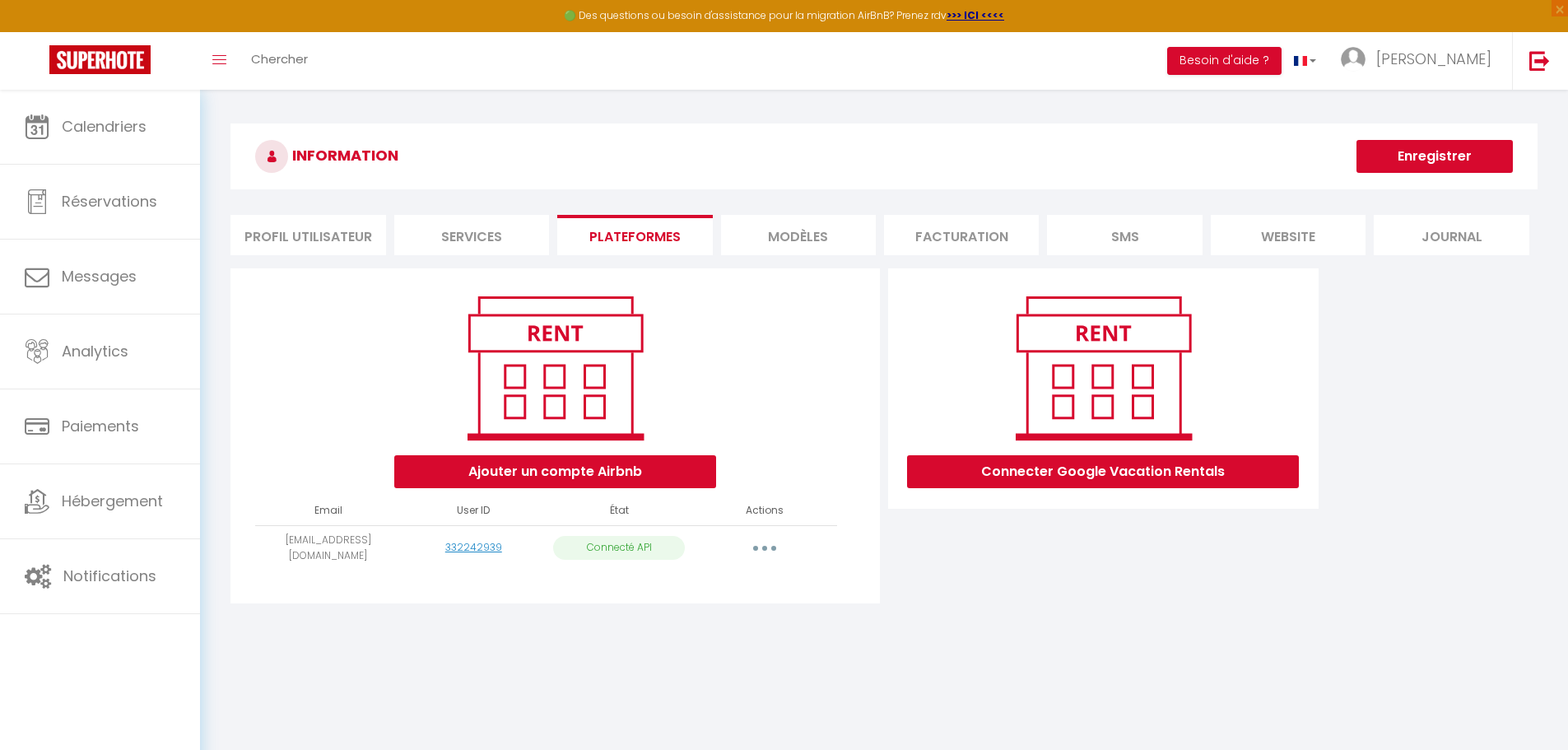
click at [1281, 239] on li "website" at bounding box center [1288, 235] width 155 height 41
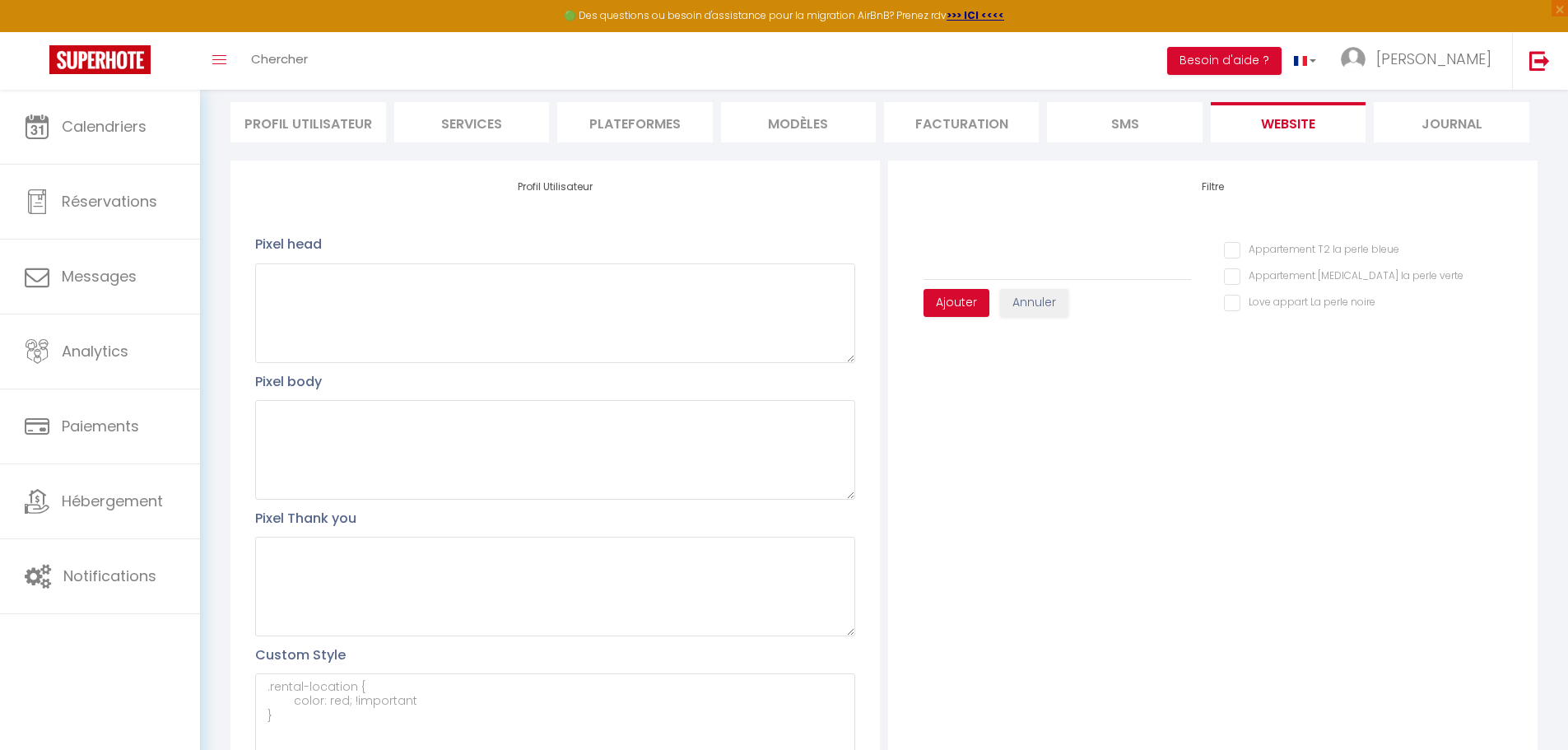
scroll to position [111, 0]
click at [1125, 120] on li "SMS" at bounding box center [1125, 124] width 155 height 41
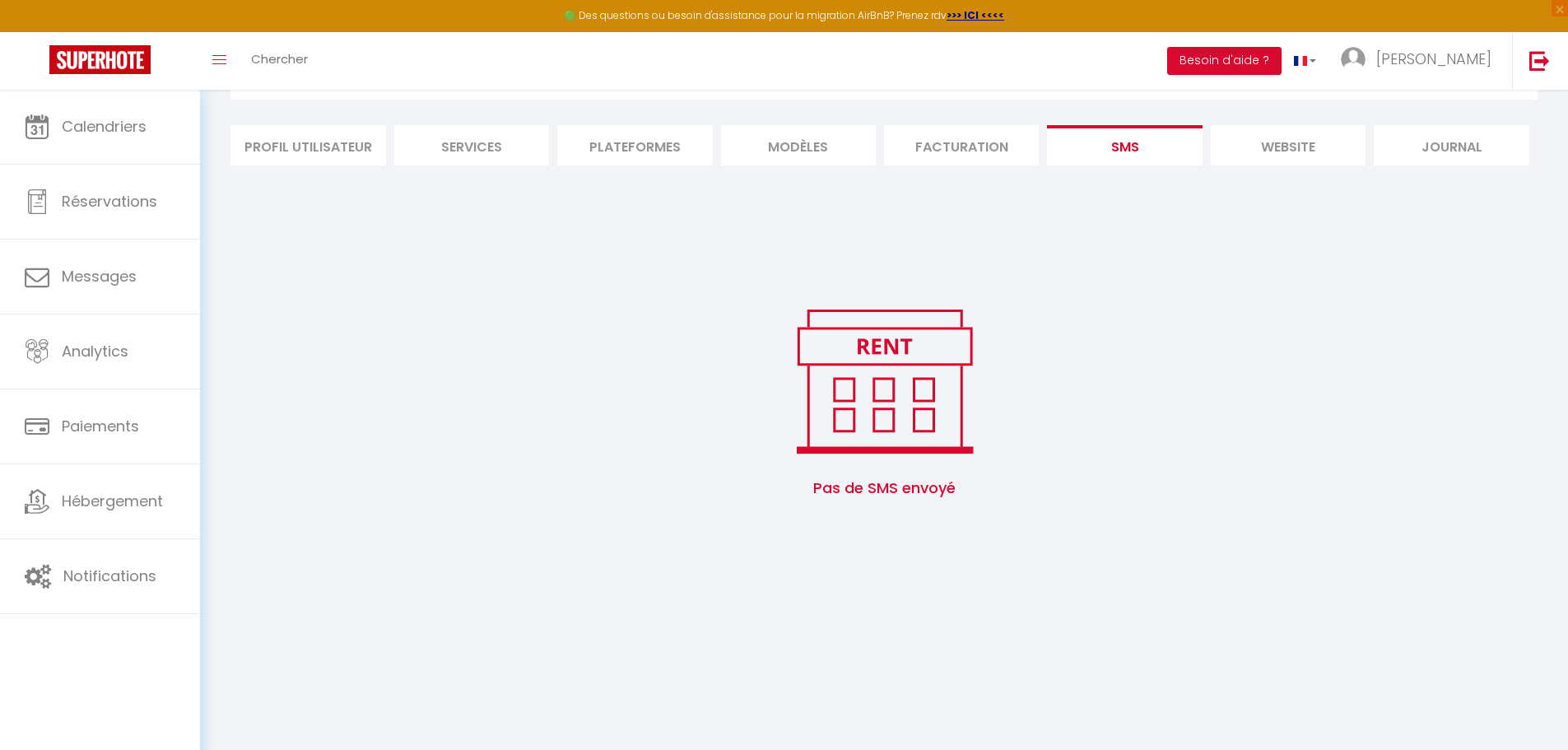
click at [966, 143] on li "Facturation" at bounding box center [962, 146] width 155 height 41
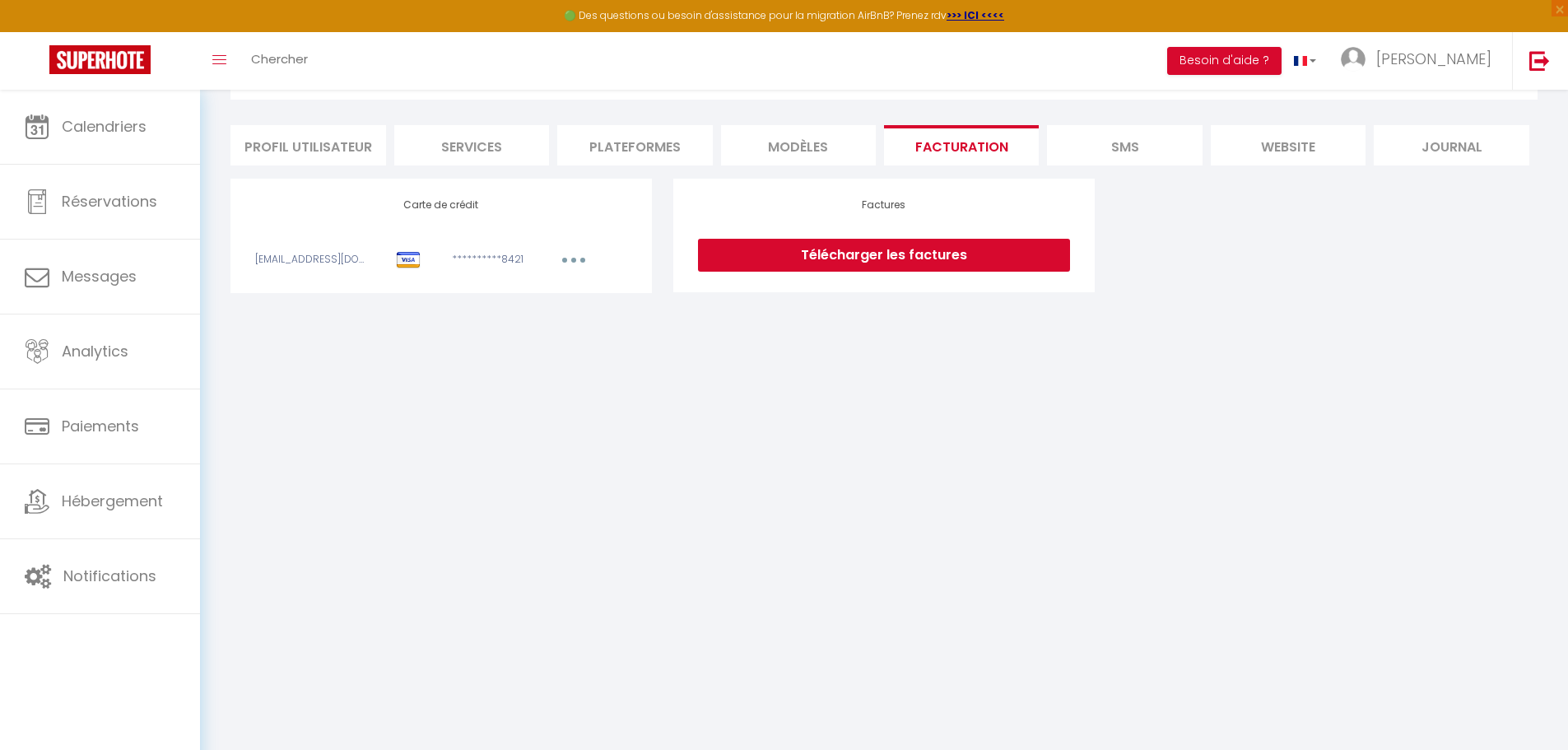
click at [779, 145] on li "MODÈLES" at bounding box center [799, 146] width 155 height 41
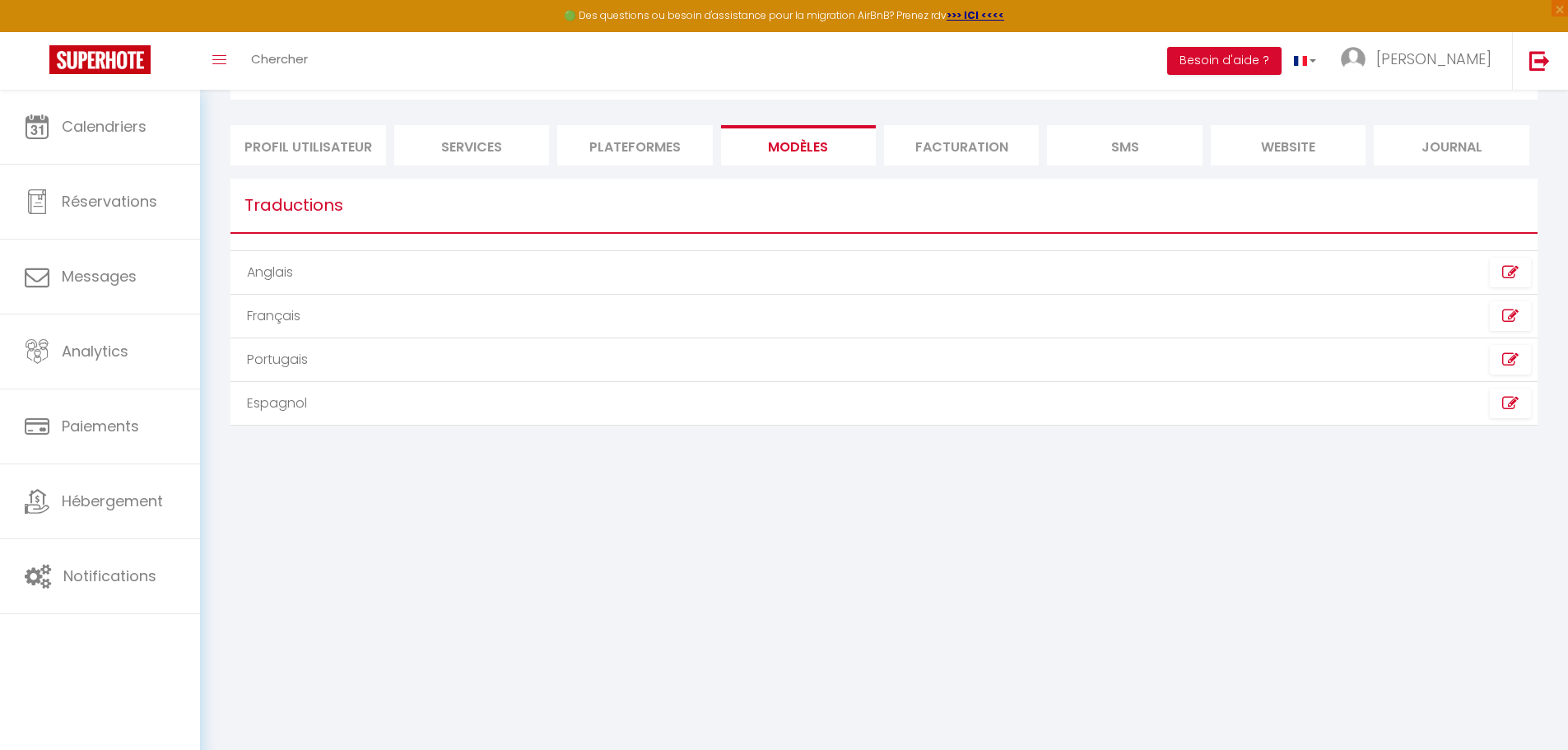
click at [599, 152] on li "Plateformes" at bounding box center [635, 146] width 155 height 41
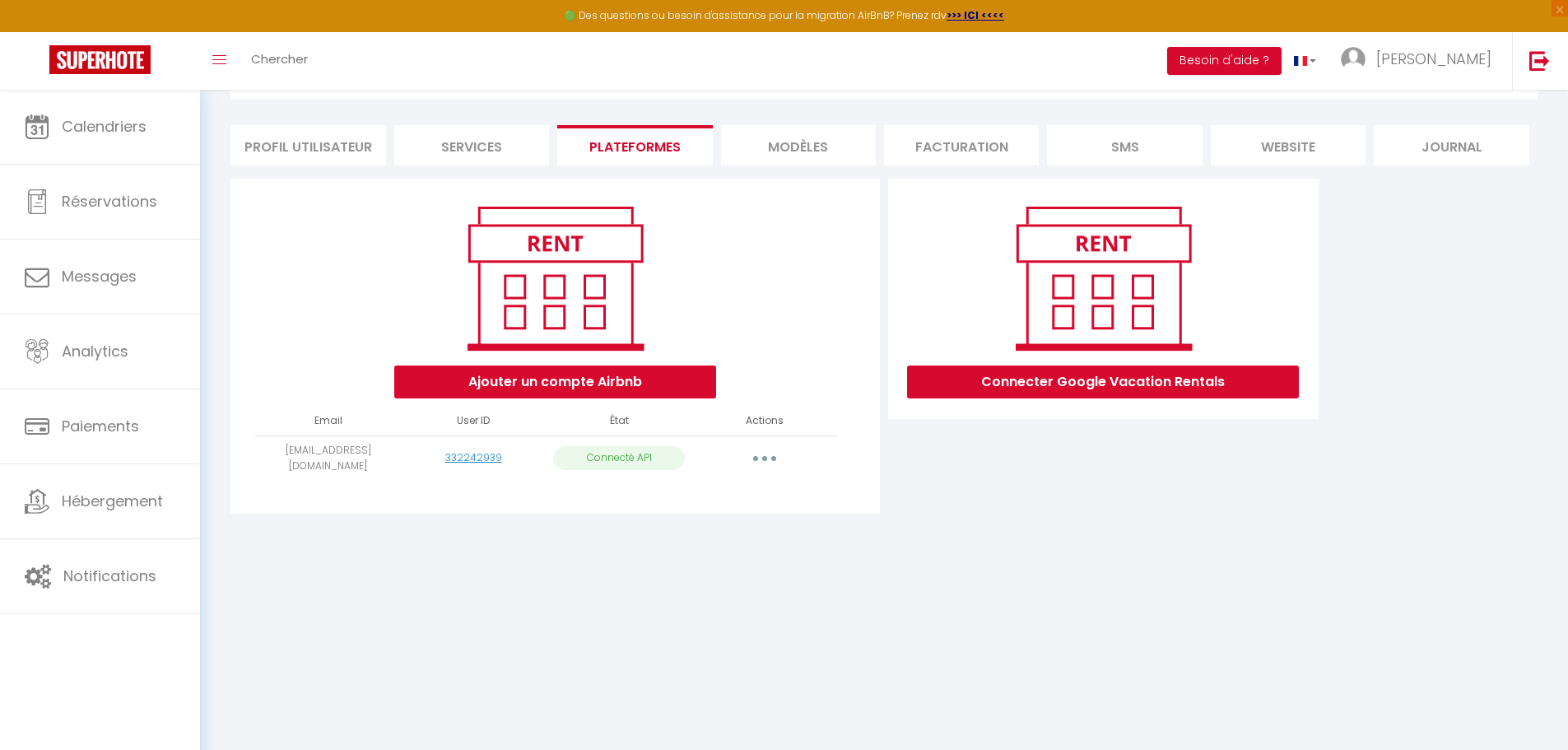
click at [454, 153] on li "Services" at bounding box center [472, 146] width 155 height 41
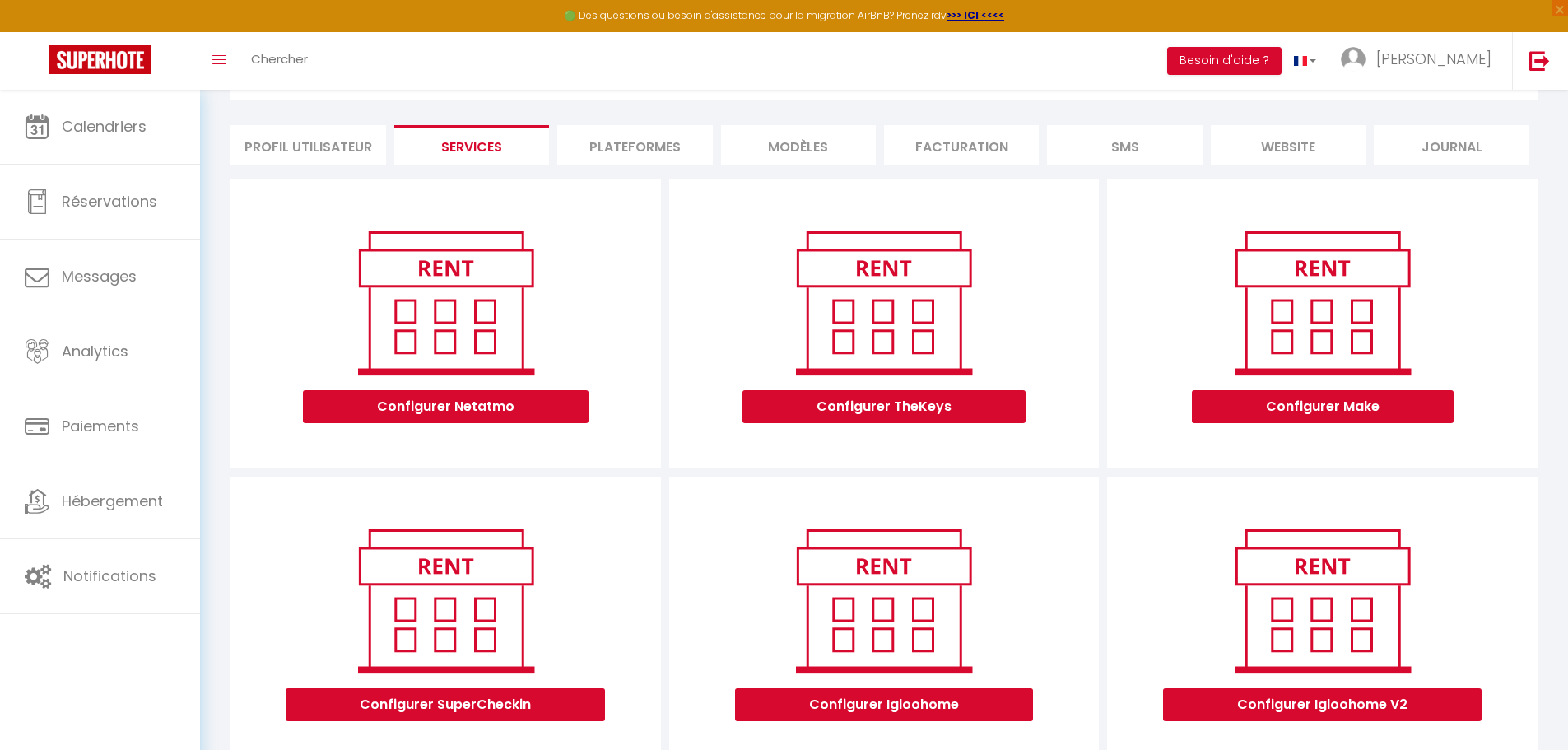
scroll to position [111, 0]
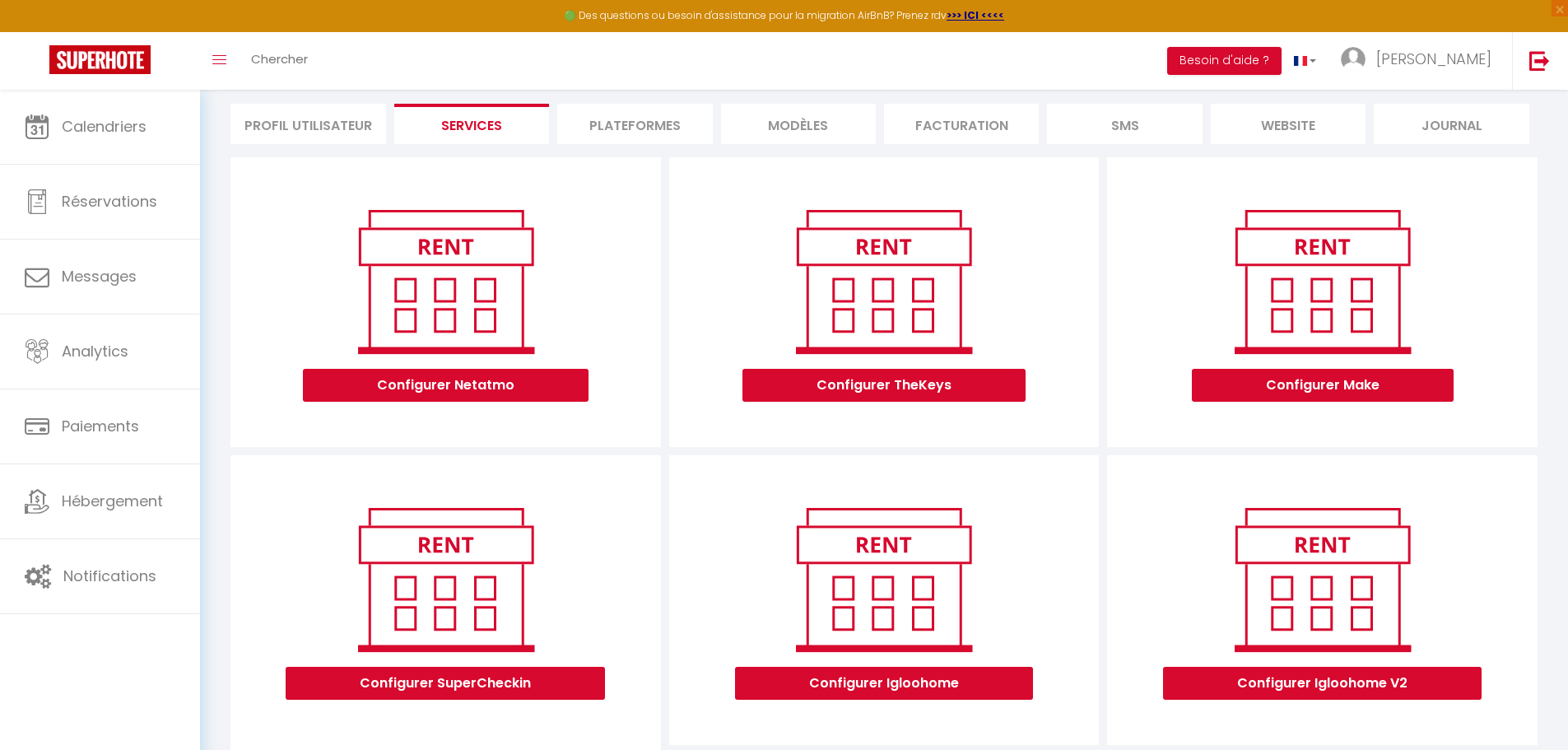
click at [312, 133] on li "Profil Utilisateur" at bounding box center [308, 124] width 155 height 41
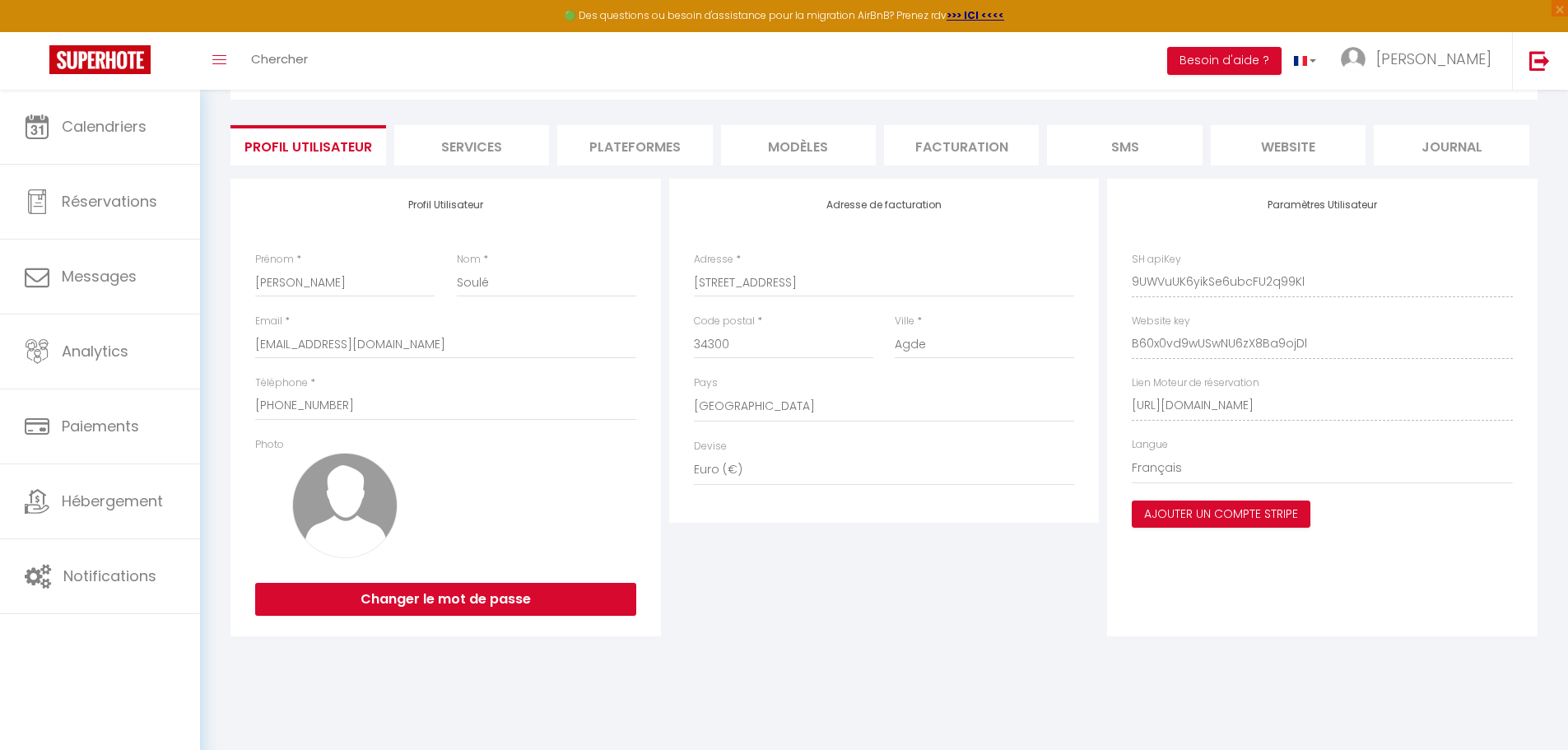
scroll to position [89, 0]
click at [618, 138] on li "Plateformes" at bounding box center [635, 146] width 155 height 41
